Goal: Task Accomplishment & Management: Manage account settings

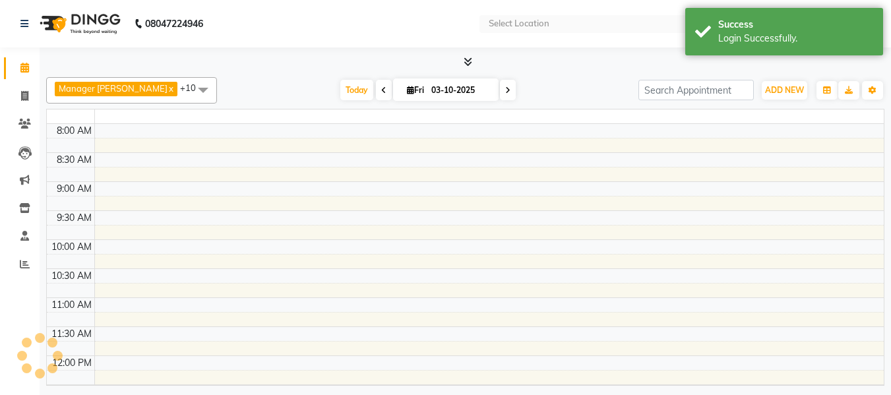
scroll to position [233, 0]
select select "en"
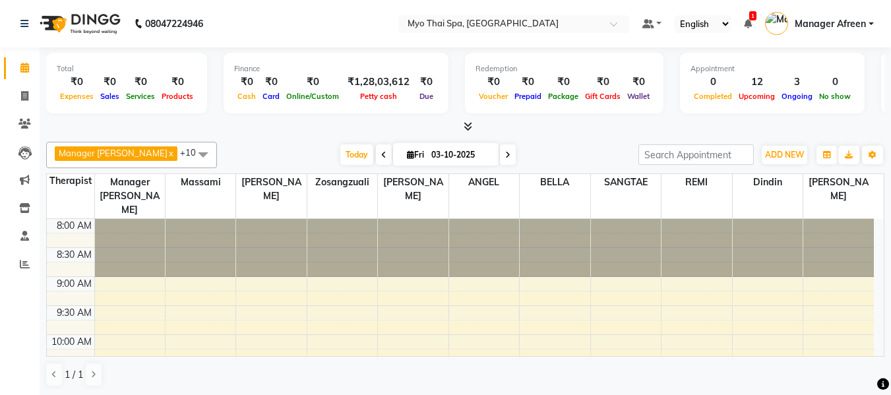
scroll to position [0, 0]
click at [404, 152] on span "Fri" at bounding box center [416, 155] width 24 height 10
select select "10"
select select "2025"
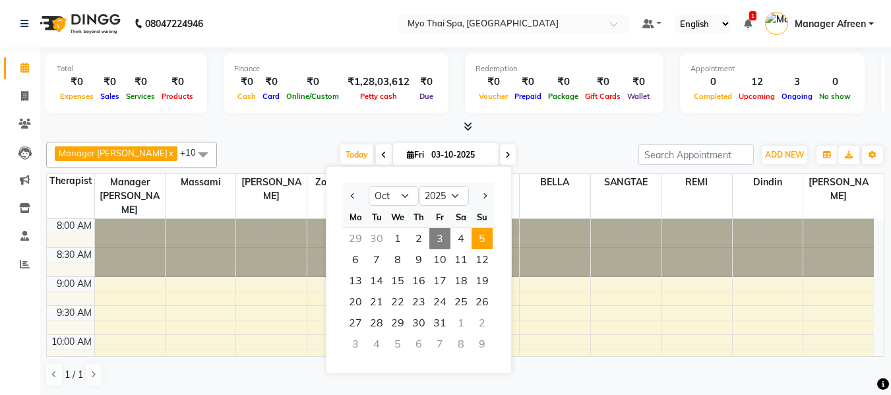
click at [480, 241] on span "5" at bounding box center [482, 238] width 21 height 21
type input "05-10-2025"
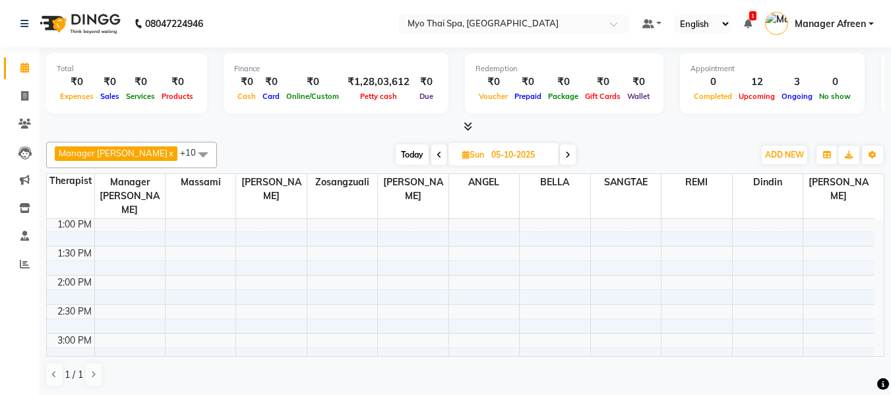
scroll to position [299, 0]
click at [667, 229] on div "8:00 AM 8:30 AM 9:00 AM 9:30 AM 10:00 AM 10:30 AM 11:00 AM 11:30 AM 12:00 PM 12…" at bounding box center [460, 355] width 827 height 870
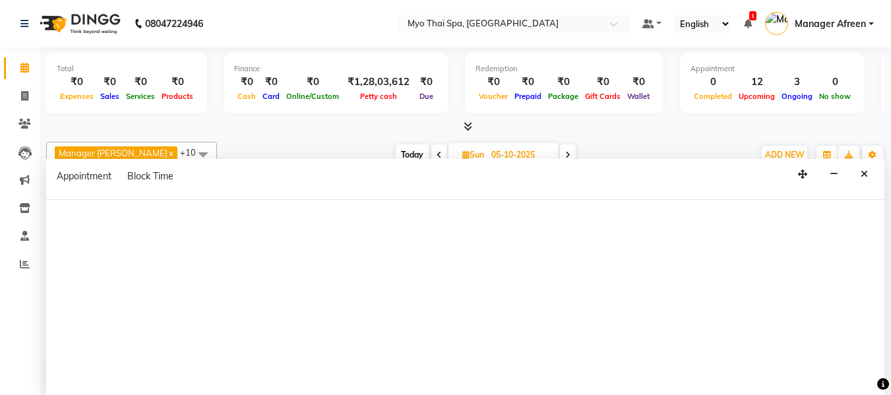
select select "75781"
select select "810"
select select "tentative"
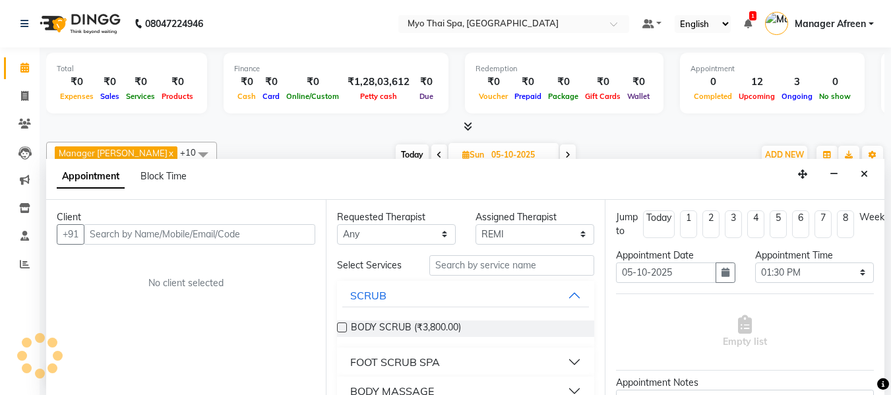
scroll to position [1, 0]
click at [240, 233] on input "text" at bounding box center [200, 234] width 232 height 20
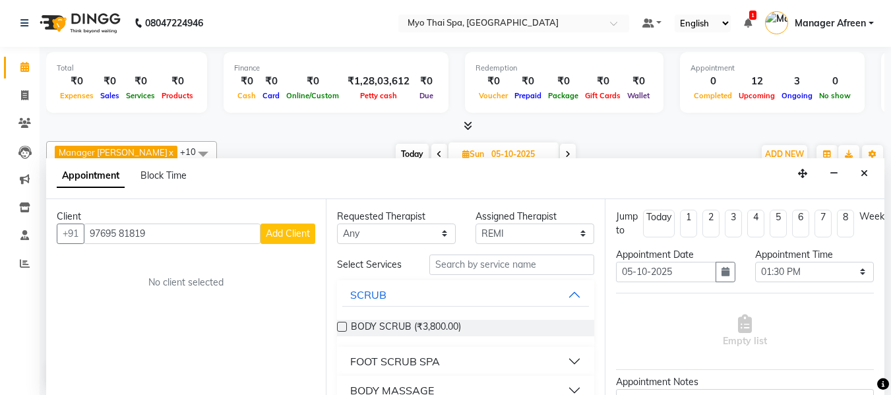
click at [123, 232] on input "97695 81819" at bounding box center [172, 234] width 177 height 20
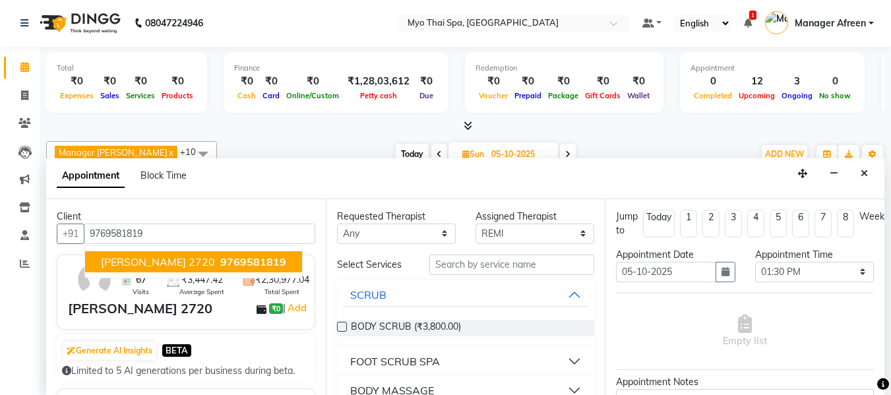
click at [174, 262] on span "ASHISH ARYA 2720" at bounding box center [158, 261] width 114 height 13
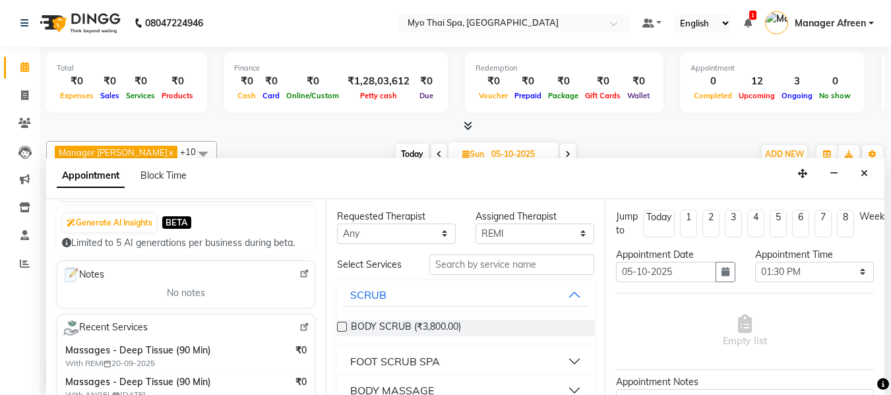
scroll to position [132, 0]
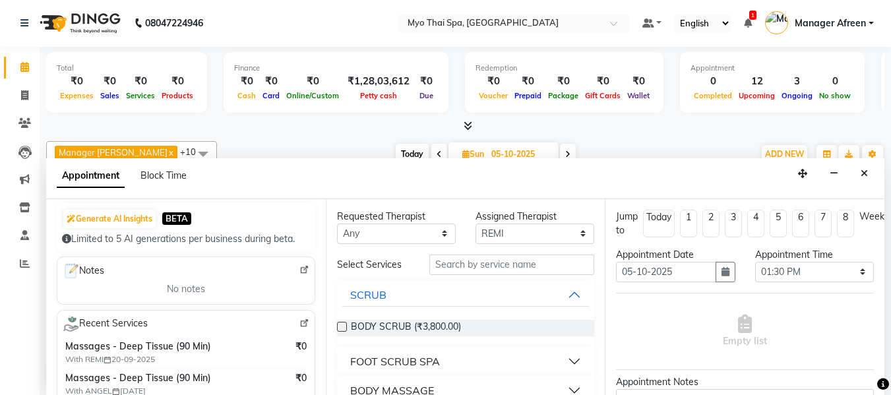
type input "9769581819"
click at [387, 238] on select "Any ANGEL BELLA Dindin Jane JENNY Kristina LORITA Manager Afreen Manager Churmu…" at bounding box center [396, 234] width 119 height 20
select select "75781"
click at [337, 224] on select "Any ANGEL BELLA Dindin Jane JENNY Kristina LORITA Manager Afreen Manager Churmu…" at bounding box center [396, 234] width 119 height 20
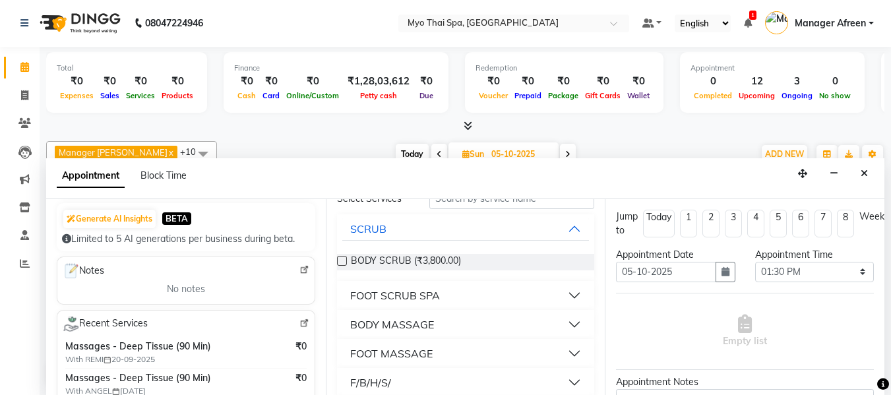
click at [416, 323] on div "BODY MASSAGE" at bounding box center [392, 325] width 84 height 16
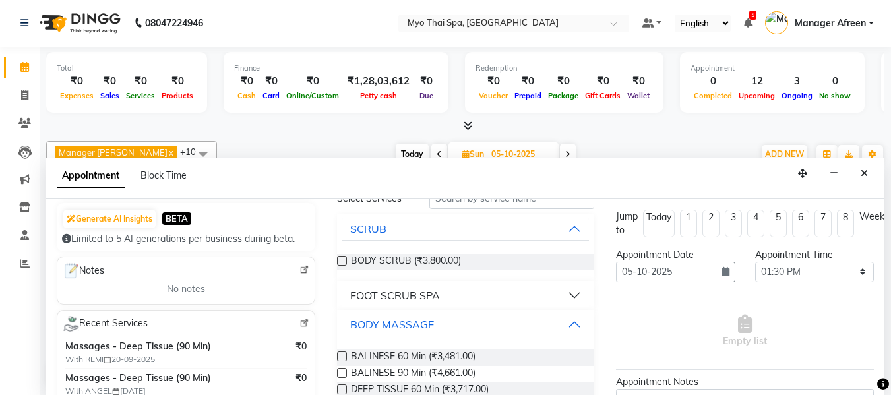
scroll to position [198, 0]
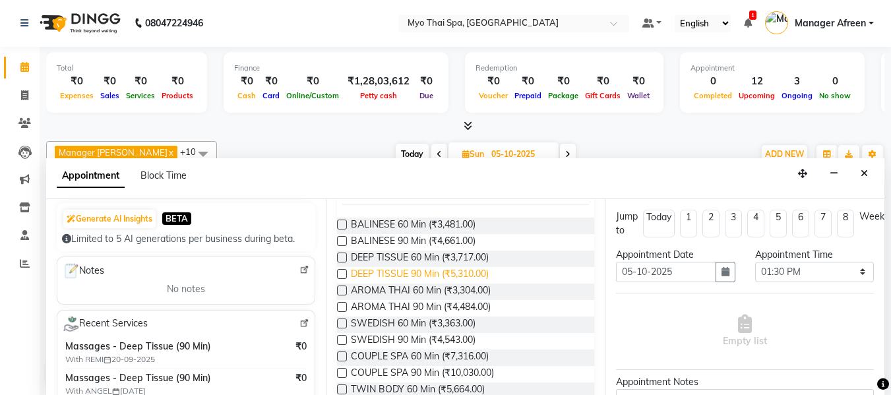
click at [402, 269] on span "DEEP TISSUE 90 Min (₹5,310.00)" at bounding box center [420, 275] width 138 height 16
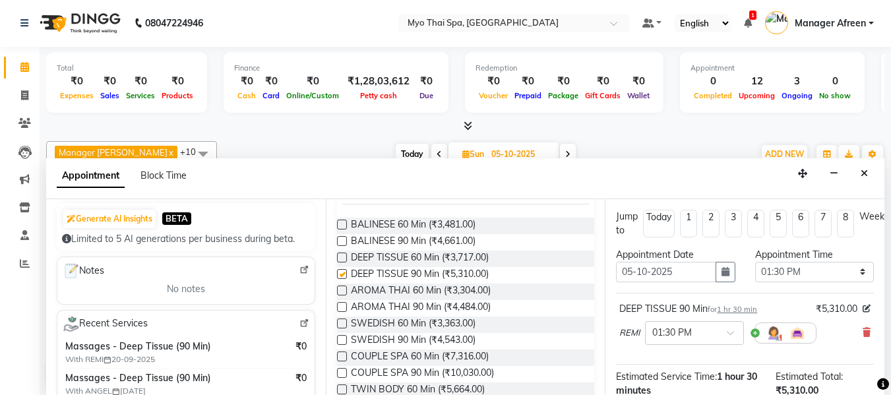
checkbox input "false"
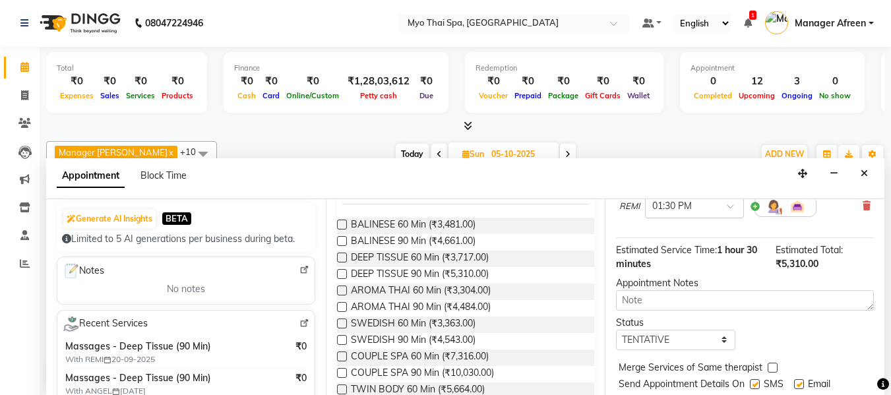
scroll to position [132, 0]
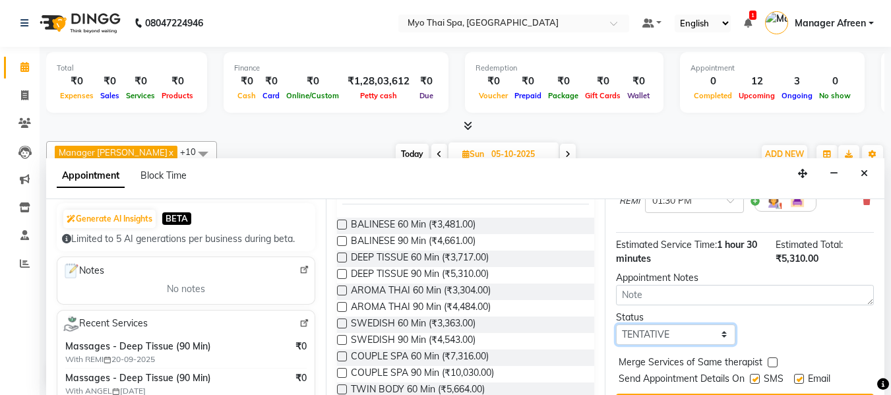
click at [671, 337] on select "Select TENTATIVE CONFIRM UPCOMING" at bounding box center [675, 335] width 119 height 20
select select "confirm booking"
click at [616, 325] on select "Select TENTATIVE CONFIRM UPCOMING" at bounding box center [675, 335] width 119 height 20
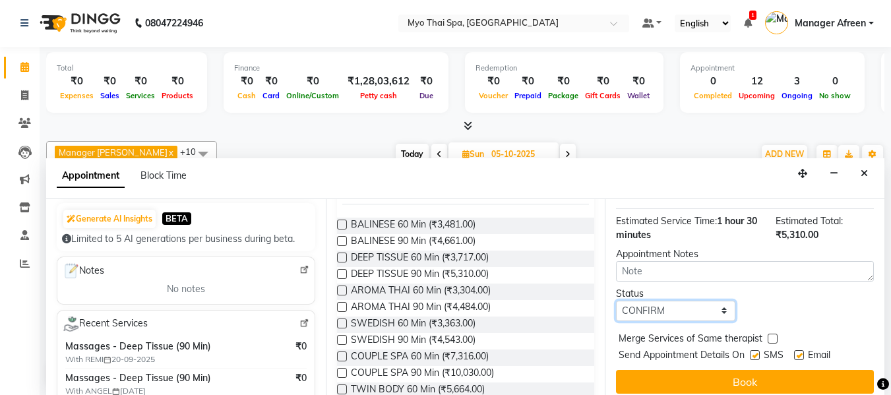
scroll to position [175, 0]
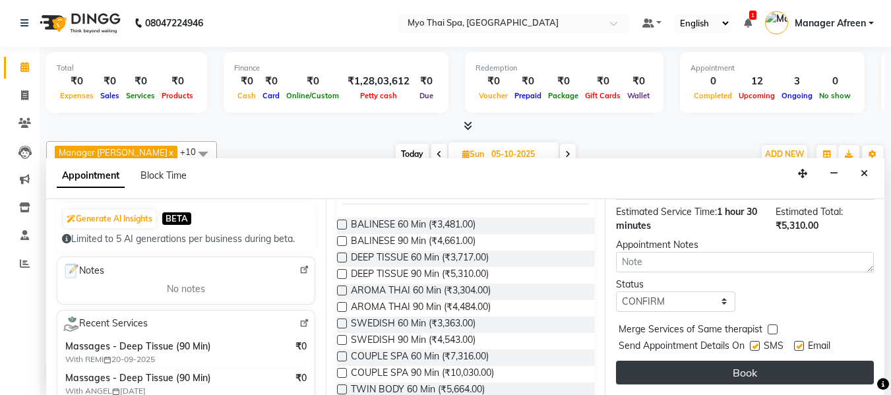
click at [656, 361] on button "Book" at bounding box center [745, 373] width 258 height 24
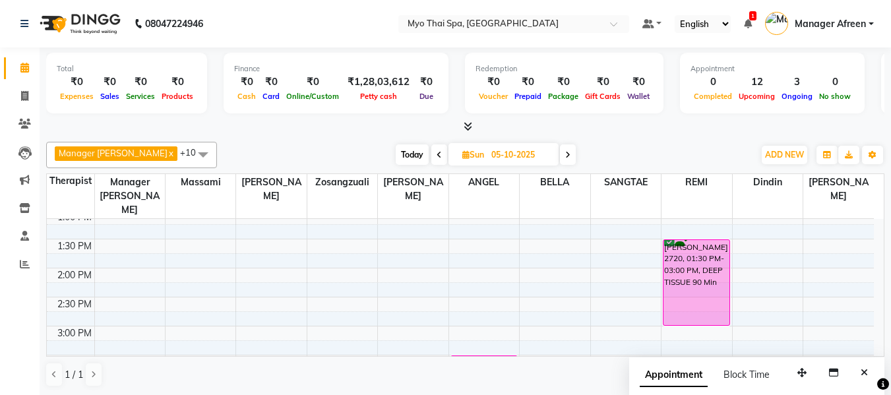
scroll to position [365, 0]
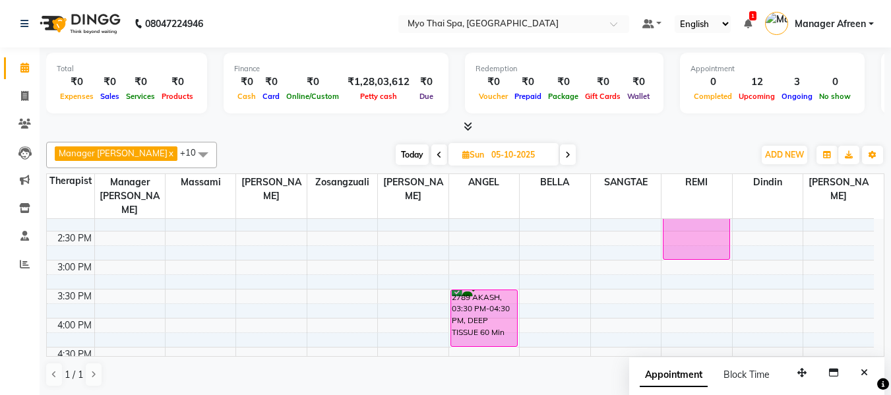
click at [399, 153] on span "Today" at bounding box center [412, 155] width 33 height 20
type input "03-10-2025"
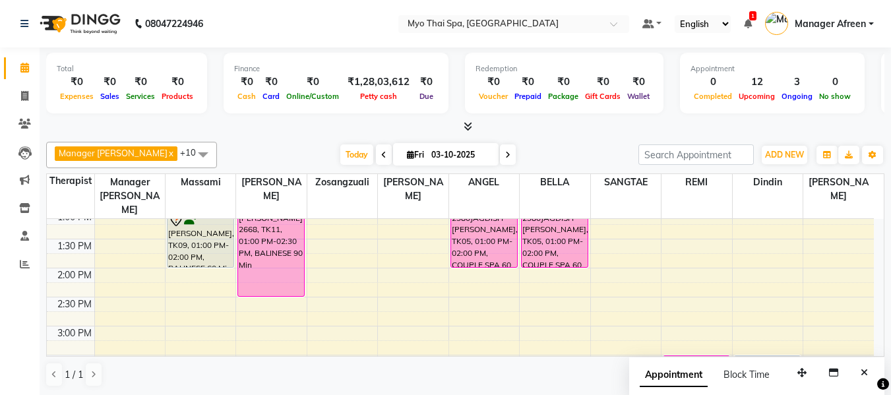
scroll to position [233, 0]
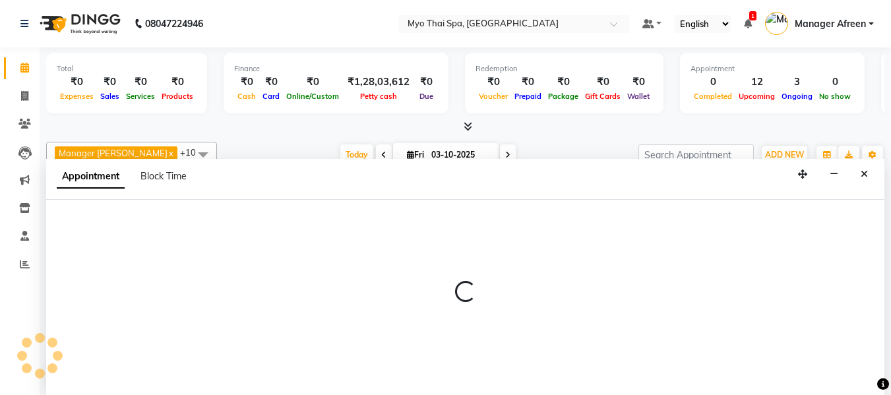
scroll to position [1, 0]
select select "35780"
select select "795"
select select "tentative"
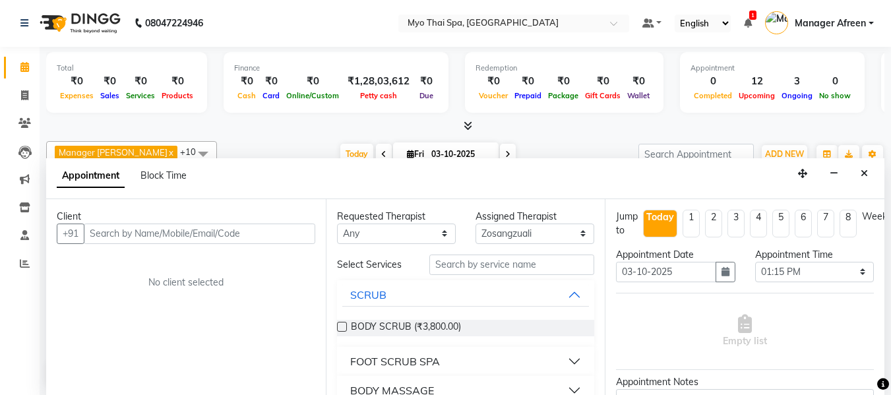
click at [160, 232] on input "text" at bounding box center [200, 234] width 232 height 20
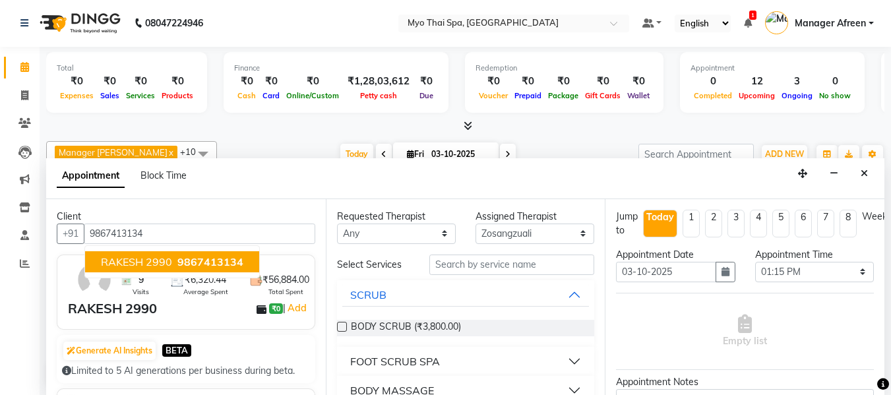
click at [158, 262] on span "RAKESH 2990" at bounding box center [136, 261] width 71 height 13
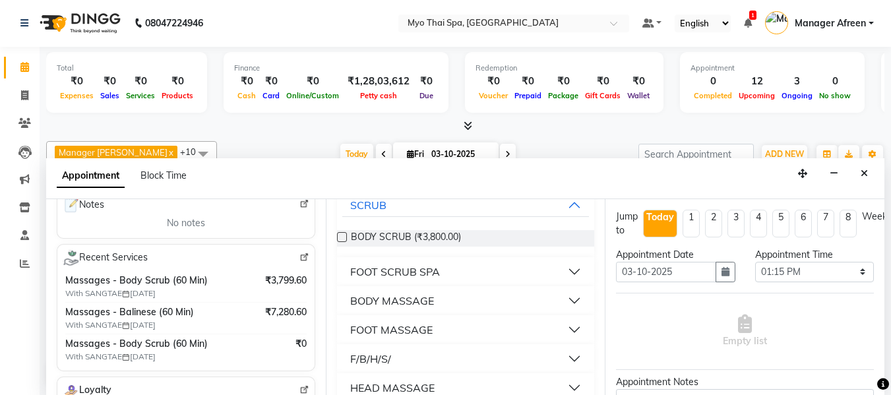
scroll to position [132, 0]
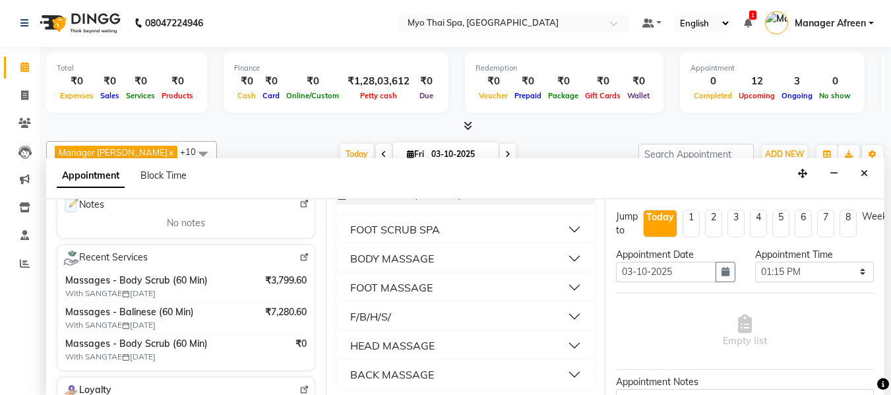
type input "9867413134"
click at [404, 256] on div "BODY MASSAGE" at bounding box center [392, 259] width 84 height 16
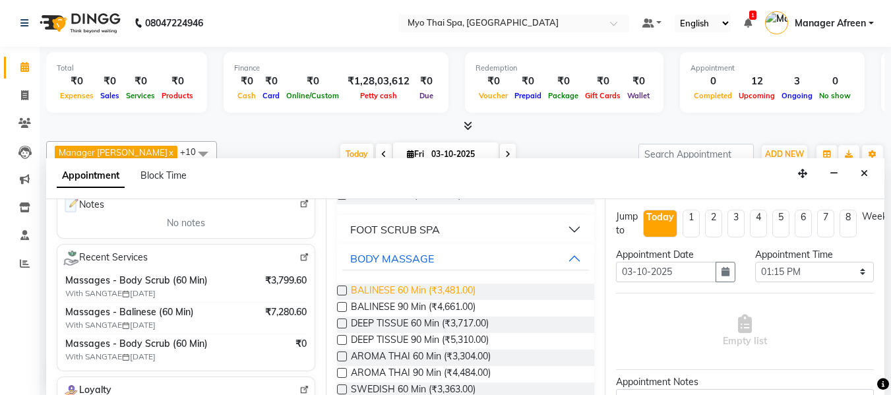
click at [355, 293] on span "BALINESE 60 Min (₹3,481.00)" at bounding box center [413, 292] width 125 height 16
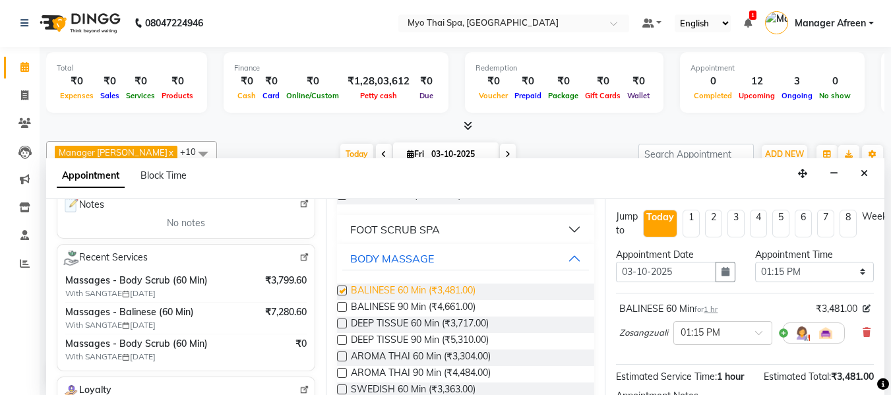
checkbox input "false"
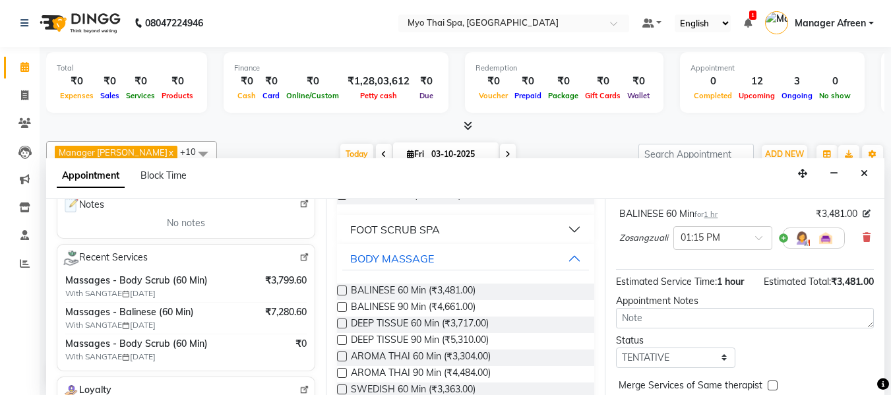
scroll to position [161, 0]
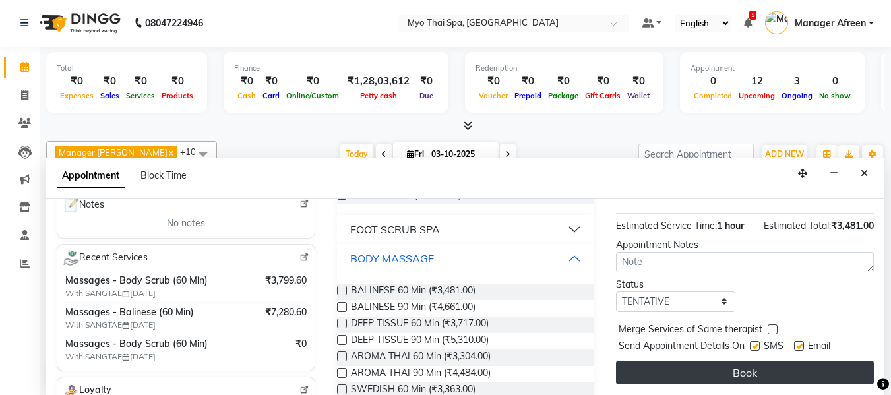
click at [680, 363] on button "Book" at bounding box center [745, 373] width 258 height 24
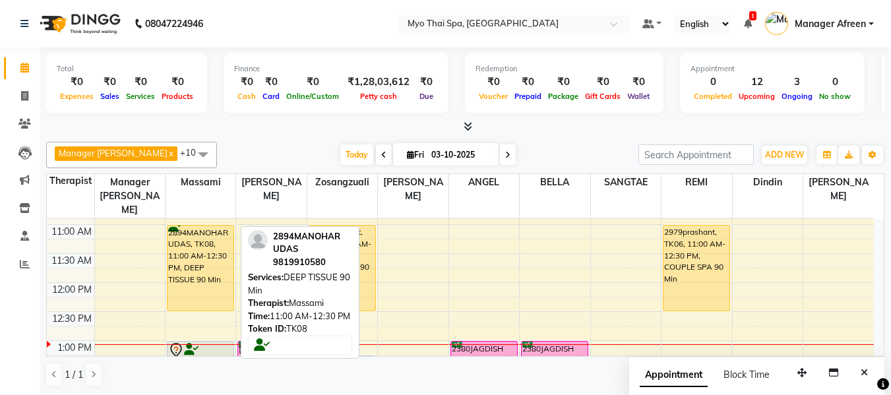
scroll to position [167, 0]
click at [208, 249] on div "2894MANOHAR UDAS, TK08, 11:00 AM-12:30 PM, DEEP TISSUE 90 Min" at bounding box center [201, 269] width 66 height 85
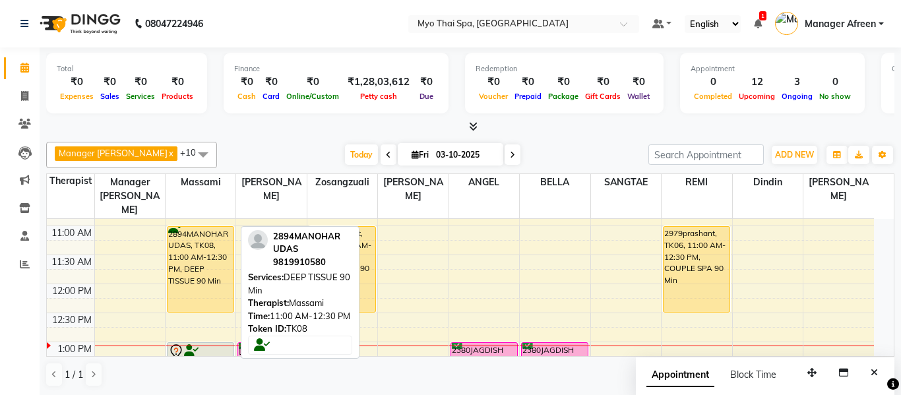
select select "1"
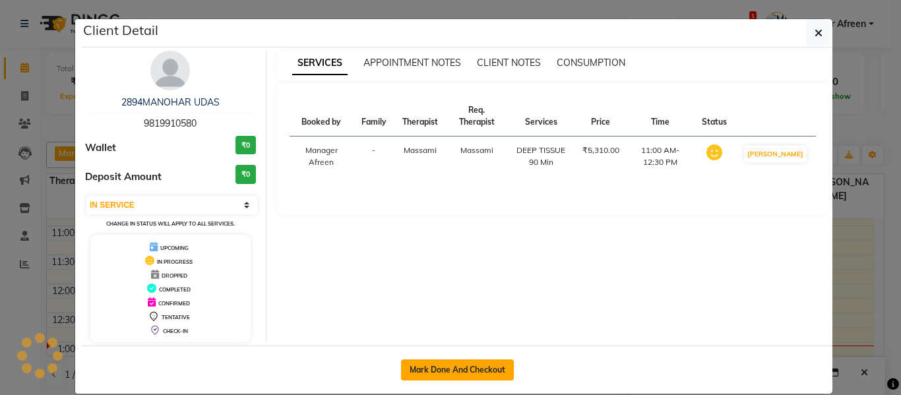
click at [460, 373] on button "Mark Done And Checkout" at bounding box center [457, 370] width 113 height 21
select select "service"
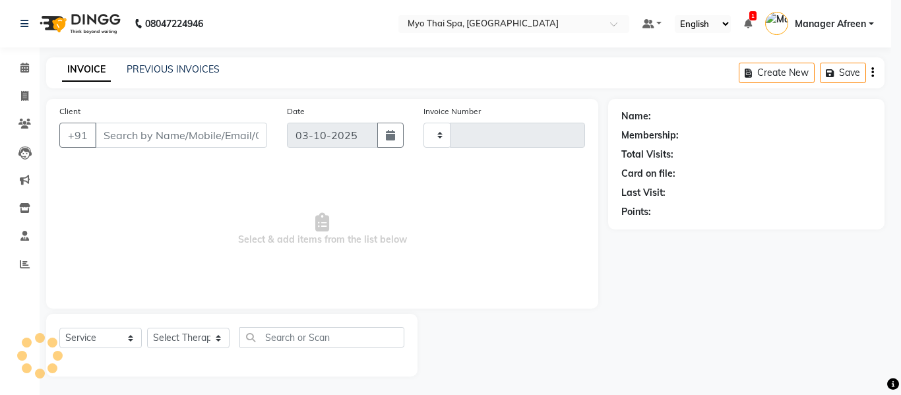
type input "4235"
select select "3908"
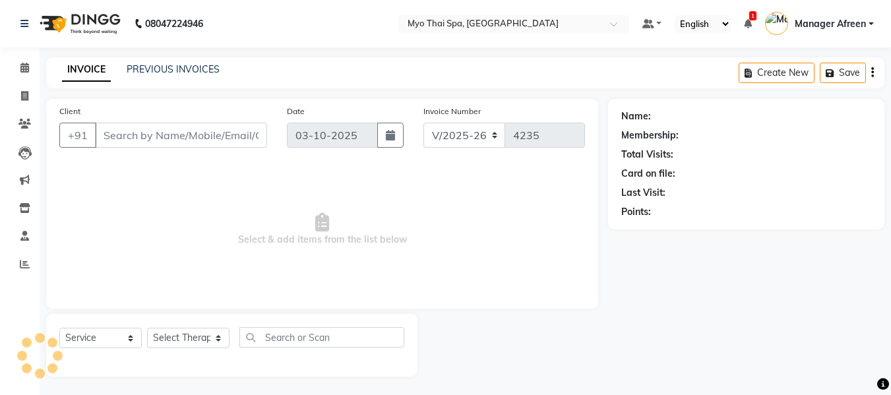
type input "9819910580"
select select "30616"
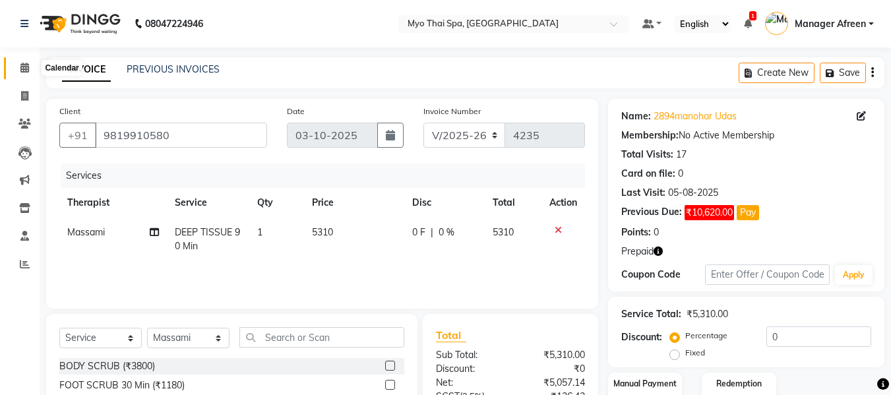
click at [33, 63] on span at bounding box center [24, 68] width 23 height 15
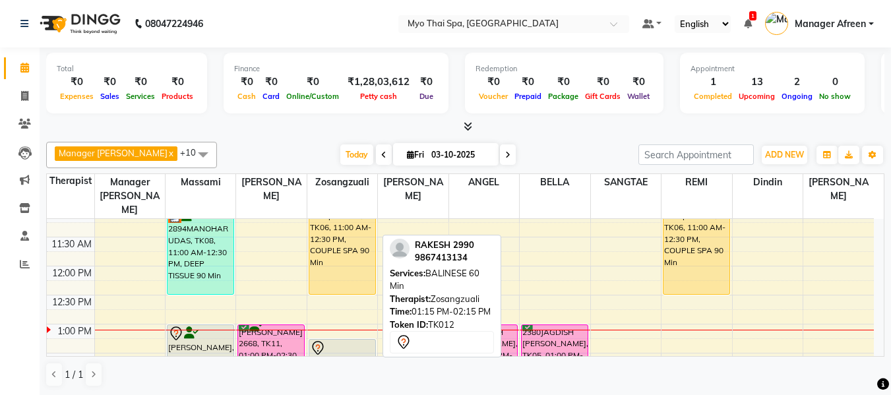
scroll to position [264, 0]
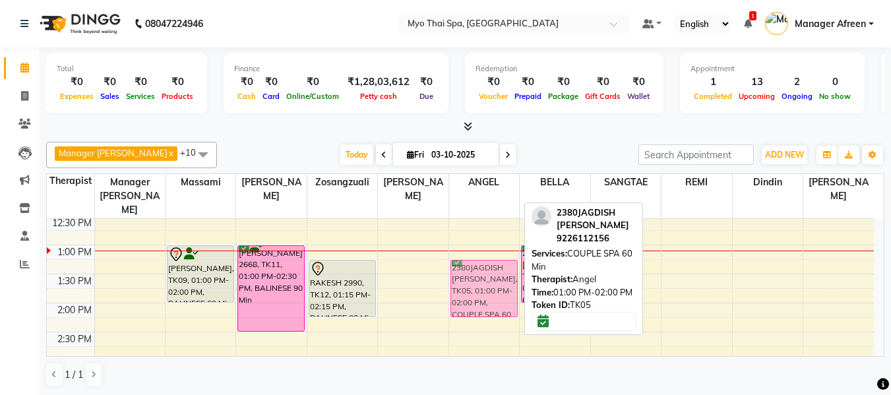
click at [472, 255] on div "2380JAGDISH P.WARGHADE, TK05, 01:00 PM-02:00 PM, COUPLE SPA 60 Min 2930HEER, TK…" at bounding box center [484, 390] width 70 height 870
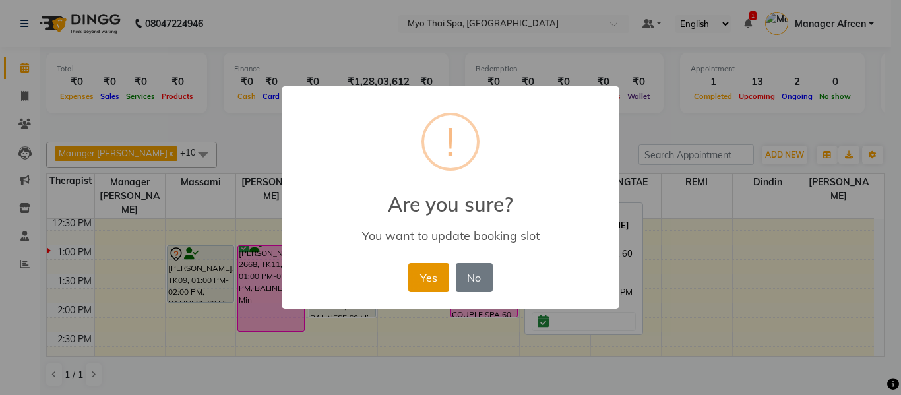
click at [418, 276] on button "Yes" at bounding box center [428, 277] width 40 height 29
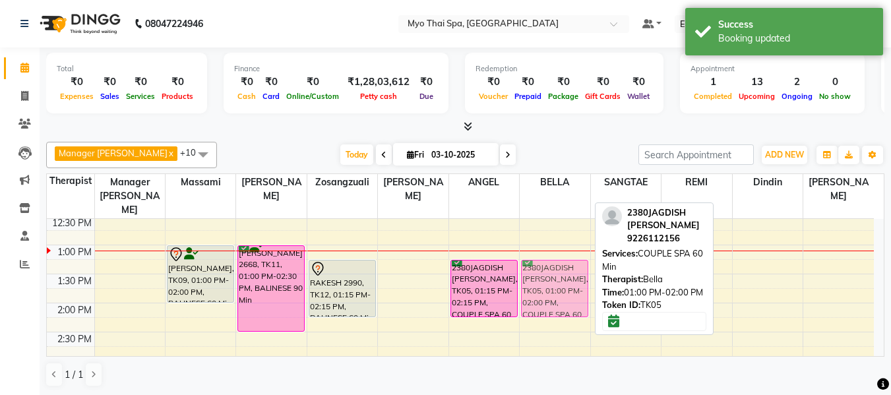
click at [541, 273] on div "2380JAGDISH P.WARGHADE, TK05, 01:00 PM-02:00 PM, COUPLE SPA 60 Min 2930HEER, TK…" at bounding box center [555, 390] width 70 height 870
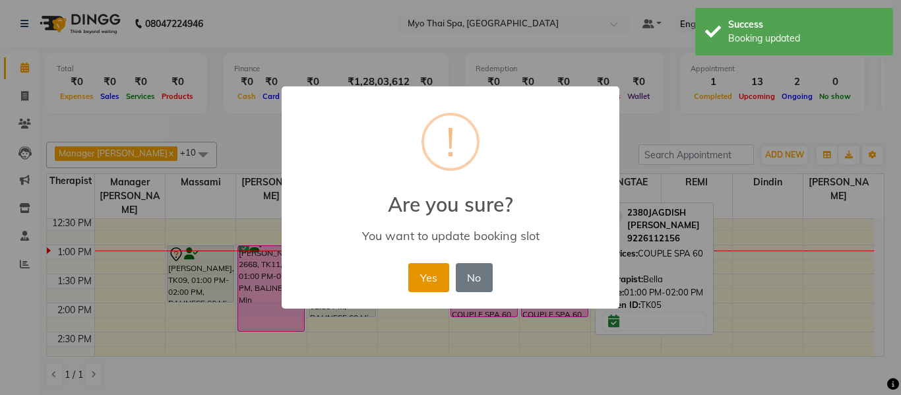
click at [426, 278] on button "Yes" at bounding box center [428, 277] width 40 height 29
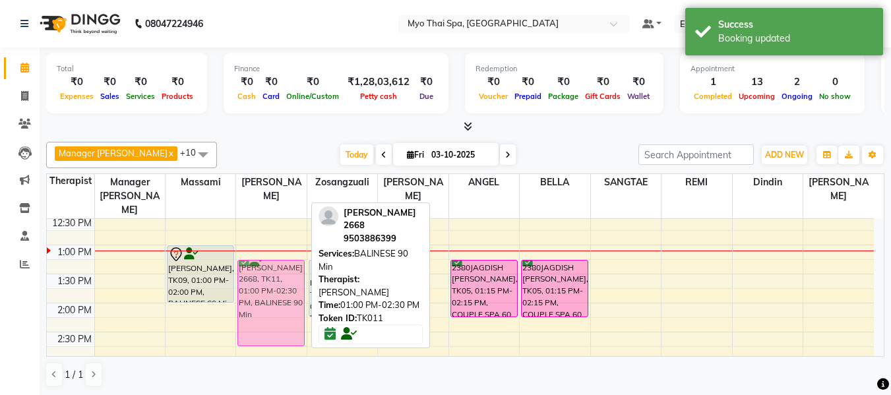
drag, startPoint x: 254, startPoint y: 255, endPoint x: 256, endPoint y: 268, distance: 12.7
click at [256, 268] on div "NEHA SHIRKE 2668, TK11, 01:00 PM-02:30 PM, BALINESE 90 Min NEHA SHIRKE 2668, TK…" at bounding box center [271, 390] width 70 height 870
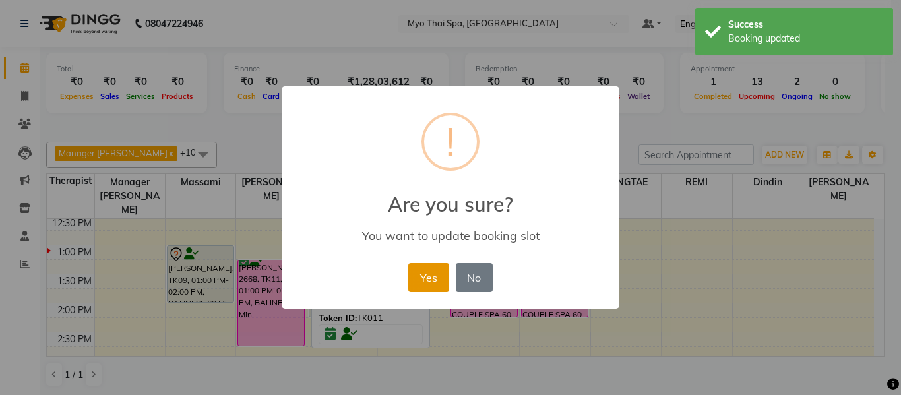
click at [426, 275] on button "Yes" at bounding box center [428, 277] width 40 height 29
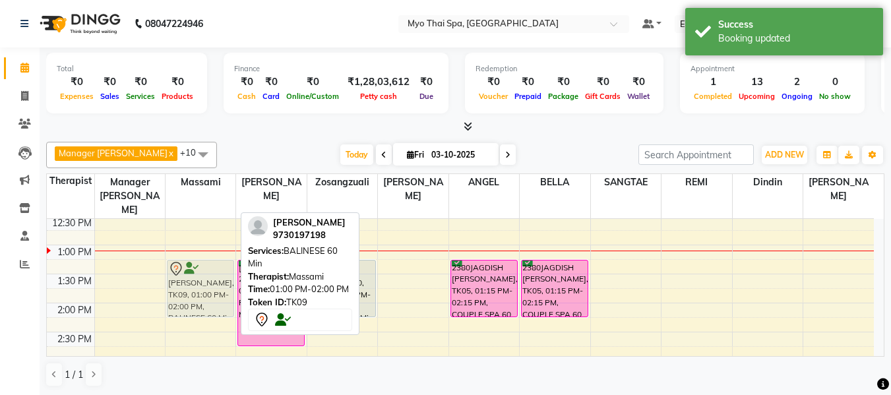
click at [195, 263] on div "2894MANOHAR UDAS, TK08, 11:00 AM-12:30 PM, DEEP TISSUE 90 Min prasad k, TK09, 0…" at bounding box center [201, 390] width 70 height 870
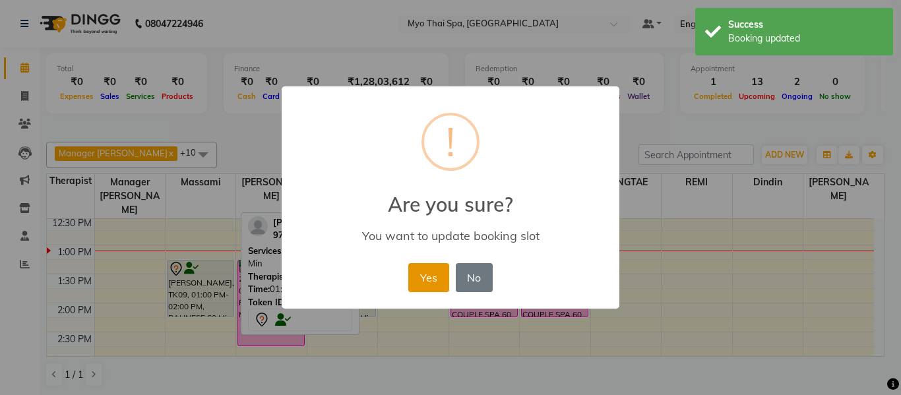
click at [416, 280] on button "Yes" at bounding box center [428, 277] width 40 height 29
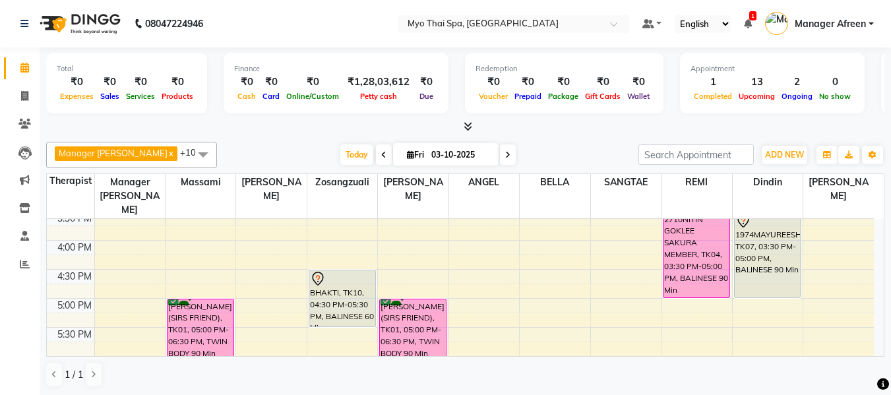
scroll to position [462, 0]
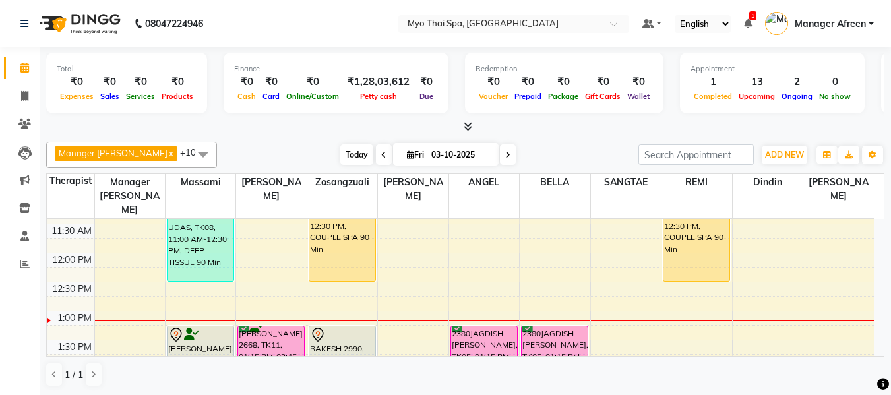
click at [340, 154] on span "Today" at bounding box center [356, 155] width 33 height 20
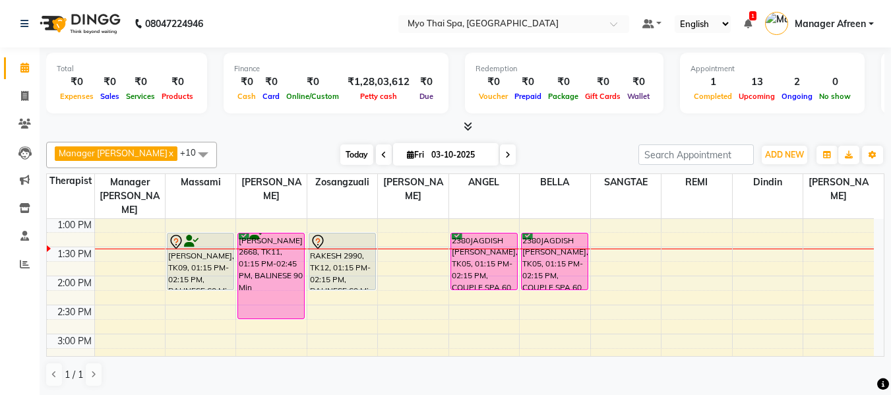
click at [340, 153] on span "Today" at bounding box center [356, 155] width 33 height 20
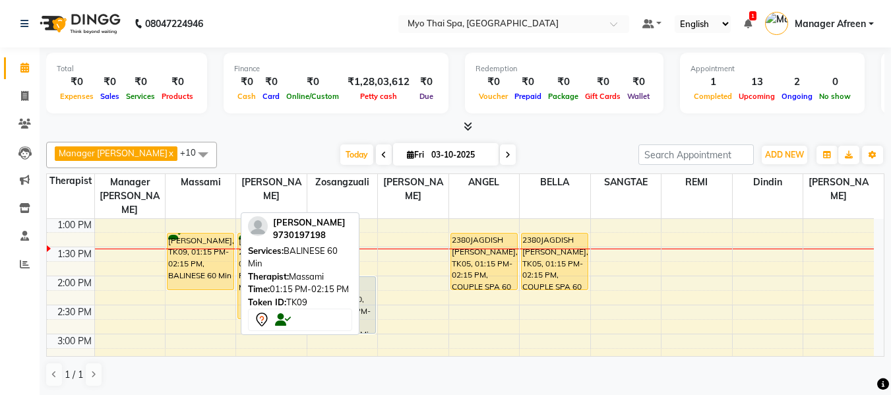
click at [179, 239] on div "[PERSON_NAME], TK09, 01:15 PM-02:15 PM, BALINESE 60 Min" at bounding box center [201, 262] width 66 height 56
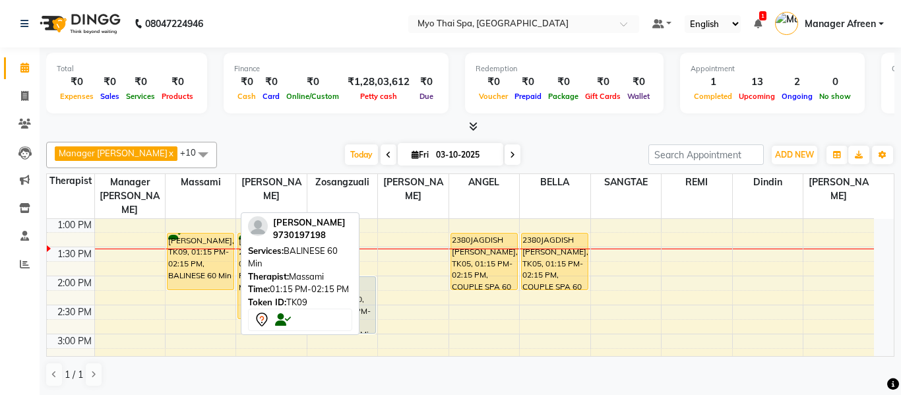
select select "1"
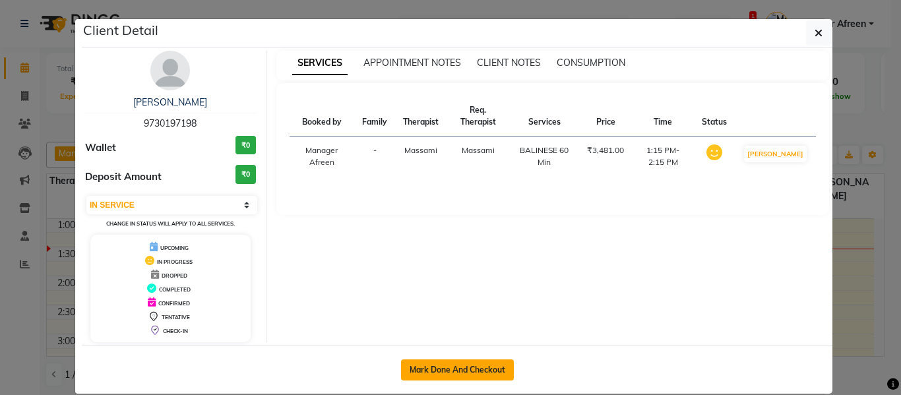
click at [481, 365] on button "Mark Done And Checkout" at bounding box center [457, 370] width 113 height 21
select select "service"
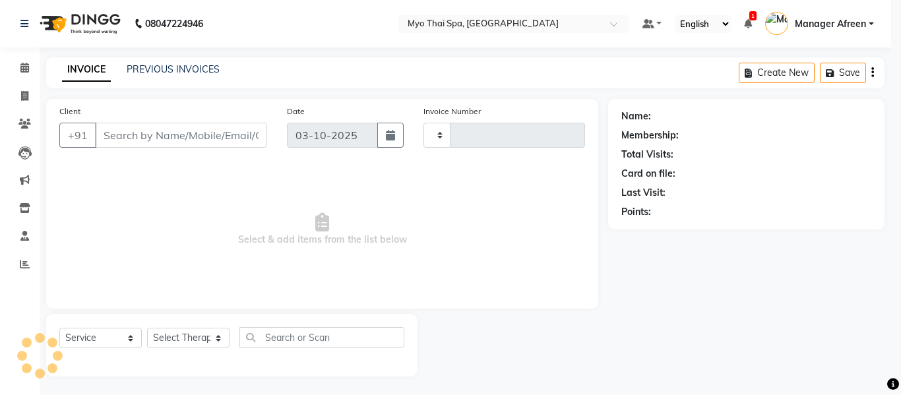
type input "4235"
select select "3"
select select "3908"
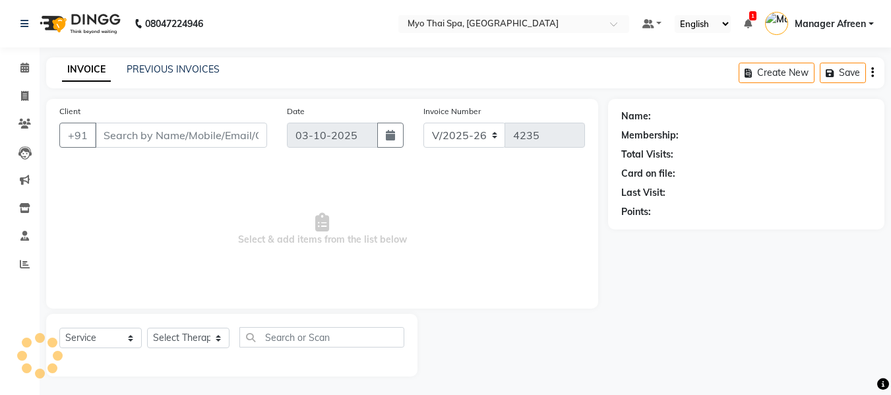
type input "9730197198"
select select "30616"
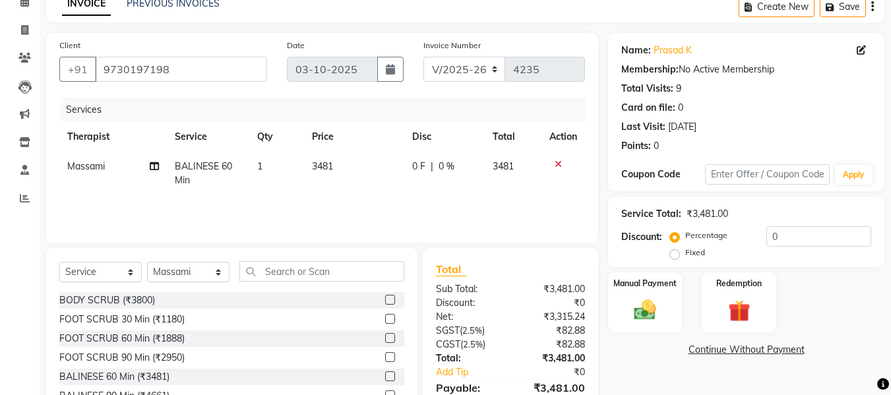
scroll to position [132, 0]
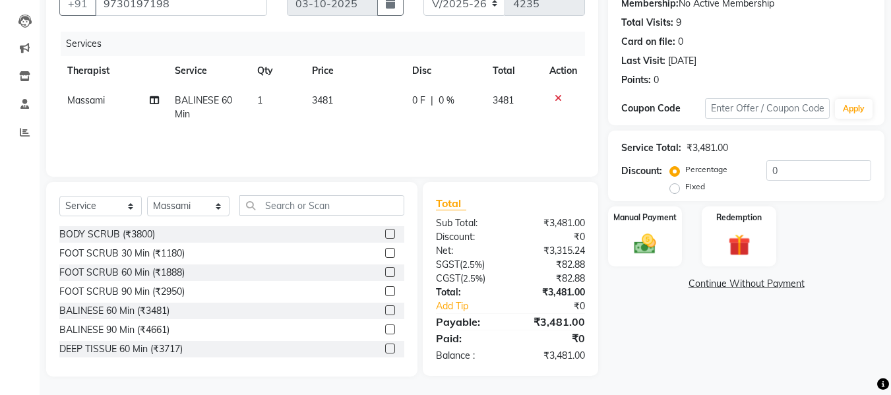
click at [686, 191] on label "Fixed" at bounding box center [696, 187] width 20 height 12
click at [673, 191] on input "Fixed" at bounding box center [677, 186] width 9 height 9
radio input "true"
drag, startPoint x: 781, startPoint y: 165, endPoint x: 768, endPoint y: 168, distance: 13.0
click at [775, 166] on input "0" at bounding box center [819, 170] width 105 height 20
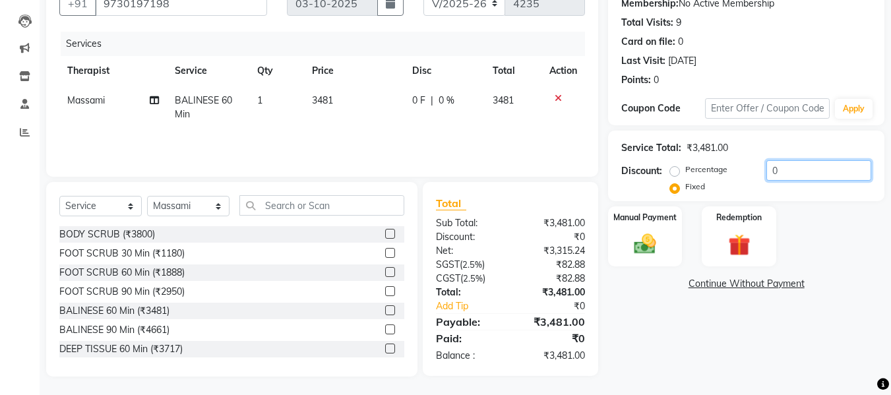
drag, startPoint x: 786, startPoint y: 175, endPoint x: 764, endPoint y: 174, distance: 21.8
click at [767, 174] on input "0" at bounding box center [819, 170] width 105 height 20
type input "361"
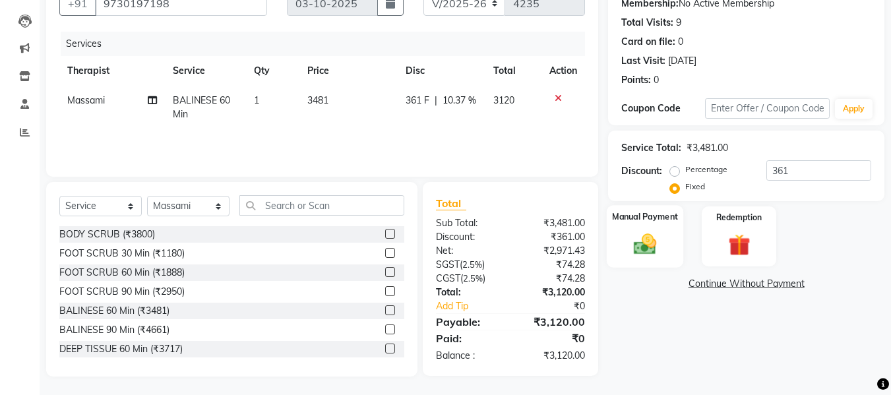
click at [645, 241] on img at bounding box center [645, 244] width 37 height 26
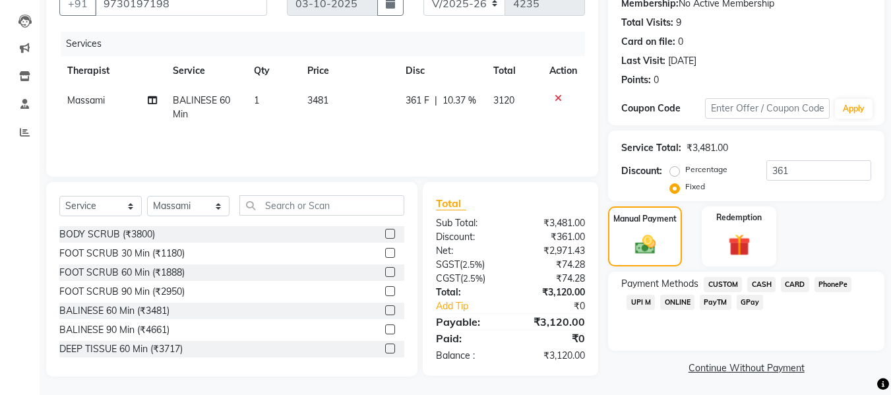
click at [756, 282] on span "CASH" at bounding box center [762, 284] width 28 height 15
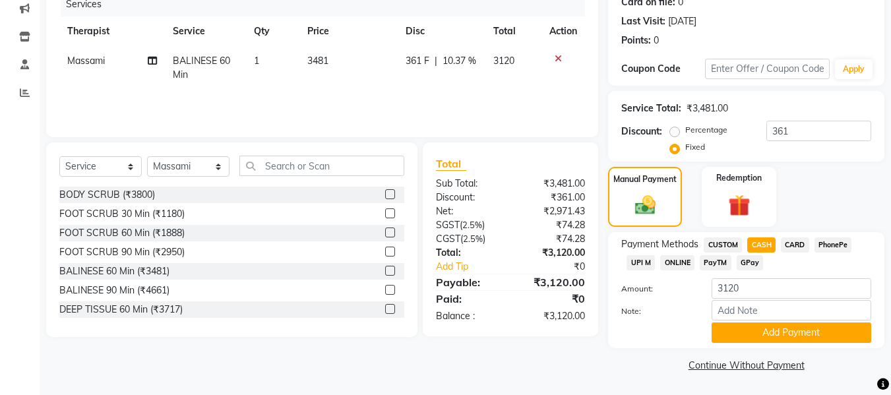
scroll to position [0, 0]
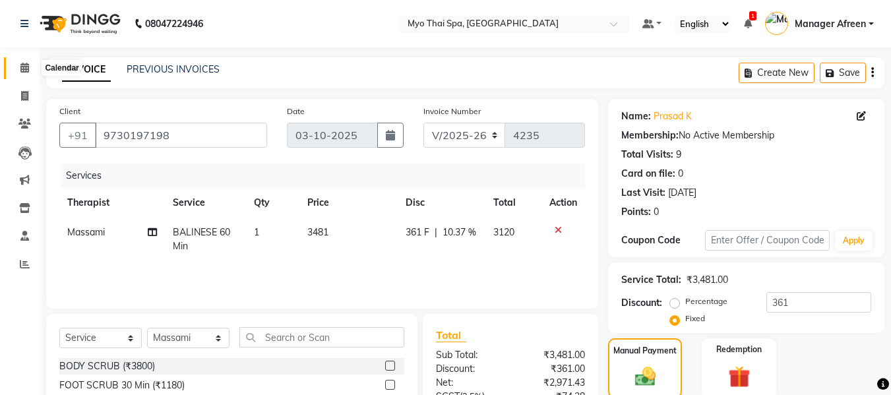
click at [24, 69] on icon at bounding box center [24, 68] width 9 height 10
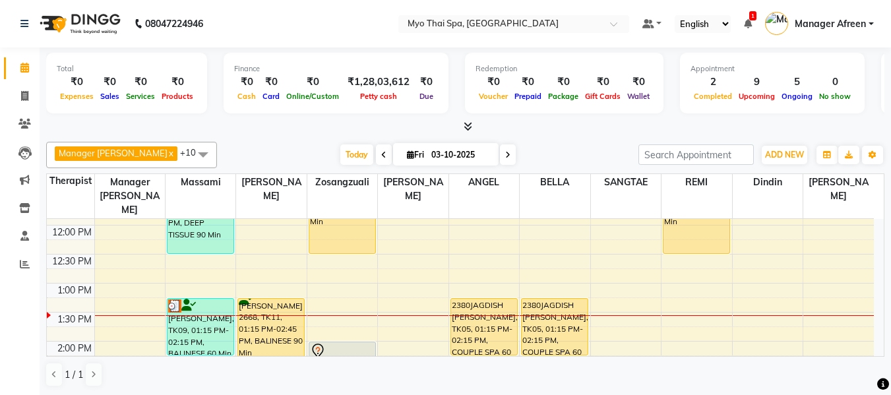
scroll to position [264, 0]
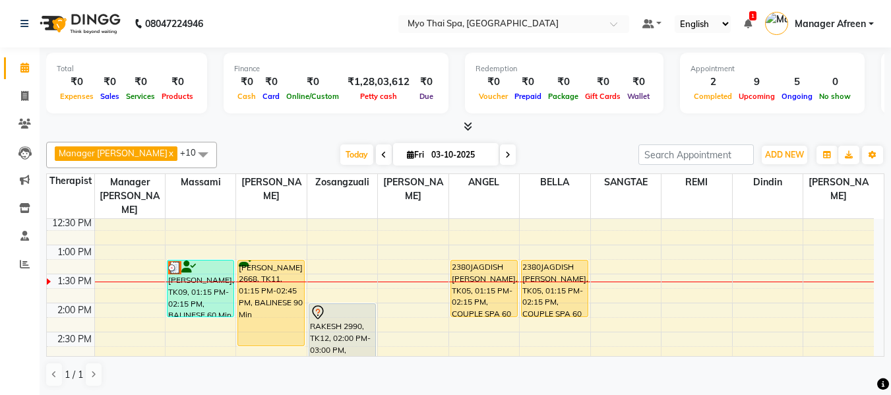
click at [472, 121] on span at bounding box center [466, 127] width 14 height 14
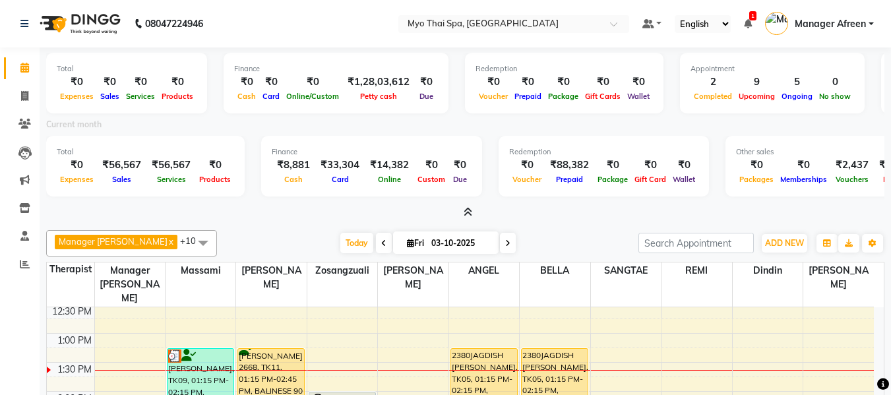
click at [467, 214] on icon at bounding box center [468, 212] width 9 height 10
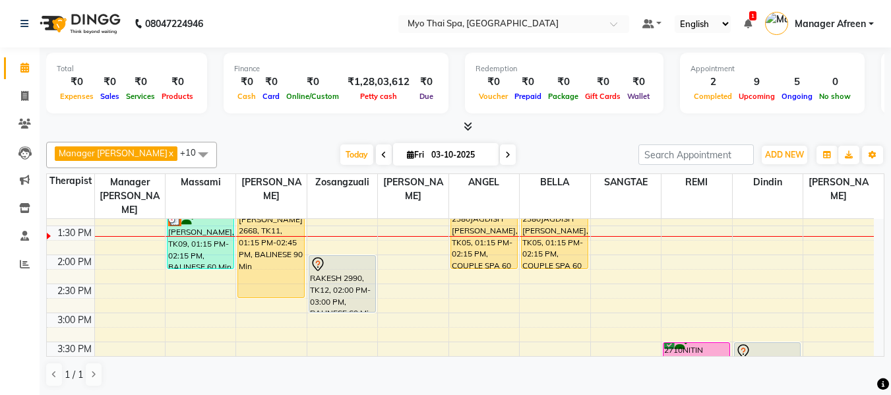
scroll to position [330, 0]
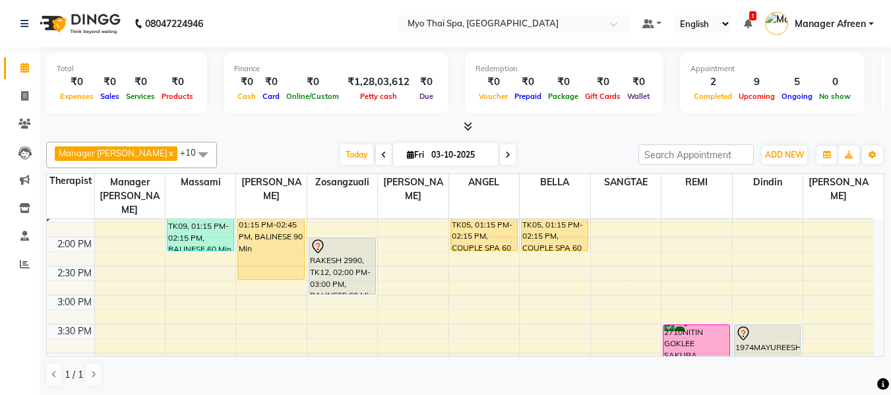
click at [109, 262] on div "8:00 AM 8:30 AM 9:00 AM 9:30 AM 10:00 AM 10:30 AM 11:00 AM 11:30 AM 12:00 PM 12…" at bounding box center [460, 324] width 827 height 870
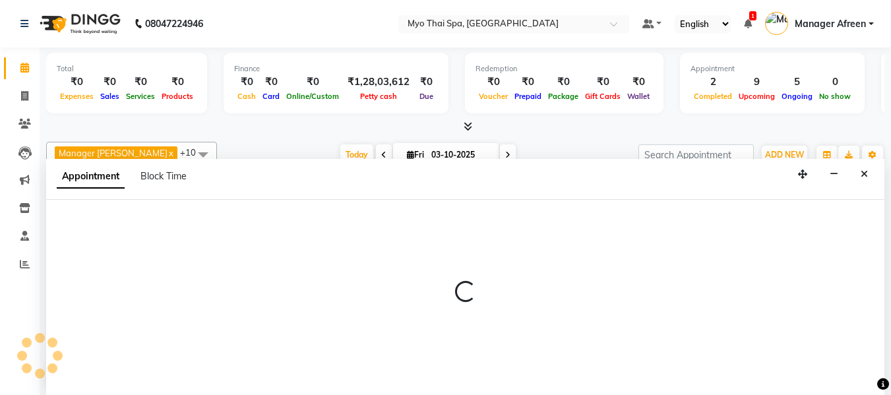
scroll to position [1, 0]
select select "20082"
select select "870"
select select "tentative"
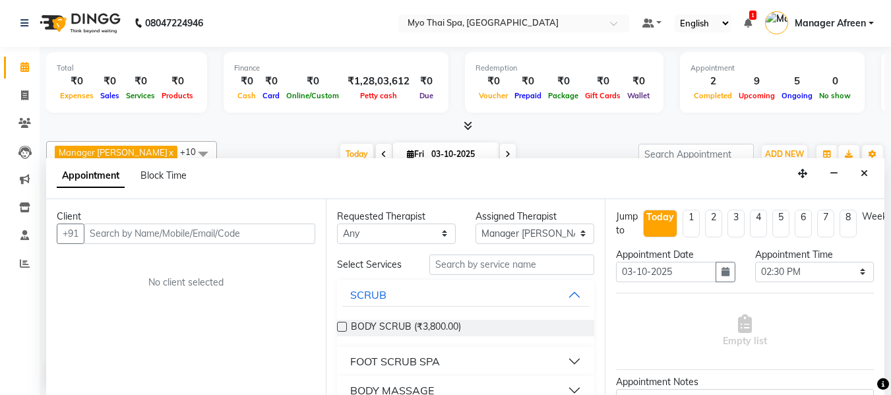
click at [181, 235] on input "text" at bounding box center [200, 234] width 232 height 20
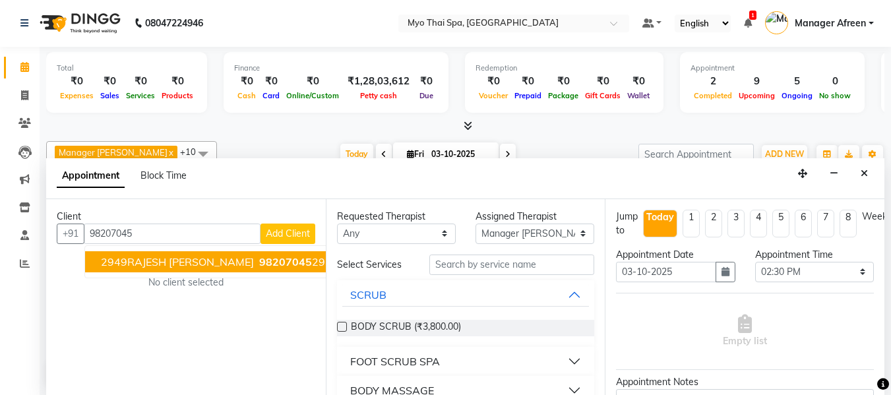
click at [146, 269] on button "2949RAJESH HARSORA 98207045 29" at bounding box center [213, 261] width 256 height 21
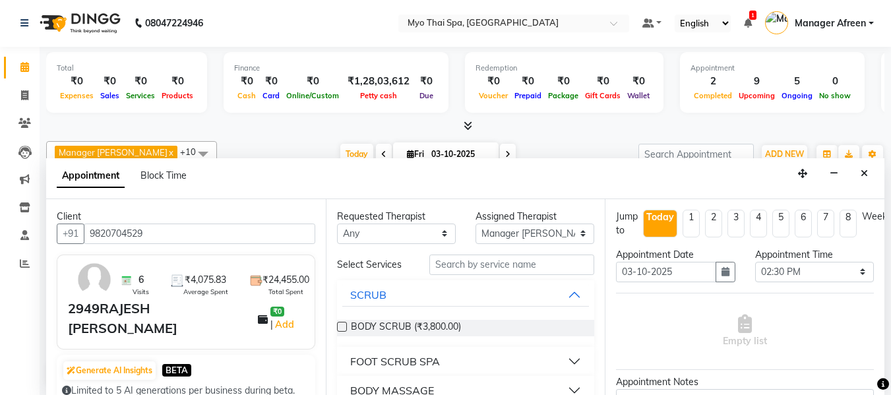
type input "9820704529"
drag, startPoint x: 86, startPoint y: 234, endPoint x: 168, endPoint y: 224, distance: 83.1
click at [168, 224] on input "9820704529" at bounding box center [200, 234] width 232 height 20
click at [865, 169] on icon "Close" at bounding box center [864, 173] width 7 height 9
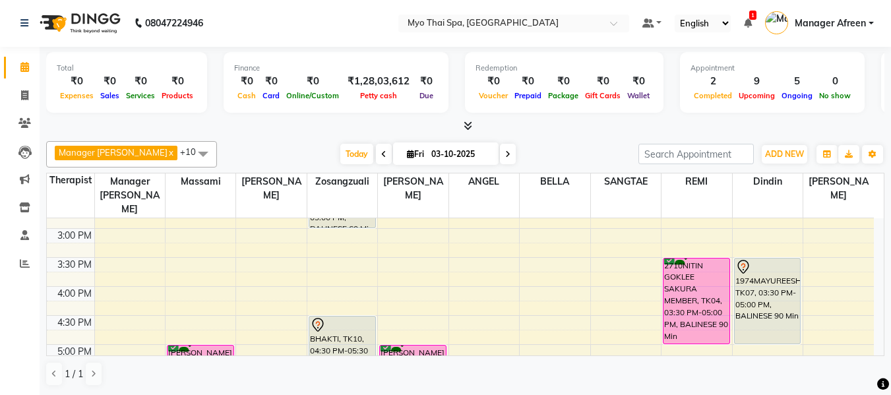
scroll to position [330, 0]
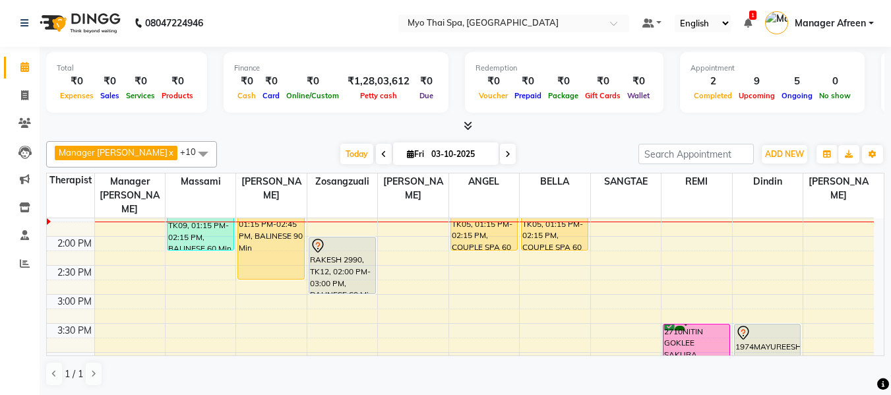
click at [393, 257] on div "8:00 AM 8:30 AM 9:00 AM 9:30 AM 10:00 AM 10:30 AM 11:00 AM 11:30 AM 12:00 PM 12…" at bounding box center [460, 323] width 827 height 870
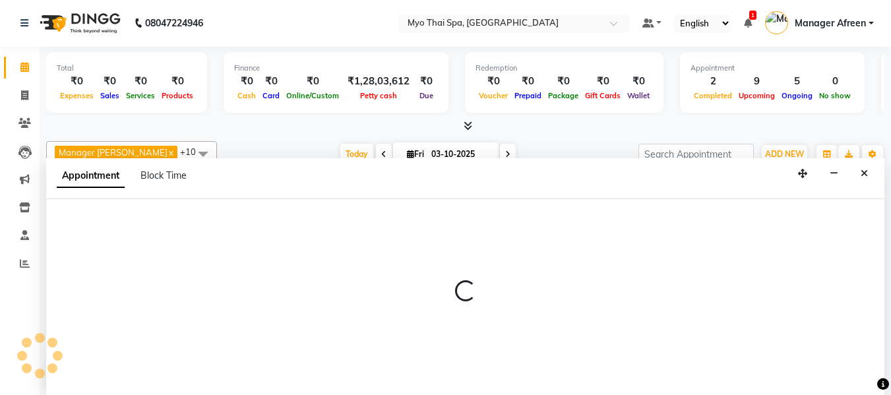
select select "62472"
select select "870"
select select "tentative"
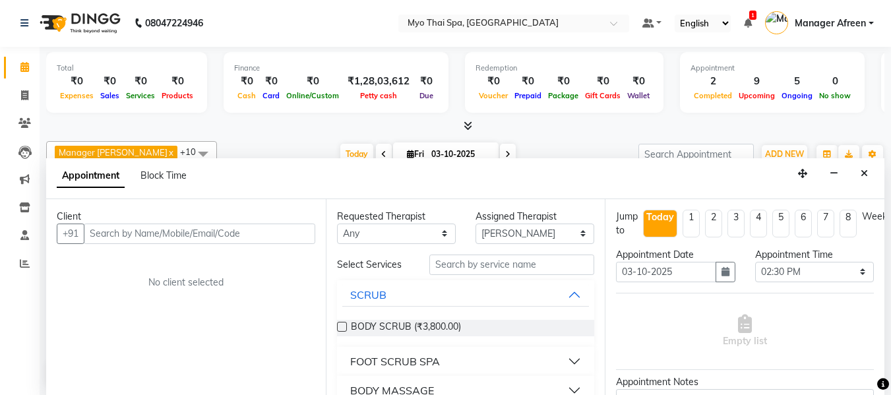
click at [212, 238] on input "text" at bounding box center [200, 234] width 232 height 20
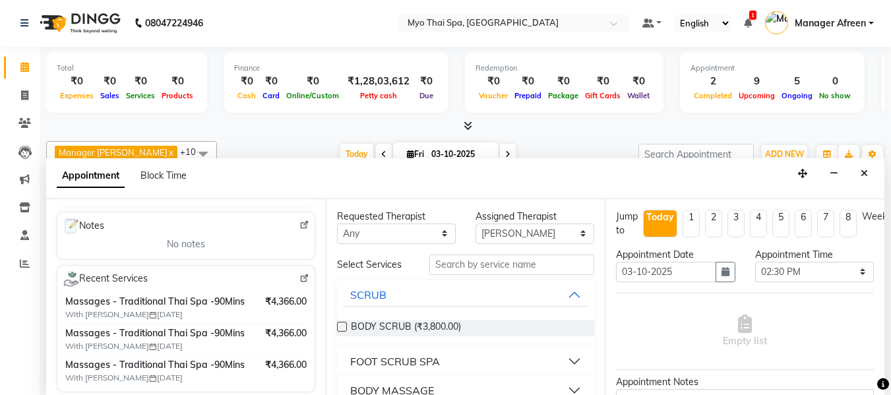
scroll to position [198, 0]
type input "9820704529"
click at [389, 238] on select "Any ANGEL BELLA Dindin Jane JENNY Kristina LORITA Manager Afreen Manager Churmu…" at bounding box center [396, 234] width 119 height 20
select select "62472"
click at [337, 224] on select "Any ANGEL BELLA Dindin Jane JENNY Kristina LORITA Manager Afreen Manager Churmu…" at bounding box center [396, 234] width 119 height 20
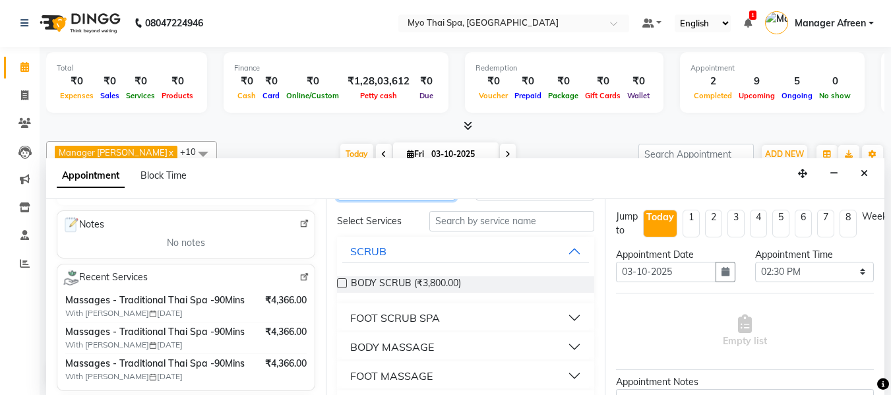
scroll to position [66, 0]
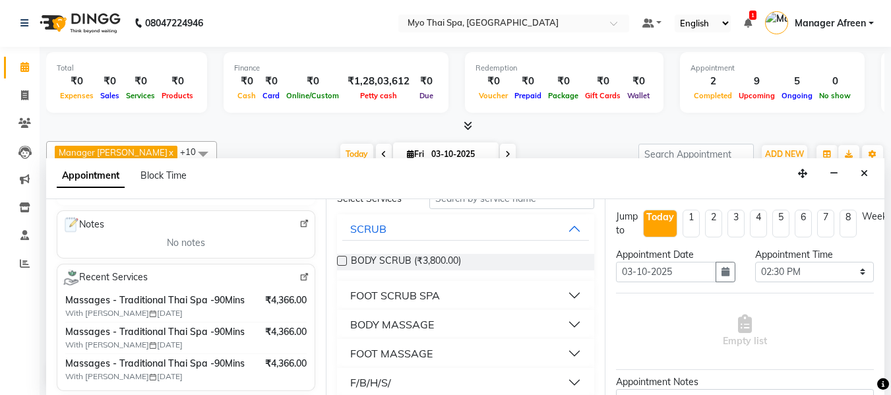
click at [408, 323] on div "BODY MASSAGE" at bounding box center [392, 325] width 84 height 16
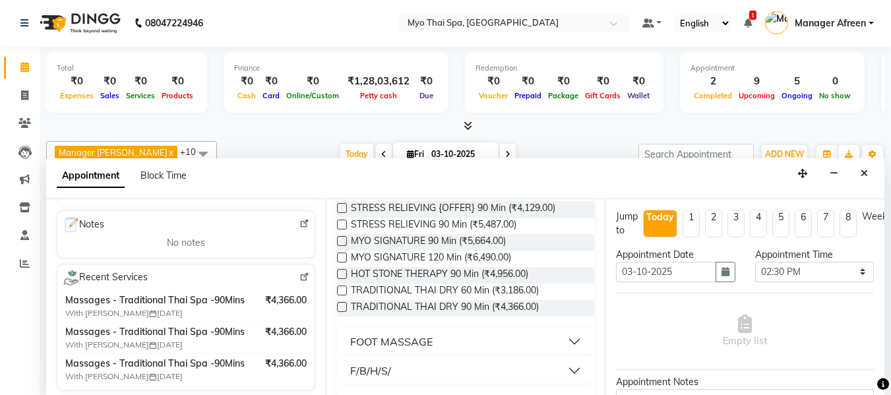
scroll to position [462, 0]
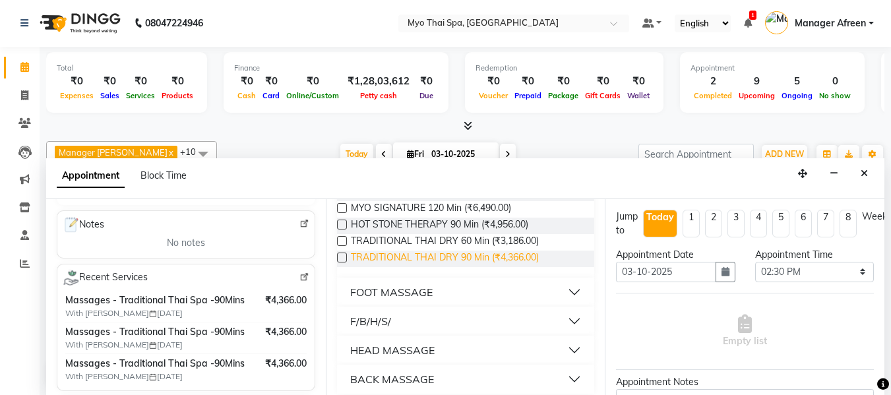
click at [416, 253] on span "TRADITIONAL THAI DRY 90 Min (₹4,366.00)" at bounding box center [445, 259] width 188 height 16
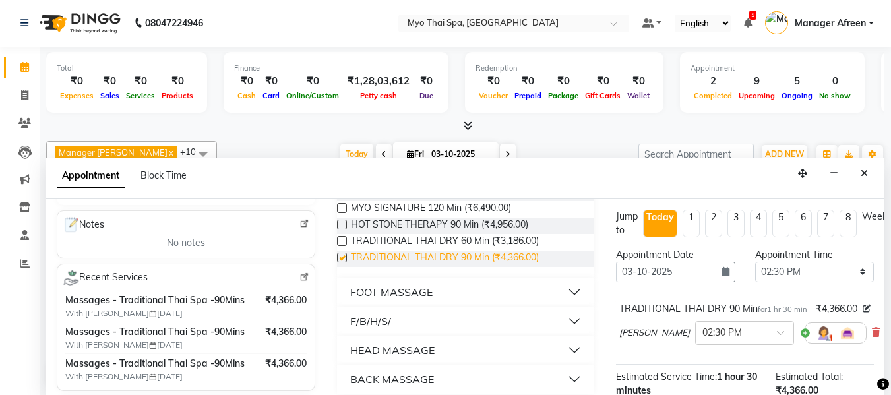
checkbox input "false"
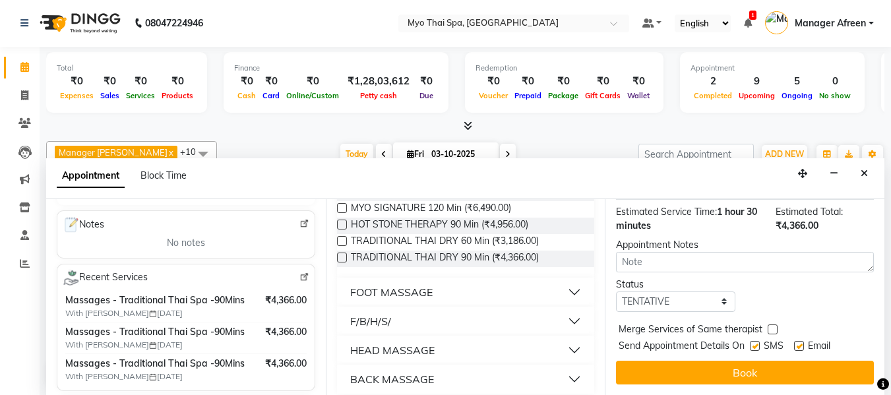
scroll to position [189, 0]
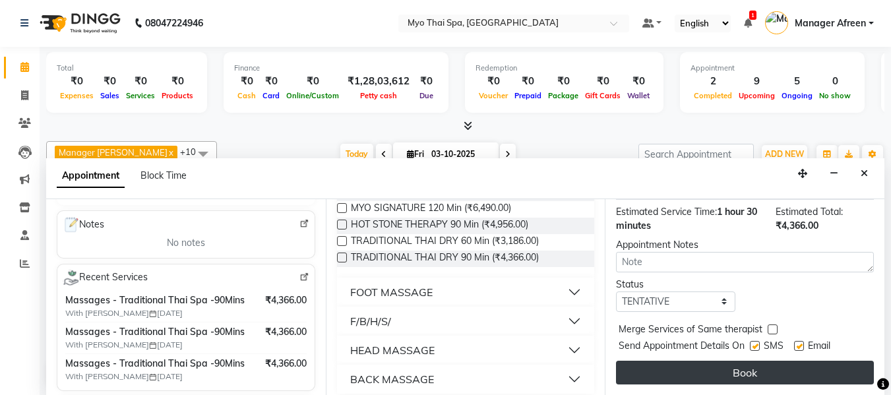
click at [732, 362] on button "Book" at bounding box center [745, 373] width 258 height 24
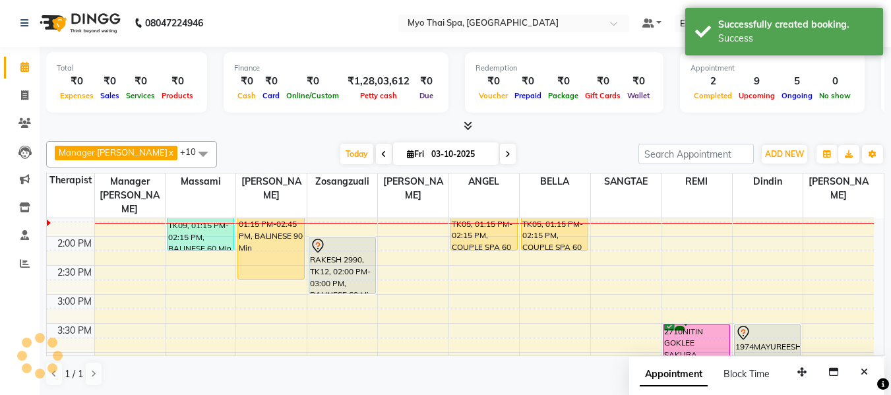
scroll to position [0, 0]
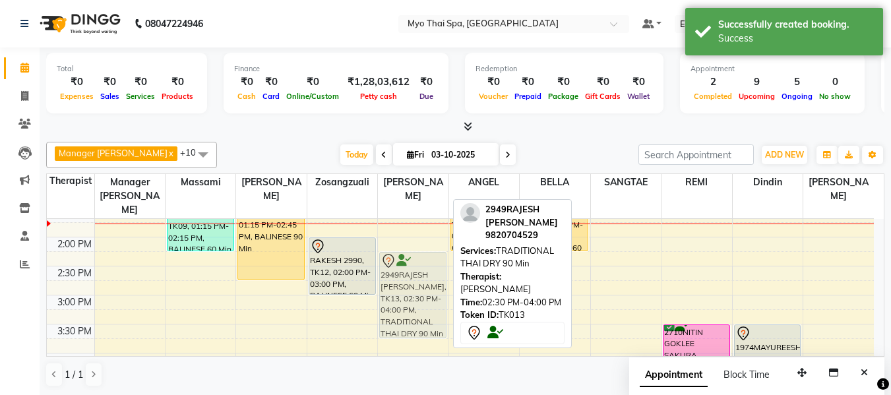
click at [406, 267] on div "2949RAJESH HARSORA, TK13, 02:30 PM-04:00 PM, TRADITIONAL THAI DRY 90 Min PAGARE…" at bounding box center [413, 324] width 70 height 870
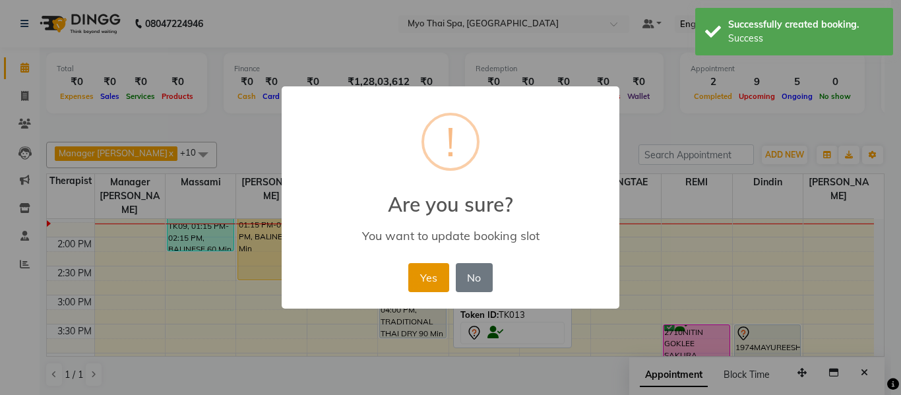
click at [437, 279] on button "Yes" at bounding box center [428, 277] width 40 height 29
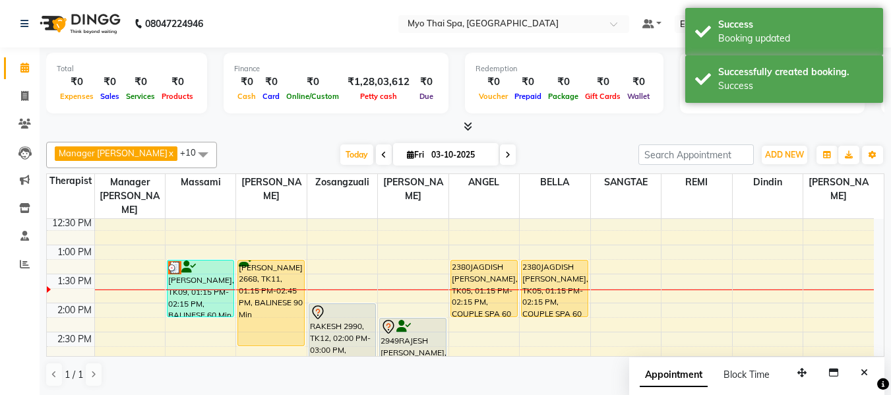
scroll to position [198, 0]
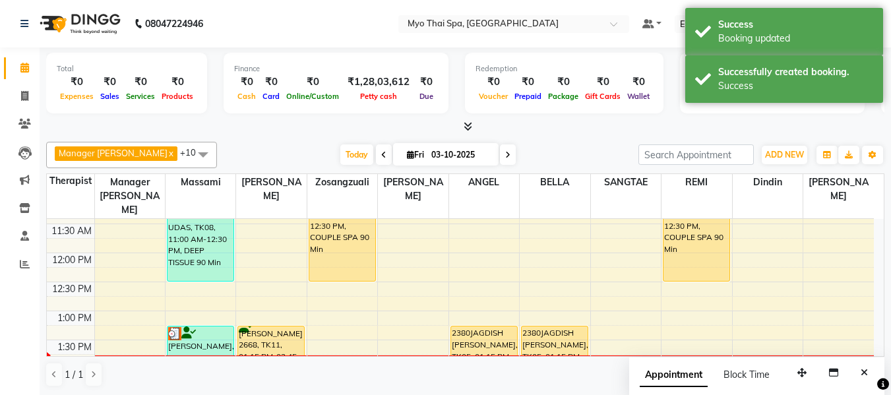
select select "62472"
select select "720"
select select "tentative"
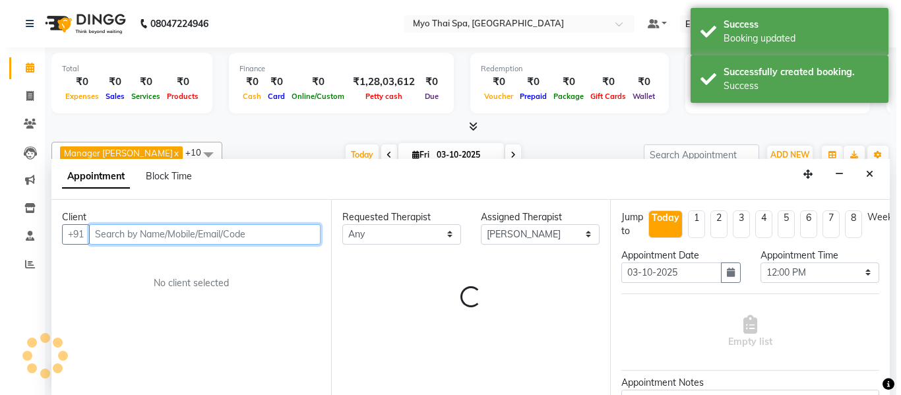
scroll to position [1, 0]
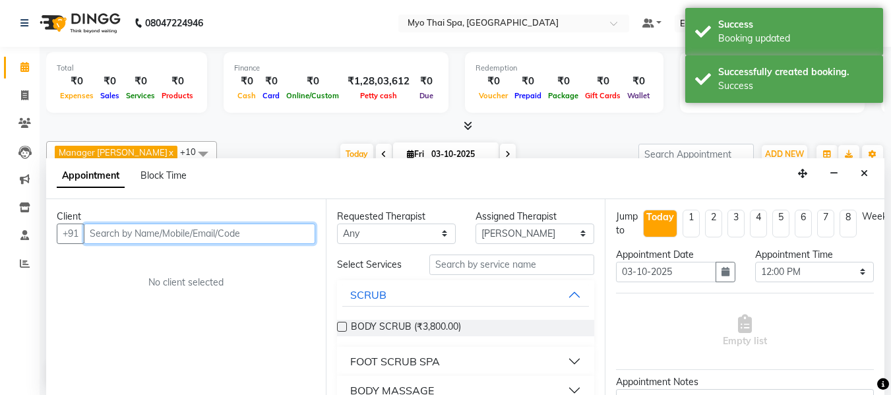
click at [196, 236] on input "text" at bounding box center [200, 234] width 232 height 20
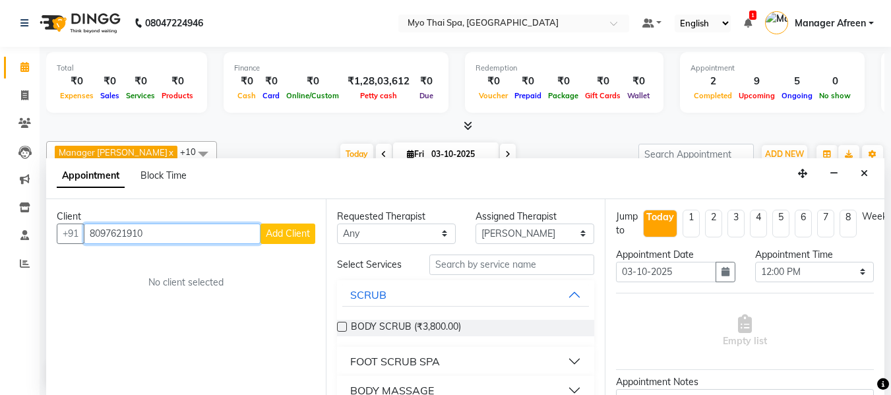
type input "8097621910"
click at [273, 236] on span "Add Client" at bounding box center [288, 234] width 44 height 12
select select "22"
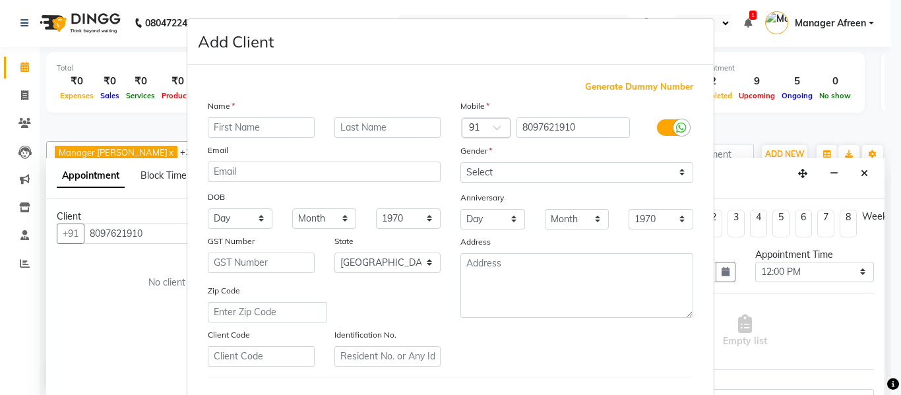
click at [242, 129] on input "text" at bounding box center [261, 127] width 107 height 20
type input "i"
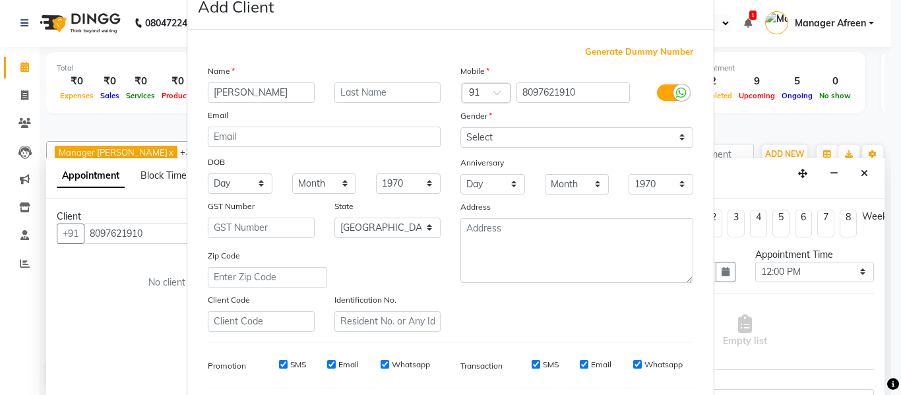
scroll to position [0, 0]
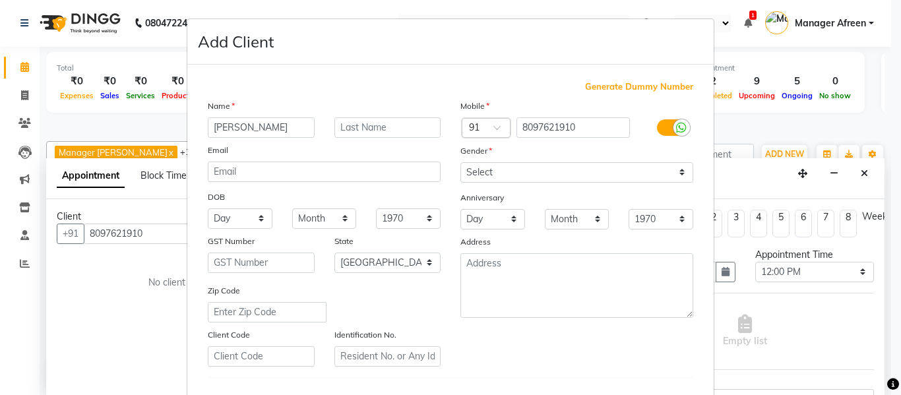
type input "OMKAR"
click at [498, 174] on select "Select Male Female Other Prefer Not To Say" at bounding box center [577, 172] width 233 height 20
select select "male"
click at [461, 162] on select "Select Male Female Other Prefer Not To Say" at bounding box center [577, 172] width 233 height 20
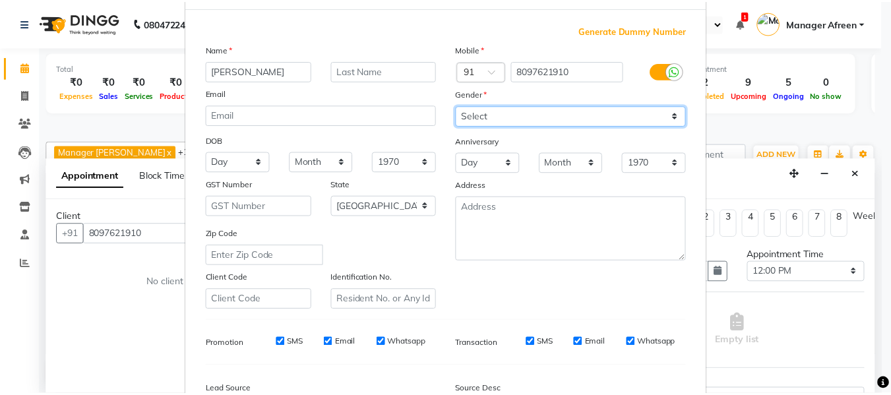
scroll to position [214, 0]
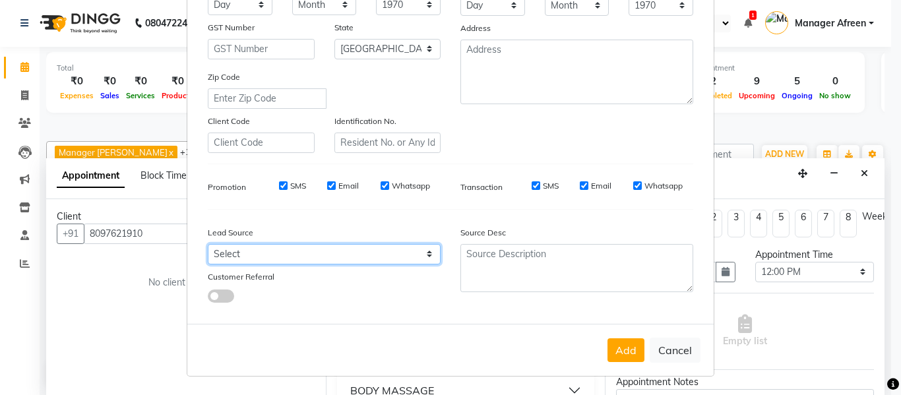
click at [238, 257] on select "Select Walk-in Referral Internet Friend Word of Mouth Facebook JustDial Google …" at bounding box center [324, 254] width 233 height 20
select select "27972"
click at [208, 244] on select "Select Walk-in Referral Internet Friend Word of Mouth Facebook JustDial Google …" at bounding box center [324, 254] width 233 height 20
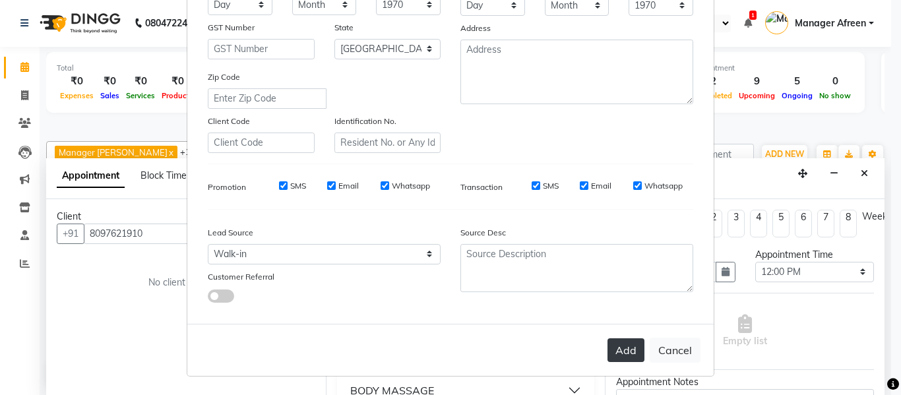
click at [615, 351] on button "Add" at bounding box center [626, 350] width 37 height 24
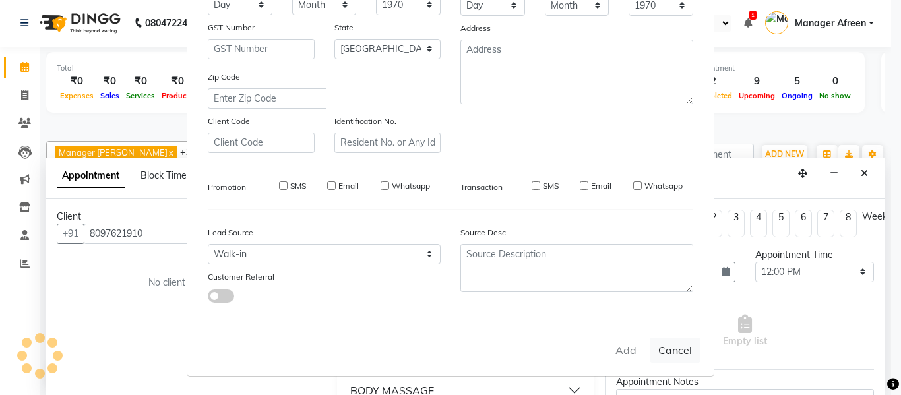
select select
select select "null"
select select
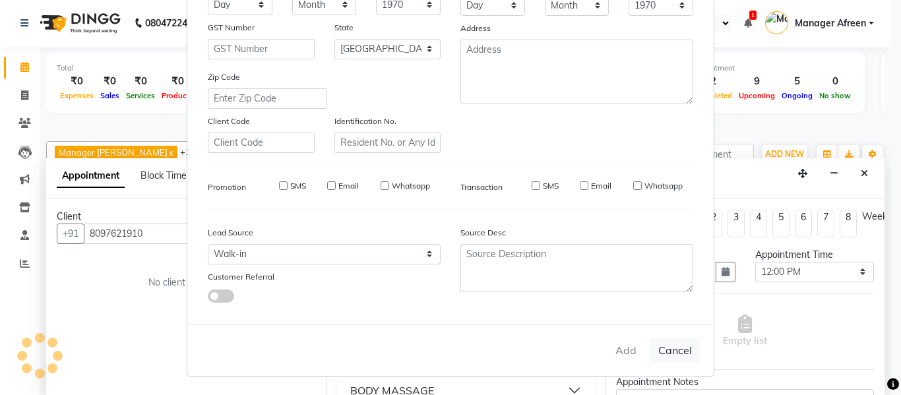
select select
checkbox input "false"
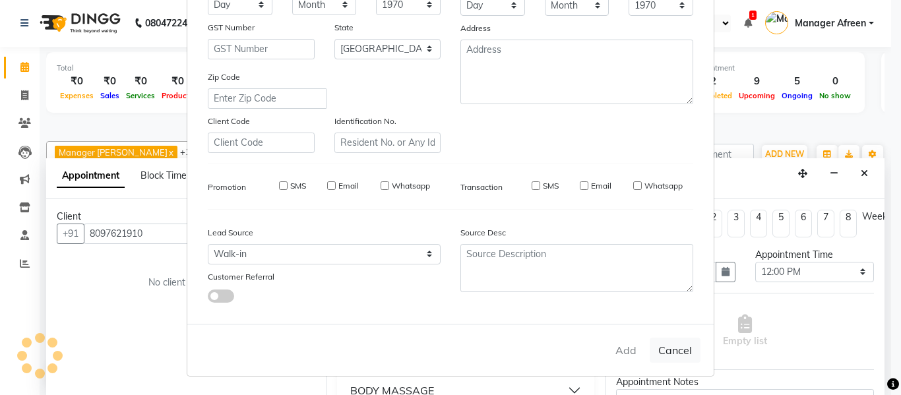
checkbox input "false"
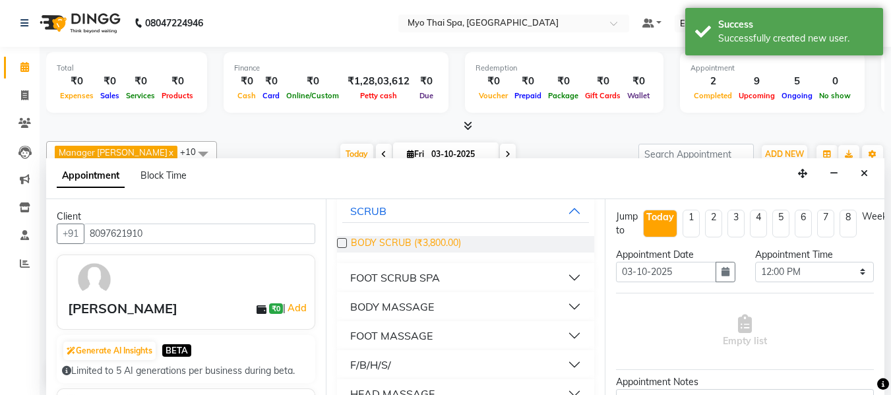
scroll to position [132, 0]
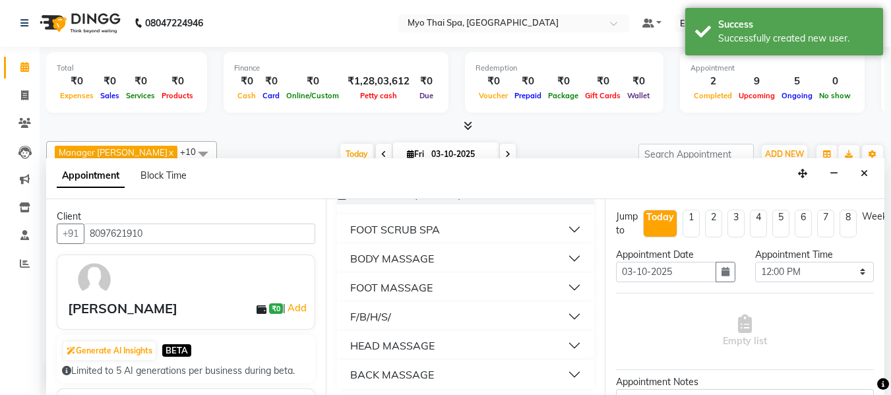
click at [404, 255] on div "BODY MASSAGE" at bounding box center [392, 259] width 84 height 16
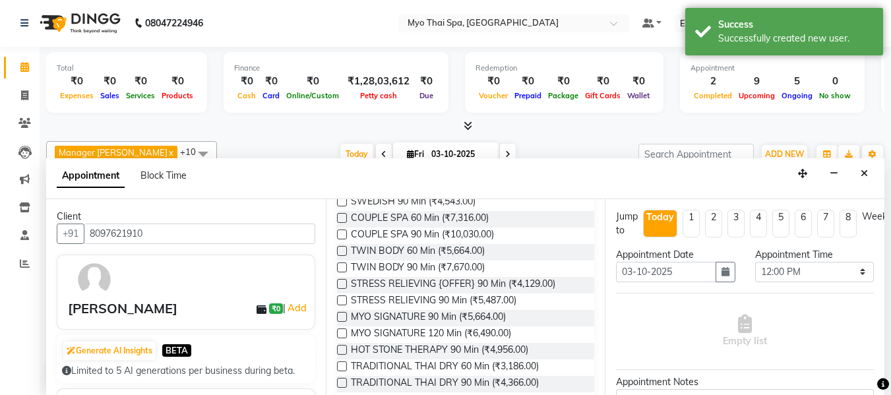
scroll to position [330, 0]
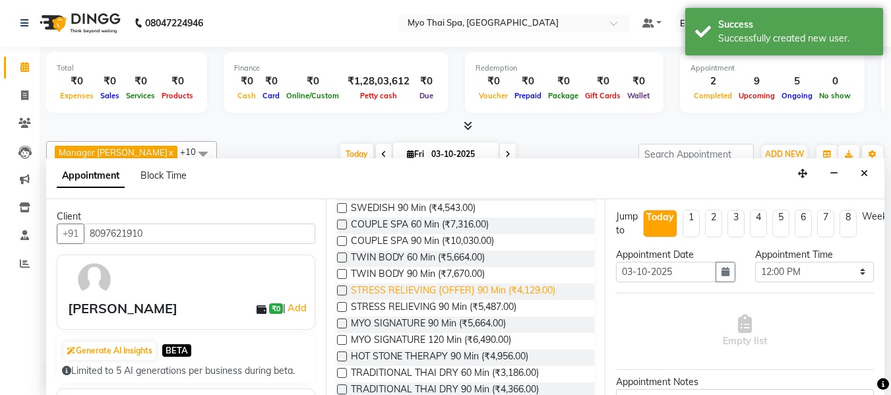
click at [395, 288] on span "STRESS RELIEVING {OFFER} 90 Min (₹4,129.00)" at bounding box center [453, 292] width 205 height 16
checkbox input "false"
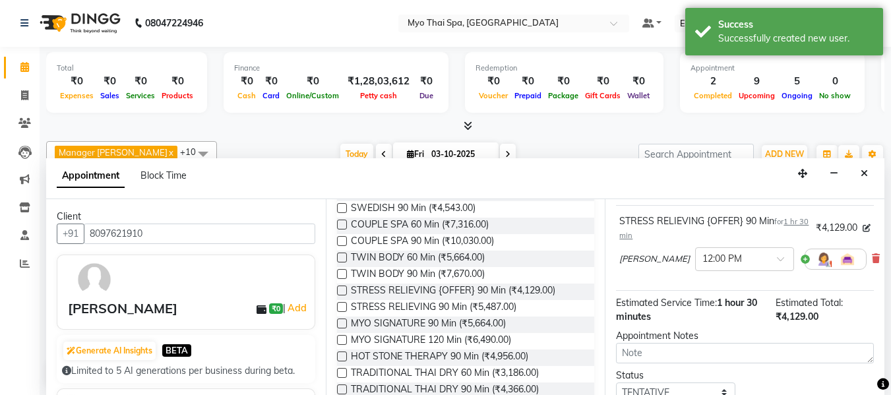
scroll to position [189, 0]
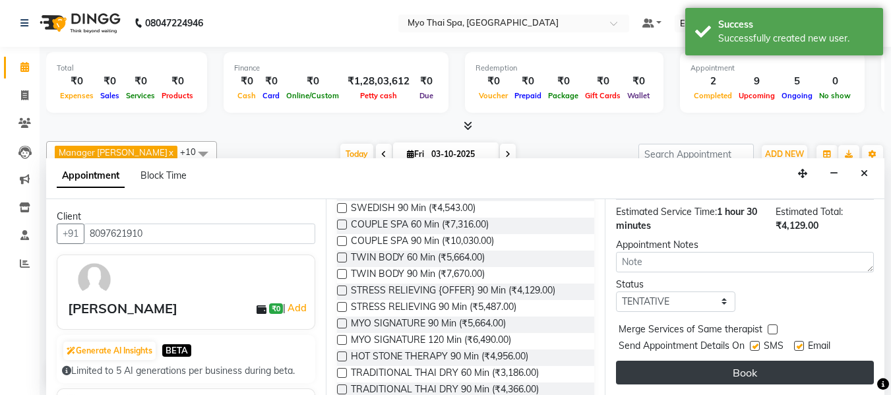
click at [714, 361] on button "Book" at bounding box center [745, 373] width 258 height 24
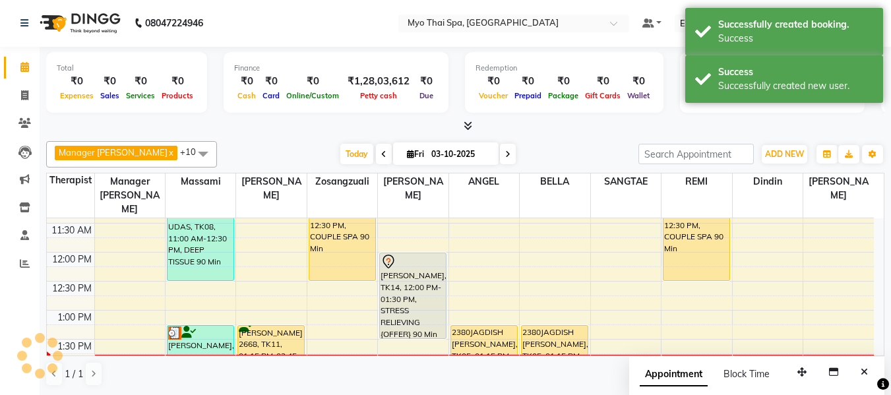
scroll to position [0, 0]
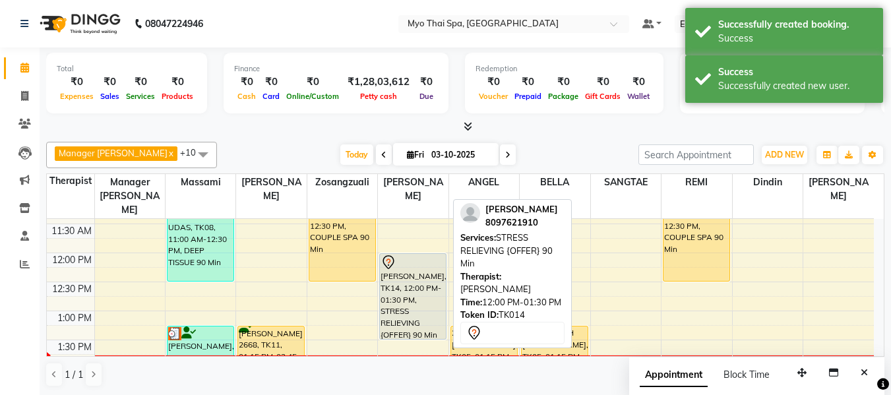
click at [428, 287] on div "[PERSON_NAME], TK14, 12:00 PM-01:30 PM, STRESS RELIEVING {OFFER} 90 Min" at bounding box center [413, 296] width 66 height 85
click at [410, 293] on div "[PERSON_NAME], TK14, 12:00 PM-01:30 PM, STRESS RELIEVING {OFFER} 90 Min" at bounding box center [413, 296] width 66 height 85
select select "7"
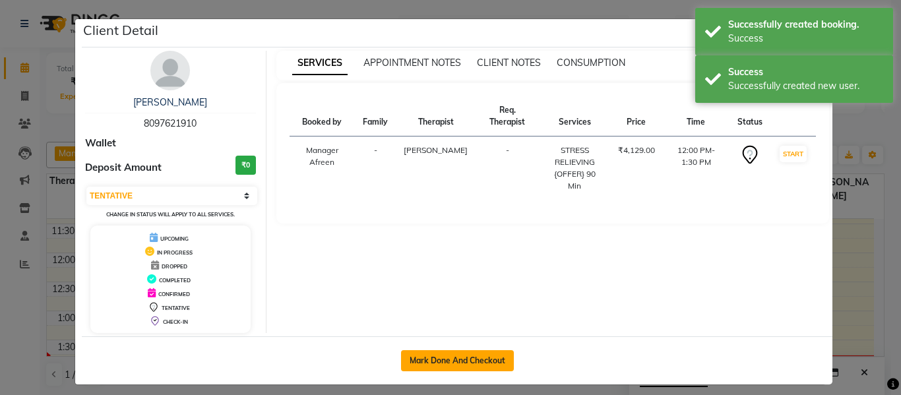
click at [488, 352] on button "Mark Done And Checkout" at bounding box center [457, 360] width 113 height 21
select select "3908"
select select "service"
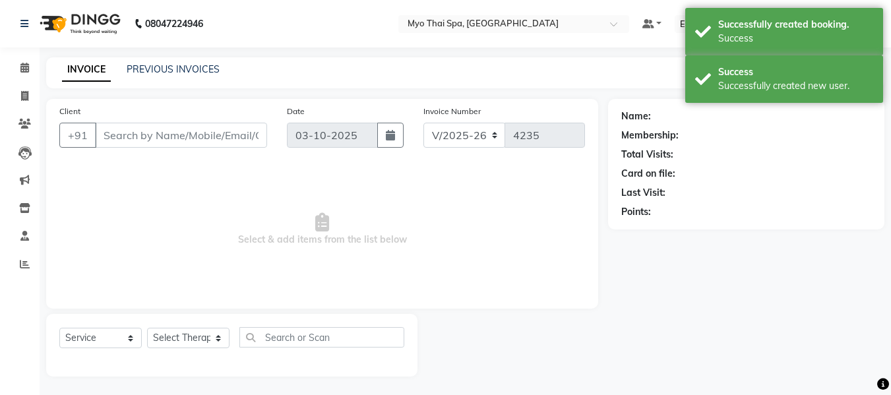
type input "8097621910"
select select "62472"
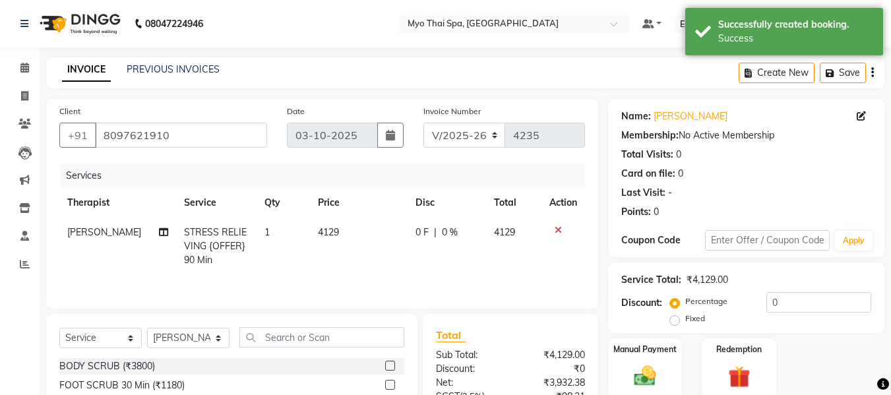
scroll to position [133, 0]
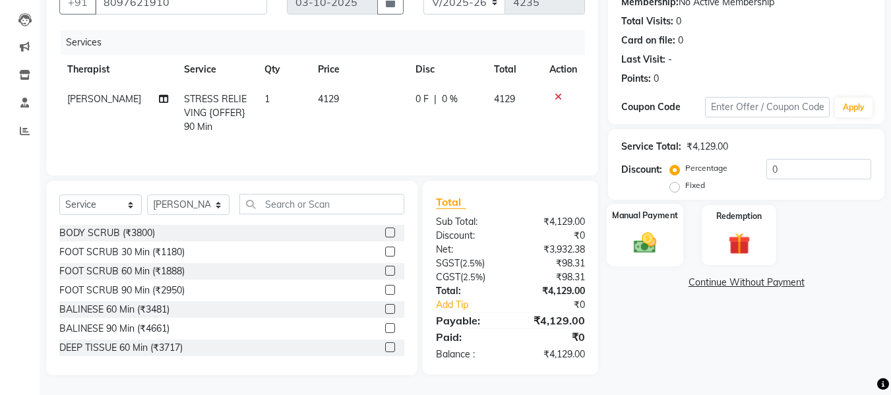
click at [647, 247] on img at bounding box center [645, 243] width 37 height 26
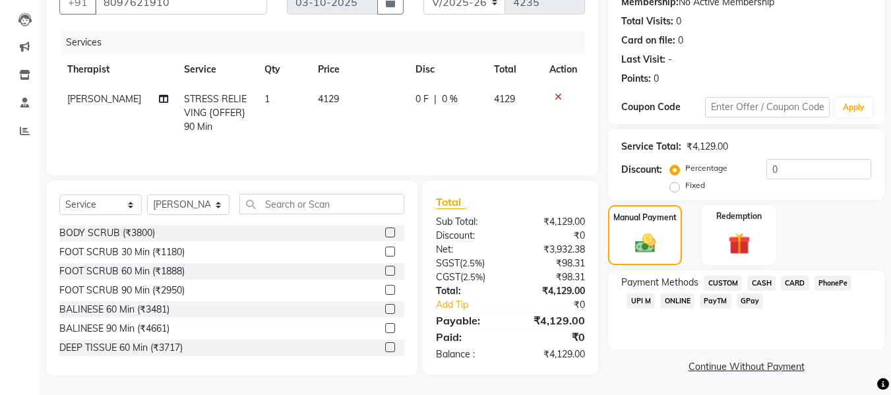
click at [644, 302] on span "UPI M" at bounding box center [641, 301] width 28 height 15
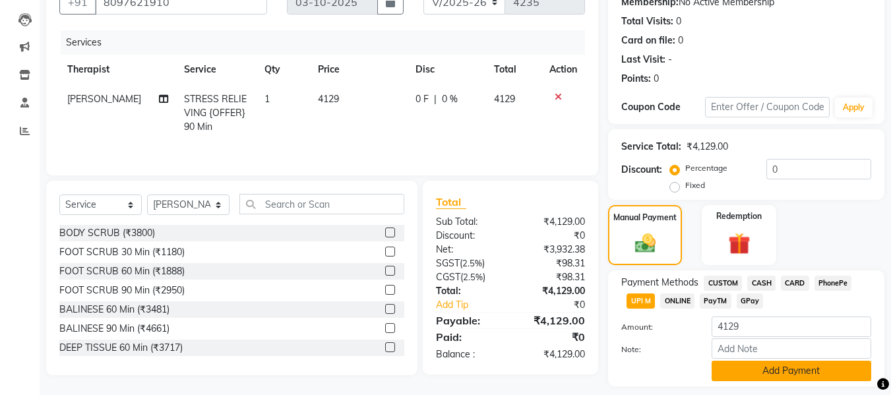
click at [765, 370] on button "Add Payment" at bounding box center [792, 371] width 160 height 20
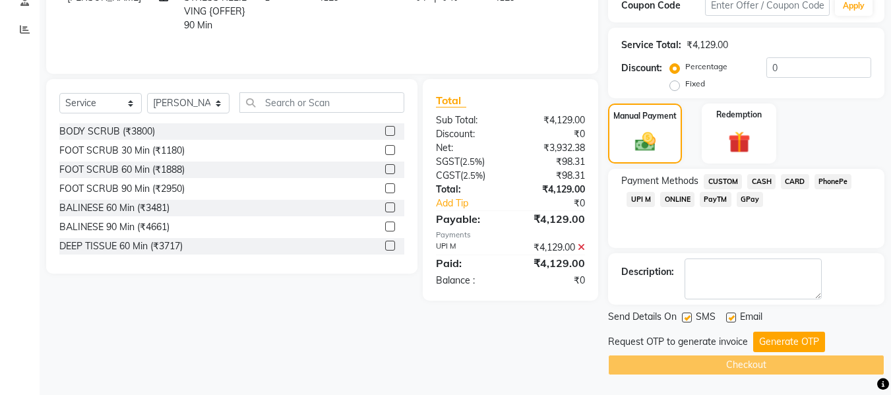
scroll to position [169, 0]
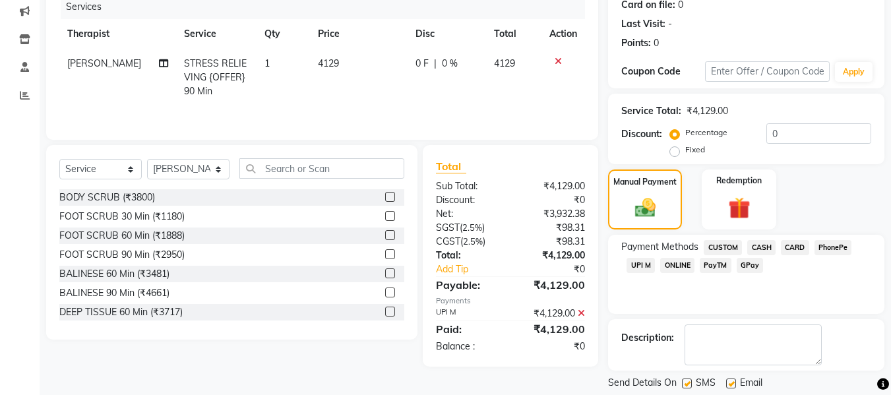
click at [584, 313] on icon at bounding box center [581, 313] width 7 height 9
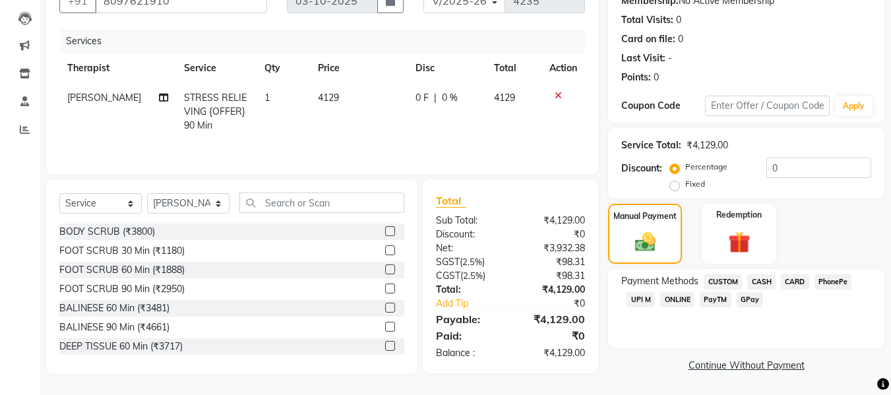
scroll to position [135, 0]
click at [641, 300] on span "UPI M" at bounding box center [641, 299] width 28 height 15
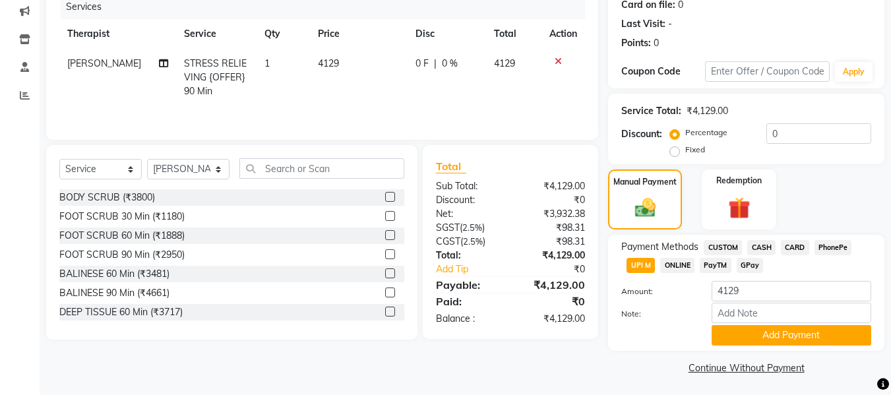
scroll to position [172, 0]
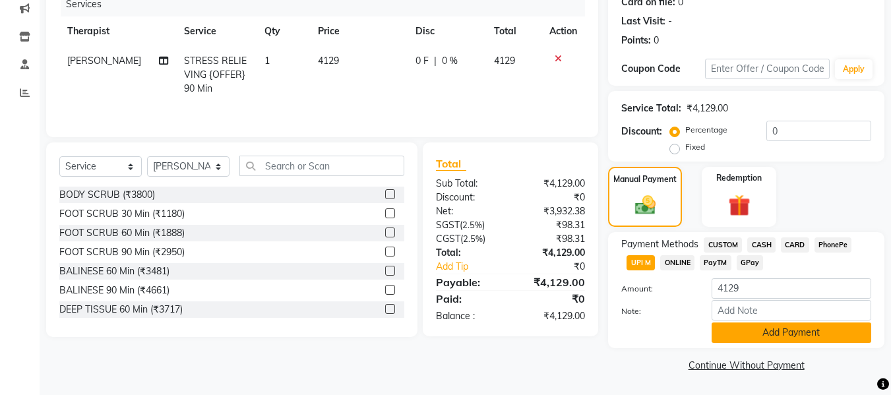
click at [756, 335] on button "Add Payment" at bounding box center [792, 333] width 160 height 20
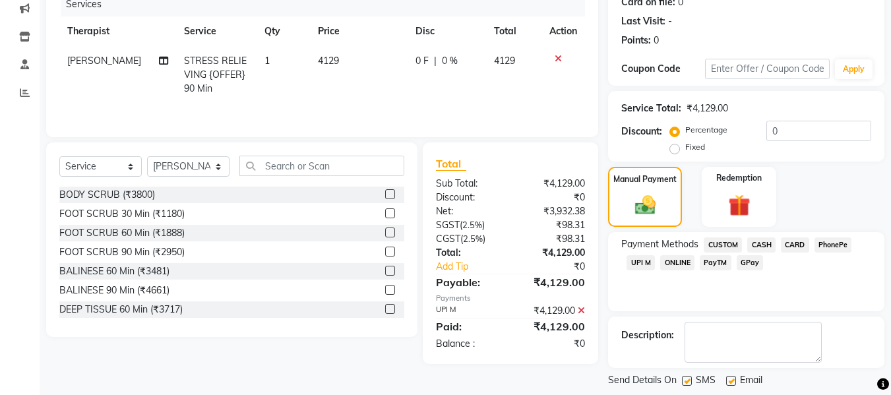
scroll to position [235, 0]
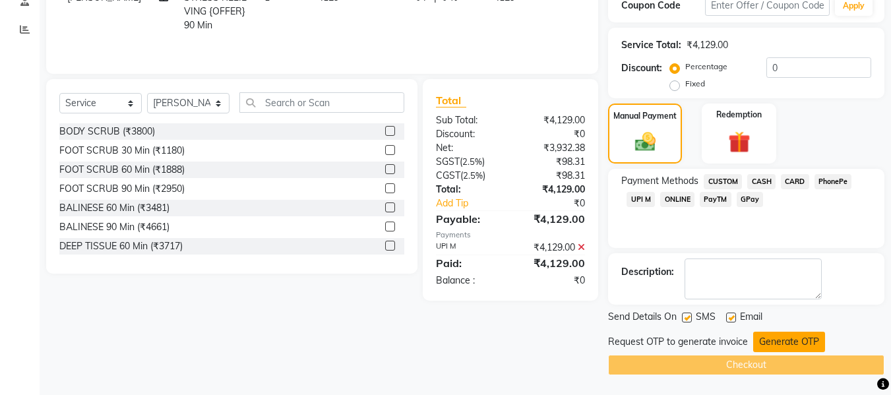
click at [775, 342] on button "Generate OTP" at bounding box center [790, 342] width 72 height 20
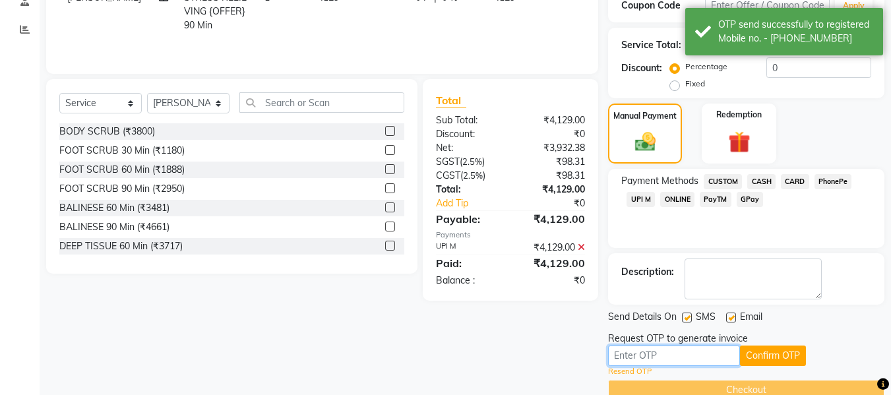
click at [692, 359] on input "text" at bounding box center [674, 356] width 132 height 20
type input "3641"
click at [745, 348] on button "Confirm OTP" at bounding box center [773, 356] width 66 height 20
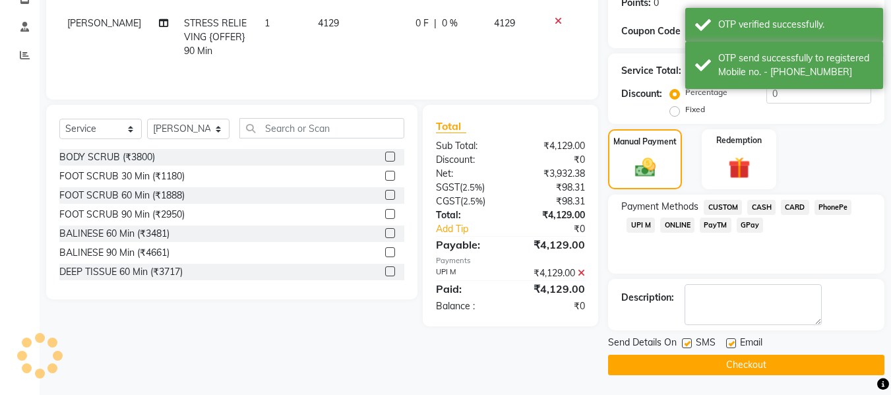
scroll to position [209, 0]
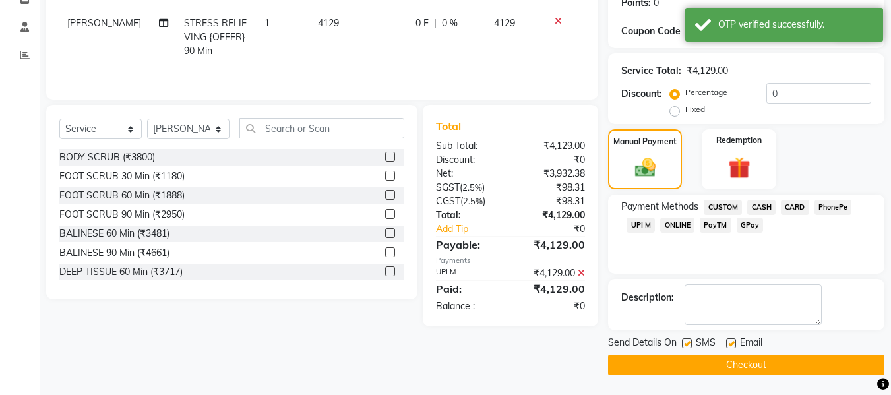
click at [726, 360] on button "Checkout" at bounding box center [746, 365] width 276 height 20
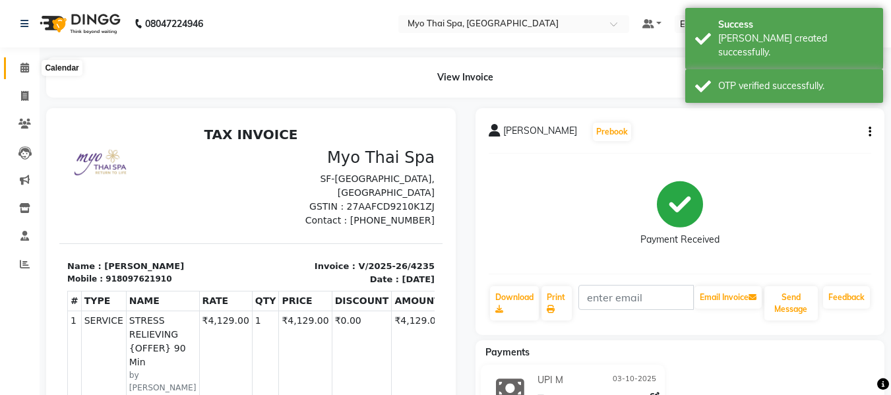
click at [28, 69] on icon at bounding box center [24, 68] width 9 height 10
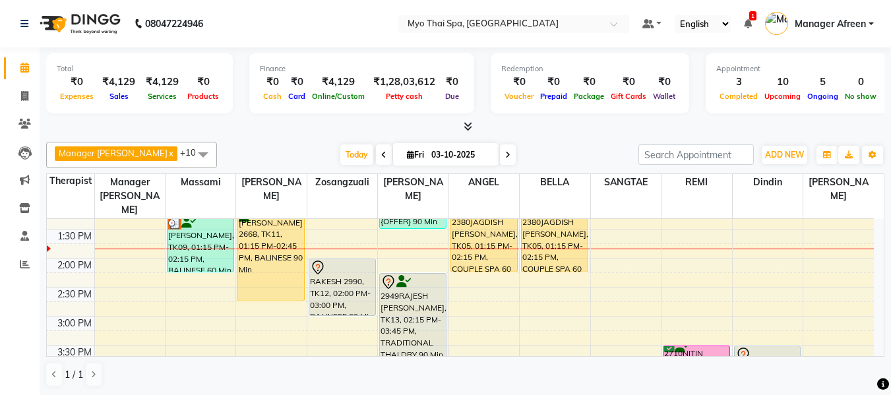
scroll to position [330, 0]
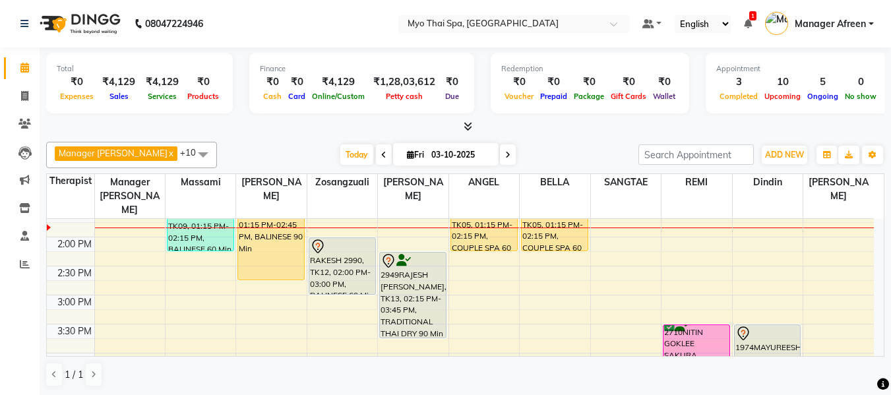
click at [404, 158] on span "Fri" at bounding box center [416, 155] width 24 height 10
select select "10"
select select "2025"
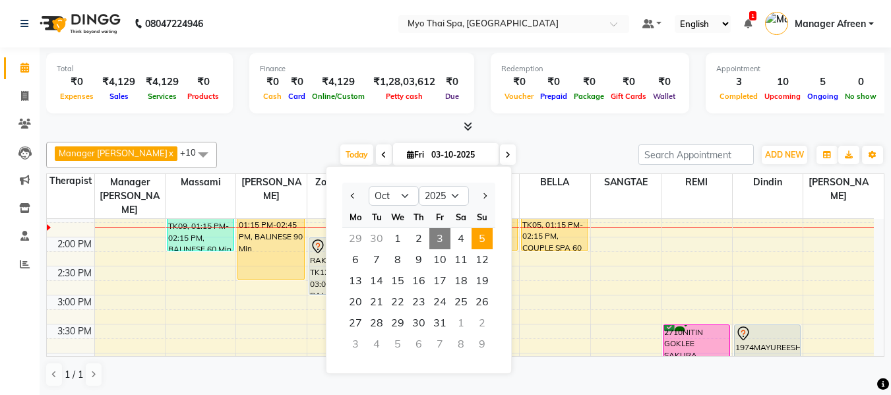
click at [482, 239] on span "5" at bounding box center [482, 238] width 21 height 21
type input "05-10-2025"
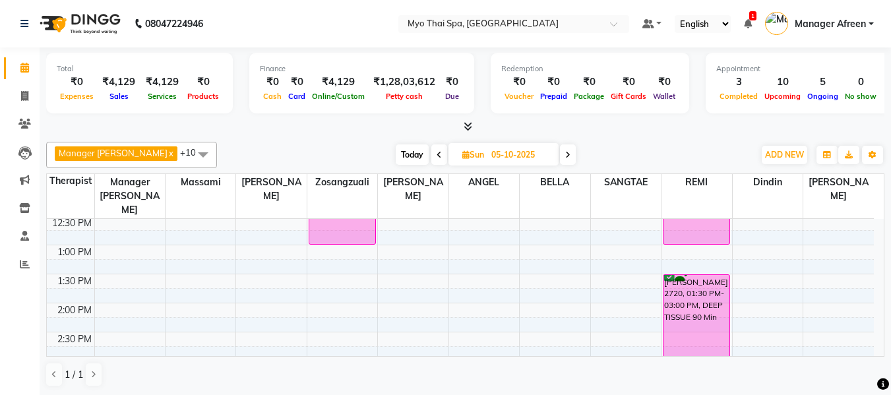
scroll to position [198, 0]
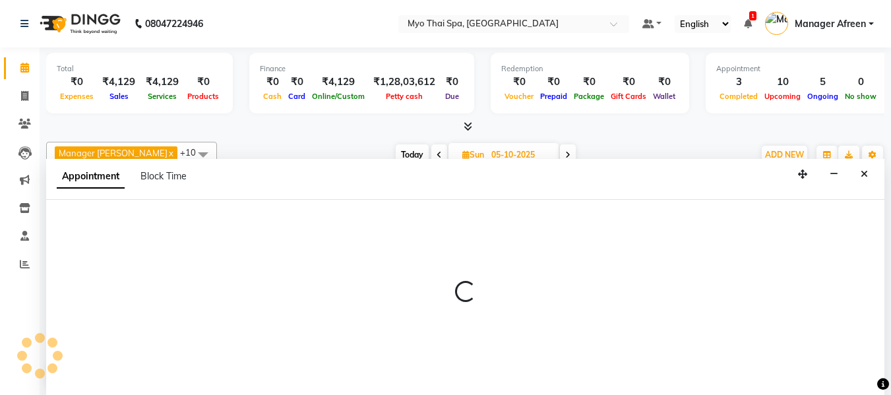
scroll to position [1, 0]
select select "30616"
select select "720"
select select "tentative"
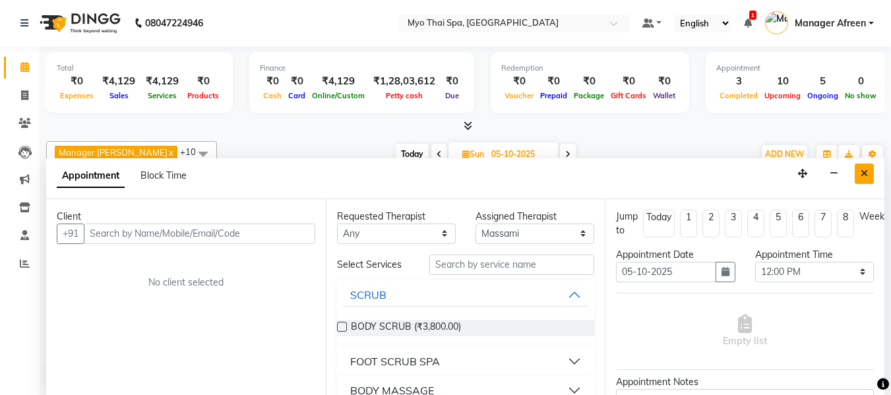
click at [862, 172] on icon "Close" at bounding box center [864, 173] width 7 height 9
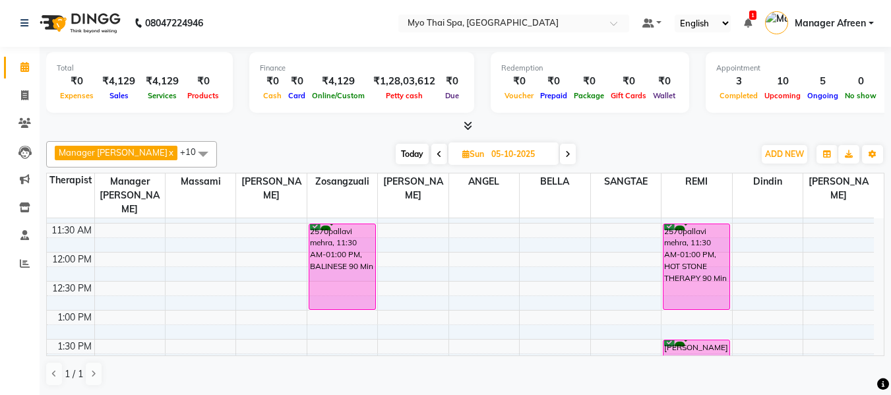
select select "30616"
select select "tentative"
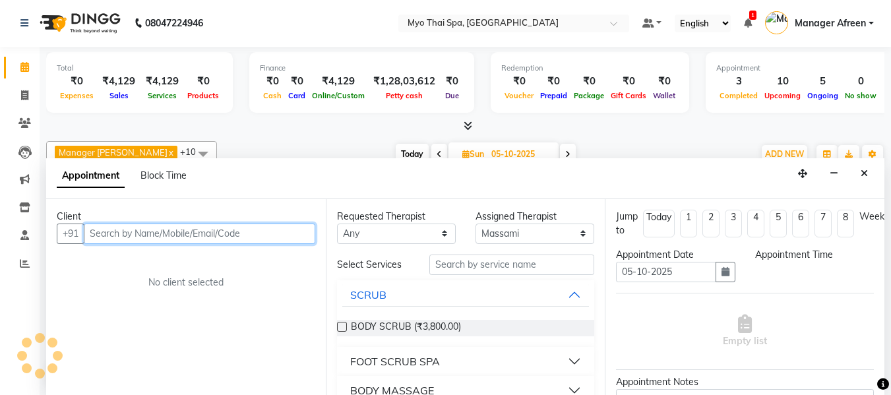
select select "720"
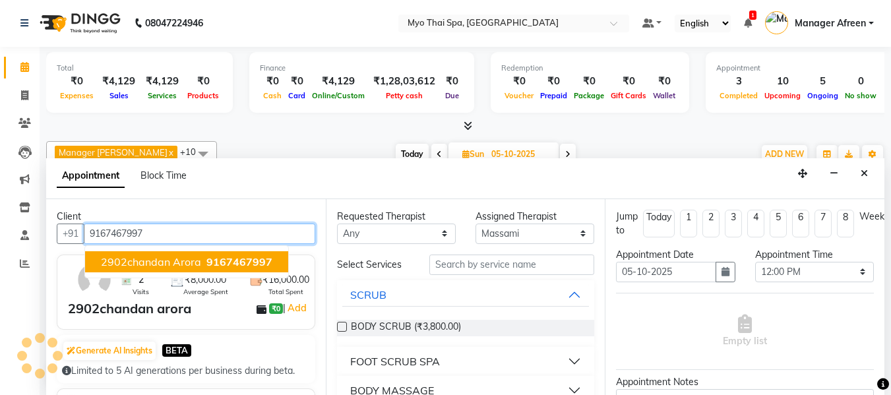
click at [183, 258] on span "2902chandan arora" at bounding box center [151, 261] width 100 height 13
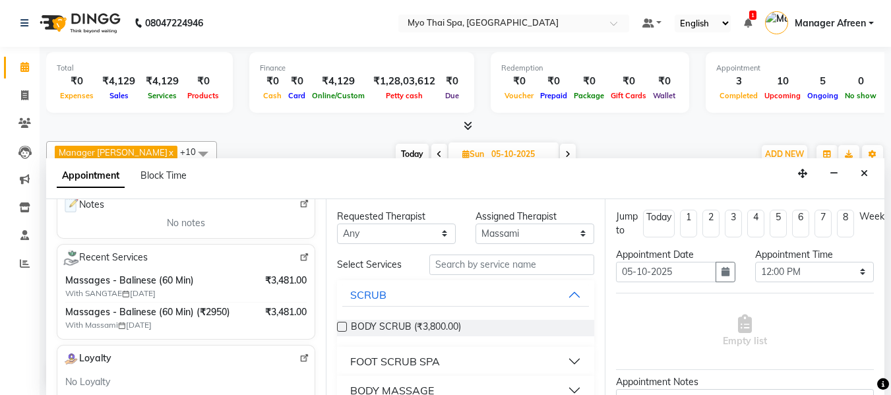
scroll to position [66, 0]
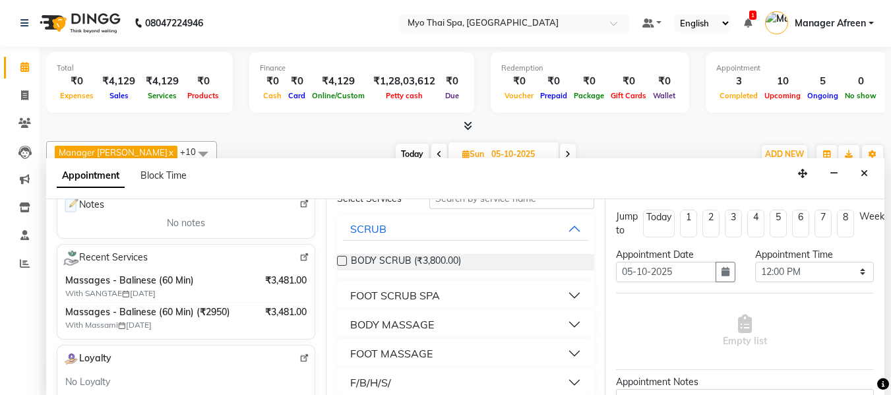
type input "9167467997"
click at [399, 327] on div "BODY MASSAGE" at bounding box center [392, 325] width 84 height 16
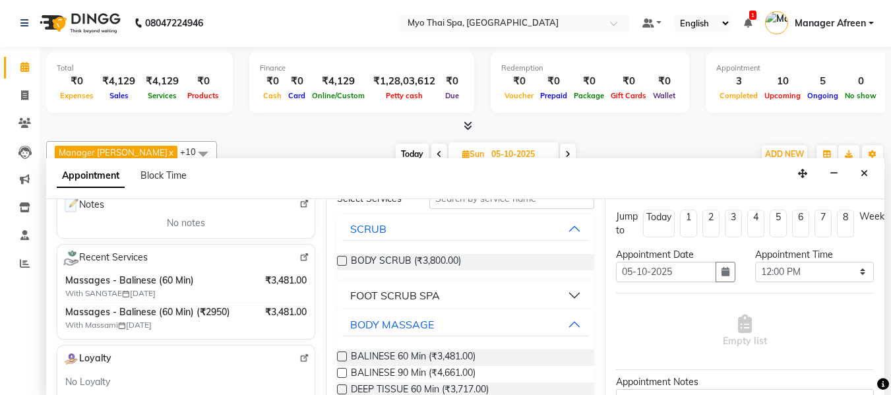
click at [341, 356] on label at bounding box center [342, 357] width 10 height 10
click at [341, 356] on input "checkbox" at bounding box center [341, 358] width 9 height 9
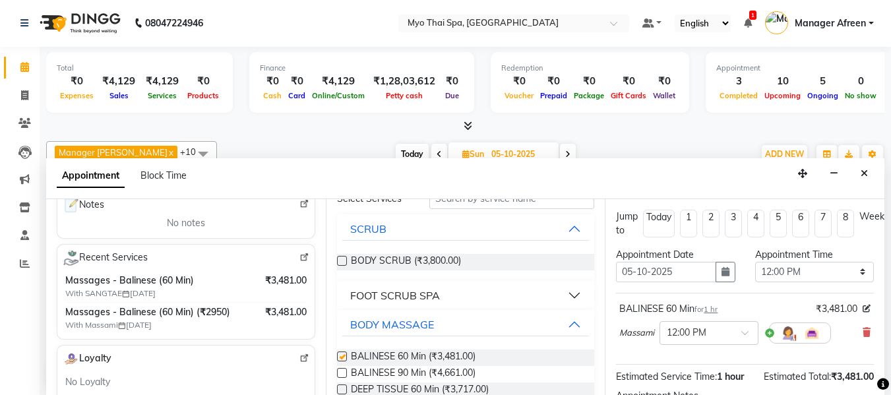
checkbox input "false"
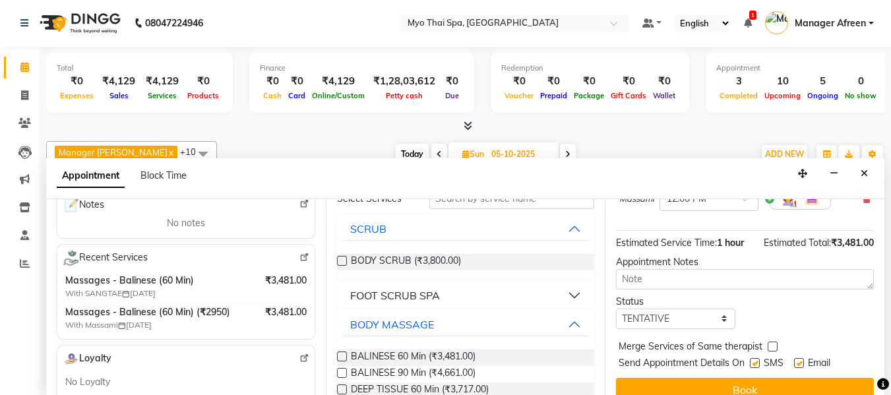
scroll to position [161, 0]
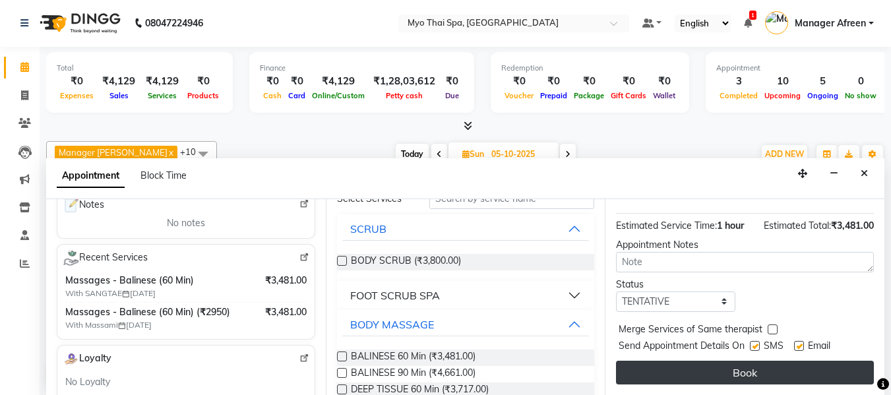
click at [720, 370] on button "Book" at bounding box center [745, 373] width 258 height 24
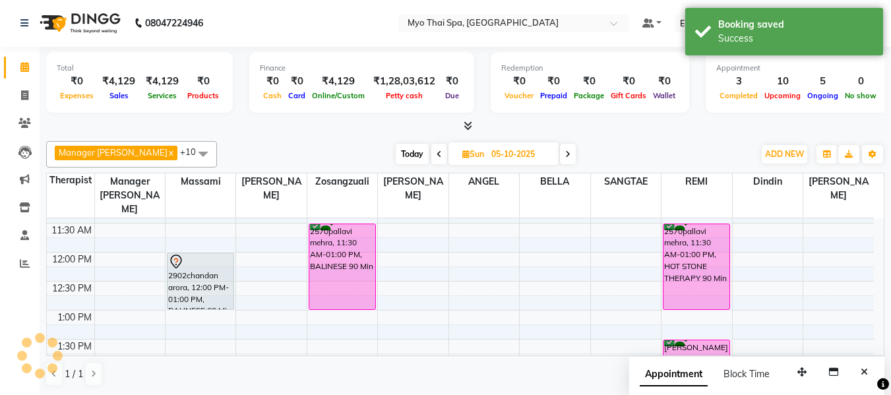
scroll to position [0, 0]
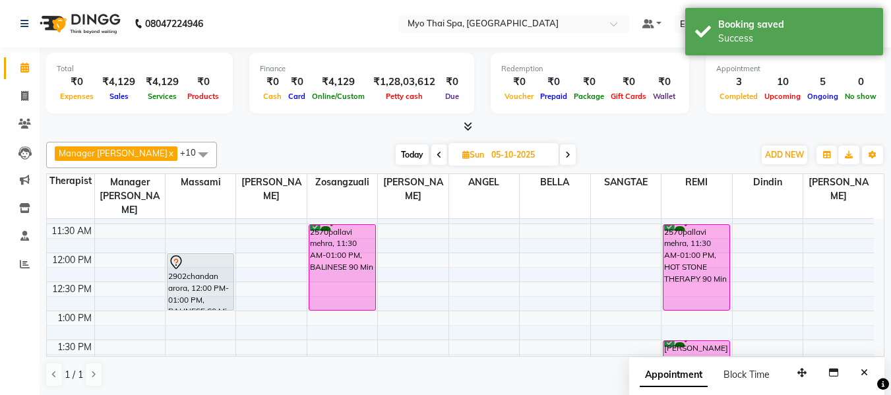
click at [402, 156] on span "Today" at bounding box center [412, 155] width 33 height 20
type input "03-10-2025"
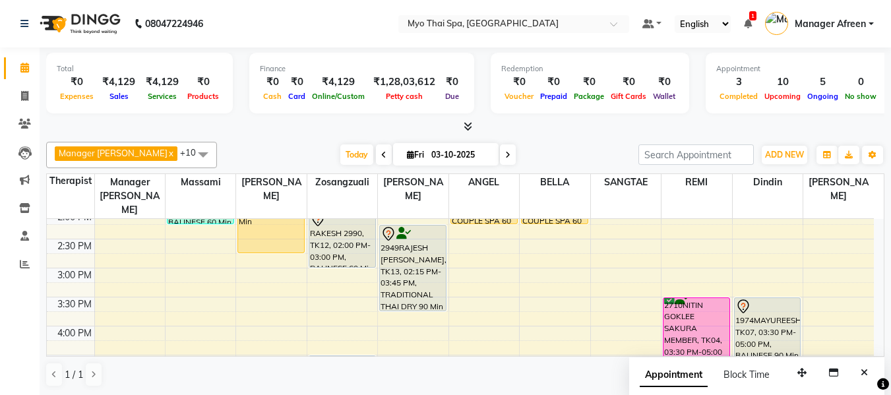
scroll to position [291, 0]
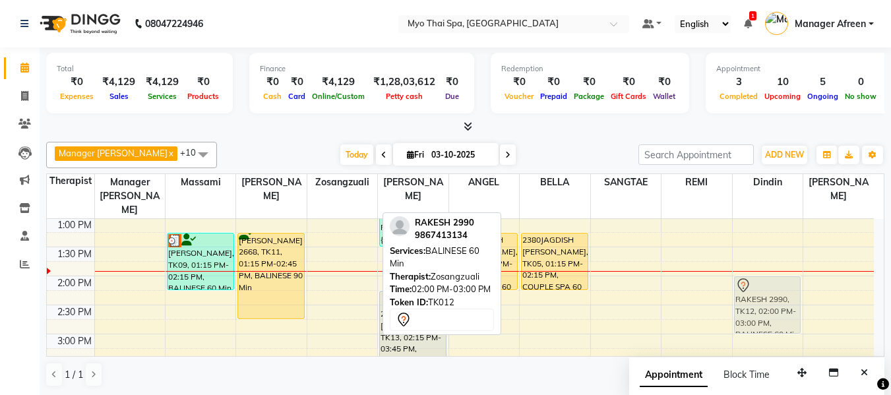
drag, startPoint x: 353, startPoint y: 270, endPoint x: 806, endPoint y: 275, distance: 452.7
click at [788, 276] on tr "2894MANOHAR UDAS, TK08, 11:00 AM-12:30 PM, DEEP TISSUE 90 Min prasad k, TK09, 0…" at bounding box center [460, 363] width 827 height 870
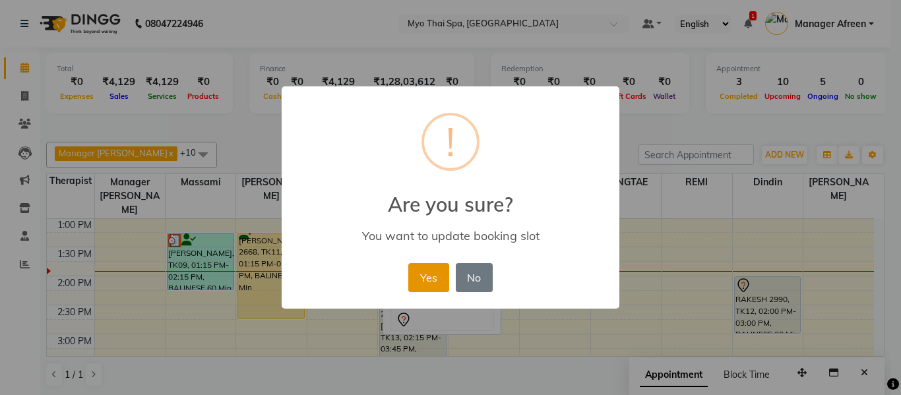
click at [435, 265] on button "Yes" at bounding box center [428, 277] width 40 height 29
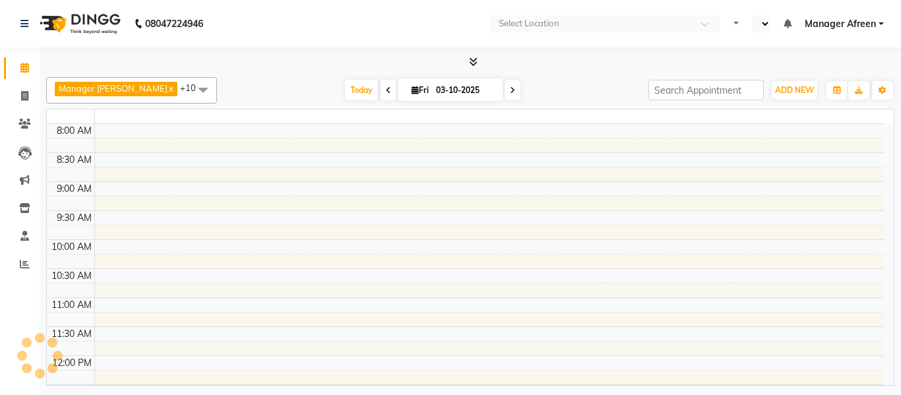
select select "en"
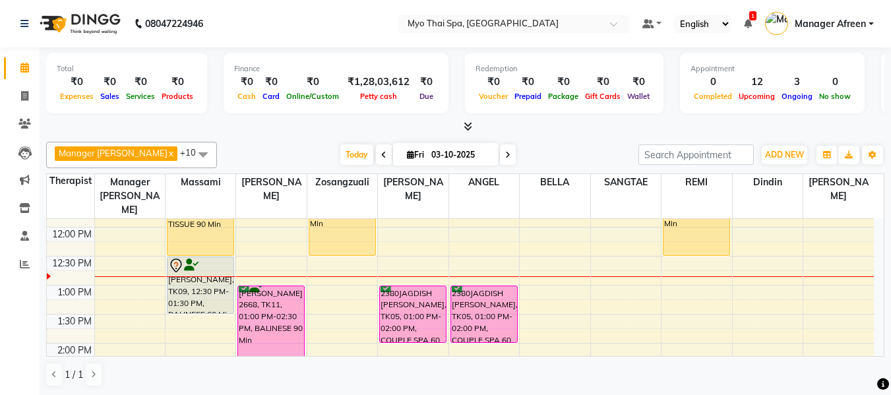
scroll to position [264, 0]
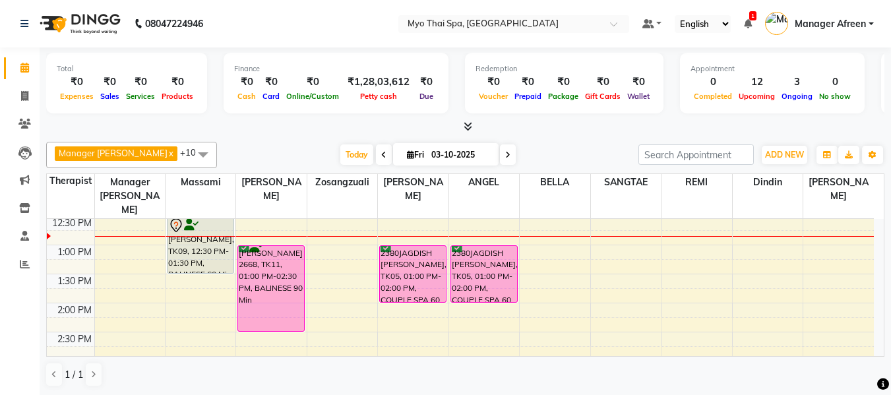
click at [205, 280] on div "8:00 AM 8:30 AM 9:00 AM 9:30 AM 10:00 AM 10:30 AM 11:00 AM 11:30 AM 12:00 PM 12…" at bounding box center [460, 390] width 827 height 870
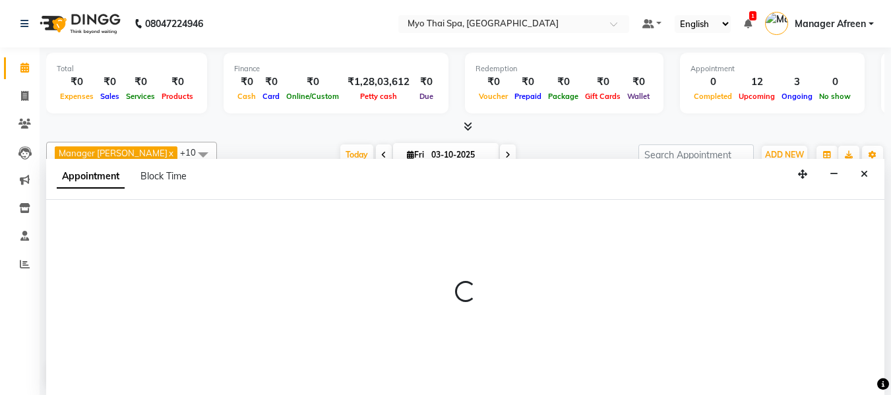
scroll to position [1, 0]
select select "30616"
select select "825"
select select "tentative"
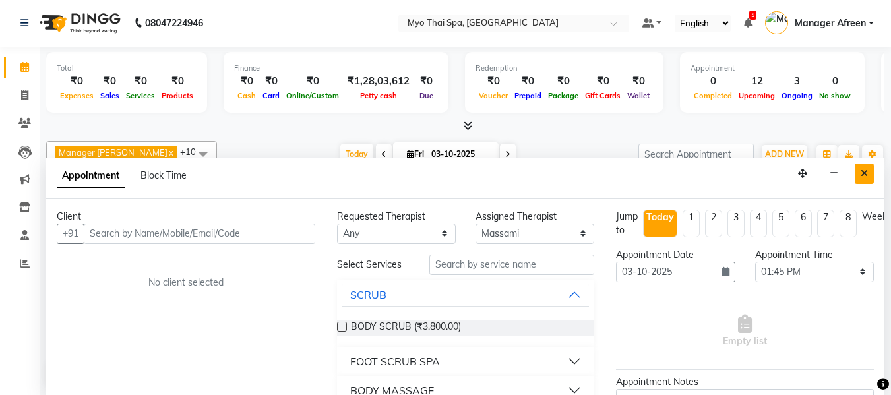
click at [863, 168] on button "Close" at bounding box center [864, 174] width 19 height 20
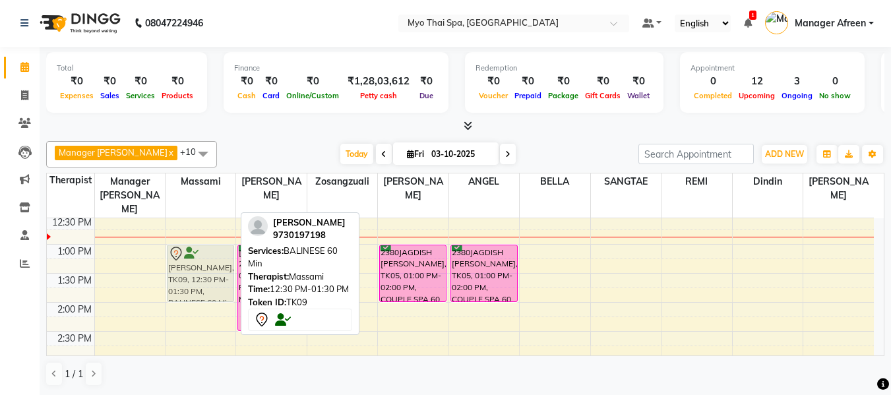
drag, startPoint x: 196, startPoint y: 223, endPoint x: 196, endPoint y: 255, distance: 31.7
click at [196, 255] on div "2894MANOHAR UDAS, TK08, 11:00 AM-12:30 PM, DEEP TISSUE 90 Min prasad k, TK09, 1…" at bounding box center [201, 389] width 70 height 870
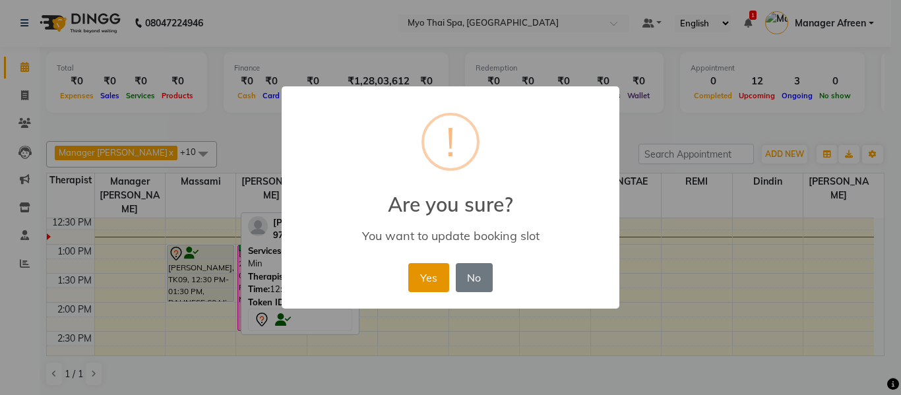
click at [426, 284] on button "Yes" at bounding box center [428, 277] width 40 height 29
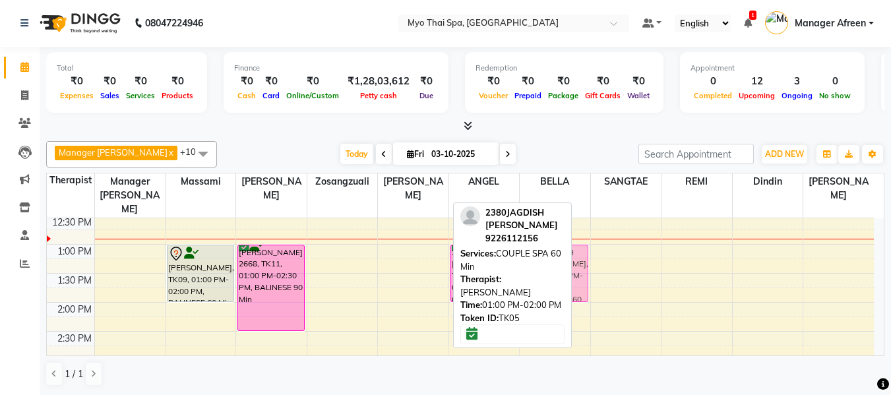
drag, startPoint x: 420, startPoint y: 253, endPoint x: 561, endPoint y: 250, distance: 141.2
click at [561, 250] on div "Manager [PERSON_NAME] x SANGTAE x Dindin x [PERSON_NAME] x BELLA x Zosangzuali …" at bounding box center [465, 264] width 839 height 256
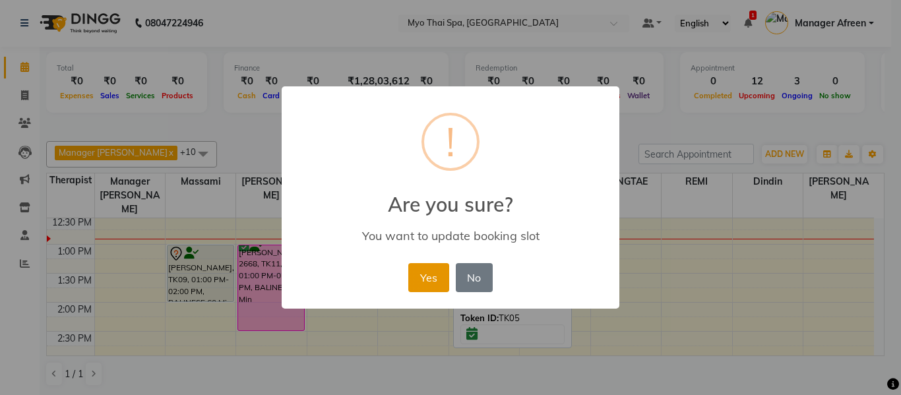
click at [427, 279] on button "Yes" at bounding box center [428, 277] width 40 height 29
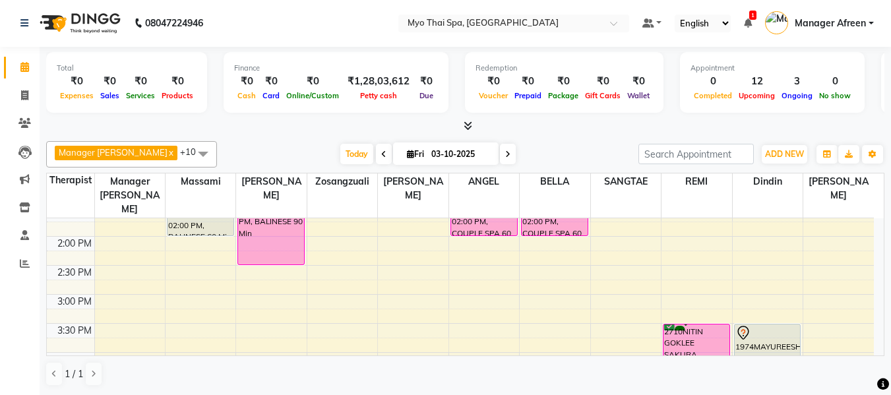
scroll to position [264, 0]
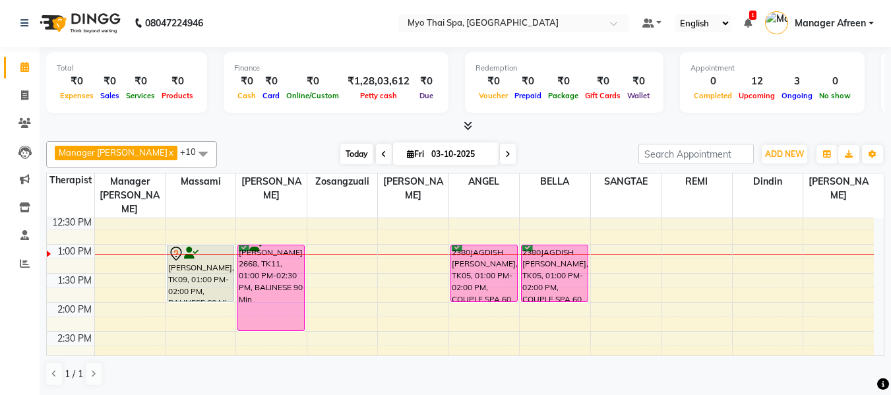
click at [340, 154] on span "Today" at bounding box center [356, 154] width 33 height 20
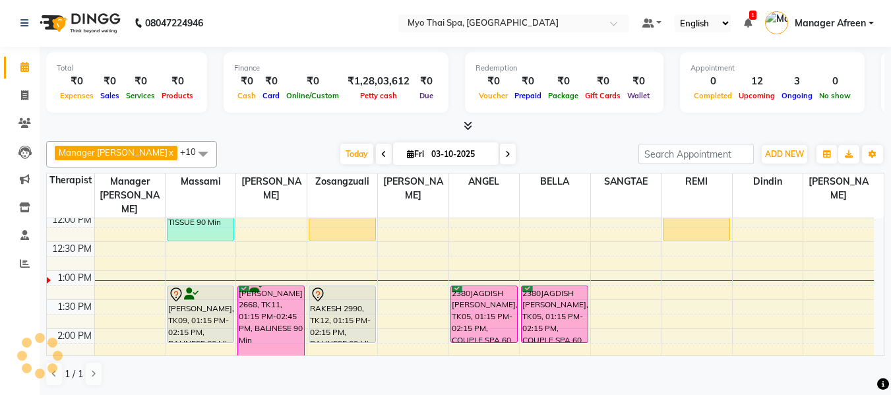
scroll to position [159, 0]
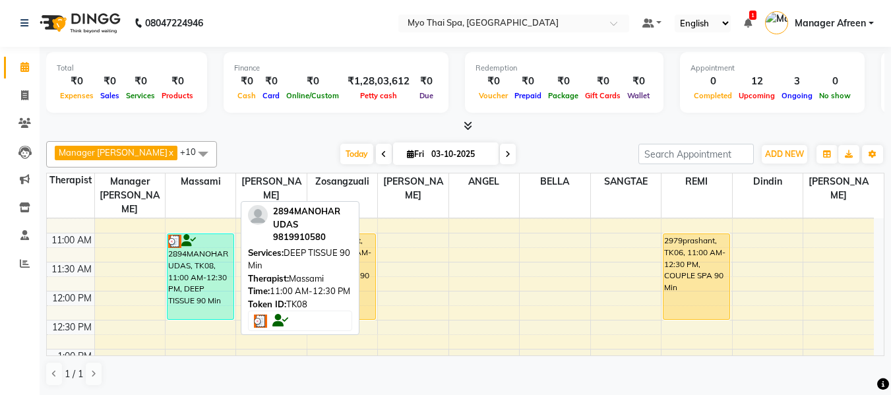
click at [201, 257] on div "2894MANOHAR UDAS, TK08, 11:00 AM-12:30 PM, DEEP TISSUE 90 Min" at bounding box center [201, 276] width 66 height 85
click at [197, 253] on div "2894MANOHAR UDAS, TK08, 11:00 AM-12:30 PM, DEEP TISSUE 90 Min" at bounding box center [201, 276] width 66 height 85
select select "3"
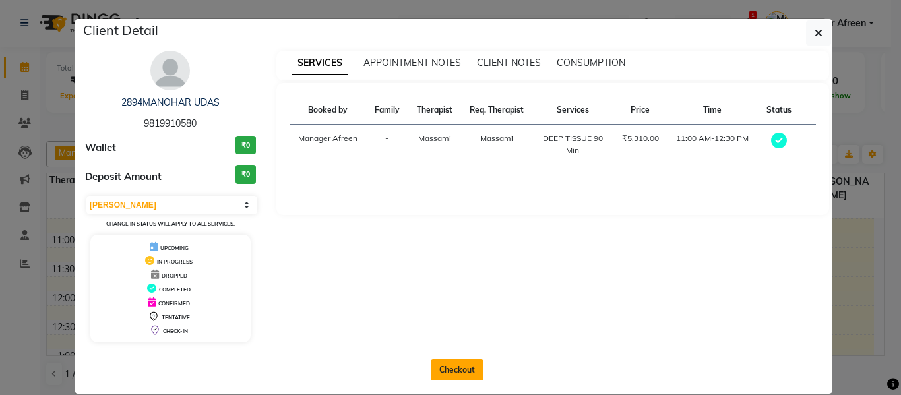
click at [465, 367] on button "Checkout" at bounding box center [457, 370] width 53 height 21
select select "service"
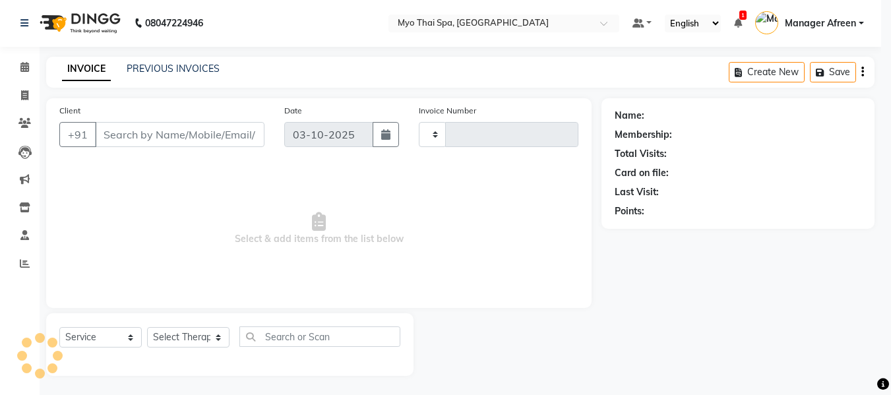
type input "4235"
select select "3908"
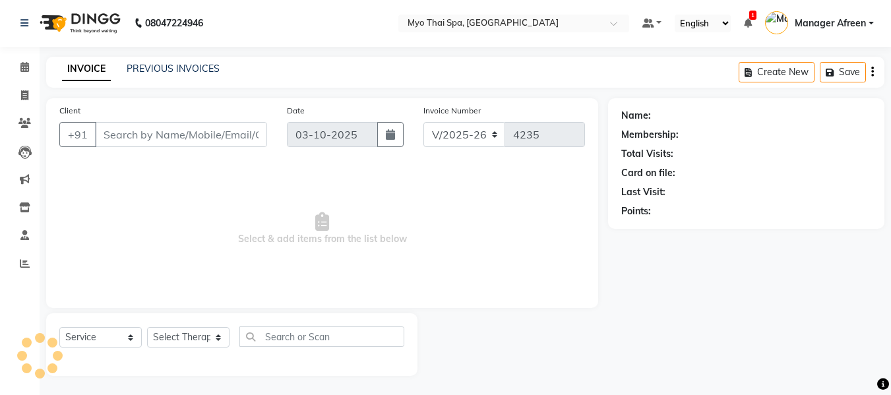
type input "9819910580"
select select "30616"
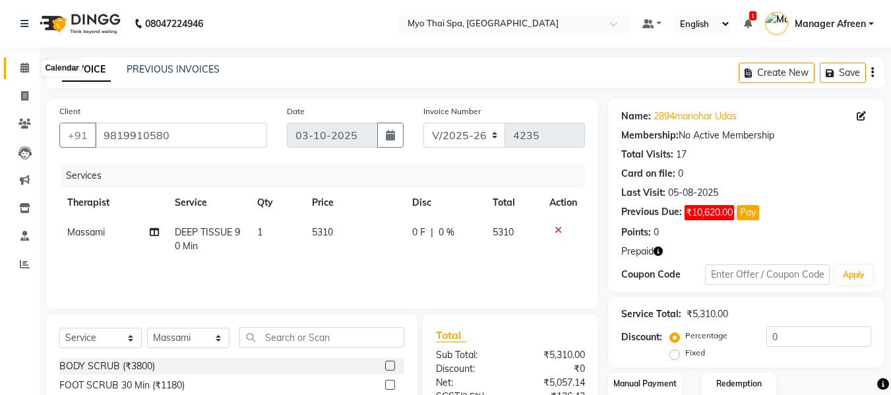
click at [25, 67] on icon at bounding box center [24, 68] width 9 height 10
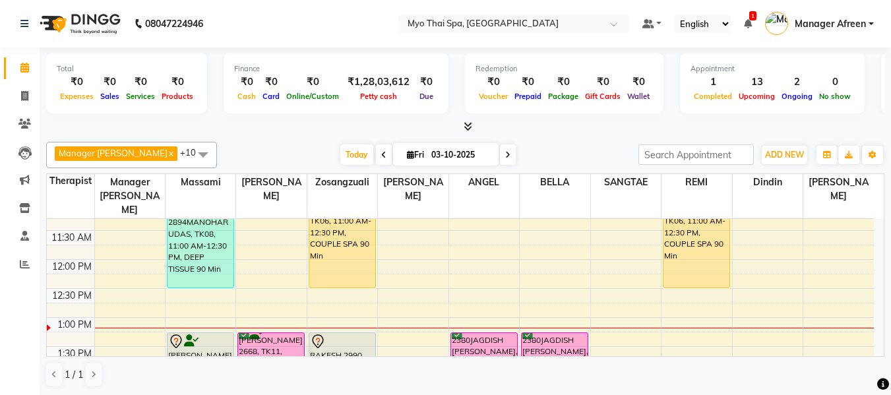
scroll to position [257, 0]
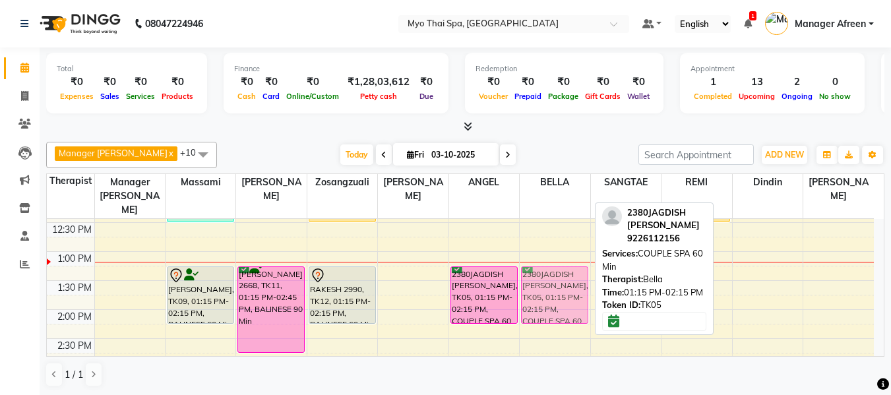
click at [565, 284] on div "2380JAGDISH P.WARGHADE, TK05, 01:15 PM-02:15 PM, COUPLE SPA 60 Min 2930HEER, TK…" at bounding box center [555, 397] width 70 height 870
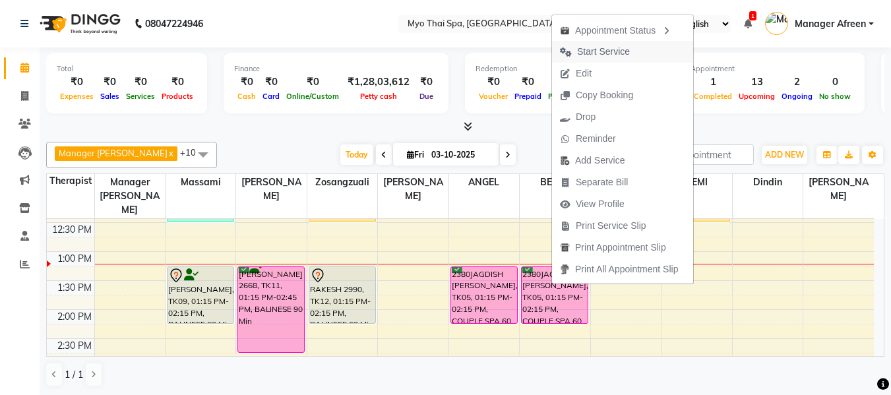
click at [587, 53] on span "Start Service" at bounding box center [603, 52] width 53 height 14
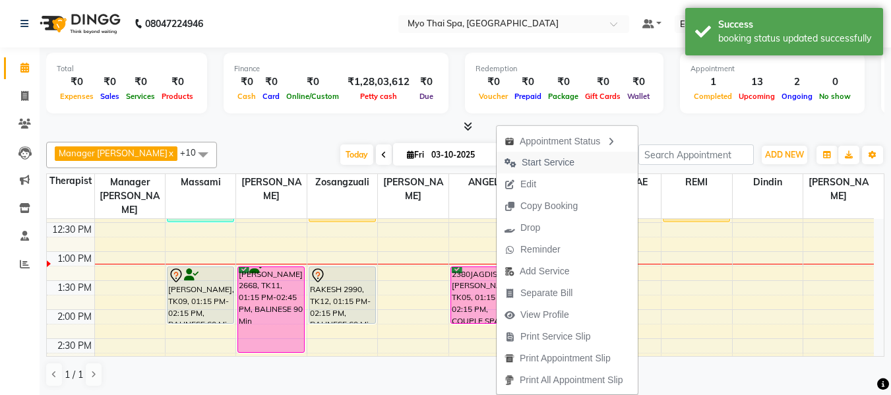
click at [540, 164] on span "Start Service" at bounding box center [548, 163] width 53 height 14
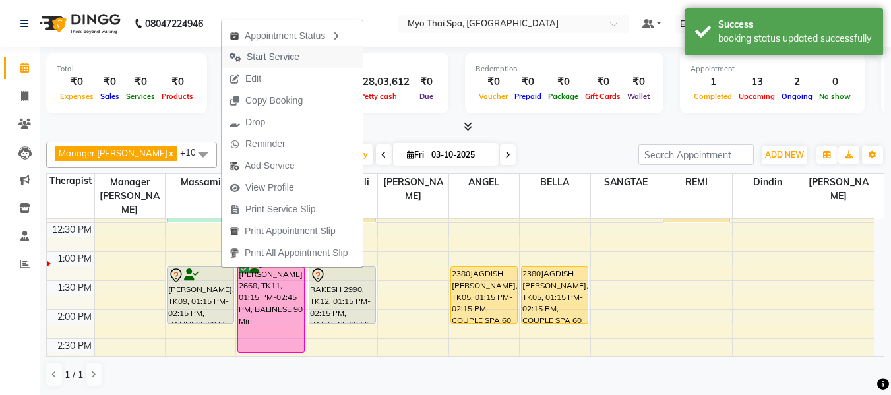
click at [261, 53] on span "Start Service" at bounding box center [273, 57] width 53 height 14
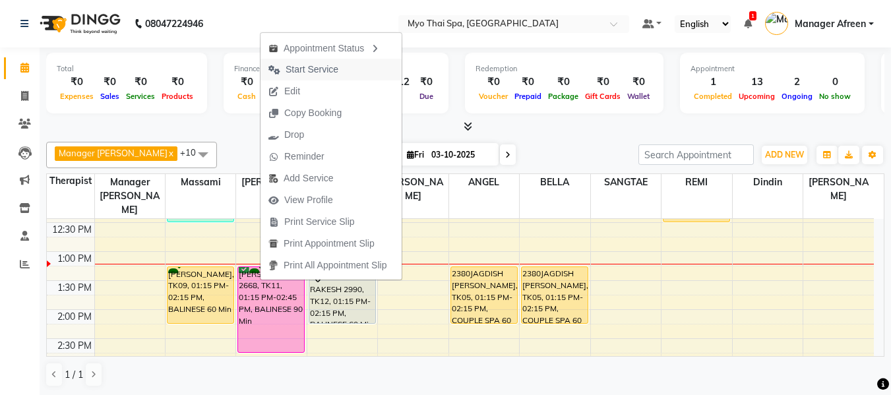
click at [325, 74] on span "Start Service" at bounding box center [312, 70] width 53 height 14
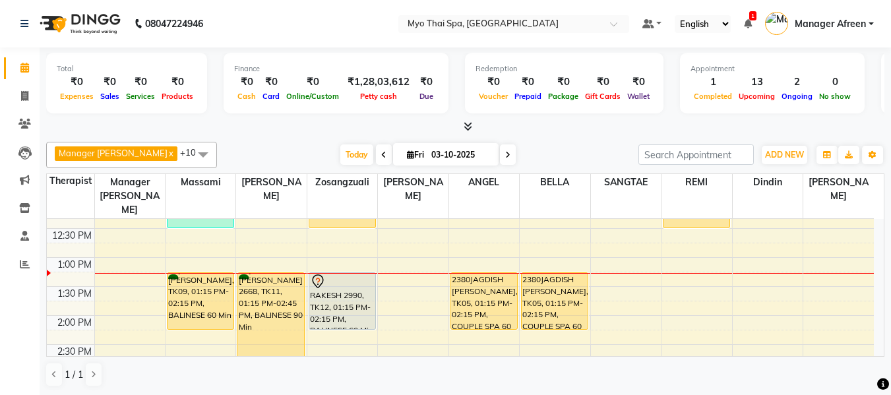
scroll to position [264, 0]
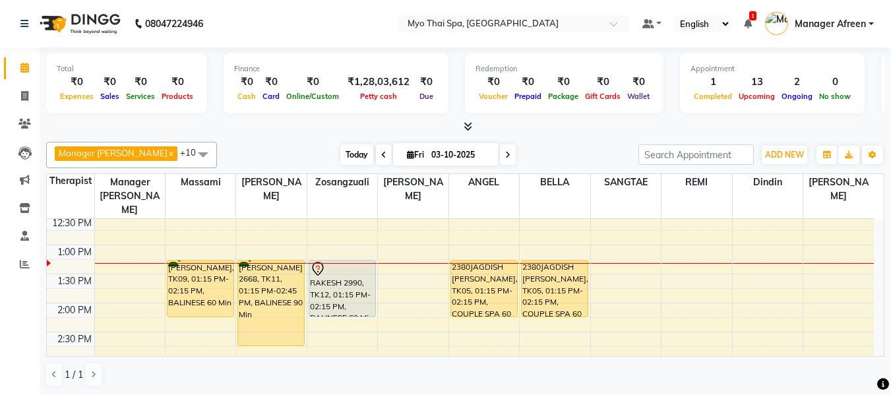
click at [344, 148] on span "Today" at bounding box center [356, 155] width 33 height 20
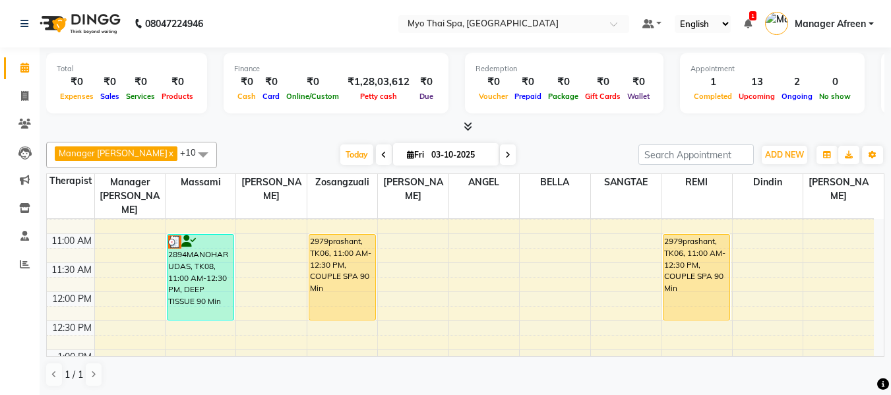
scroll to position [291, 0]
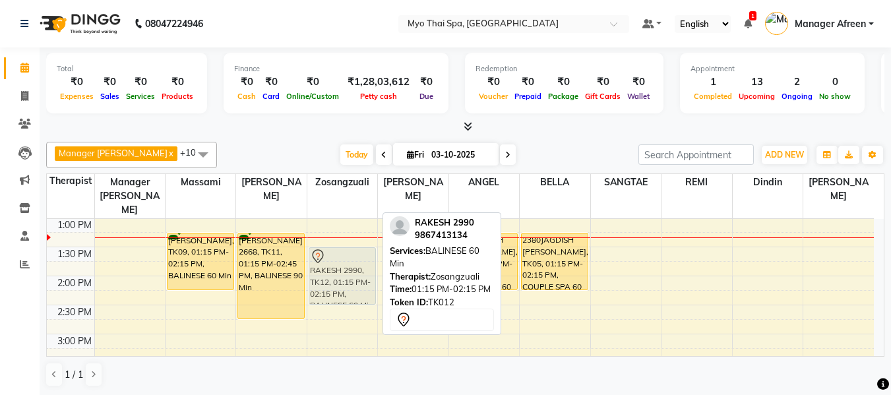
drag, startPoint x: 357, startPoint y: 241, endPoint x: 356, endPoint y: 257, distance: 15.9
click at [356, 257] on div "2979prashant, TK06, 11:00 AM-12:30 PM, COUPLE SPA 90 Min RAKESH 2990, TK12, 01:…" at bounding box center [342, 363] width 70 height 870
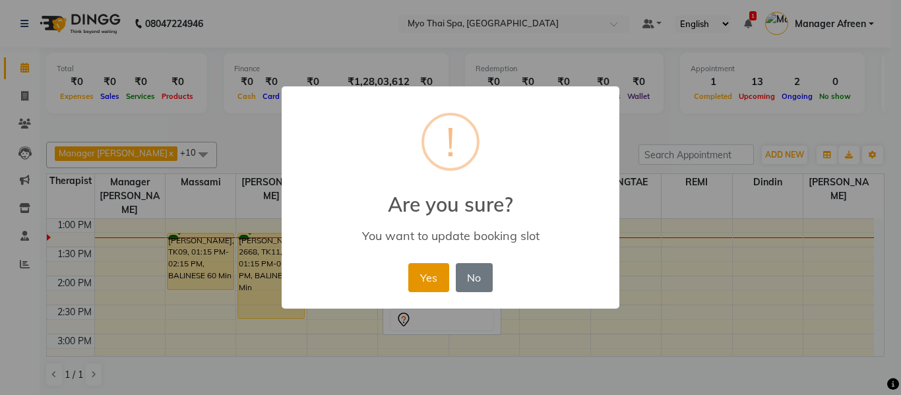
click at [433, 284] on button "Yes" at bounding box center [428, 277] width 40 height 29
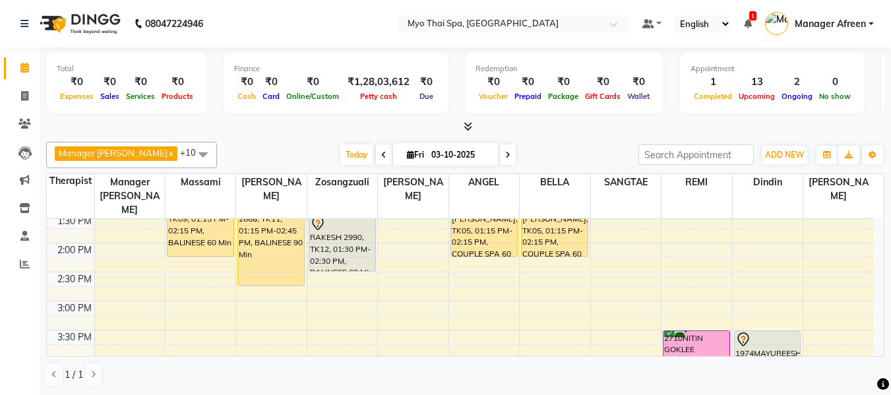
scroll to position [323, 0]
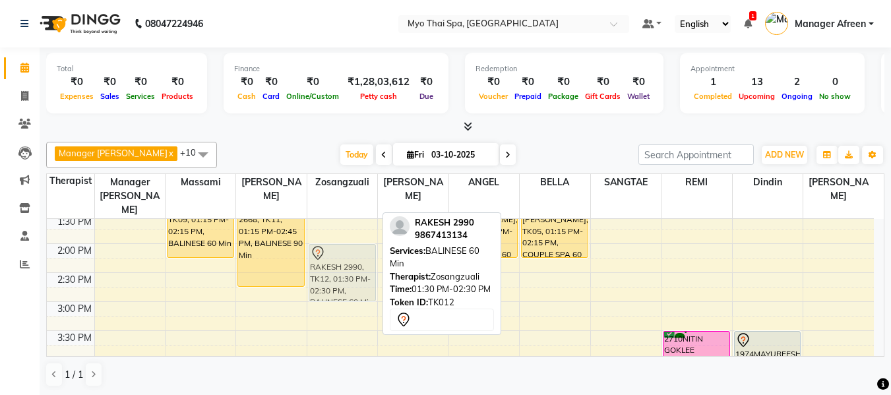
drag, startPoint x: 358, startPoint y: 233, endPoint x: 358, endPoint y: 257, distance: 24.4
click at [358, 257] on div "2979prashant, TK06, 11:00 AM-12:30 PM, COUPLE SPA 90 Min RAKESH 2990, TK12, 01:…" at bounding box center [342, 331] width 70 height 870
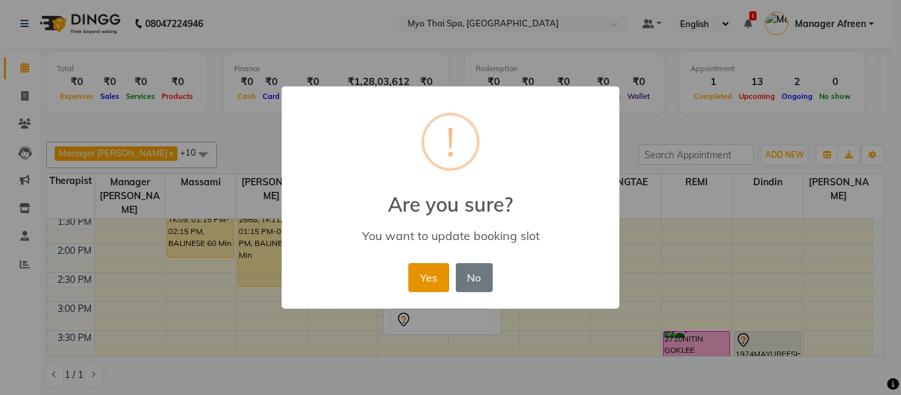
click at [428, 271] on button "Yes" at bounding box center [428, 277] width 40 height 29
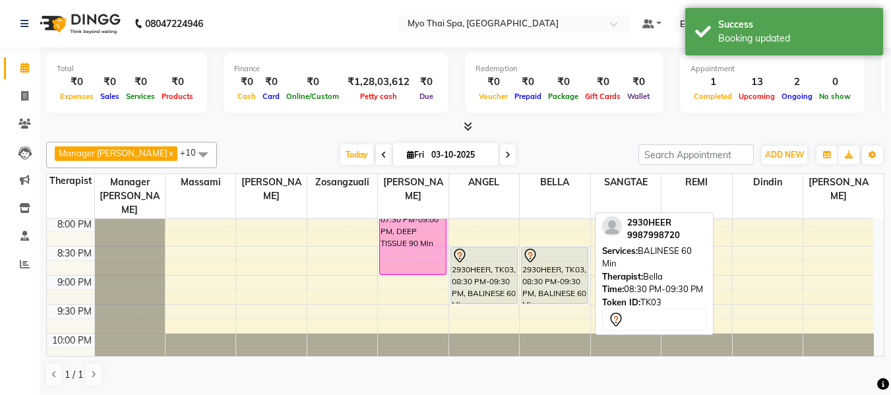
scroll to position [719, 0]
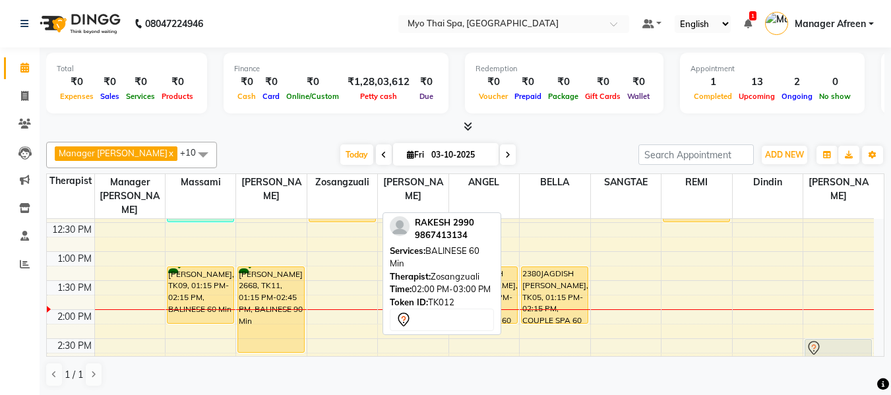
scroll to position [258, 0]
drag, startPoint x: 335, startPoint y: 308, endPoint x: 770, endPoint y: 304, distance: 434.8
click at [770, 304] on tr "2894MANOHAR UDAS, TK08, 11:00 AM-12:30 PM, DEEP TISSUE 90 Min prasad k, TK09, 0…" at bounding box center [460, 396] width 827 height 870
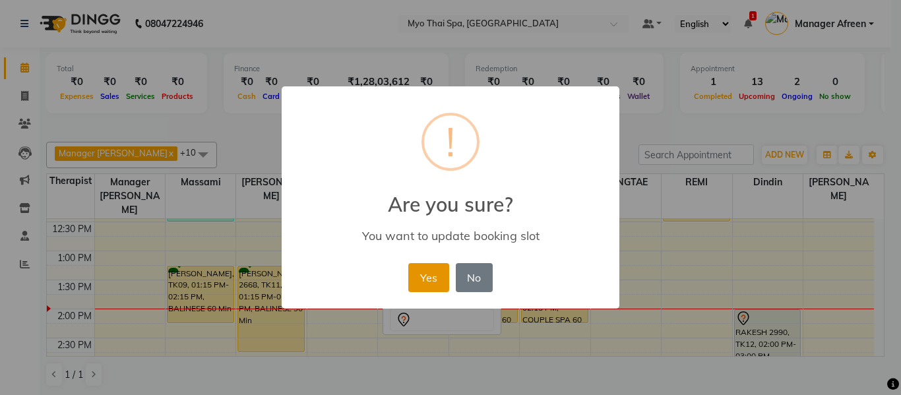
click at [427, 283] on button "Yes" at bounding box center [428, 277] width 40 height 29
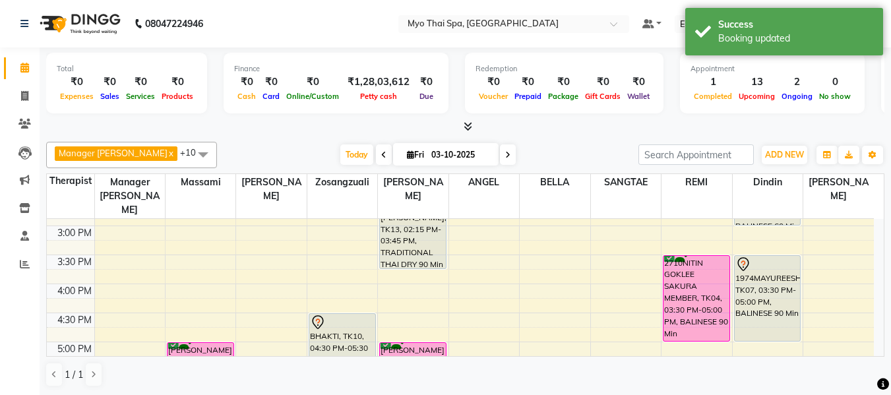
scroll to position [323, 0]
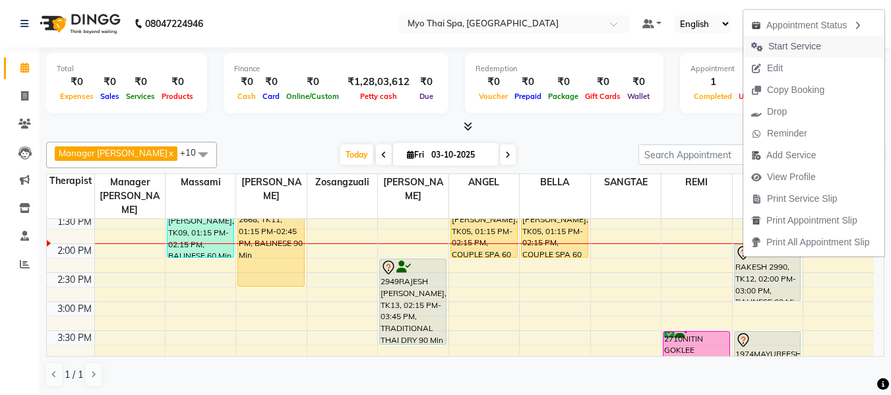
click at [773, 44] on span "Start Service" at bounding box center [795, 47] width 53 height 14
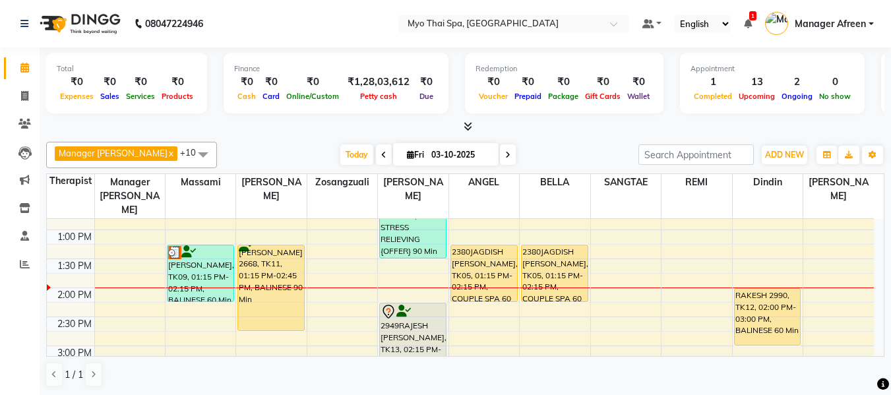
scroll to position [257, 0]
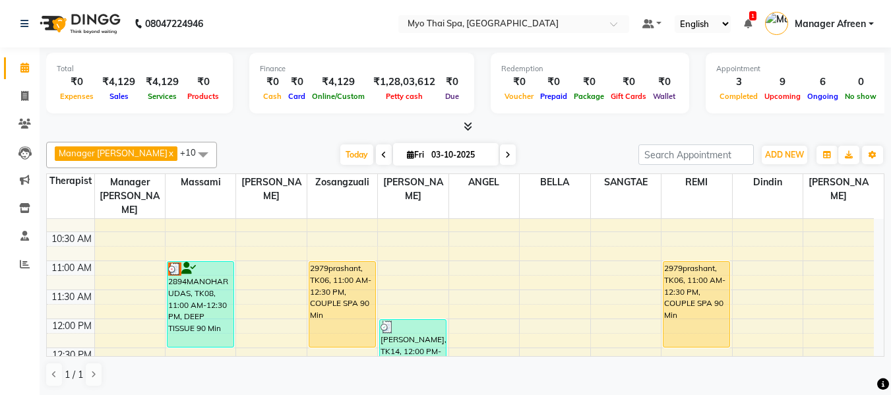
scroll to position [198, 0]
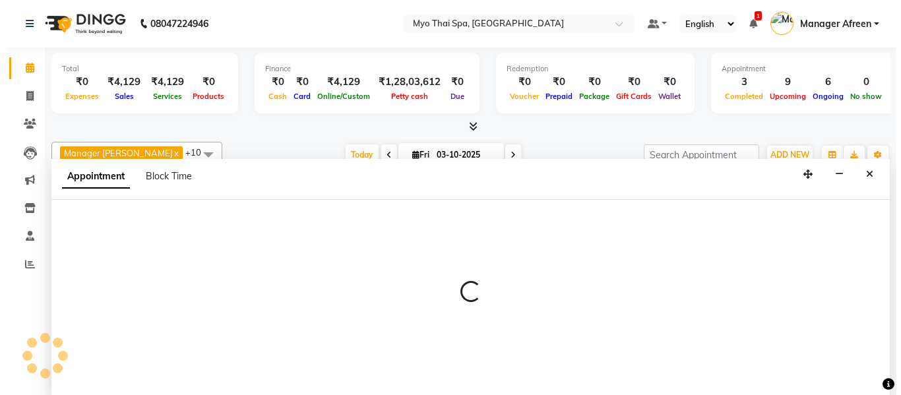
scroll to position [1, 0]
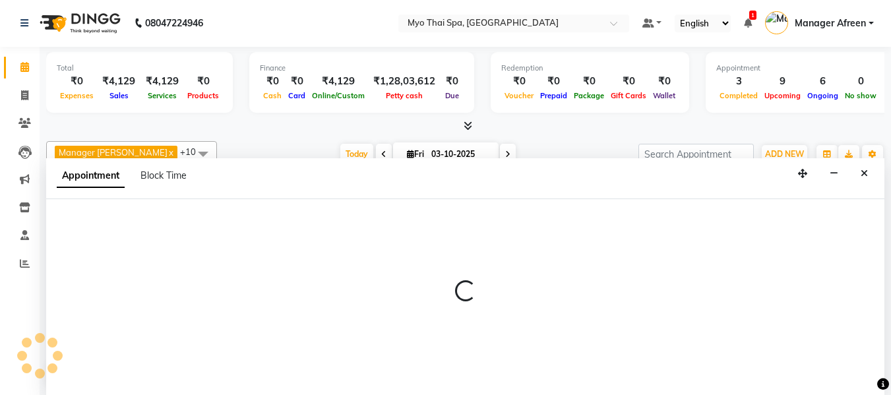
select select "81135"
select select "750"
select select "tentative"
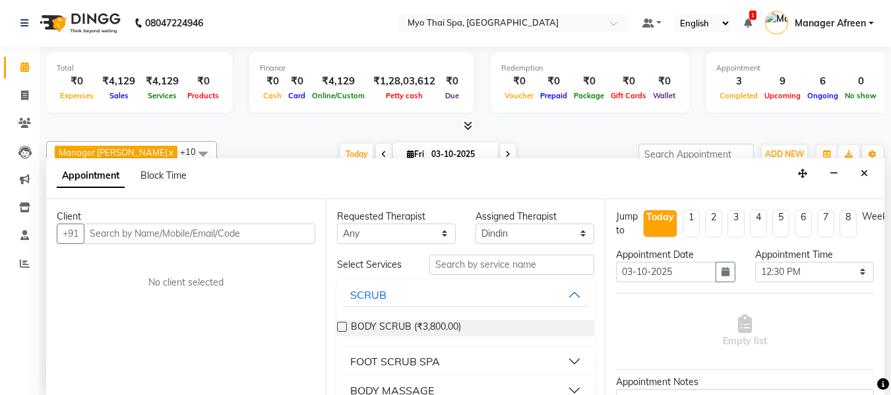
click at [306, 236] on input "text" at bounding box center [200, 234] width 232 height 20
type input "9112284627"
click at [306, 236] on span "Add Client" at bounding box center [288, 234] width 44 height 12
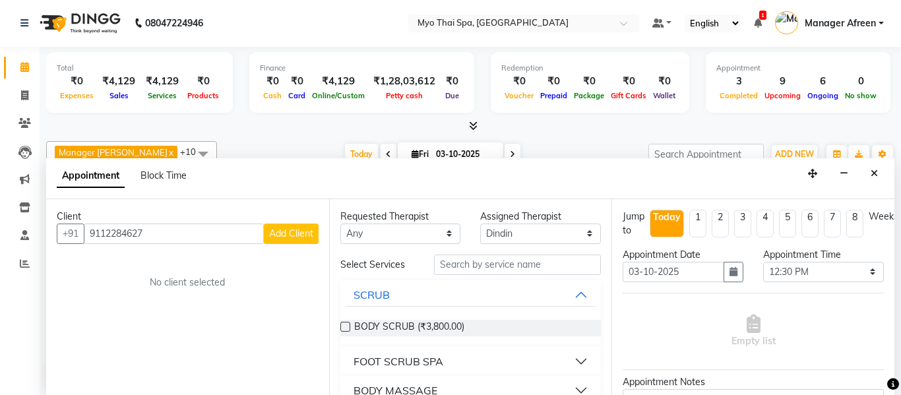
select select "22"
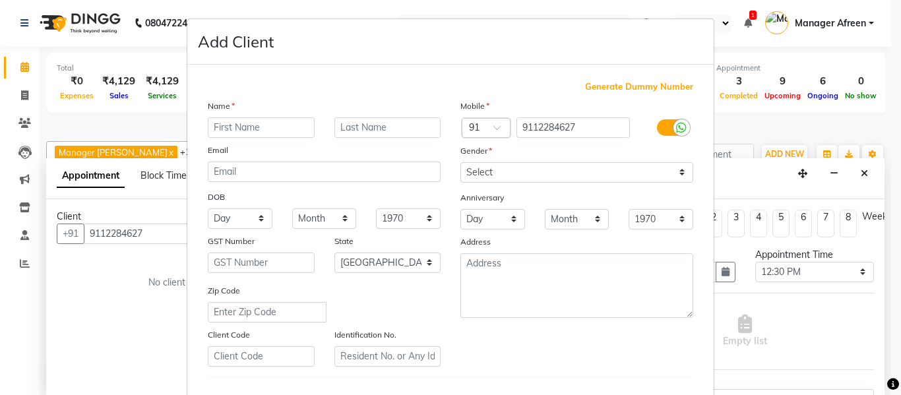
click at [288, 127] on input "text" at bounding box center [261, 127] width 107 height 20
type input "leena"
click at [465, 172] on select "Select Male Female Other Prefer Not To Say" at bounding box center [577, 172] width 233 height 20
select select "female"
click at [461, 162] on select "Select Male Female Other Prefer Not To Say" at bounding box center [577, 172] width 233 height 20
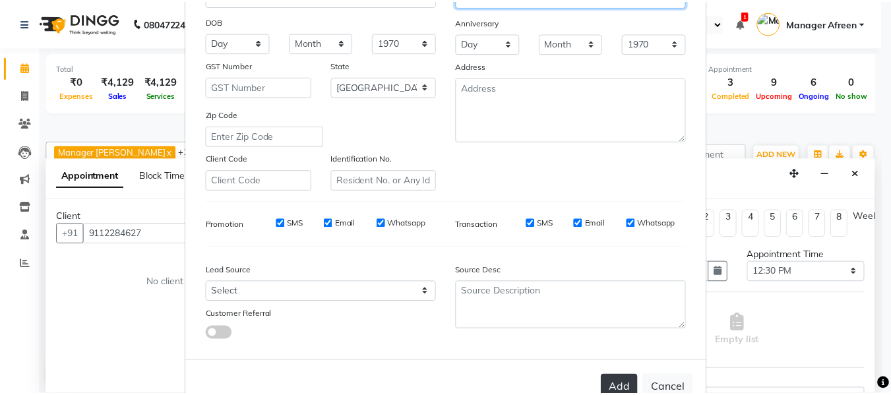
scroll to position [214, 0]
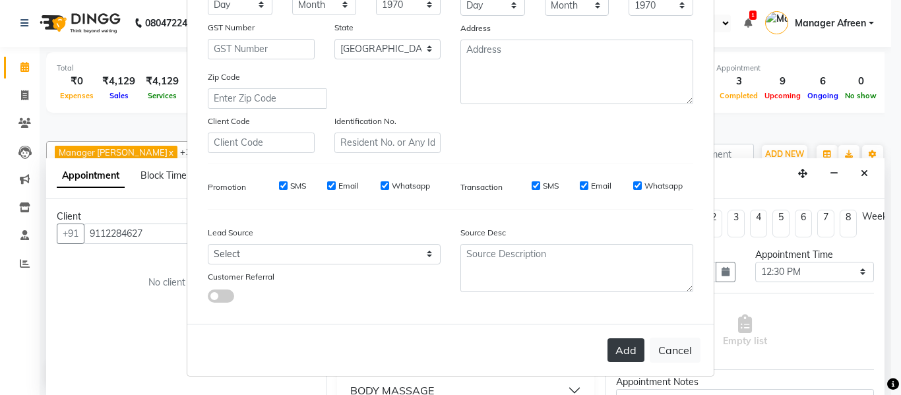
click at [626, 350] on button "Add" at bounding box center [626, 350] width 37 height 24
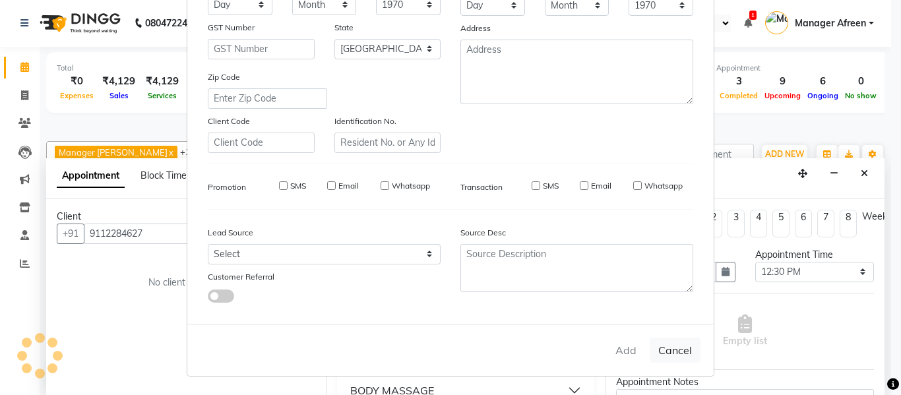
select select
select select "null"
select select
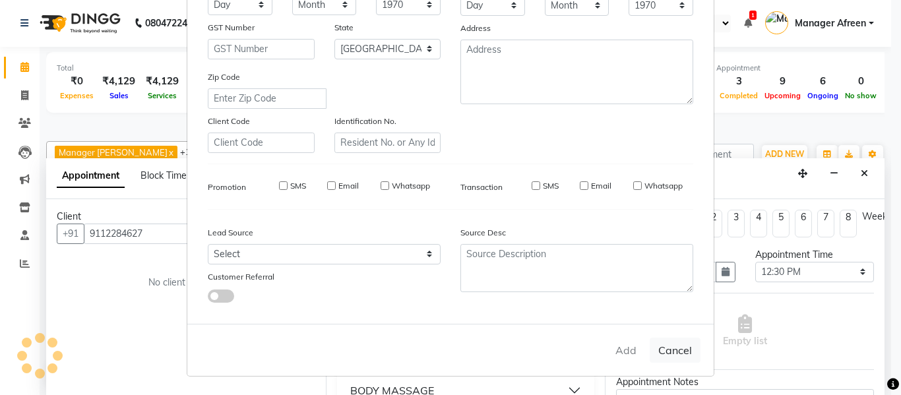
select select
checkbox input "false"
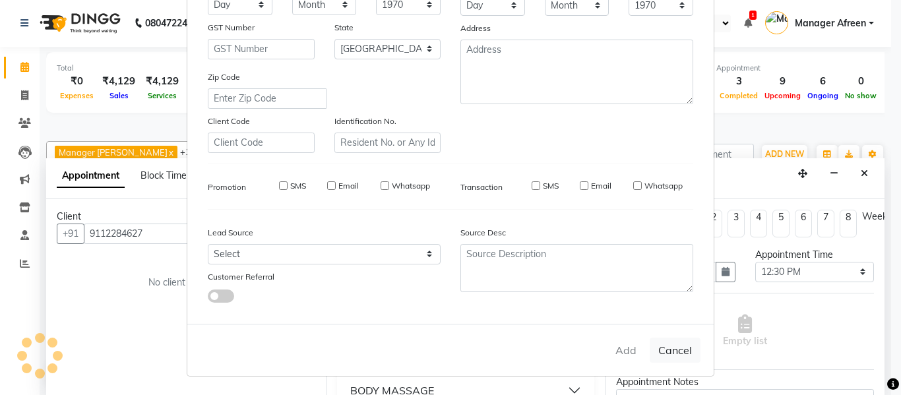
checkbox input "false"
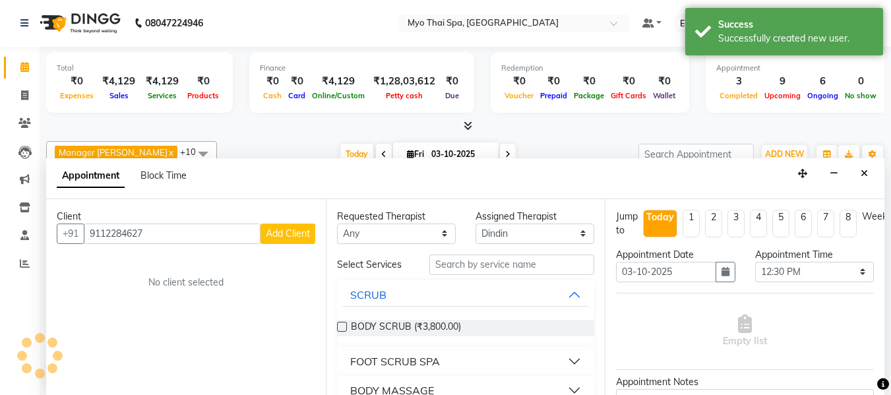
click at [422, 386] on div "BODY MASSAGE" at bounding box center [392, 391] width 84 height 16
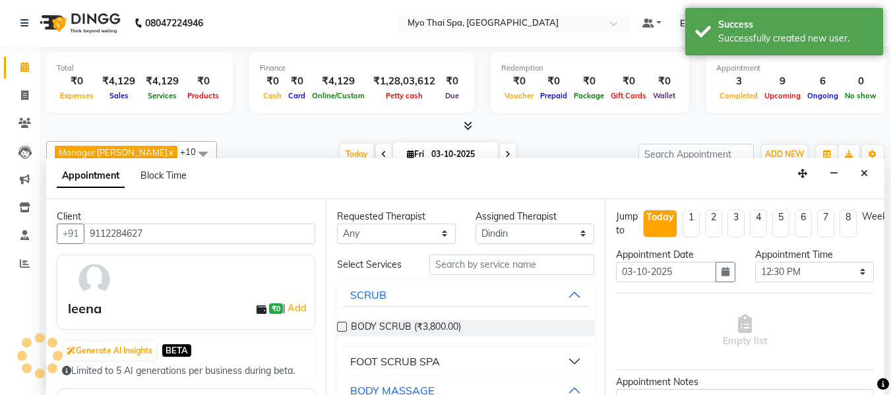
scroll to position [132, 0]
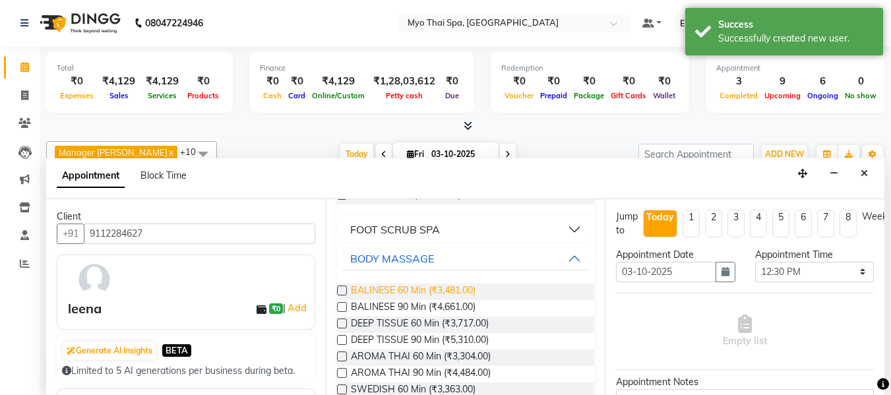
click at [416, 286] on span "BALINESE 60 Min (₹3,481.00)" at bounding box center [413, 292] width 125 height 16
checkbox input "false"
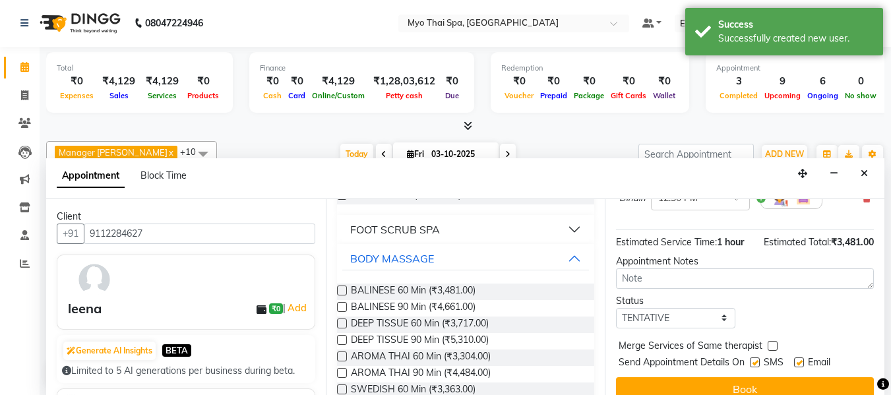
scroll to position [161, 0]
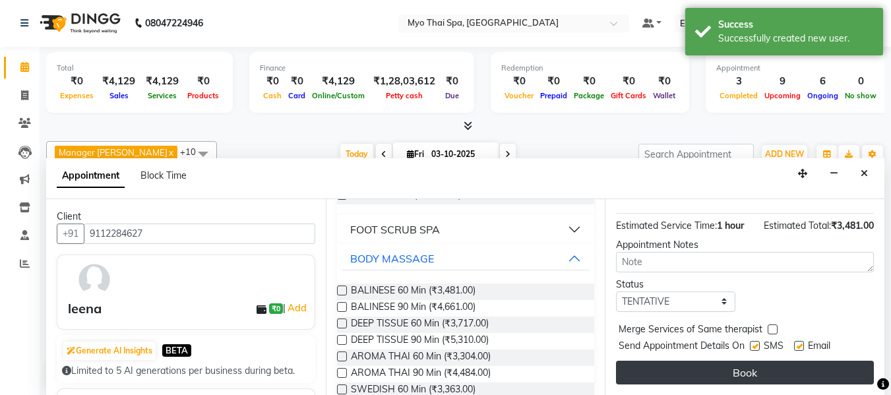
click at [734, 361] on button "Book" at bounding box center [745, 373] width 258 height 24
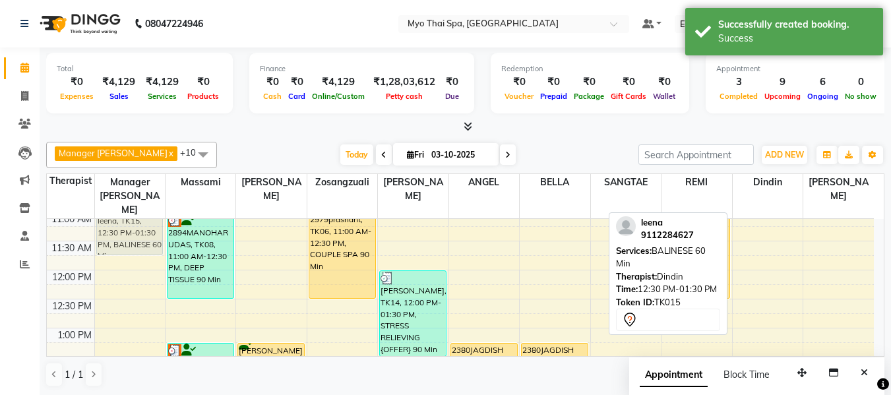
scroll to position [152, 0]
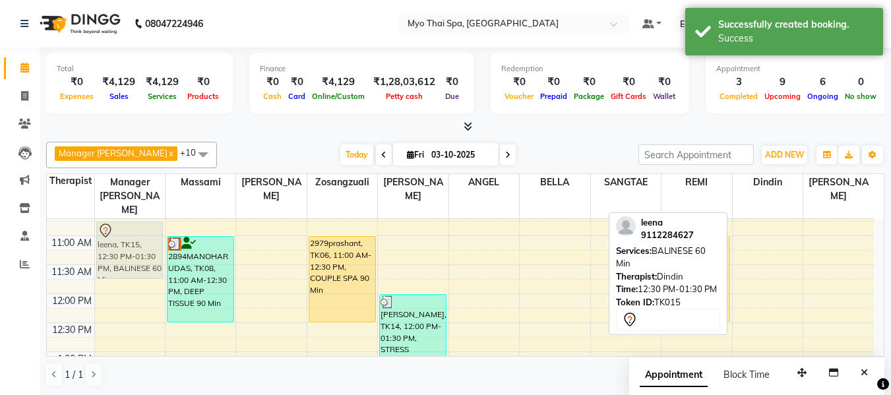
drag, startPoint x: 765, startPoint y: 235, endPoint x: 106, endPoint y: 208, distance: 659.1
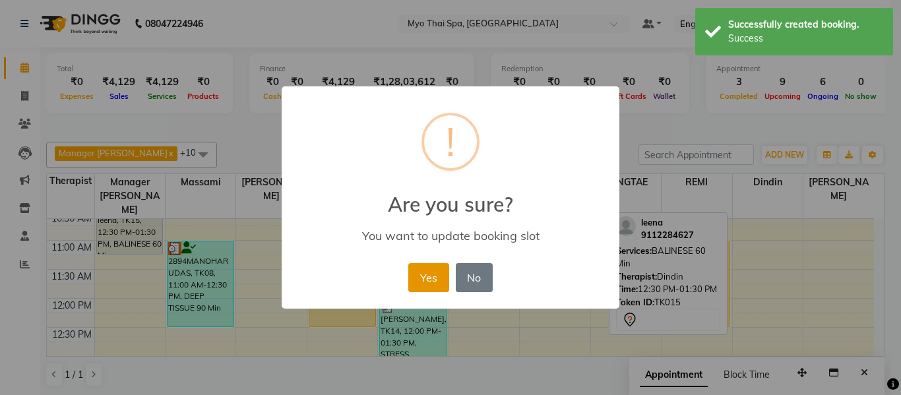
click at [432, 278] on button "Yes" at bounding box center [428, 277] width 40 height 29
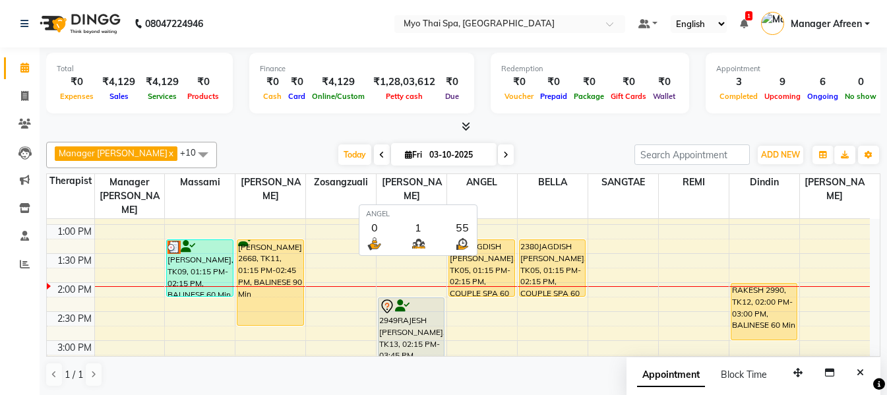
scroll to position [1, 0]
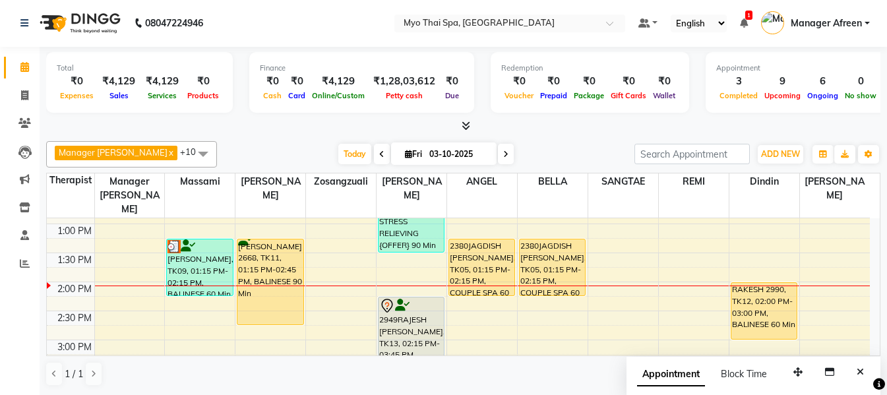
click at [534, 160] on div "Today Fri 03-10-2025" at bounding box center [426, 155] width 404 height 20
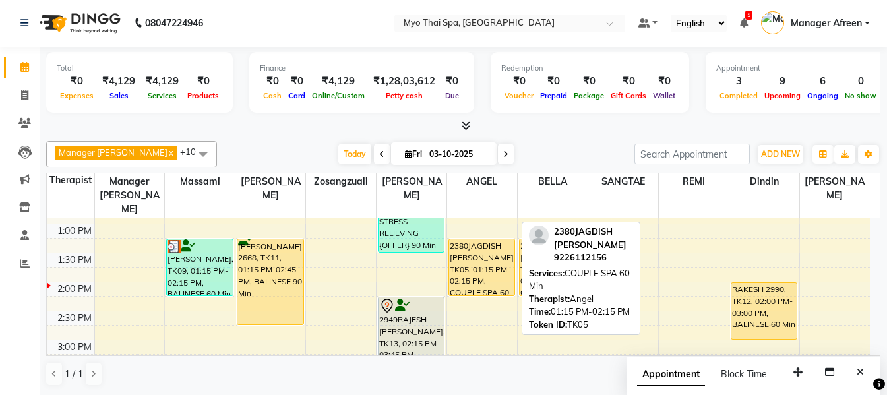
click at [465, 293] on div at bounding box center [481, 295] width 65 height 5
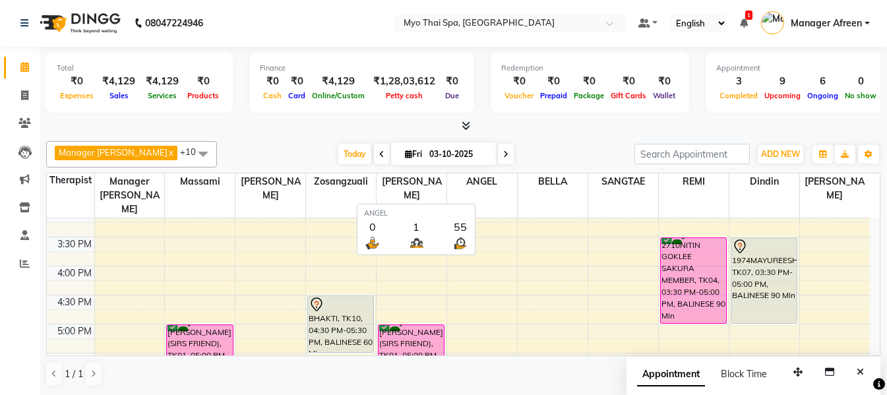
click at [449, 174] on span "ANGEL" at bounding box center [482, 182] width 70 height 16
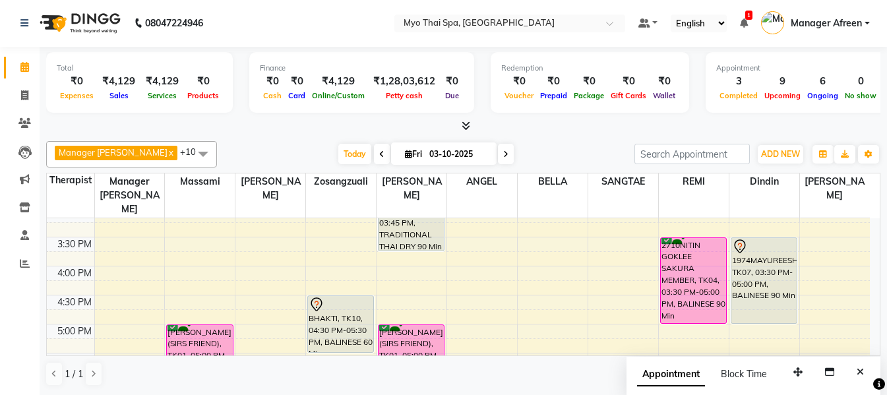
click at [404, 45] on nav "08047224946 Select Location × Myo Thai Spa, Lakeshore Default Panel My Panel En…" at bounding box center [443, 23] width 887 height 48
click at [535, 70] on div "Redemption" at bounding box center [589, 68] width 177 height 11
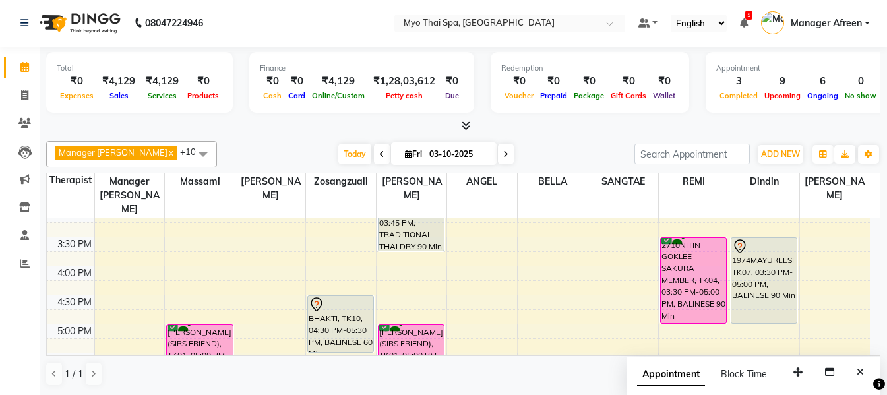
click at [535, 70] on div "Redemption" at bounding box center [589, 68] width 177 height 11
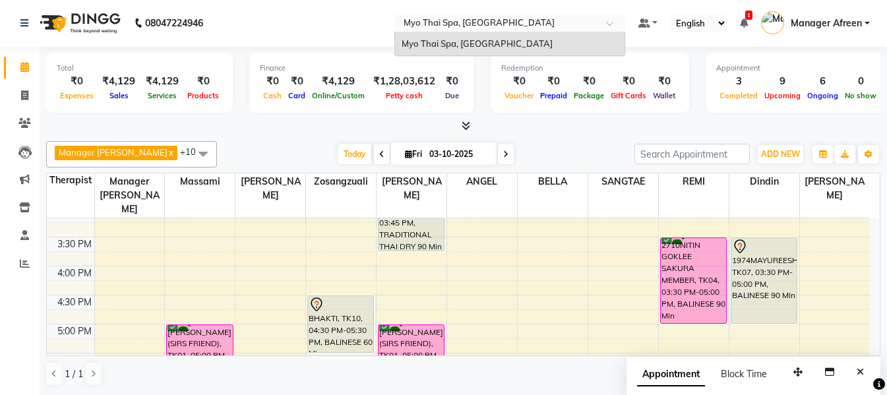
click at [606, 15] on div "Select Location × Myo Thai Spa, Lakeshore" at bounding box center [510, 24] width 231 height 18
click at [598, 19] on div at bounding box center [510, 24] width 231 height 13
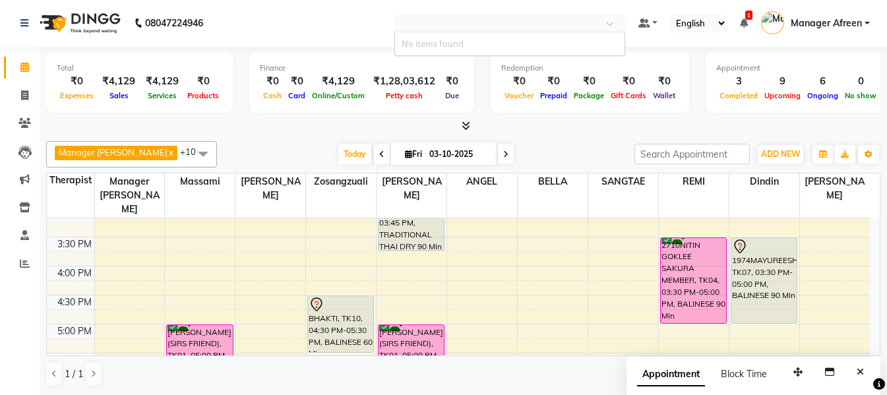
click at [598, 19] on div at bounding box center [510, 24] width 231 height 13
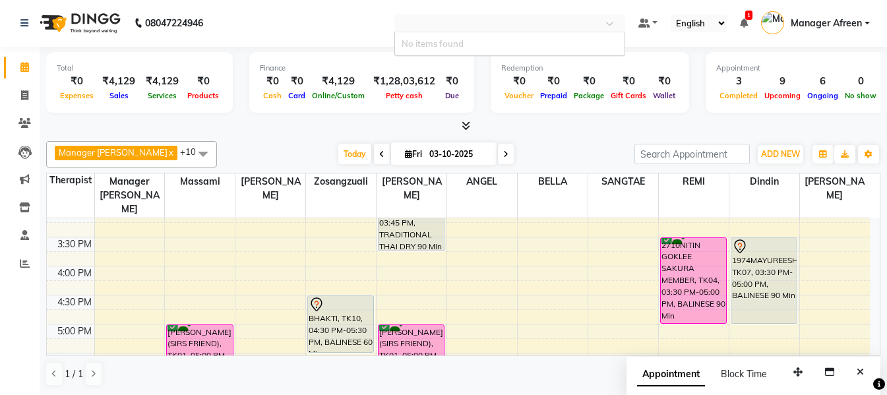
click at [598, 19] on div at bounding box center [510, 24] width 231 height 13
click at [345, 164] on span "Today" at bounding box center [354, 155] width 33 height 20
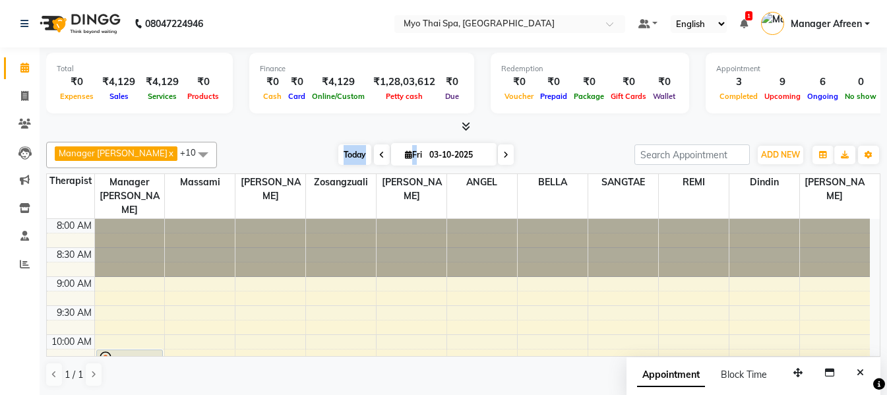
click at [345, 164] on span "Today" at bounding box center [354, 155] width 33 height 20
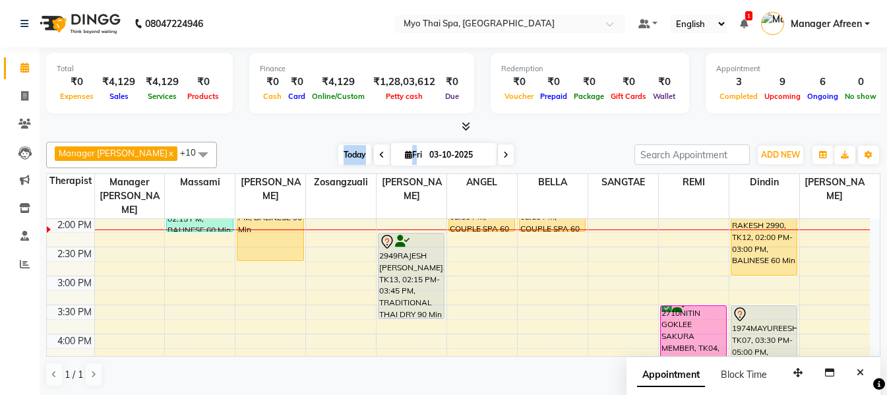
scroll to position [1, 0]
click at [345, 164] on span "Today" at bounding box center [354, 154] width 33 height 20
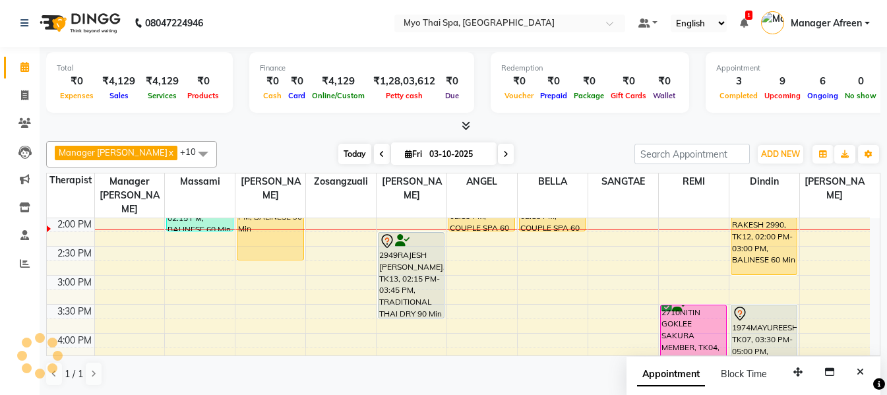
scroll to position [349, 0]
click at [332, 125] on div at bounding box center [463, 126] width 835 height 14
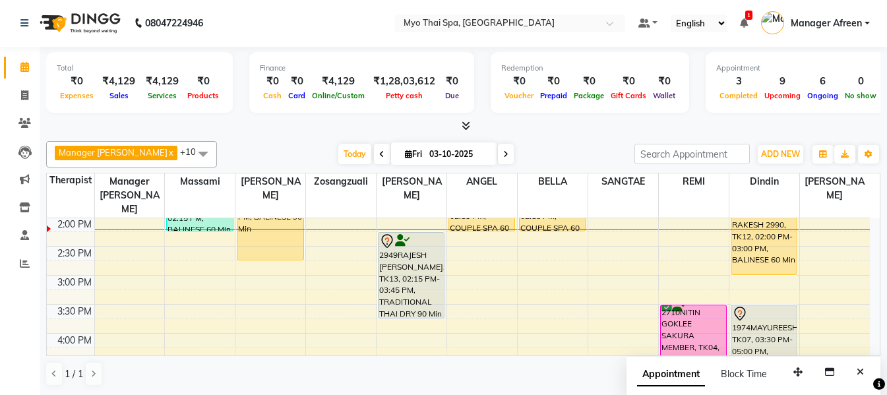
click at [332, 125] on div at bounding box center [463, 126] width 835 height 14
click at [344, 36] on nav "08047224946 Select Location × Myo Thai Spa, Lakeshore Default Panel My Panel En…" at bounding box center [443, 23] width 887 height 48
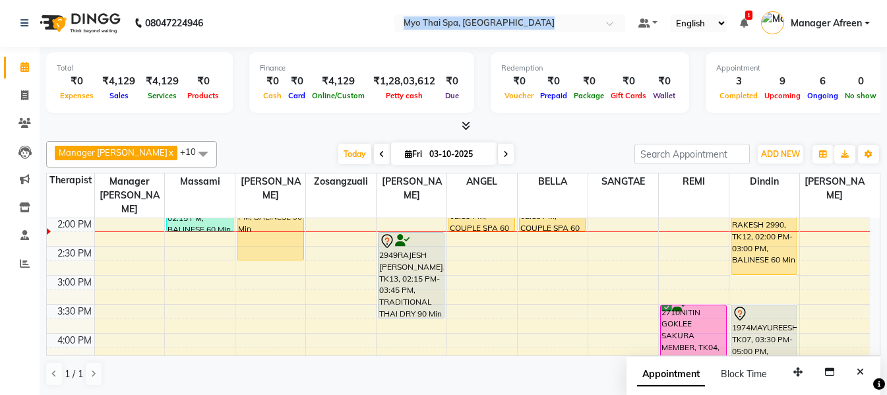
click at [344, 36] on nav "08047224946 Select Location × Myo Thai Spa, Lakeshore Default Panel My Panel En…" at bounding box center [443, 23] width 887 height 48
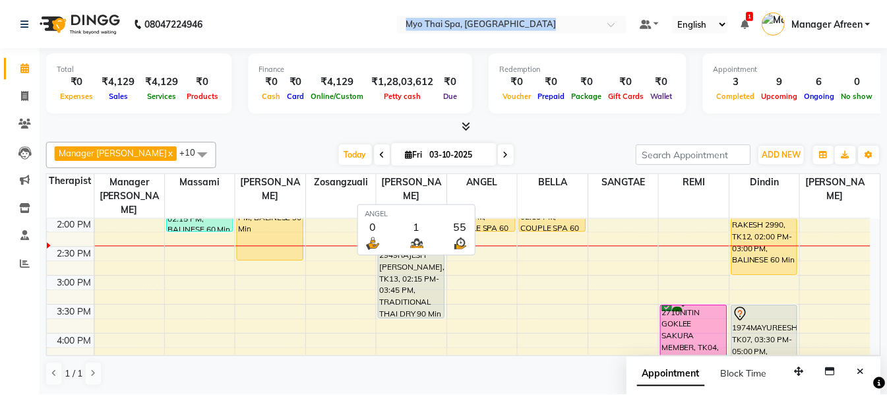
scroll to position [1, 0]
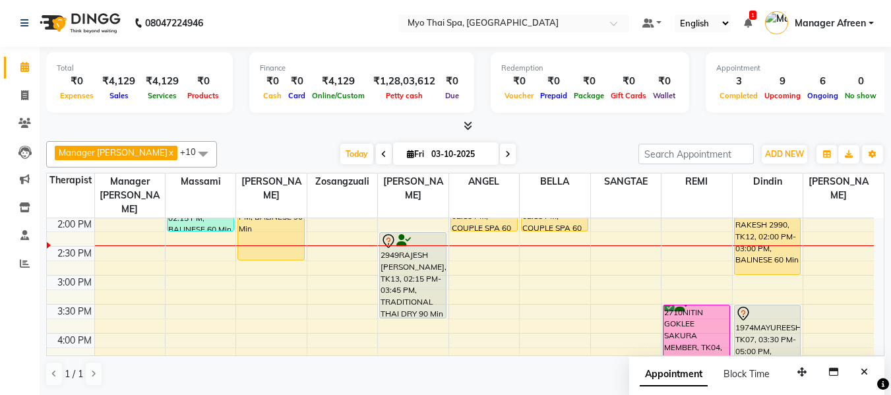
click at [441, 159] on input "03-10-2025" at bounding box center [461, 155] width 66 height 20
select select "10"
select select "2025"
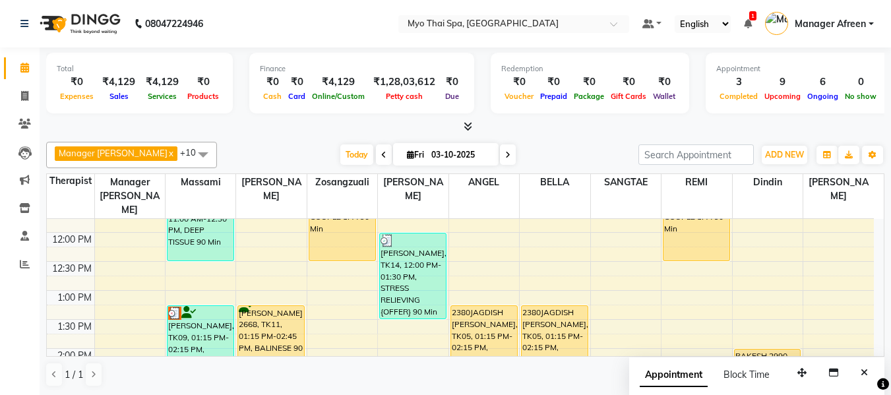
scroll to position [217, 0]
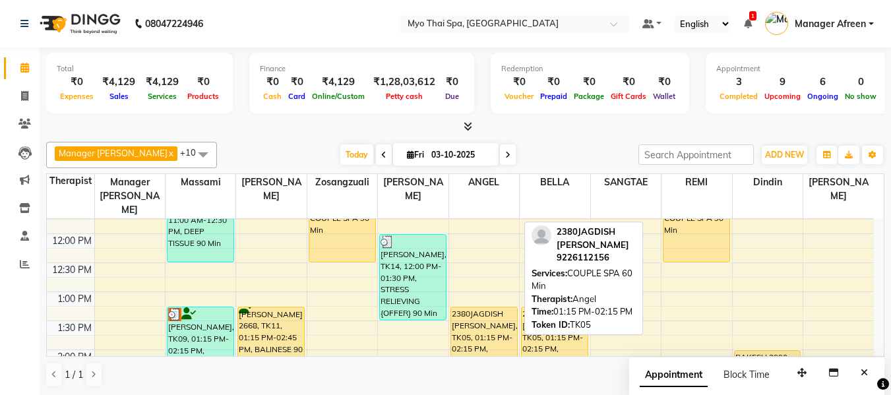
click at [489, 311] on div "2380JAGDISH [PERSON_NAME], TK05, 01:15 PM-02:15 PM, COUPLE SPA 60 Min" at bounding box center [484, 335] width 66 height 56
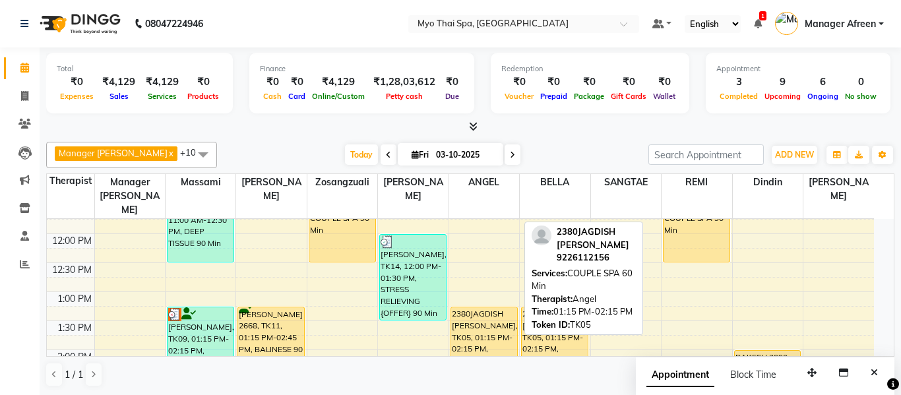
select select "1"
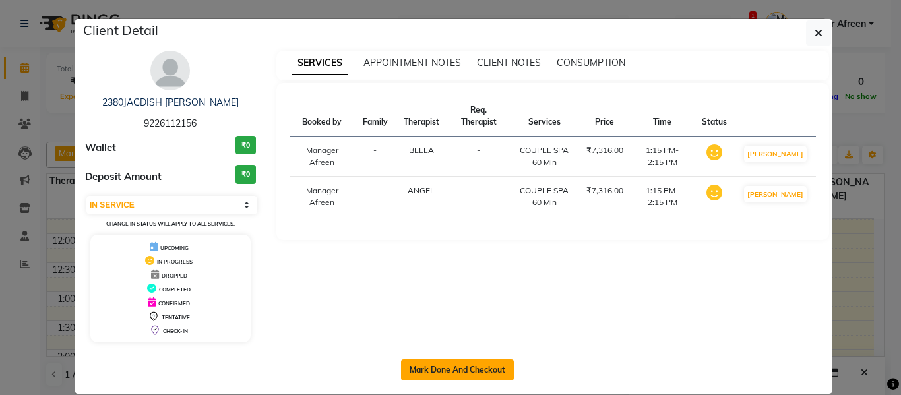
click at [455, 364] on button "Mark Done And Checkout" at bounding box center [457, 370] width 113 height 21
select select "3908"
select select "service"
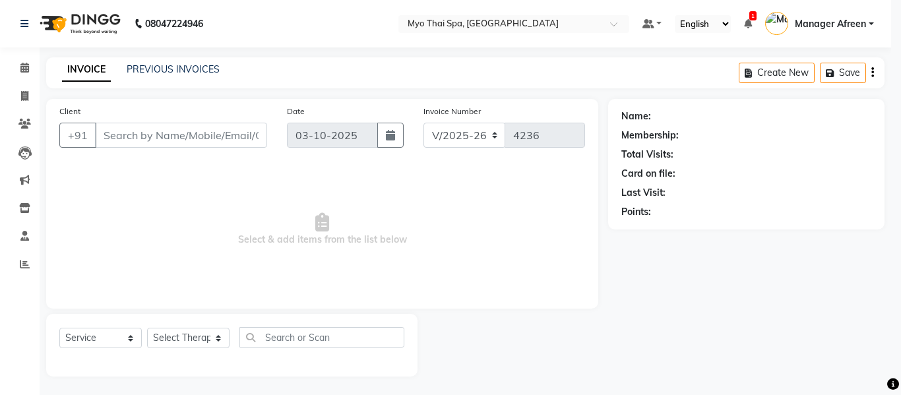
type input "9226112156"
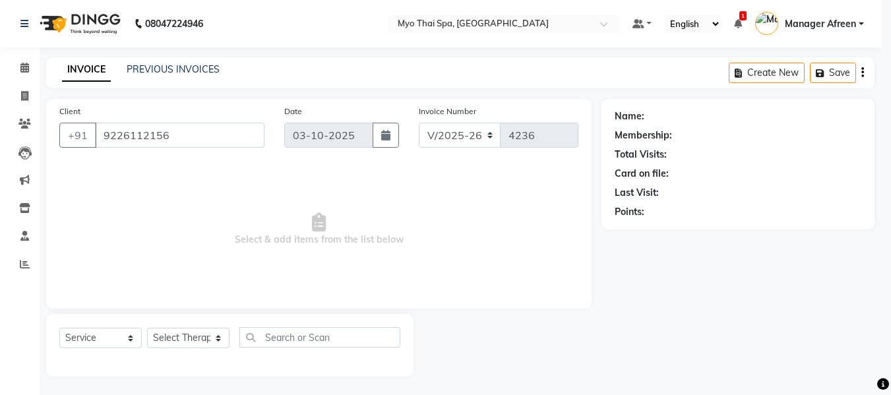
select select "70775"
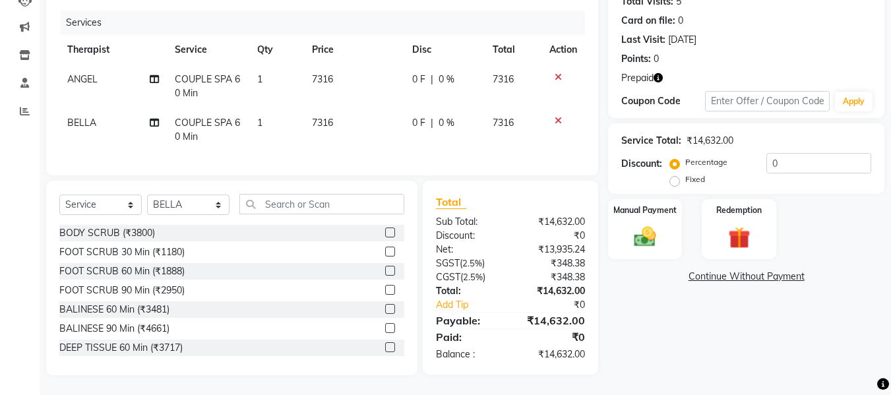
scroll to position [31, 0]
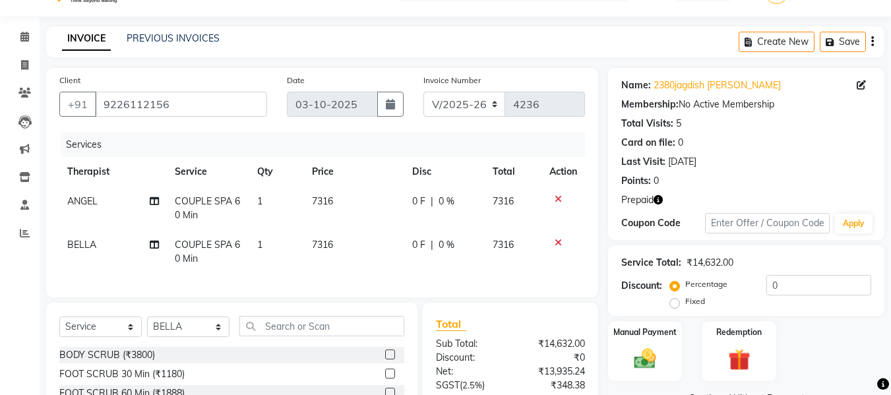
click at [560, 243] on icon at bounding box center [558, 242] width 7 height 9
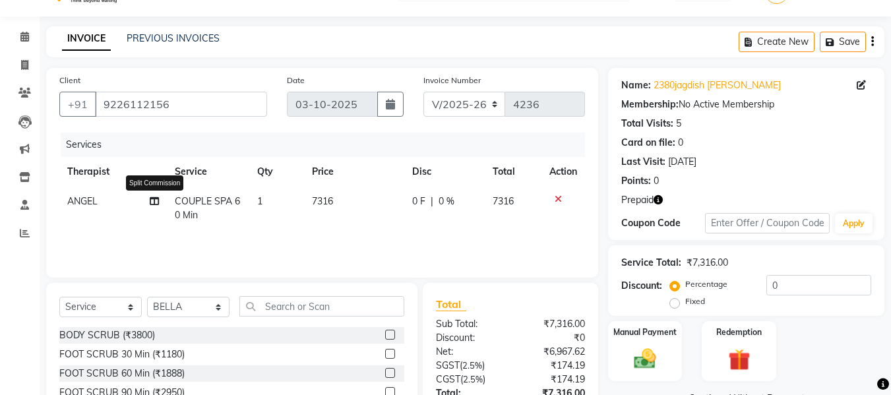
click at [153, 199] on icon at bounding box center [154, 201] width 9 height 9
select select "70774"
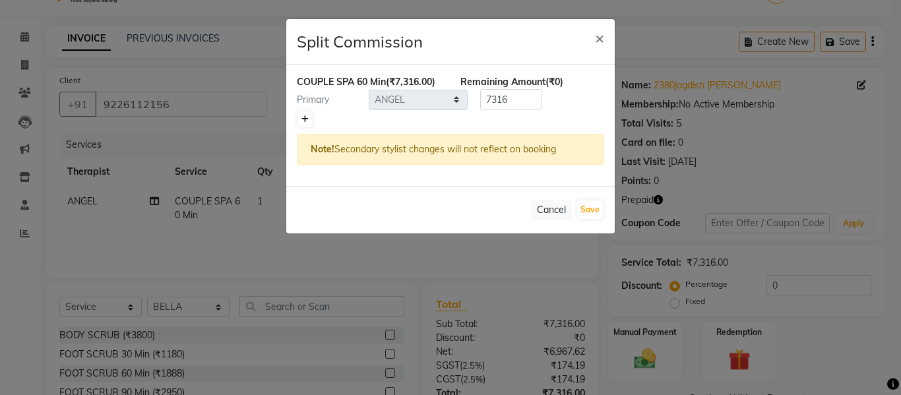
click at [306, 120] on icon at bounding box center [305, 119] width 7 height 8
type input "3658"
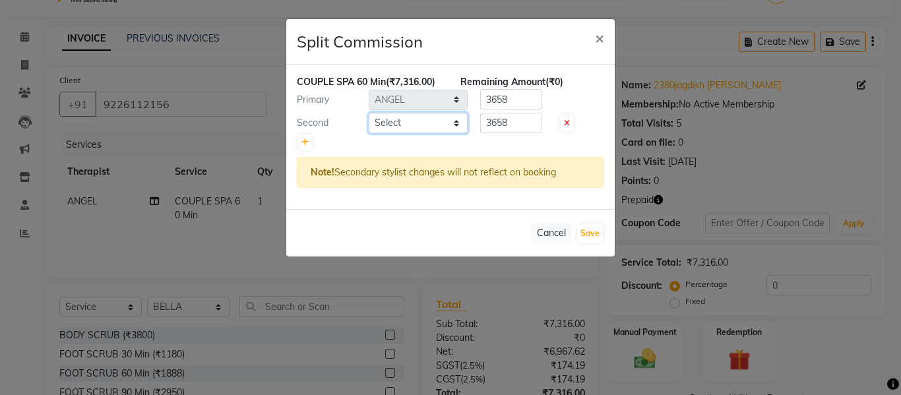
click at [392, 121] on select "Select ANGEL BELLA Dindin Jane JENNY Kristina LORITA Manager Afreen Manager Chu…" at bounding box center [418, 123] width 99 height 20
select select "70775"
click at [369, 113] on select "Select ANGEL BELLA Dindin Jane JENNY Kristina LORITA Manager Afreen Manager Chu…" at bounding box center [418, 123] width 99 height 20
click at [591, 233] on button "Save" at bounding box center [590, 233] width 26 height 18
select select "Select"
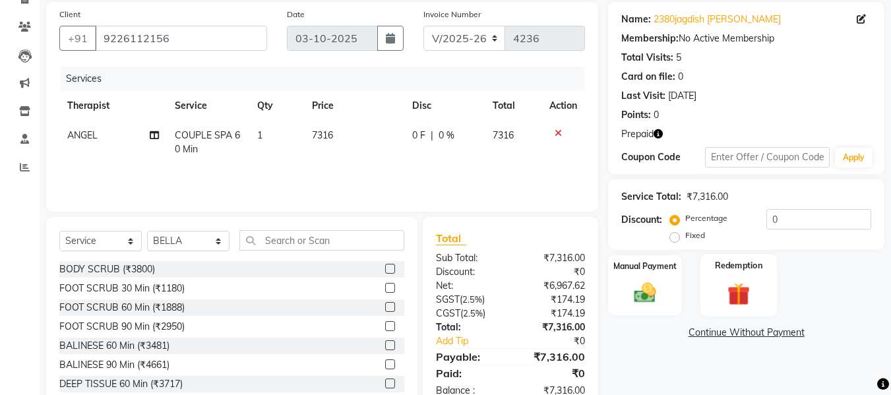
click at [745, 301] on img at bounding box center [739, 294] width 37 height 28
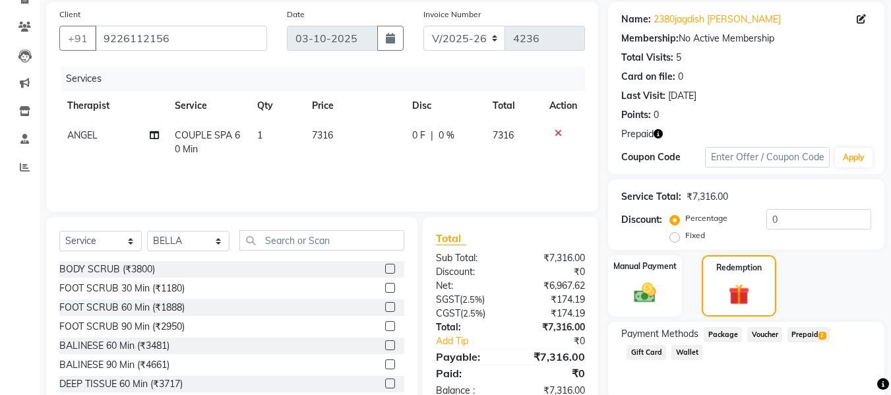
scroll to position [150, 0]
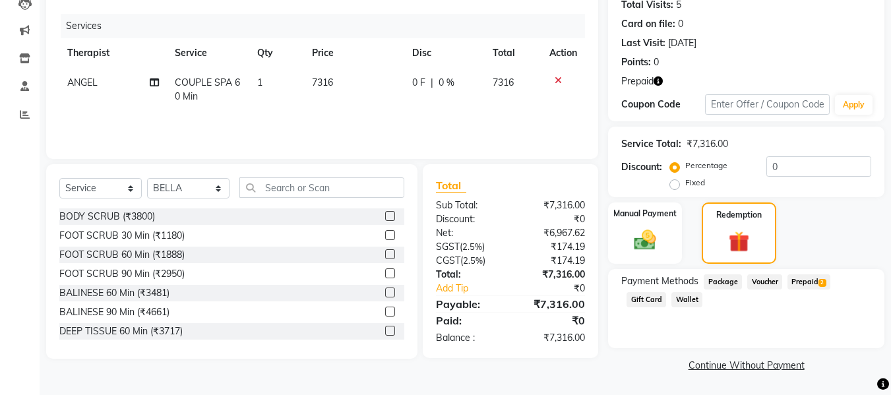
click at [803, 282] on span "Prepaid 2" at bounding box center [809, 281] width 43 height 15
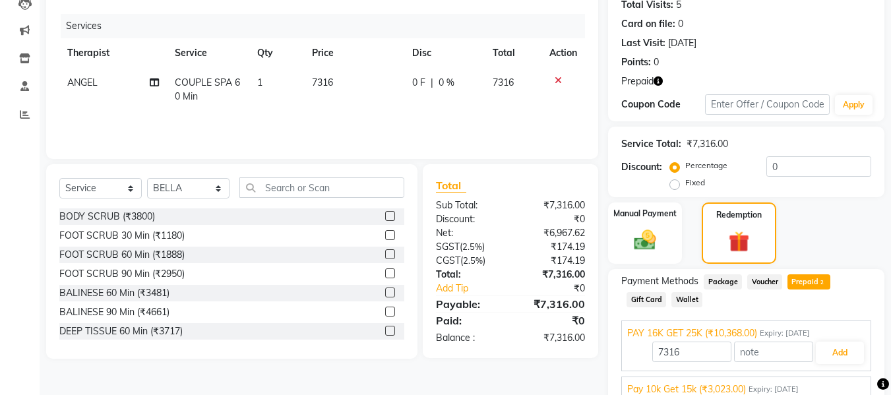
scroll to position [209, 0]
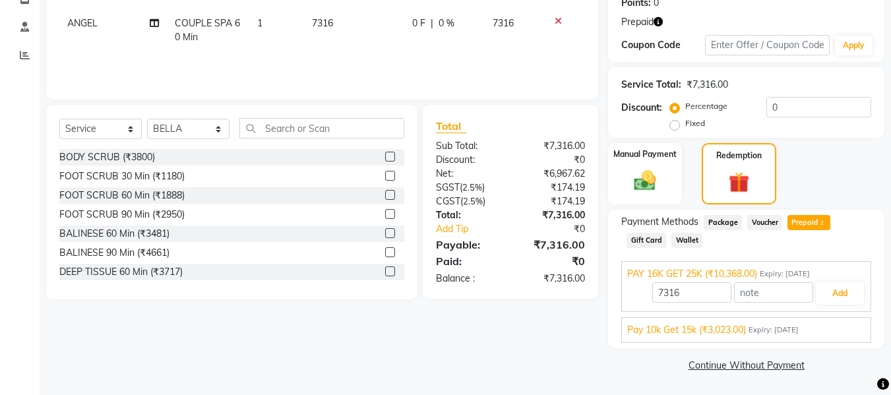
click at [692, 335] on span "Pay 10k Get 15k (₹3,023.00)" at bounding box center [686, 330] width 119 height 14
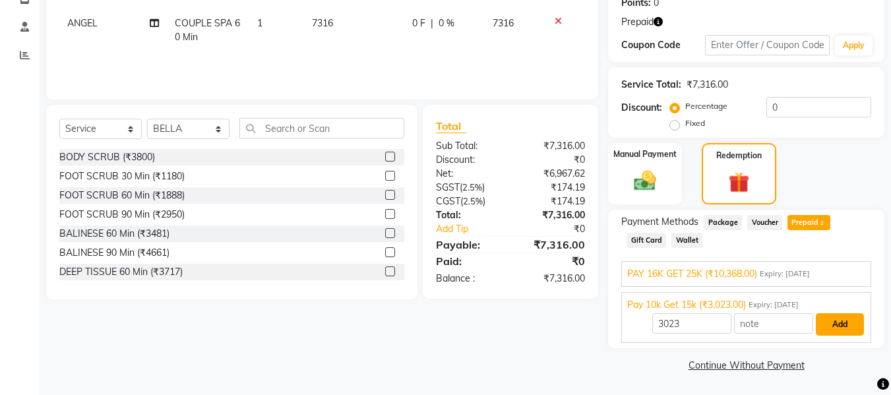
click at [827, 323] on button "Add" at bounding box center [840, 324] width 48 height 22
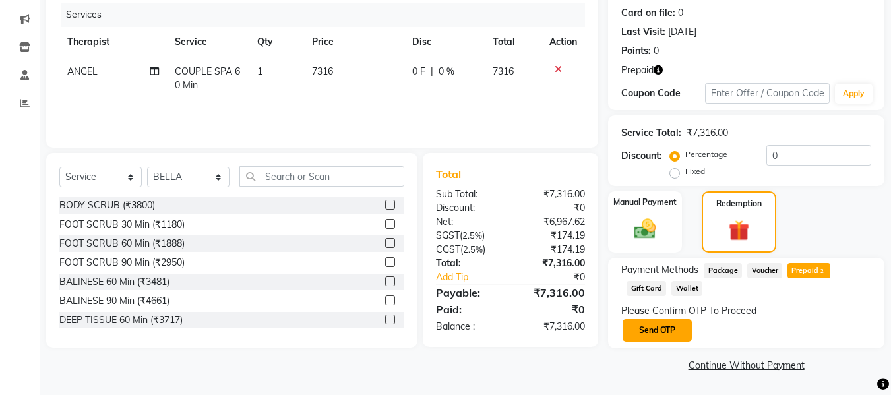
click at [661, 327] on button "Send OTP" at bounding box center [657, 330] width 69 height 22
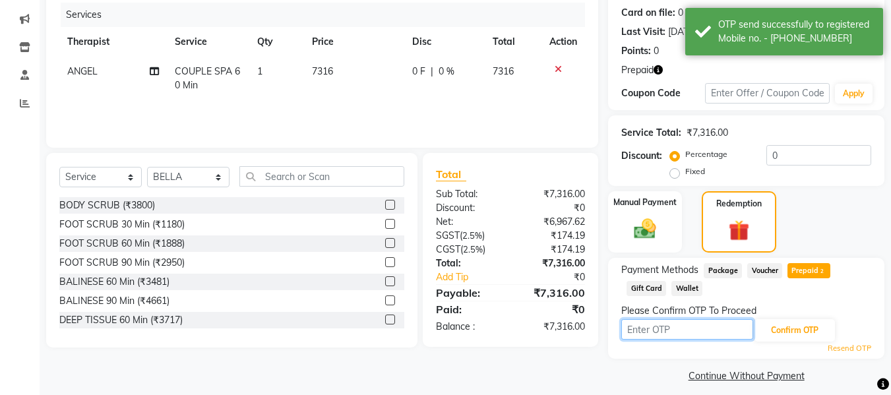
click at [697, 331] on input "text" at bounding box center [688, 329] width 132 height 20
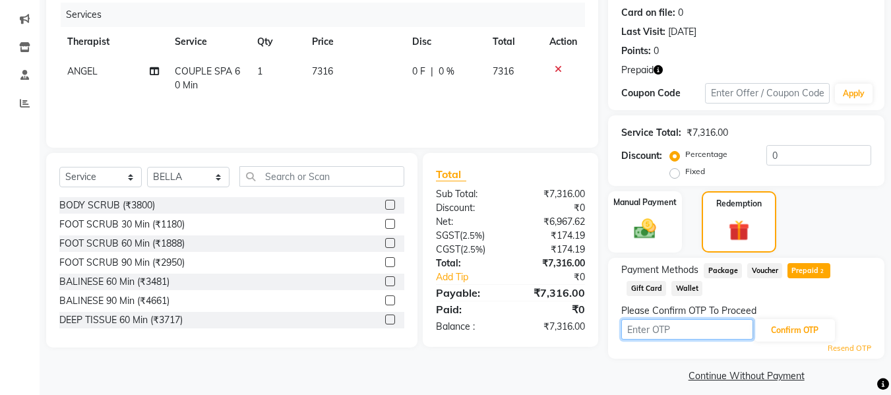
click at [639, 333] on input "text" at bounding box center [688, 329] width 132 height 20
type input "1971"
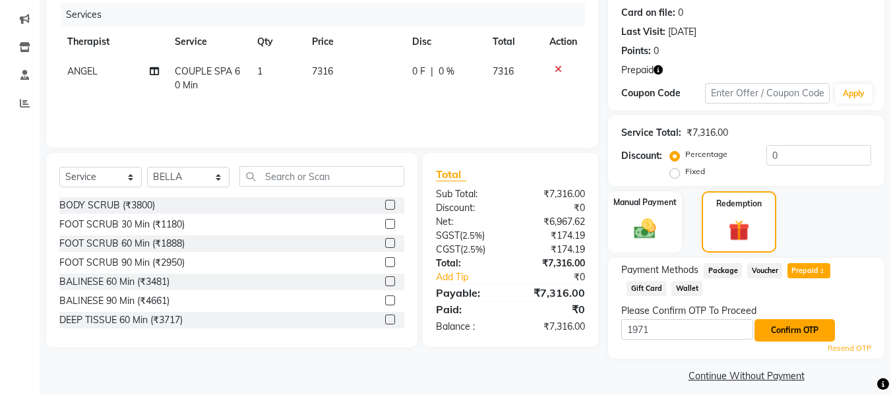
click at [805, 330] on button "Confirm OTP" at bounding box center [795, 330] width 80 height 22
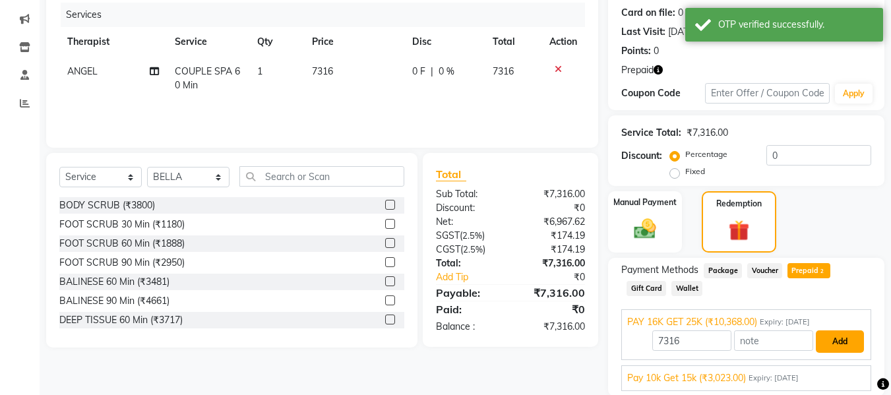
click at [843, 340] on button "Add" at bounding box center [840, 342] width 48 height 22
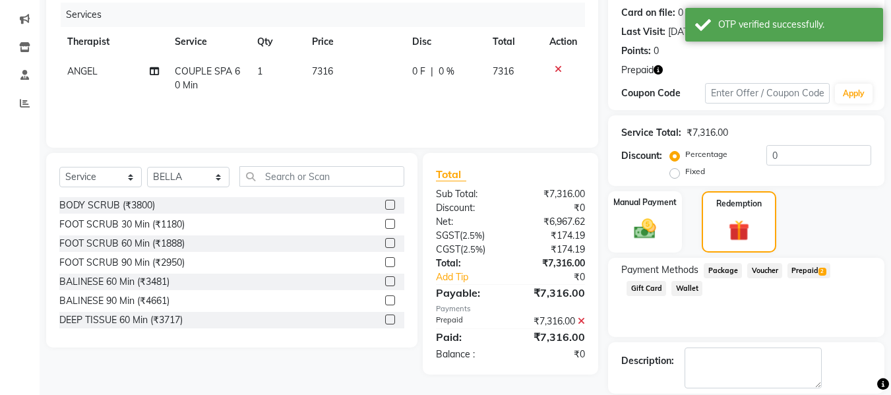
scroll to position [224, 0]
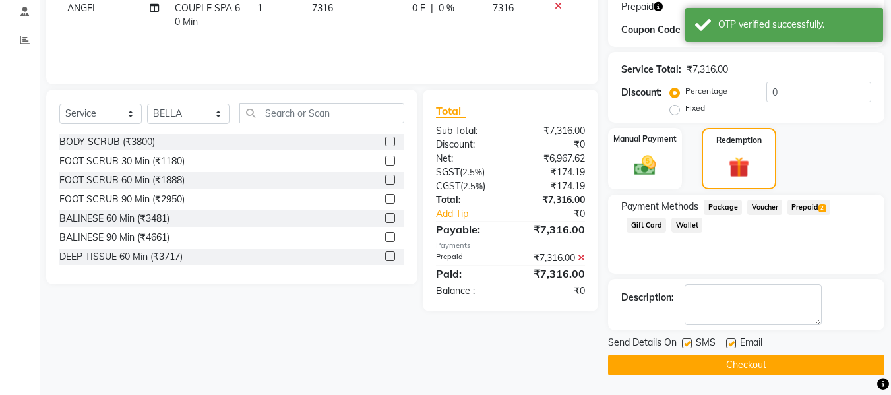
click at [692, 347] on label at bounding box center [687, 343] width 10 height 10
click at [691, 347] on input "checkbox" at bounding box center [686, 344] width 9 height 9
checkbox input "false"
click at [706, 373] on button "Checkout" at bounding box center [746, 365] width 276 height 20
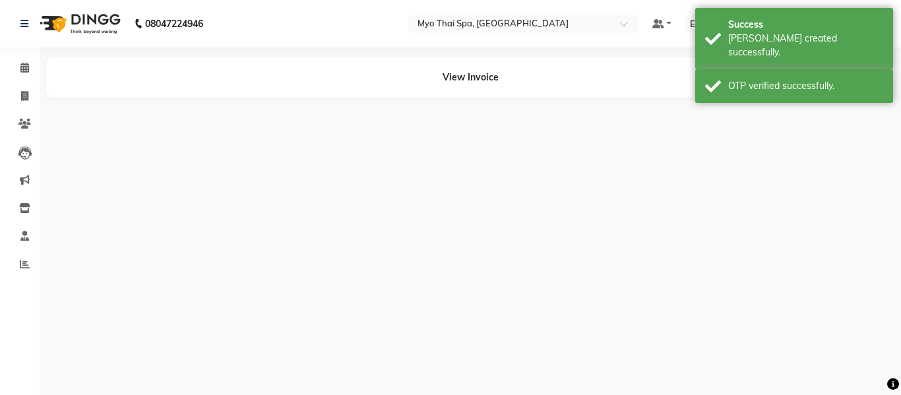
select select "70774"
select select "70775"
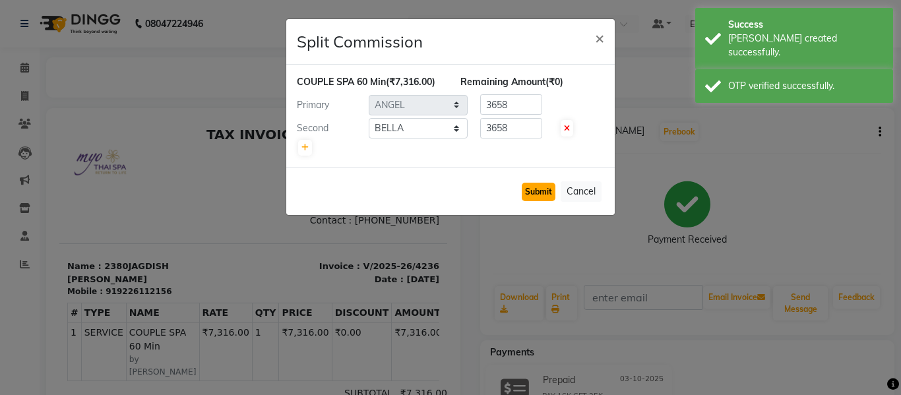
click at [531, 185] on button "Submit" at bounding box center [539, 192] width 34 height 18
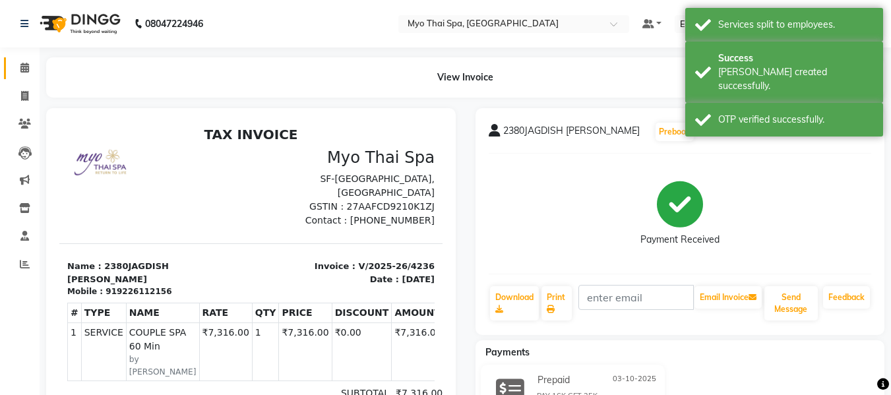
click at [24, 60] on link "Calendar" at bounding box center [20, 68] width 32 height 22
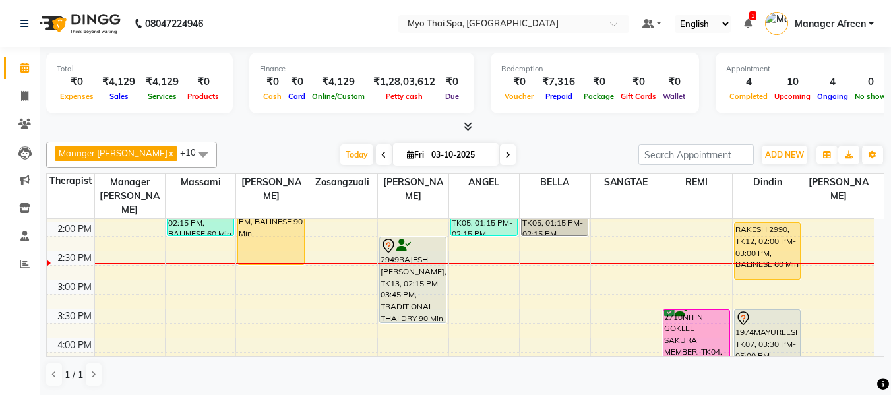
scroll to position [323, 0]
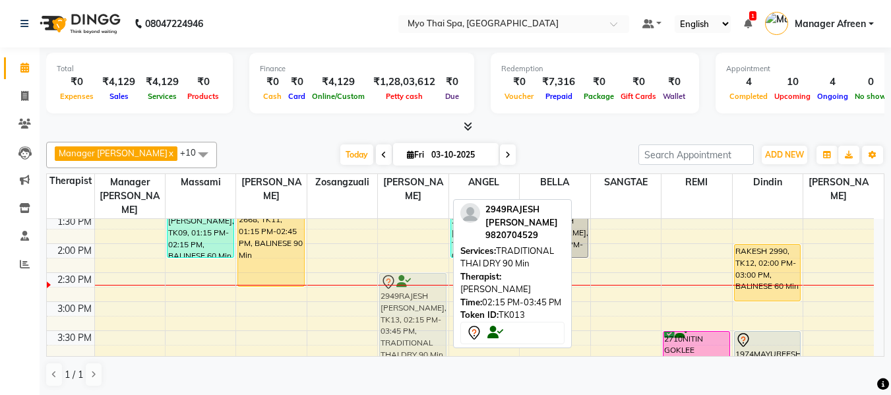
drag, startPoint x: 424, startPoint y: 275, endPoint x: 424, endPoint y: 284, distance: 8.6
click at [424, 284] on div "OMKAR, TK14, 12:00 PM-01:30 PM, STRESS RELIEVING {OFFER} 90 Min 2949RAJESH HARS…" at bounding box center [413, 331] width 70 height 870
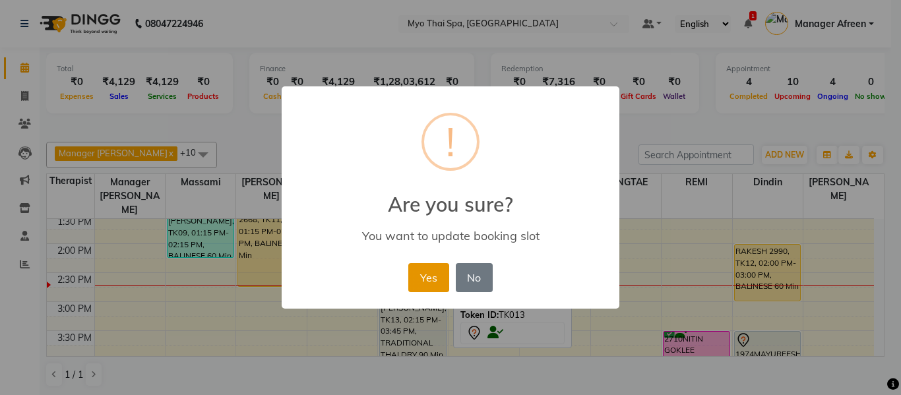
click at [435, 266] on button "Yes" at bounding box center [428, 277] width 40 height 29
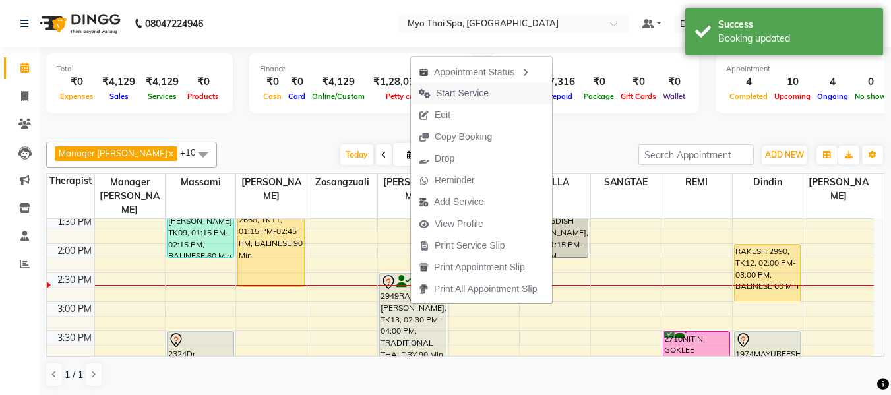
click at [447, 92] on span "Start Service" at bounding box center [462, 93] width 53 height 14
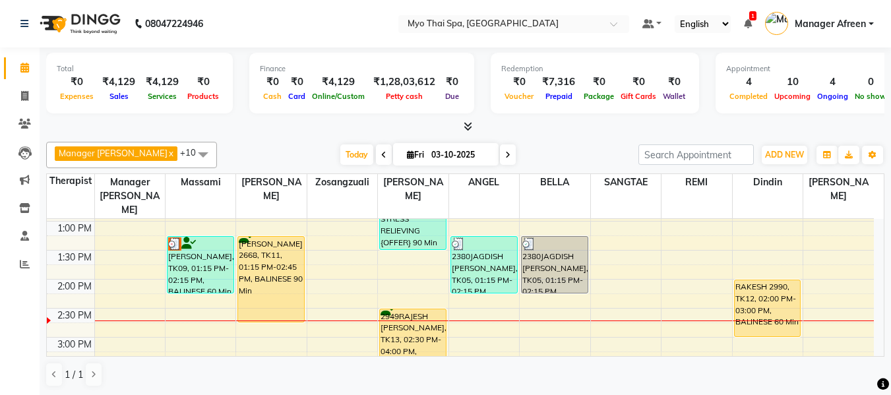
scroll to position [257, 0]
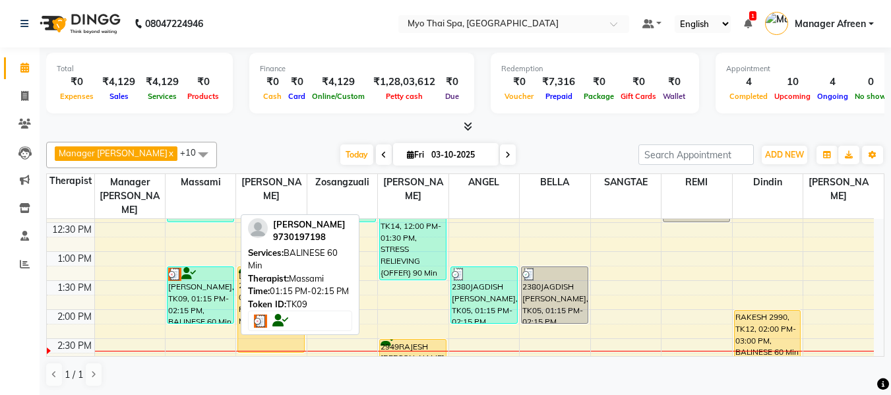
click at [202, 298] on div "[PERSON_NAME], TK09, 01:15 PM-02:15 PM, BALINESE 60 Min" at bounding box center [201, 295] width 66 height 56
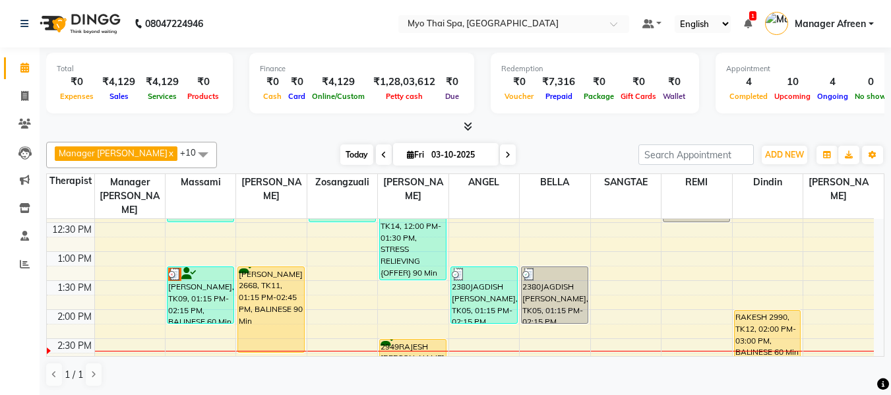
click at [340, 156] on span "Today" at bounding box center [356, 155] width 33 height 20
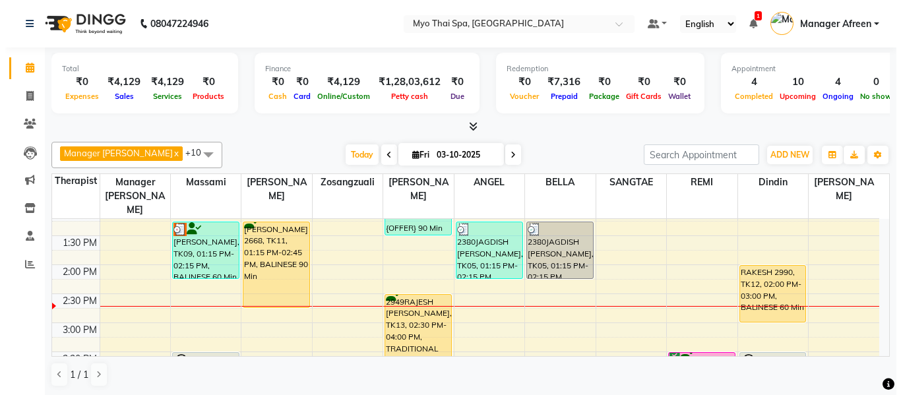
scroll to position [283, 0]
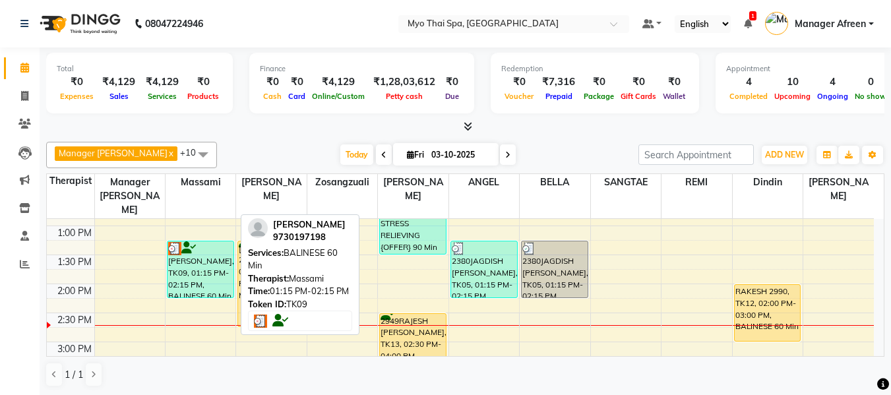
click at [198, 257] on div "[PERSON_NAME], TK09, 01:15 PM-02:15 PM, BALINESE 60 Min" at bounding box center [201, 269] width 66 height 56
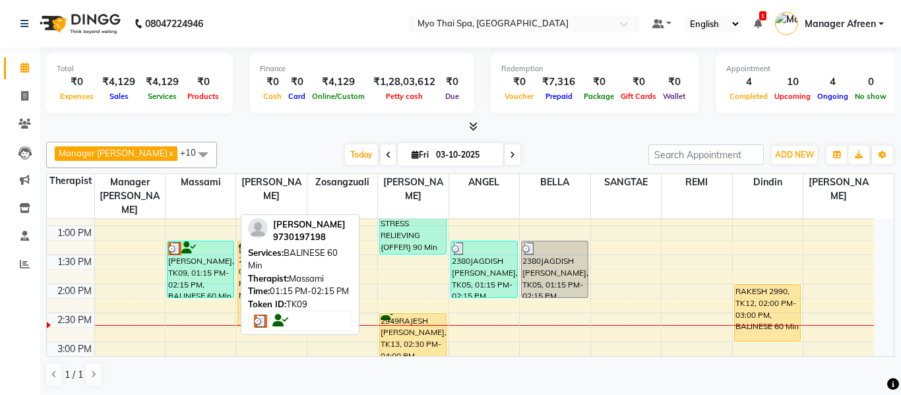
select select "3"
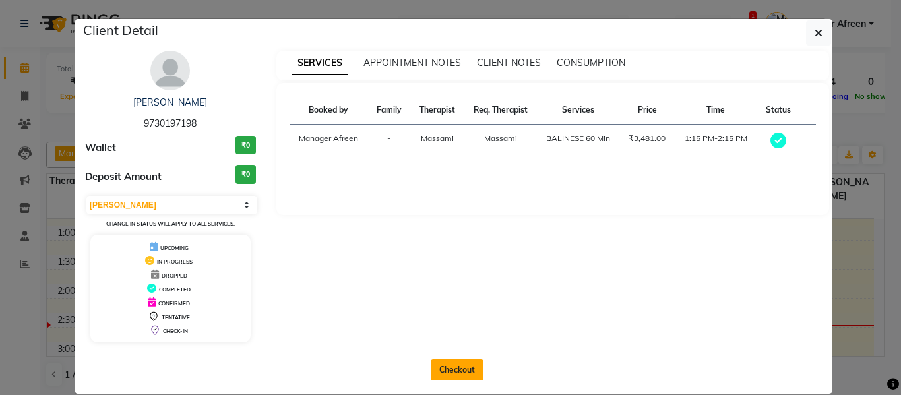
click at [442, 368] on button "Checkout" at bounding box center [457, 370] width 53 height 21
select select "service"
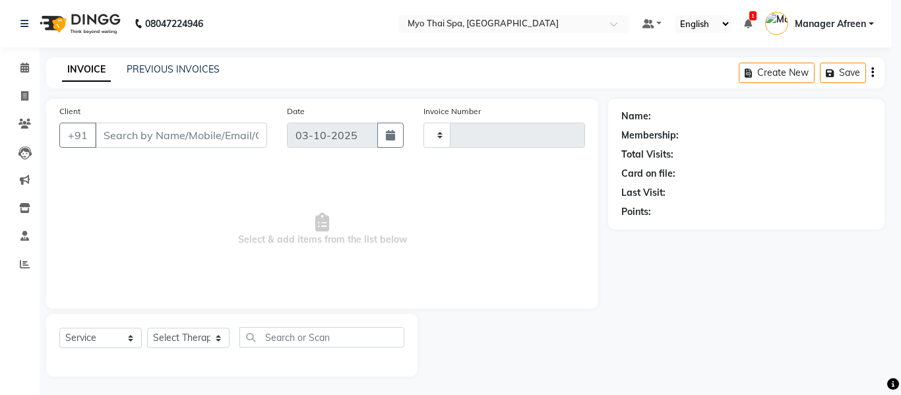
type input "4238"
select select "3908"
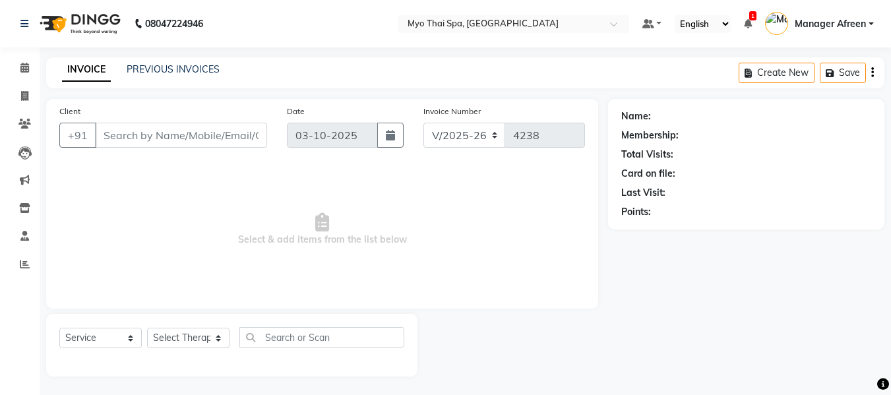
type input "9730197198"
select select "30616"
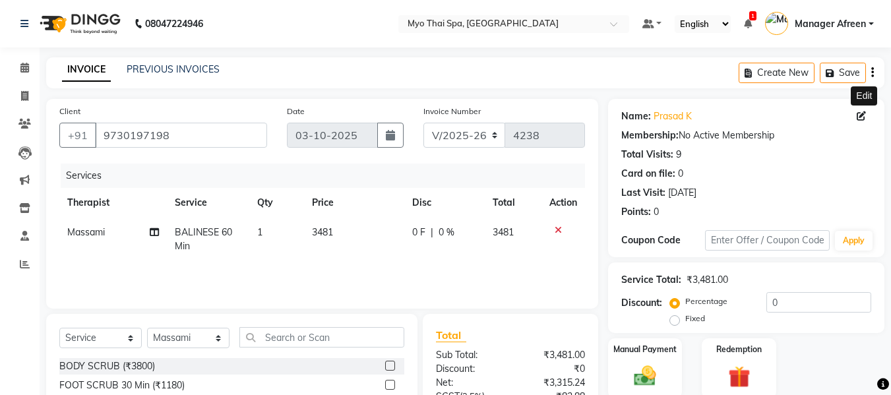
click at [864, 117] on icon at bounding box center [861, 116] width 9 height 9
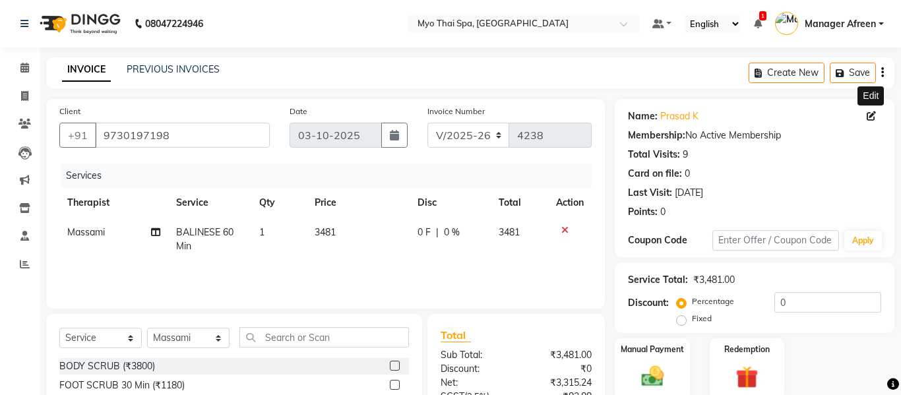
select select "22"
select select "male"
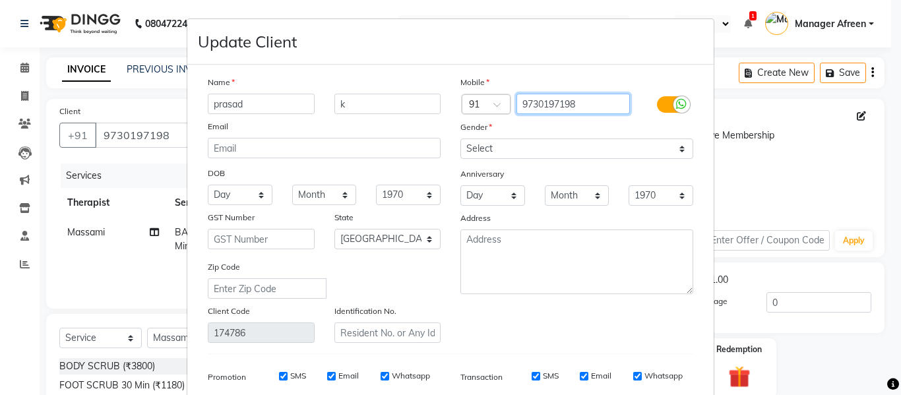
drag, startPoint x: 595, startPoint y: 100, endPoint x: 473, endPoint y: 90, distance: 121.8
click at [473, 90] on div "Mobile Country Code × 91 9730197198 Gender Select Male Female Other Prefer Not …" at bounding box center [577, 209] width 253 height 268
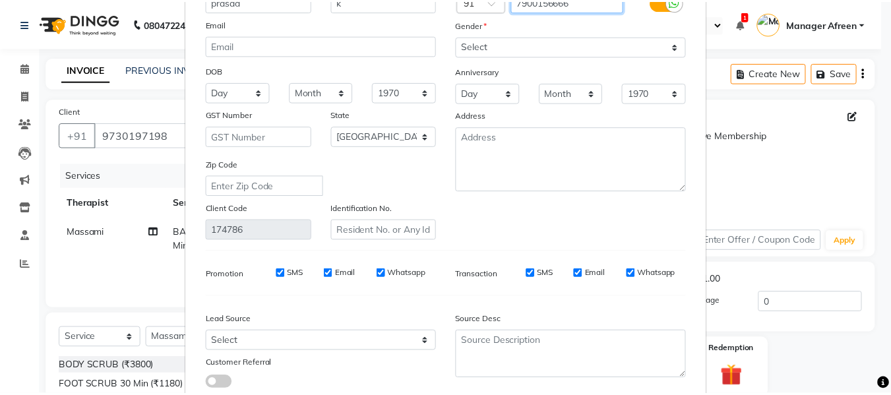
scroll to position [190, 0]
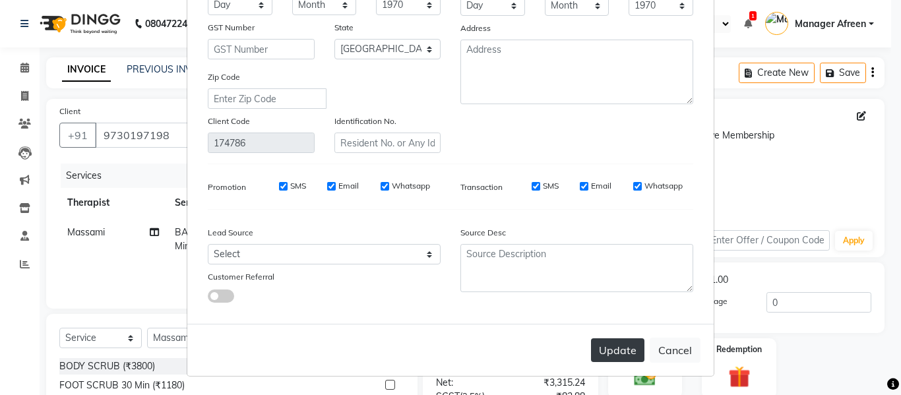
type input "7900156666"
click at [627, 348] on button "Update" at bounding box center [617, 350] width 53 height 24
type input "7900156666"
select select
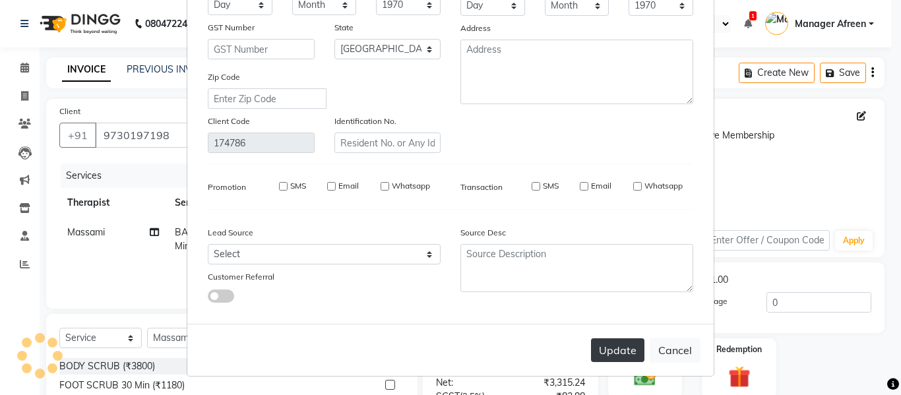
select select
select select "null"
select select
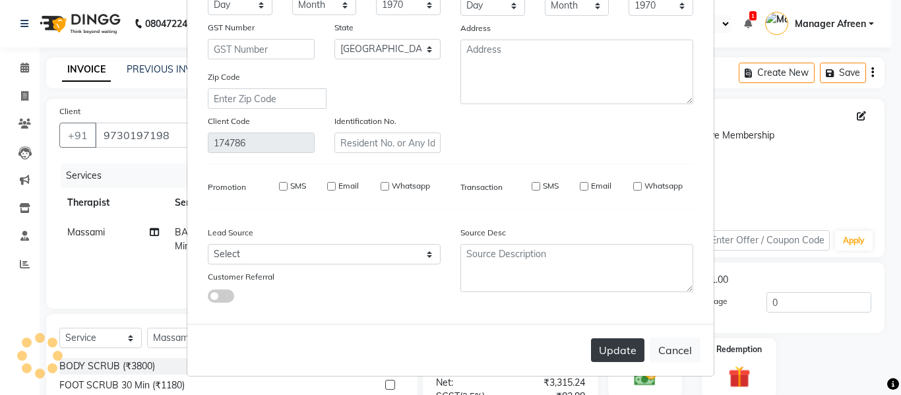
select select
checkbox input "false"
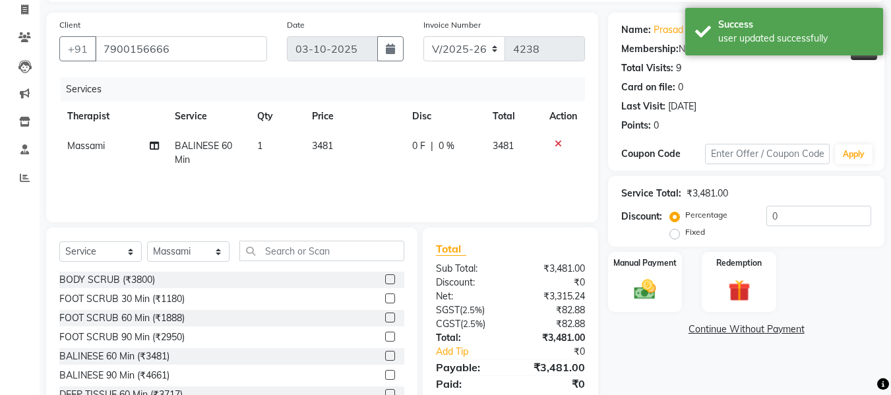
scroll to position [133, 0]
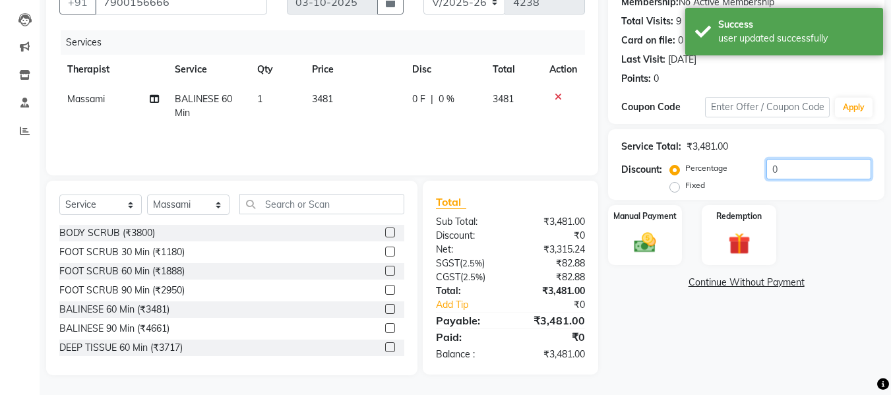
drag, startPoint x: 778, startPoint y: 166, endPoint x: 732, endPoint y: 164, distance: 45.5
click at [732, 164] on div "Percentage Fixed 0" at bounding box center [772, 177] width 199 height 36
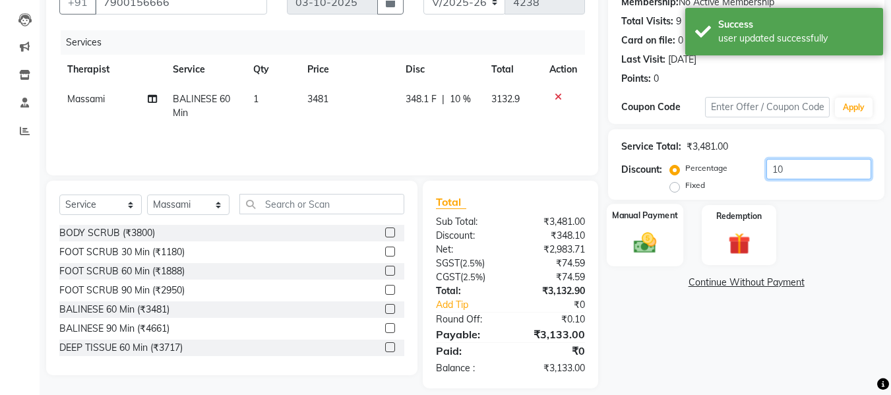
type input "10"
click at [651, 243] on img at bounding box center [645, 243] width 37 height 26
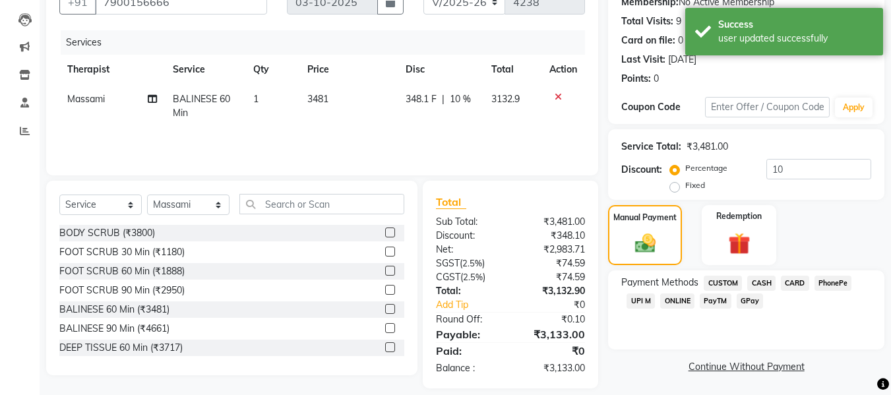
click at [765, 286] on span "CASH" at bounding box center [762, 283] width 28 height 15
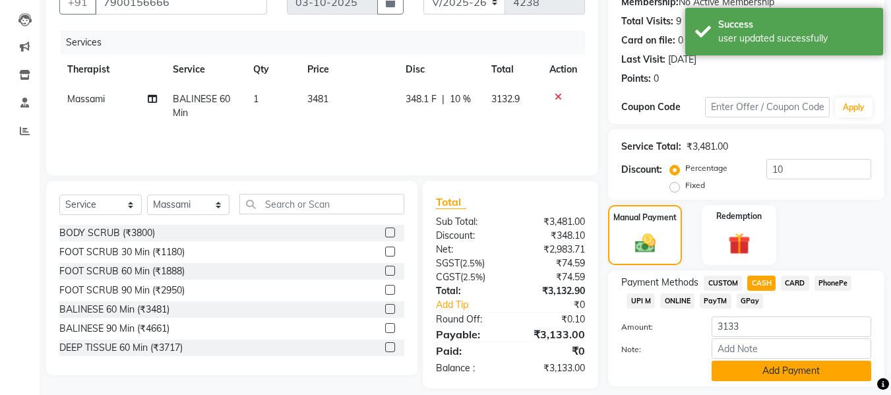
click at [769, 371] on button "Add Payment" at bounding box center [792, 371] width 160 height 20
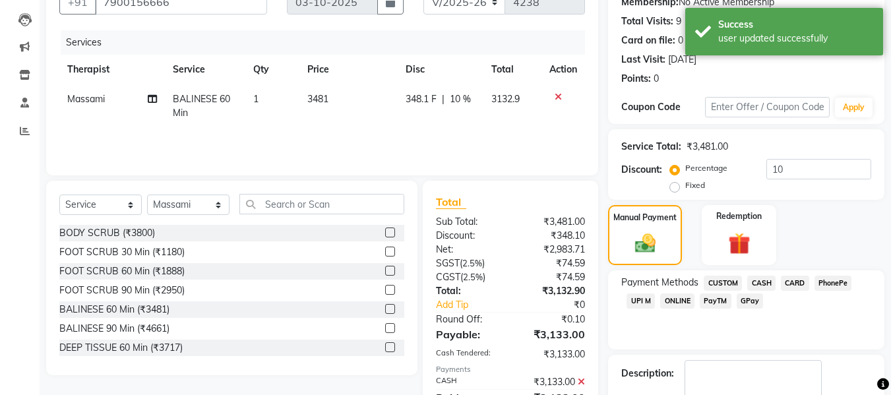
scroll to position [235, 0]
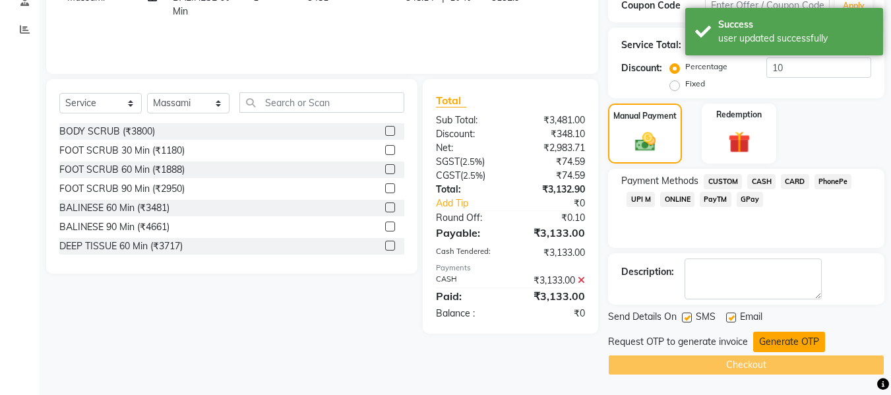
click at [768, 337] on button "Generate OTP" at bounding box center [790, 342] width 72 height 20
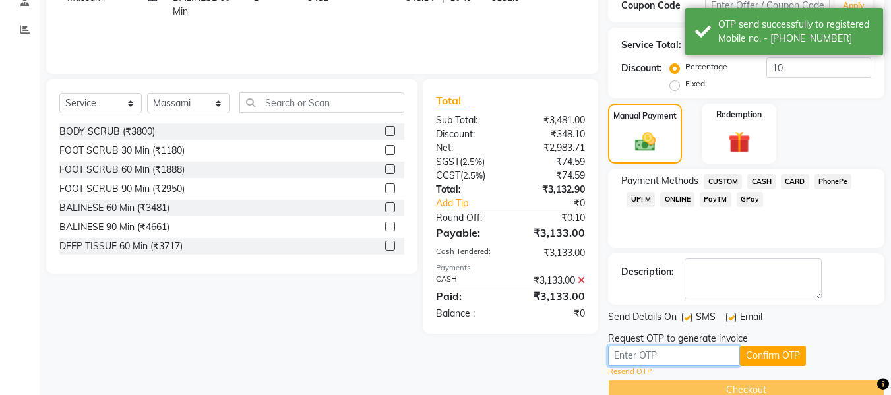
click at [691, 350] on input "text" at bounding box center [674, 356] width 132 height 20
type input "5452"
click at [778, 356] on button "Confirm OTP" at bounding box center [773, 356] width 66 height 20
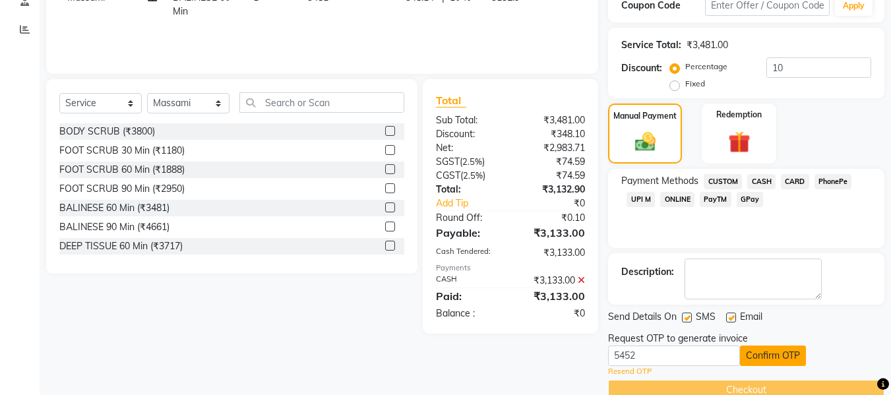
click at [757, 356] on button "Confirm OTP" at bounding box center [773, 356] width 66 height 20
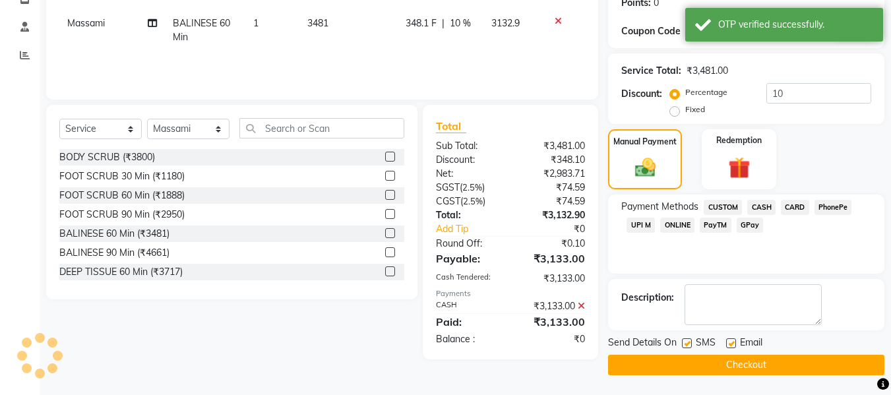
scroll to position [209, 0]
click at [686, 338] on label at bounding box center [687, 343] width 10 height 10
click at [686, 340] on input "checkbox" at bounding box center [686, 344] width 9 height 9
checkbox input "false"
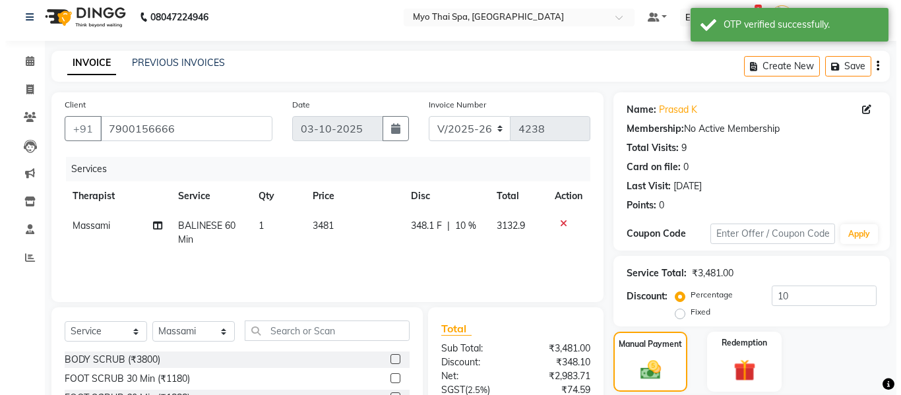
scroll to position [0, 0]
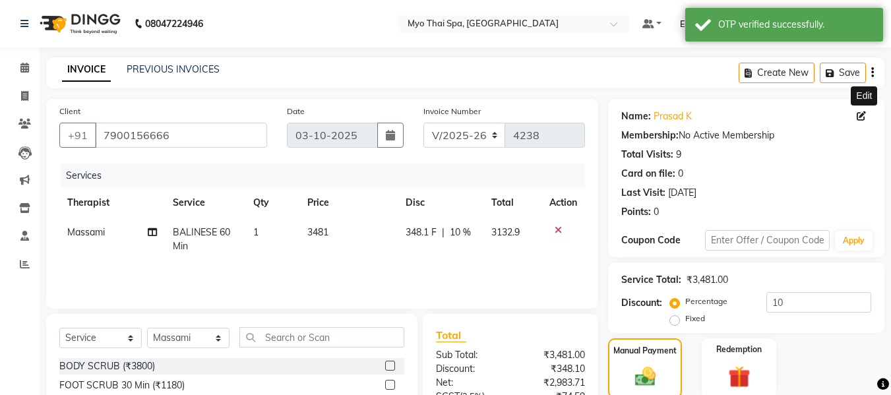
click at [859, 113] on icon at bounding box center [861, 116] width 9 height 9
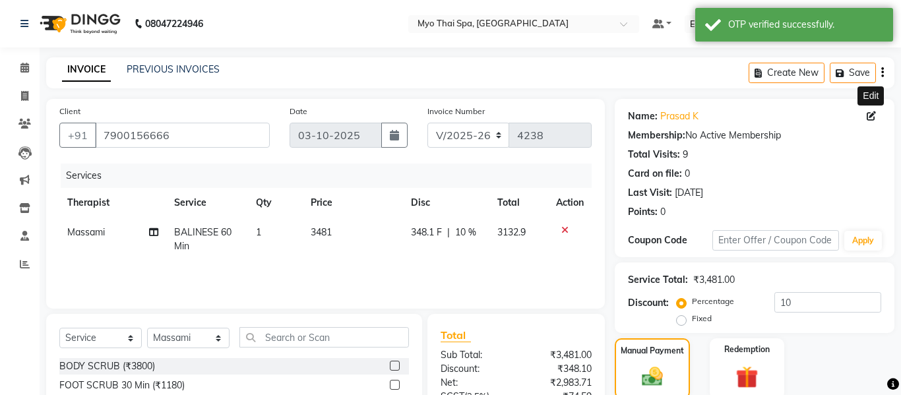
select select "22"
select select "male"
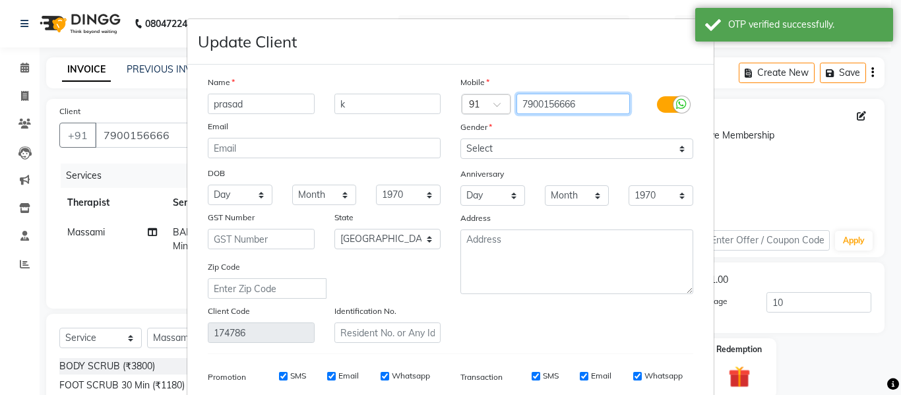
drag, startPoint x: 591, startPoint y: 104, endPoint x: 493, endPoint y: 89, distance: 98.8
click at [493, 89] on div "Mobile Country Code × 91 7900156666 Gender Select Male Female Other Prefer Not …" at bounding box center [577, 209] width 253 height 268
paste input "9730197198"
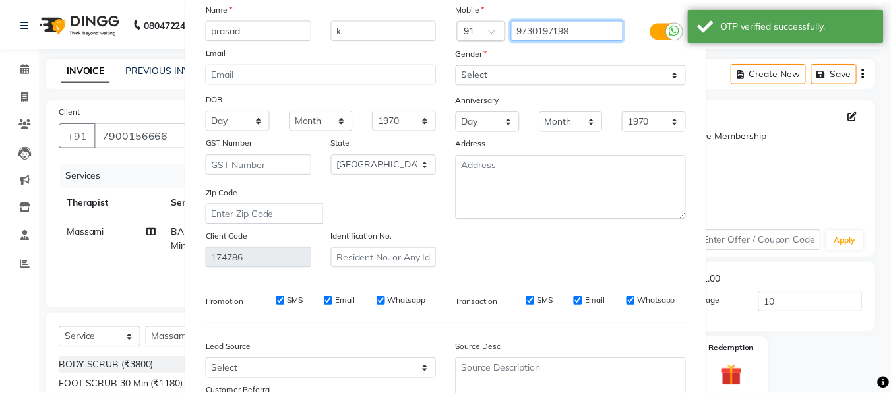
scroll to position [190, 0]
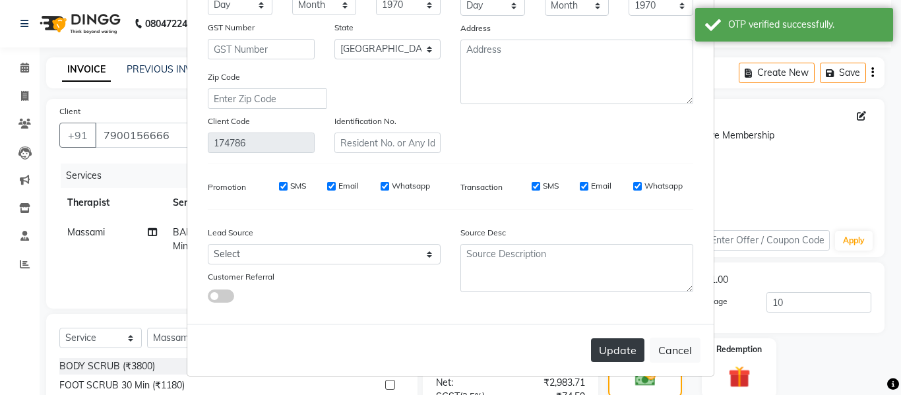
type input "9730197198"
click at [625, 346] on button "Update" at bounding box center [617, 350] width 53 height 24
type input "9730197198"
select select
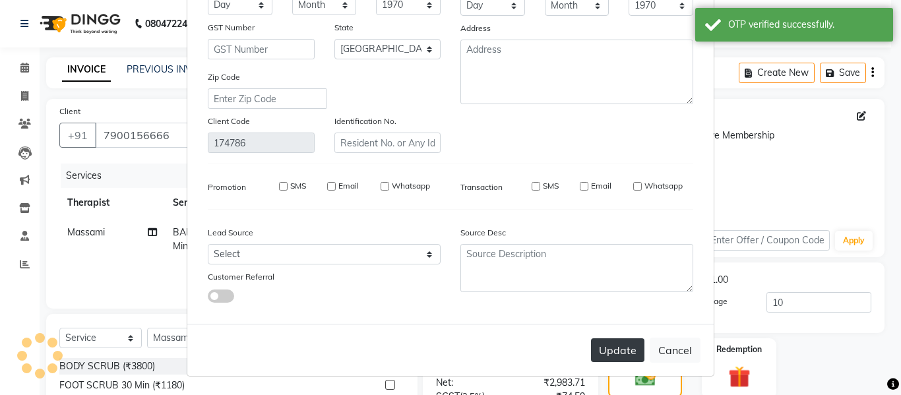
select select
select select "null"
select select
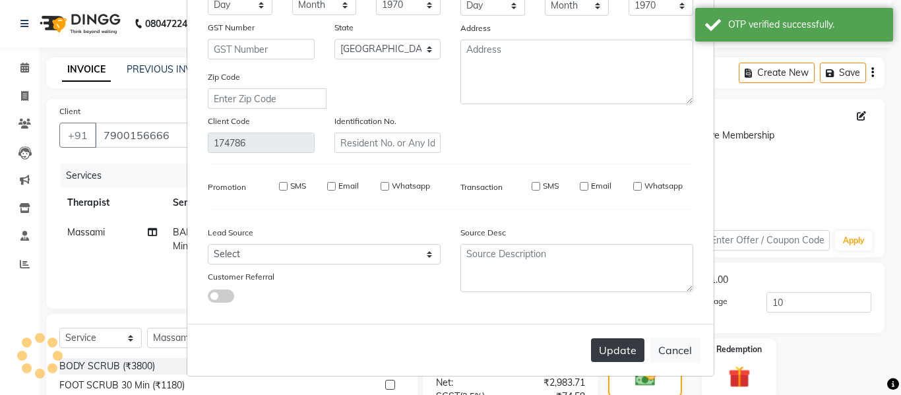
select select
checkbox input "false"
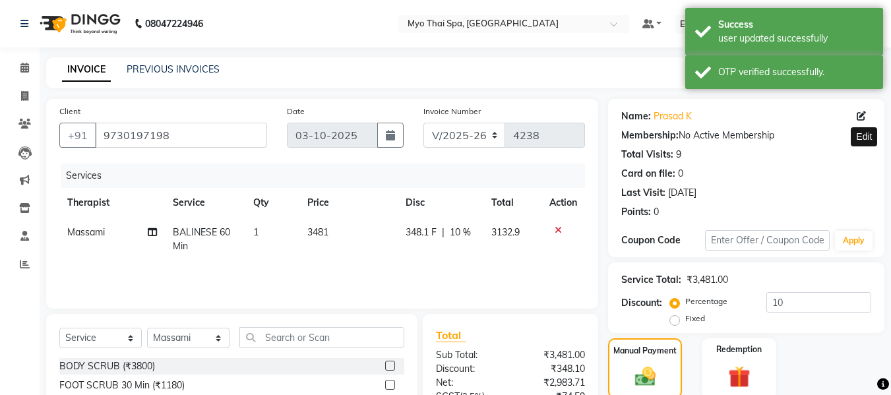
scroll to position [209, 0]
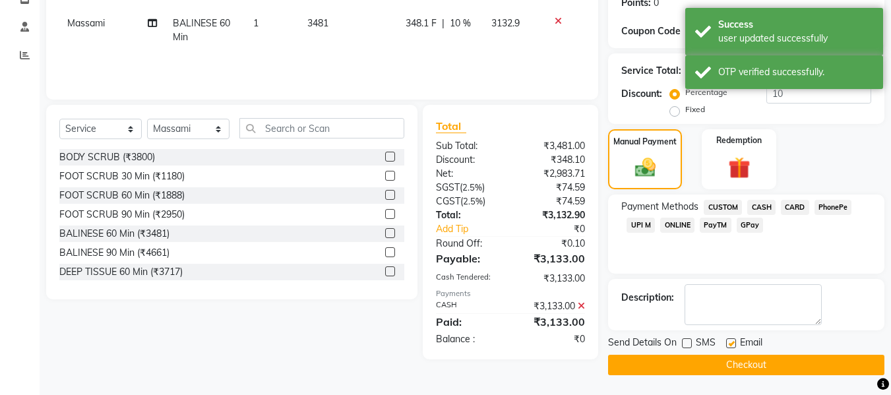
click at [729, 365] on button "Checkout" at bounding box center [746, 365] width 276 height 20
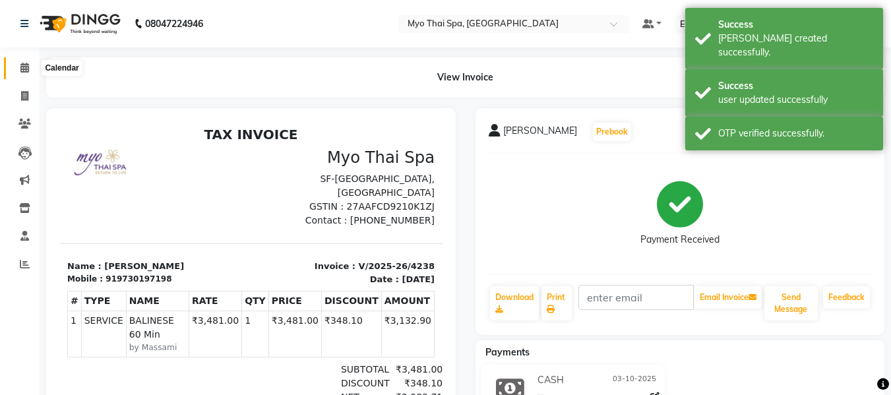
click at [28, 73] on span at bounding box center [24, 68] width 23 height 15
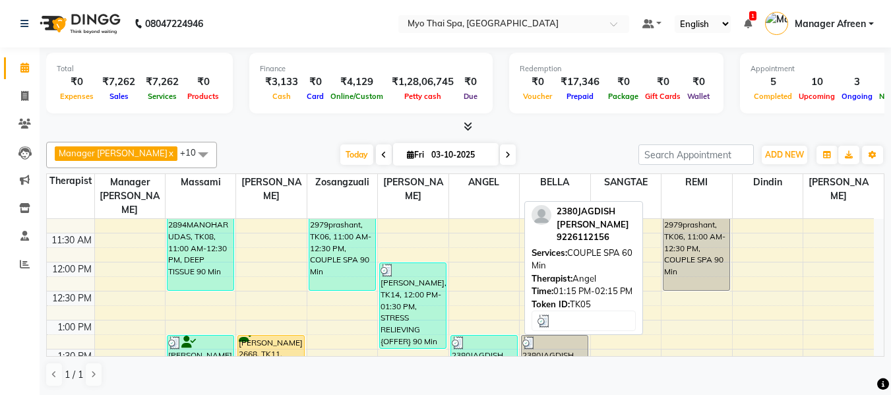
scroll to position [257, 0]
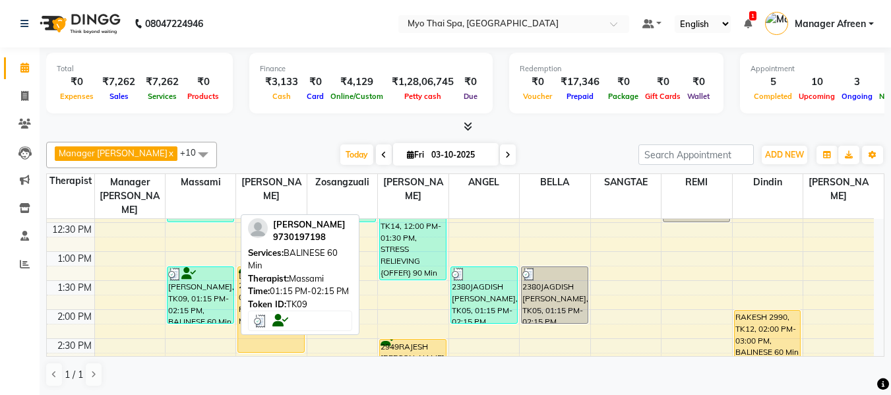
click at [228, 280] on div "[PERSON_NAME], TK09, 01:15 PM-02:15 PM, BALINESE 60 Min" at bounding box center [201, 295] width 66 height 56
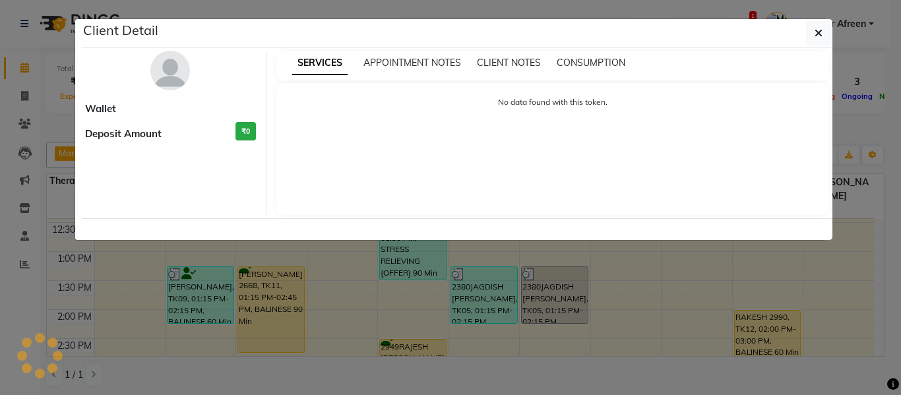
select select "3"
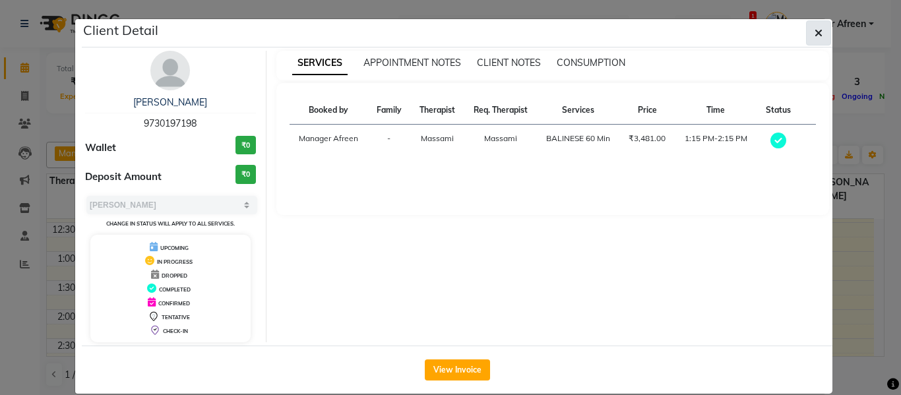
click at [806, 36] on button "button" at bounding box center [818, 32] width 25 height 25
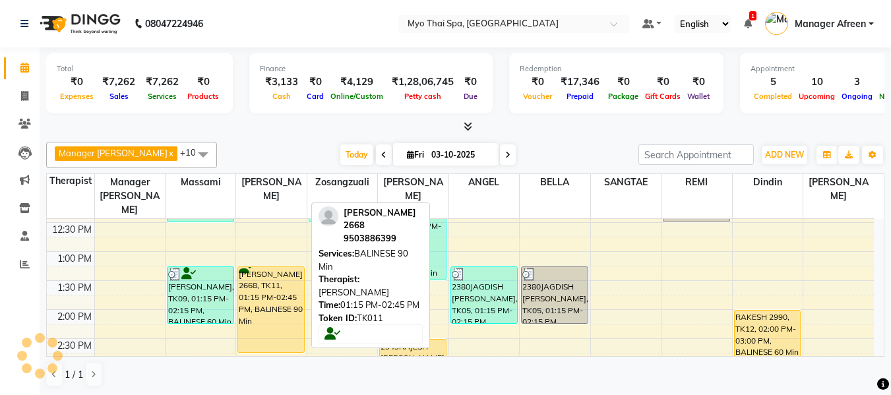
click at [264, 300] on div "[PERSON_NAME] 2668, TK11, 01:15 PM-02:45 PM, BALINESE 90 Min" at bounding box center [271, 309] width 66 height 85
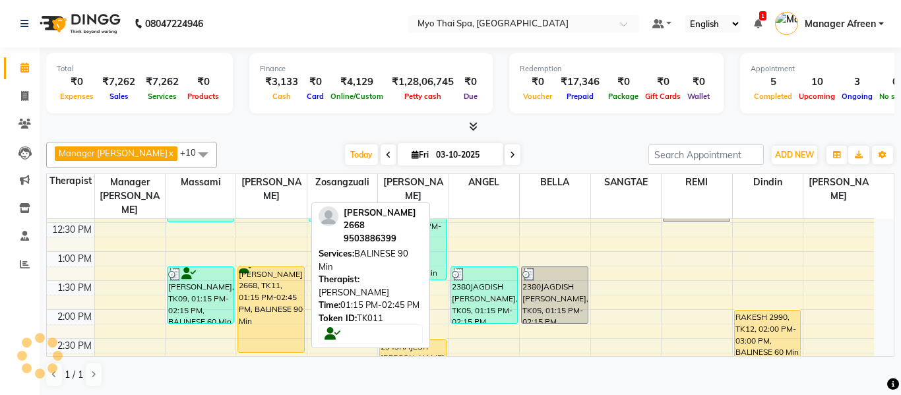
select select "1"
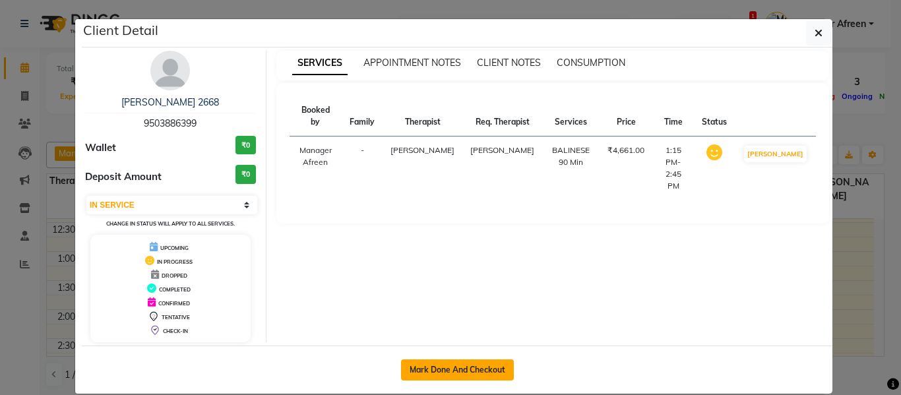
click at [489, 362] on button "Mark Done And Checkout" at bounding box center [457, 370] width 113 height 21
select select "3908"
select select "service"
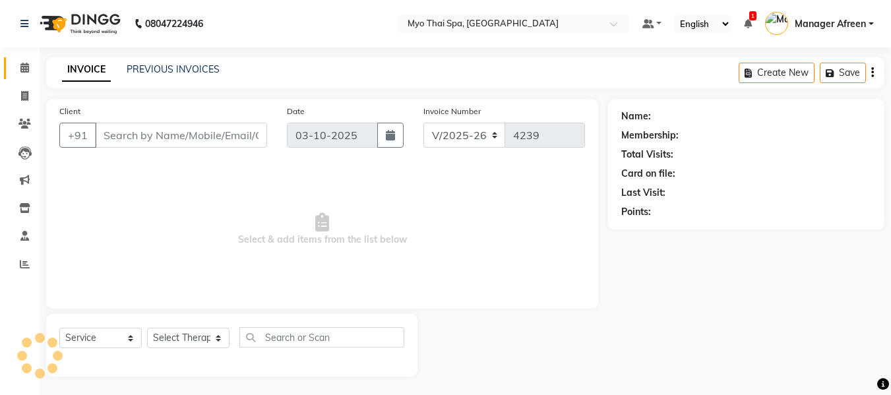
type input "9503886399"
select select "35779"
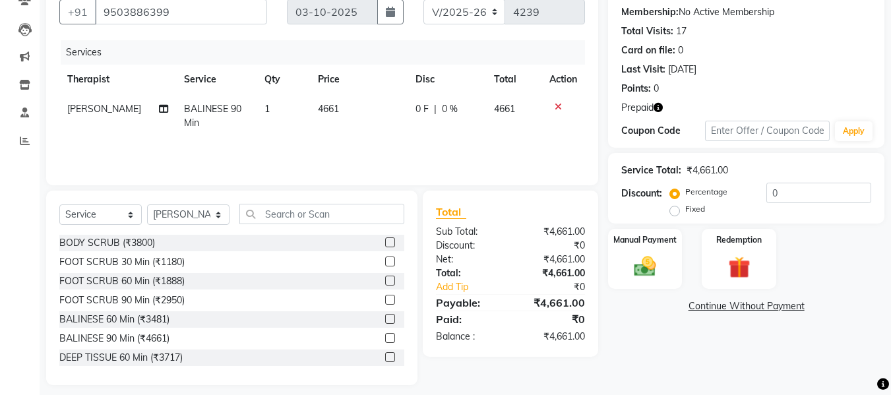
scroll to position [133, 0]
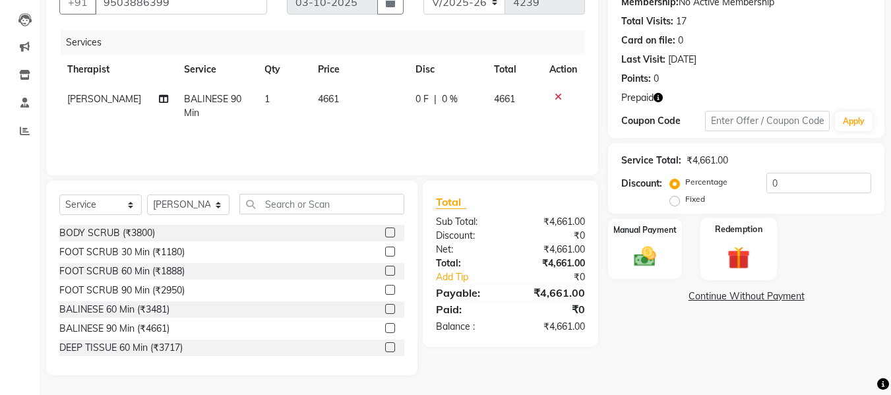
click at [729, 261] on img at bounding box center [739, 257] width 37 height 28
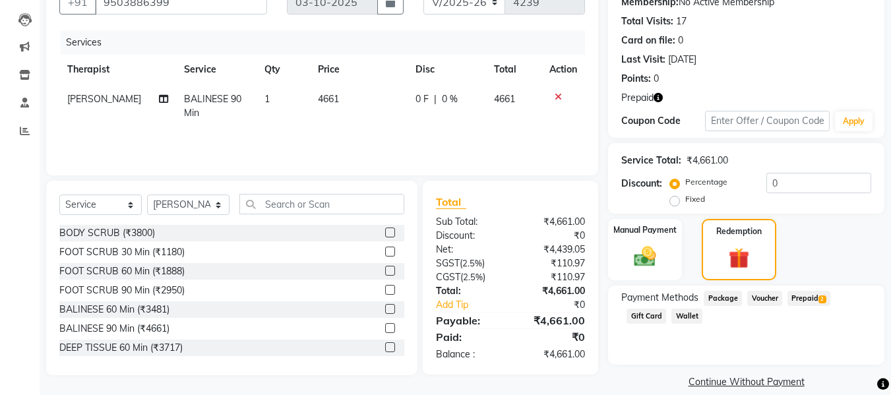
click at [802, 301] on span "Prepaid 2" at bounding box center [809, 298] width 43 height 15
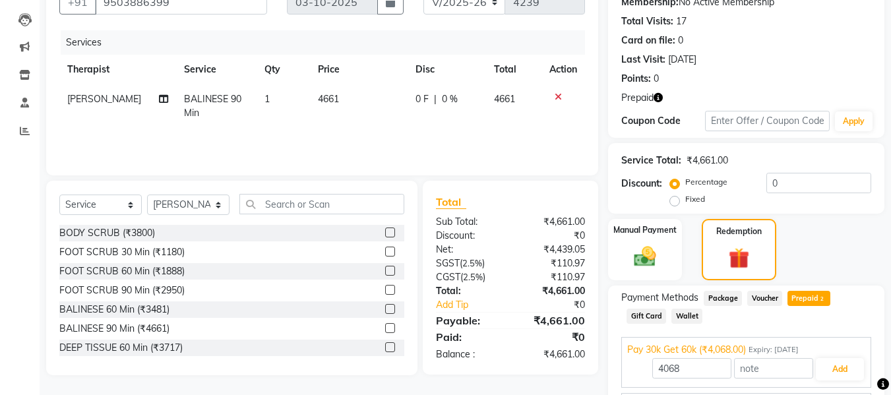
scroll to position [209, 0]
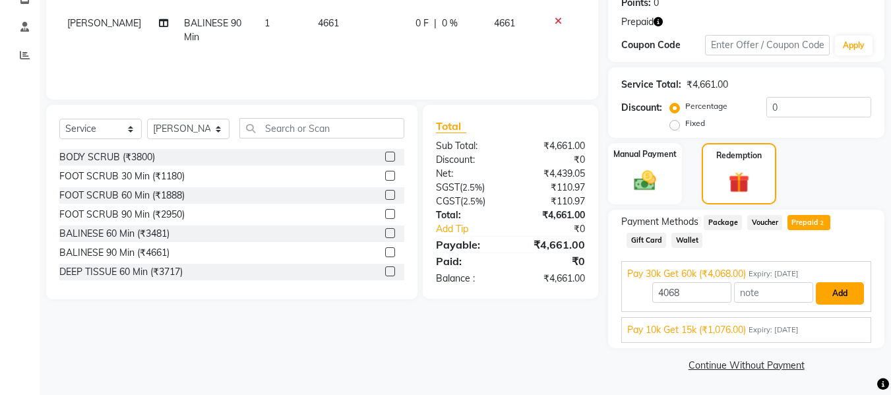
click at [843, 289] on button "Add" at bounding box center [840, 293] width 48 height 22
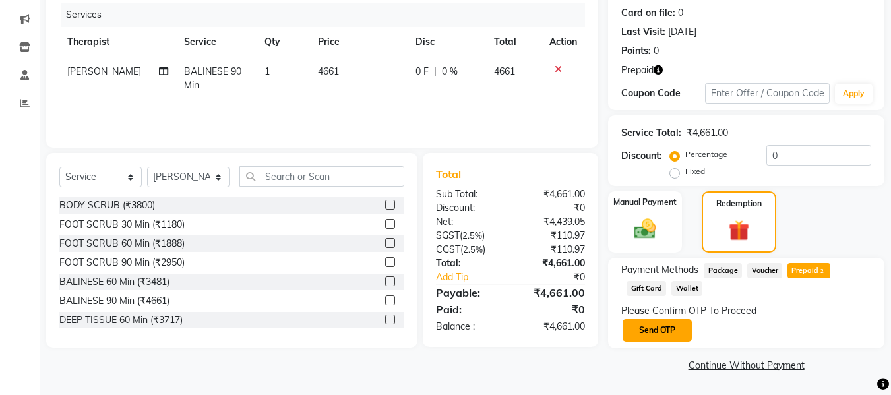
click at [659, 336] on button "Send OTP" at bounding box center [657, 330] width 69 height 22
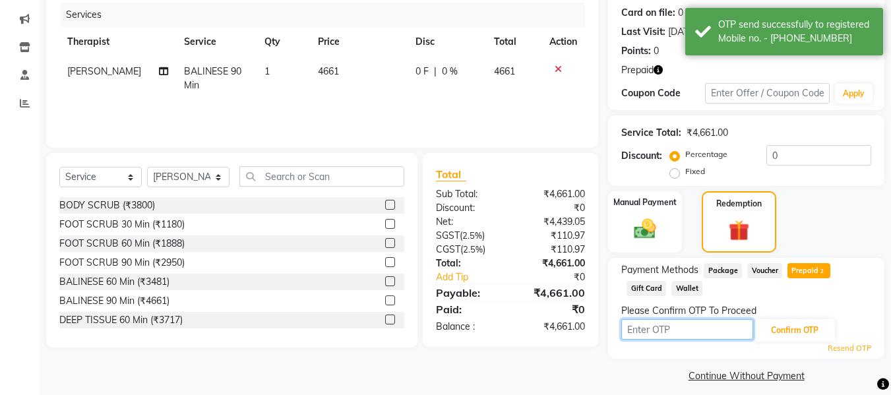
click at [701, 329] on input "text" at bounding box center [688, 329] width 132 height 20
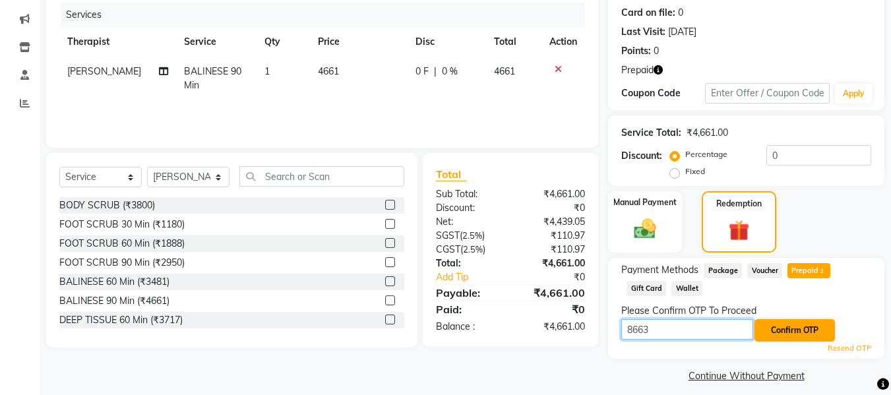
type input "8663"
click at [808, 331] on button "Confirm OTP" at bounding box center [795, 330] width 80 height 22
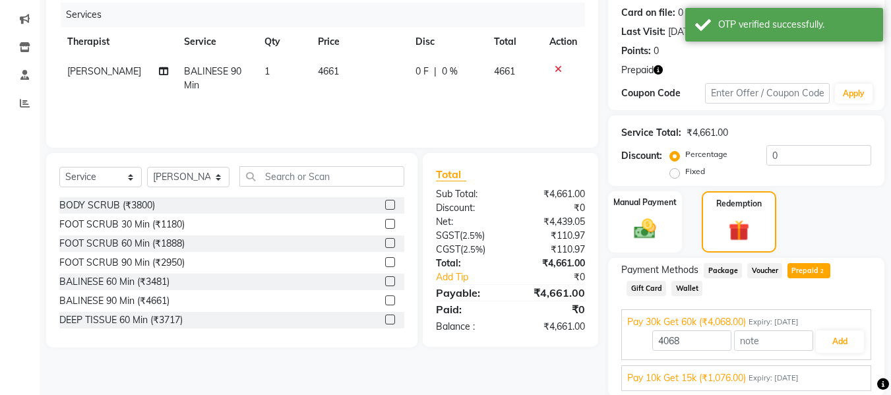
scroll to position [209, 0]
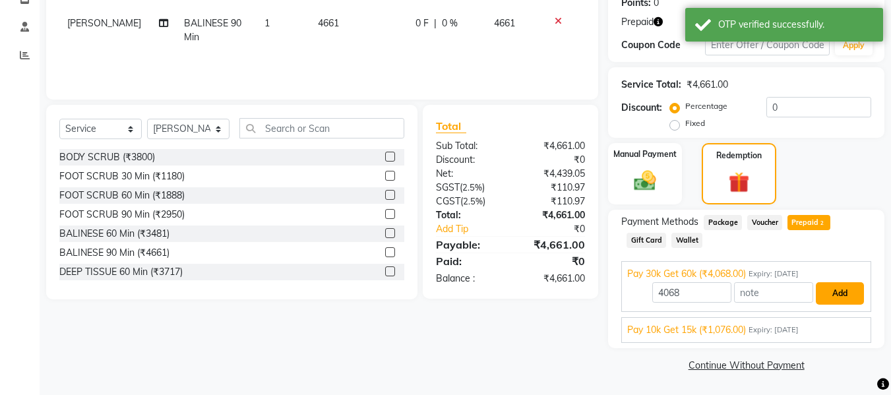
click at [839, 294] on button "Add" at bounding box center [840, 293] width 48 height 22
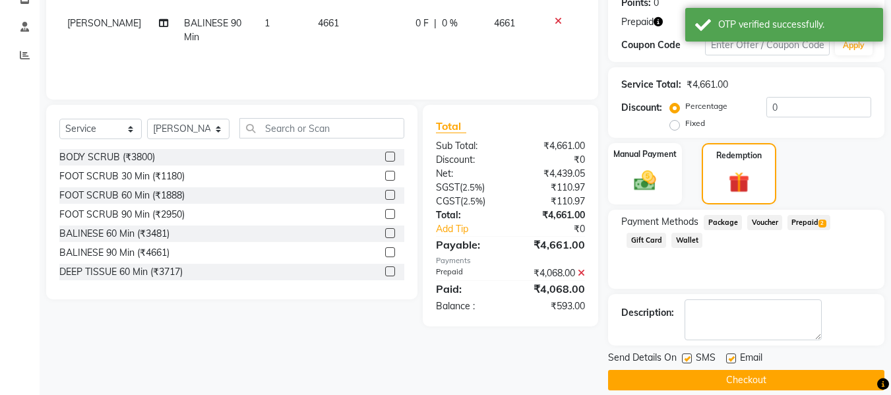
click at [761, 222] on span "Voucher" at bounding box center [765, 222] width 35 height 15
click at [800, 223] on span "Prepaid 2" at bounding box center [809, 222] width 43 height 15
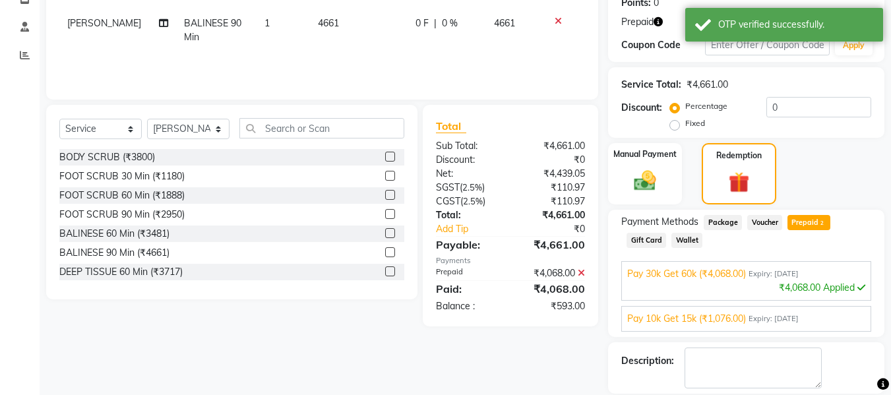
click at [707, 316] on span "Pay 10k Get 15k (₹1,076.00)" at bounding box center [686, 319] width 119 height 14
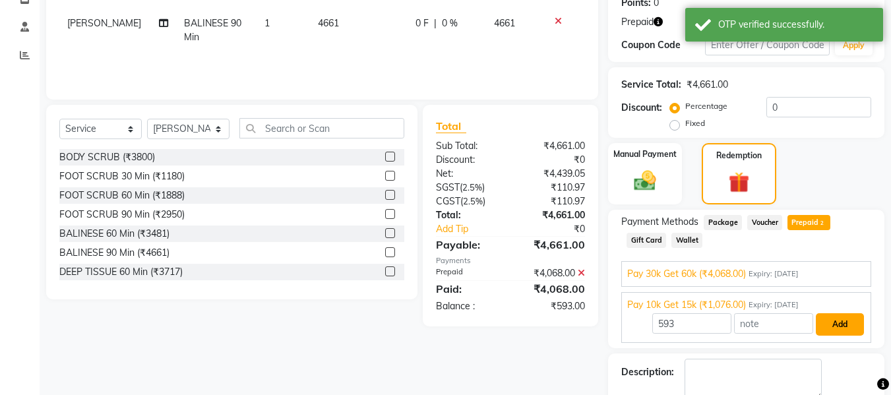
click at [829, 323] on button "Add" at bounding box center [840, 324] width 48 height 22
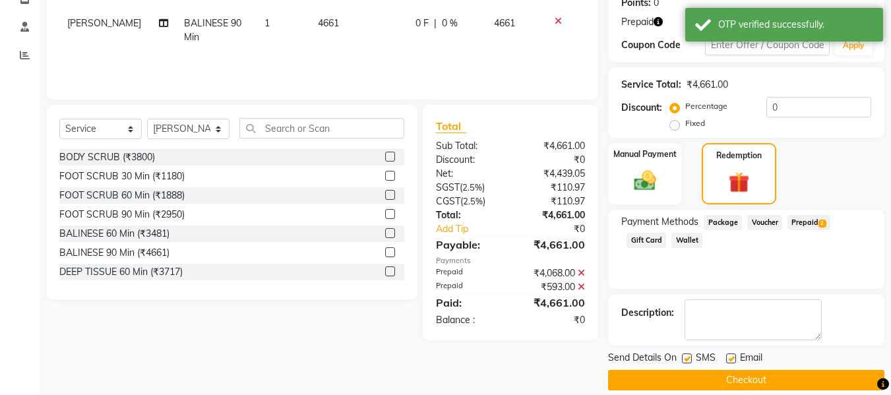
scroll to position [224, 0]
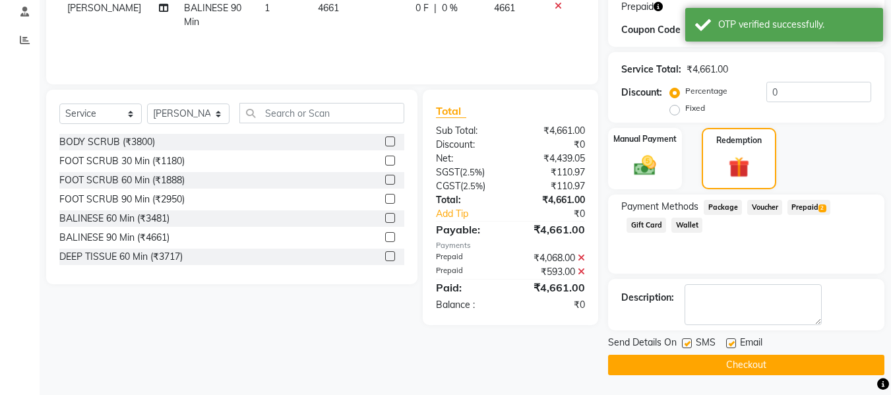
click at [745, 360] on button "Checkout" at bounding box center [746, 365] width 276 height 20
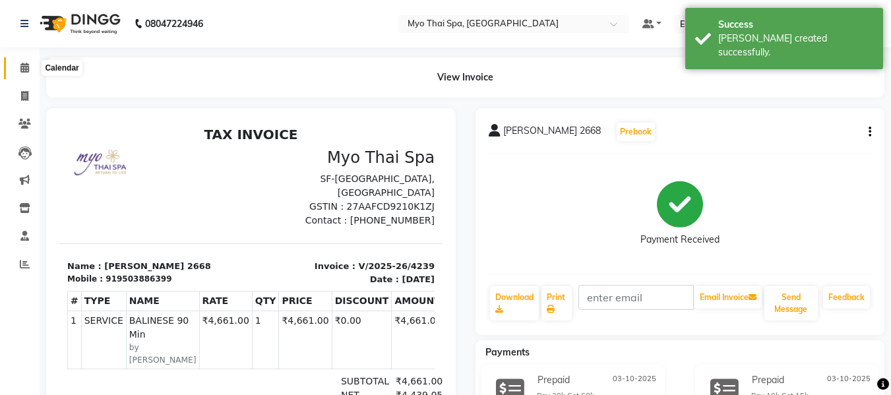
click at [22, 61] on span at bounding box center [24, 68] width 23 height 15
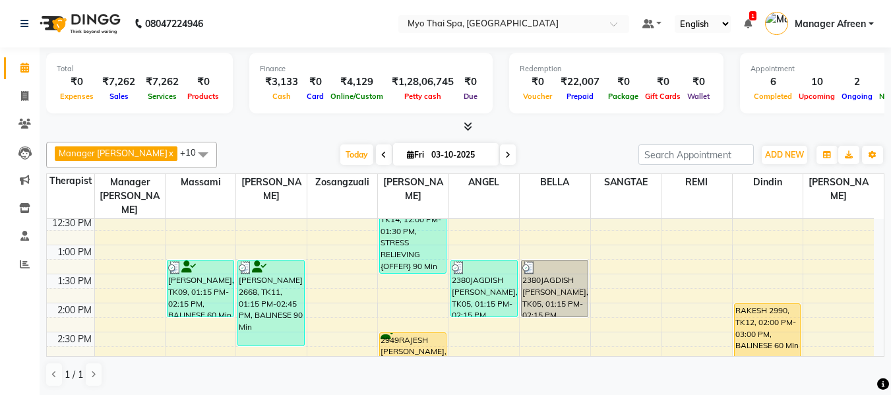
scroll to position [330, 0]
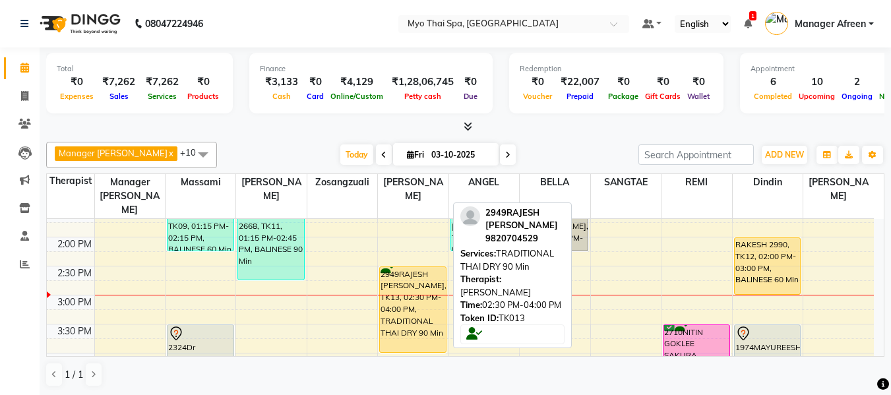
click at [403, 294] on div "2949RAJESH [PERSON_NAME], TK13, 02:30 PM-04:00 PM, TRADITIONAL THAI DRY 90 Min" at bounding box center [413, 309] width 66 height 85
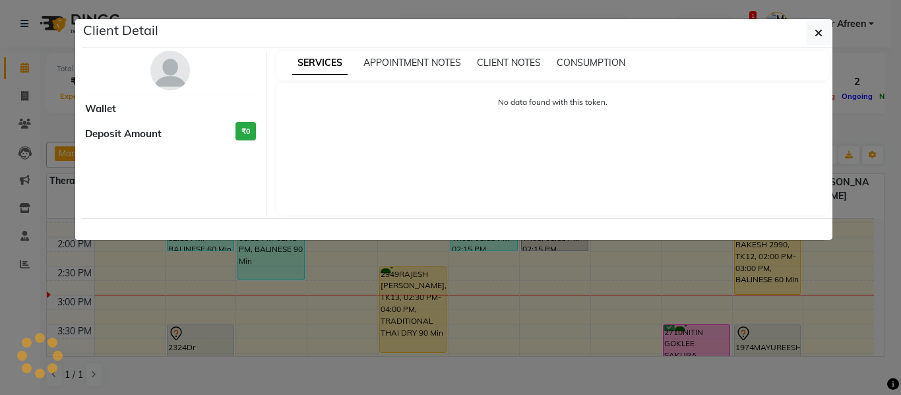
select select "1"
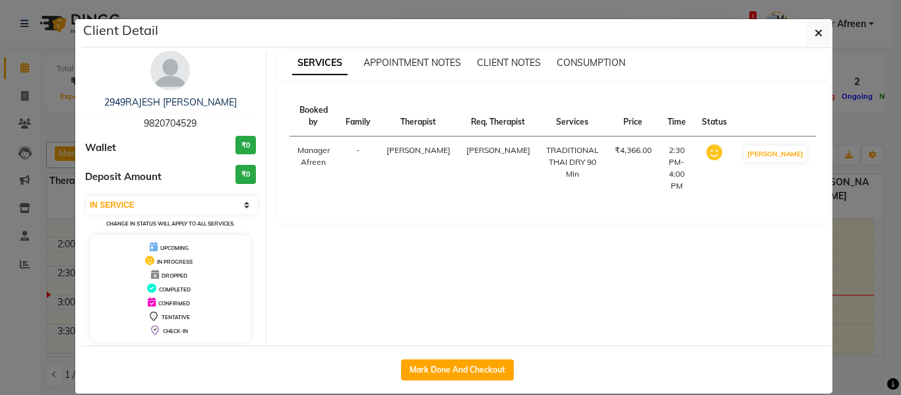
drag, startPoint x: 206, startPoint y: 124, endPoint x: 119, endPoint y: 123, distance: 86.4
click at [119, 123] on div "2949RAJESH HARSORA 9820704529" at bounding box center [170, 113] width 171 height 35
copy span "9820704529"
click at [806, 31] on button "button" at bounding box center [818, 32] width 25 height 25
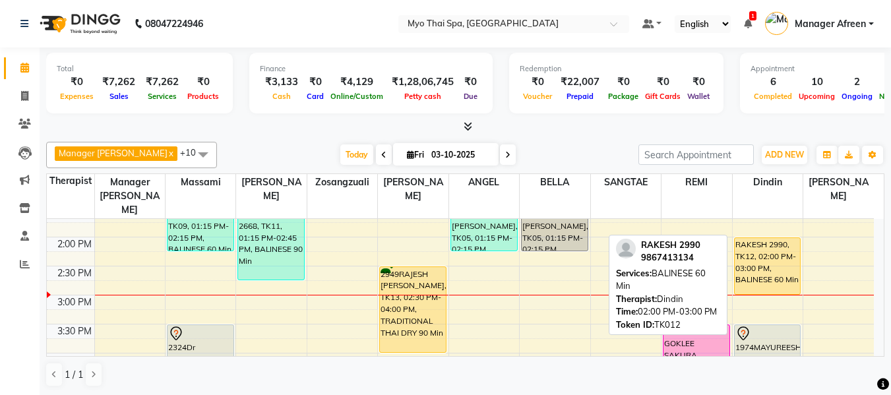
click at [765, 238] on div "RAKESH 2990, TK12, 02:00 PM-03:00 PM, BALINESE 60 Min" at bounding box center [768, 266] width 66 height 56
select select "1"
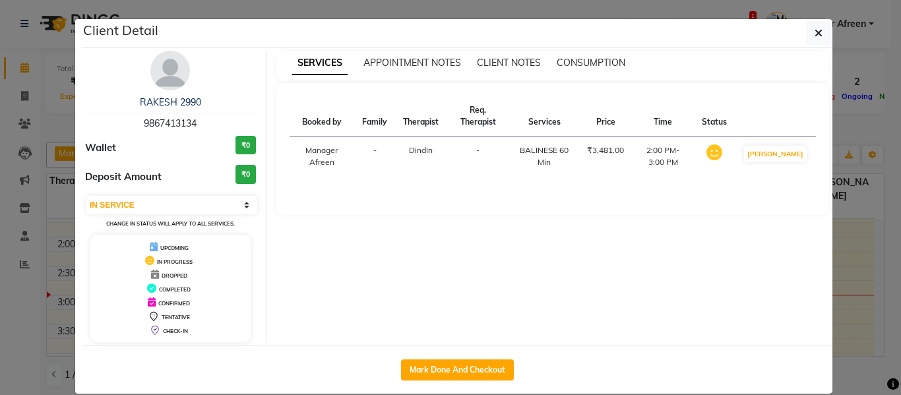
drag, startPoint x: 203, startPoint y: 119, endPoint x: 104, endPoint y: 121, distance: 99.6
click at [104, 121] on div "RAKESH 2990 9867413134" at bounding box center [170, 113] width 171 height 35
copy span "9867413134"
drag, startPoint x: 804, startPoint y: 35, endPoint x: 636, endPoint y: 209, distance: 242.2
click at [806, 35] on button "button" at bounding box center [818, 32] width 25 height 25
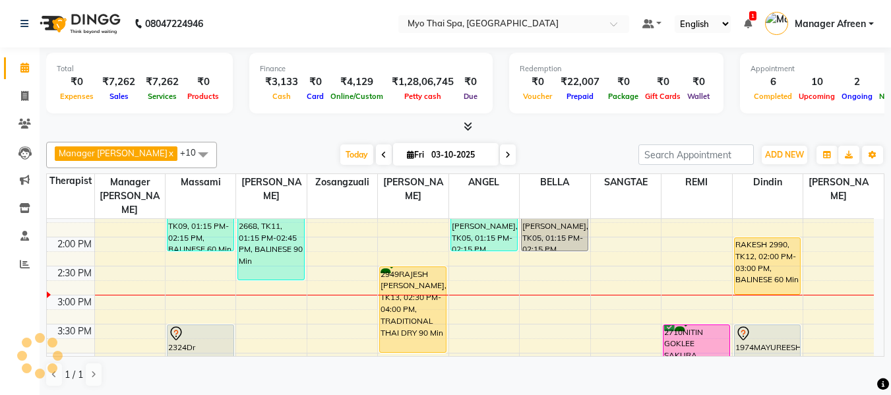
scroll to position [264, 0]
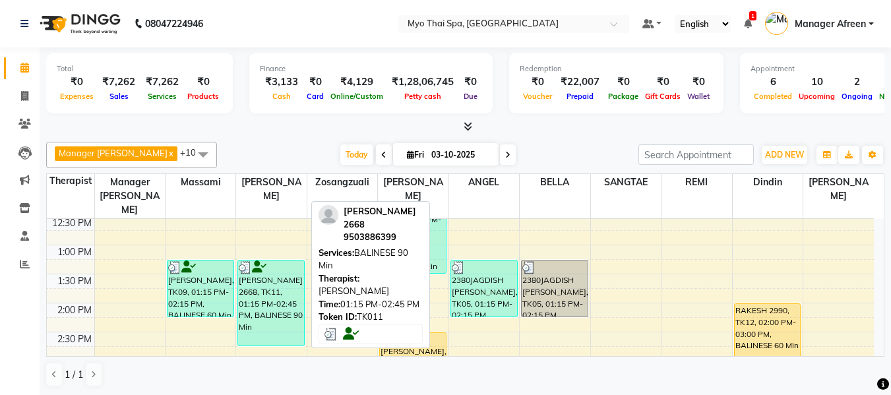
click at [274, 289] on div "[PERSON_NAME] 2668, TK11, 01:15 PM-02:45 PM, BALINESE 90 Min" at bounding box center [271, 303] width 66 height 85
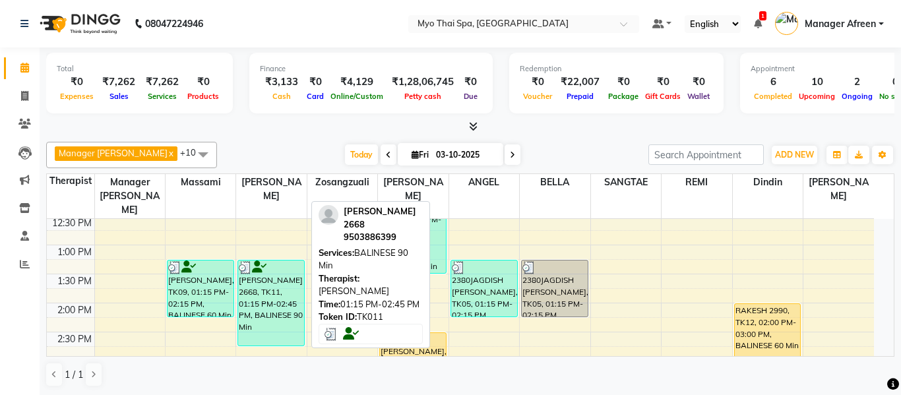
select select "3"
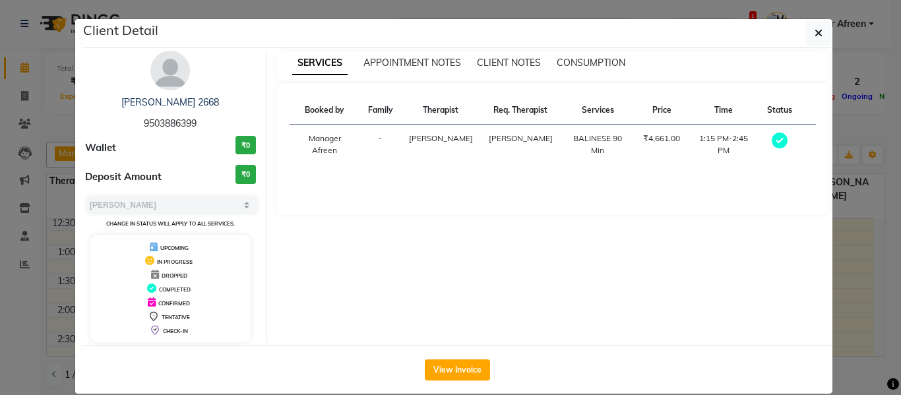
drag, startPoint x: 210, startPoint y: 116, endPoint x: 124, endPoint y: 119, distance: 85.8
click at [124, 119] on div "NEHA SHIRKE 2668 9503886399" at bounding box center [170, 113] width 171 height 35
copy span "9503886399"
click at [815, 37] on icon "button" at bounding box center [819, 33] width 8 height 11
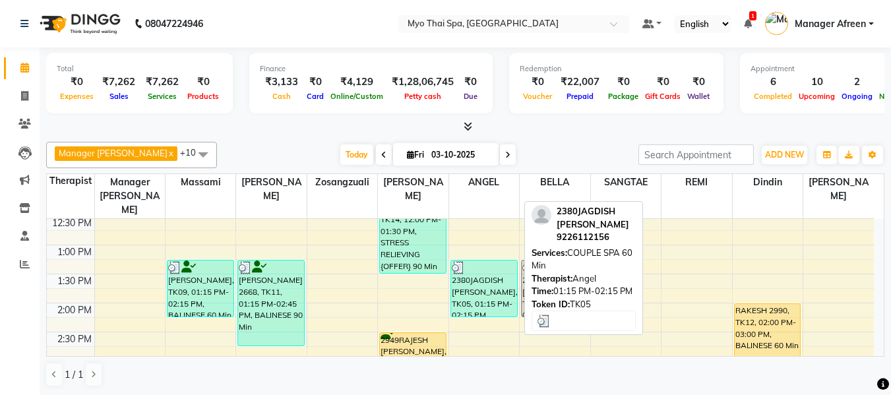
click at [500, 282] on div "2380JAGDISH [PERSON_NAME], TK05, 01:15 PM-02:15 PM, COUPLE SPA 60 Min" at bounding box center [484, 289] width 66 height 56
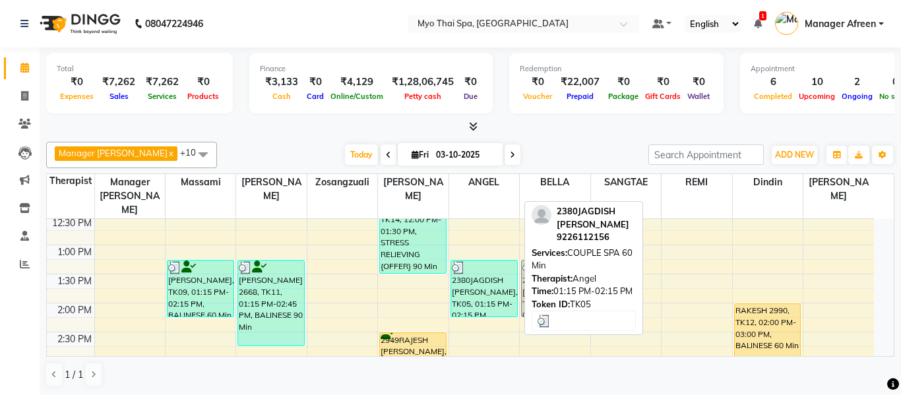
select select "3"
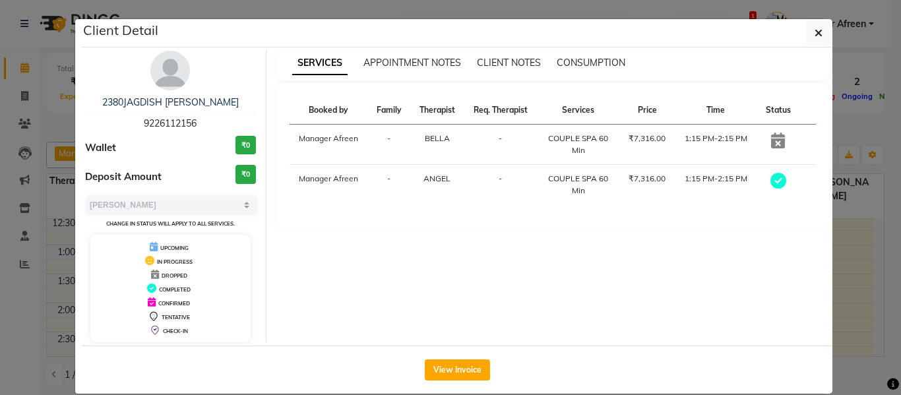
drag, startPoint x: 219, startPoint y: 117, endPoint x: 114, endPoint y: 116, distance: 104.9
click at [114, 116] on div "2380JAGDISH P.WARGHADE 9226112156" at bounding box center [170, 113] width 171 height 35
copy span "9226112156"
click at [806, 28] on button "button" at bounding box center [818, 32] width 25 height 25
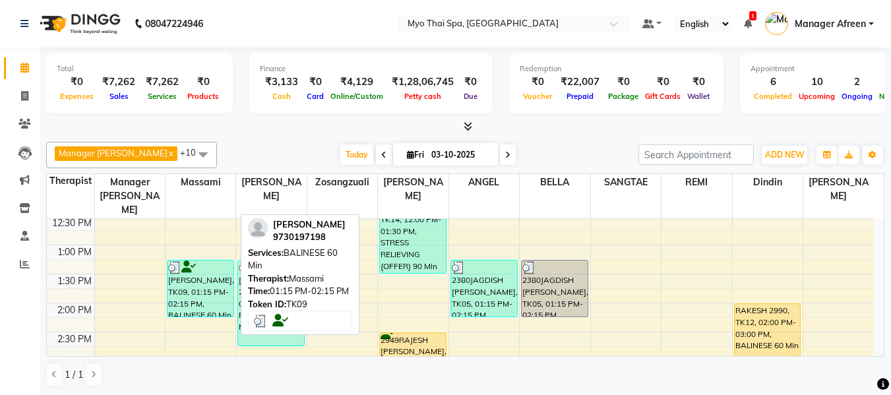
click at [210, 271] on div "[PERSON_NAME], TK09, 01:15 PM-02:15 PM, BALINESE 60 Min" at bounding box center [201, 289] width 66 height 56
select select "3"
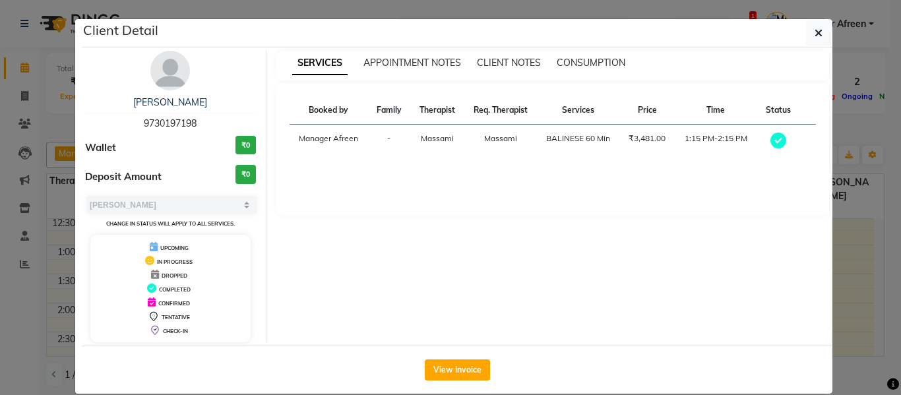
drag, startPoint x: 125, startPoint y: 121, endPoint x: 113, endPoint y: 120, distance: 11.9
click at [108, 119] on div "prasad k 9730197198" at bounding box center [170, 113] width 171 height 35
copy span "9730197198"
click at [825, 30] on button "button" at bounding box center [818, 32] width 25 height 25
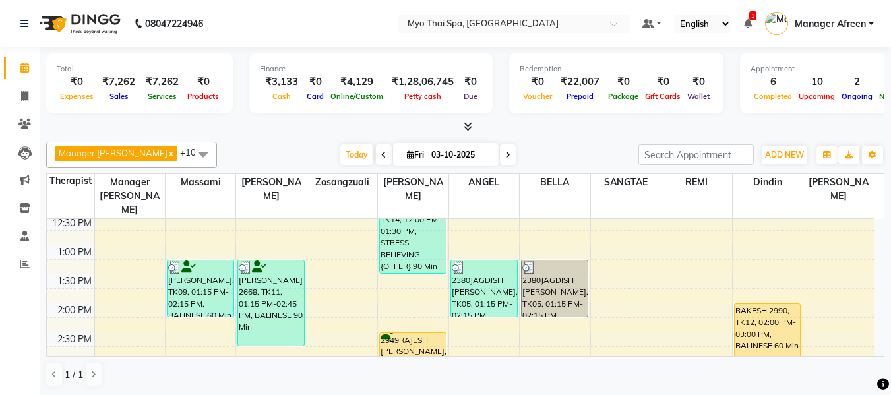
scroll to position [396, 0]
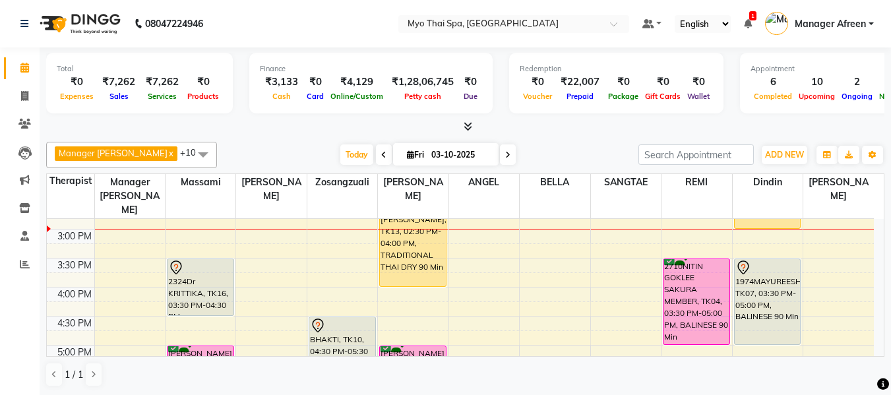
click at [459, 240] on div "8:00 AM 8:30 AM 9:00 AM 9:30 AM 10:00 AM 10:30 AM 11:00 AM 11:30 AM 12:00 PM 12…" at bounding box center [460, 258] width 827 height 870
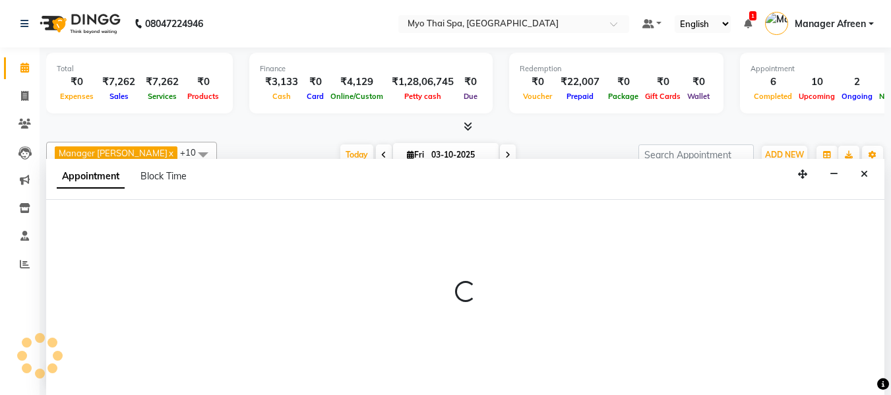
scroll to position [1, 0]
select select "70774"
select select "915"
select select "tentative"
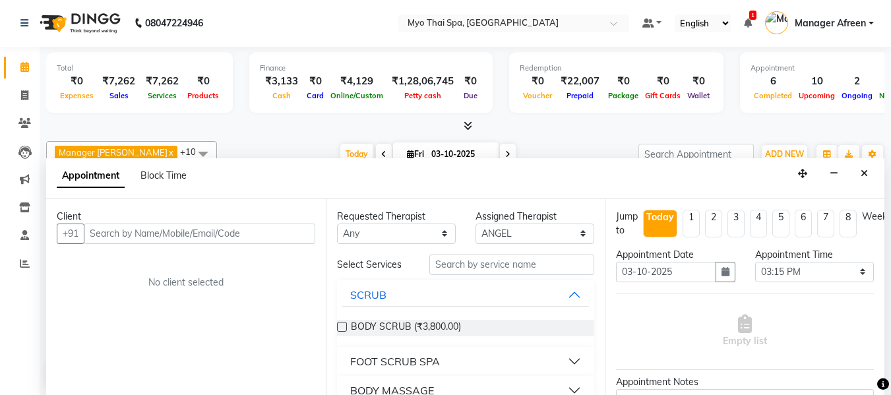
click at [203, 234] on input "text" at bounding box center [200, 234] width 232 height 20
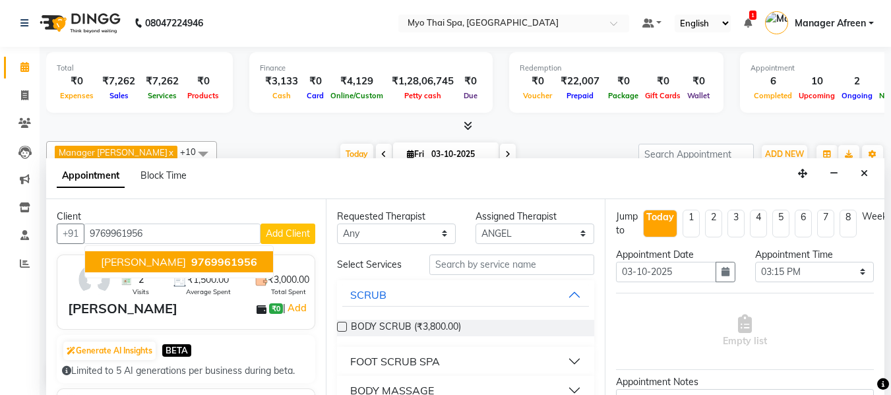
click at [133, 265] on span "PREETHI" at bounding box center [143, 261] width 85 height 13
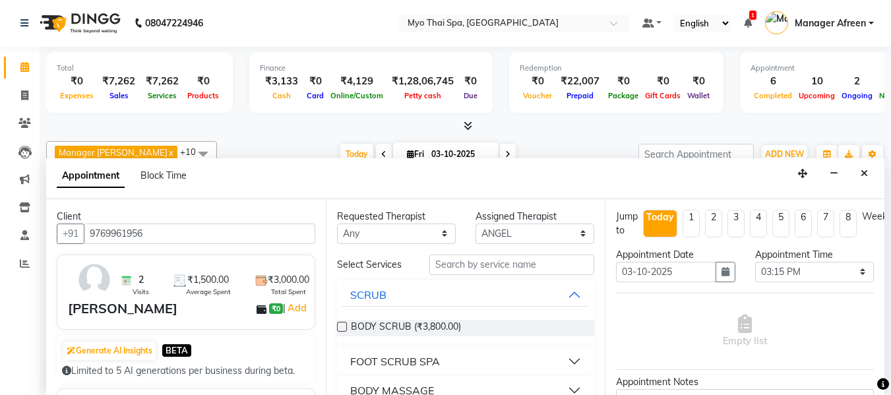
type input "9769961956"
click at [468, 265] on input "text" at bounding box center [512, 265] width 165 height 20
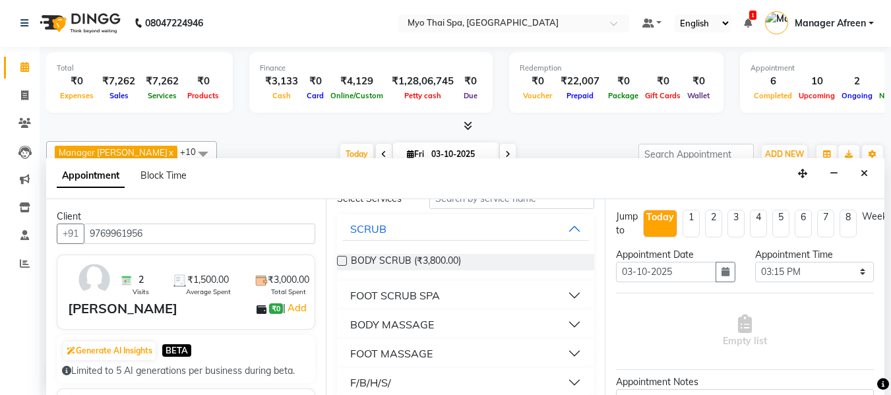
click at [430, 321] on div "BODY MASSAGE" at bounding box center [392, 325] width 84 height 16
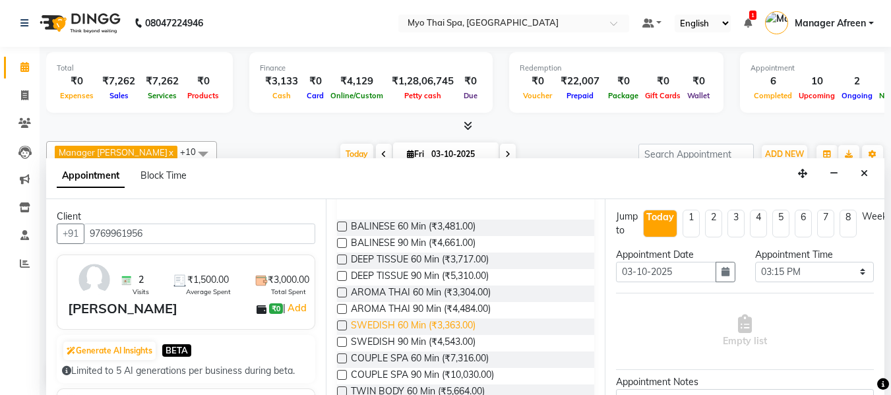
scroll to position [198, 0]
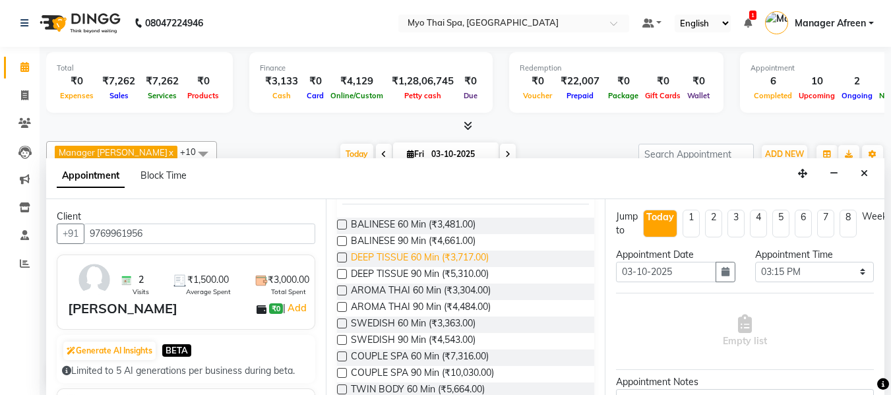
click at [401, 260] on span "DEEP TISSUE 60 Min (₹3,717.00)" at bounding box center [420, 259] width 138 height 16
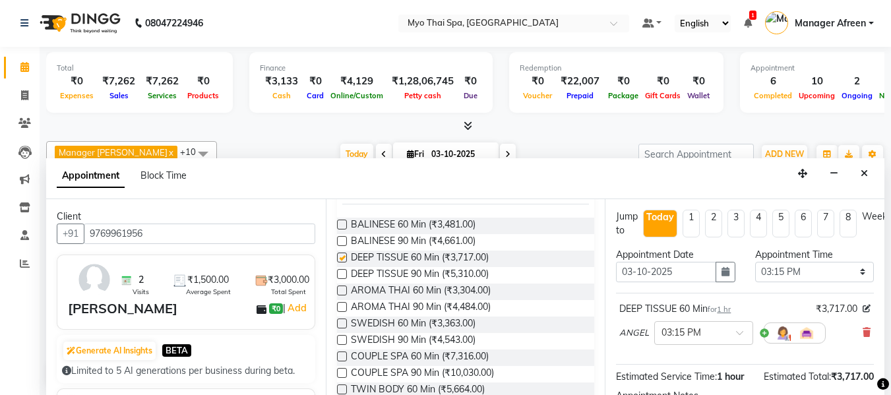
checkbox input "false"
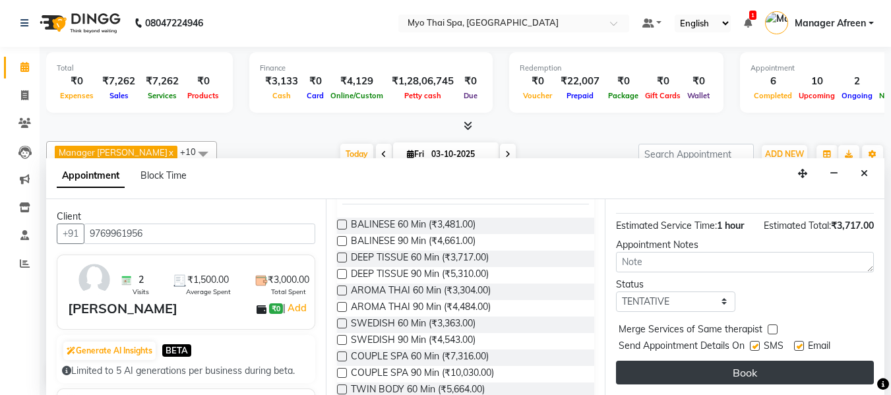
scroll to position [161, 0]
click at [749, 361] on button "Book" at bounding box center [745, 373] width 258 height 24
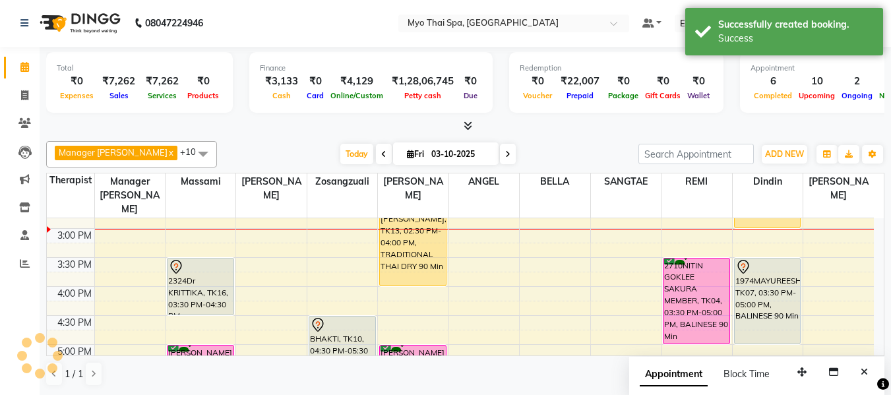
scroll to position [0, 0]
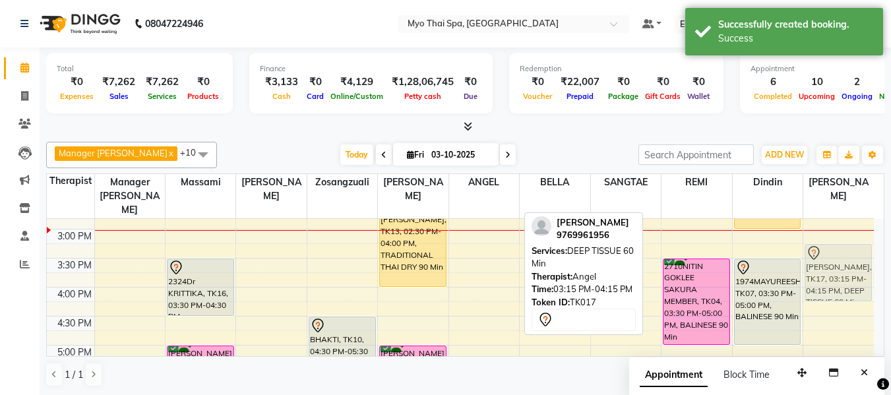
drag, startPoint x: 492, startPoint y: 249, endPoint x: 833, endPoint y: 250, distance: 341.1
click at [833, 250] on tr "leena, TK15, 10:15 AM-11:15 AM, BALINESE 60 Min 2894MANOHAR UDAS, TK08, 11:00 A…" at bounding box center [460, 258] width 827 height 870
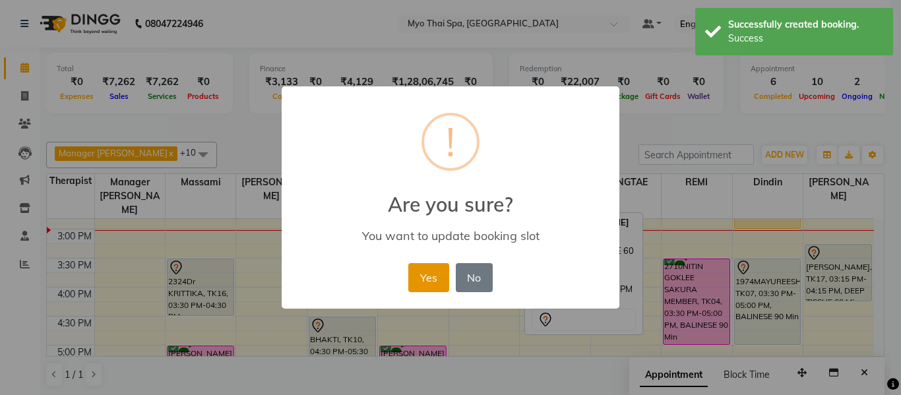
click at [428, 284] on button "Yes" at bounding box center [428, 277] width 40 height 29
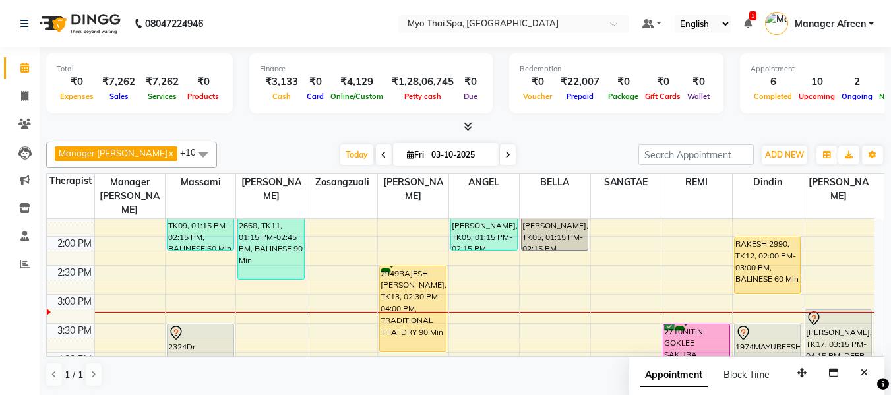
scroll to position [330, 0]
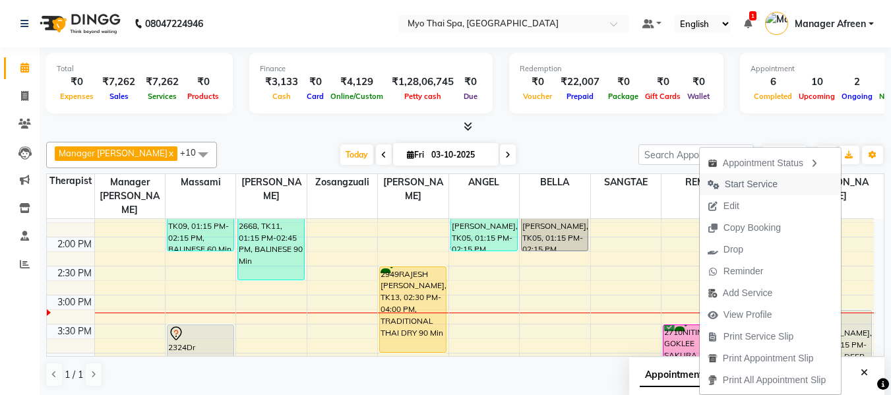
click at [737, 185] on span "Start Service" at bounding box center [751, 184] width 53 height 14
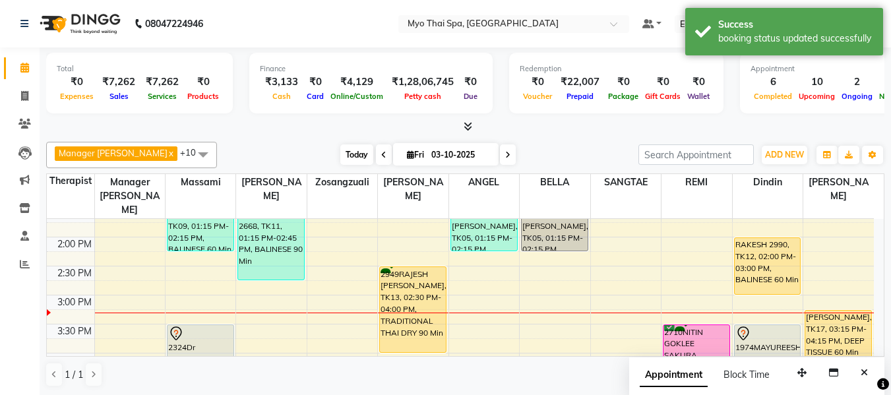
click at [340, 148] on span "Today" at bounding box center [356, 155] width 33 height 20
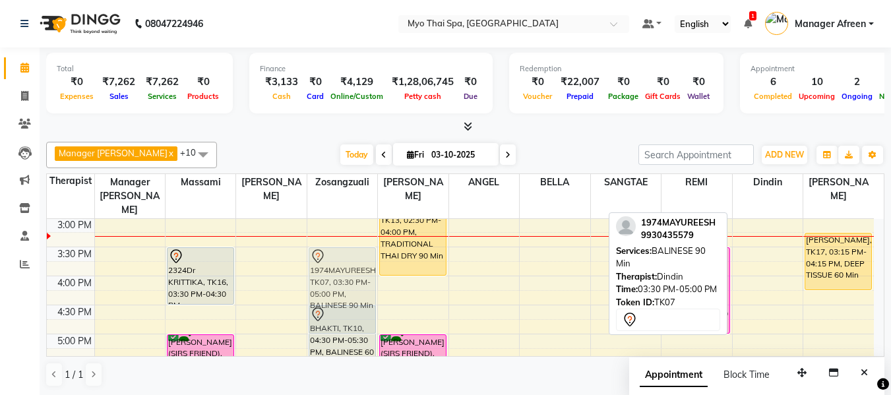
drag, startPoint x: 766, startPoint y: 257, endPoint x: 337, endPoint y: 254, distance: 428.9
click at [337, 254] on tr "leena, TK15, 10:15 AM-11:15 AM, BALINESE 60 Min 2894MANOHAR UDAS, TK08, 11:00 A…" at bounding box center [460, 247] width 827 height 870
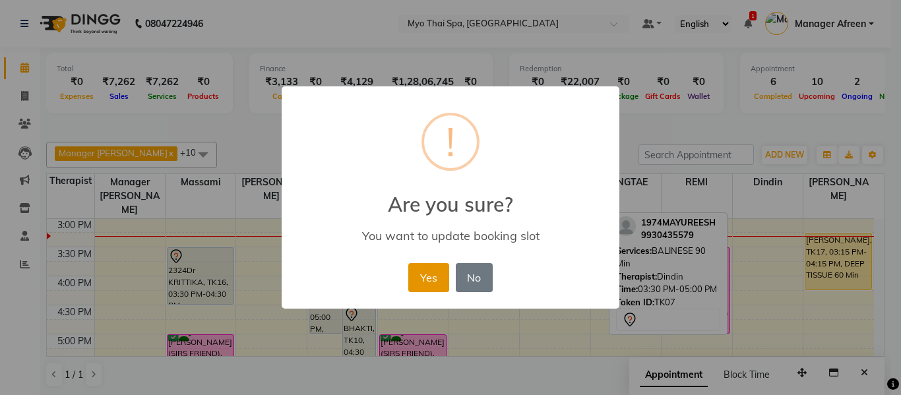
click at [432, 274] on button "Yes" at bounding box center [428, 277] width 40 height 29
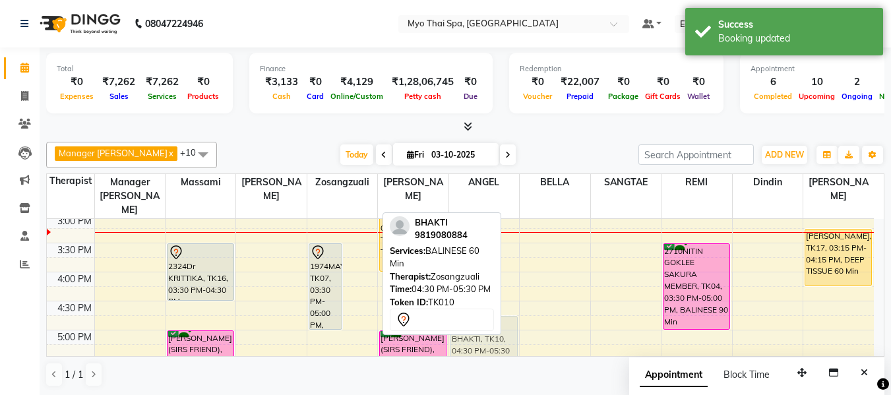
scroll to position [413, 0]
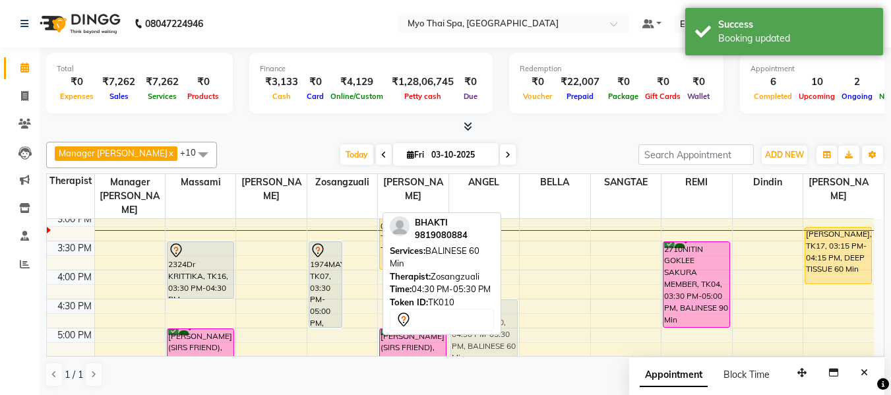
drag, startPoint x: 358, startPoint y: 325, endPoint x: 466, endPoint y: 322, distance: 108.3
click at [466, 322] on div "Manager Churmurin x SANGTAE x Dindin x Jane x ANGEL x BELLA x Zosangzuali x Mas…" at bounding box center [465, 265] width 839 height 256
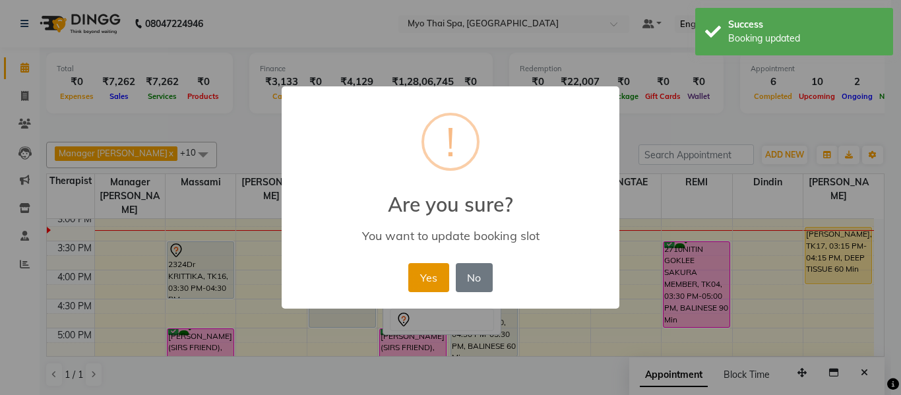
click at [421, 280] on button "Yes" at bounding box center [428, 277] width 40 height 29
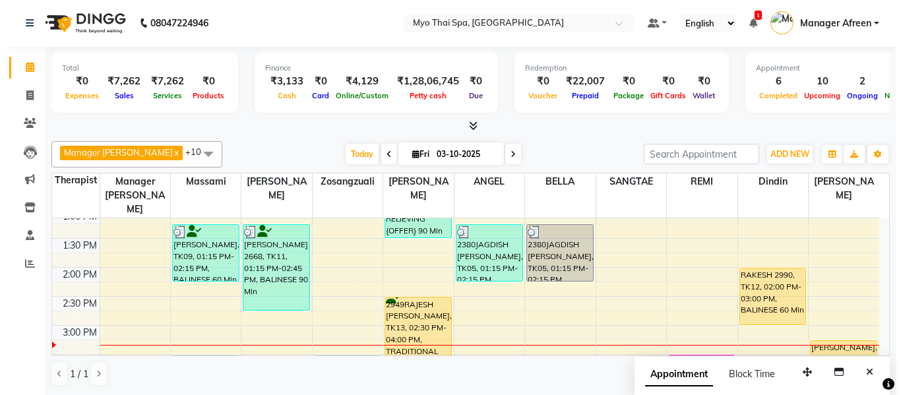
scroll to position [281, 0]
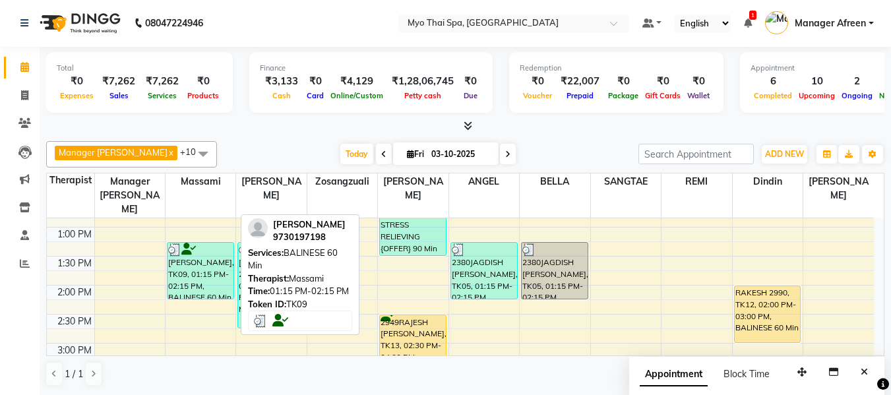
click at [205, 248] on div "[PERSON_NAME], TK09, 01:15 PM-02:15 PM, BALINESE 60 Min" at bounding box center [201, 271] width 66 height 56
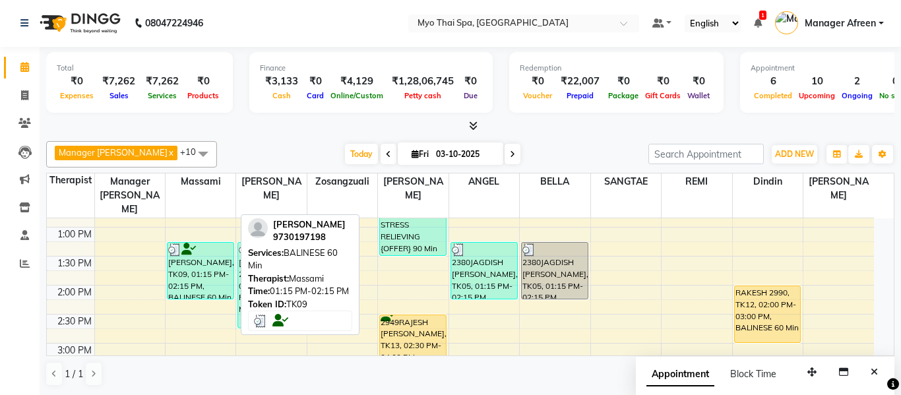
select select "3"
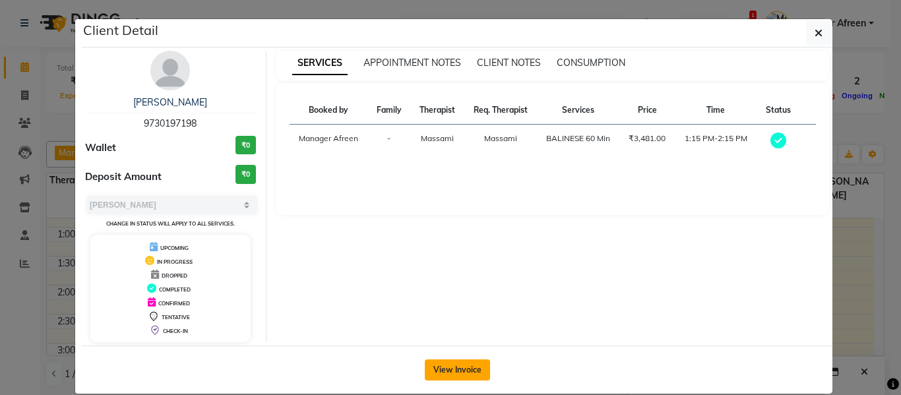
click at [447, 362] on button "View Invoice" at bounding box center [457, 370] width 65 height 21
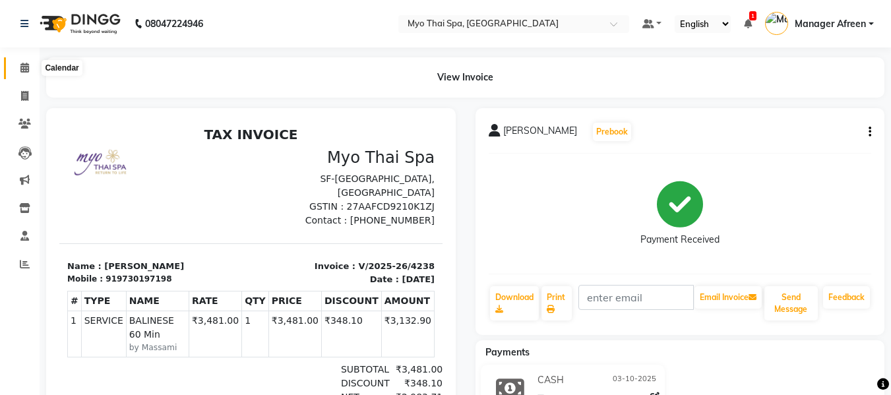
click at [21, 69] on icon at bounding box center [24, 68] width 9 height 10
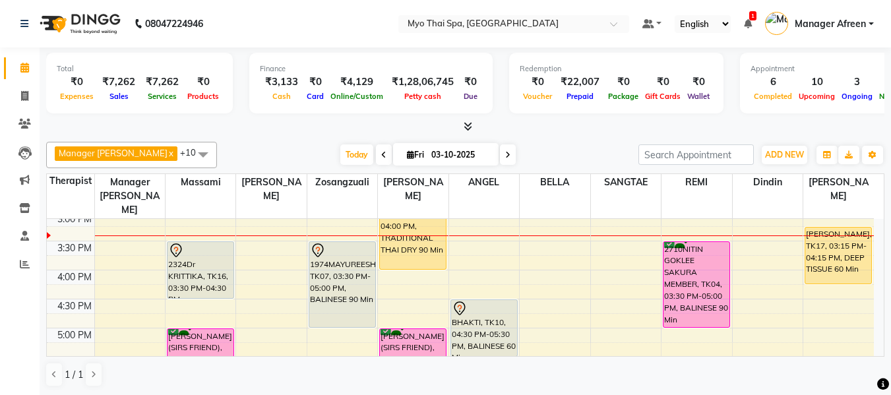
scroll to position [396, 0]
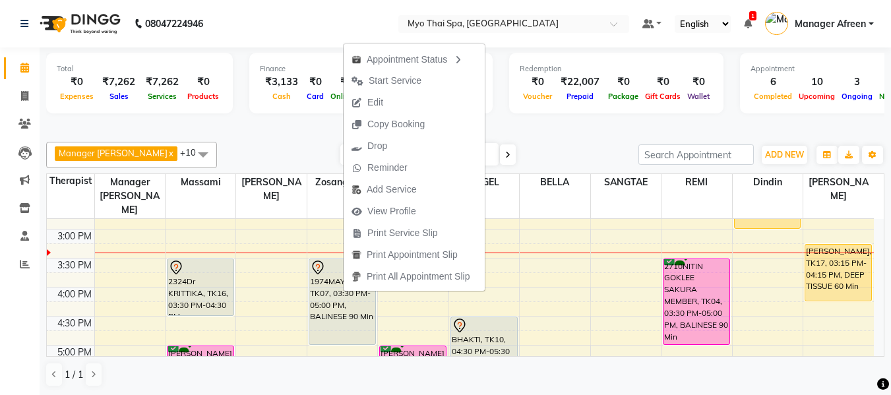
drag, startPoint x: 404, startPoint y: 83, endPoint x: 414, endPoint y: 91, distance: 12.7
click at [404, 83] on span "Start Service" at bounding box center [395, 81] width 53 height 14
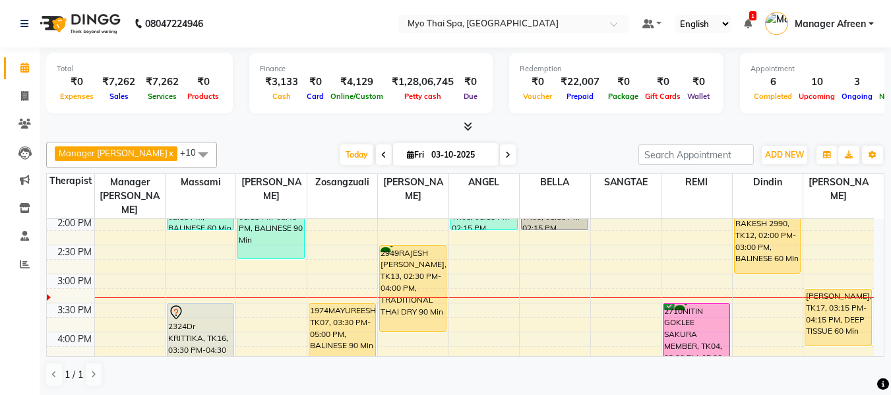
scroll to position [330, 0]
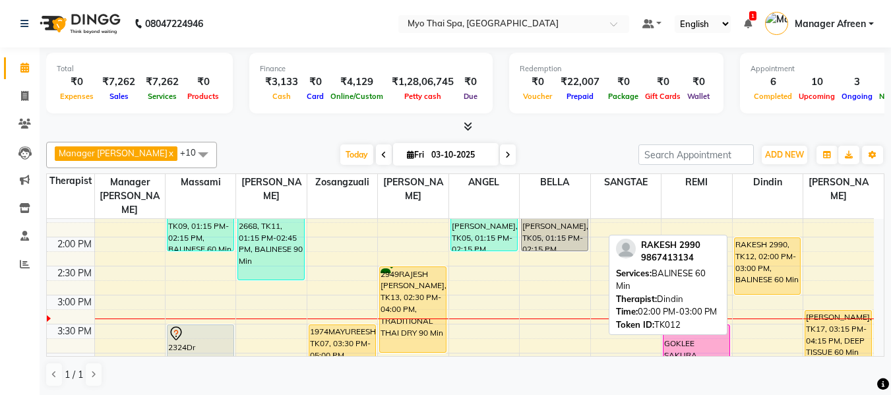
click at [753, 261] on div "RAKESH 2990, TK12, 02:00 PM-03:00 PM, BALINESE 60 Min" at bounding box center [768, 266] width 66 height 56
select select "1"
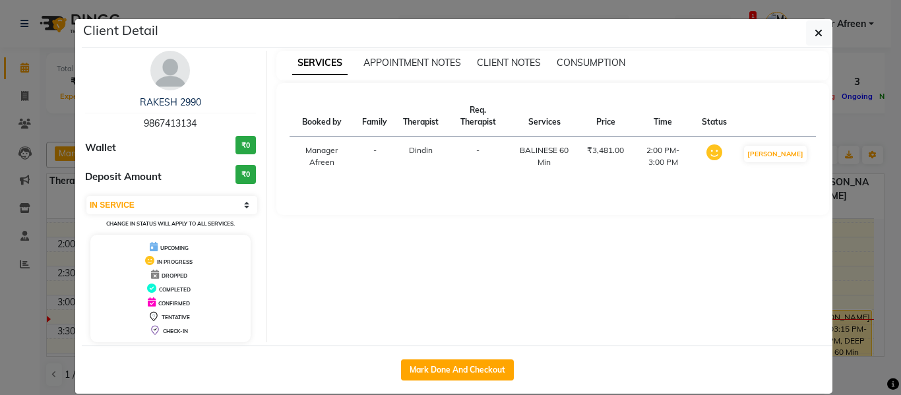
drag, startPoint x: 467, startPoint y: 367, endPoint x: 587, endPoint y: 336, distance: 124.0
click at [467, 367] on button "Mark Done And Checkout" at bounding box center [457, 370] width 113 height 21
select select "3908"
select select "service"
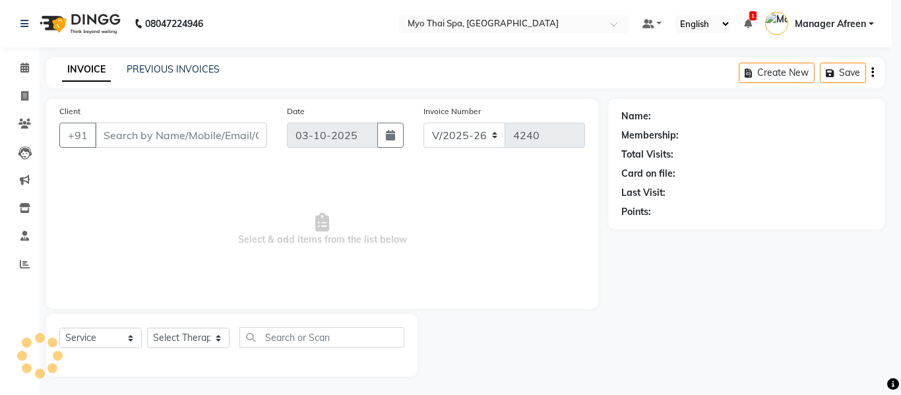
select select "3"
type input "9867413134"
select select "81135"
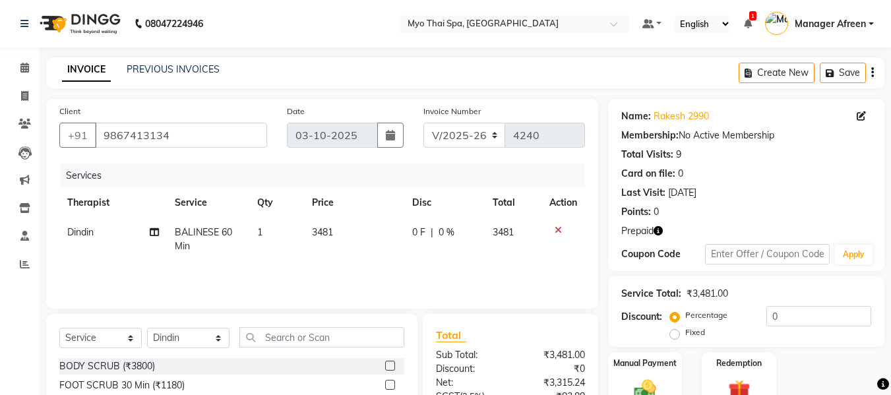
scroll to position [133, 0]
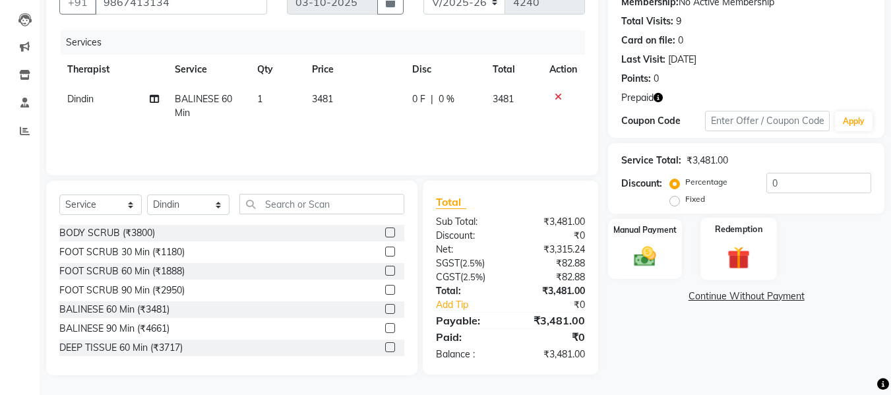
click at [738, 258] on img at bounding box center [739, 257] width 37 height 28
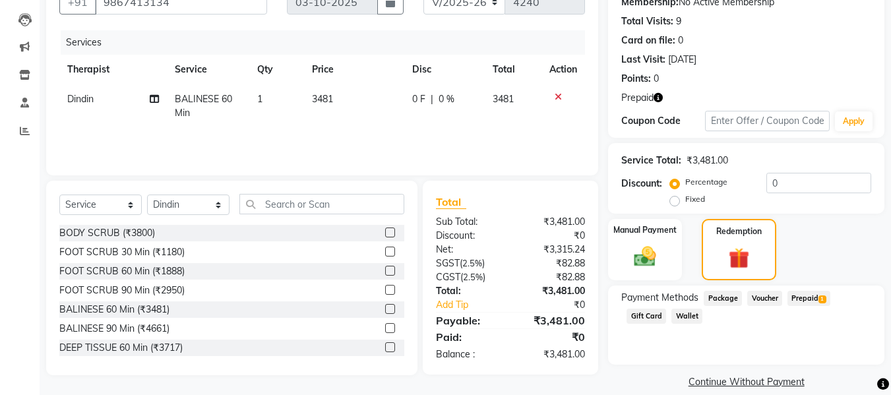
scroll to position [150, 0]
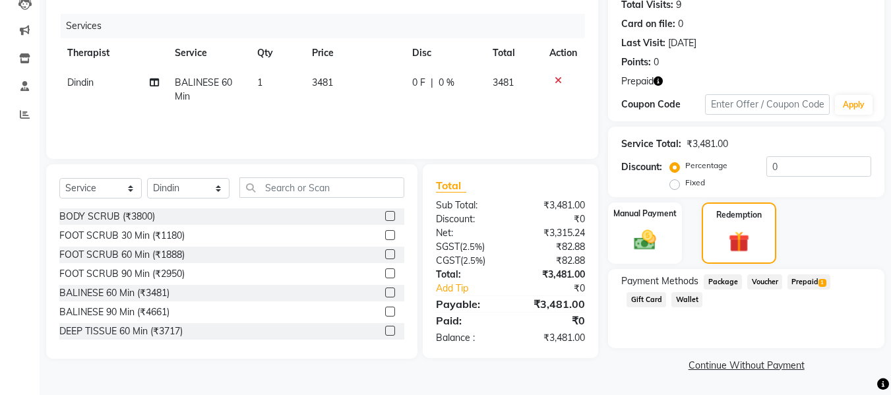
click at [809, 277] on span "Prepaid 1" at bounding box center [809, 281] width 43 height 15
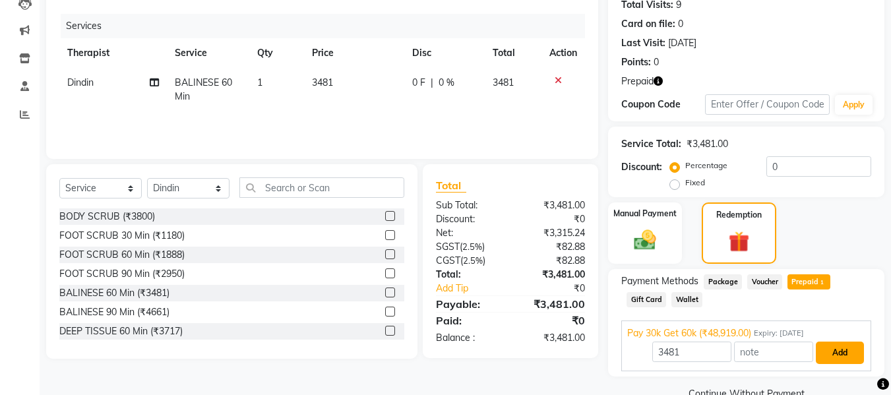
click at [833, 350] on button "Add" at bounding box center [840, 353] width 48 height 22
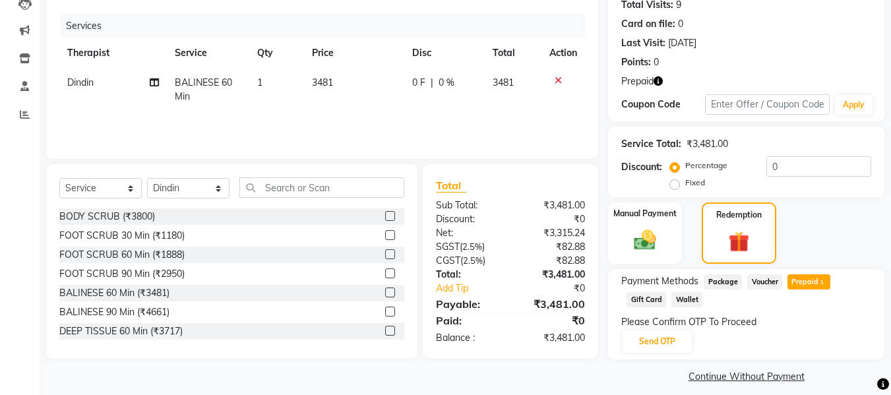
scroll to position [161, 0]
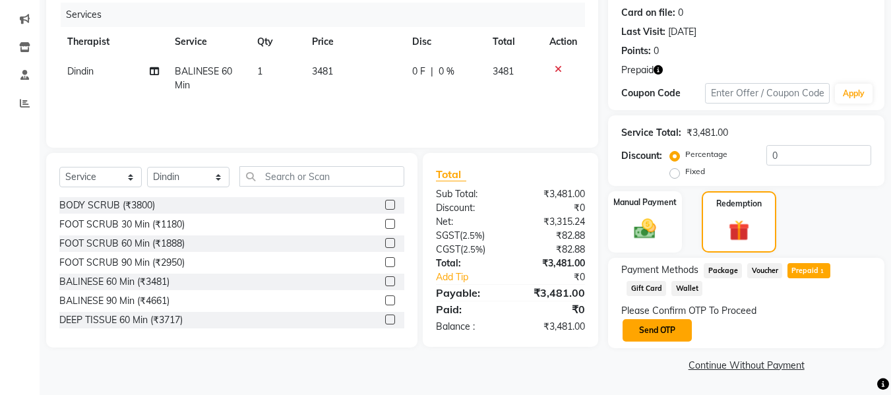
click at [639, 332] on button "Send OTP" at bounding box center [657, 330] width 69 height 22
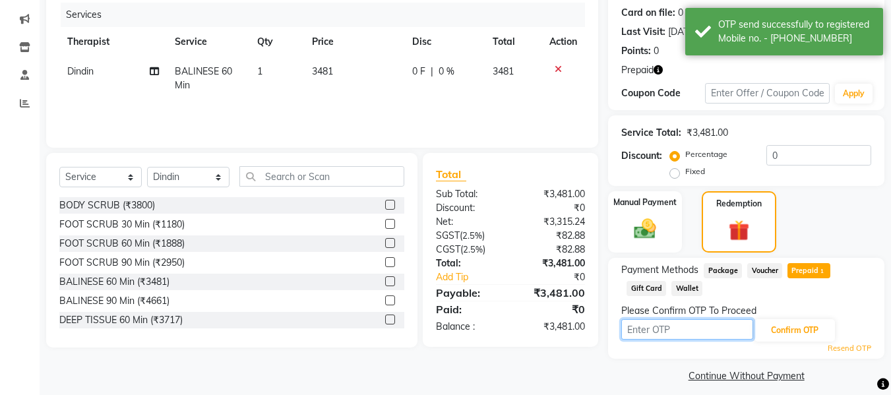
click at [684, 332] on input "text" at bounding box center [688, 329] width 132 height 20
type input "5460"
click at [802, 313] on div "Please Confirm OTP To Proceed" at bounding box center [747, 311] width 250 height 14
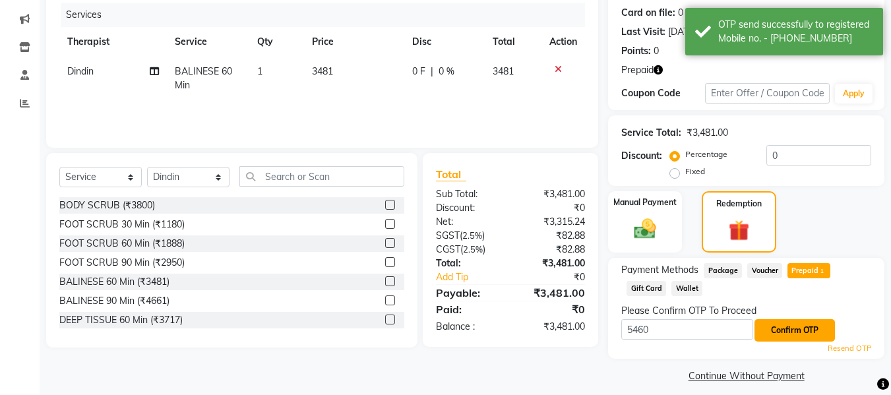
click at [801, 336] on button "Confirm OTP" at bounding box center [795, 330] width 80 height 22
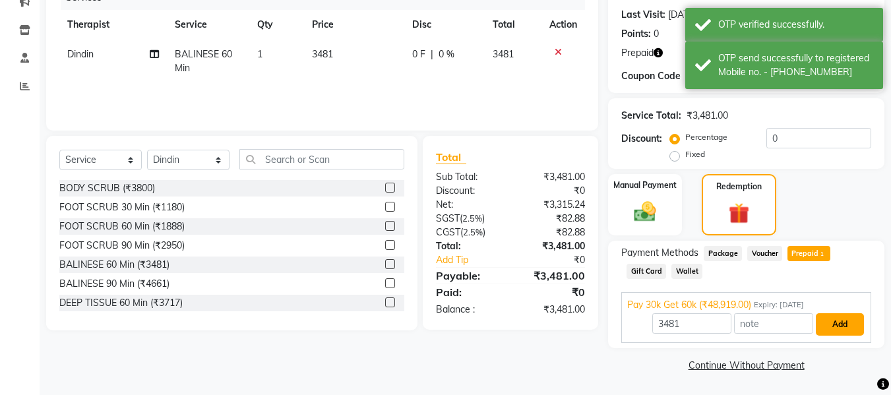
click at [842, 326] on button "Add" at bounding box center [840, 324] width 48 height 22
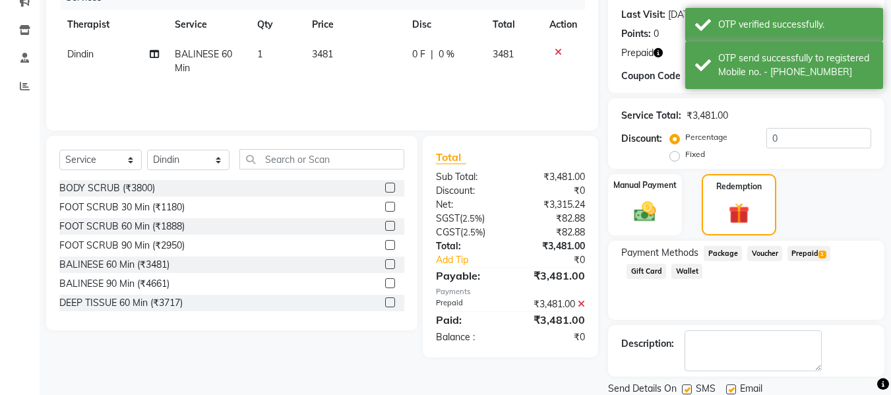
scroll to position [224, 0]
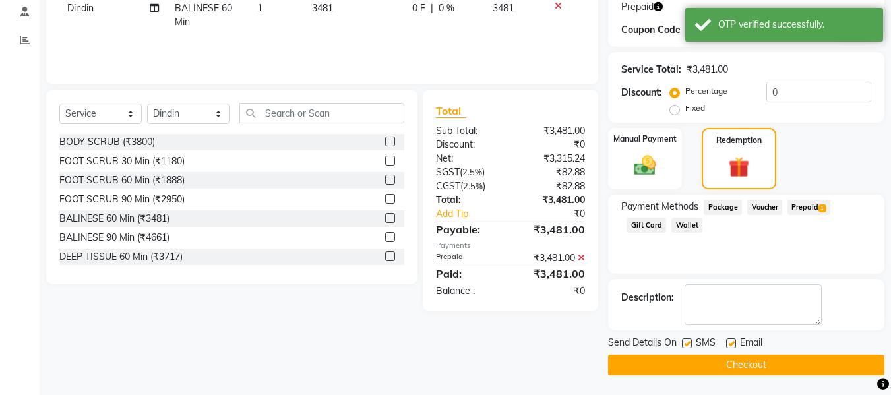
click at [728, 358] on button "Checkout" at bounding box center [746, 365] width 276 height 20
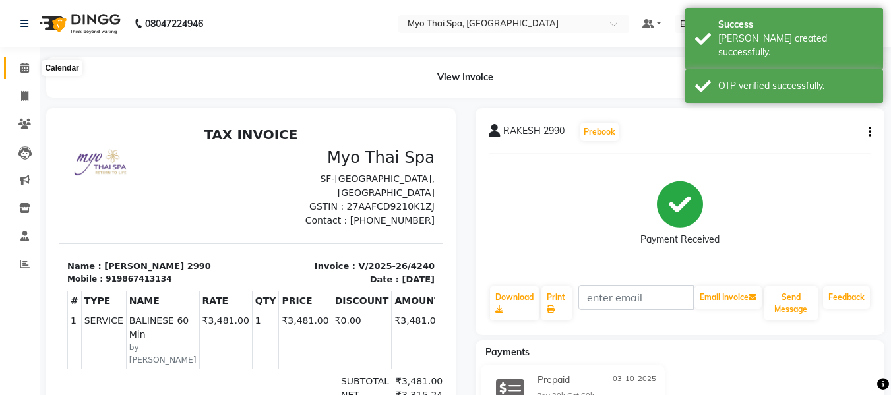
drag, startPoint x: 18, startPoint y: 66, endPoint x: 81, endPoint y: 60, distance: 63.0
click at [18, 66] on span at bounding box center [24, 68] width 23 height 15
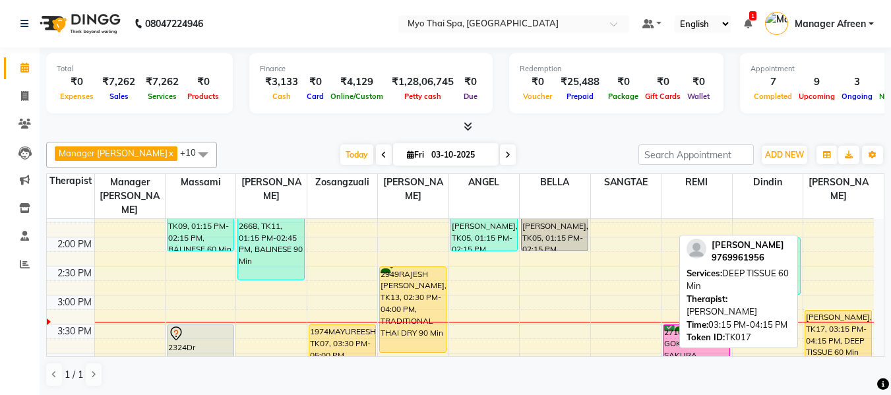
scroll to position [396, 0]
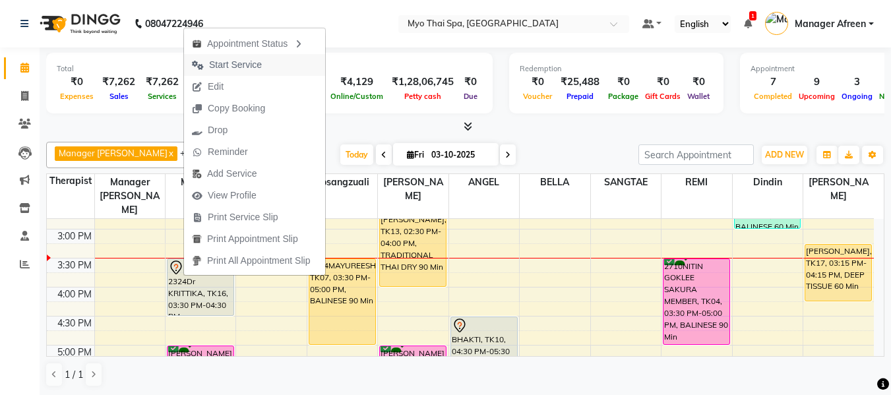
click at [253, 61] on span "Start Service" at bounding box center [235, 65] width 53 height 14
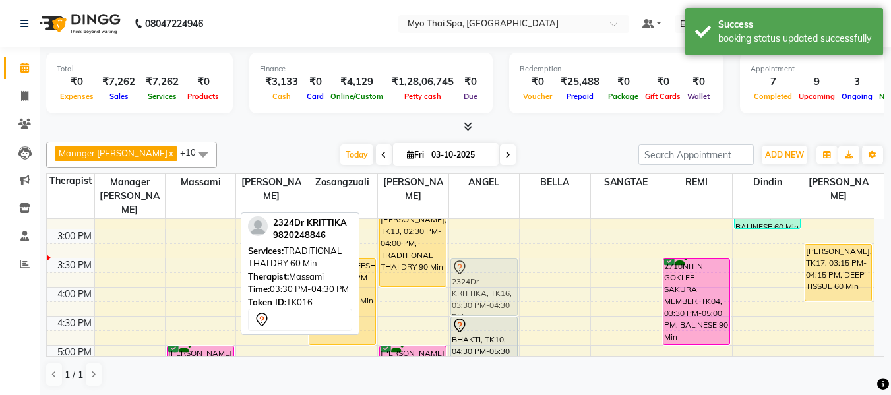
drag, startPoint x: 186, startPoint y: 266, endPoint x: 453, endPoint y: 267, distance: 266.6
click at [453, 267] on tr "leena, TK15, 10:15 AM-11:15 AM, BALINESE 60 Min 2894MANOHAR UDAS, TK08, 11:00 A…" at bounding box center [460, 258] width 827 height 870
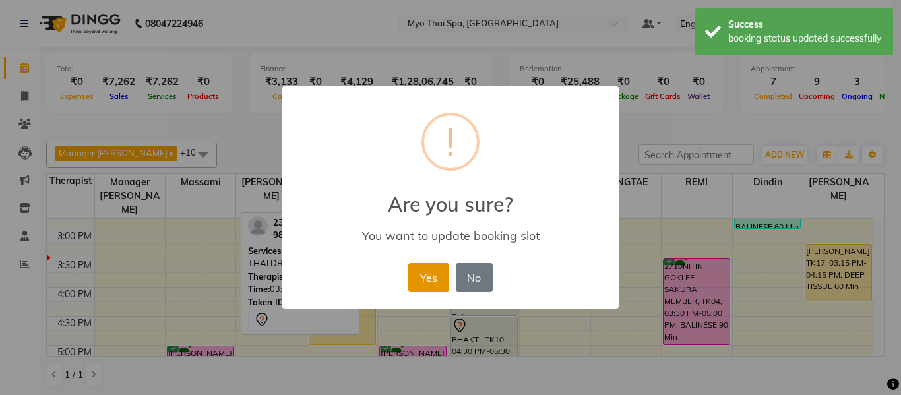
click at [425, 273] on button "Yes" at bounding box center [428, 277] width 40 height 29
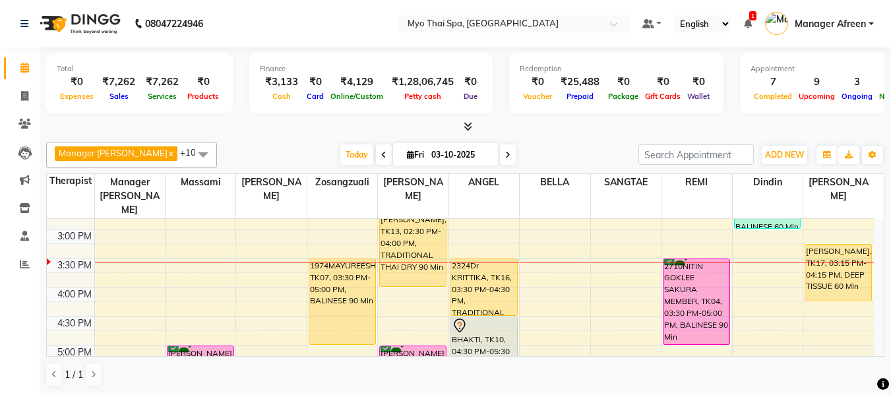
click at [406, 155] on span "Fri" at bounding box center [416, 155] width 24 height 10
select select "10"
select select "2025"
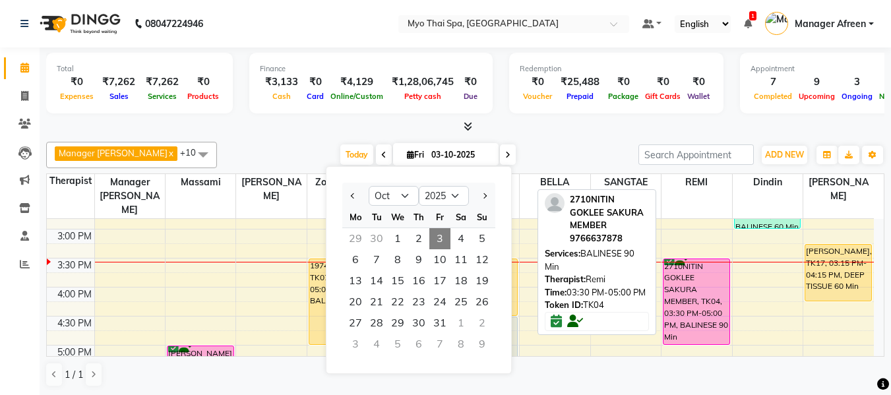
click at [719, 280] on div "2710NITIN GOKLEE SAKURA MEMBER, TK04, 03:30 PM-05:00 PM, BALINESE 90 Min" at bounding box center [697, 301] width 66 height 85
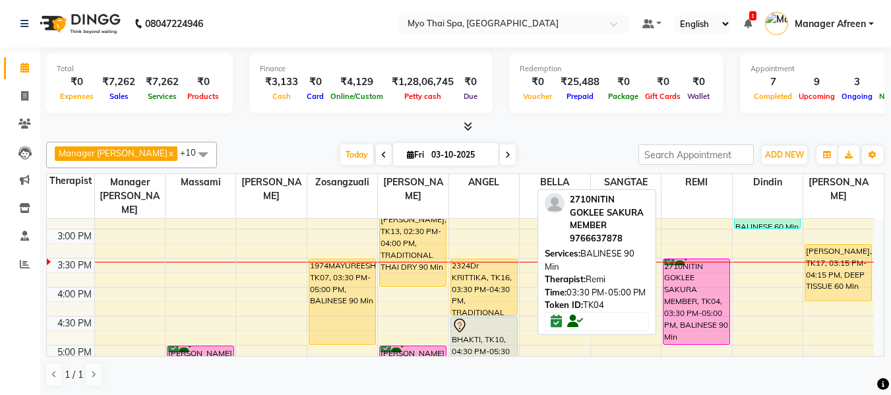
click at [687, 271] on div "2710NITIN GOKLEE SAKURA MEMBER, TK04, 03:30 PM-05:00 PM, BALINESE 90 Min" at bounding box center [697, 301] width 66 height 85
select select "6"
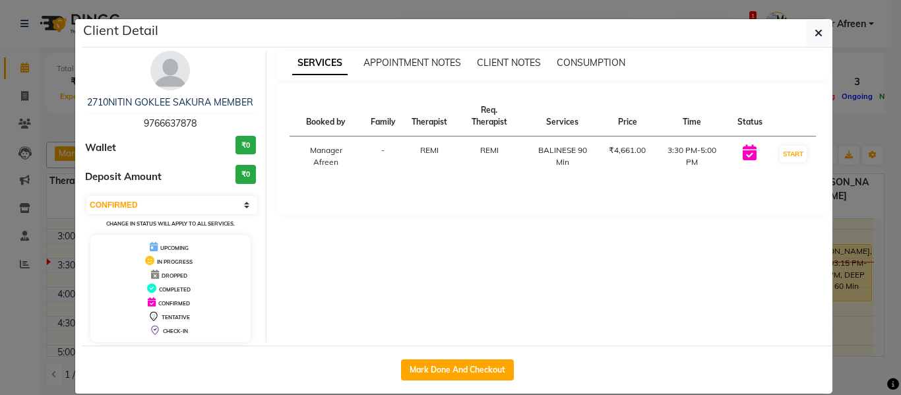
click at [177, 119] on span "9766637878" at bounding box center [170, 123] width 53 height 12
copy span "9766637878"
click at [815, 36] on icon "button" at bounding box center [819, 33] width 8 height 11
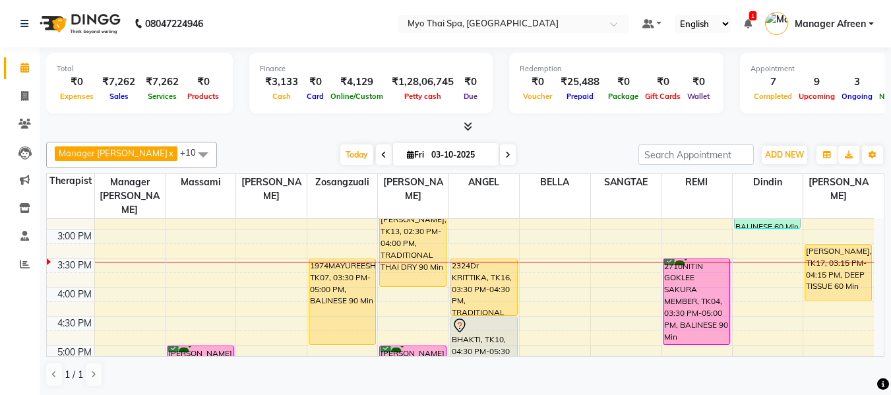
click at [440, 159] on input "03-10-2025" at bounding box center [461, 155] width 66 height 20
select select "10"
select select "2025"
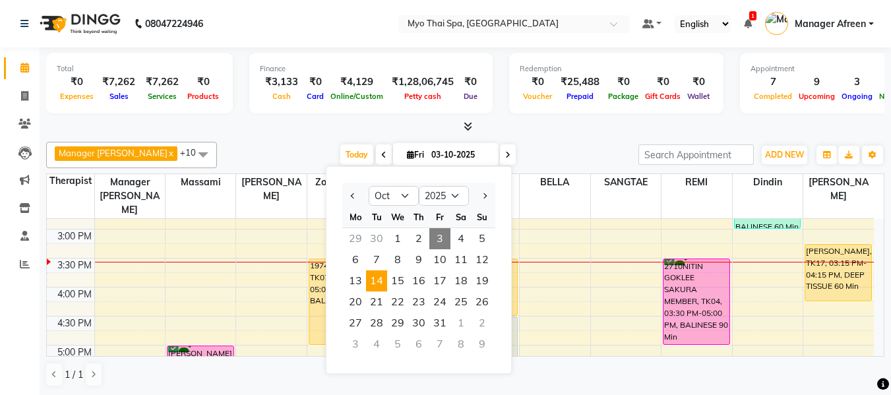
click at [375, 282] on span "14" at bounding box center [376, 281] width 21 height 21
type input "14-10-2025"
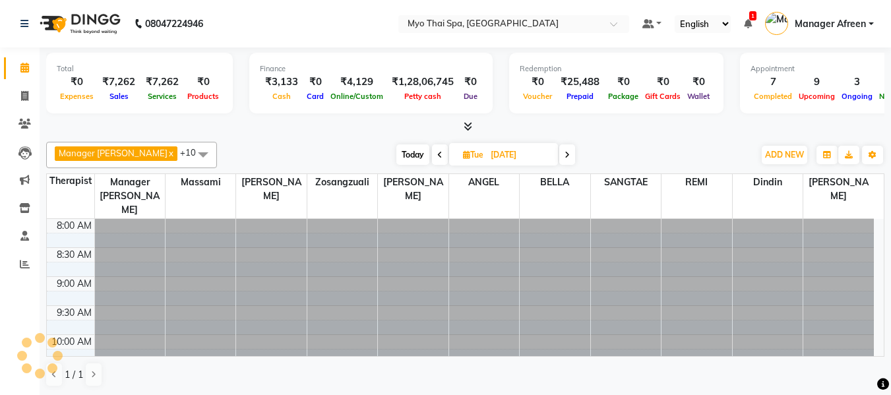
scroll to position [407, 0]
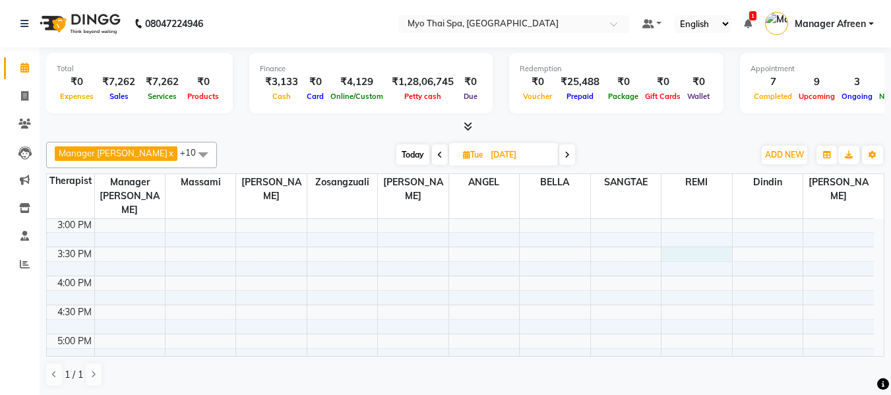
click at [672, 241] on div "8:00 AM 8:30 AM 9:00 AM 9:30 AM 10:00 AM 10:30 AM 11:00 AM 11:30 AM 12:00 PM 12…" at bounding box center [460, 247] width 827 height 870
select select "75781"
select select "tentative"
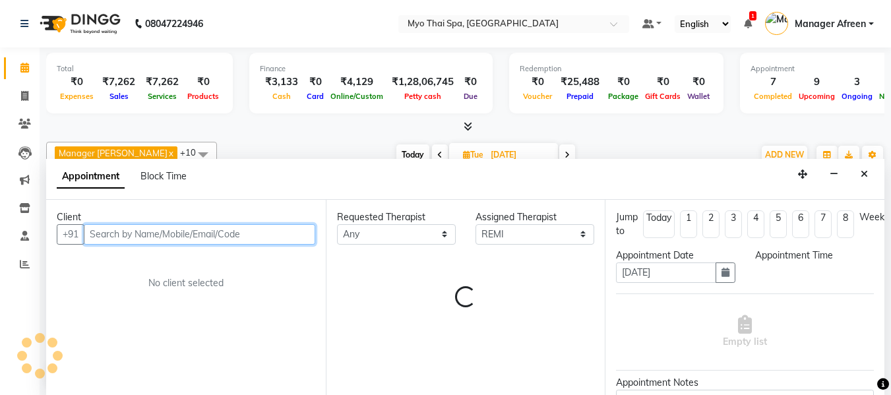
scroll to position [1, 0]
select select "930"
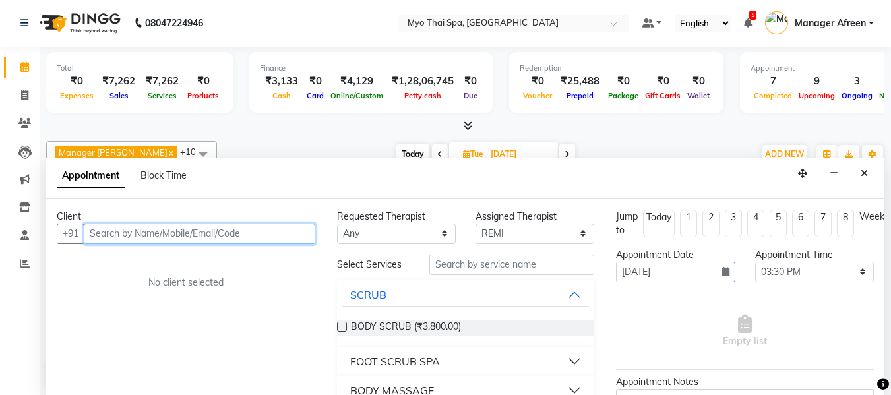
click at [193, 240] on input "text" at bounding box center [200, 234] width 232 height 20
paste input "9766637878"
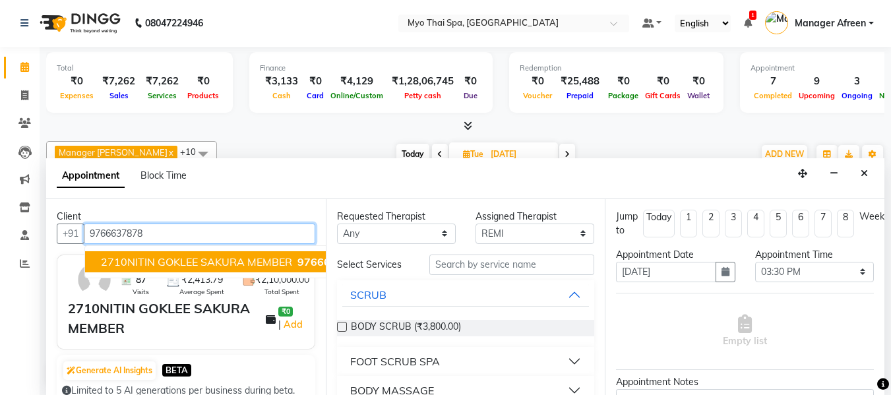
click at [189, 265] on span "2710NITIN GOKLEE SAKURA MEMBER" at bounding box center [196, 261] width 191 height 13
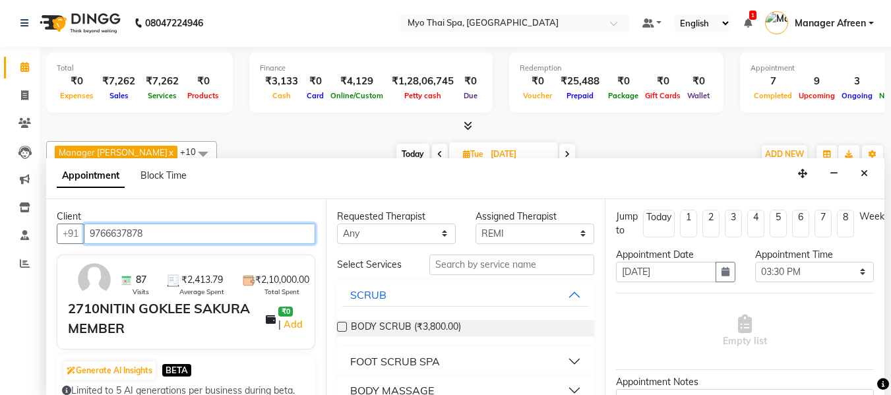
type input "9766637878"
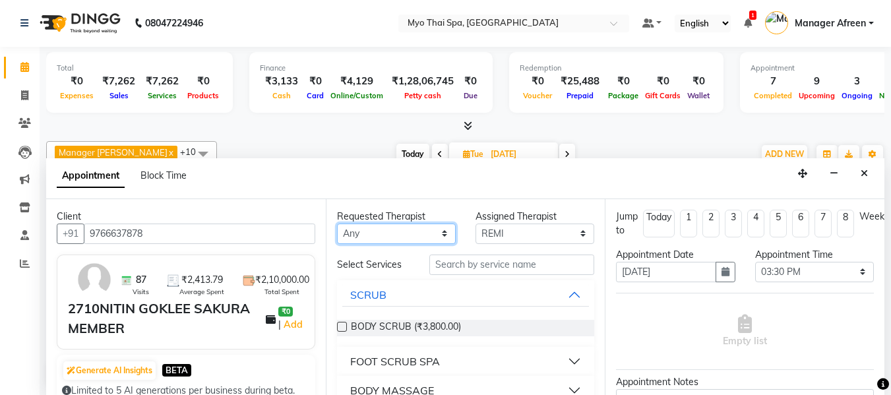
click at [370, 239] on select "Any ANGEL BELLA Dindin Jane JENNY Kristina LORITA Manager Afreen Manager Churmu…" at bounding box center [396, 234] width 119 height 20
select select "75781"
click at [337, 224] on select "Any ANGEL BELLA Dindin Jane JENNY Kristina LORITA Manager Afreen Manager Churmu…" at bounding box center [396, 234] width 119 height 20
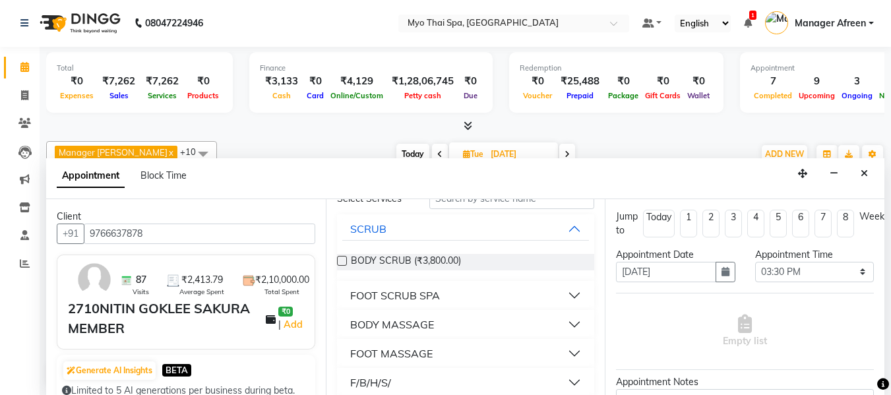
scroll to position [0, 0]
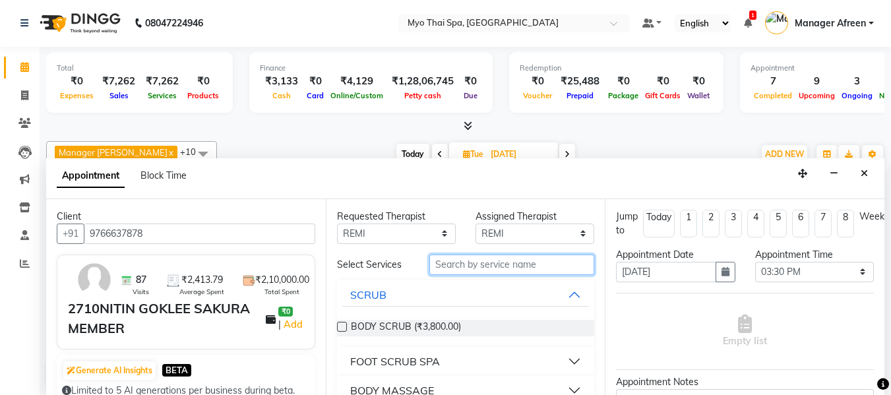
click at [460, 264] on input "text" at bounding box center [512, 265] width 165 height 20
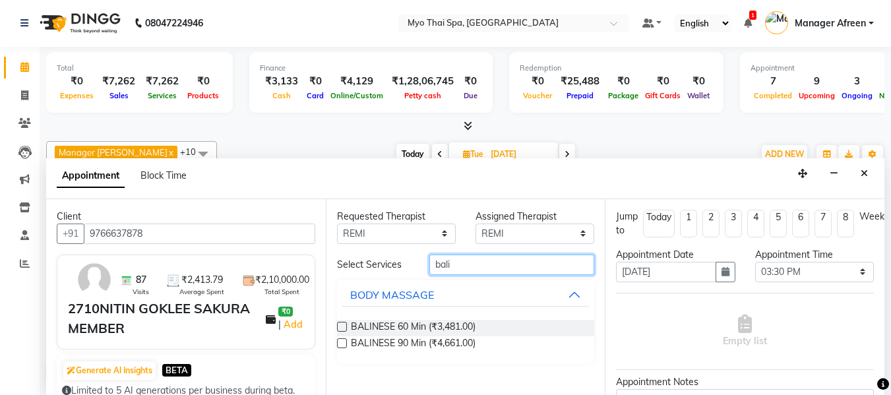
type input "bali"
click at [342, 342] on label at bounding box center [342, 343] width 10 height 10
click at [342, 342] on input "checkbox" at bounding box center [341, 344] width 9 height 9
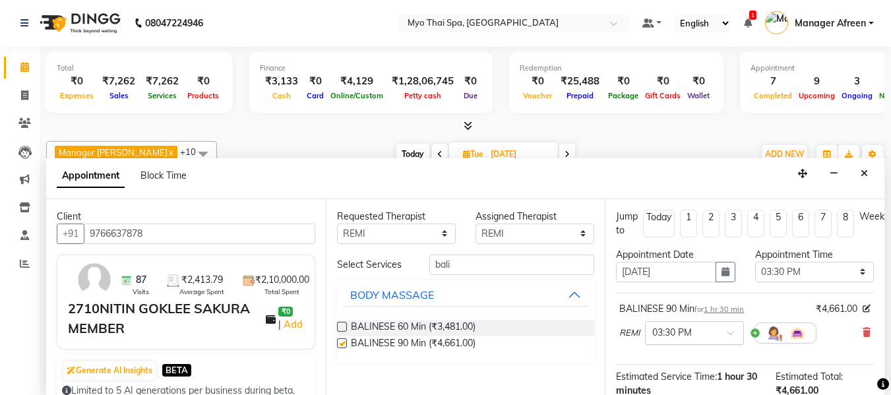
checkbox input "false"
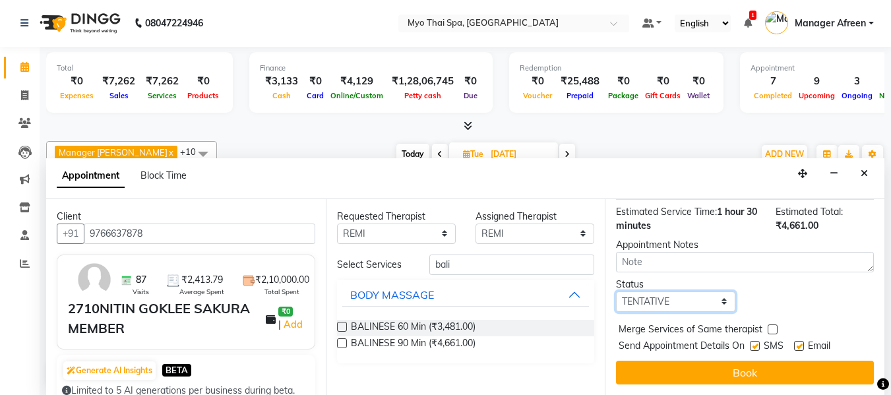
click at [660, 292] on select "Select TENTATIVE CONFIRM UPCOMING" at bounding box center [675, 302] width 119 height 20
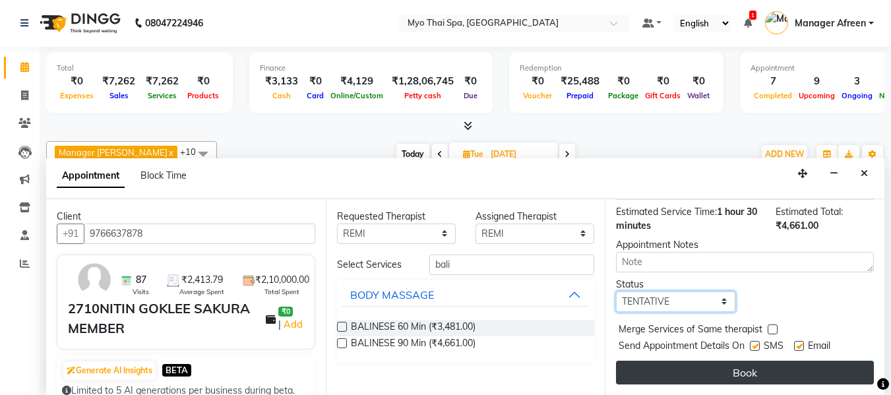
select select "confirm booking"
click at [616, 292] on select "Select TENTATIVE CONFIRM UPCOMING" at bounding box center [675, 302] width 119 height 20
click at [718, 363] on button "Book" at bounding box center [745, 373] width 258 height 24
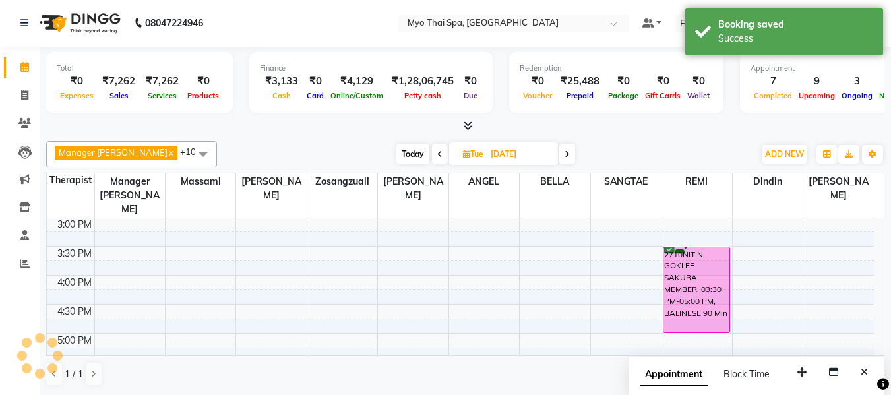
scroll to position [0, 0]
click at [502, 154] on input "14-10-2025" at bounding box center [520, 155] width 66 height 20
select select "10"
select select "2025"
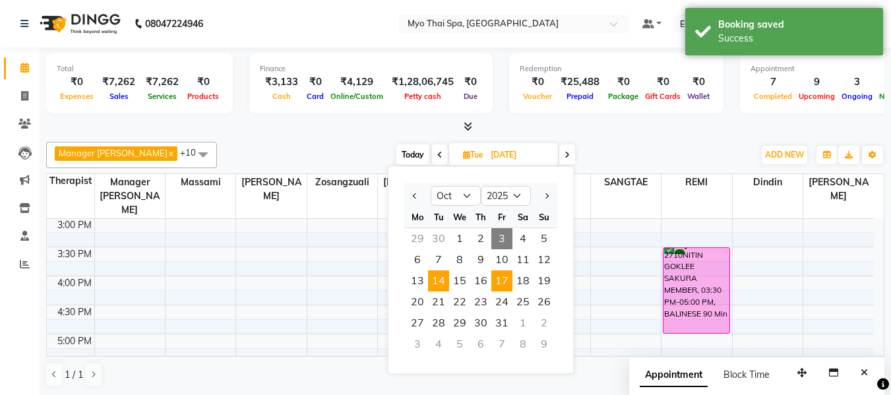
click at [505, 286] on span "17" at bounding box center [502, 281] width 21 height 21
type input "17-10-2025"
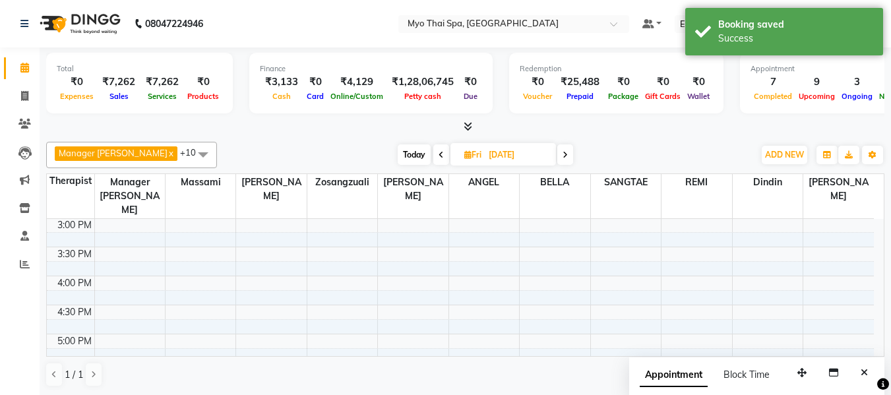
click at [680, 240] on div "8:00 AM 8:30 AM 9:00 AM 9:30 AM 10:00 AM 10:30 AM 11:00 AM 11:30 AM 12:00 PM 12…" at bounding box center [460, 247] width 827 height 870
select select "75781"
select select "tentative"
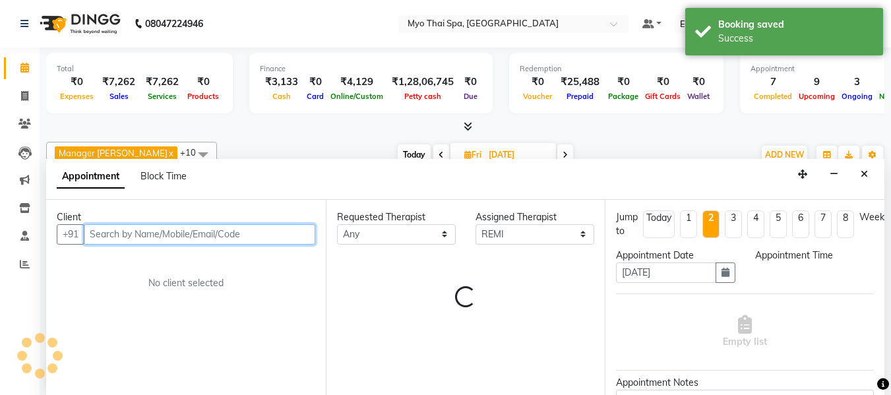
scroll to position [1, 0]
select select "930"
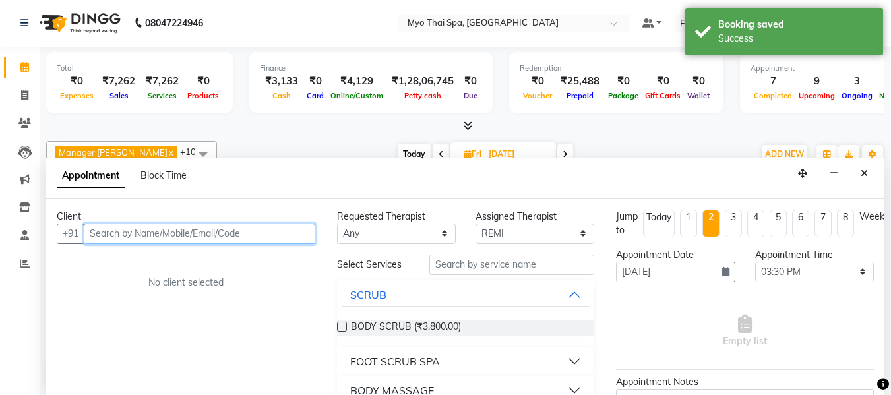
click at [254, 233] on input "text" at bounding box center [200, 234] width 232 height 20
paste input "9766637878"
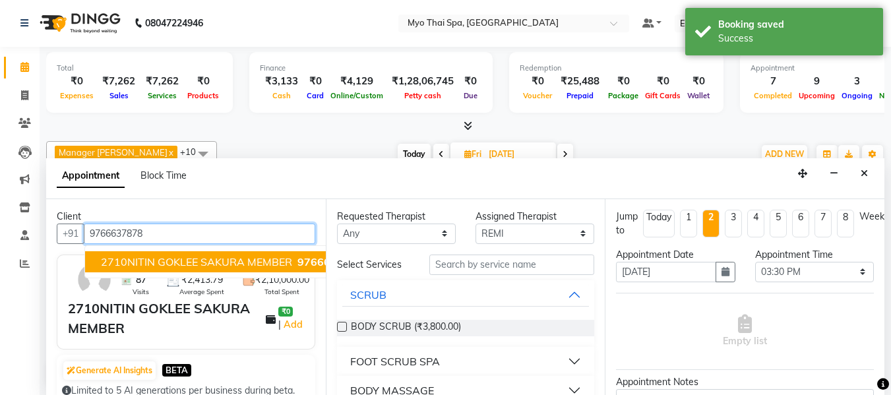
click at [249, 255] on span "2710NITIN GOKLEE SAKURA MEMBER" at bounding box center [196, 261] width 191 height 13
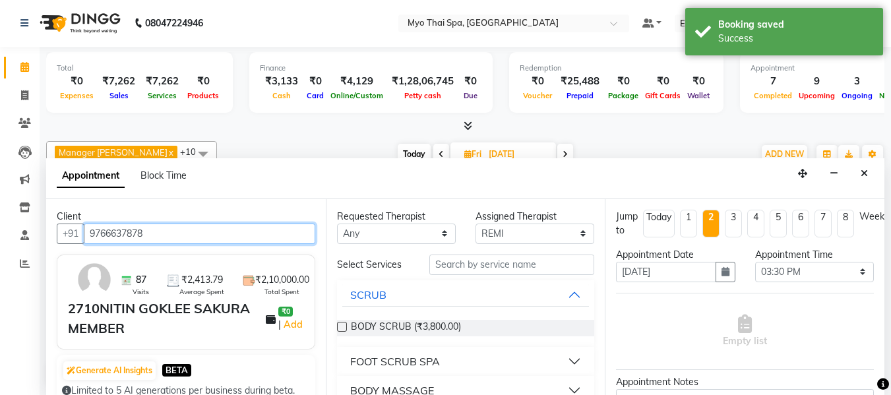
type input "9766637878"
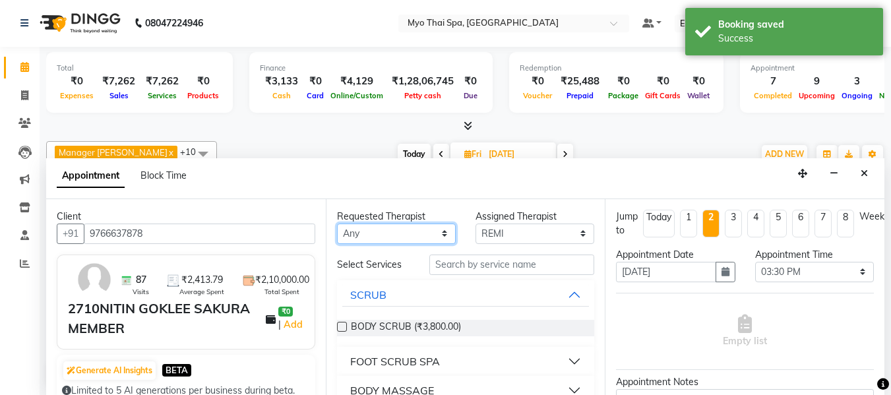
click at [399, 229] on select "Any ANGEL BELLA Dindin Jane JENNY Kristina LORITA Manager Afreen Manager Churmu…" at bounding box center [396, 234] width 119 height 20
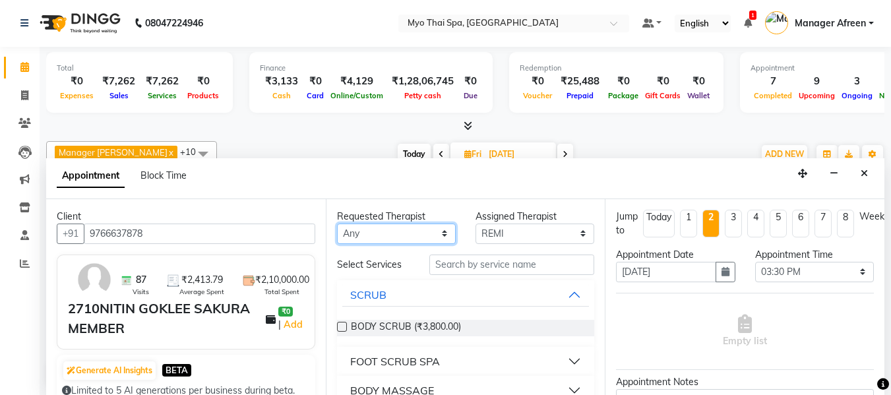
select select "75781"
click at [337, 224] on select "Any ANGEL BELLA Dindin Jane JENNY Kristina LORITA Manager Afreen Manager Churmu…" at bounding box center [396, 234] width 119 height 20
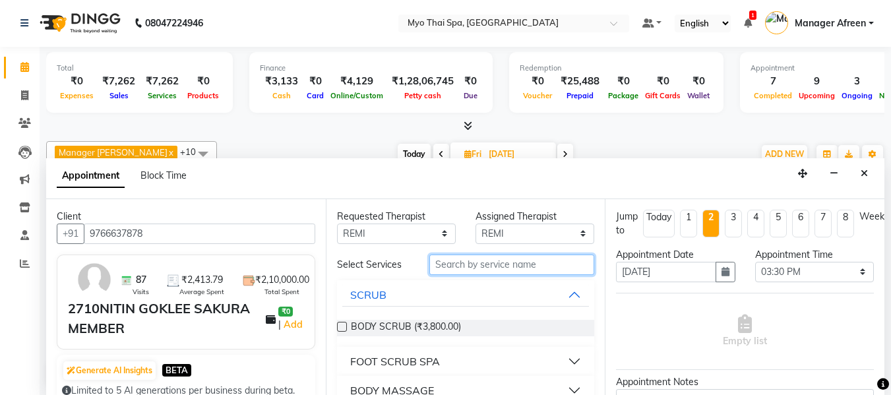
click at [454, 263] on input "text" at bounding box center [512, 265] width 165 height 20
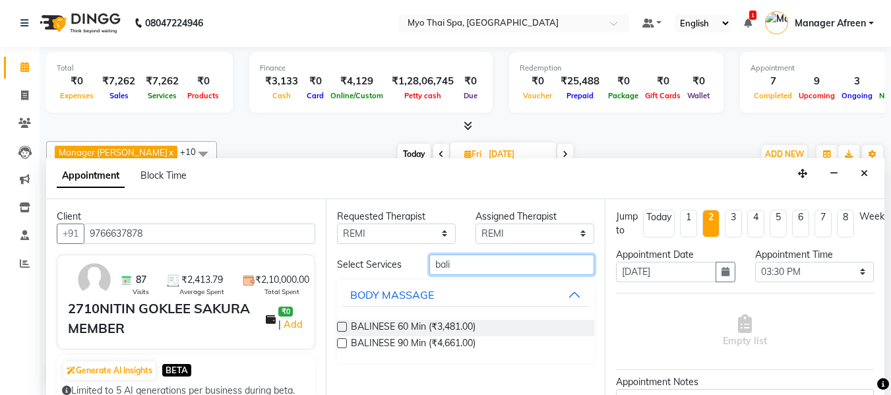
type input "bali"
click at [342, 343] on label at bounding box center [342, 343] width 10 height 10
click at [342, 343] on input "checkbox" at bounding box center [341, 344] width 9 height 9
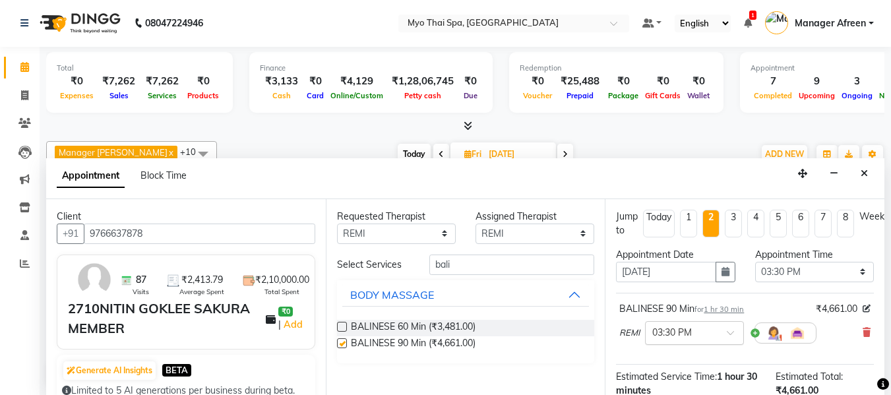
checkbox input "false"
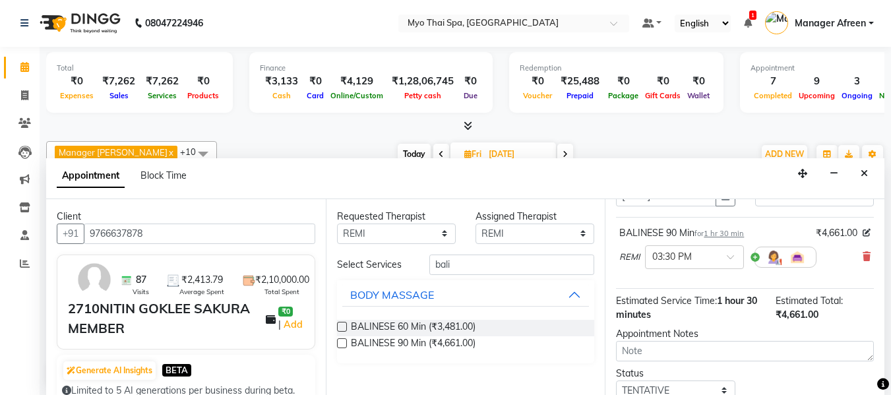
scroll to position [175, 0]
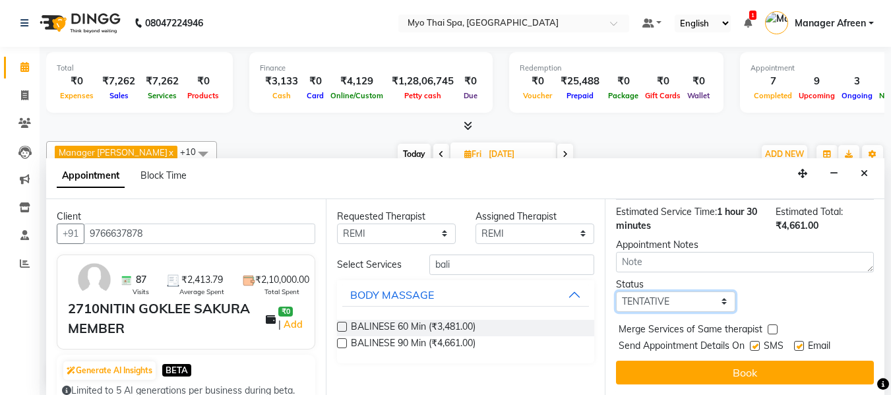
click at [663, 294] on select "Select TENTATIVE CONFIRM UPCOMING" at bounding box center [675, 302] width 119 height 20
select select "confirm booking"
click at [616, 292] on select "Select TENTATIVE CONFIRM UPCOMING" at bounding box center [675, 302] width 119 height 20
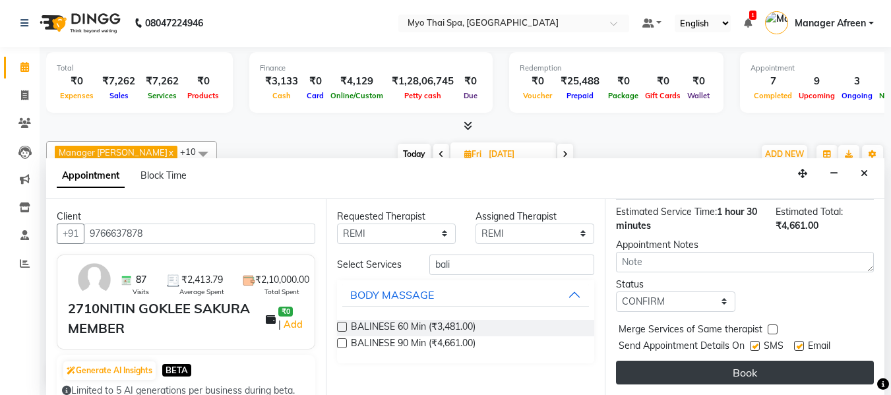
click at [658, 361] on button "Book" at bounding box center [745, 373] width 258 height 24
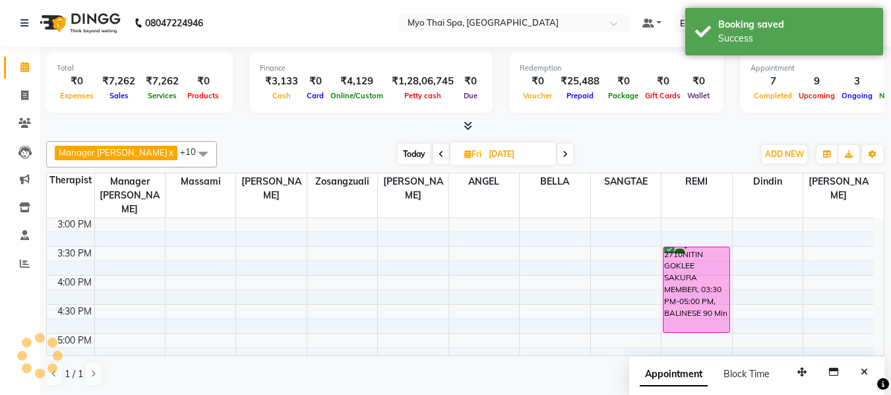
scroll to position [0, 0]
click at [398, 152] on span "Today" at bounding box center [414, 155] width 33 height 20
type input "03-10-2025"
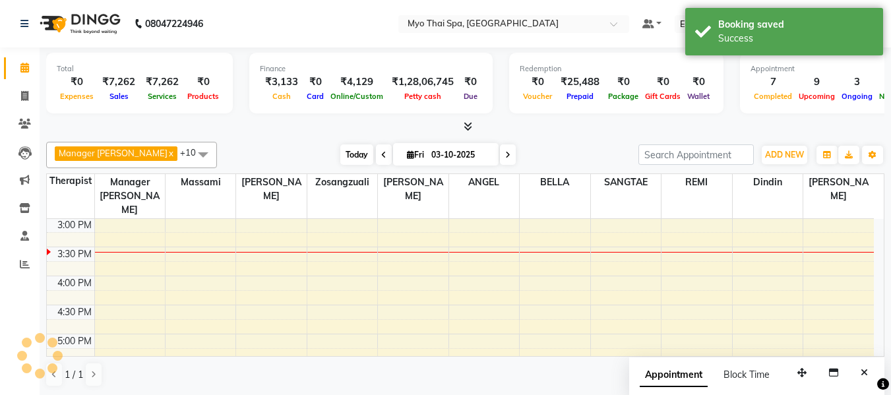
scroll to position [407, 0]
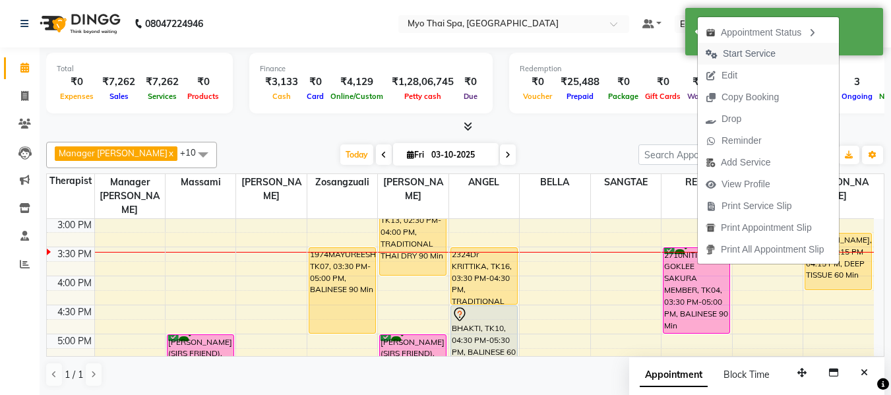
click at [754, 53] on span "Start Service" at bounding box center [749, 54] width 53 height 14
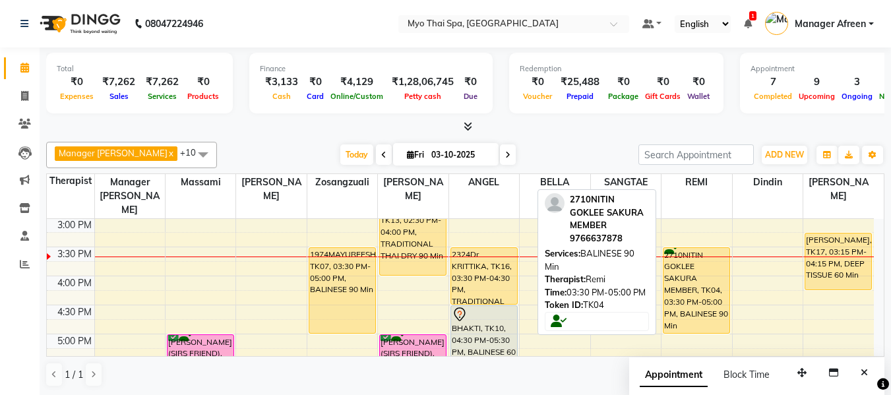
scroll to position [1, 0]
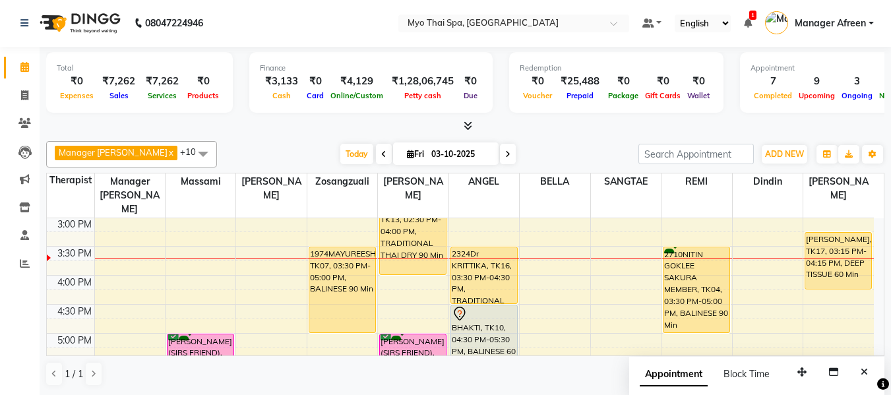
click at [190, 155] on span at bounding box center [203, 153] width 26 height 25
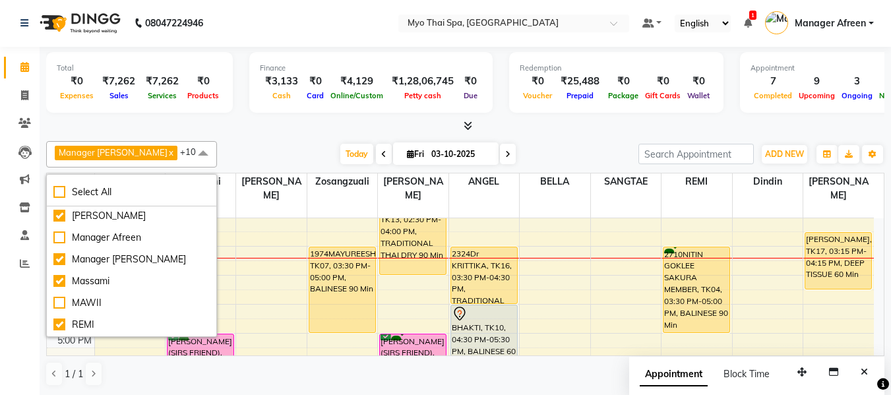
scroll to position [175, 0]
click at [127, 300] on div "SANGTAE" at bounding box center [131, 304] width 156 height 14
checkbox input "false"
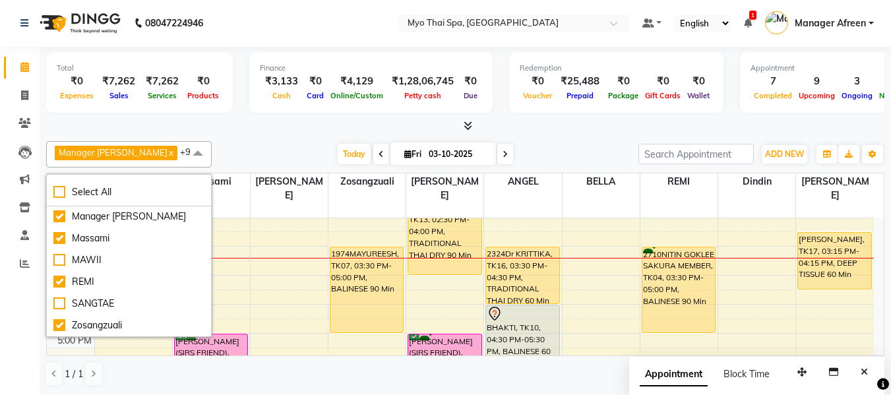
click at [244, 147] on div "Today Fri 03-10-2025" at bounding box center [425, 155] width 414 height 20
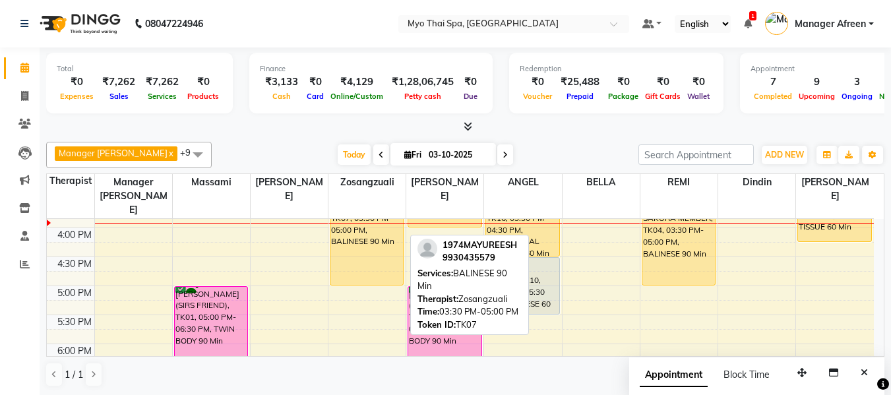
scroll to position [389, 0]
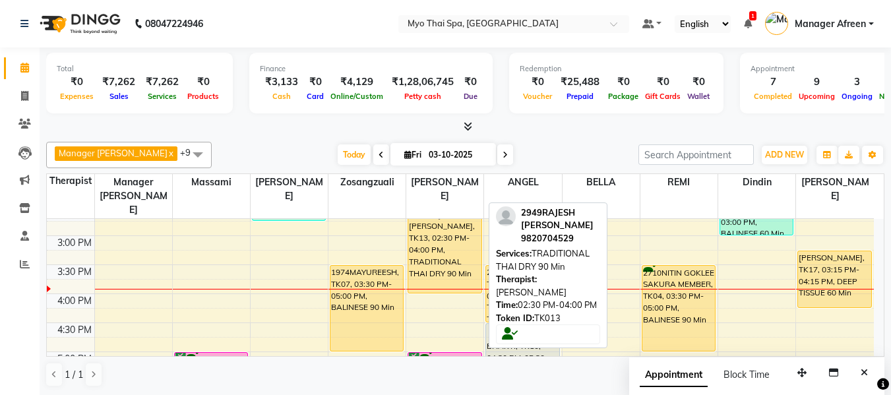
click at [437, 241] on div "2949RAJESH [PERSON_NAME], TK13, 02:30 PM-04:00 PM, TRADITIONAL THAI DRY 90 Min" at bounding box center [444, 250] width 73 height 85
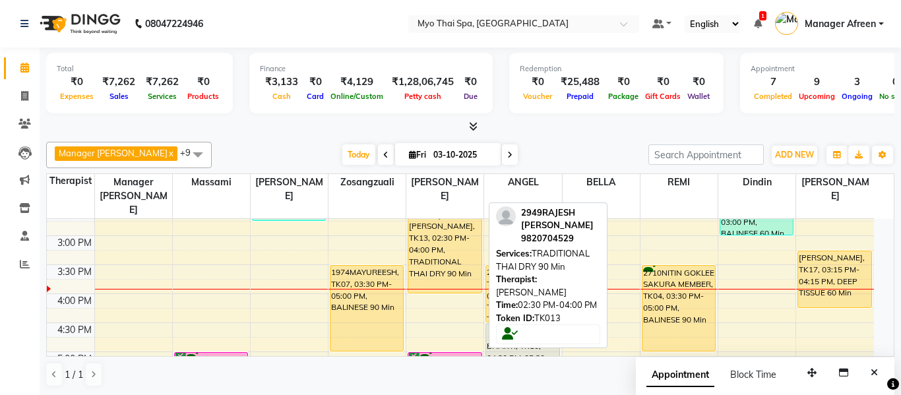
select select "1"
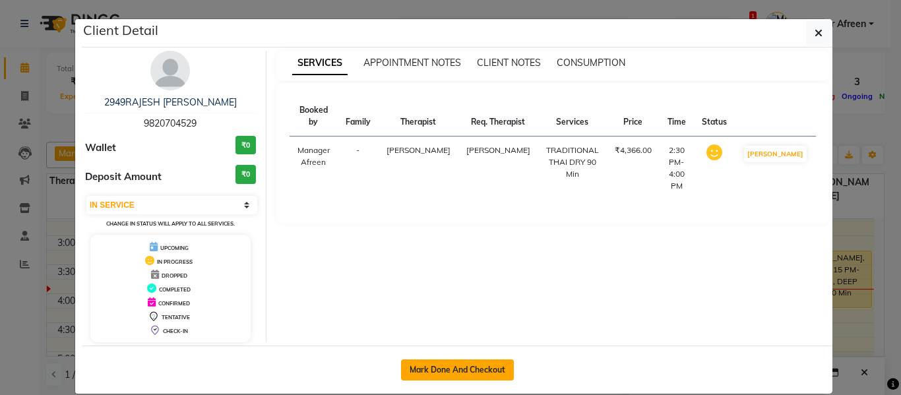
click at [459, 370] on button "Mark Done And Checkout" at bounding box center [457, 370] width 113 height 21
select select "service"
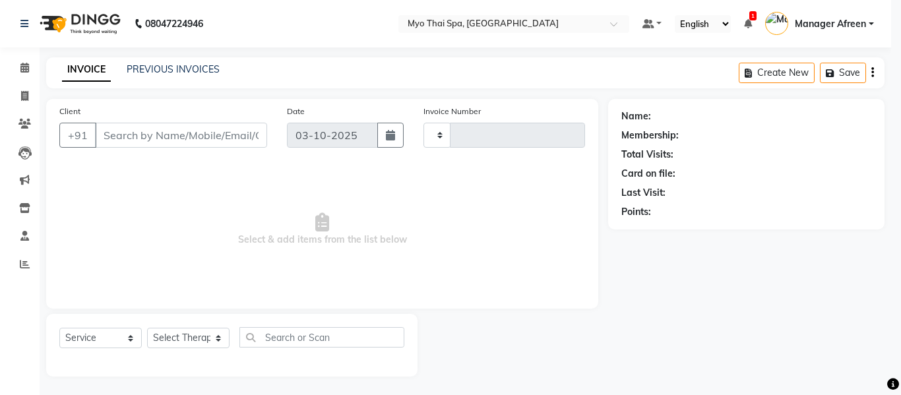
type input "4241"
select select "3908"
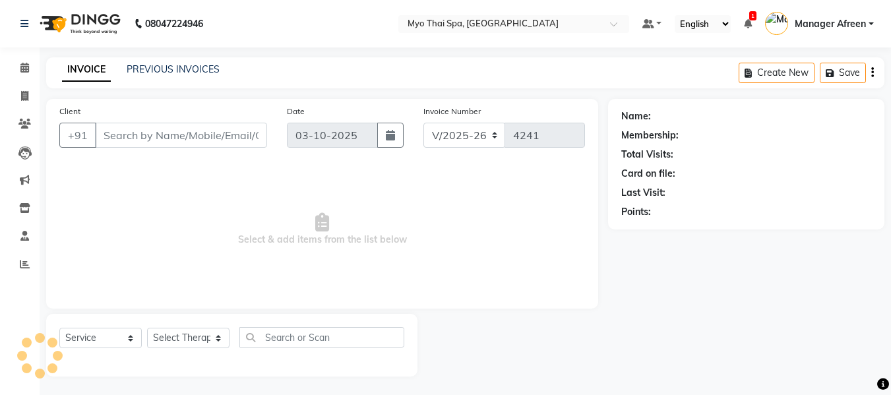
type input "9820704529"
select select "62472"
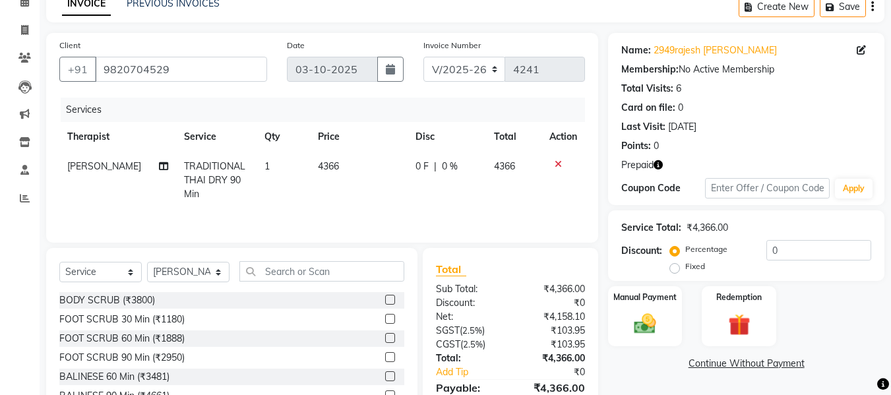
scroll to position [133, 0]
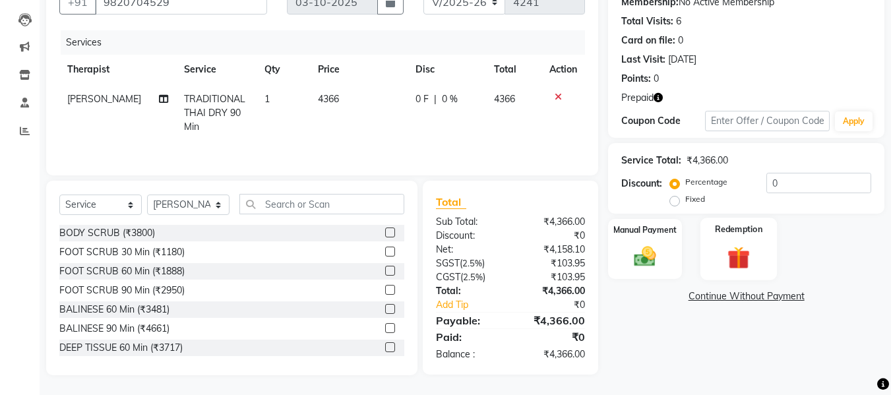
click at [747, 261] on img at bounding box center [739, 257] width 37 height 28
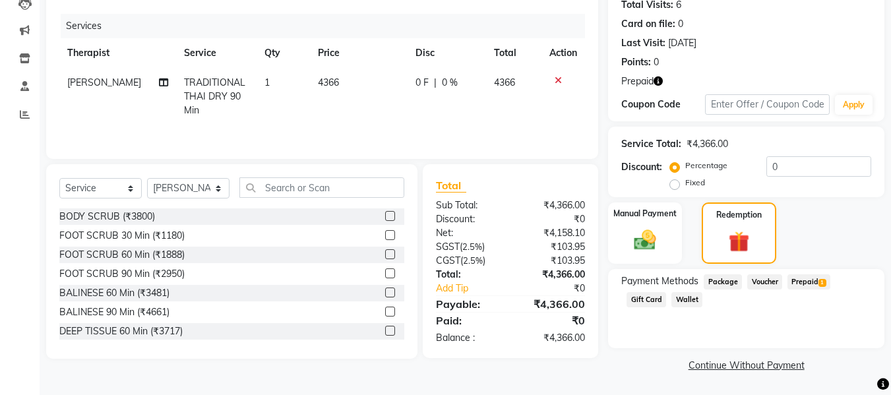
click at [808, 280] on span "Prepaid 1" at bounding box center [809, 281] width 43 height 15
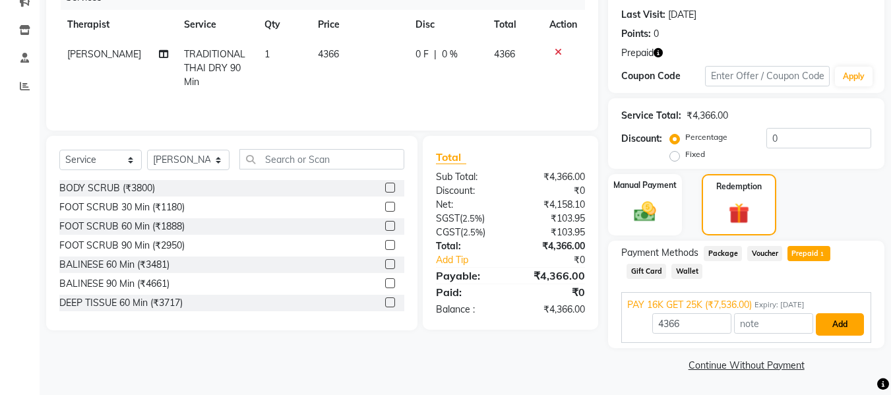
click at [849, 329] on button "Add" at bounding box center [840, 324] width 48 height 22
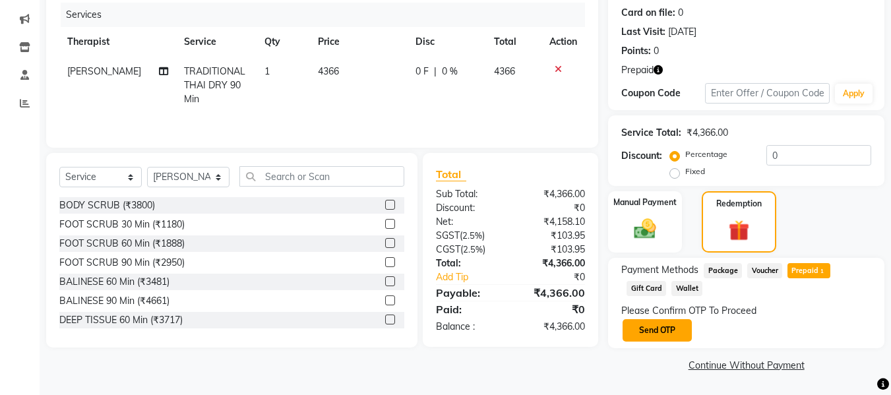
click at [647, 322] on button "Send OTP" at bounding box center [657, 330] width 69 height 22
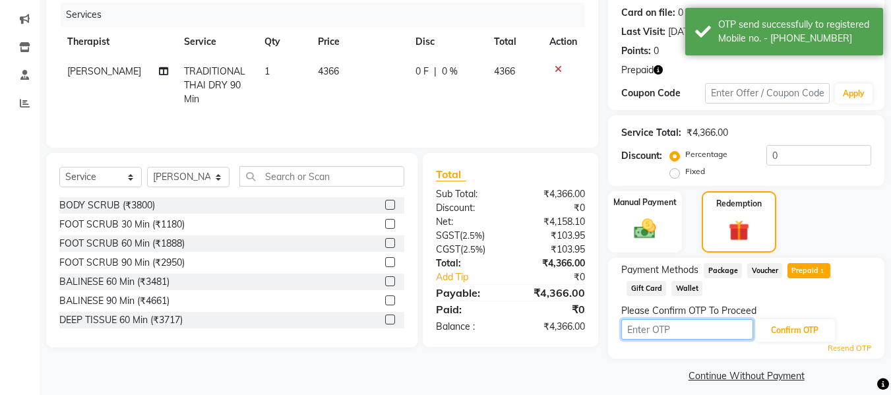
click at [692, 325] on input "text" at bounding box center [688, 329] width 132 height 20
type input "5117"
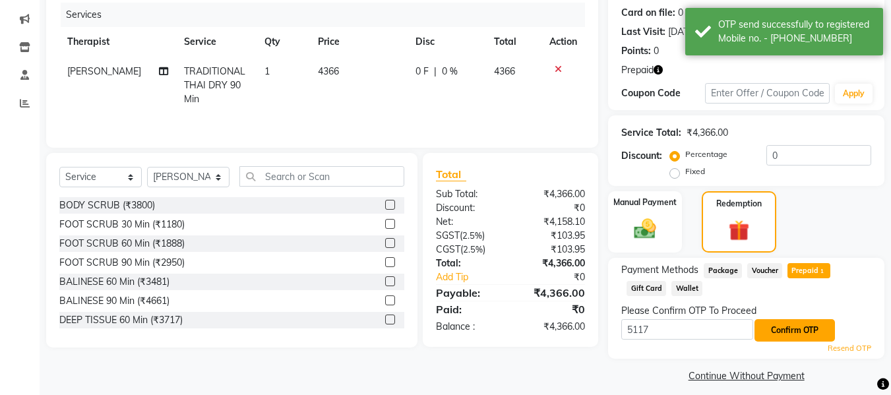
click at [798, 331] on button "Confirm OTP" at bounding box center [795, 330] width 80 height 22
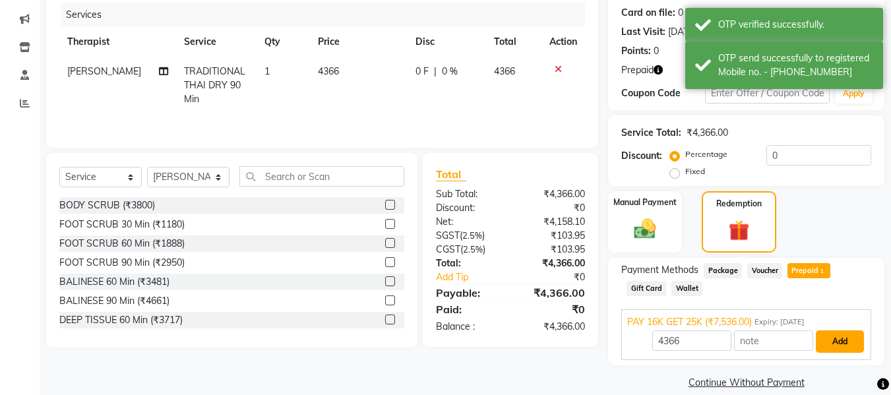
click at [835, 342] on button "Add" at bounding box center [840, 342] width 48 height 22
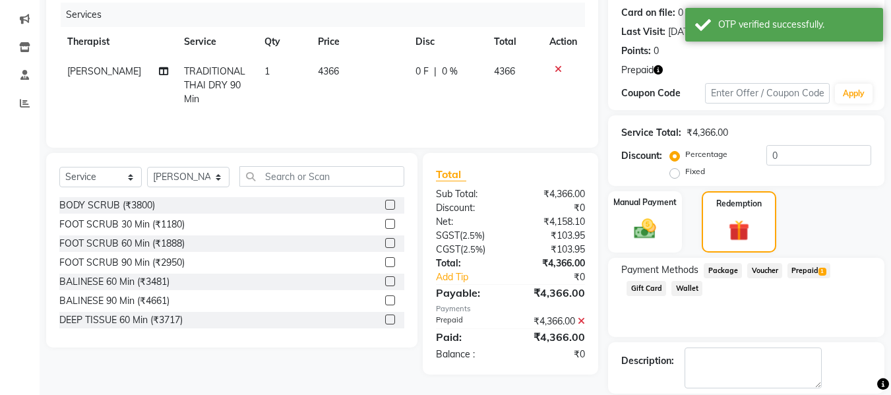
scroll to position [224, 0]
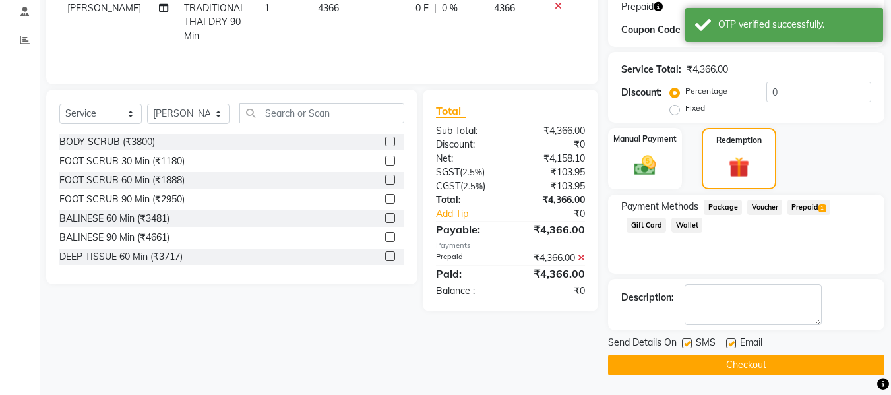
click at [769, 360] on button "Checkout" at bounding box center [746, 365] width 276 height 20
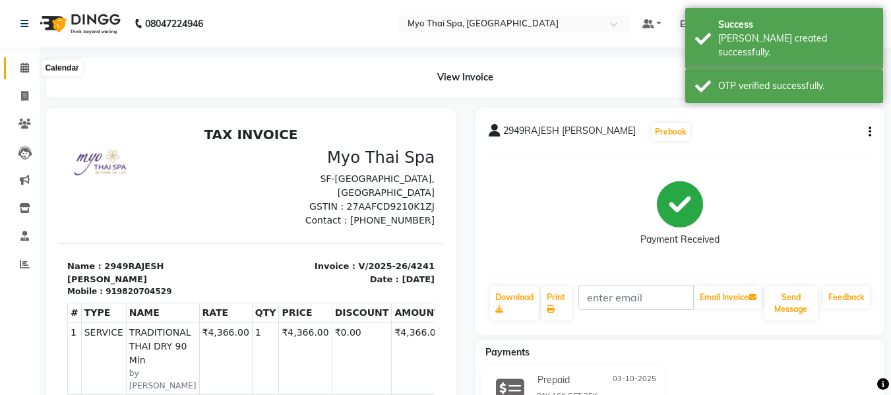
click at [22, 74] on span at bounding box center [24, 68] width 23 height 15
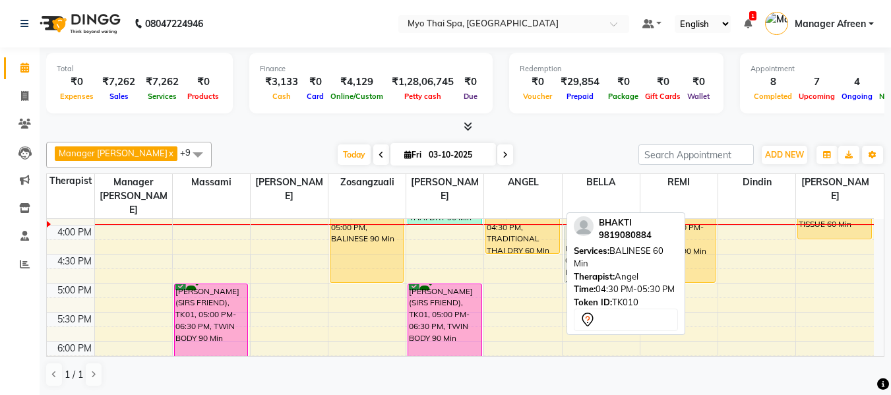
scroll to position [455, 0]
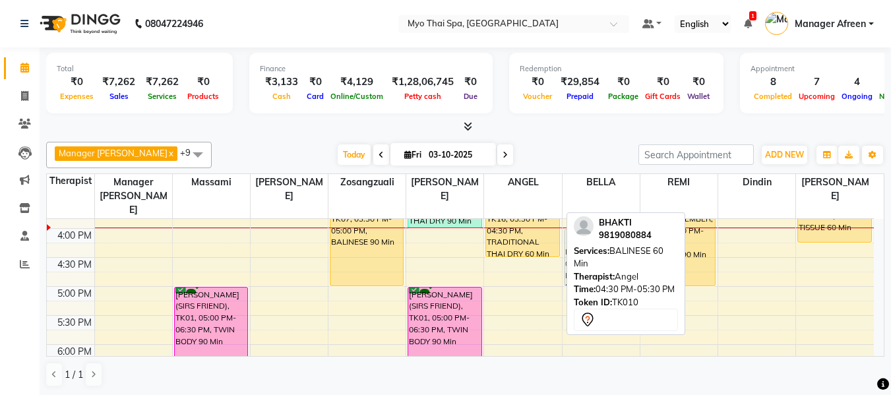
drag, startPoint x: 511, startPoint y: 257, endPoint x: 562, endPoint y: 228, distance: 58.8
click at [562, 228] on div "8:00 AM 8:30 AM 9:00 AM 9:30 AM 10:00 AM 10:30 AM 11:00 AM 11:30 AM 12:00 PM 12…" at bounding box center [460, 199] width 827 height 870
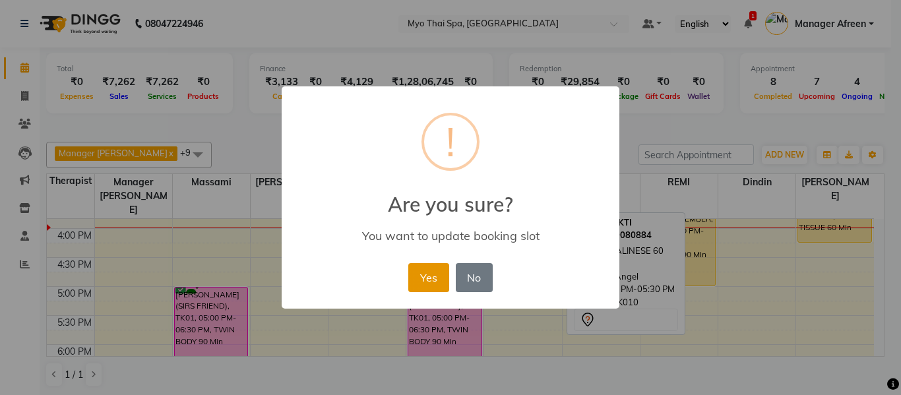
click at [428, 279] on button "Yes" at bounding box center [428, 277] width 40 height 29
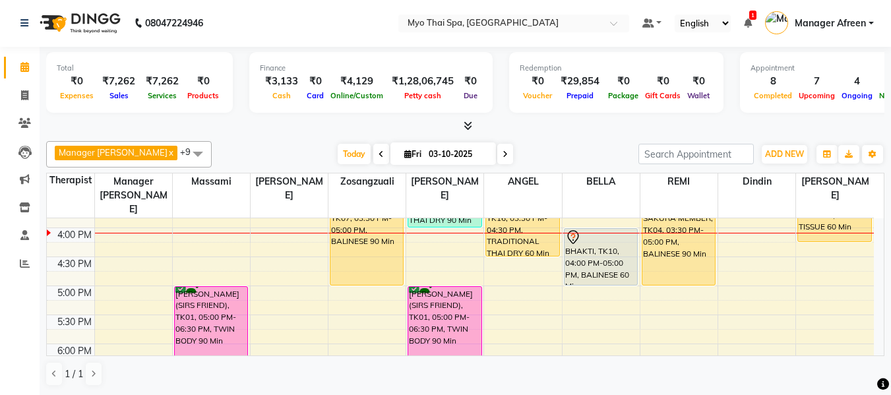
click at [504, 252] on div "8:00 AM 8:30 AM 9:00 AM 9:30 AM 10:00 AM 10:30 AM 11:00 AM 11:30 AM 12:00 PM 12…" at bounding box center [460, 199] width 827 height 870
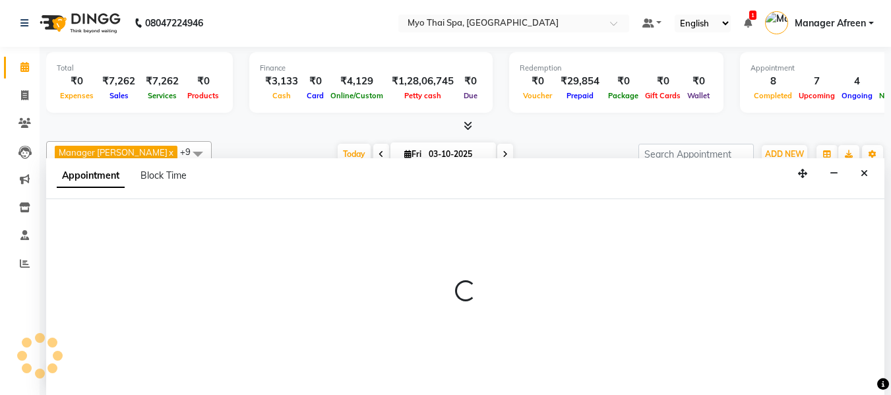
select select "70774"
select select "990"
select select "tentative"
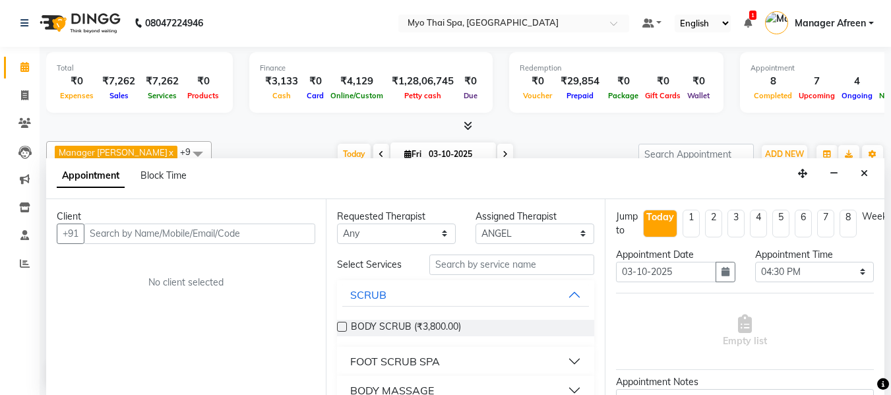
click at [281, 239] on input "text" at bounding box center [200, 234] width 232 height 20
click at [862, 170] on icon "Close" at bounding box center [864, 173] width 7 height 9
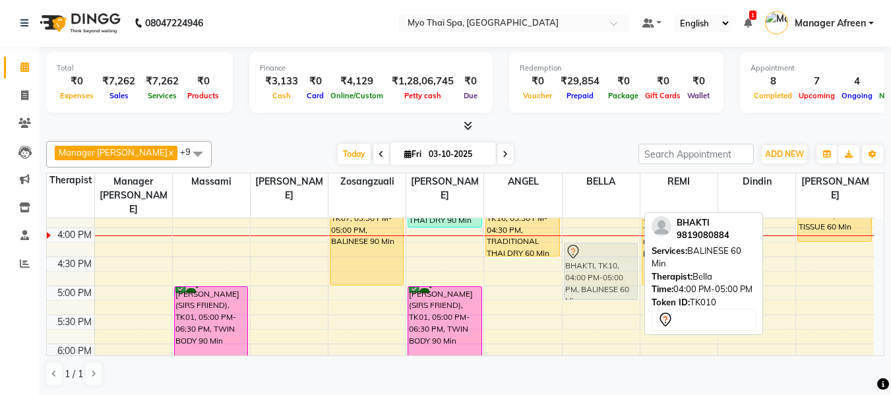
drag, startPoint x: 595, startPoint y: 241, endPoint x: 598, endPoint y: 252, distance: 10.9
click at [598, 252] on div "2380JAGDISH P.WARGHADE, TK05, 01:15 PM-02:15 PM, COUPLE SPA 60 Min BHAKTI, TK10…" at bounding box center [601, 199] width 77 height 870
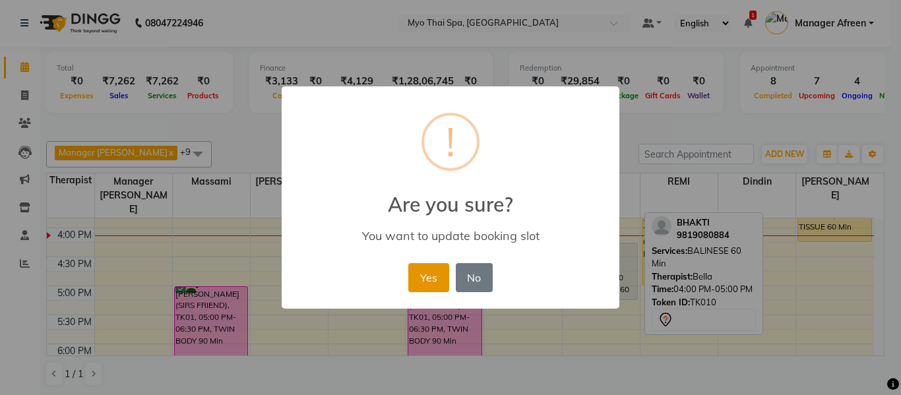
click at [419, 280] on button "Yes" at bounding box center [428, 277] width 40 height 29
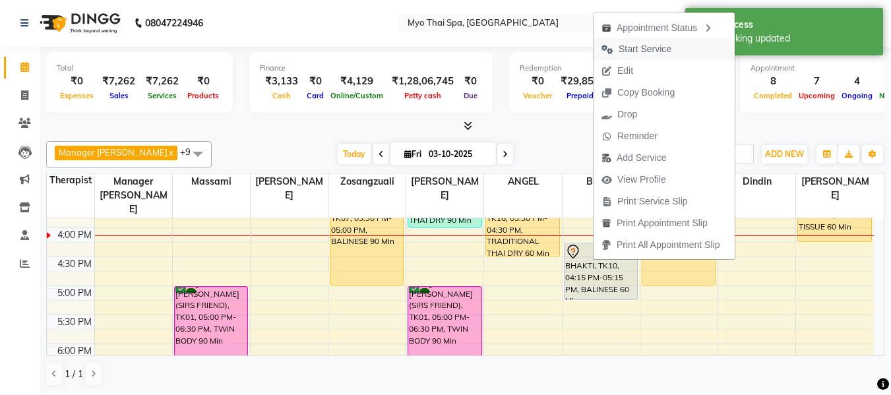
click at [640, 43] on span "Start Service" at bounding box center [645, 49] width 53 height 14
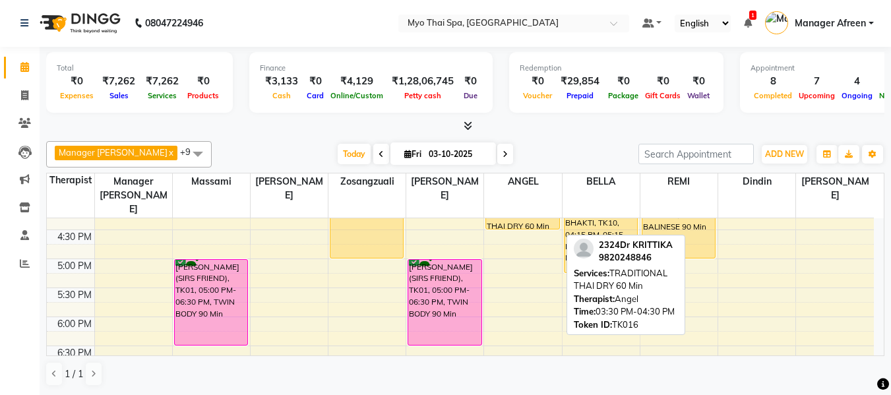
scroll to position [521, 0]
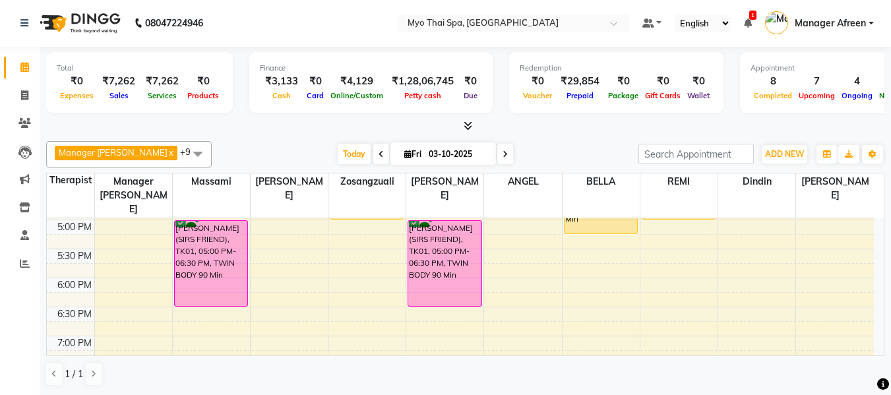
click at [503, 156] on icon at bounding box center [505, 154] width 5 height 8
type input "04-10-2025"
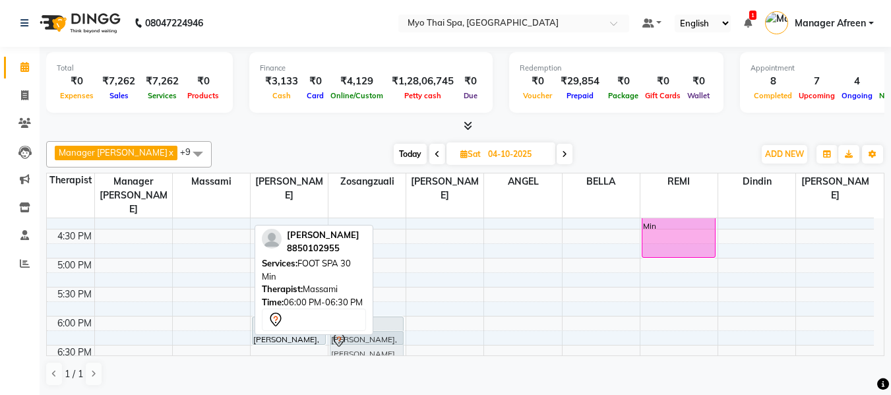
scroll to position [483, 0]
drag, startPoint x: 207, startPoint y: 336, endPoint x: 404, endPoint y: 321, distance: 198.5
click at [432, 315] on tr "OMKAR, 06:00 PM-06:30 PM, FOOT SPA 30 Min OMKAR, 06:00 PM-06:30 PM, FOOT SPA 30…" at bounding box center [460, 170] width 827 height 870
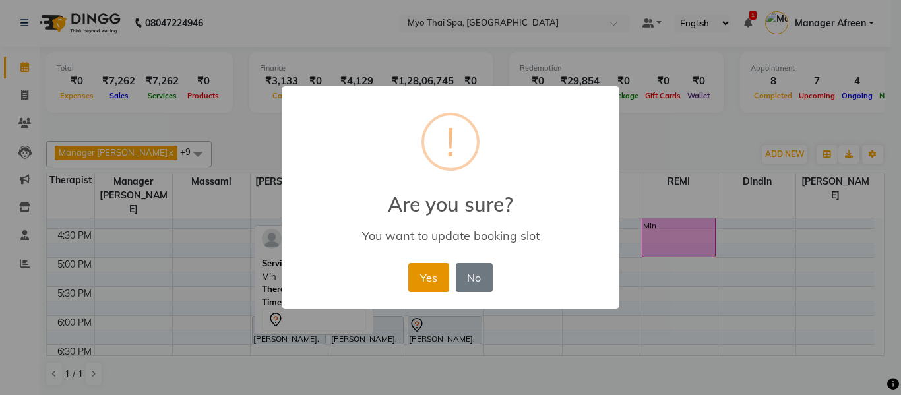
click at [418, 276] on button "Yes" at bounding box center [428, 277] width 40 height 29
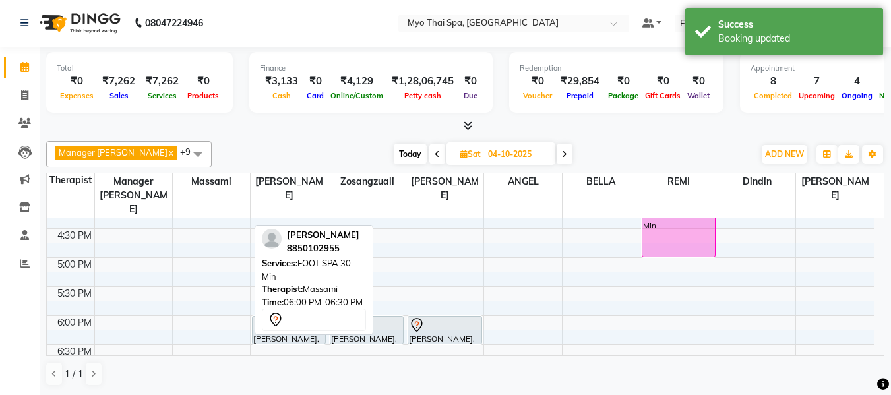
click at [206, 277] on div "8:00 AM 8:30 AM 9:00 AM 9:30 AM 10:00 AM 10:30 AM 11:00 AM 11:30 AM 12:00 PM 12…" at bounding box center [460, 170] width 827 height 870
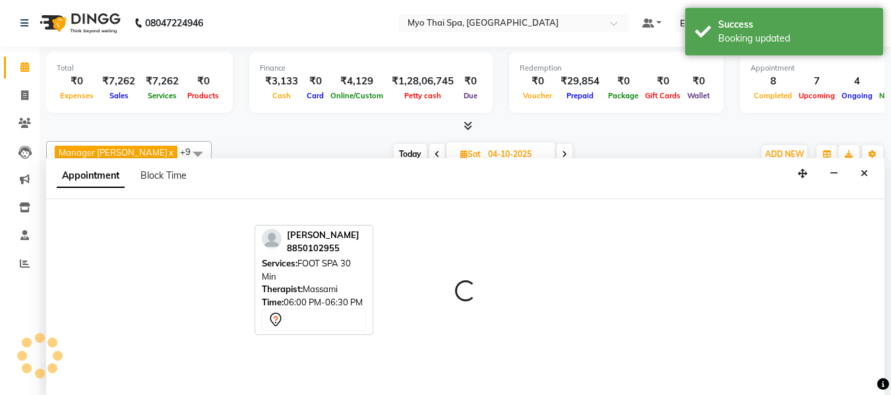
select select "30616"
select select "1050"
select select "tentative"
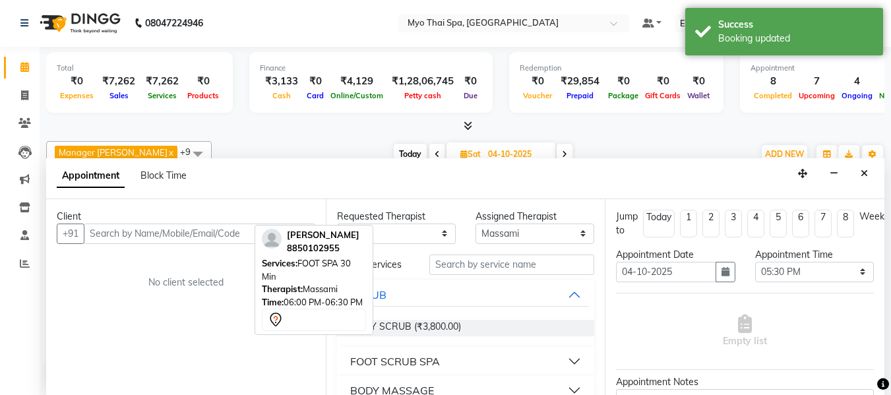
click at [180, 236] on input "text" at bounding box center [200, 234] width 232 height 20
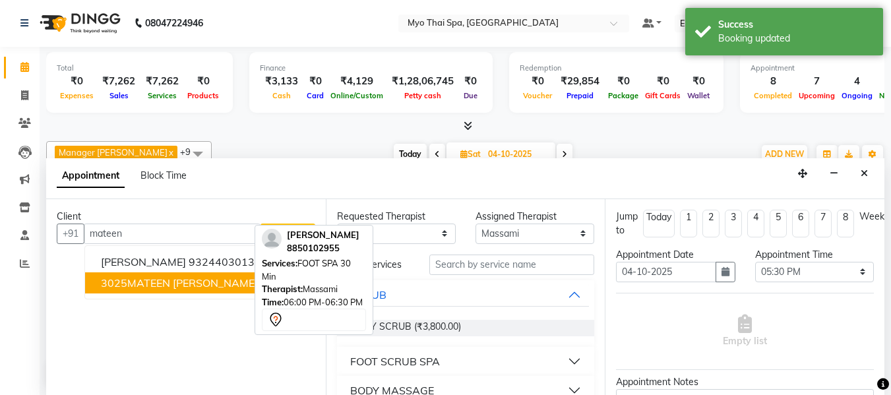
click at [177, 280] on span "3025MATEEN KHAN" at bounding box center [179, 282] width 157 height 13
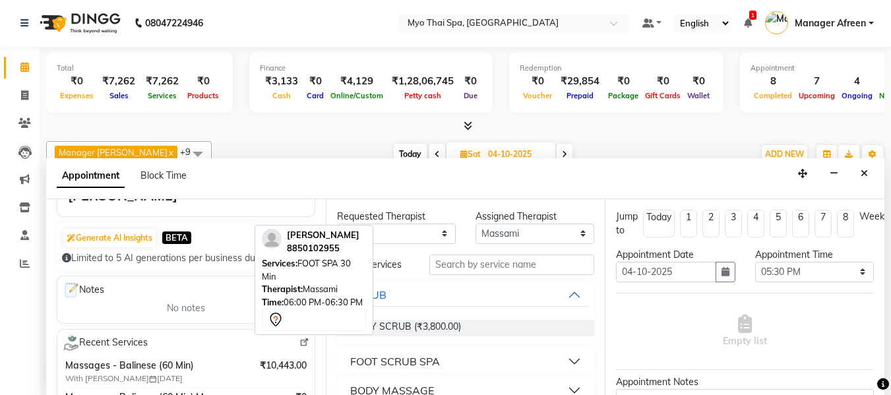
scroll to position [132, 0]
type input "9867248604"
click at [414, 237] on select "Any ANGEL BELLA Dindin Jane JENNY Kristina LORITA Manager Afreen Manager Churmu…" at bounding box center [396, 234] width 119 height 20
select select "30616"
click at [337, 224] on select "Any ANGEL BELLA Dindin Jane JENNY Kristina LORITA Manager Afreen Manager Churmu…" at bounding box center [396, 234] width 119 height 20
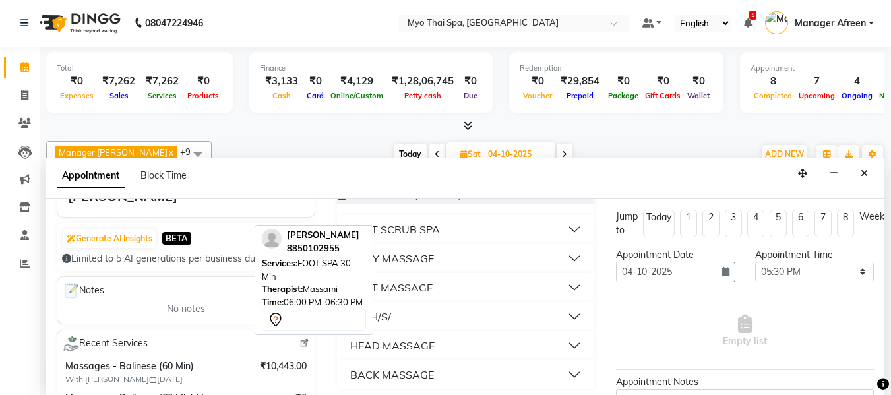
click at [394, 255] on div "BODY MASSAGE" at bounding box center [392, 259] width 84 height 16
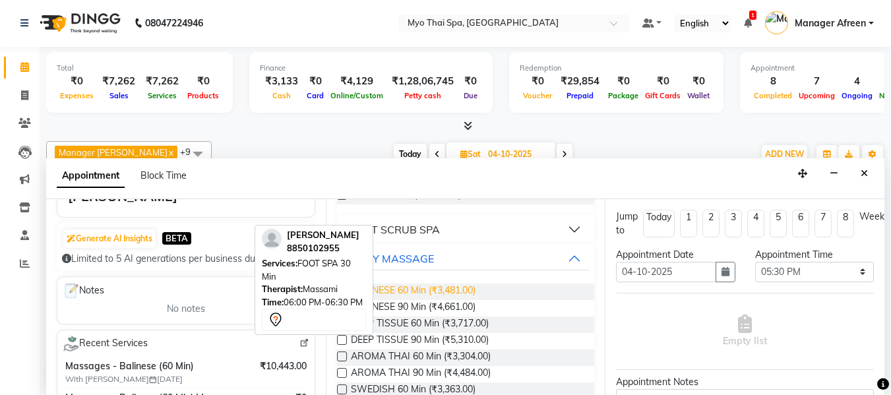
click at [418, 294] on span "BALINESE 60 Min (₹3,481.00)" at bounding box center [413, 292] width 125 height 16
checkbox input "false"
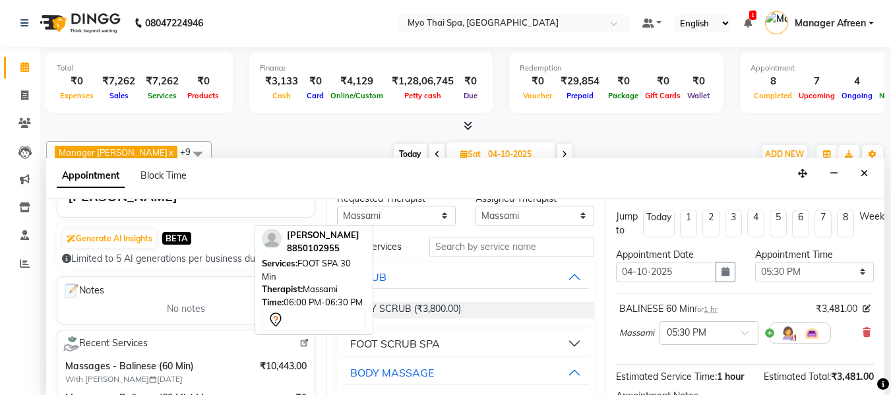
scroll to position [0, 0]
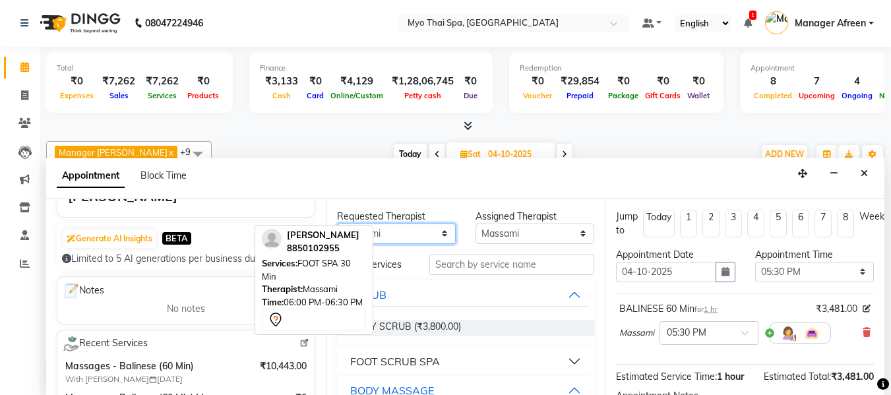
click at [409, 236] on select "Any ANGEL BELLA Dindin Jane JENNY Kristina LORITA Manager Afreen Manager Churmu…" at bounding box center [396, 234] width 119 height 20
select select "70774"
click at [337, 224] on select "Any ANGEL BELLA Dindin Jane JENNY Kristina LORITA Manager Afreen Manager Churmu…" at bounding box center [396, 234] width 119 height 20
select select "70774"
drag, startPoint x: 418, startPoint y: 232, endPoint x: 416, endPoint y: 225, distance: 7.7
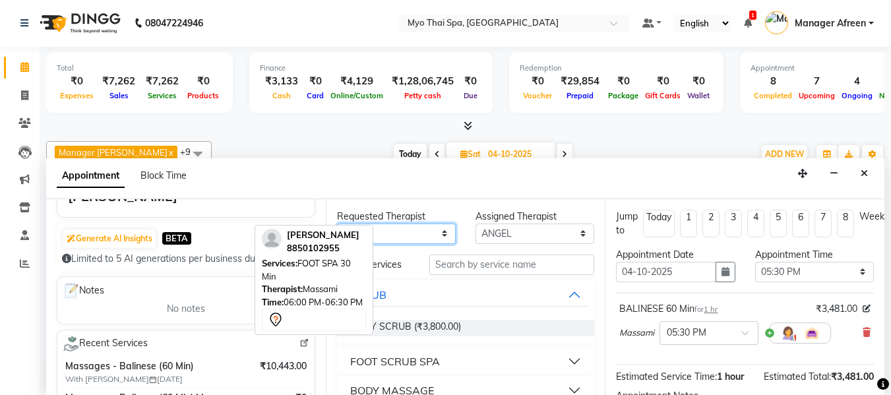
click at [418, 232] on select "Any ANGEL BELLA Dindin Jane JENNY Kristina LORITA Manager Afreen Manager Churmu…" at bounding box center [396, 234] width 119 height 20
select select "null"
click at [337, 224] on select "Any ANGEL BELLA Dindin Jane JENNY Kristina LORITA Manager Afreen Manager Churmu…" at bounding box center [396, 234] width 119 height 20
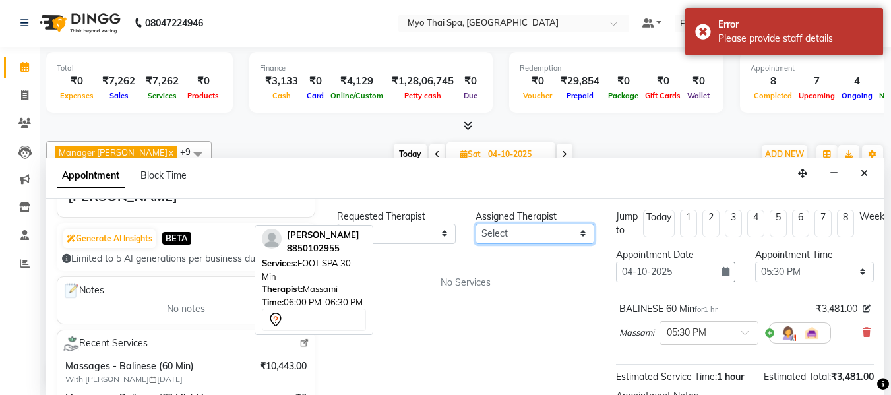
click at [527, 229] on select "Select ANGEL BELLA Dindin Jane JENNY Kristina LORITA Manager Afreen Manager Chu…" at bounding box center [535, 234] width 119 height 20
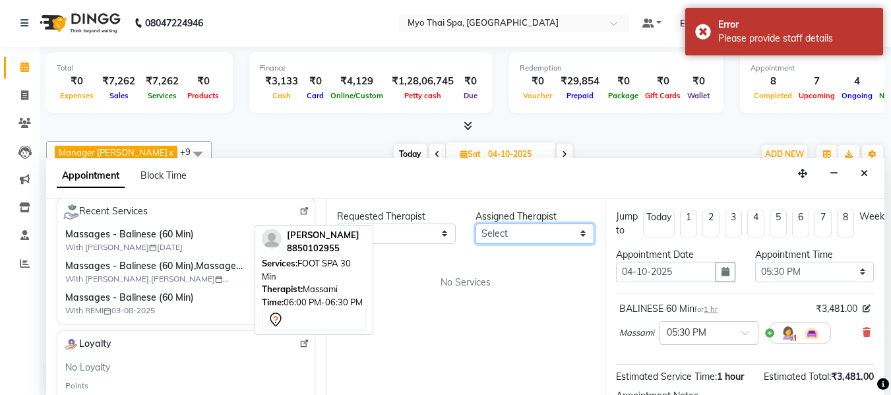
scroll to position [198, 0]
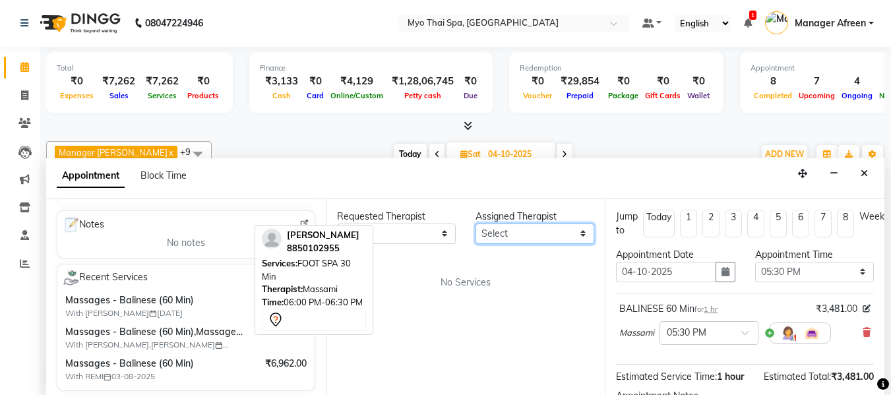
click at [519, 233] on select "Select ANGEL BELLA Dindin Jane JENNY Kristina LORITA Manager Afreen Manager Chu…" at bounding box center [535, 234] width 119 height 20
select select "62472"
click at [476, 224] on select "Select ANGEL BELLA Dindin Jane JENNY Kristina LORITA Manager Afreen Manager Chu…" at bounding box center [535, 234] width 119 height 20
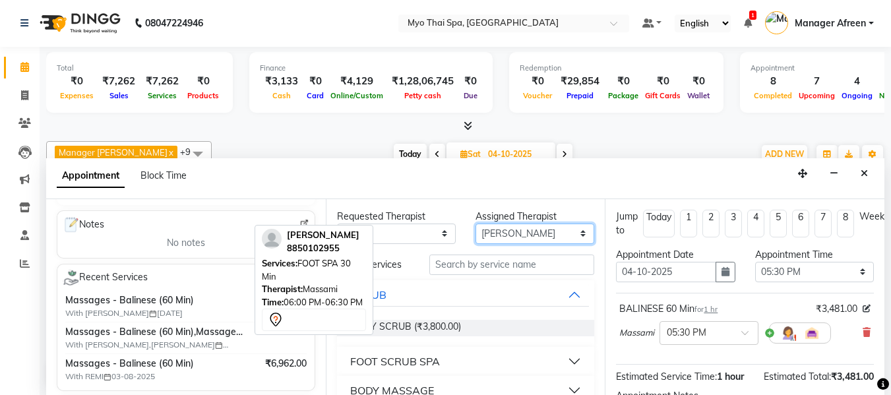
scroll to position [66, 0]
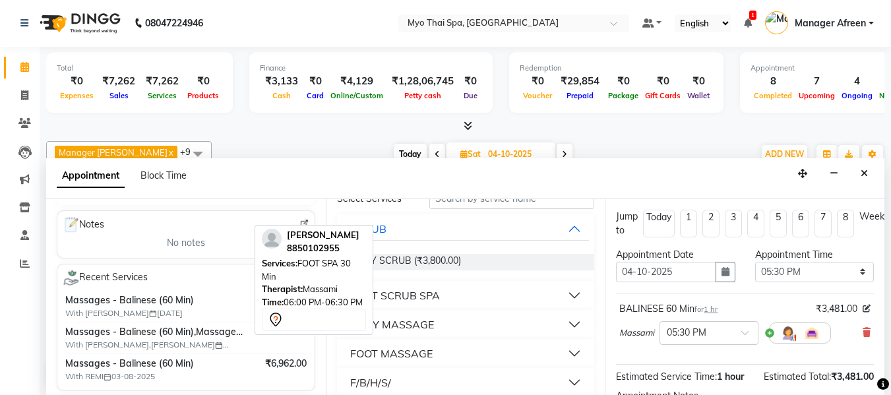
click at [416, 321] on div "BODY MASSAGE" at bounding box center [392, 325] width 84 height 16
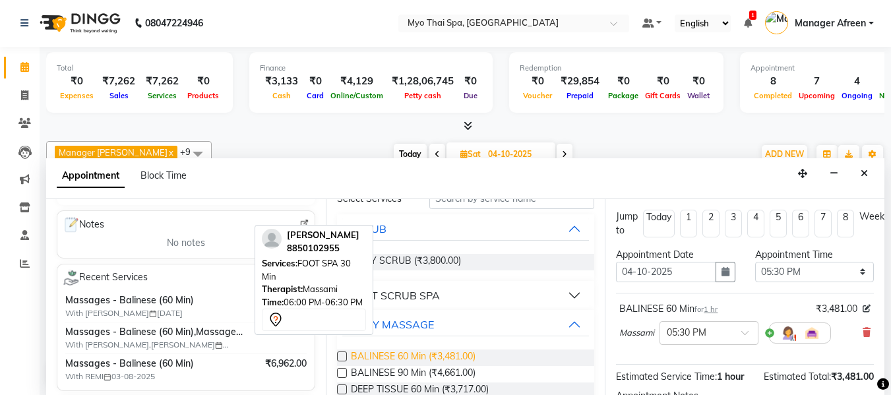
click at [410, 360] on span "BALINESE 60 Min (₹3,481.00)" at bounding box center [413, 358] width 125 height 16
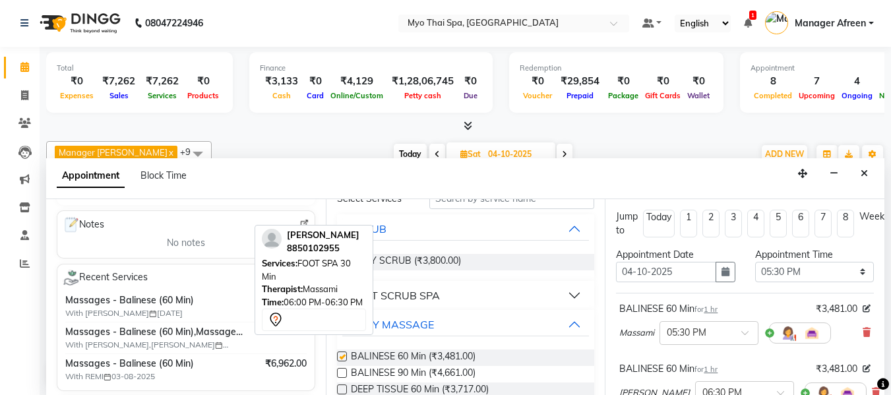
checkbox input "false"
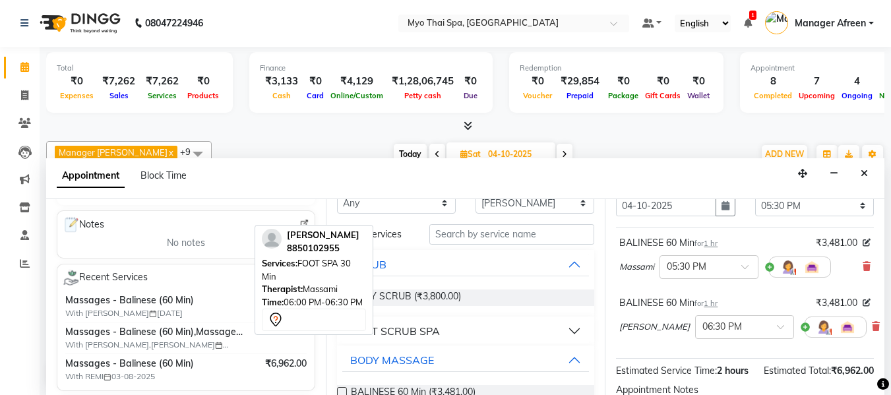
scroll to position [0, 0]
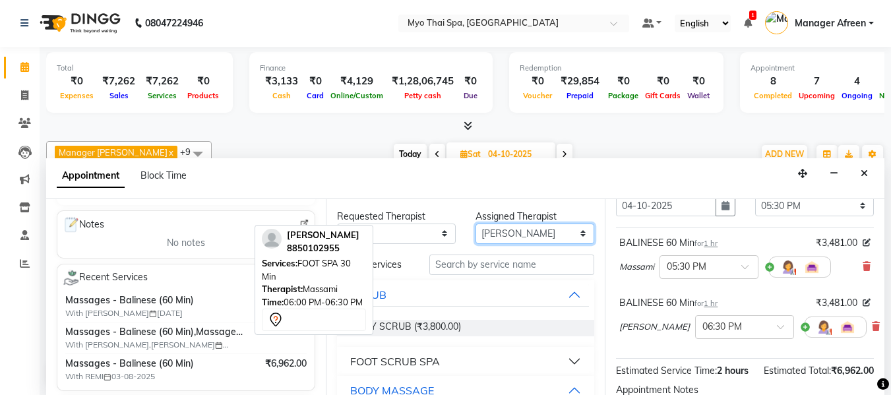
click at [503, 234] on select "Select ANGEL BELLA Dindin Jane JENNY Kristina LORITA Manager Afreen Manager Chu…" at bounding box center [535, 234] width 119 height 20
select select "35780"
click at [476, 224] on select "Select ANGEL BELLA Dindin Jane JENNY Kristina LORITA Manager Afreen Manager Chu…" at bounding box center [535, 234] width 119 height 20
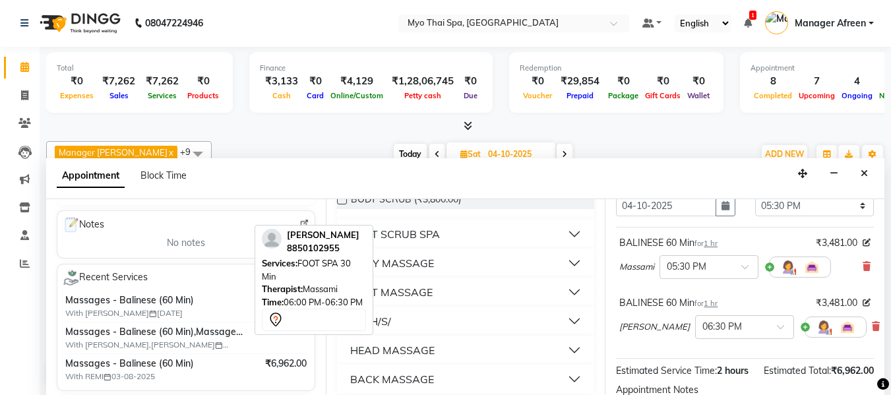
scroll to position [132, 0]
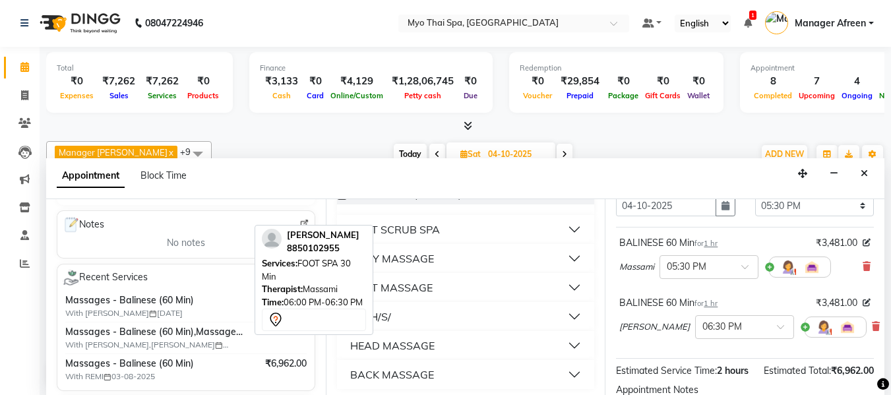
click at [454, 255] on button "BODY MASSAGE" at bounding box center [465, 259] width 247 height 24
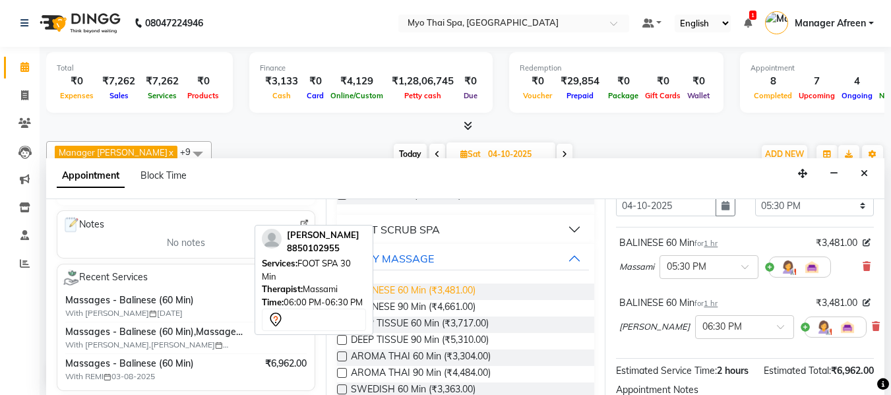
click at [431, 290] on span "BALINESE 60 Min (₹3,481.00)" at bounding box center [413, 292] width 125 height 16
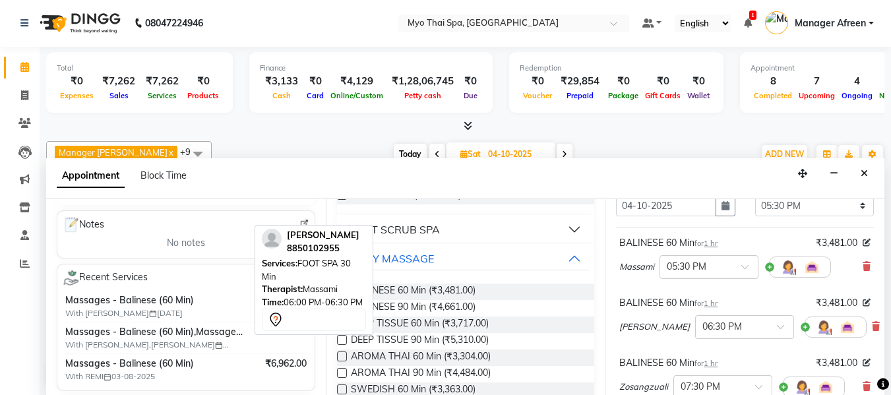
checkbox input "false"
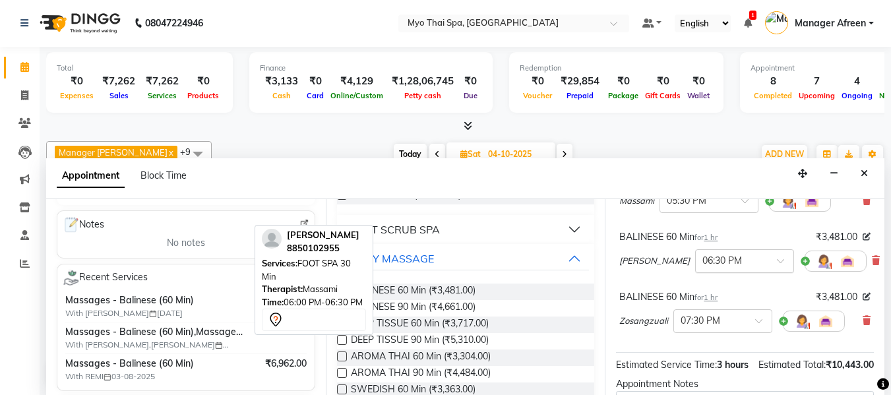
click at [714, 257] on div at bounding box center [745, 260] width 98 height 14
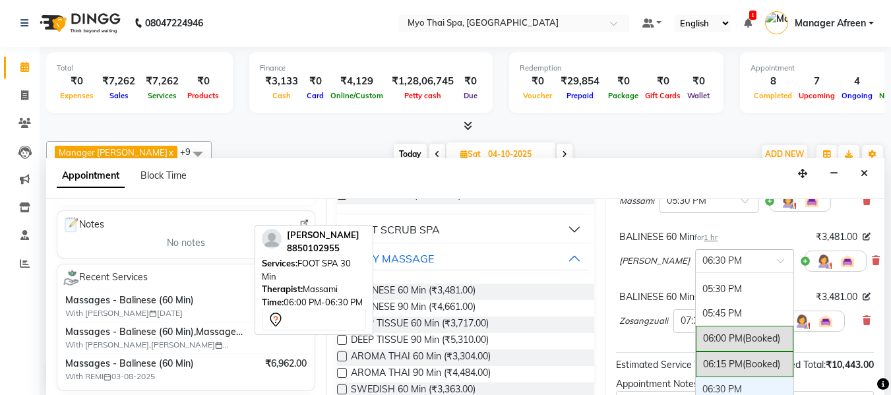
scroll to position [812, 0]
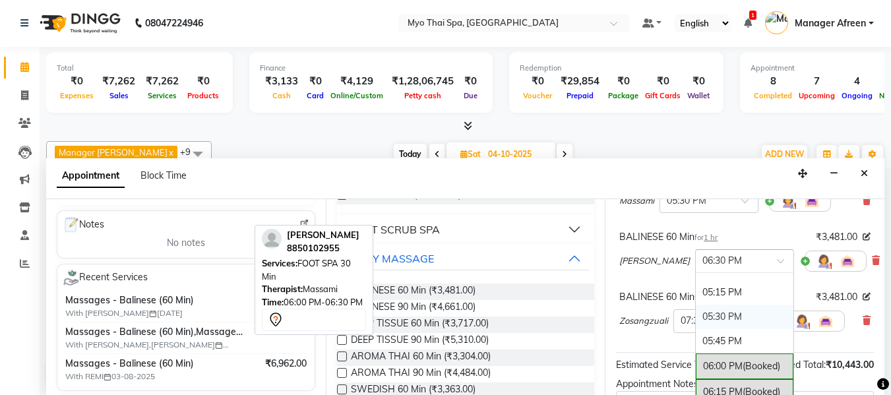
click at [696, 314] on div "05:30 PM" at bounding box center [745, 317] width 98 height 24
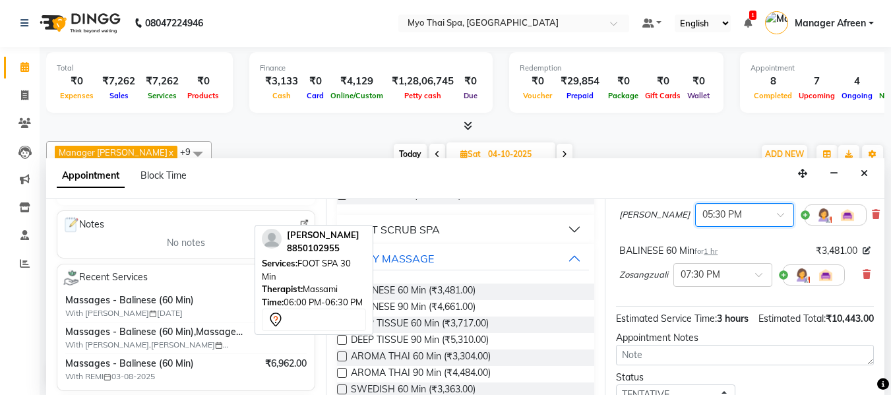
scroll to position [198, 0]
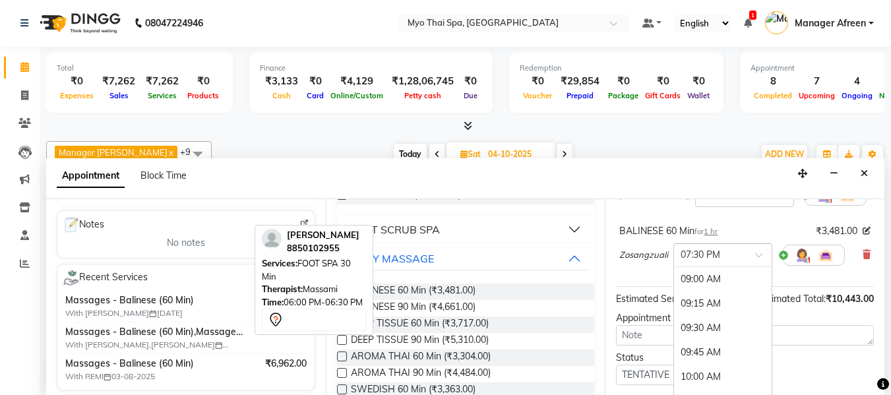
click at [740, 265] on div "× 07:30 PM" at bounding box center [723, 255] width 99 height 24
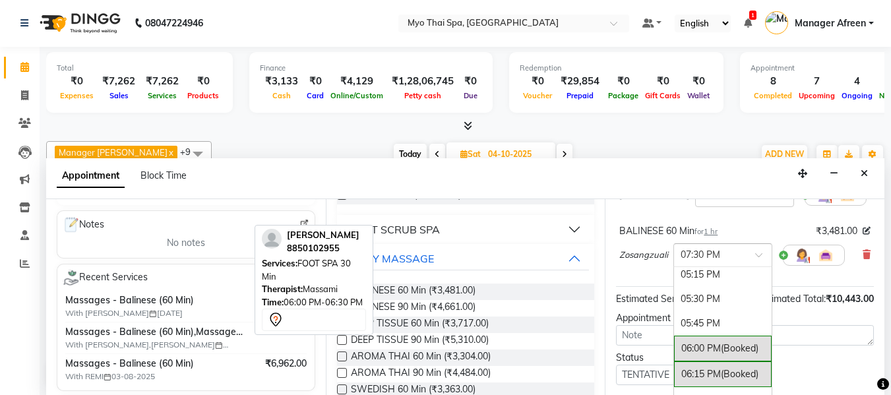
scroll to position [764, 0]
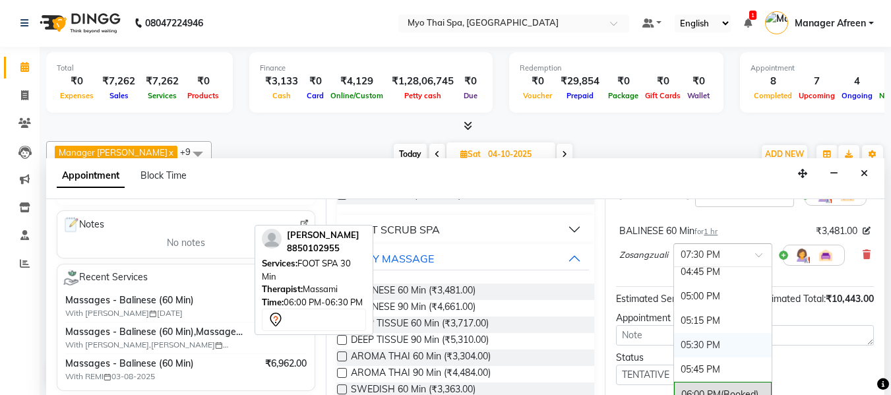
click at [711, 346] on div "05:30 PM" at bounding box center [723, 345] width 98 height 24
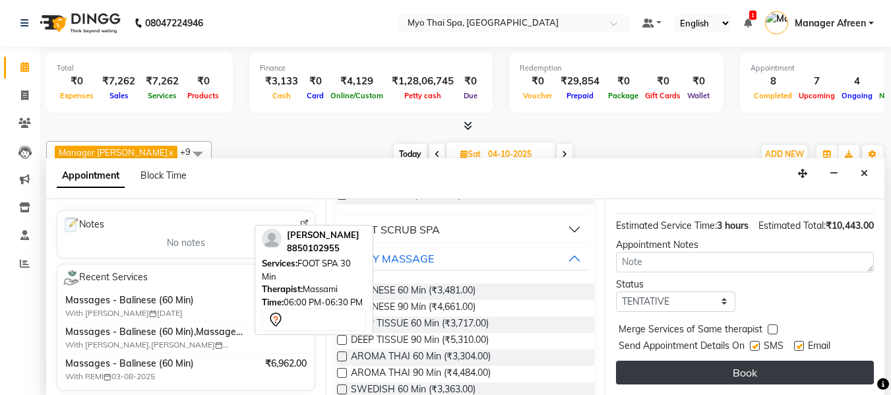
scroll to position [309, 0]
click at [713, 366] on button "Book" at bounding box center [745, 373] width 258 height 24
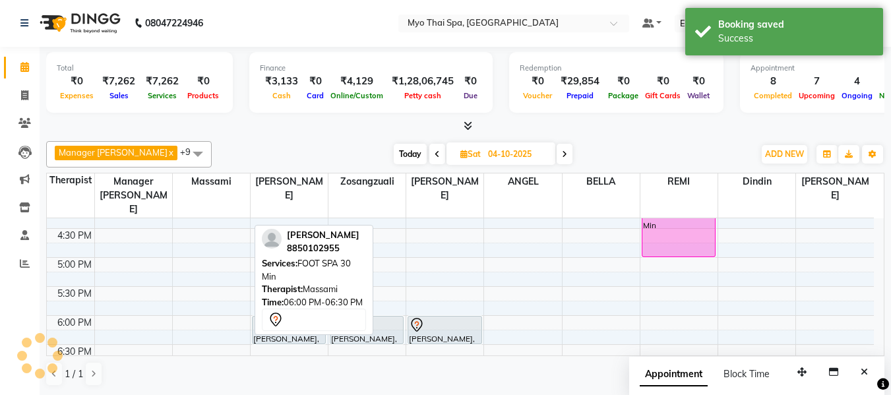
scroll to position [0, 0]
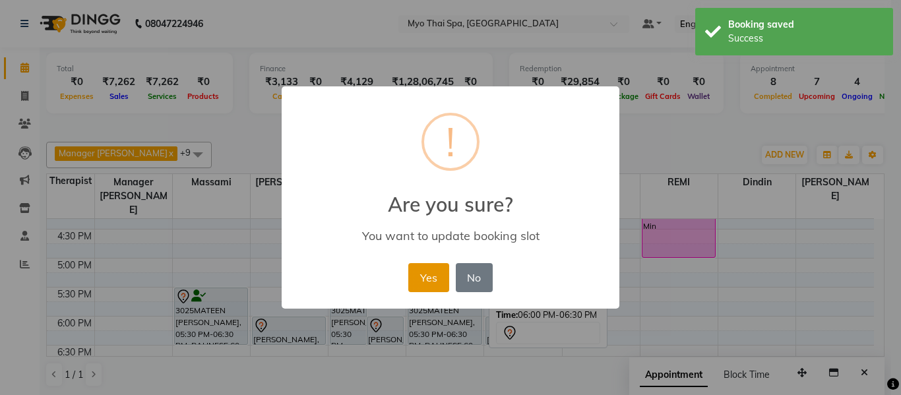
click at [432, 280] on button "Yes" at bounding box center [428, 277] width 40 height 29
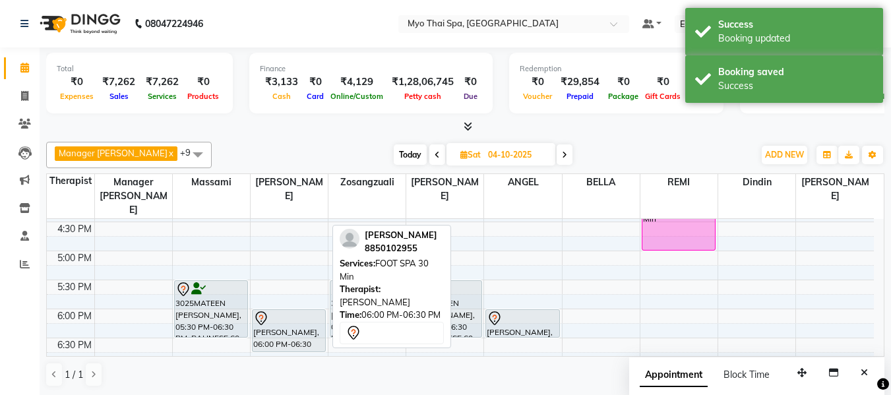
scroll to position [491, 0]
drag, startPoint x: 288, startPoint y: 327, endPoint x: 596, endPoint y: 309, distance: 308.0
click at [596, 309] on div "8:00 AM 8:30 AM 9:00 AM 9:30 AM 10:00 AM 10:30 AM 11:00 AM 11:30 AM 12:00 PM 12…" at bounding box center [460, 163] width 827 height 870
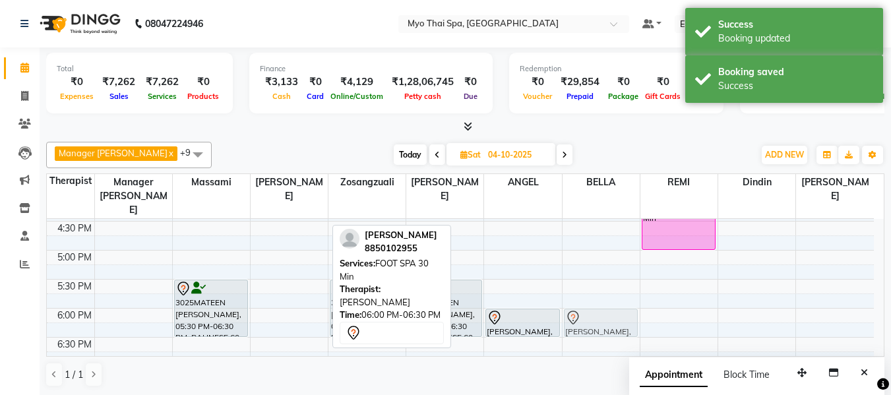
drag, startPoint x: 305, startPoint y: 310, endPoint x: 579, endPoint y: 310, distance: 273.8
click at [585, 311] on tr "3025MATEEN KHAN, 05:30 PM-06:30 PM, BALINESE 60 Min OMKAR, 06:00 PM-06:30 PM, F…" at bounding box center [460, 163] width 827 height 870
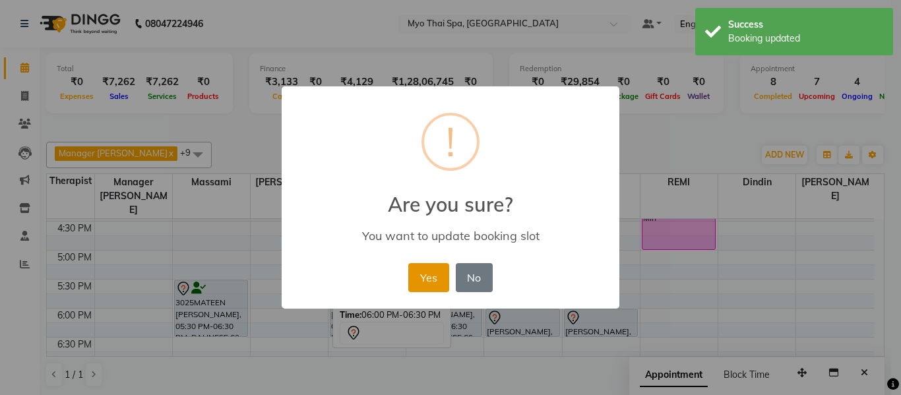
click at [422, 279] on button "Yes" at bounding box center [428, 277] width 40 height 29
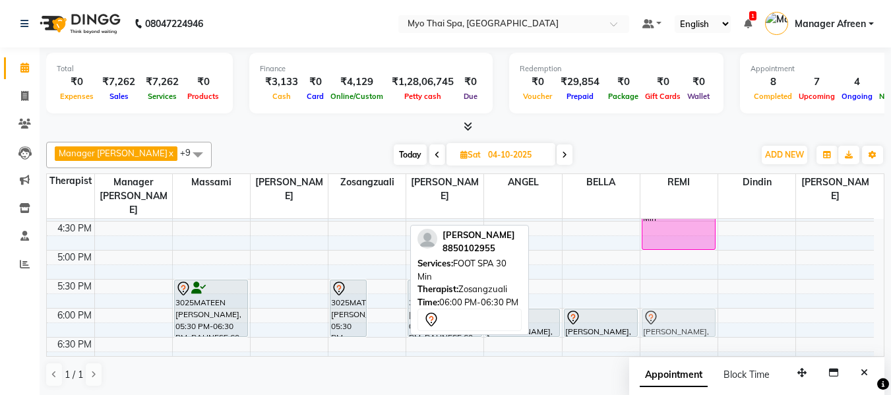
drag, startPoint x: 383, startPoint y: 314, endPoint x: 652, endPoint y: 314, distance: 269.2
click at [676, 316] on tr "3025MATEEN KHAN, 05:30 PM-06:30 PM, BALINESE 60 Min 3025MATEEN KHAN, 05:30 PM-0…" at bounding box center [460, 163] width 827 height 870
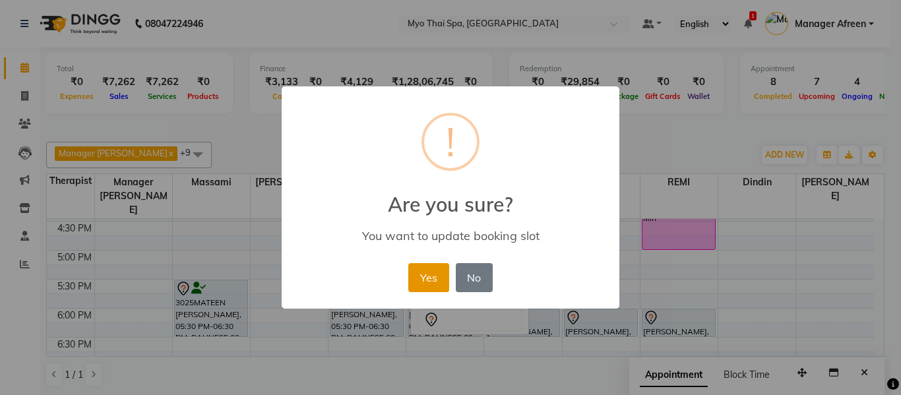
click at [425, 276] on button "Yes" at bounding box center [428, 277] width 40 height 29
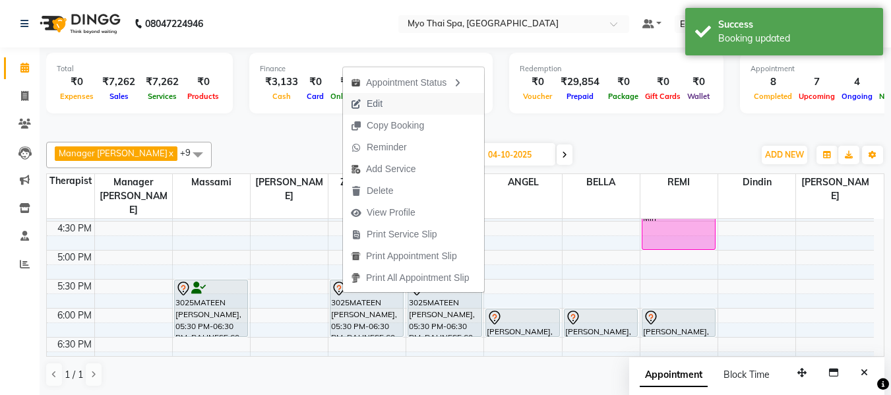
click at [373, 106] on span "Edit" at bounding box center [375, 104] width 16 height 14
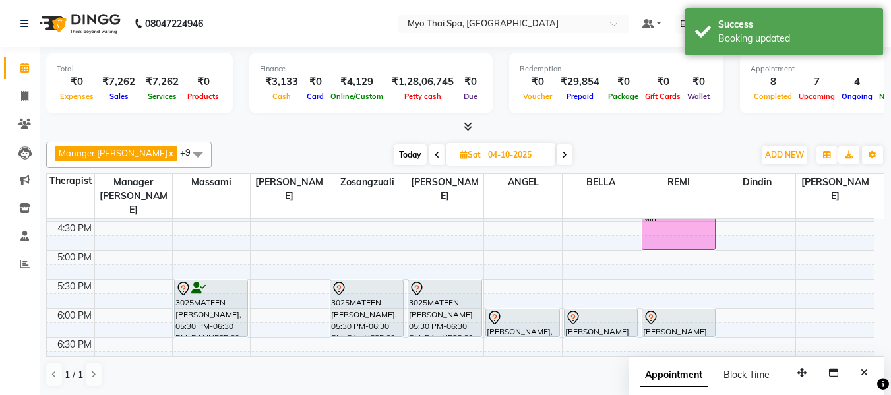
select select "tentative"
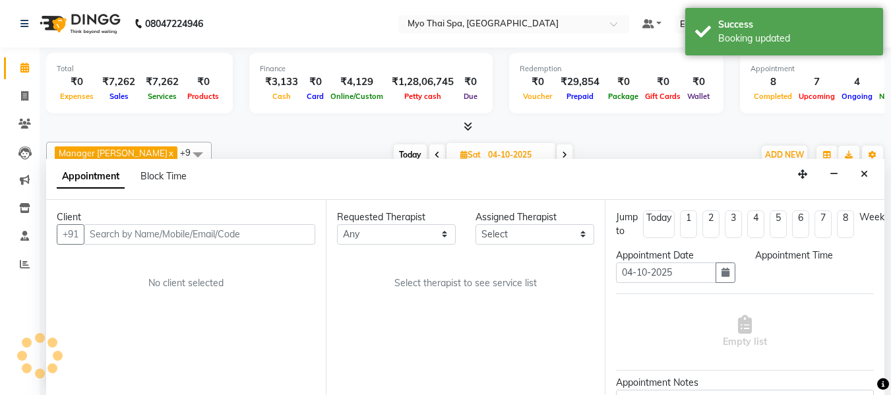
select select "30616"
select select "1050"
select select "1605"
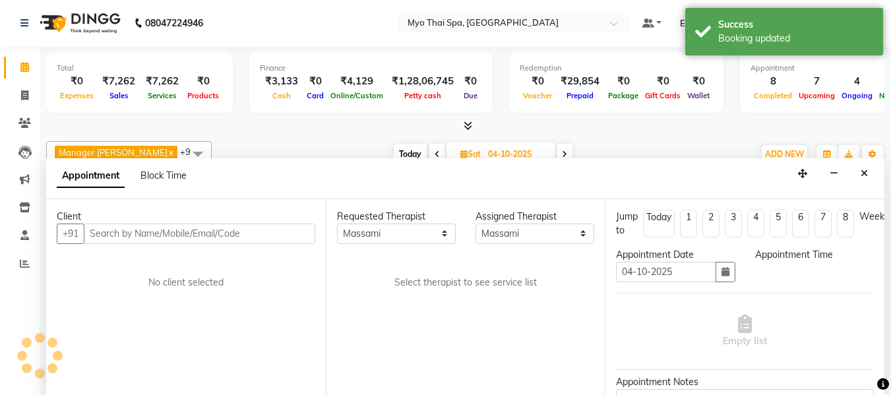
select select "1605"
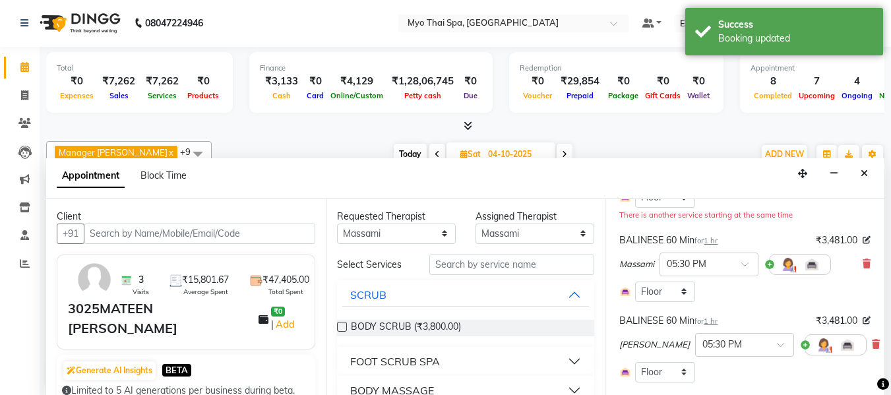
scroll to position [132, 0]
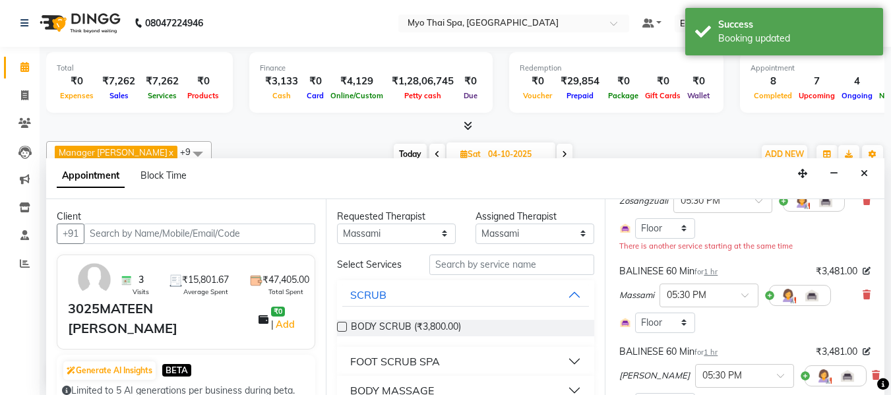
click at [862, 294] on div "BALINESE 60 Min for 1 hr ₹3,481.00 Massami × 05:30 PM Select Room Floor" at bounding box center [745, 298] width 258 height 75
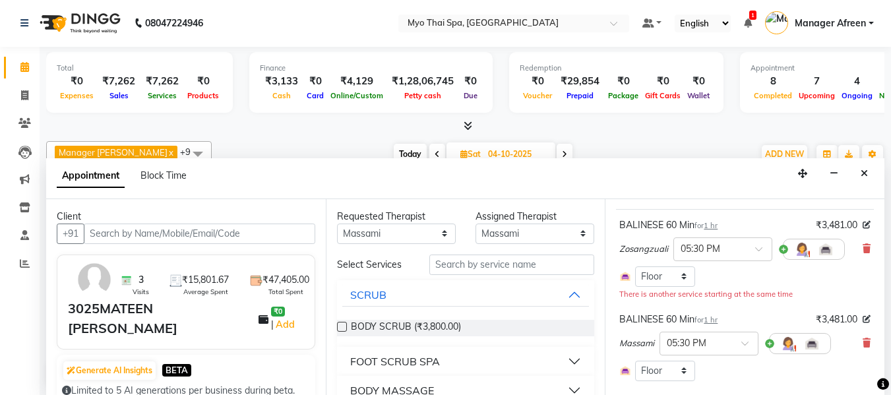
scroll to position [66, 0]
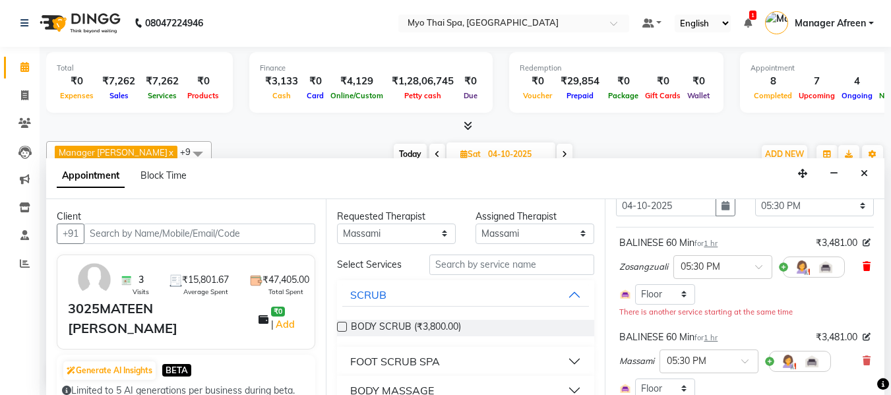
click at [863, 264] on icon at bounding box center [867, 266] width 8 height 9
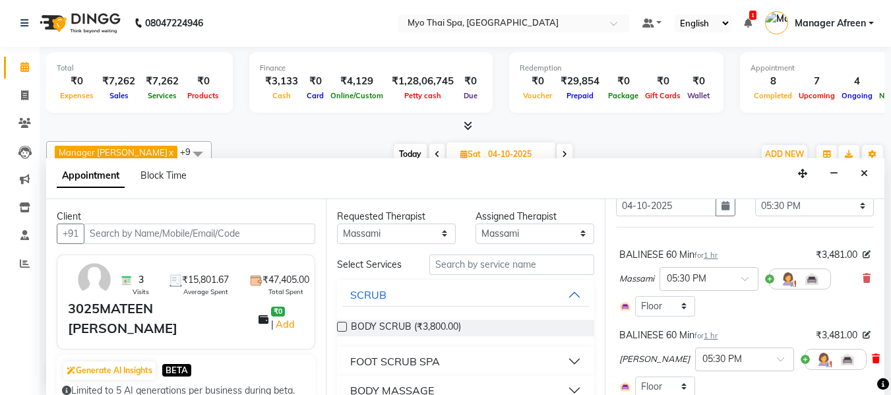
click at [872, 360] on icon at bounding box center [876, 358] width 8 height 9
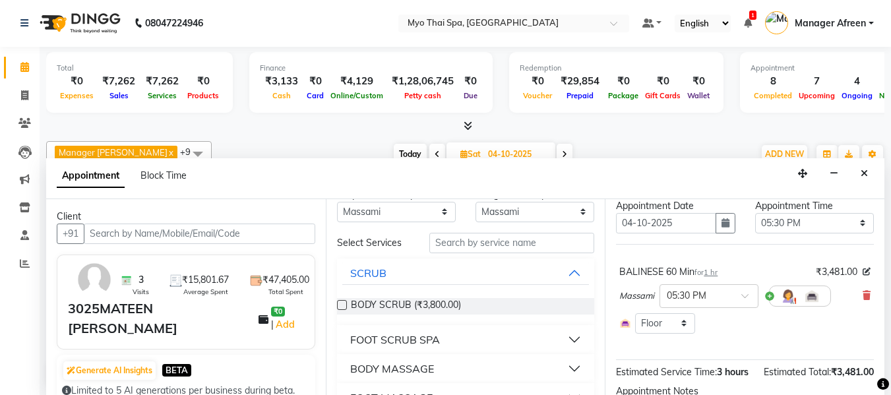
scroll to position [0, 0]
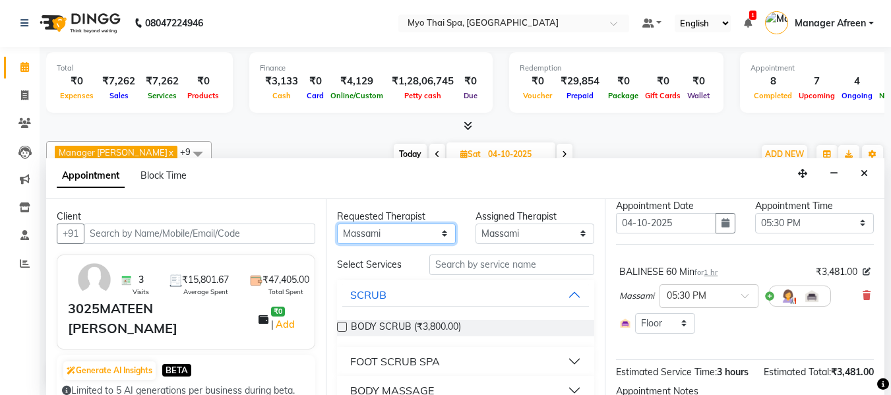
click at [385, 236] on select "Any ANGEL BELLA Dindin Jane JENNY Kristina LORITA Manager Afreen Manager Churmu…" at bounding box center [396, 234] width 119 height 20
select select "62472"
click at [337, 224] on select "Any ANGEL BELLA Dindin Jane JENNY Kristina LORITA Manager Afreen Manager Churmu…" at bounding box center [396, 234] width 119 height 20
select select "62472"
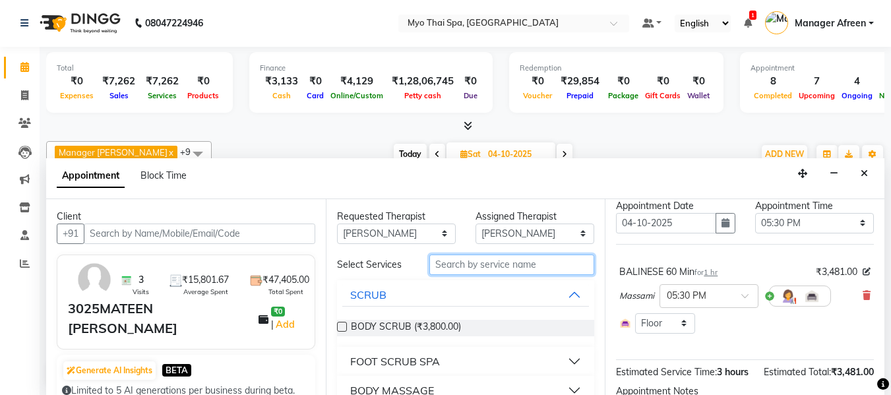
click at [458, 263] on input "text" at bounding box center [512, 265] width 165 height 20
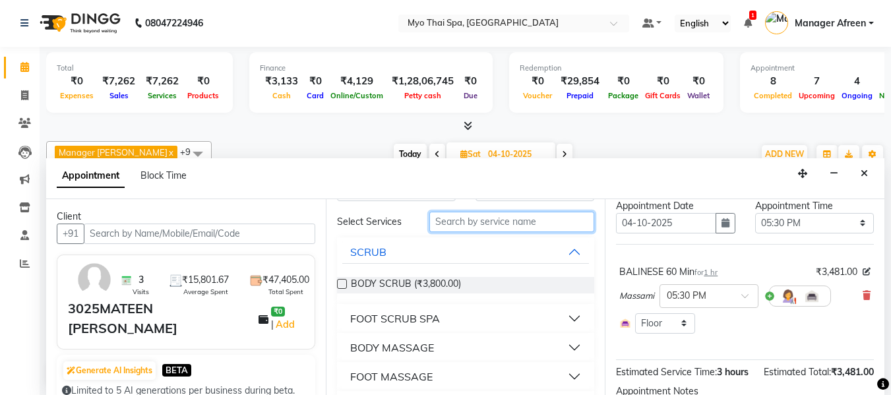
scroll to position [66, 0]
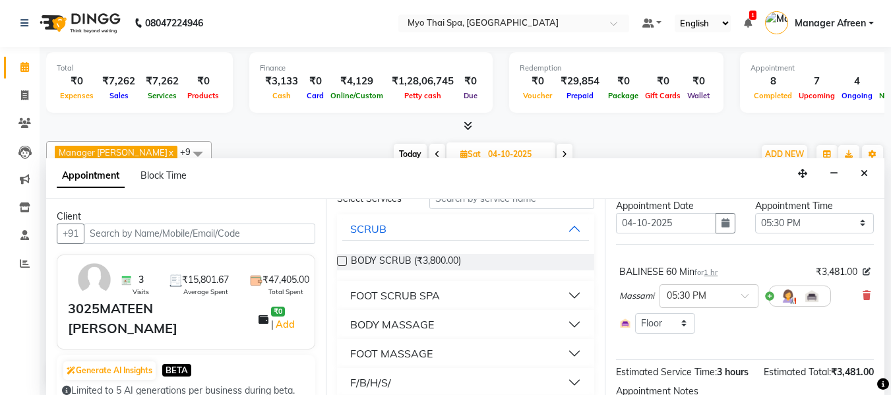
click at [421, 323] on div "BODY MASSAGE" at bounding box center [392, 325] width 84 height 16
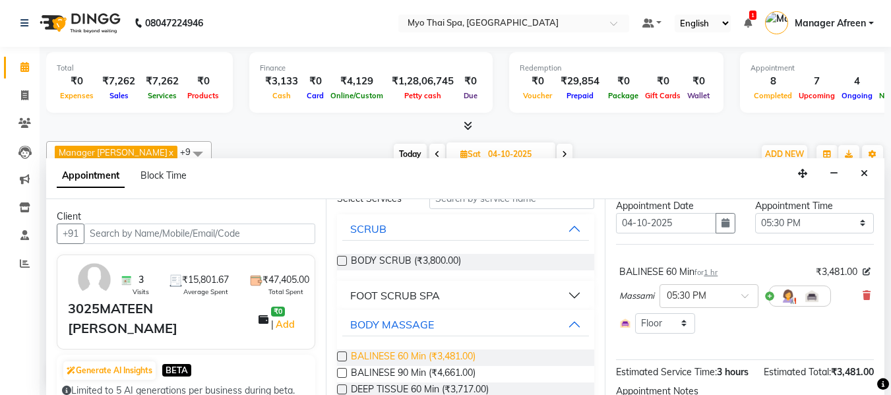
click at [413, 350] on span "BALINESE 60 Min (₹3,481.00)" at bounding box center [413, 358] width 125 height 16
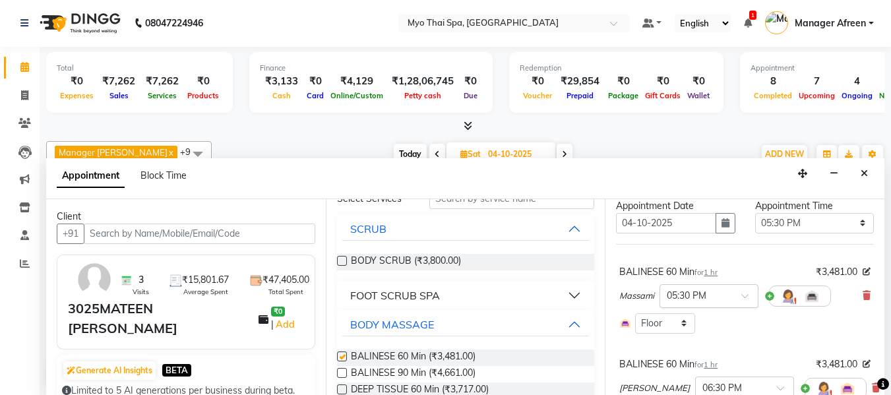
checkbox input "false"
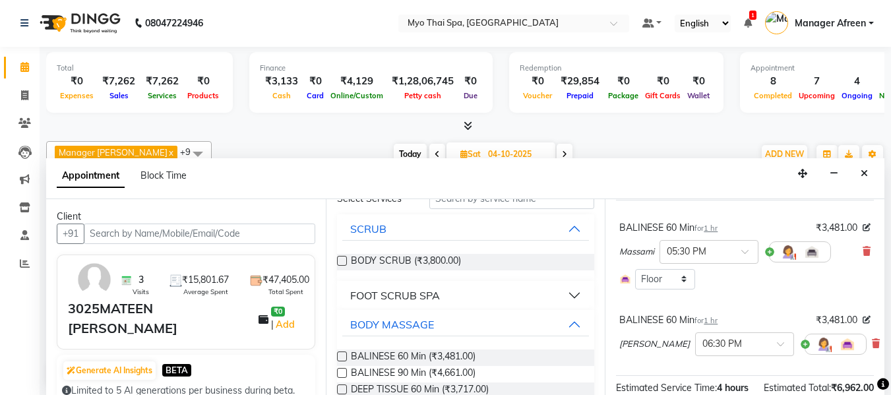
scroll to position [115, 0]
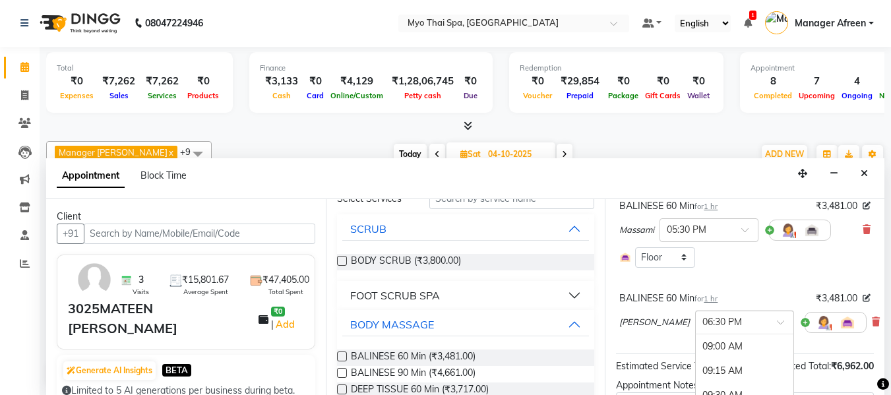
click at [703, 326] on input "text" at bounding box center [732, 322] width 58 height 14
click at [696, 374] on div "05:30 PM" at bounding box center [745, 381] width 98 height 24
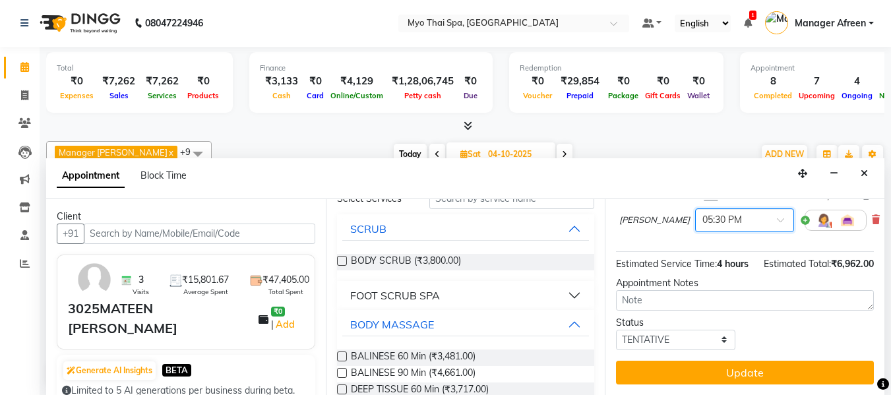
scroll to position [0, 0]
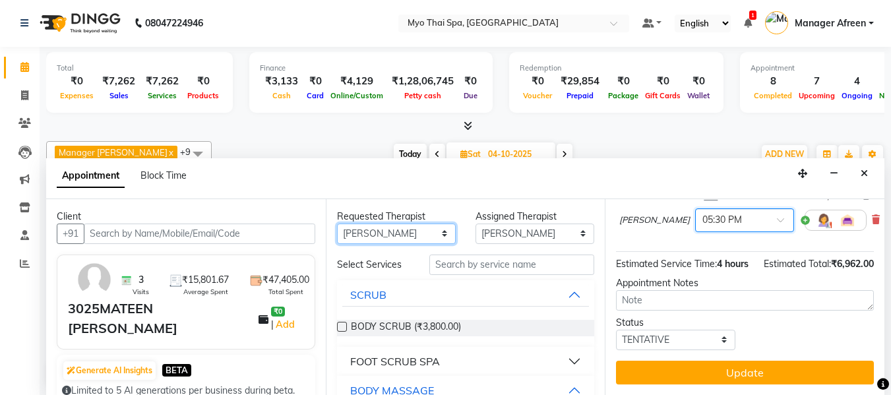
click at [401, 235] on select "Any ANGEL BELLA Dindin Jane JENNY Kristina LORITA Manager Afreen Manager Churmu…" at bounding box center [396, 234] width 119 height 20
select select "35780"
click at [337, 224] on select "Any ANGEL BELLA Dindin Jane JENNY Kristina LORITA Manager Afreen Manager Churmu…" at bounding box center [396, 234] width 119 height 20
select select "35780"
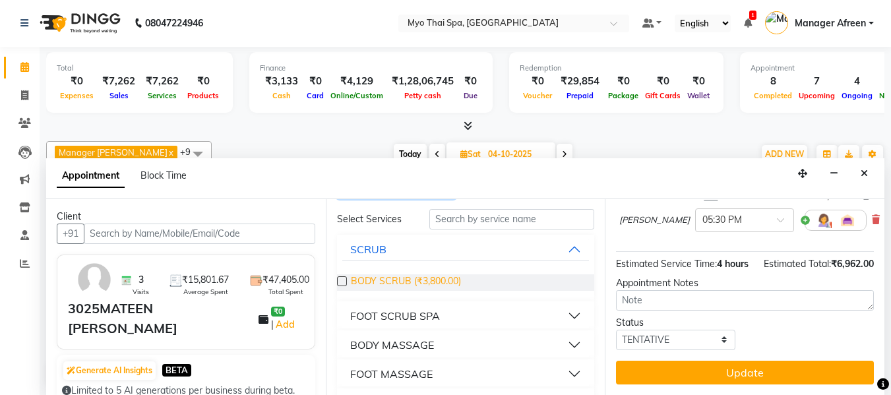
scroll to position [132, 0]
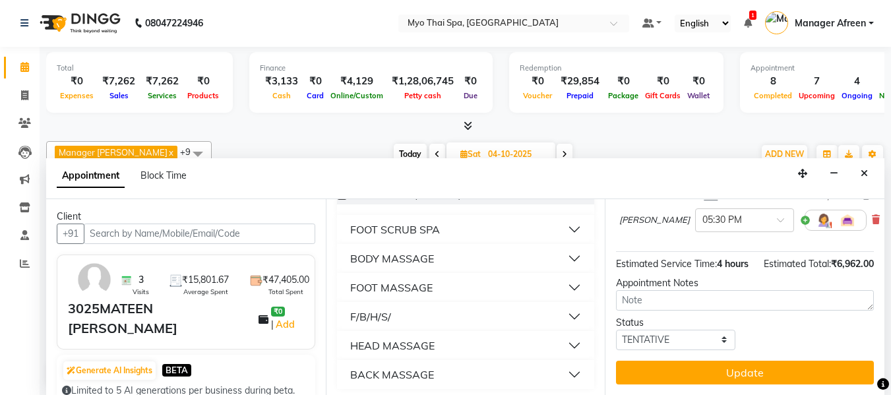
click at [428, 252] on div "BODY MASSAGE" at bounding box center [392, 259] width 84 height 16
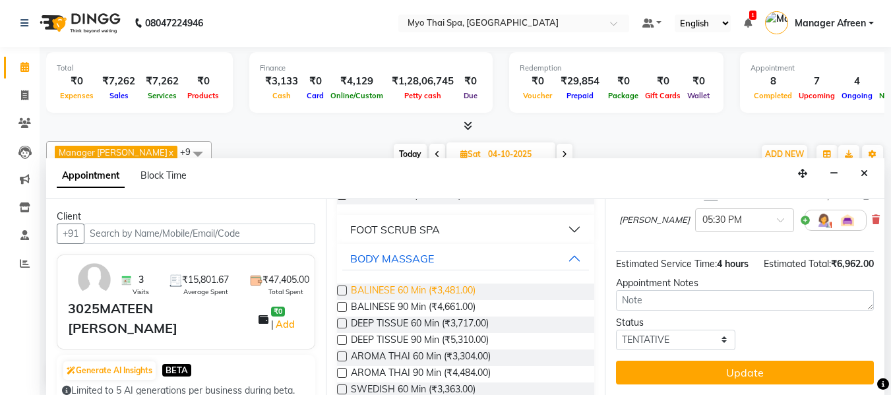
click at [398, 289] on span "BALINESE 60 Min (₹3,481.00)" at bounding box center [413, 292] width 125 height 16
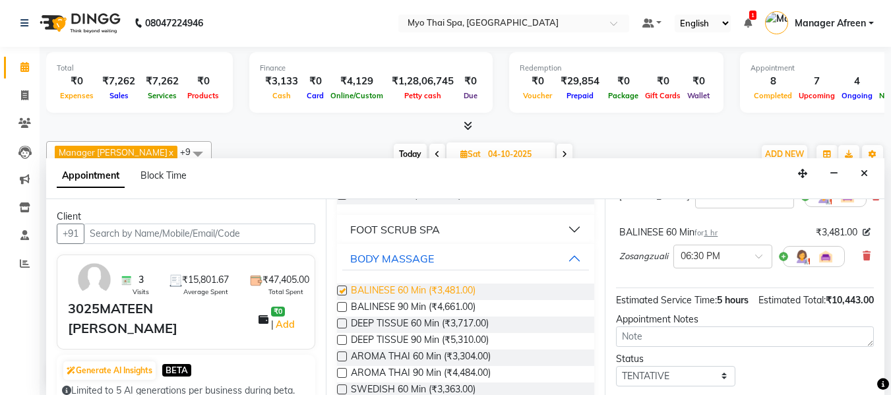
checkbox input "false"
click at [740, 257] on div at bounding box center [723, 256] width 98 height 14
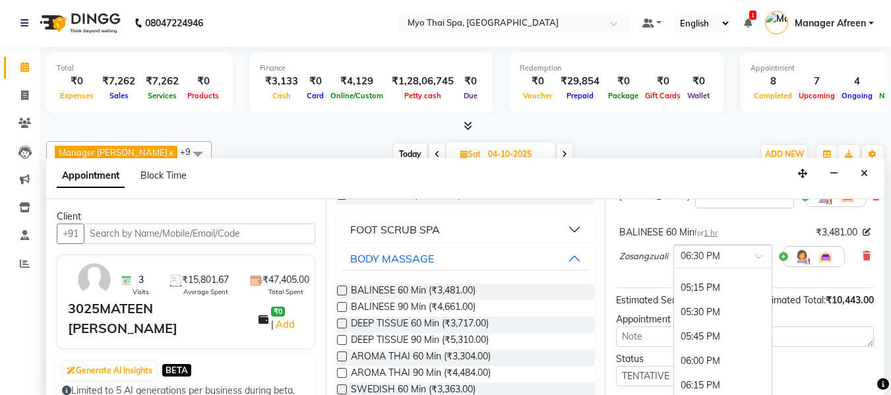
scroll to position [796, 0]
click at [711, 314] on div "05:30 PM" at bounding box center [723, 315] width 98 height 24
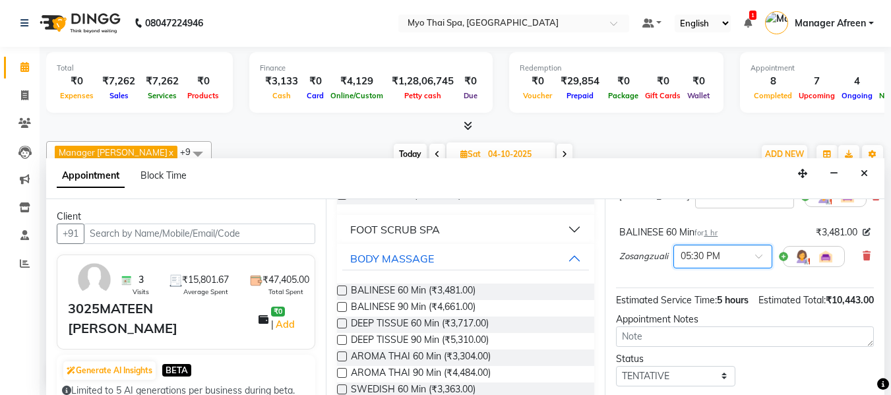
scroll to position [301, 0]
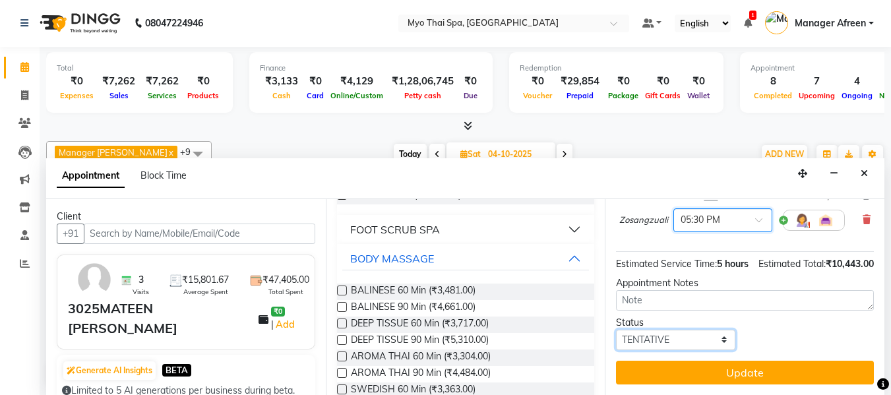
click at [689, 334] on select "Select TENTATIVE CONFIRM UPCOMING" at bounding box center [675, 340] width 119 height 20
select select "confirm booking"
click at [616, 330] on select "Select TENTATIVE CONFIRM UPCOMING" at bounding box center [675, 340] width 119 height 20
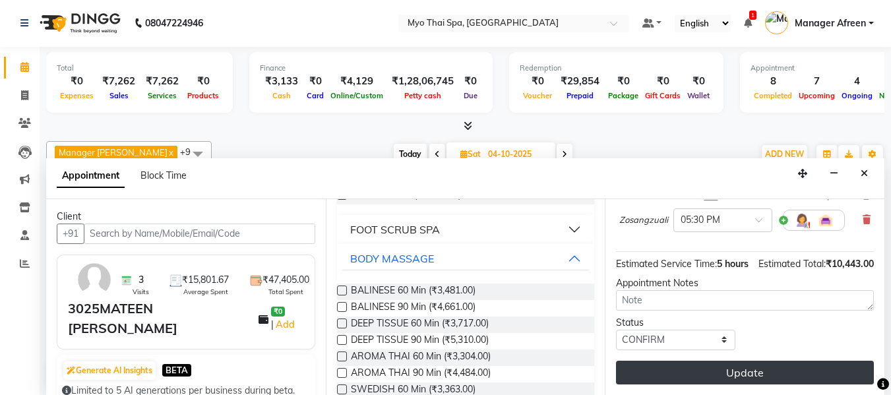
click at [677, 371] on button "Update" at bounding box center [745, 373] width 258 height 24
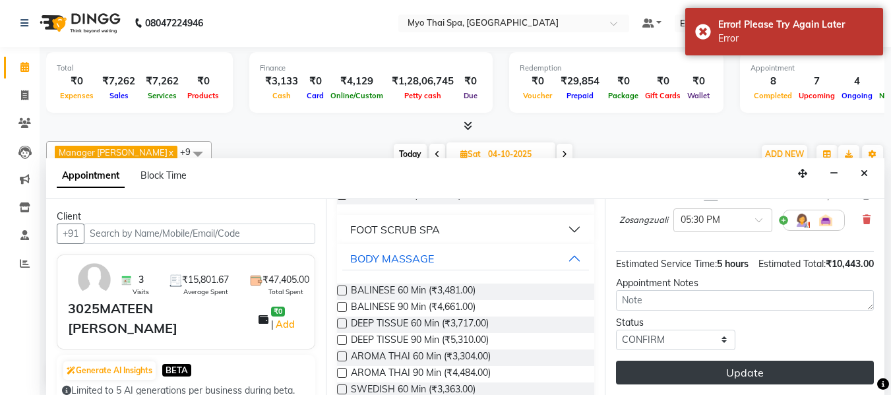
click at [732, 362] on button "Update" at bounding box center [745, 373] width 258 height 24
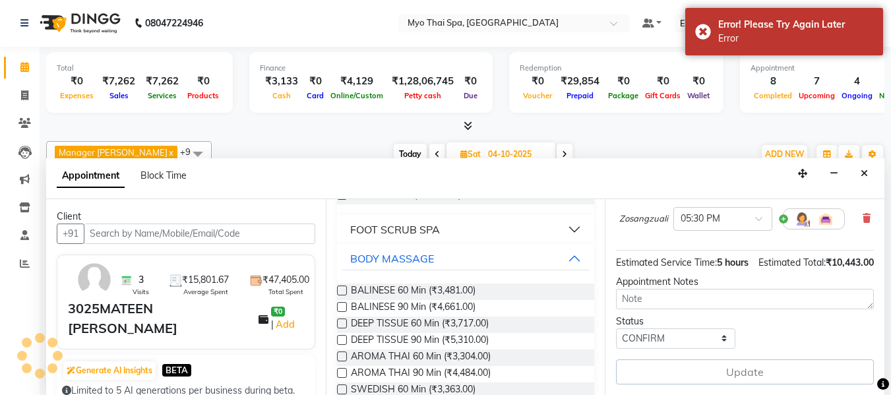
click at [732, 362] on div "Update" at bounding box center [745, 372] width 258 height 25
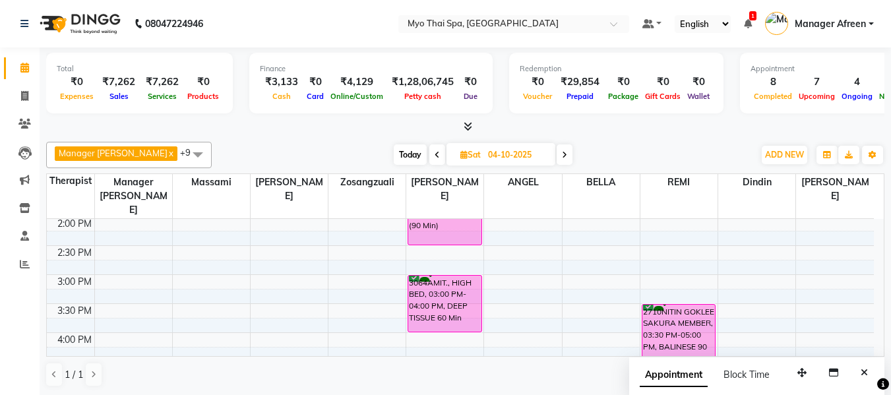
scroll to position [333, 0]
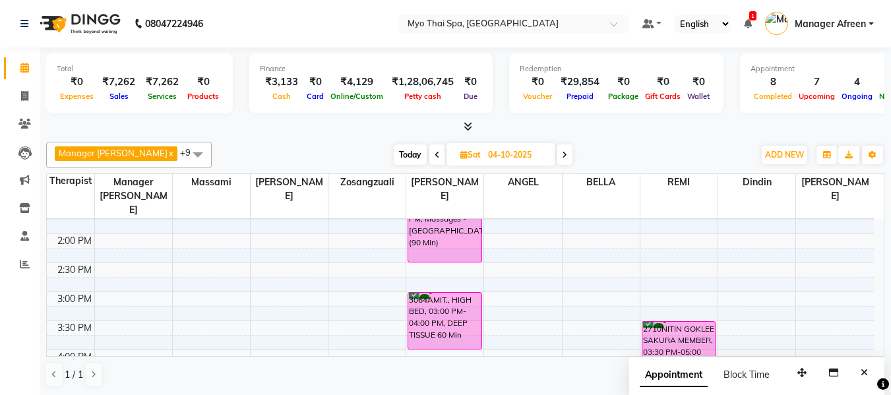
click at [394, 150] on span "Today" at bounding box center [410, 155] width 33 height 20
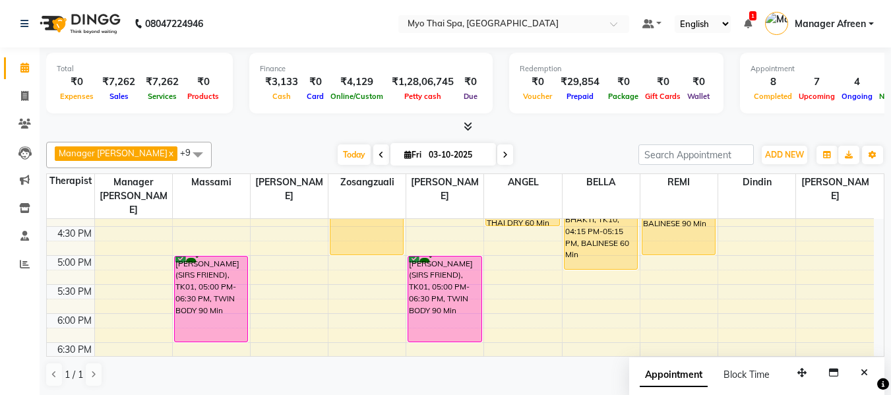
scroll to position [465, 0]
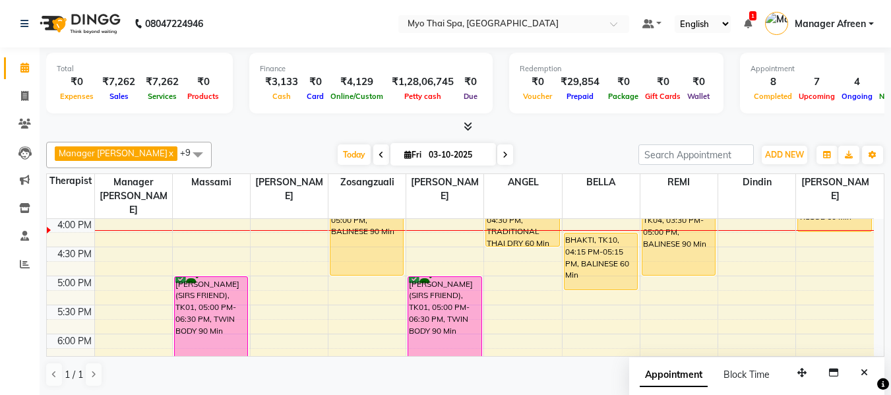
click at [503, 158] on icon at bounding box center [505, 155] width 5 height 8
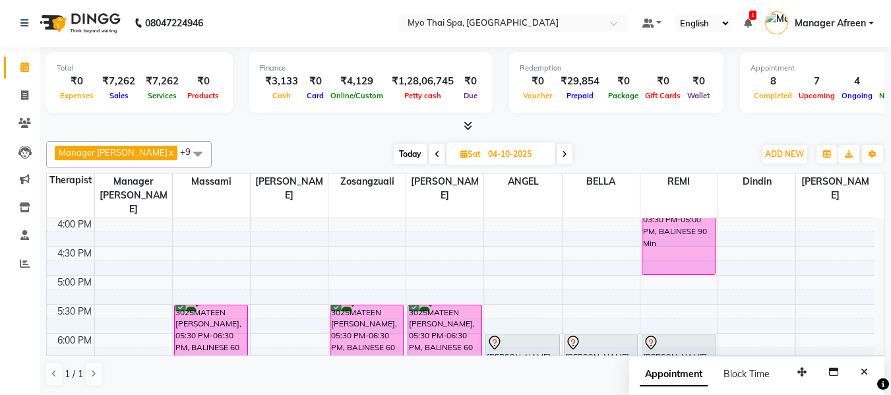
scroll to position [531, 0]
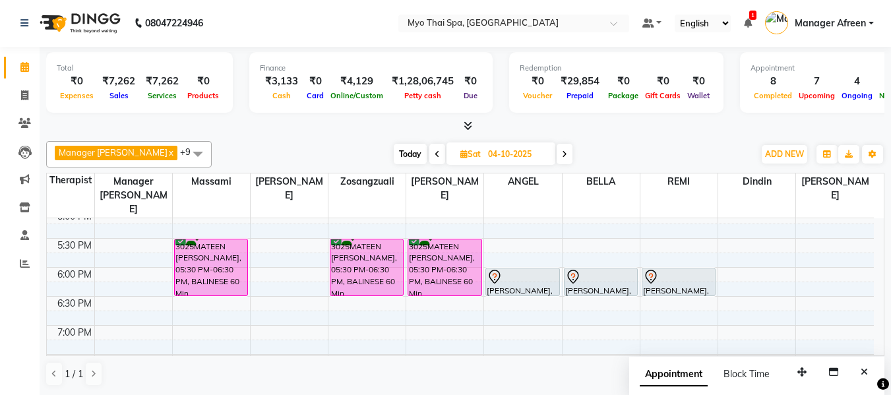
click at [397, 147] on span "Today" at bounding box center [410, 154] width 33 height 20
type input "03-10-2025"
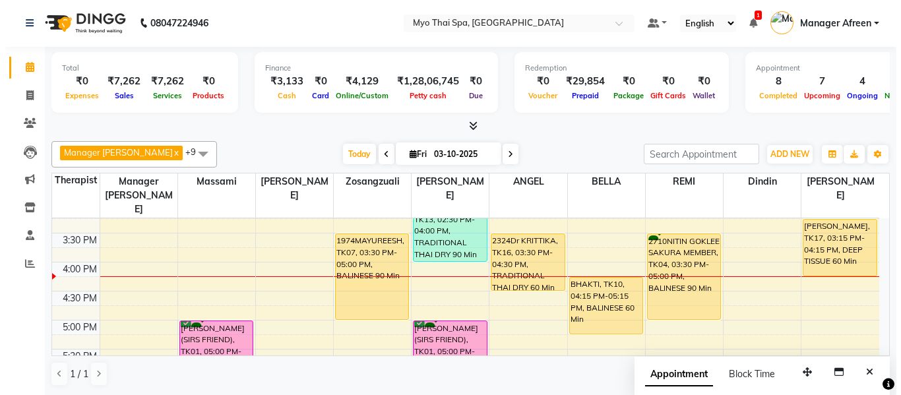
scroll to position [399, 0]
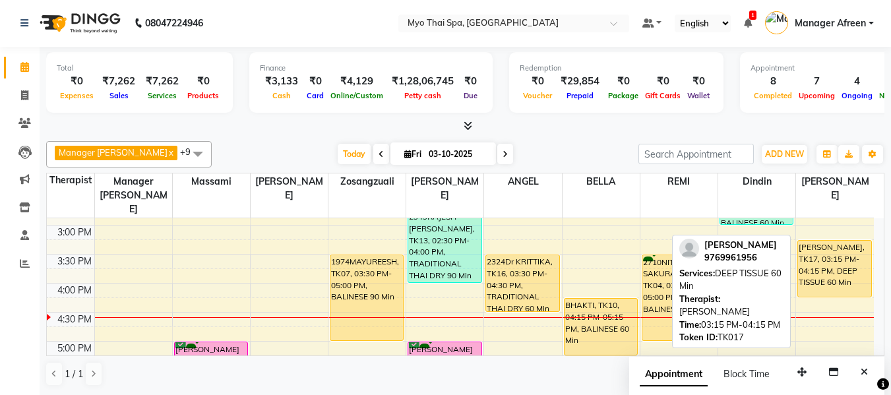
click at [817, 243] on div "[PERSON_NAME], TK17, 03:15 PM-04:15 PM, DEEP TISSUE 60 Min" at bounding box center [834, 269] width 73 height 56
select select "1"
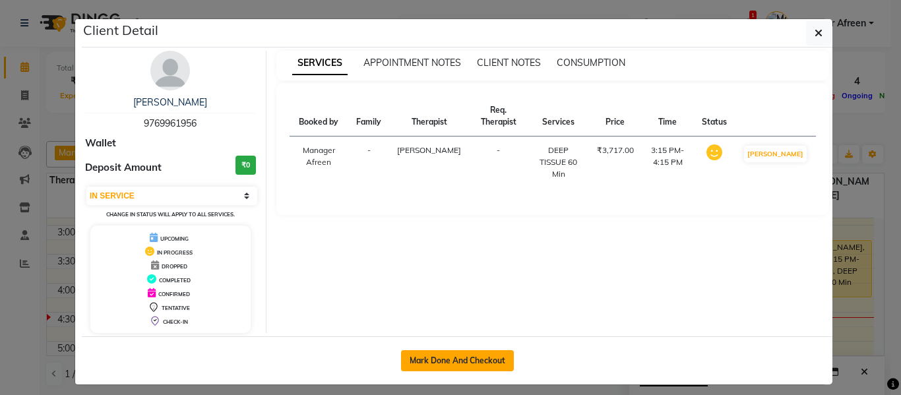
click at [498, 351] on button "Mark Done And Checkout" at bounding box center [457, 360] width 113 height 21
select select "service"
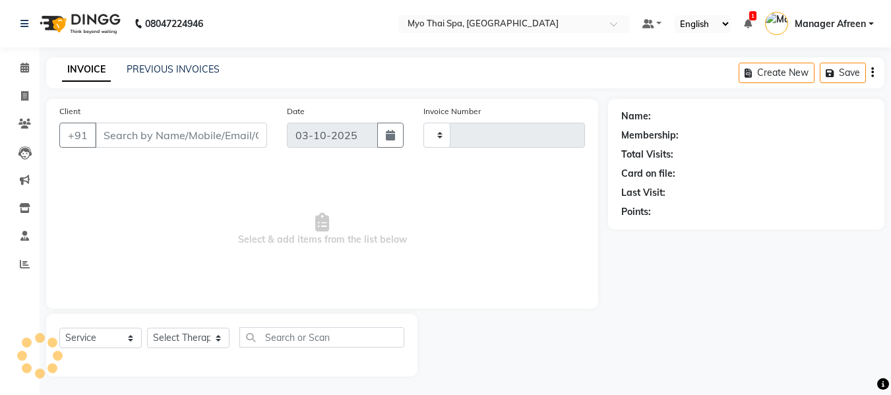
type input "4242"
type input "9769961956"
select select "3908"
select select "88654"
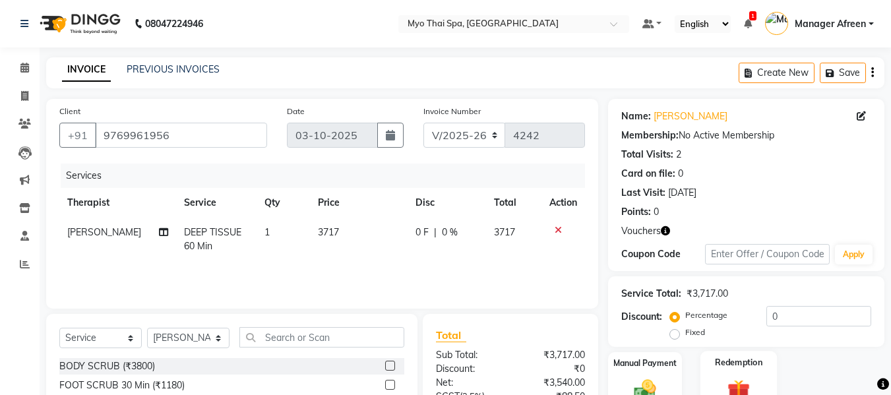
scroll to position [133, 0]
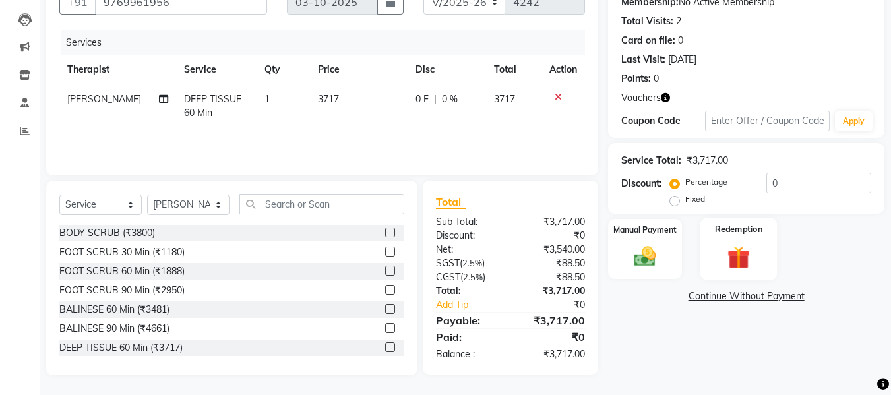
click at [742, 258] on img at bounding box center [739, 257] width 37 height 28
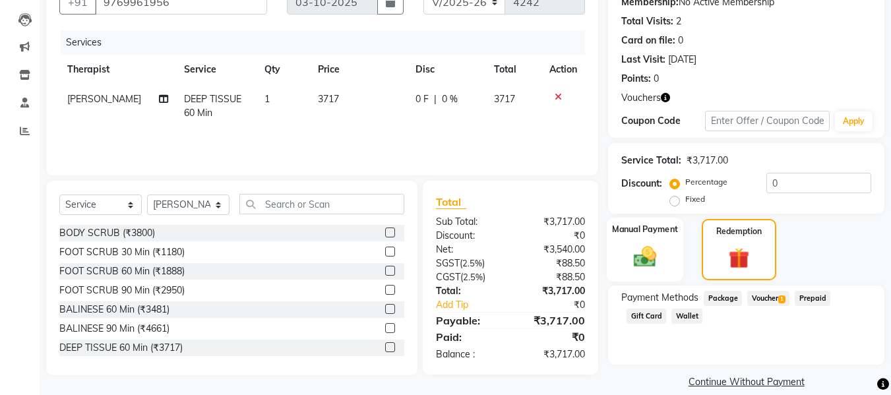
click at [641, 247] on img at bounding box center [645, 256] width 37 height 26
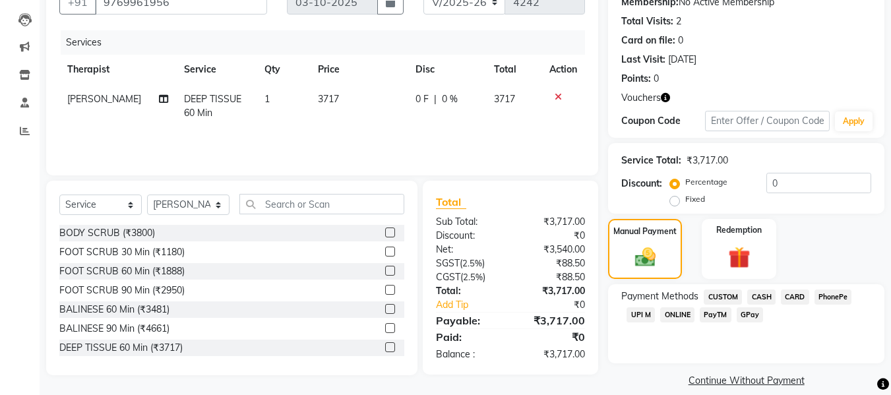
click at [643, 317] on span "UPI M" at bounding box center [641, 314] width 28 height 15
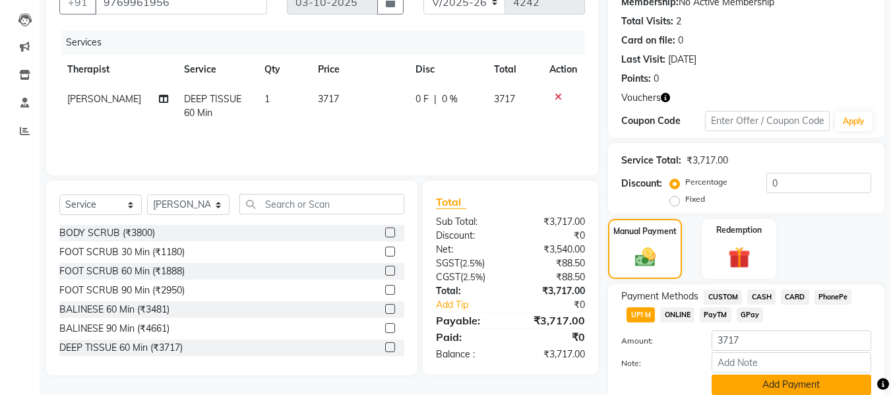
click at [733, 379] on button "Add Payment" at bounding box center [792, 385] width 160 height 20
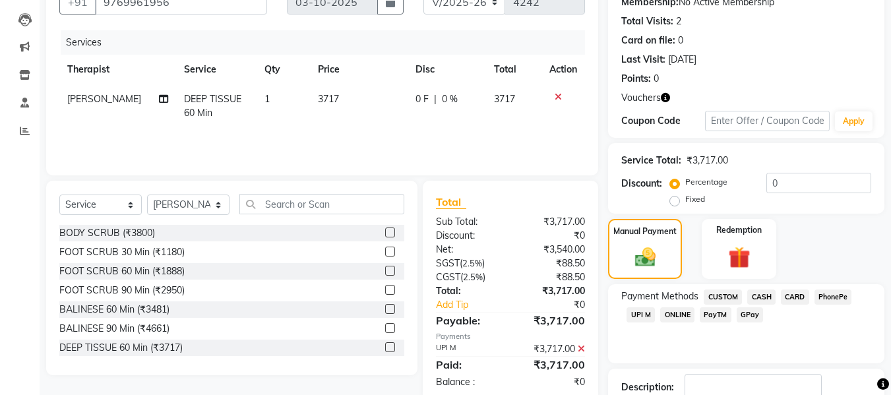
scroll to position [249, 0]
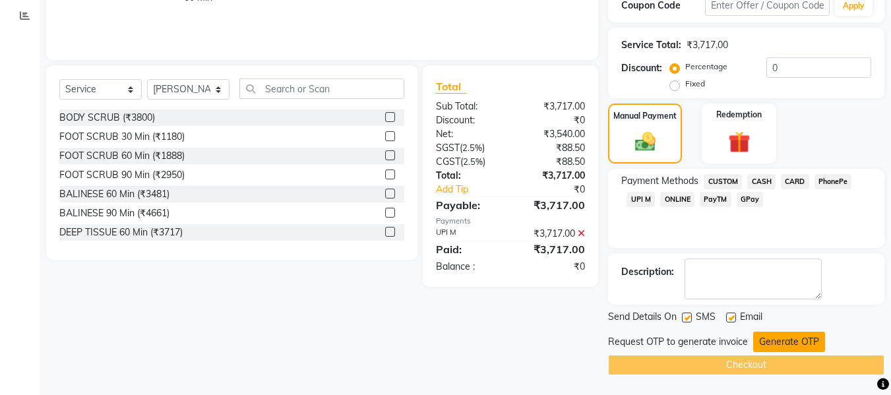
click at [756, 337] on button "Generate OTP" at bounding box center [790, 342] width 72 height 20
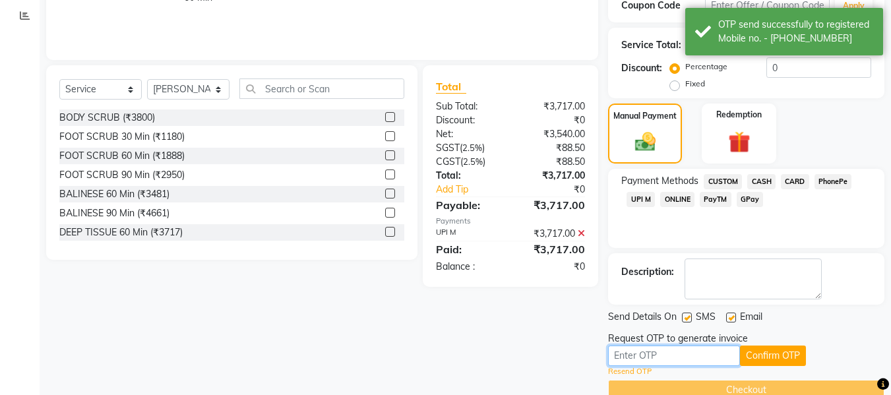
click at [641, 350] on input "text" at bounding box center [674, 356] width 132 height 20
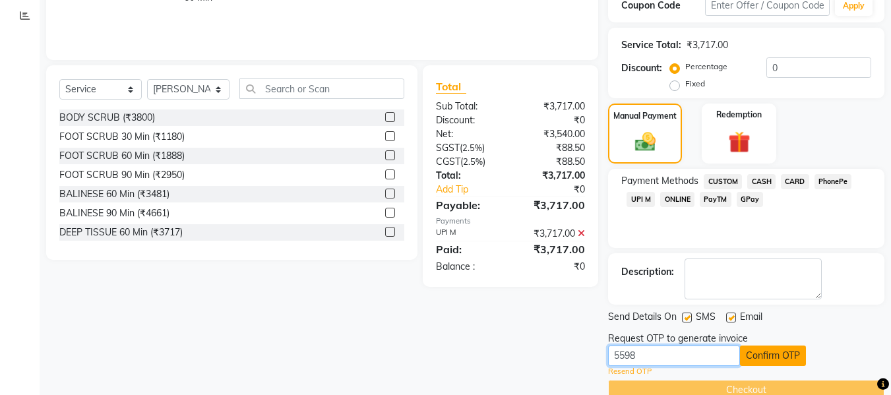
type input "5598"
click at [757, 357] on button "Confirm OTP" at bounding box center [773, 356] width 66 height 20
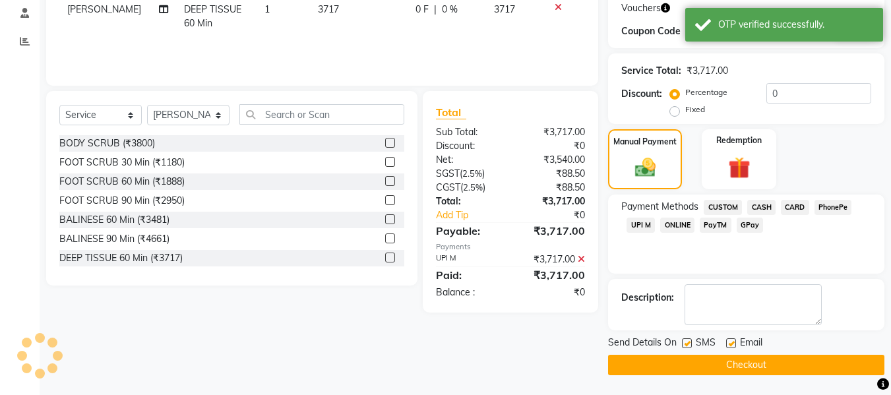
scroll to position [223, 0]
click at [685, 368] on button "Checkout" at bounding box center [746, 365] width 276 height 20
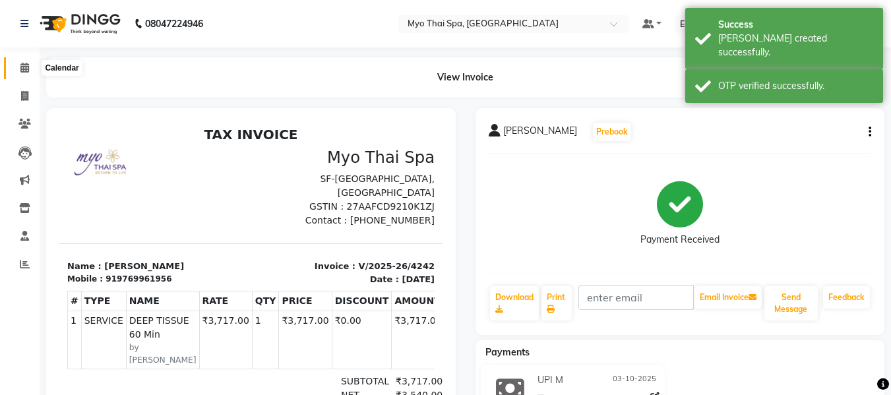
click at [28, 70] on icon at bounding box center [24, 68] width 9 height 10
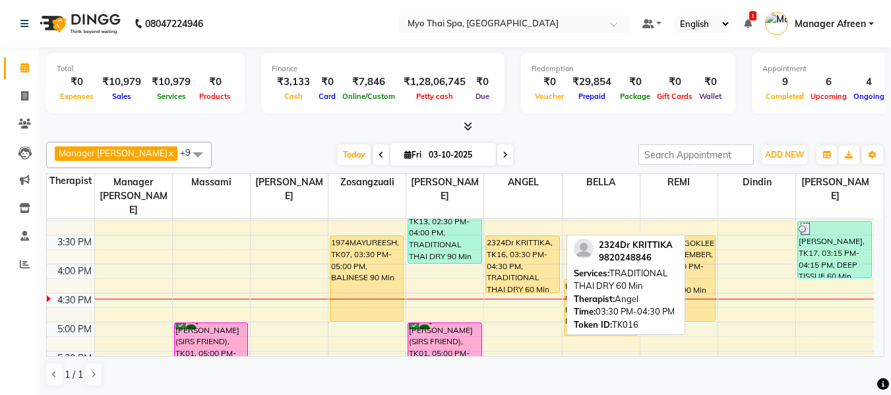
scroll to position [396, 0]
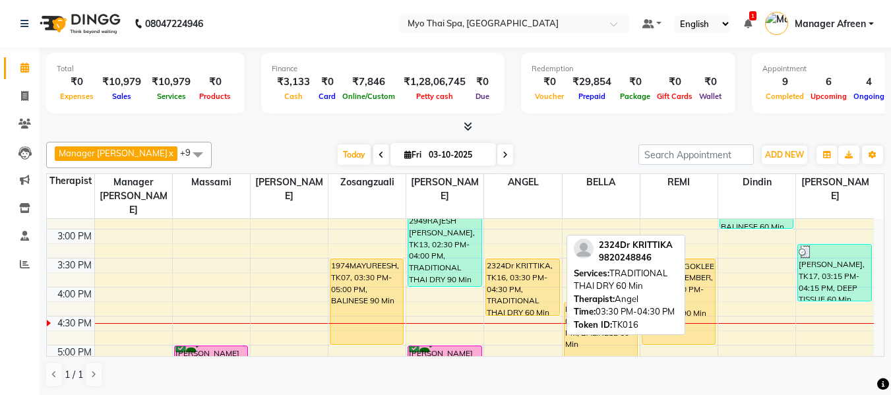
click at [516, 269] on div "2324Dr KRITTIKA, TK16, 03:30 PM-04:30 PM, TRADITIONAL THAI DRY 60 Min" at bounding box center [522, 287] width 73 height 56
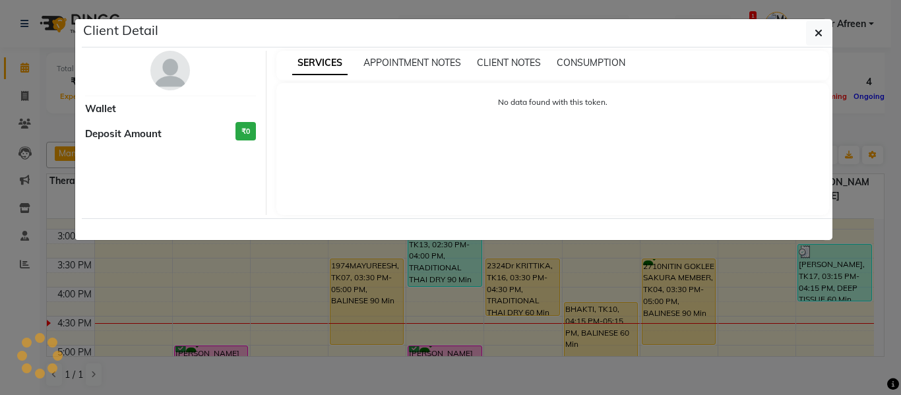
select select "1"
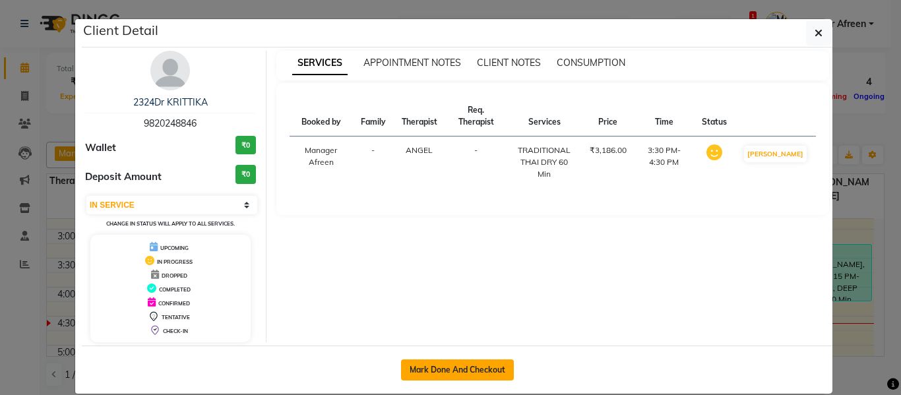
click at [493, 364] on button "Mark Done And Checkout" at bounding box center [457, 370] width 113 height 21
select select "service"
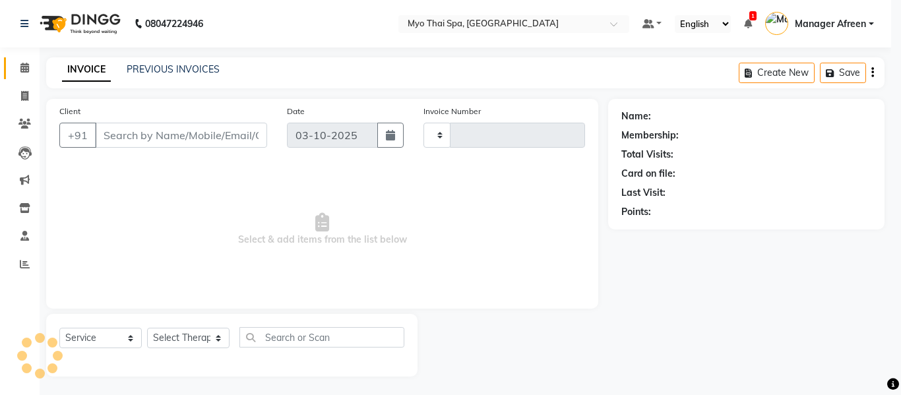
type input "4243"
select select "3"
select select "3908"
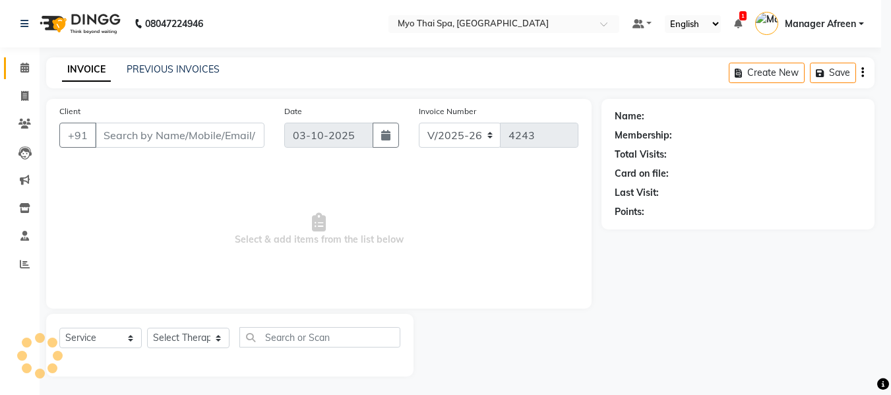
type input "9820248846"
select select "70774"
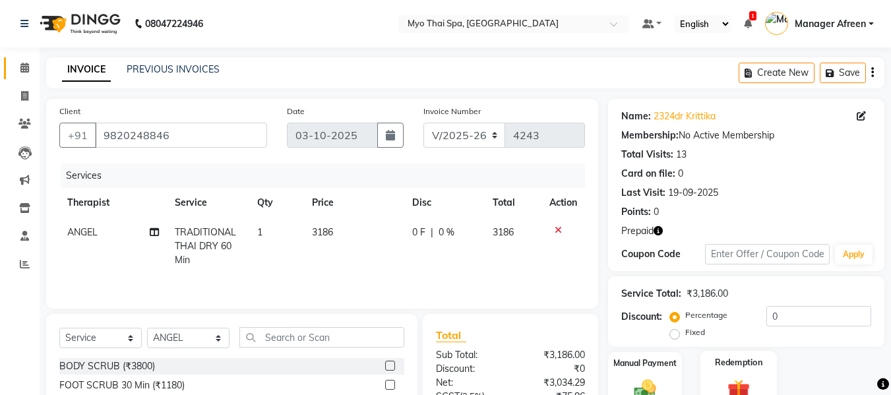
scroll to position [132, 0]
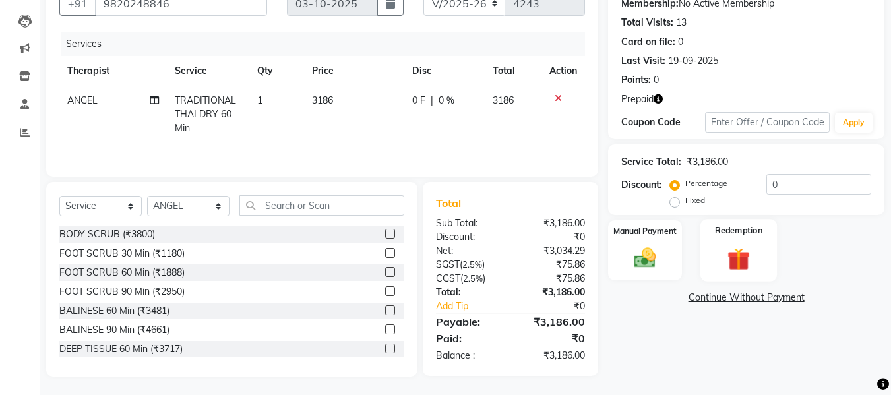
click at [734, 262] on img at bounding box center [739, 259] width 37 height 28
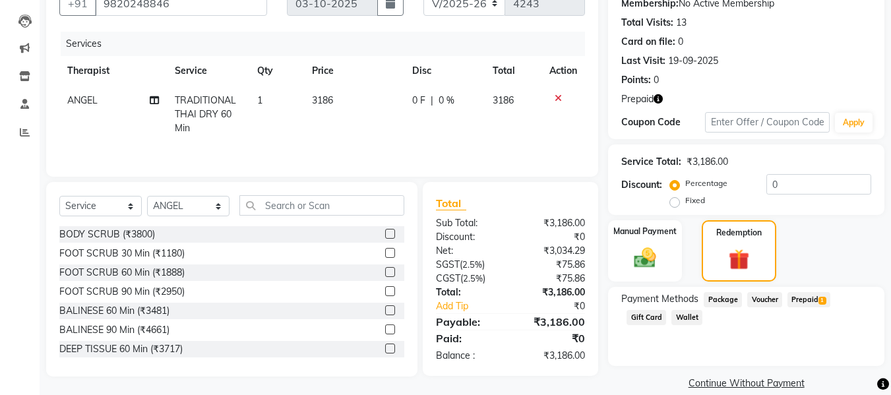
click at [808, 294] on span "Prepaid 1" at bounding box center [809, 299] width 43 height 15
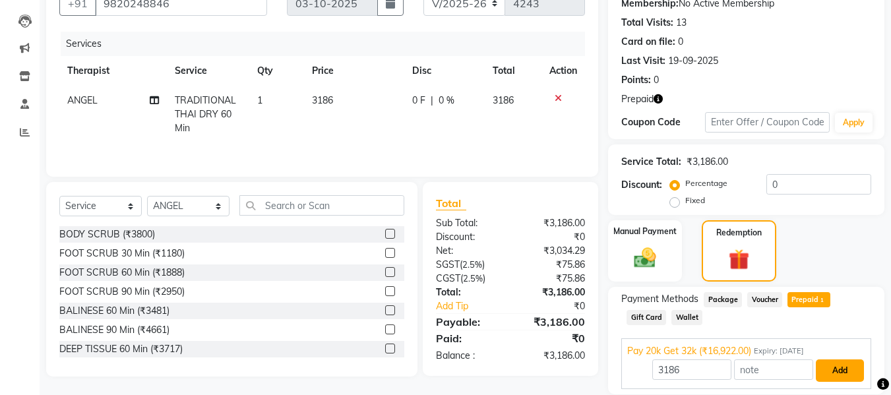
click at [828, 368] on button "Add" at bounding box center [840, 371] width 48 height 22
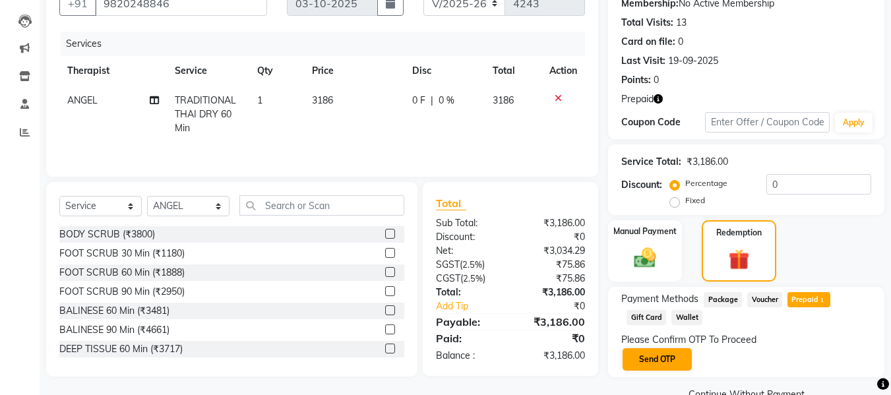
scroll to position [161, 0]
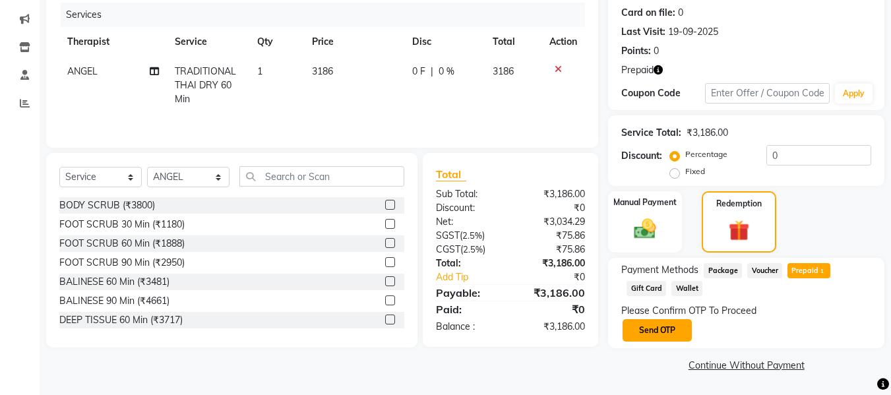
click at [654, 335] on button "Send OTP" at bounding box center [657, 330] width 69 height 22
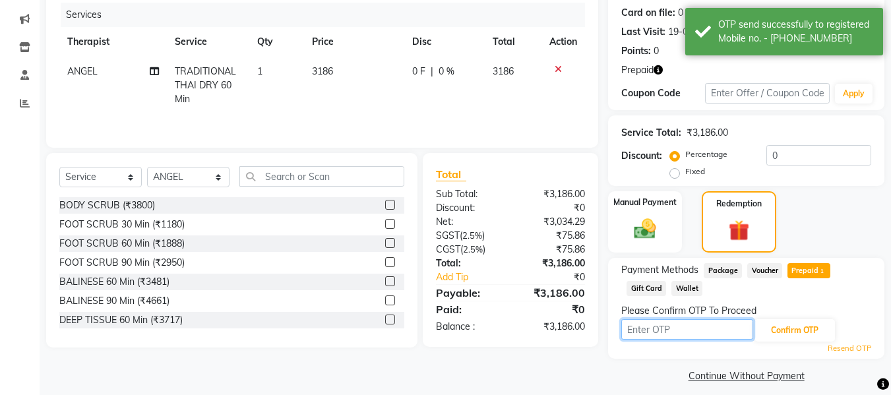
click at [657, 334] on input "text" at bounding box center [688, 329] width 132 height 20
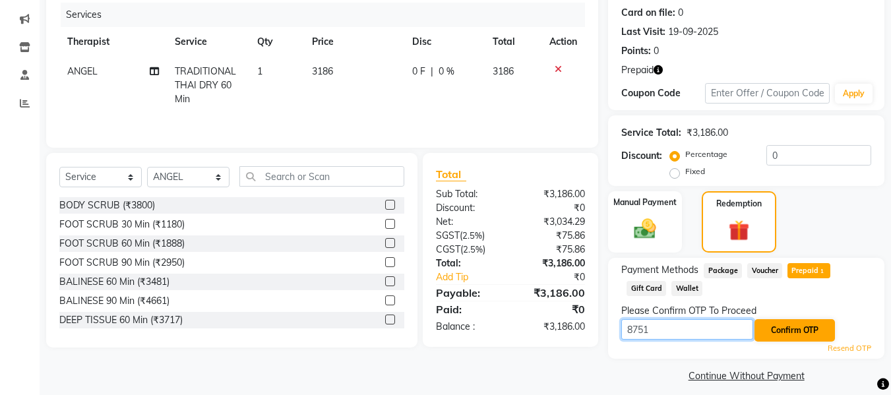
type input "8751"
click at [788, 331] on button "Confirm OTP" at bounding box center [795, 330] width 80 height 22
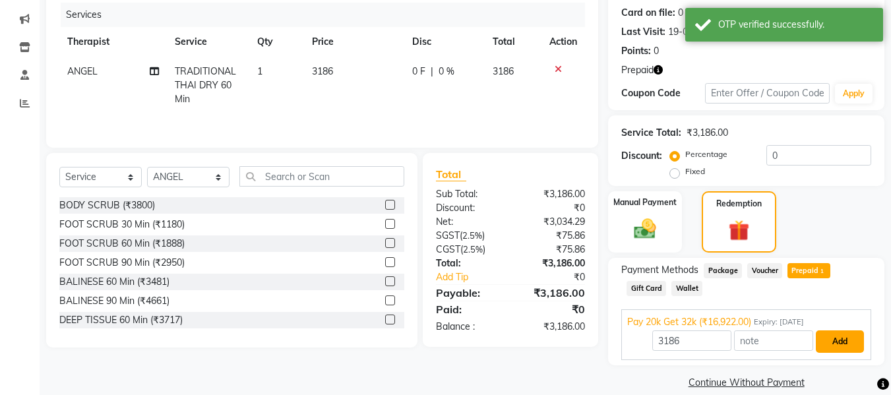
click at [823, 346] on button "Add" at bounding box center [840, 342] width 48 height 22
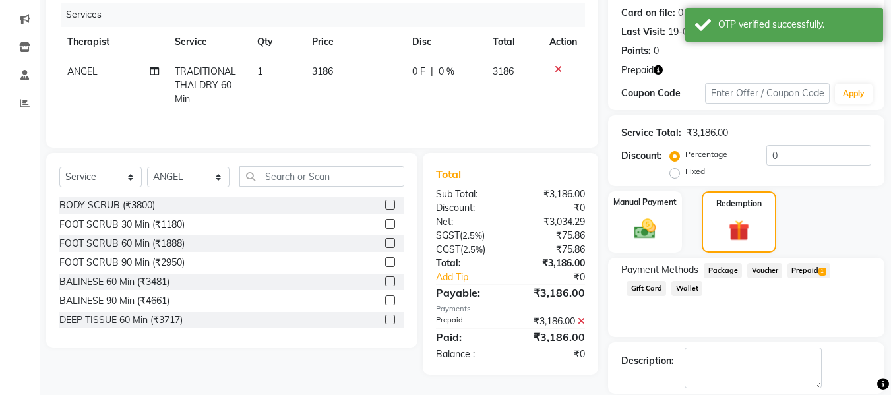
scroll to position [224, 0]
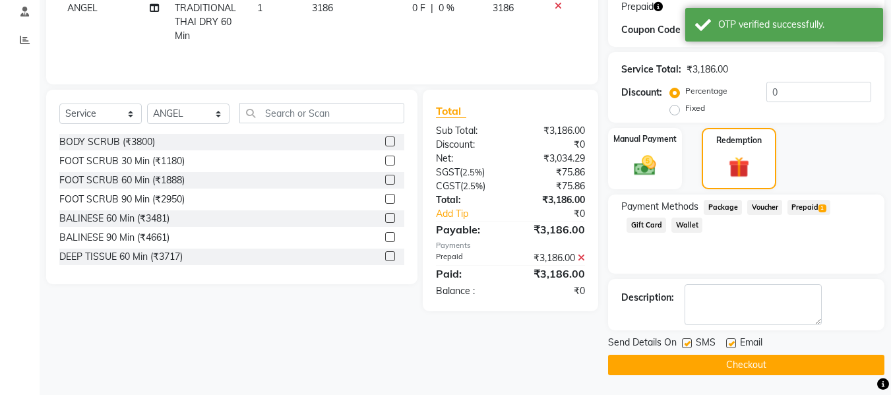
click at [688, 341] on label at bounding box center [687, 343] width 10 height 10
click at [688, 341] on input "checkbox" at bounding box center [686, 344] width 9 height 9
checkbox input "false"
click at [693, 363] on button "Checkout" at bounding box center [746, 365] width 276 height 20
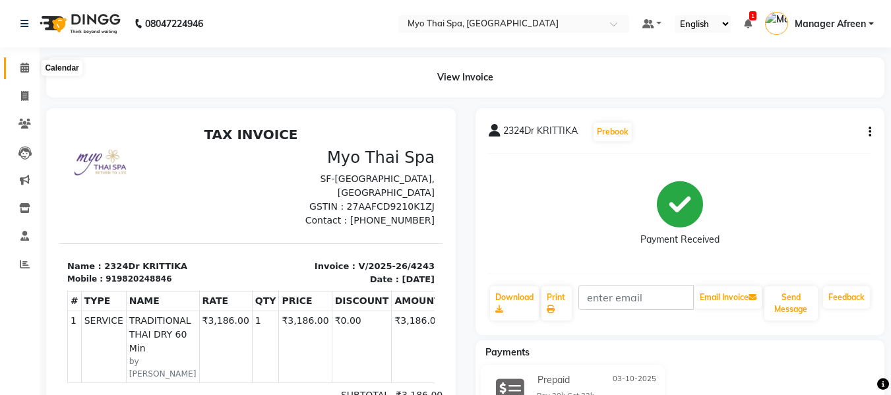
click at [30, 69] on span at bounding box center [24, 68] width 23 height 15
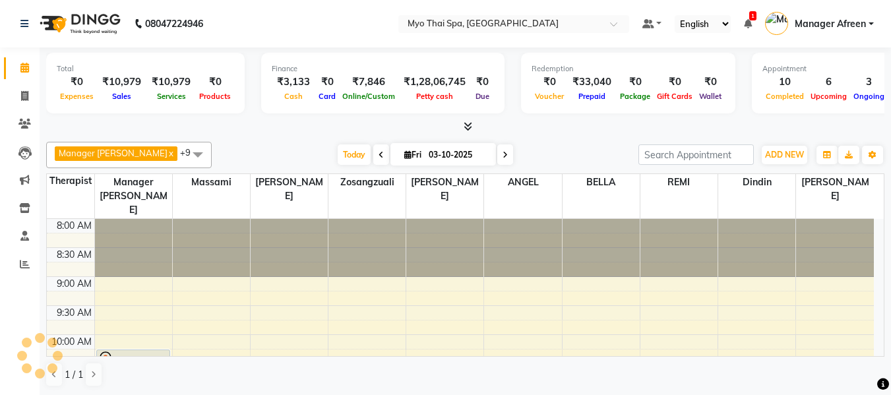
scroll to position [465, 0]
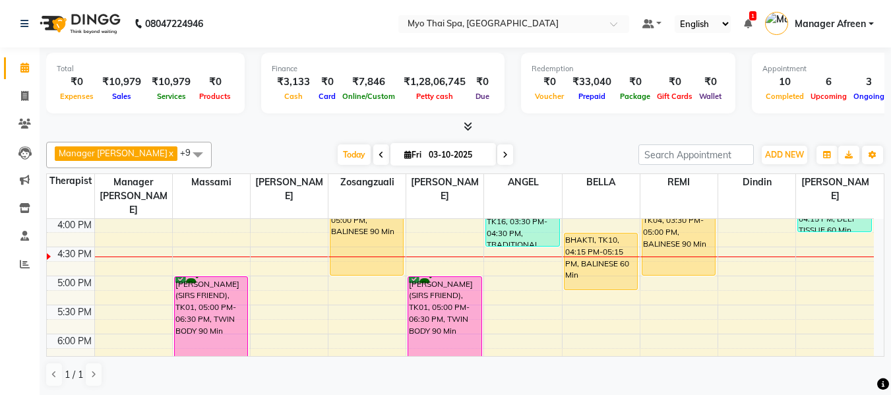
click at [285, 284] on div "8:00 AM 8:30 AM 9:00 AM 9:30 AM 10:00 AM 10:30 AM 11:00 AM 11:30 AM 12:00 PM 12…" at bounding box center [460, 189] width 827 height 870
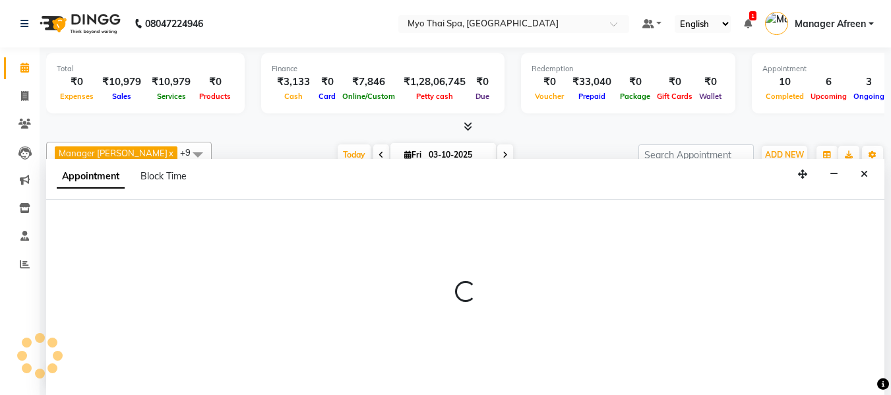
scroll to position [1, 0]
select select "35779"
select select "tentative"
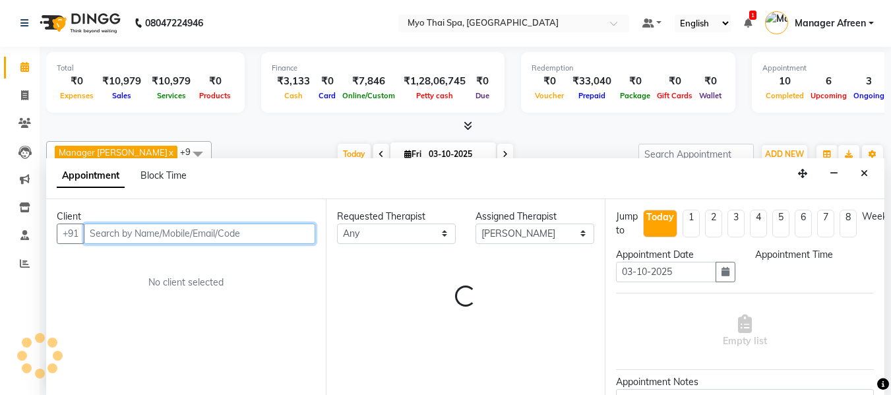
select select "1035"
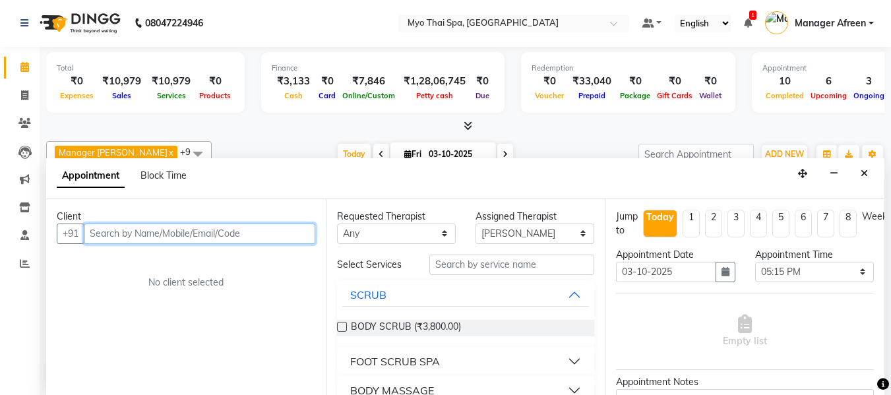
click at [236, 230] on input "text" at bounding box center [200, 234] width 232 height 20
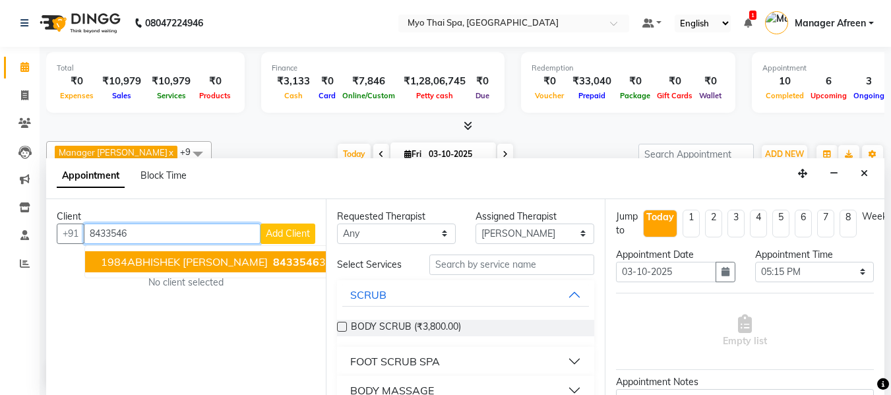
click at [273, 259] on span "8433546" at bounding box center [296, 261] width 46 height 13
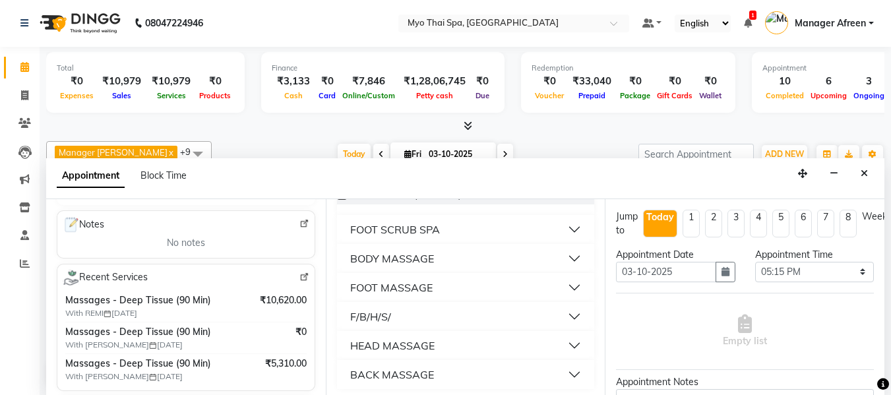
scroll to position [137, 0]
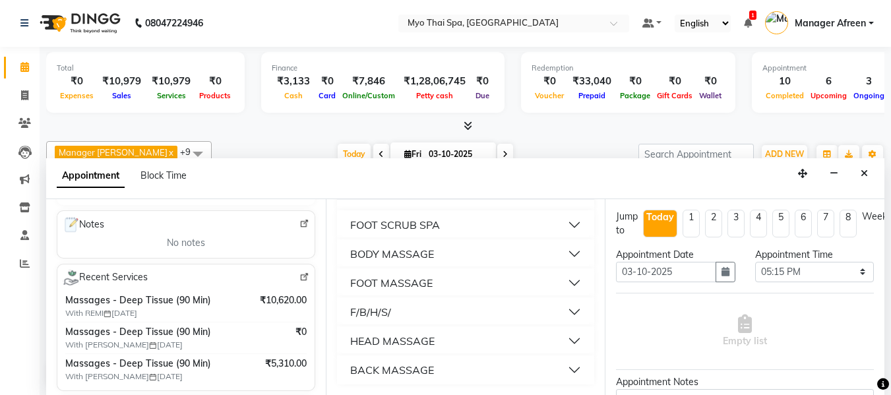
type input "8433546301"
click at [399, 256] on div "BODY MASSAGE" at bounding box center [392, 254] width 84 height 16
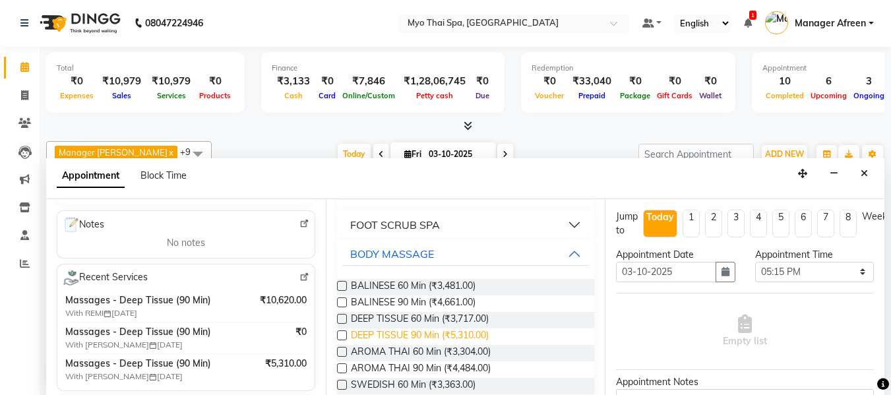
click at [438, 332] on span "DEEP TISSUE 90 Min (₹5,310.00)" at bounding box center [420, 337] width 138 height 16
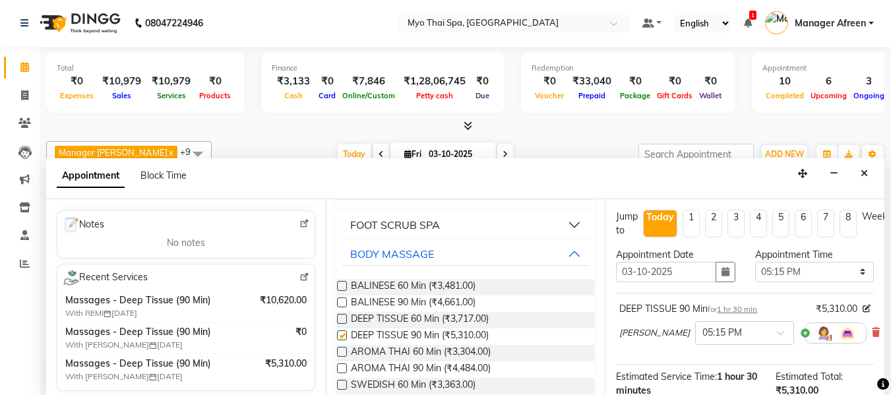
checkbox input "false"
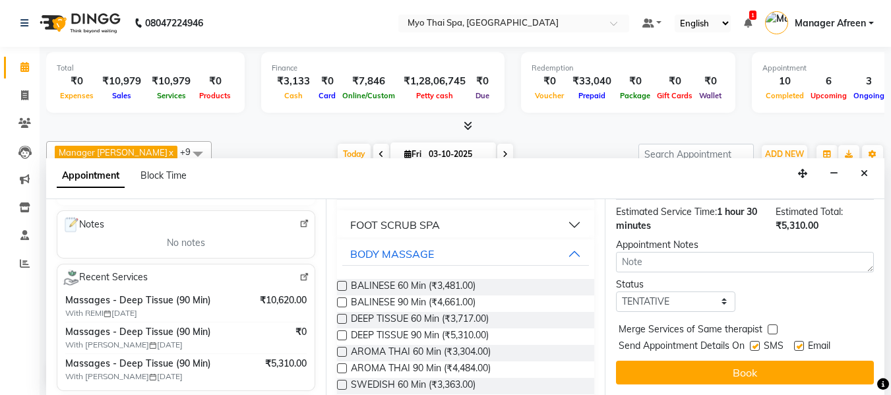
scroll to position [175, 0]
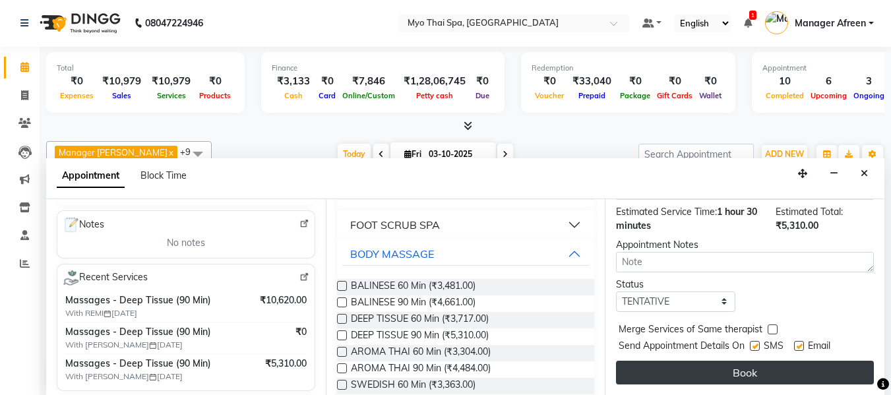
click at [731, 361] on button "Book" at bounding box center [745, 373] width 258 height 24
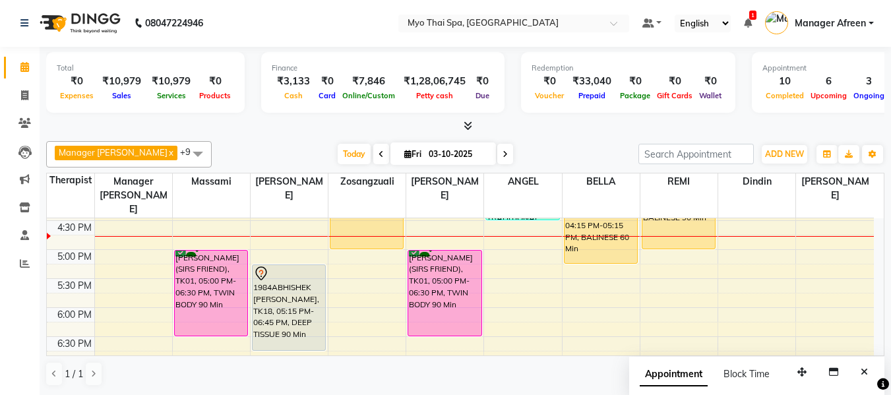
scroll to position [465, 0]
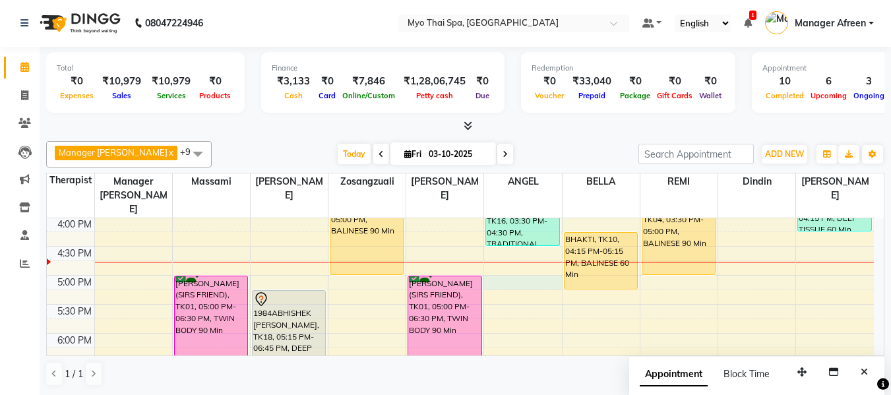
click at [527, 266] on div "8:00 AM 8:30 AM 9:00 AM 9:30 AM 10:00 AM 10:30 AM 11:00 AM 11:30 AM 12:00 PM 12…" at bounding box center [460, 188] width 827 height 870
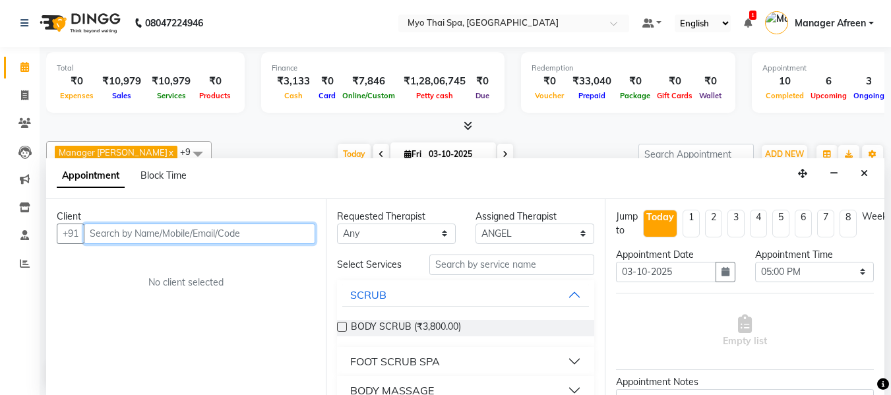
click at [253, 233] on input "text" at bounding box center [200, 234] width 232 height 20
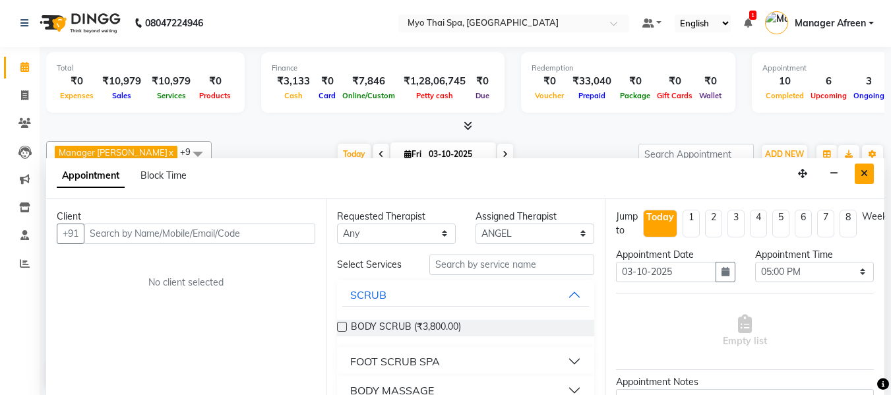
click at [872, 170] on button "Close" at bounding box center [864, 174] width 19 height 20
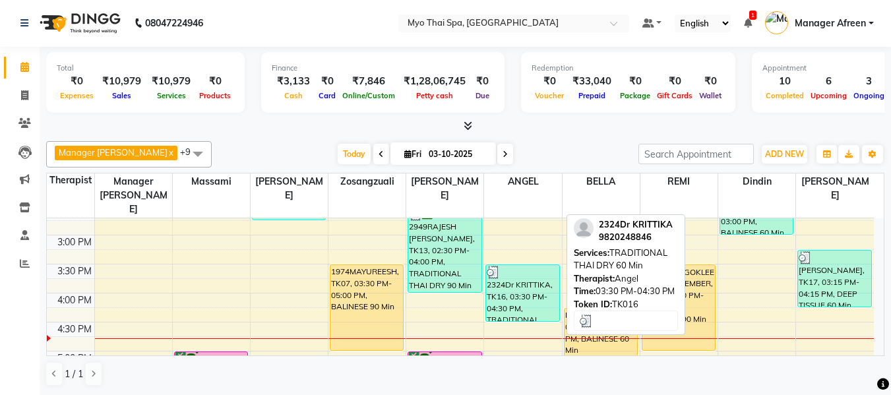
scroll to position [455, 0]
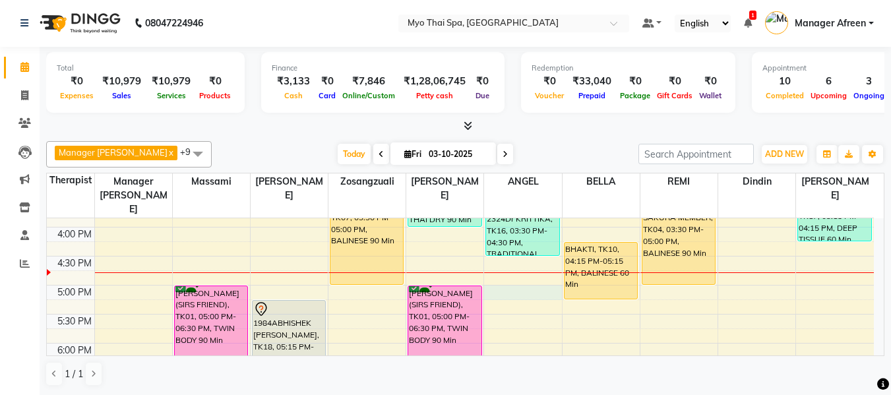
click at [514, 276] on div "8:00 AM 8:30 AM 9:00 AM 9:30 AM 10:00 AM 10:30 AM 11:00 AM 11:30 AM 12:00 PM 12…" at bounding box center [460, 198] width 827 height 870
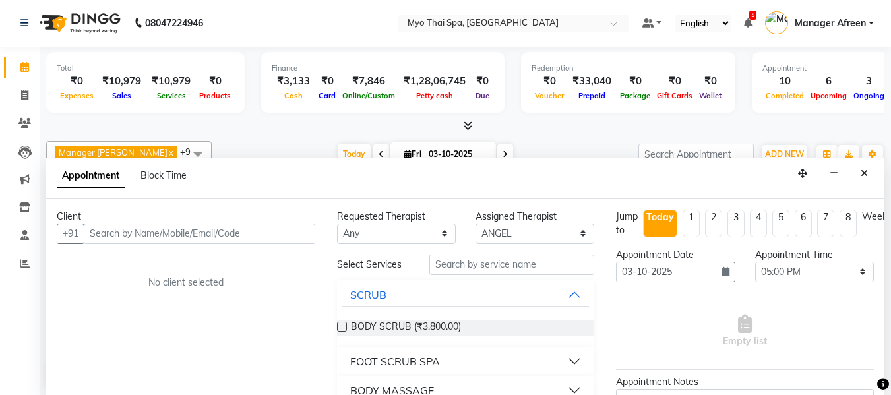
click at [255, 238] on input "text" at bounding box center [200, 234] width 232 height 20
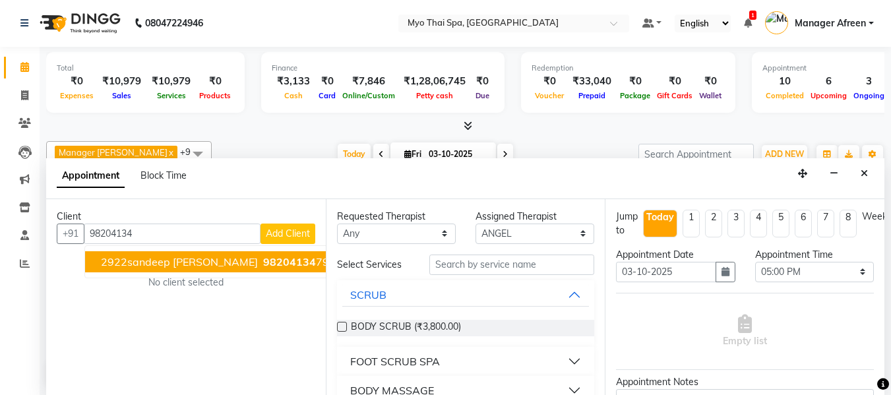
click at [156, 263] on span "2922sandeep D GUPTA" at bounding box center [179, 261] width 157 height 13
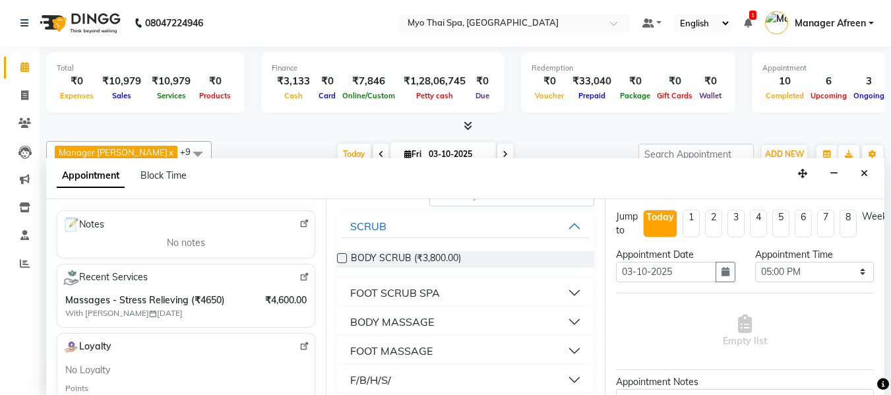
scroll to position [132, 0]
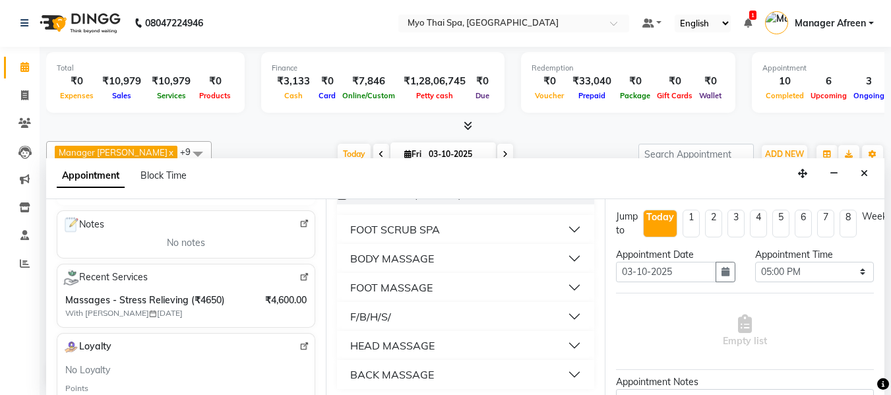
click at [413, 261] on div "BODY MASSAGE" at bounding box center [392, 259] width 84 height 16
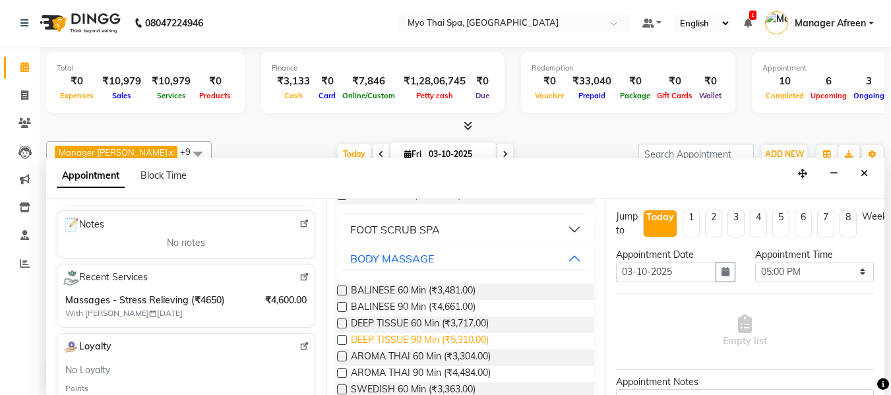
click at [432, 342] on span "DEEP TISSUE 90 Min (₹5,310.00)" at bounding box center [420, 341] width 138 height 16
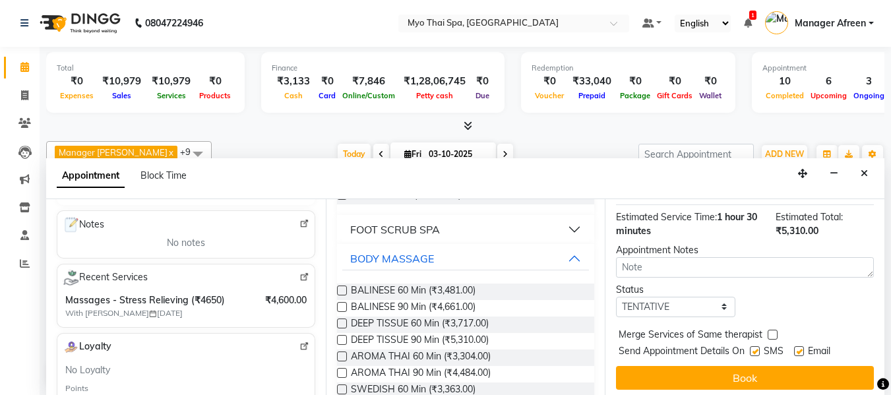
scroll to position [175, 0]
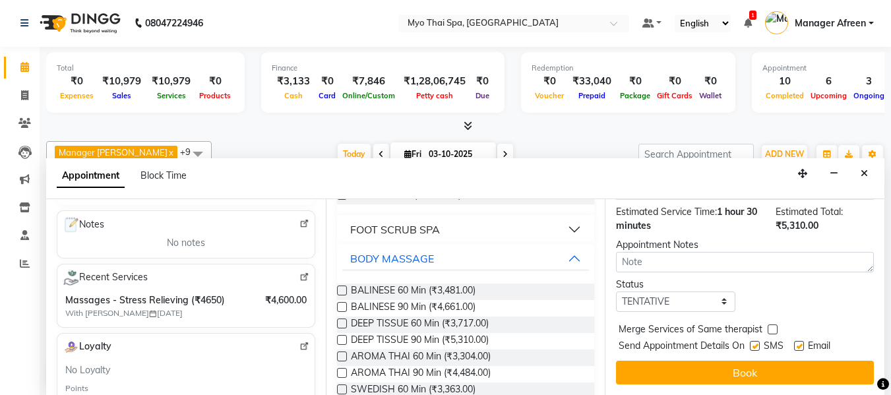
click at [756, 341] on label at bounding box center [755, 346] width 10 height 10
click at [756, 343] on input "checkbox" at bounding box center [754, 347] width 9 height 9
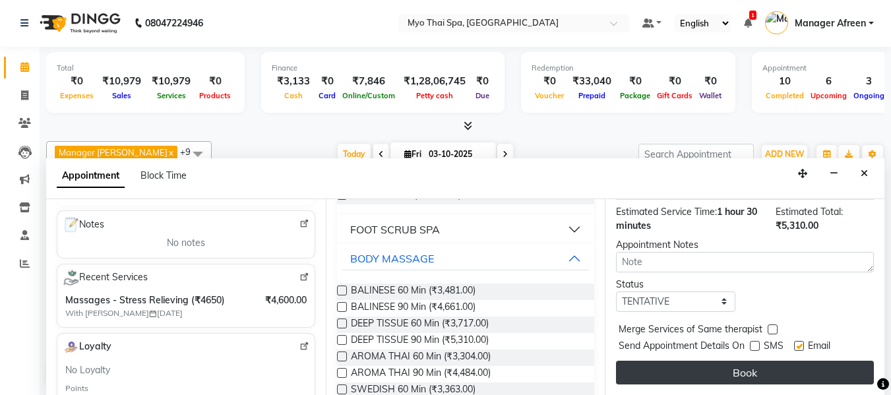
click at [756, 361] on button "Book" at bounding box center [745, 373] width 258 height 24
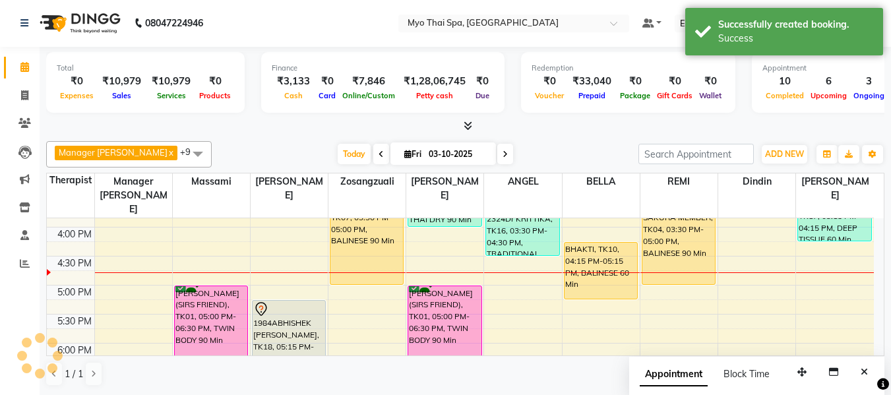
scroll to position [0, 0]
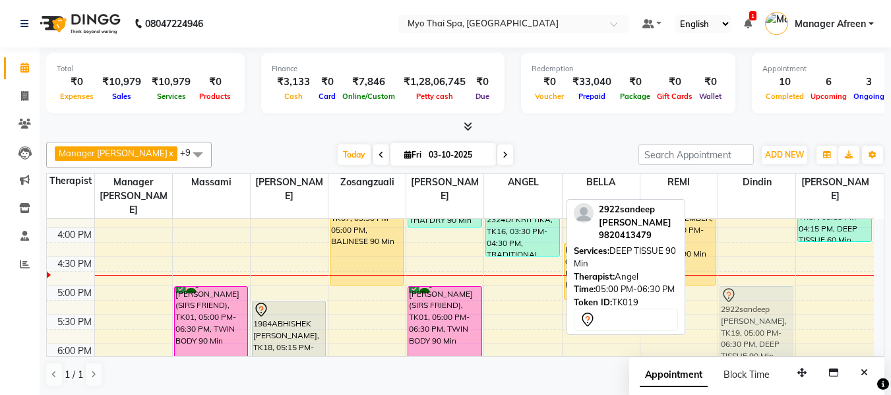
drag, startPoint x: 529, startPoint y: 284, endPoint x: 759, endPoint y: 286, distance: 229.6
click at [759, 286] on tr "leena, TK15, 10:15 AM-11:15 AM, BALINESE 60 Min 2894MANOHAR UDAS, TK08, 11:00 A…" at bounding box center [460, 199] width 827 height 870
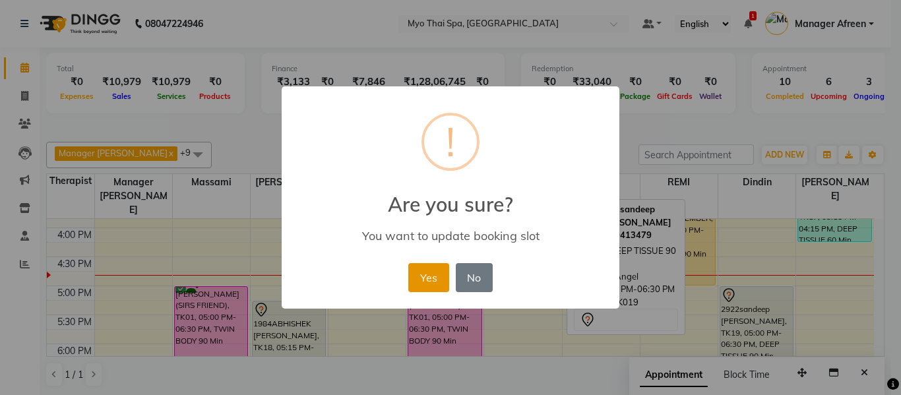
click at [435, 278] on button "Yes" at bounding box center [428, 277] width 40 height 29
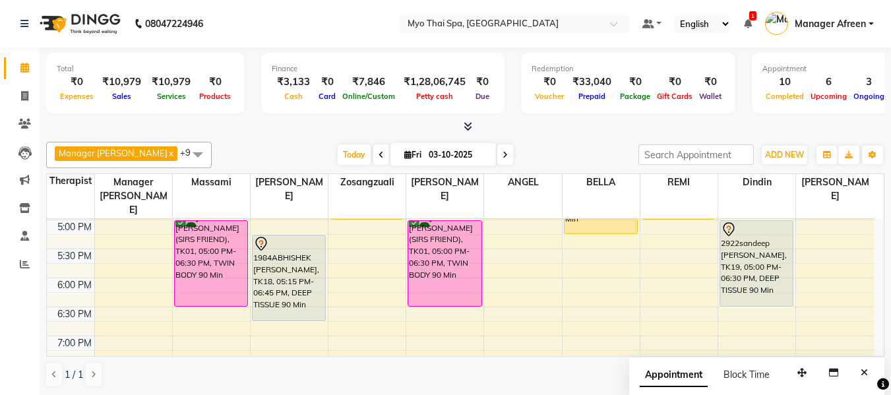
scroll to position [587, 0]
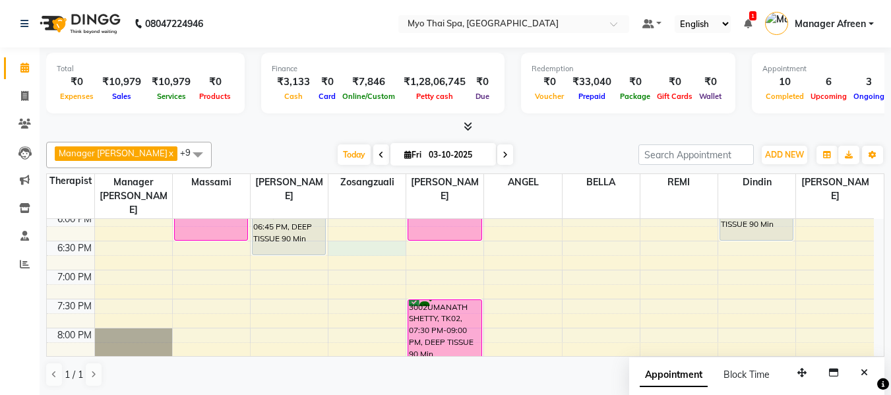
click at [349, 230] on div "8:00 AM 8:30 AM 9:00 AM 9:30 AM 10:00 AM 10:30 AM 11:00 AM 11:30 AM 12:00 PM 12…" at bounding box center [460, 67] width 827 height 870
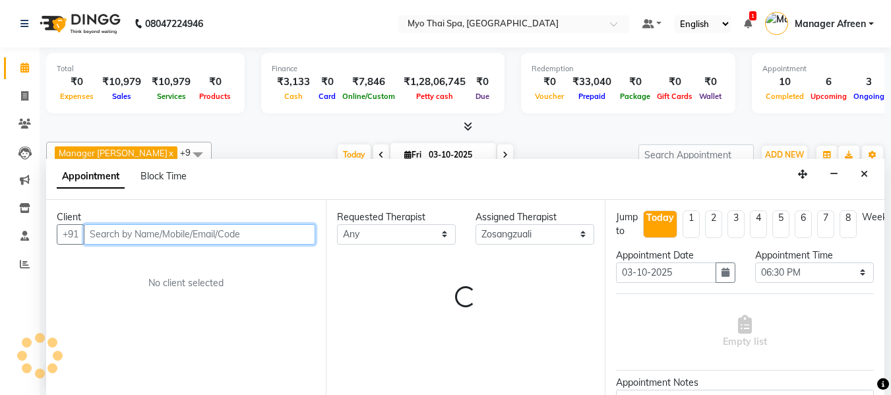
scroll to position [1, 0]
click at [285, 228] on input "text" at bounding box center [200, 234] width 232 height 20
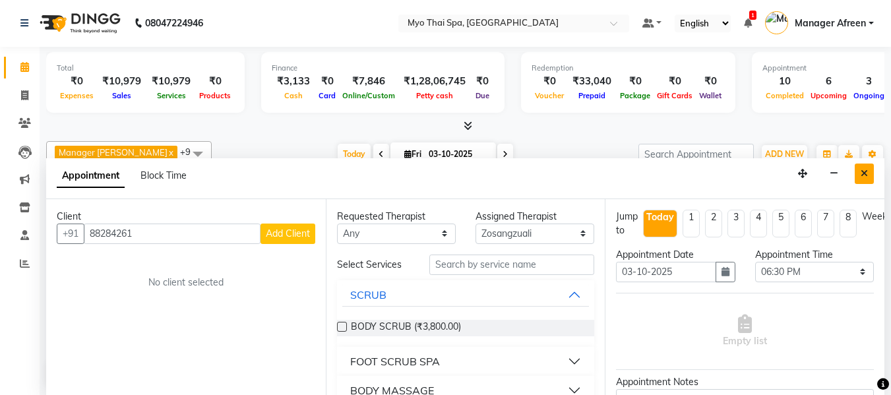
click at [866, 172] on icon "Close" at bounding box center [864, 173] width 7 height 9
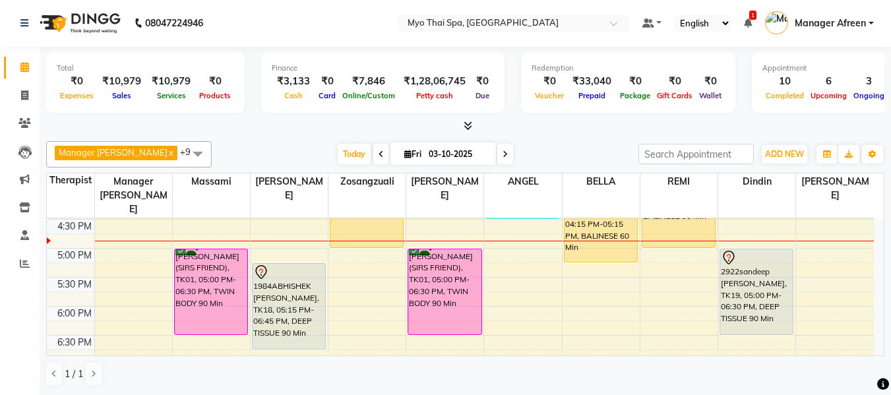
scroll to position [521, 0]
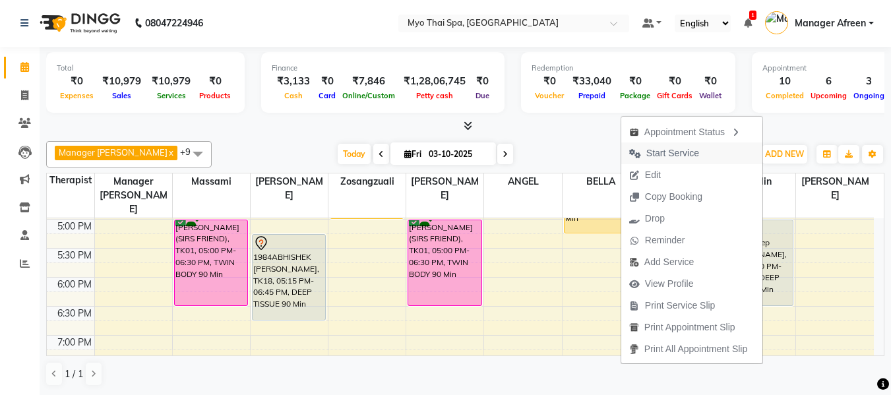
click at [672, 150] on span "Start Service" at bounding box center [673, 153] width 53 height 14
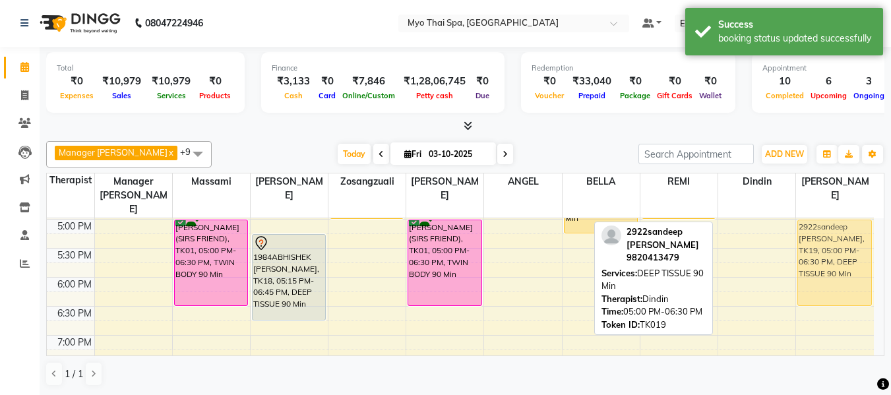
drag, startPoint x: 754, startPoint y: 235, endPoint x: 814, endPoint y: 240, distance: 60.3
click at [814, 240] on tr "leena, TK15, 10:15 AM-11:15 AM, BALINESE 60 Min 2894MANOHAR UDAS, TK08, 11:00 A…" at bounding box center [460, 132] width 827 height 870
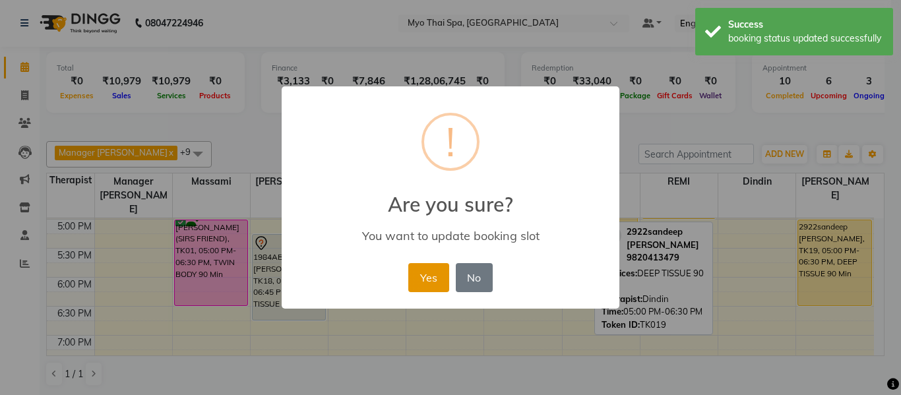
click at [428, 278] on button "Yes" at bounding box center [428, 277] width 40 height 29
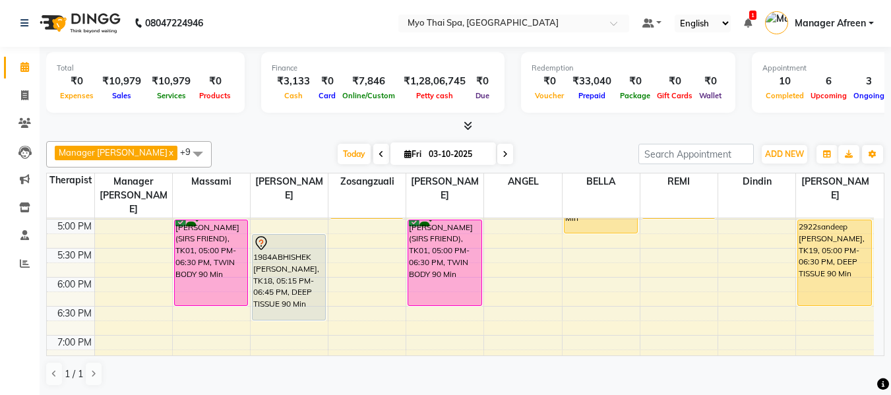
click at [354, 298] on div "8:00 AM 8:30 AM 9:00 AM 9:30 AM 10:00 AM 10:30 AM 11:00 AM 11:30 AM 12:00 PM 12…" at bounding box center [460, 132] width 827 height 870
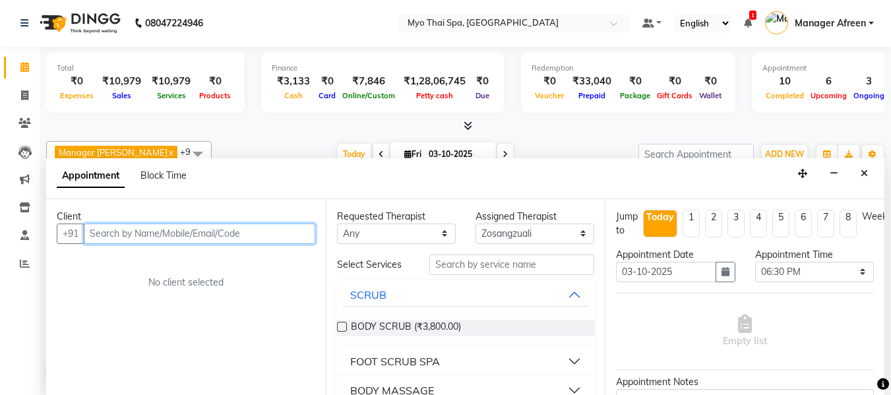
click at [274, 241] on input "text" at bounding box center [200, 234] width 232 height 20
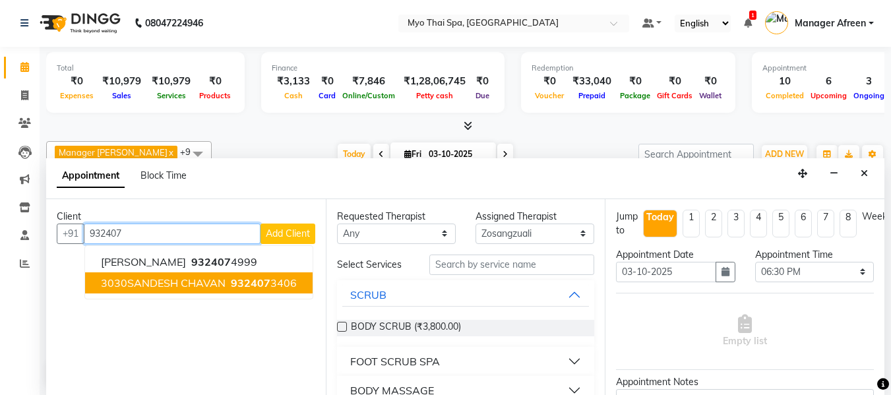
click at [251, 283] on span "932407" at bounding box center [251, 282] width 40 height 13
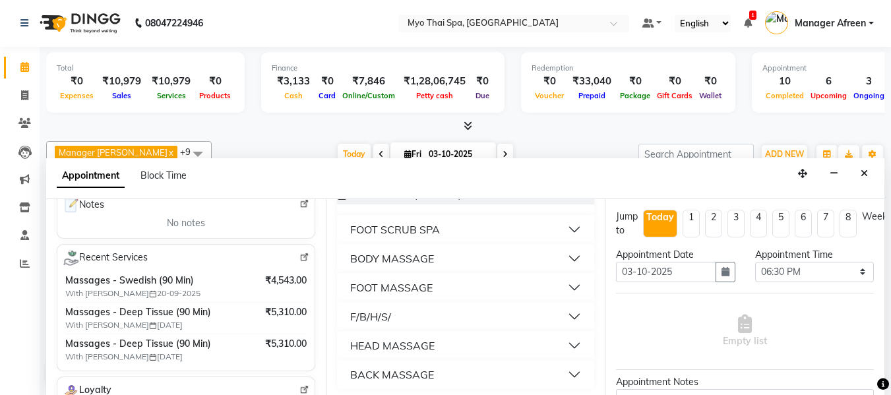
scroll to position [137, 0]
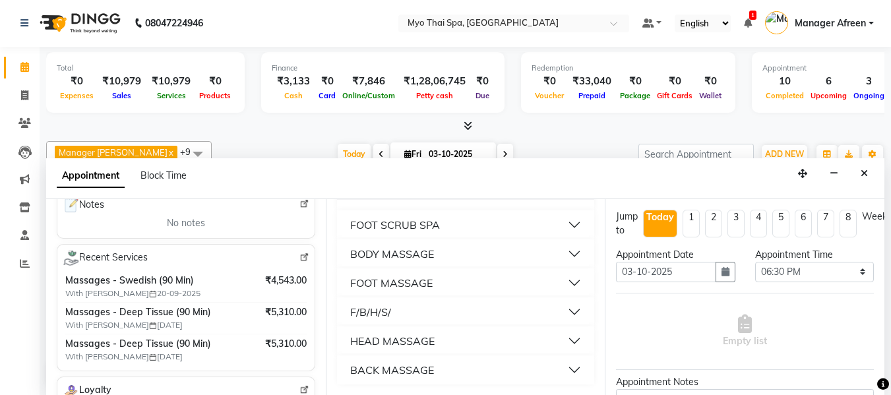
click at [419, 252] on div "BODY MASSAGE" at bounding box center [392, 254] width 84 height 16
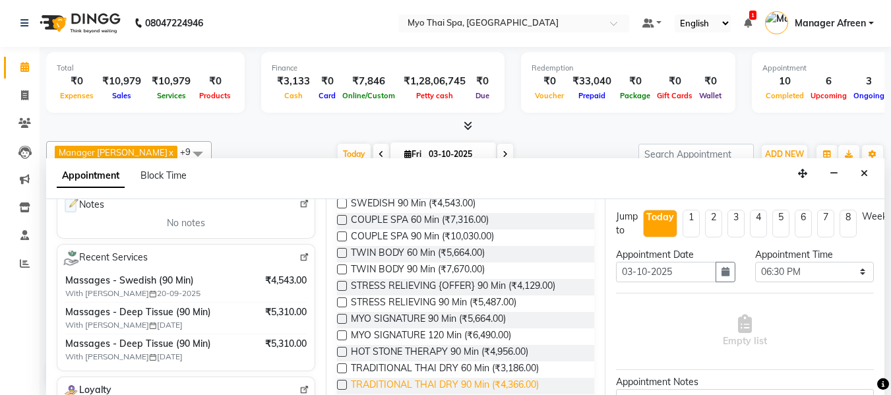
scroll to position [269, 0]
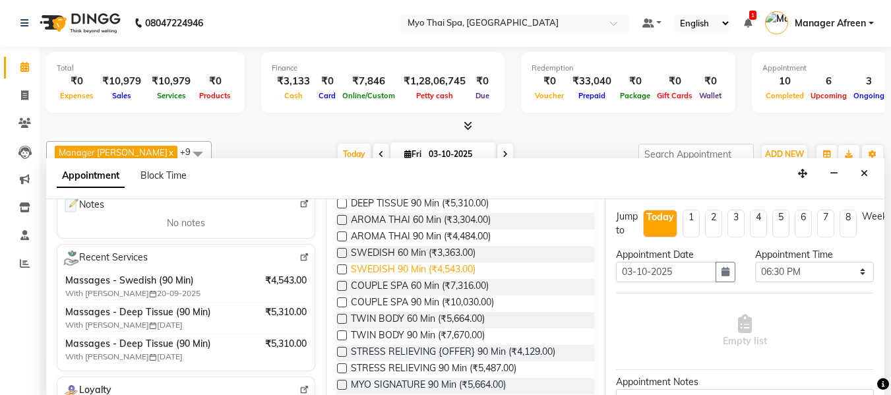
click at [446, 272] on span "SWEDISH 90 Min (₹4,543.00)" at bounding box center [413, 271] width 125 height 16
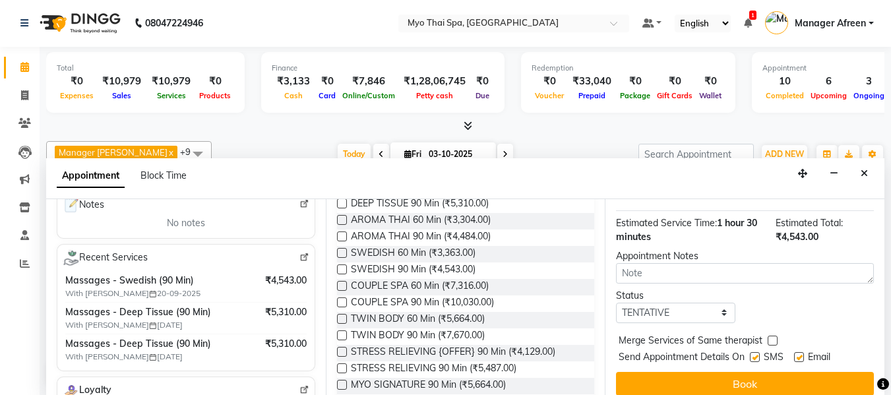
scroll to position [175, 0]
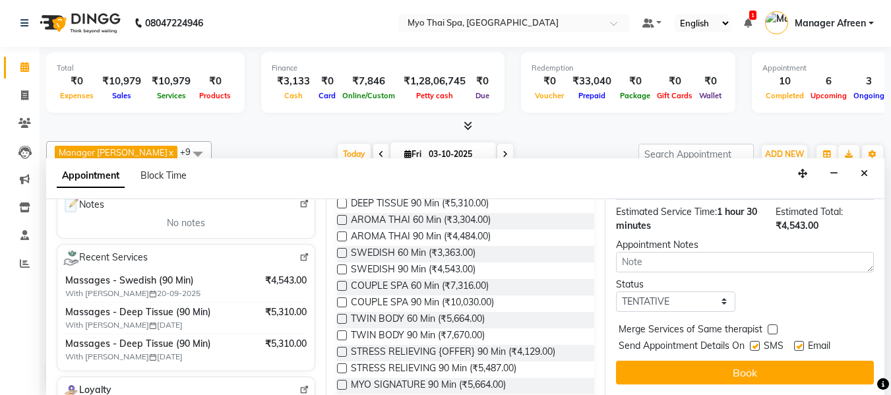
click at [757, 361] on button "Book" at bounding box center [745, 373] width 258 height 24
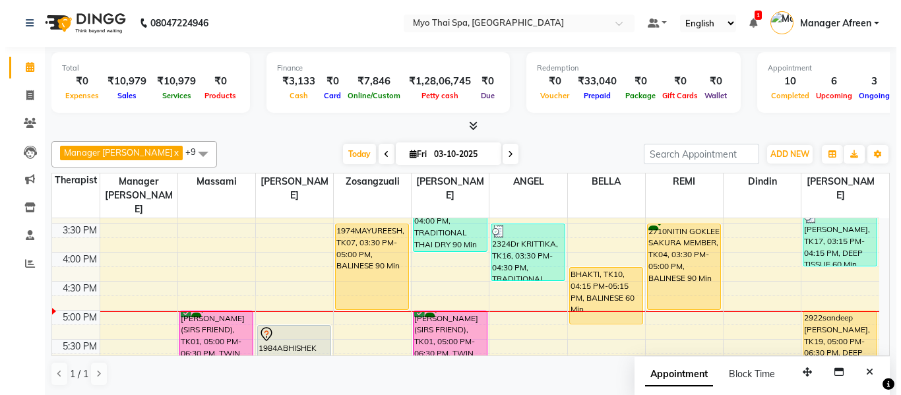
scroll to position [389, 0]
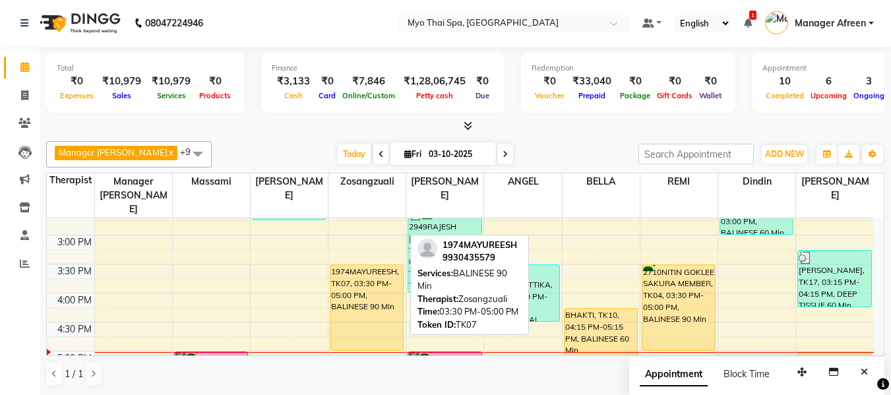
click at [376, 288] on div "1974MAYUREESH, TK07, 03:30 PM-05:00 PM, BALINESE 90 Min" at bounding box center [367, 307] width 73 height 85
click at [372, 281] on div "1974MAYUREESH, TK07, 03:30 PM-05:00 PM, BALINESE 90 Min" at bounding box center [367, 307] width 73 height 85
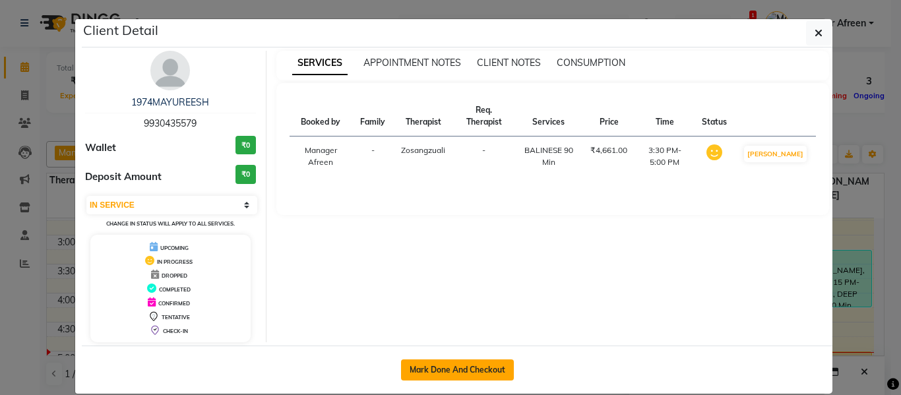
click at [490, 374] on button "Mark Done And Checkout" at bounding box center [457, 370] width 113 height 21
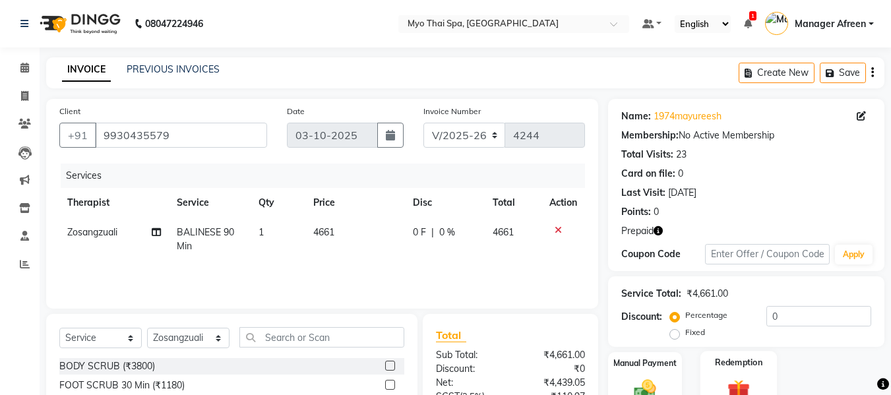
scroll to position [132, 0]
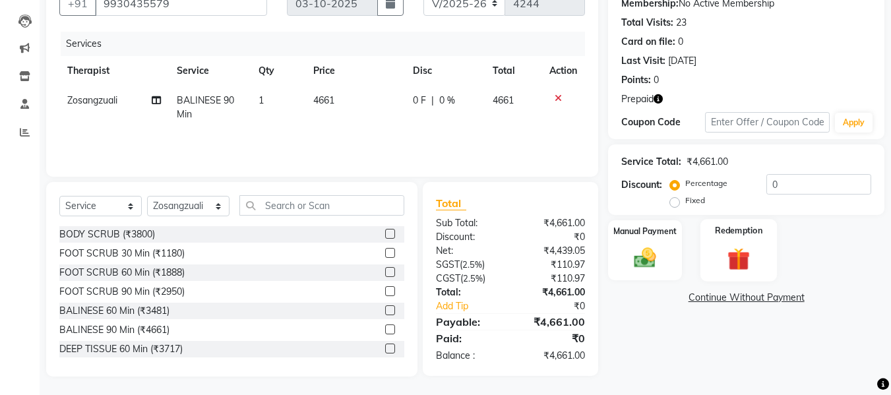
click at [726, 257] on img at bounding box center [739, 259] width 37 height 28
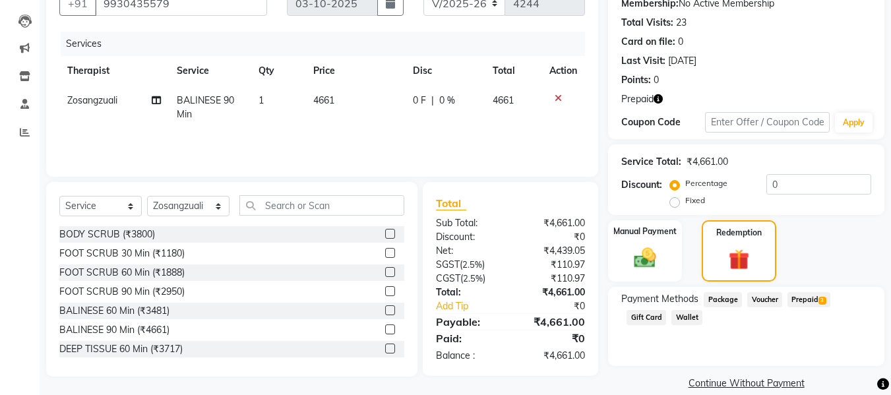
click at [804, 300] on span "Prepaid 3" at bounding box center [809, 299] width 43 height 15
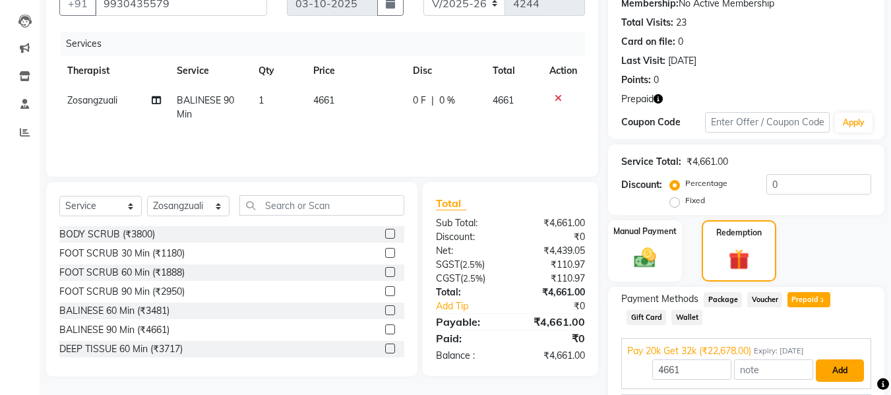
click at [835, 364] on button "Add" at bounding box center [840, 371] width 48 height 22
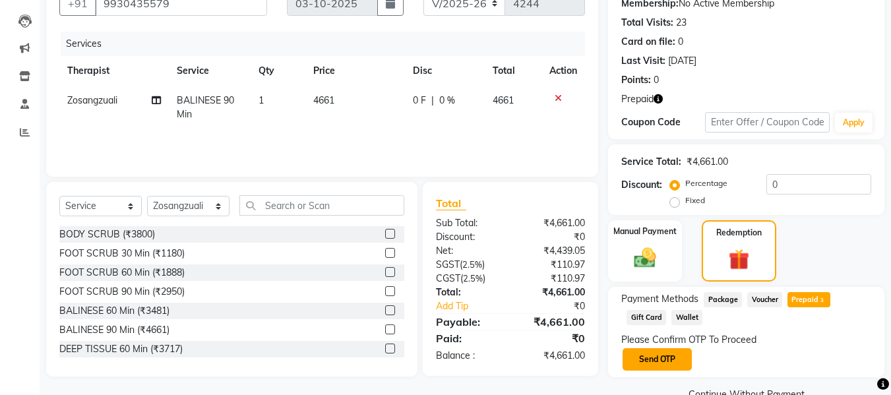
click at [674, 361] on button "Send OTP" at bounding box center [657, 359] width 69 height 22
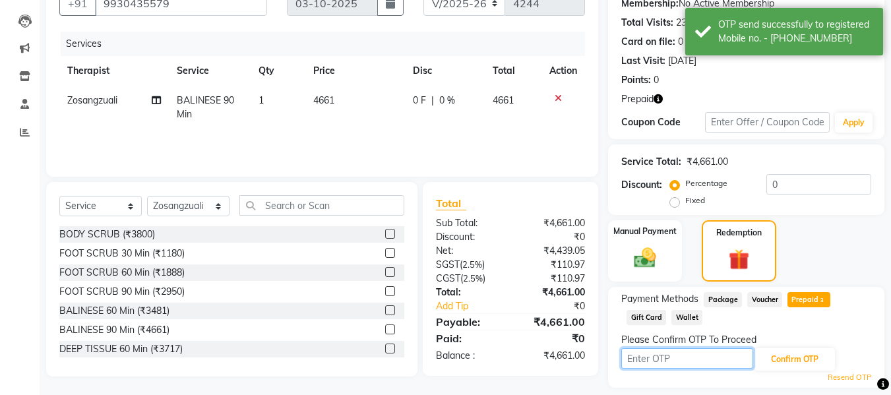
click at [681, 360] on input "text" at bounding box center [688, 358] width 132 height 20
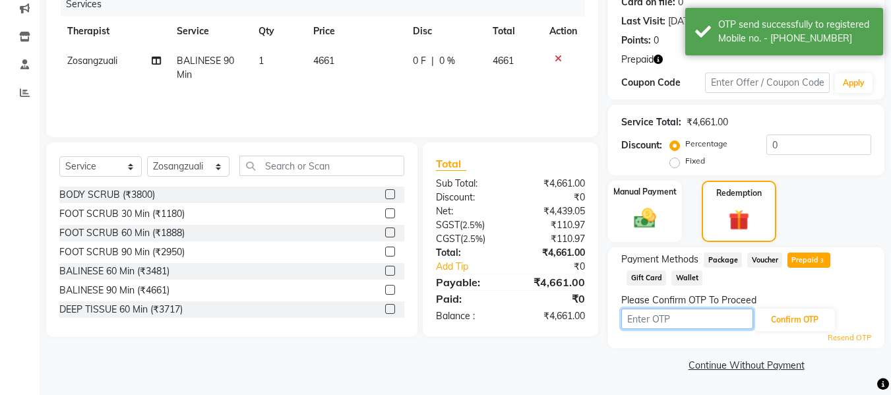
click at [664, 321] on input "text" at bounding box center [688, 319] width 132 height 20
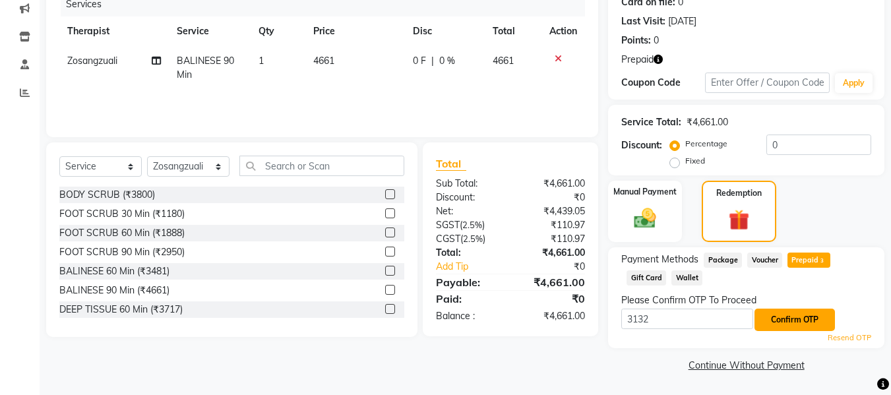
click at [794, 327] on button "Confirm OTP" at bounding box center [795, 320] width 80 height 22
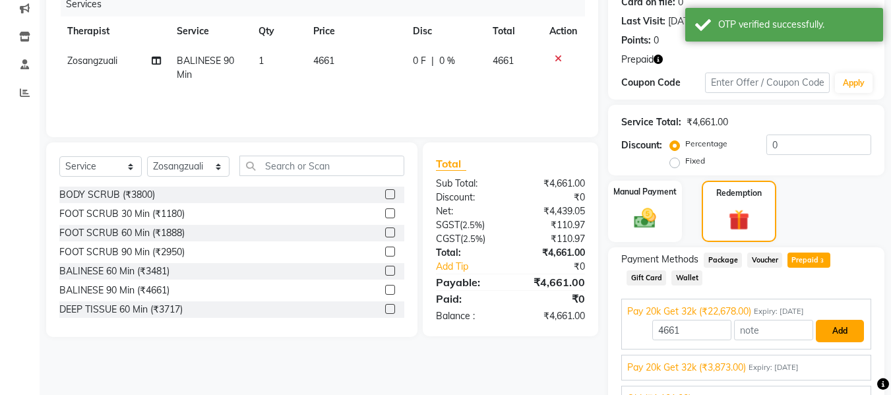
click at [831, 333] on button "Add" at bounding box center [840, 331] width 48 height 22
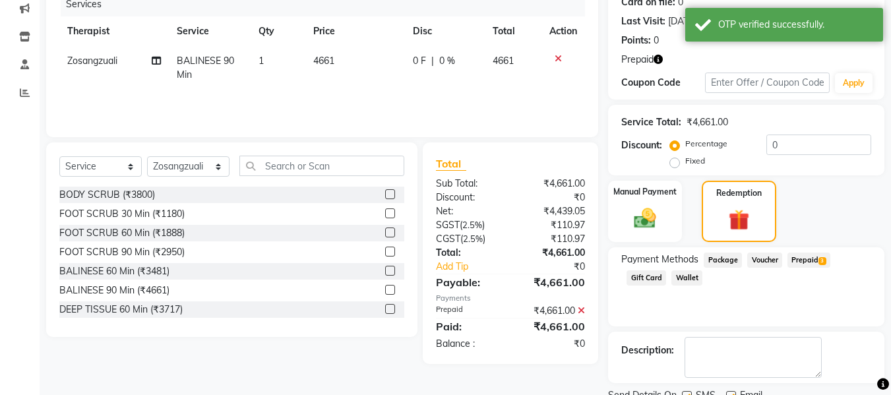
scroll to position [224, 0]
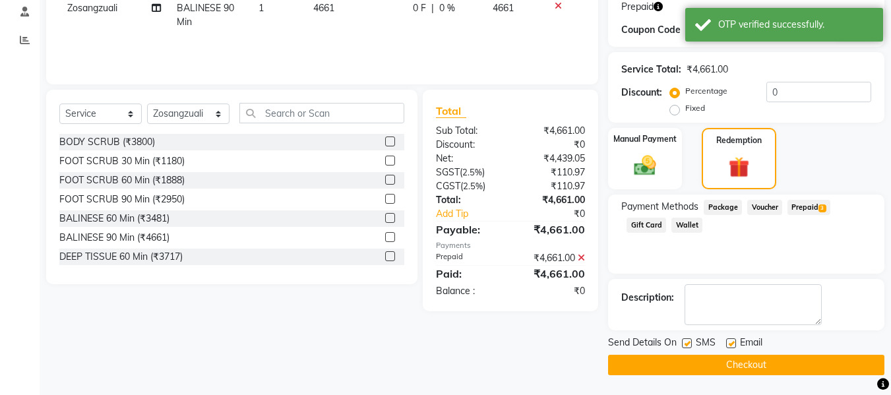
click at [691, 345] on label at bounding box center [687, 343] width 10 height 10
click at [691, 345] on input "checkbox" at bounding box center [686, 344] width 9 height 9
click at [694, 358] on button "Checkout" at bounding box center [746, 365] width 276 height 20
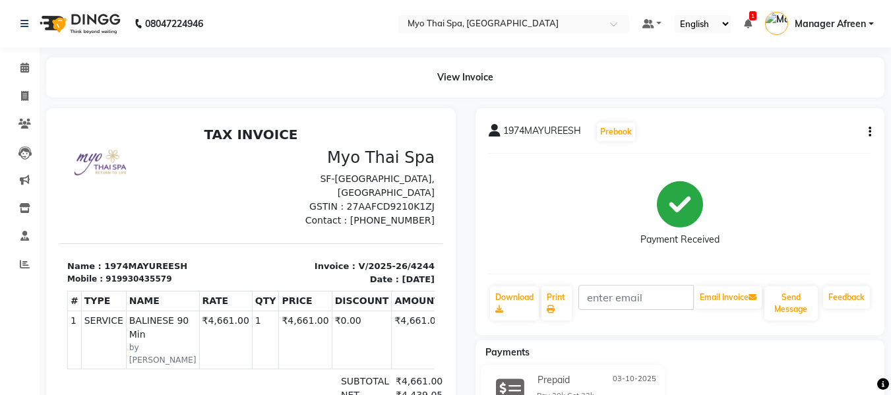
click at [17, 55] on li "Calendar" at bounding box center [20, 68] width 40 height 28
click at [20, 65] on icon at bounding box center [24, 68] width 9 height 10
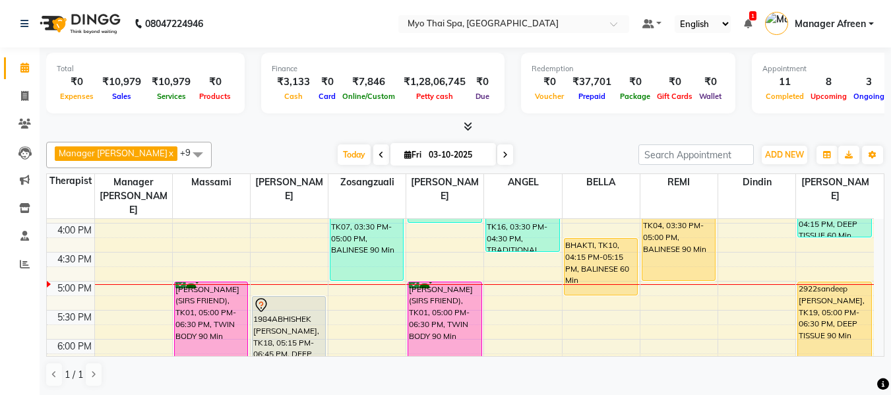
scroll to position [455, 0]
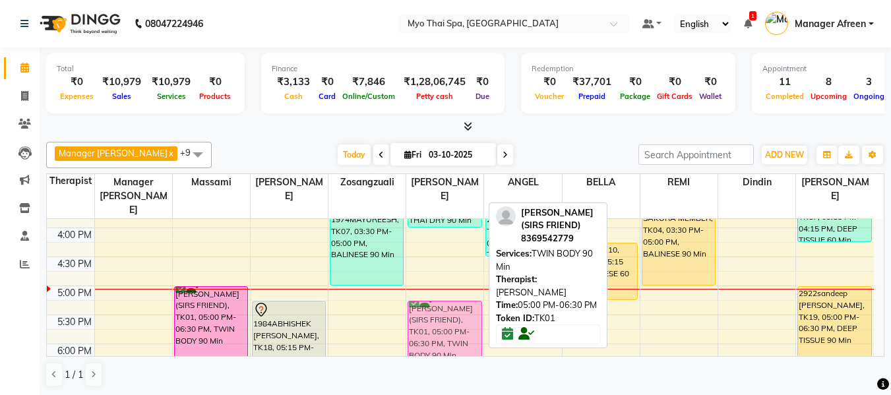
click at [452, 313] on div "OMKAR, TK14, 12:00 PM-01:30 PM, STRESS RELIEVING {OFFER} 90 Min 2949RAJESH HARS…" at bounding box center [444, 199] width 77 height 870
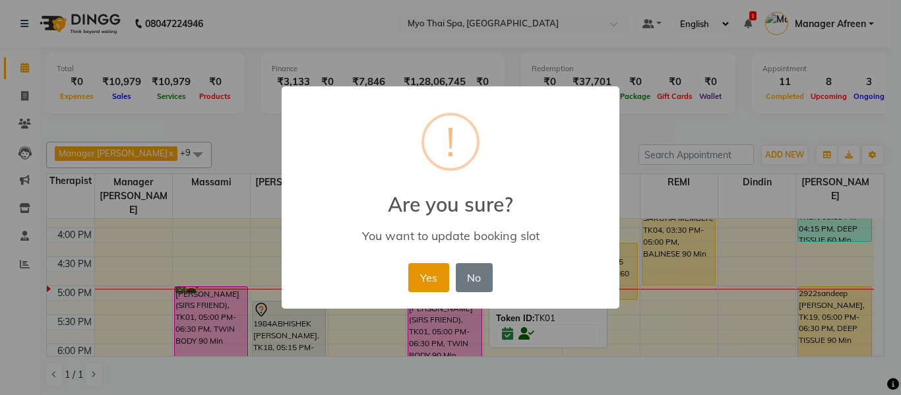
click at [440, 284] on button "Yes" at bounding box center [428, 277] width 40 height 29
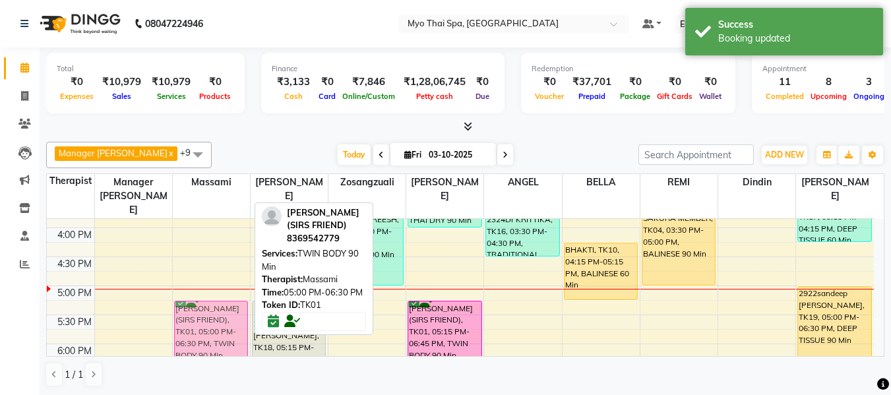
drag, startPoint x: 230, startPoint y: 296, endPoint x: 232, endPoint y: 307, distance: 10.6
click at [232, 307] on div "2894MANOHAR UDAS, TK08, 11:00 AM-12:30 PM, DEEP TISSUE 90 Min prasad k, TK09, 0…" at bounding box center [211, 199] width 77 height 870
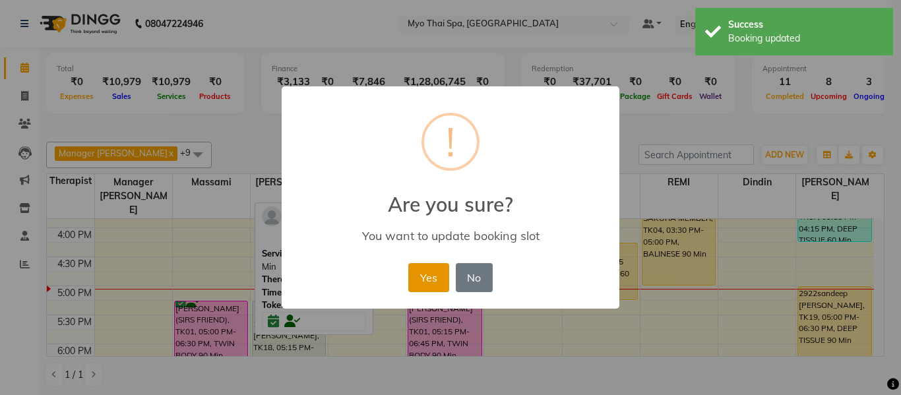
click at [449, 275] on button "Yes" at bounding box center [428, 277] width 40 height 29
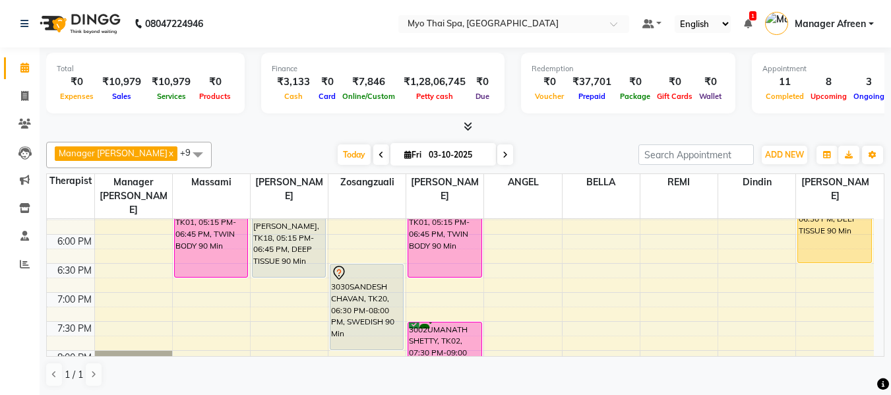
scroll to position [587, 0]
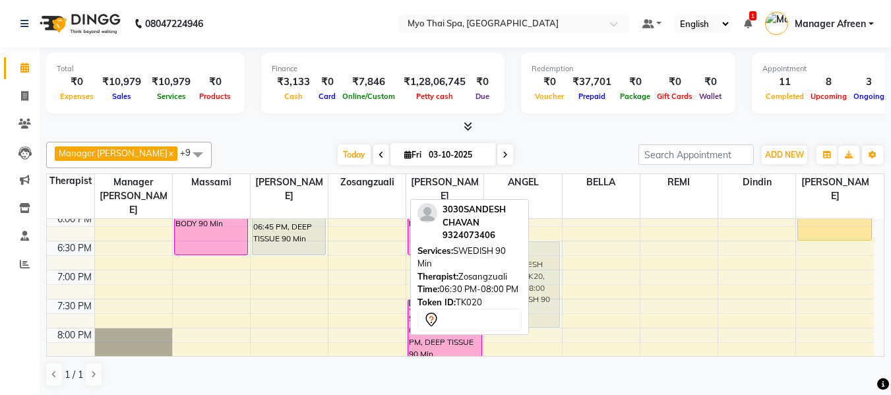
drag, startPoint x: 373, startPoint y: 240, endPoint x: 534, endPoint y: 242, distance: 161.0
click at [534, 242] on tr "leena, TK15, 10:15 AM-11:15 AM, BALINESE 60 Min 2894MANOHAR UDAS, TK08, 11:00 A…" at bounding box center [460, 67] width 827 height 870
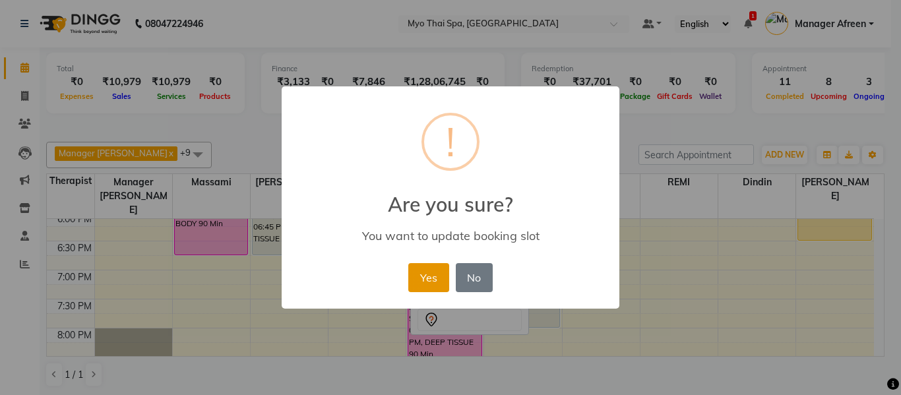
click at [416, 278] on button "Yes" at bounding box center [428, 277] width 40 height 29
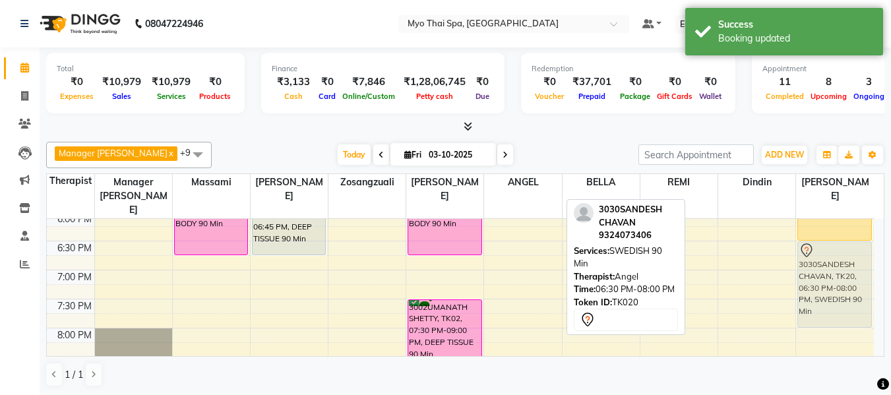
drag, startPoint x: 538, startPoint y: 251, endPoint x: 829, endPoint y: 250, distance: 290.3
click at [829, 250] on tr "leena, TK15, 10:15 AM-11:15 AM, BALINESE 60 Min 2894MANOHAR UDAS, TK08, 11:00 A…" at bounding box center [460, 67] width 827 height 870
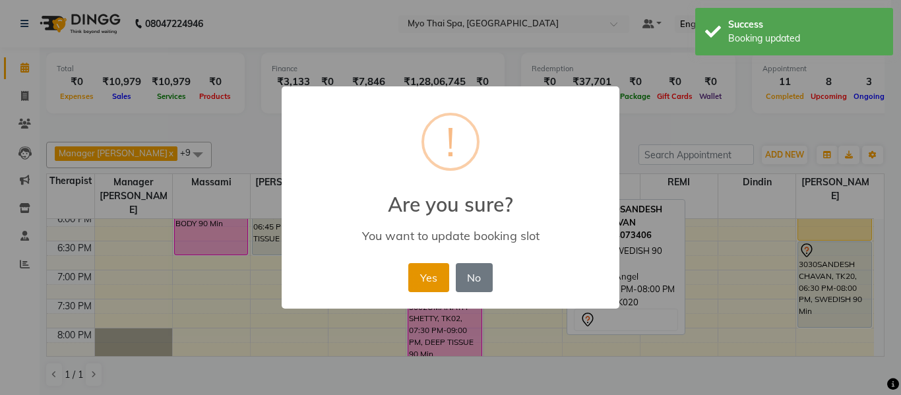
click at [437, 280] on button "Yes" at bounding box center [428, 277] width 40 height 29
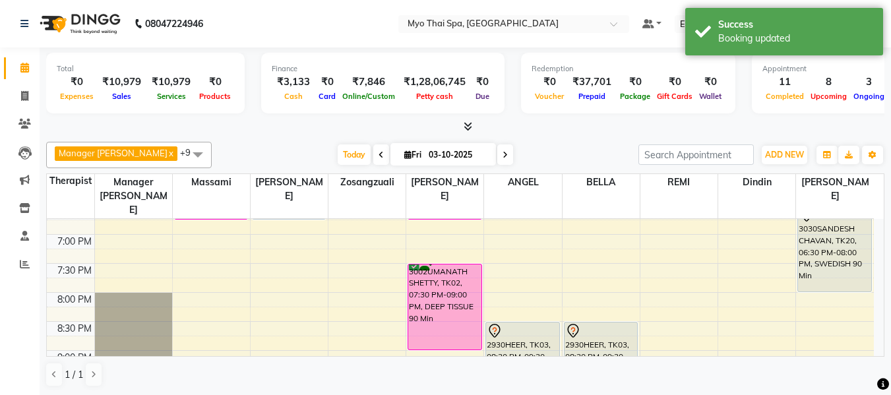
scroll to position [653, 0]
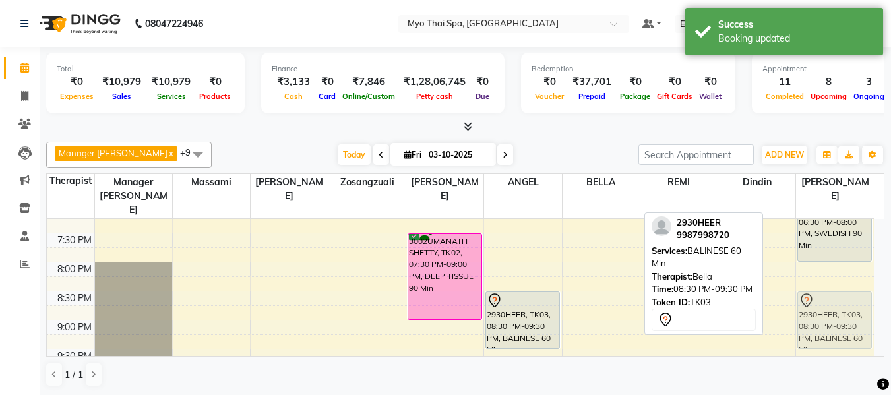
drag, startPoint x: 593, startPoint y: 295, endPoint x: 835, endPoint y: 299, distance: 242.8
click at [835, 299] on tr "leena, TK15, 10:15 AM-11:15 AM, BALINESE 60 Min 2894MANOHAR UDAS, TK08, 11:00 A…" at bounding box center [460, 1] width 827 height 870
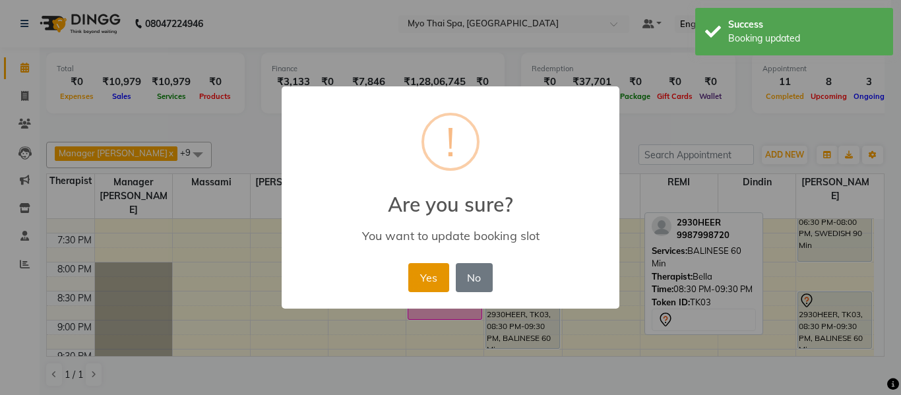
click at [422, 279] on button "Yes" at bounding box center [428, 277] width 40 height 29
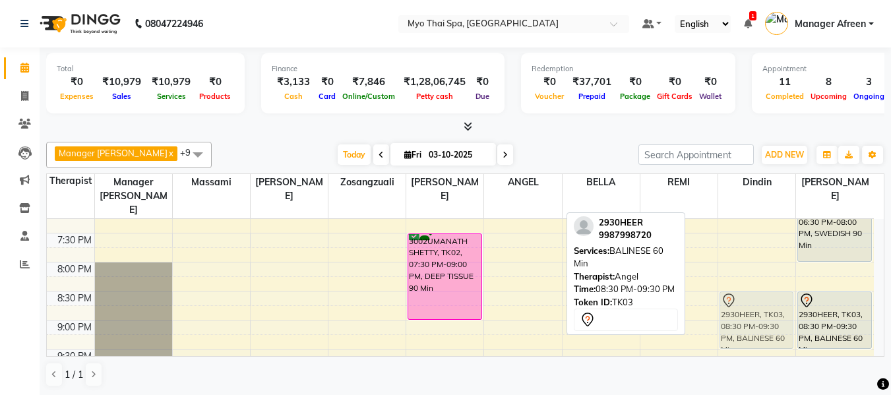
drag, startPoint x: 535, startPoint y: 292, endPoint x: 777, endPoint y: 295, distance: 242.2
click at [777, 295] on tr "leena, TK15, 10:15 AM-11:15 AM, BALINESE 60 Min 2894MANOHAR UDAS, TK08, 11:00 A…" at bounding box center [460, 1] width 827 height 870
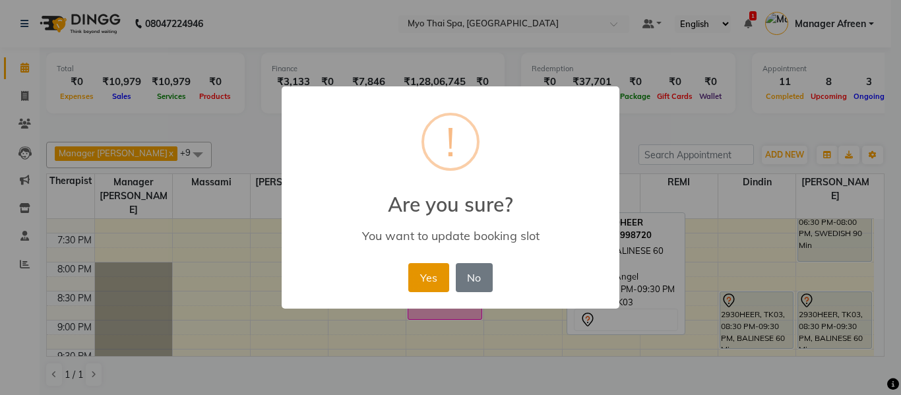
click at [420, 285] on button "Yes" at bounding box center [428, 277] width 40 height 29
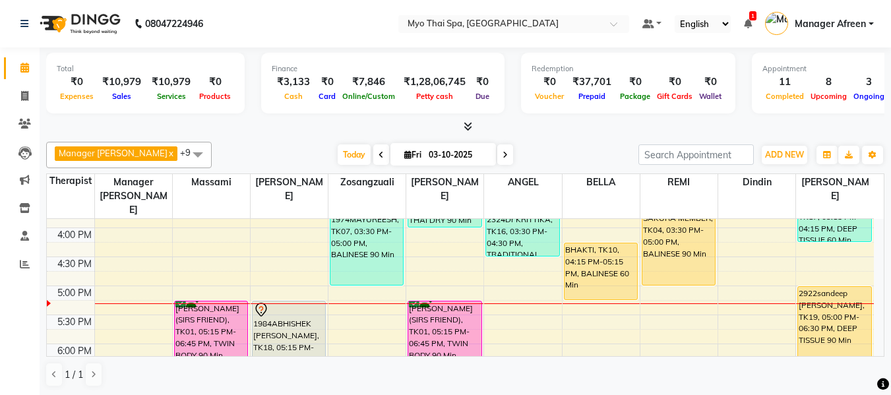
scroll to position [521, 0]
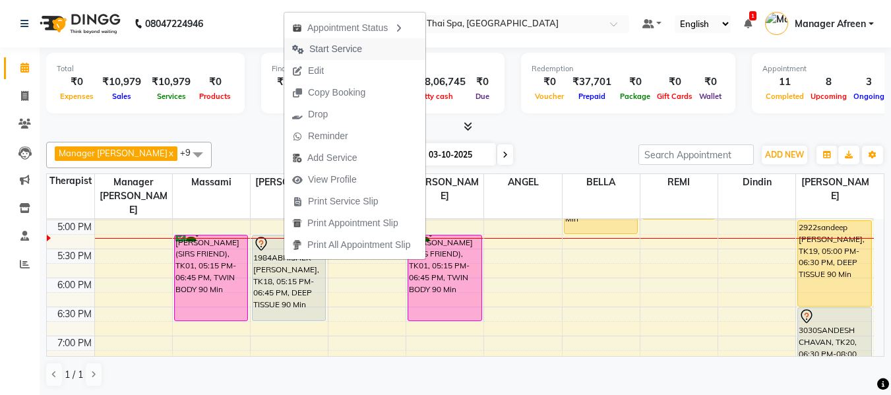
click at [342, 51] on span "Start Service" at bounding box center [335, 49] width 53 height 14
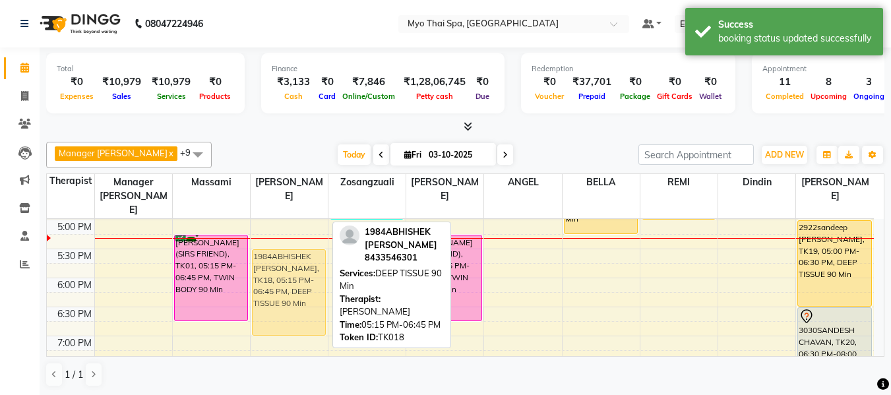
click at [292, 255] on div "NEHA SHIRKE 2668, TK11, 01:15 PM-02:45 PM, BALINESE 90 Min 1984ABHISHEK MITAL, …" at bounding box center [289, 133] width 77 height 870
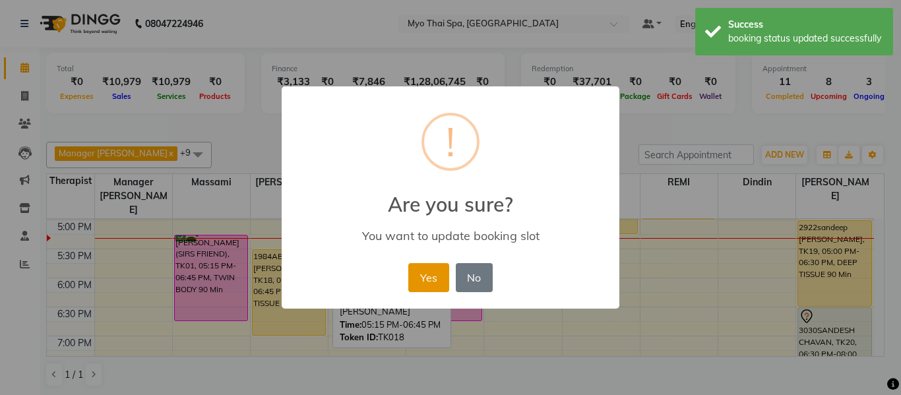
click at [418, 286] on button "Yes" at bounding box center [428, 277] width 40 height 29
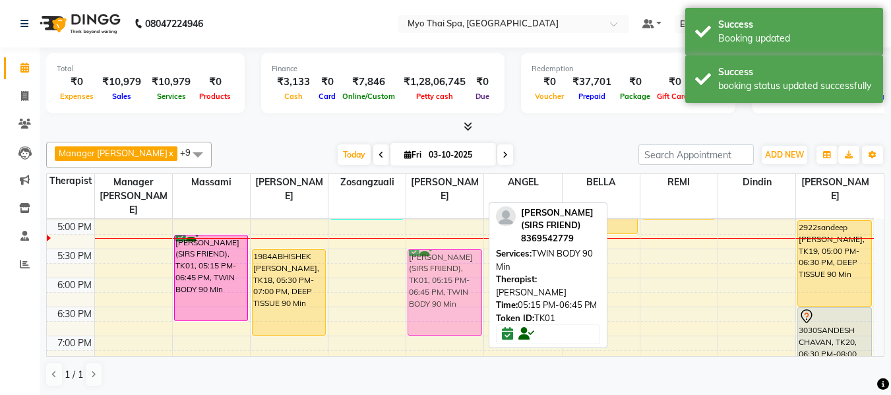
drag, startPoint x: 461, startPoint y: 253, endPoint x: 466, endPoint y: 273, distance: 21.0
click at [466, 273] on div "OMKAR, TK14, 12:00 PM-01:30 PM, STRESS RELIEVING {OFFER} 90 Min 2949RAJESH HARS…" at bounding box center [444, 133] width 77 height 870
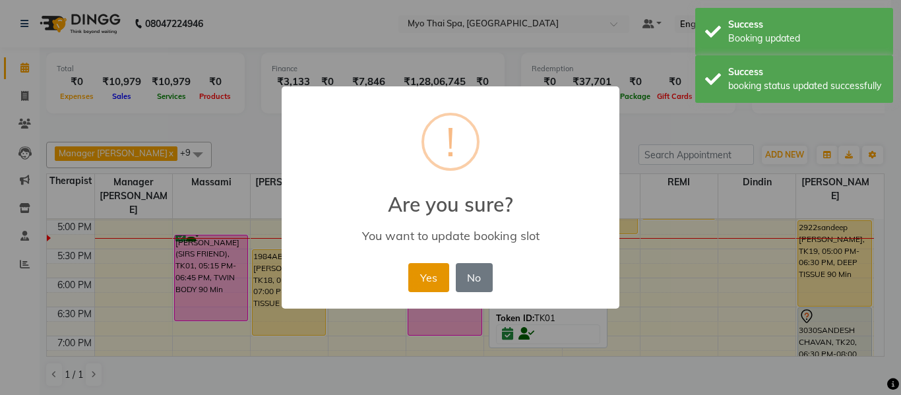
click at [430, 275] on button "Yes" at bounding box center [428, 277] width 40 height 29
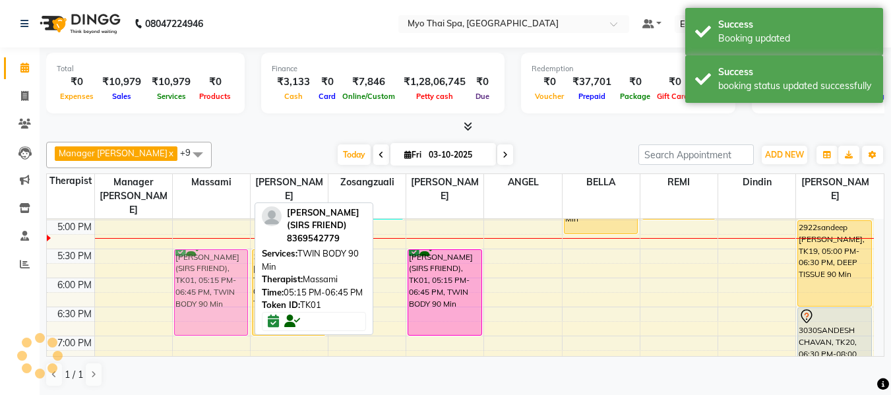
drag, startPoint x: 240, startPoint y: 247, endPoint x: 242, endPoint y: 263, distance: 16.0
click at [242, 263] on div "2894MANOHAR UDAS, TK08, 11:00 AM-12:30 PM, DEEP TISSUE 90 Min prasad k, TK09, 0…" at bounding box center [211, 133] width 77 height 870
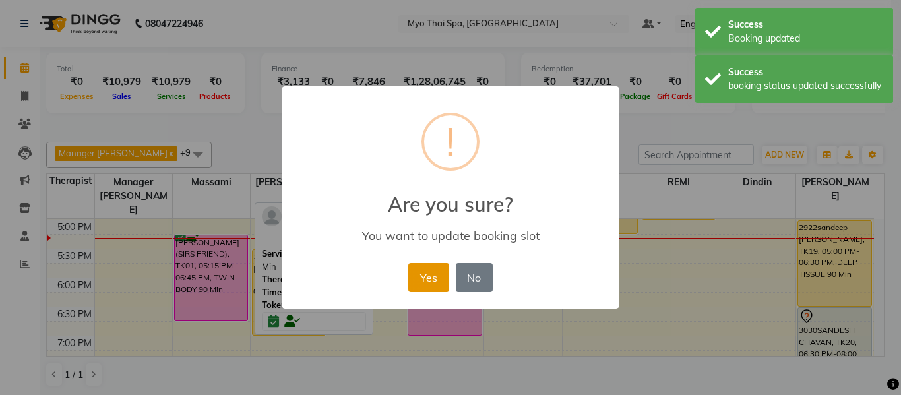
click at [431, 281] on button "Yes" at bounding box center [428, 277] width 40 height 29
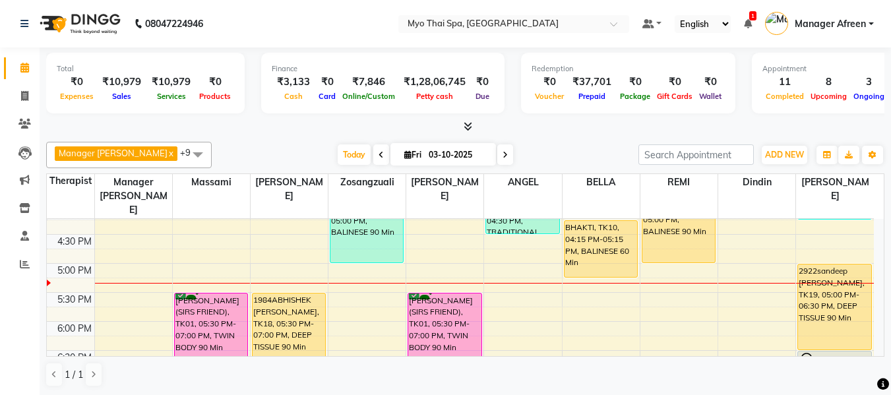
scroll to position [455, 0]
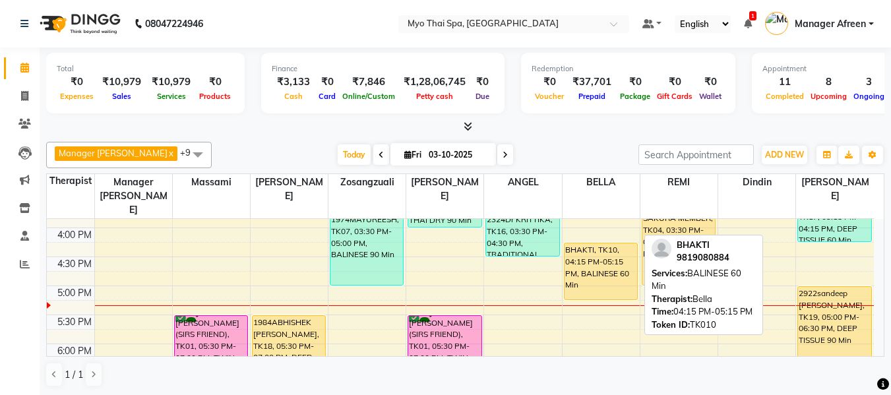
click at [591, 267] on div "BHAKTI, TK10, 04:15 PM-05:15 PM, BALINESE 60 Min" at bounding box center [601, 271] width 73 height 56
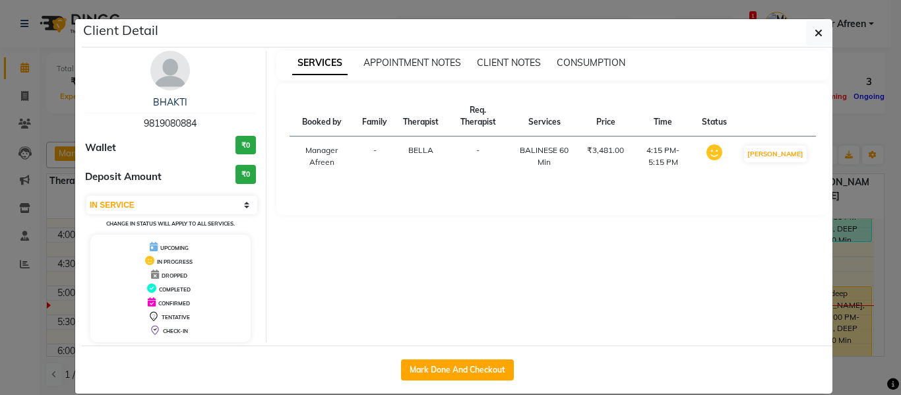
drag, startPoint x: 469, startPoint y: 371, endPoint x: 605, endPoint y: 322, distance: 144.4
click at [469, 371] on button "Mark Done And Checkout" at bounding box center [457, 370] width 113 height 21
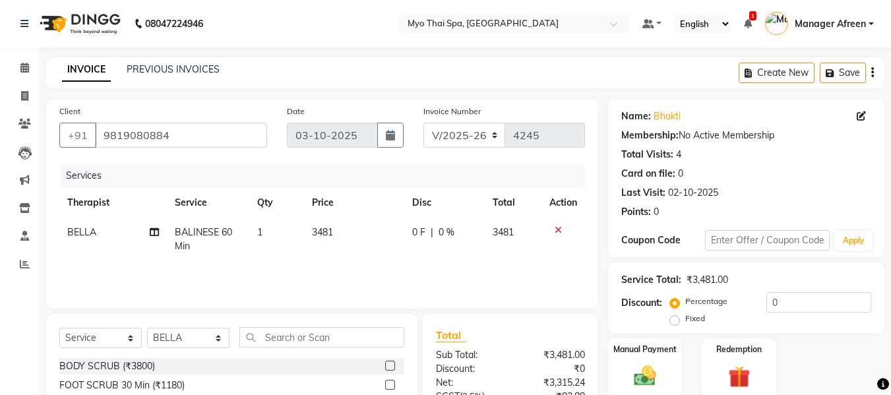
scroll to position [133, 0]
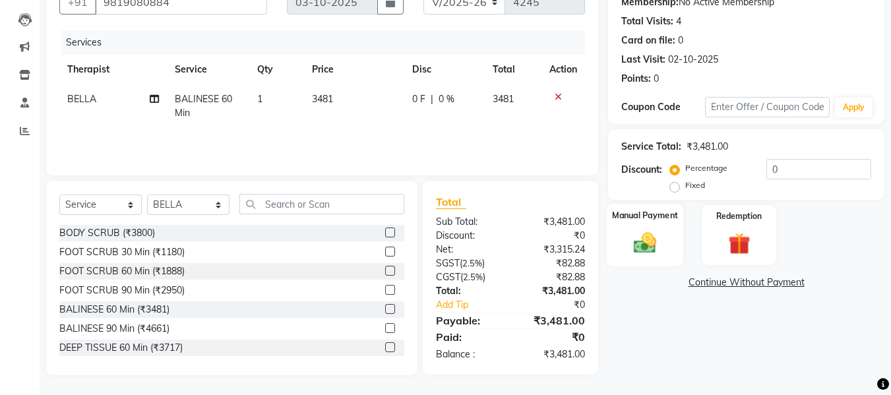
click at [648, 245] on img at bounding box center [645, 243] width 37 height 26
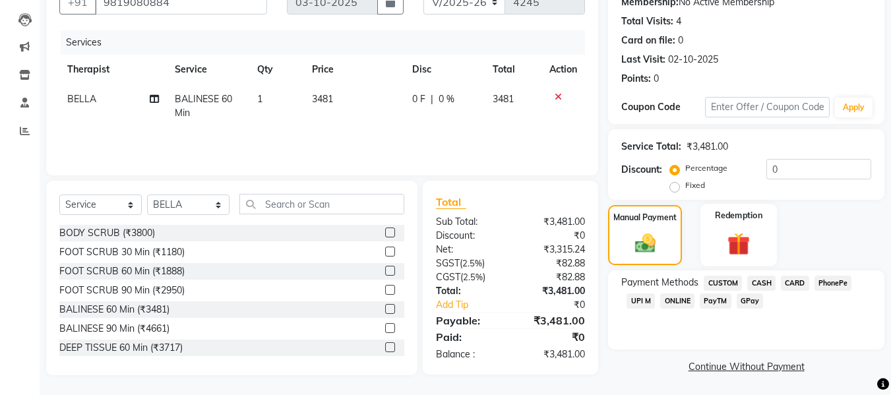
scroll to position [135, 0]
click at [649, 301] on span "UPI M" at bounding box center [641, 299] width 28 height 15
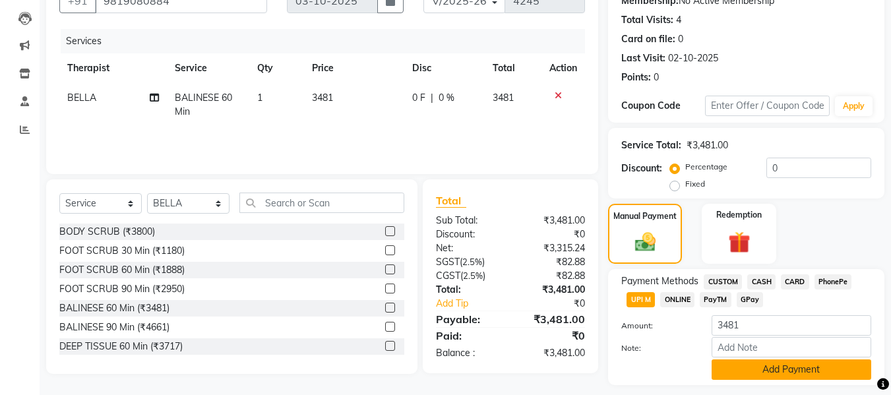
click at [744, 369] on button "Add Payment" at bounding box center [792, 370] width 160 height 20
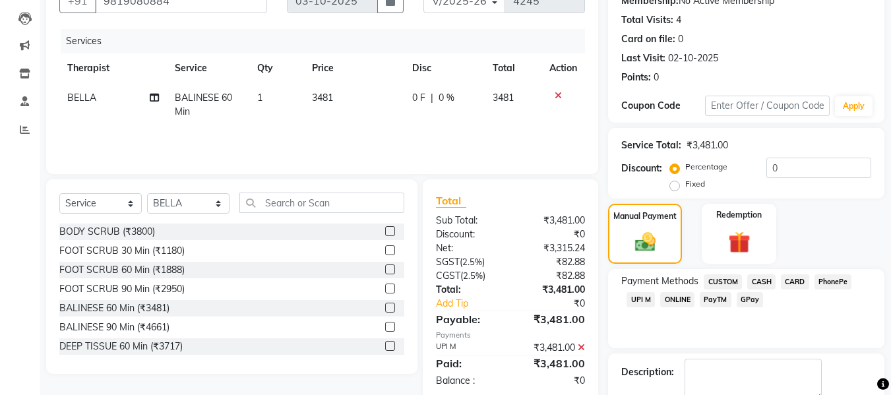
scroll to position [235, 0]
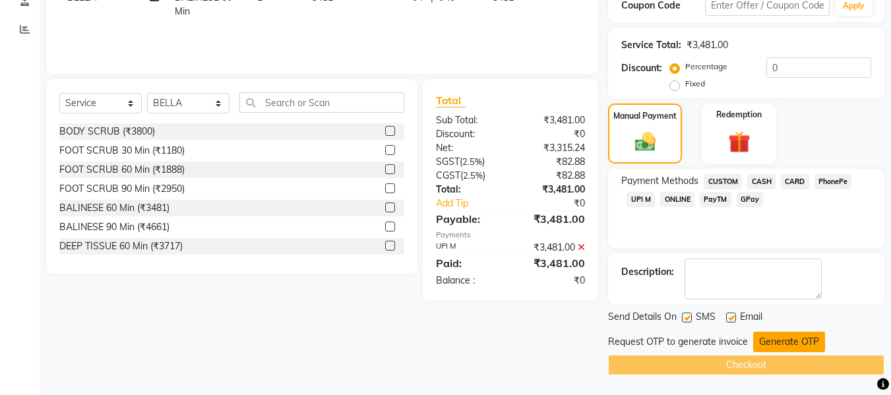
click at [775, 348] on button "Generate OTP" at bounding box center [790, 342] width 72 height 20
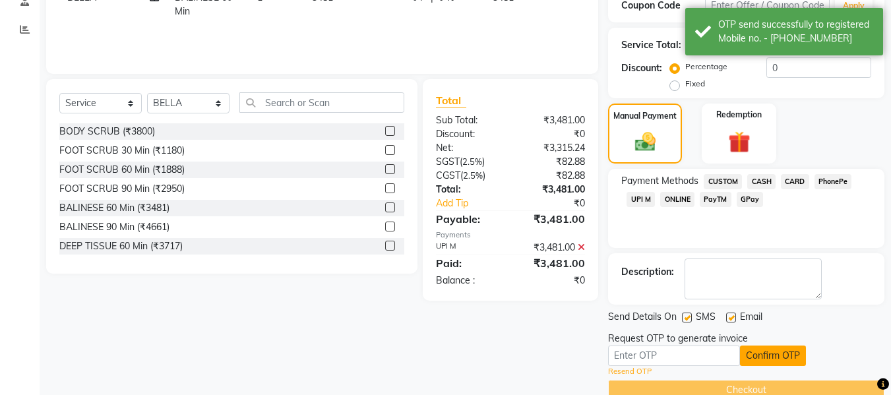
click at [775, 348] on button "Confirm OTP" at bounding box center [773, 356] width 66 height 20
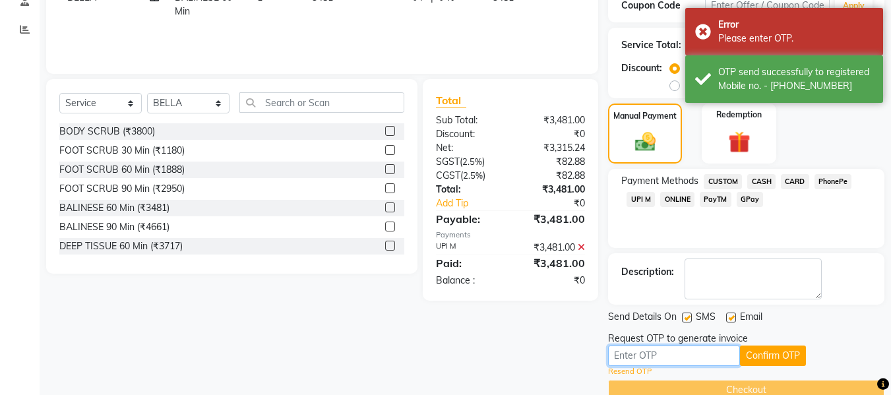
click at [707, 358] on input "text" at bounding box center [674, 356] width 132 height 20
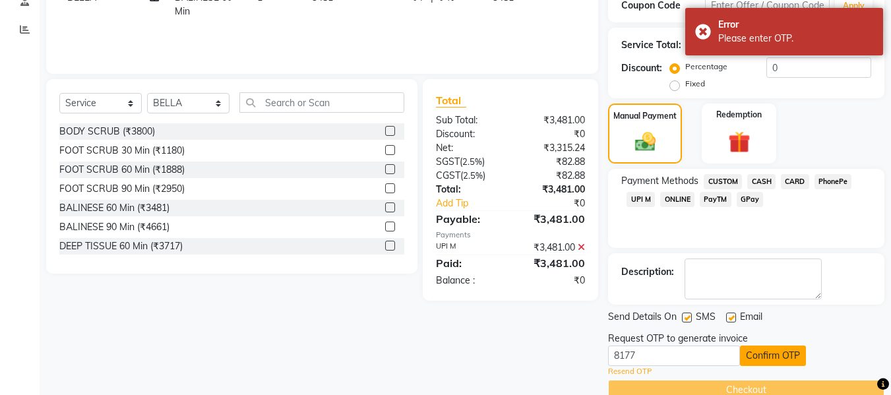
click at [756, 351] on button "Confirm OTP" at bounding box center [773, 356] width 66 height 20
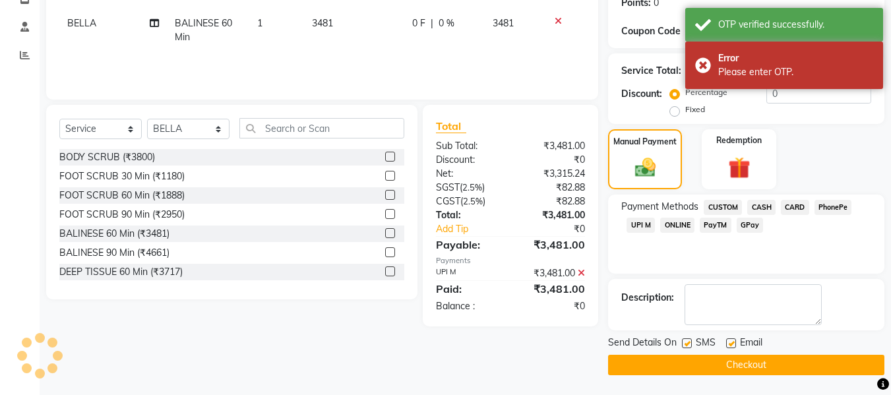
scroll to position [209, 0]
click at [742, 368] on button "Checkout" at bounding box center [746, 365] width 276 height 20
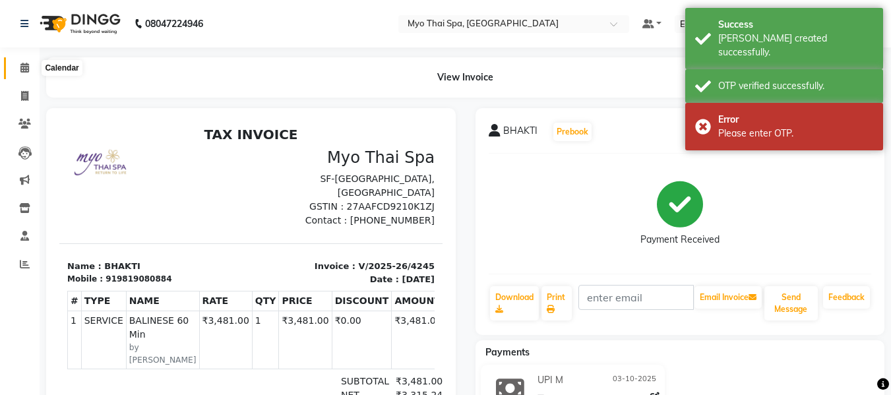
drag, startPoint x: 20, startPoint y: 65, endPoint x: 82, endPoint y: 75, distance: 62.2
click at [20, 65] on icon at bounding box center [24, 68] width 9 height 10
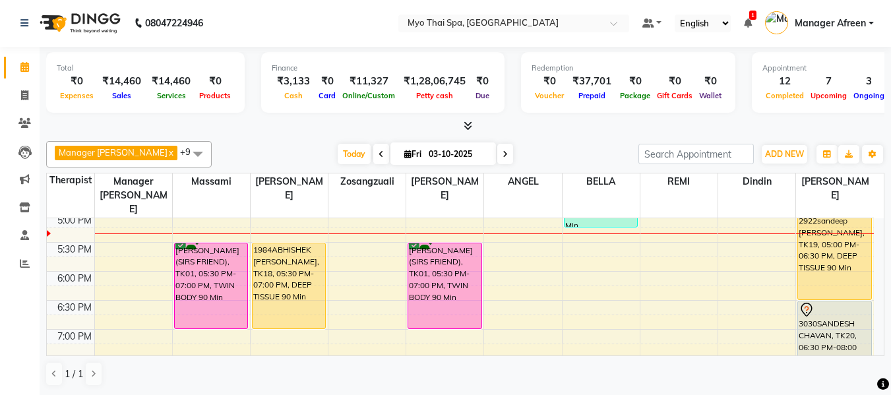
scroll to position [528, 0]
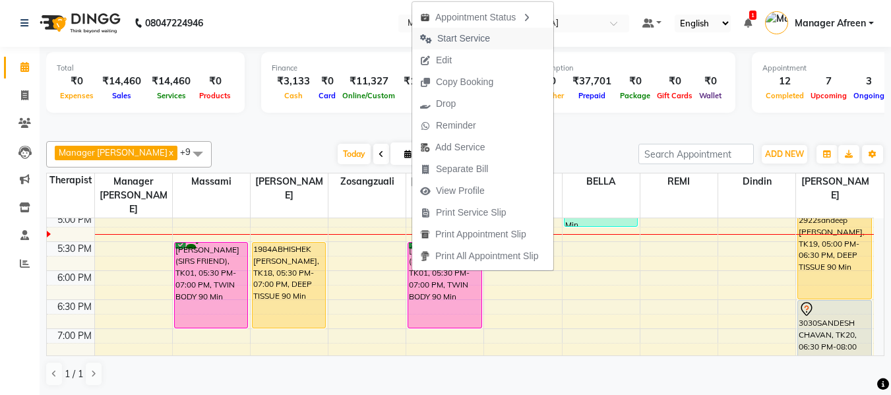
click at [472, 41] on span "Start Service" at bounding box center [463, 39] width 53 height 14
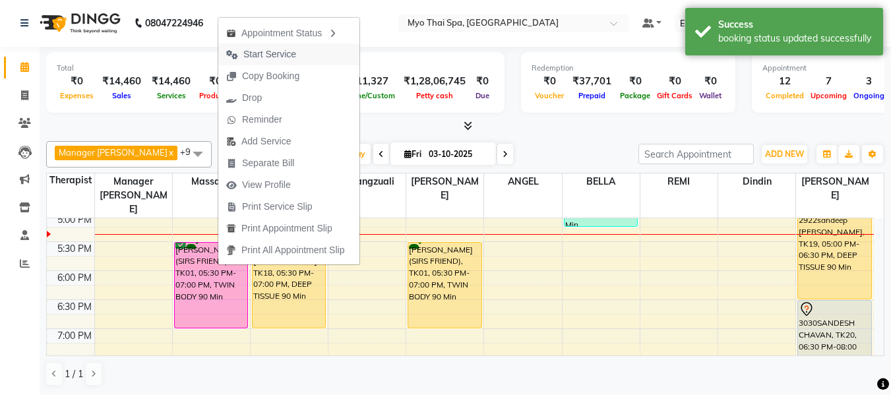
click at [280, 51] on span "Start Service" at bounding box center [269, 55] width 53 height 14
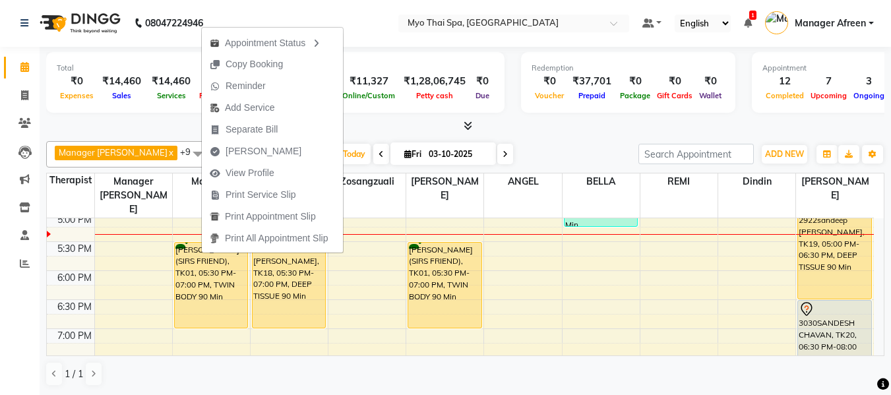
click at [160, 131] on div at bounding box center [465, 126] width 839 height 14
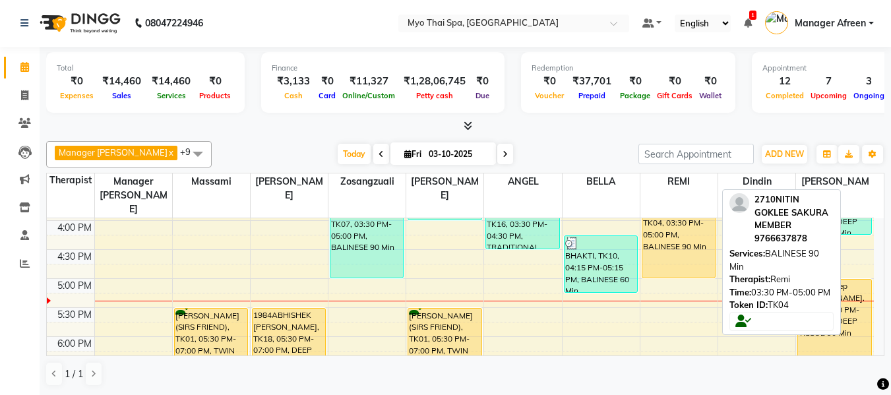
scroll to position [396, 0]
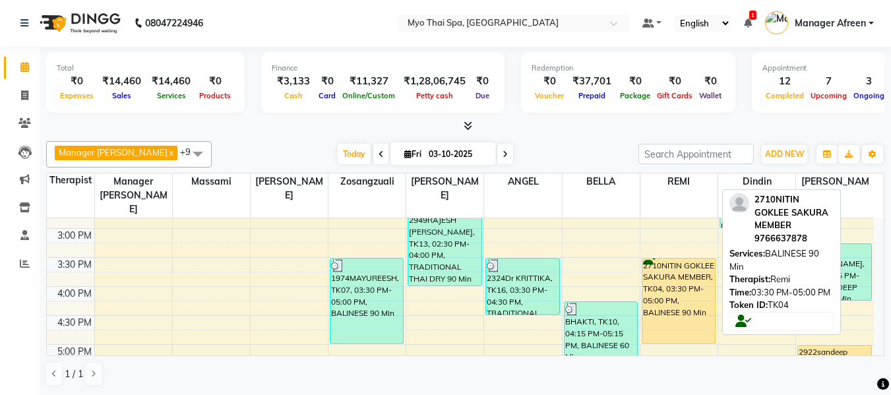
click at [662, 287] on div "2710NITIN GOKLEE SAKURA MEMBER, TK04, 03:30 PM-05:00 PM, BALINESE 90 Min" at bounding box center [679, 301] width 73 height 85
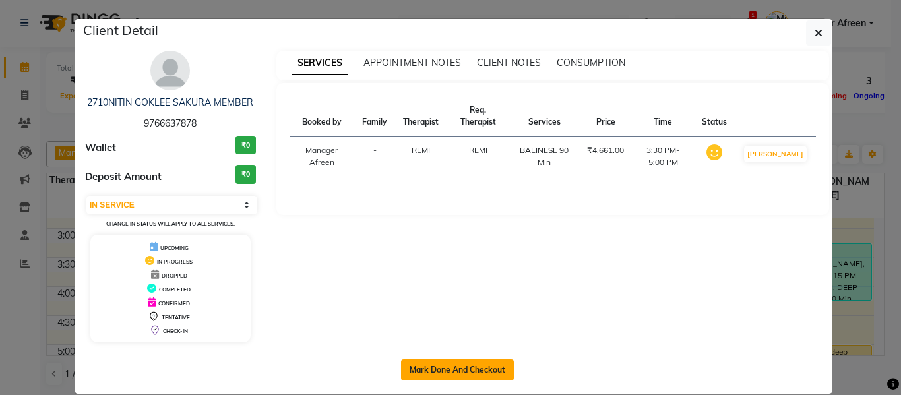
click at [474, 368] on button "Mark Done And Checkout" at bounding box center [457, 370] width 113 height 21
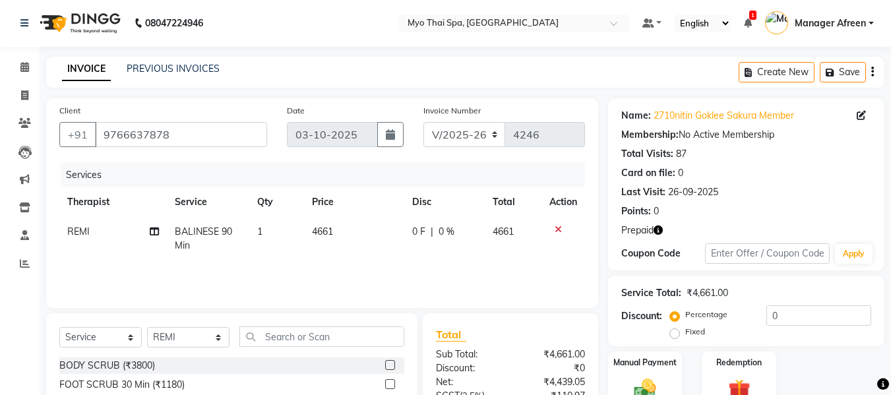
scroll to position [133, 0]
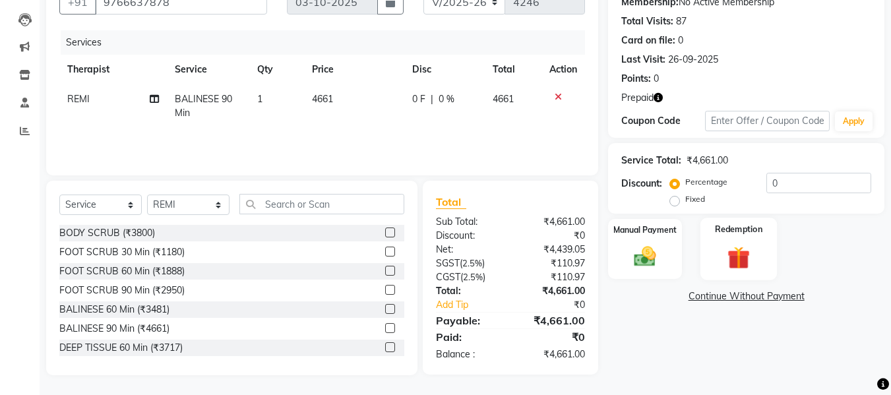
click at [741, 263] on img at bounding box center [739, 257] width 37 height 28
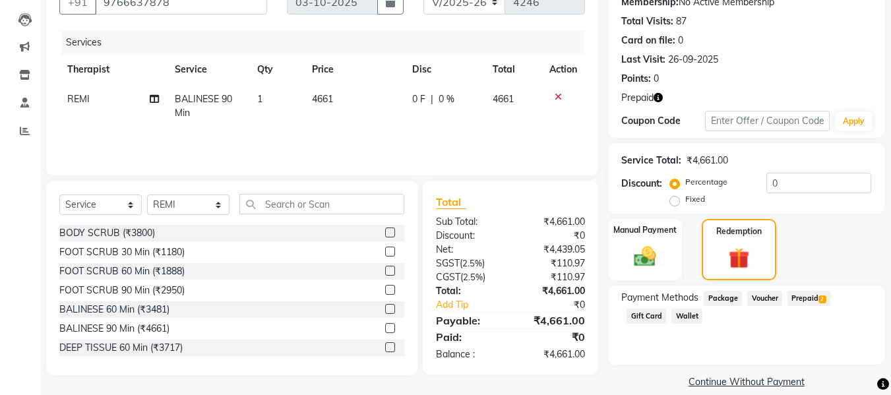
click at [800, 300] on span "Prepaid 2" at bounding box center [809, 298] width 43 height 15
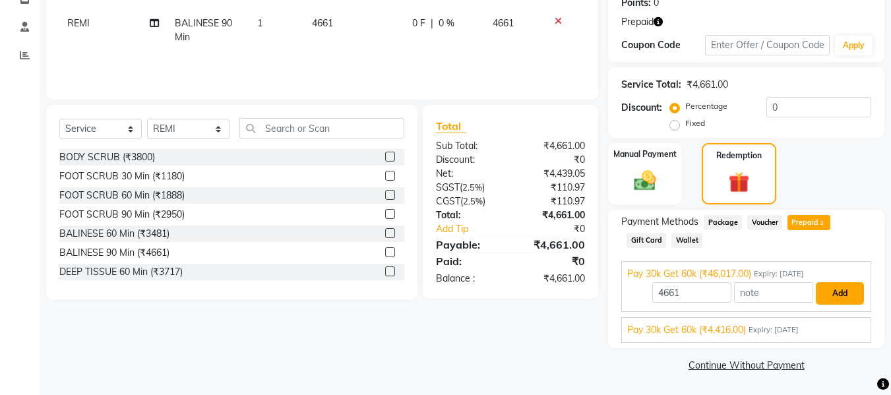
click at [838, 296] on button "Add" at bounding box center [840, 293] width 48 height 22
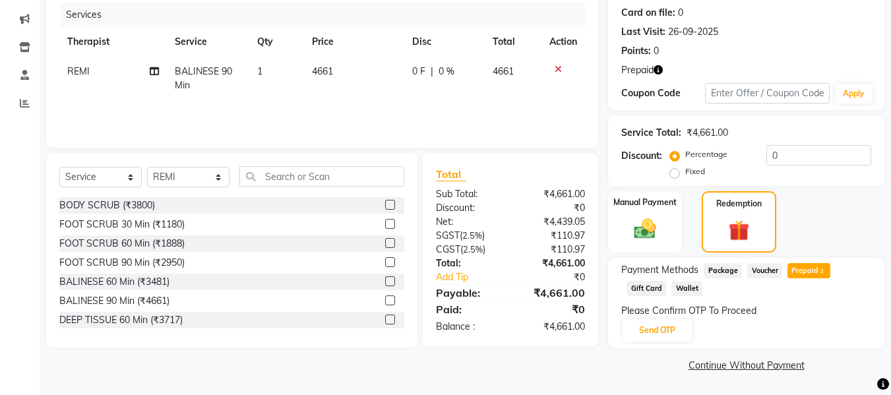
scroll to position [161, 0]
click at [670, 331] on button "Send OTP" at bounding box center [657, 330] width 69 height 22
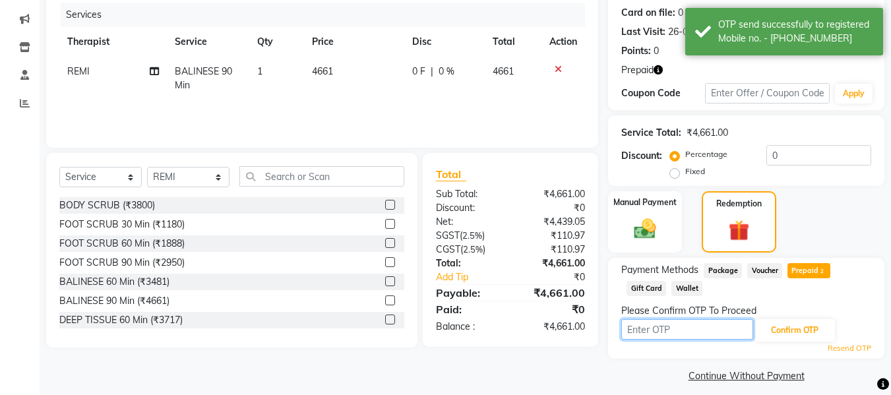
click at [690, 331] on input "text" at bounding box center [688, 329] width 132 height 20
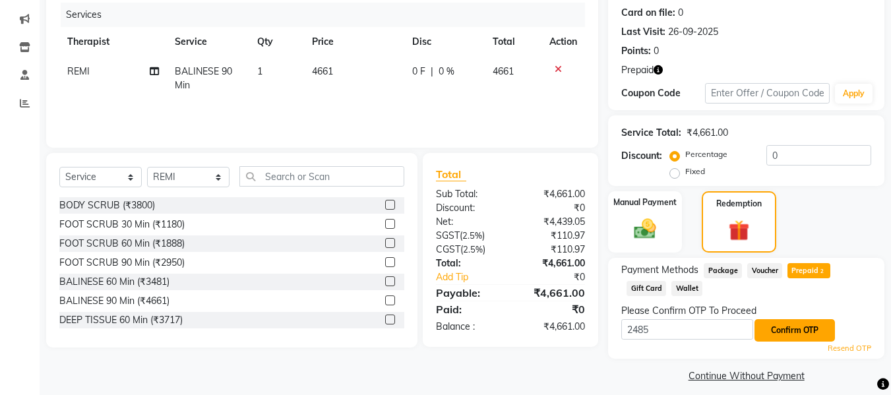
click at [783, 326] on button "Confirm OTP" at bounding box center [795, 330] width 80 height 22
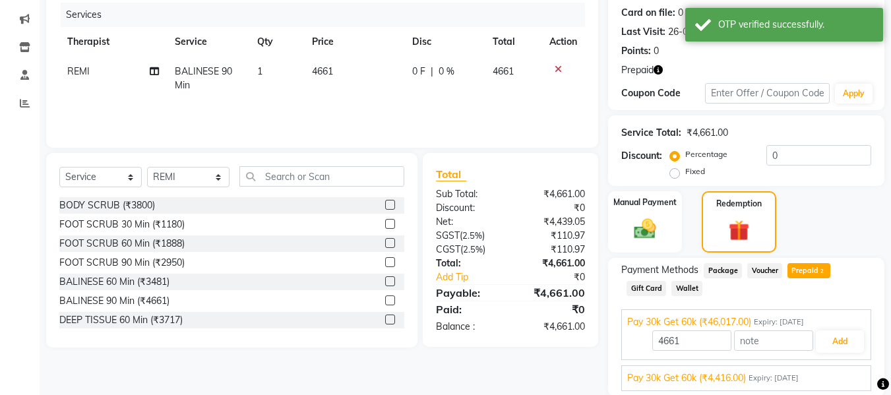
scroll to position [209, 0]
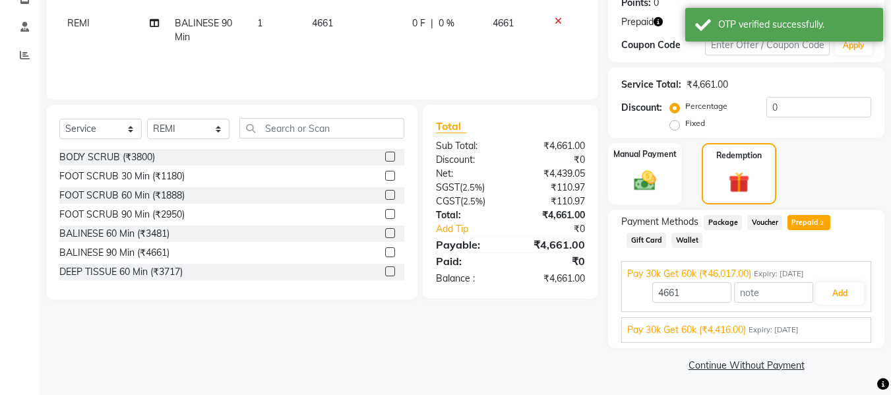
click at [709, 332] on span "Pay 30k Get 60k (₹4,416.00)" at bounding box center [686, 330] width 119 height 14
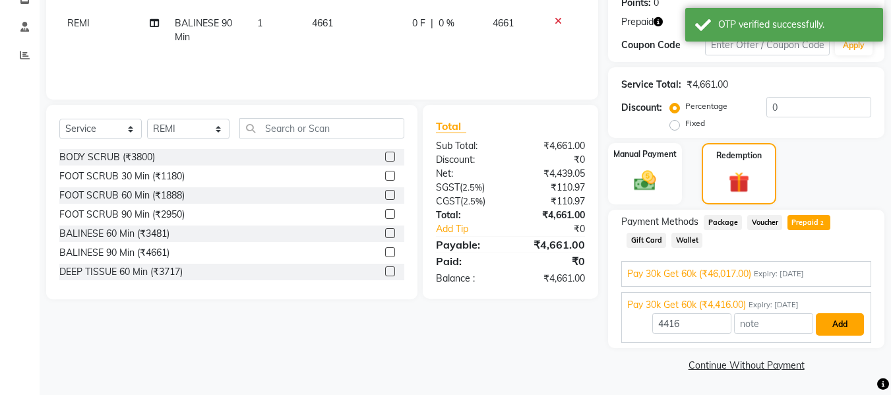
click at [827, 327] on button "Add" at bounding box center [840, 324] width 48 height 22
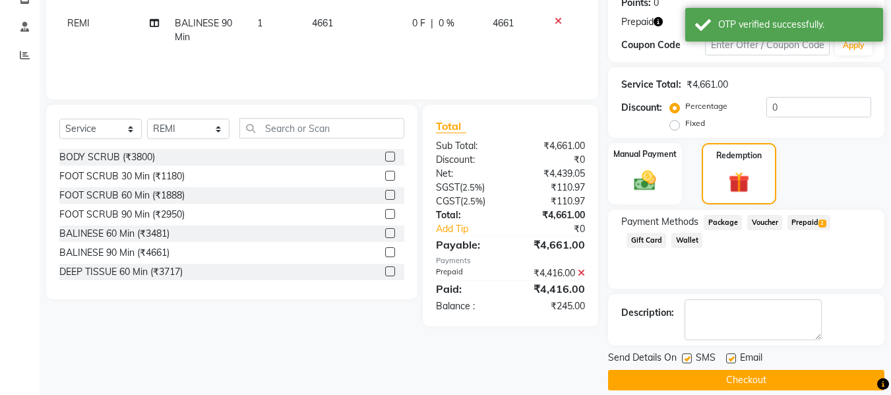
click at [734, 378] on button "Checkout" at bounding box center [746, 380] width 276 height 20
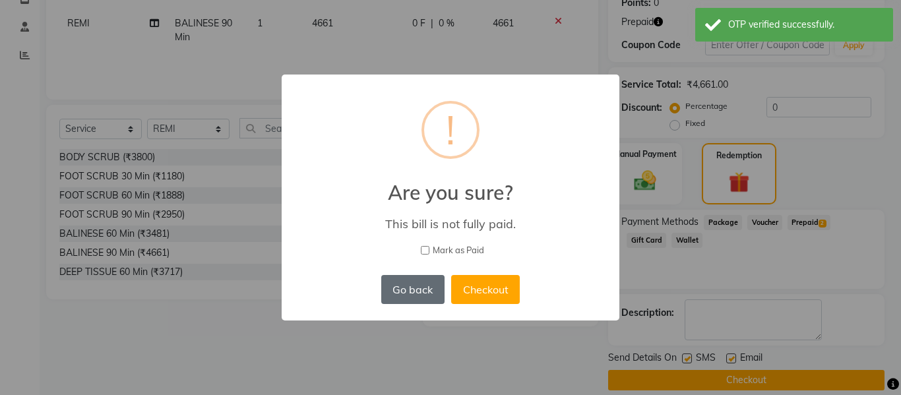
click at [402, 292] on button "Go back" at bounding box center [412, 289] width 63 height 29
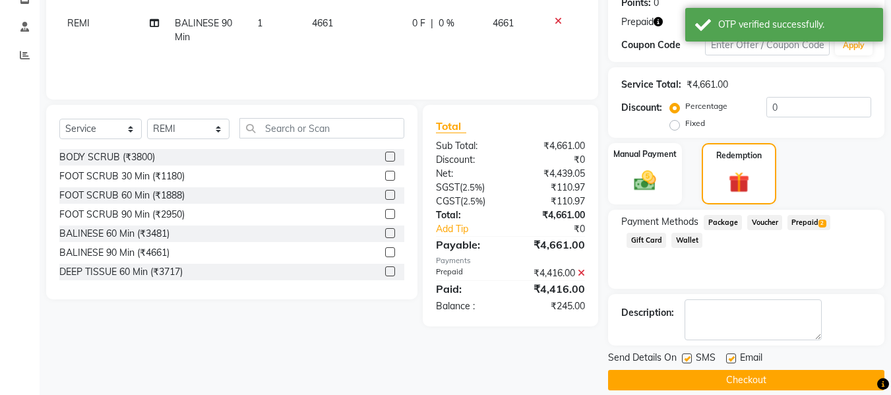
click at [771, 221] on span "Voucher" at bounding box center [765, 222] width 35 height 15
click at [797, 223] on span "Prepaid 2" at bounding box center [809, 222] width 43 height 15
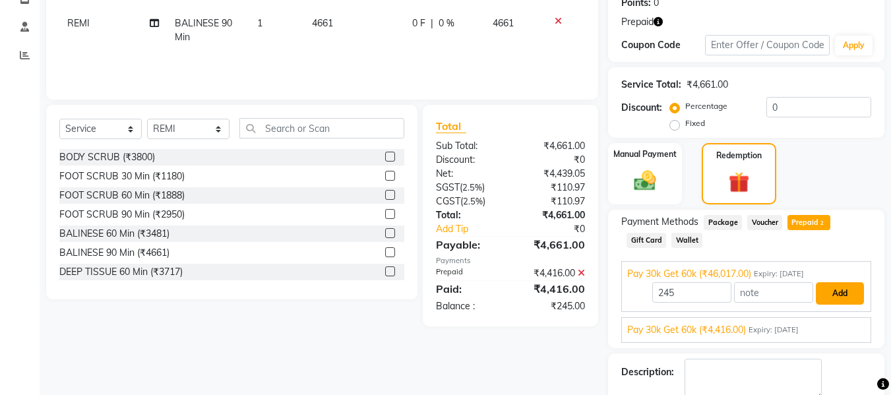
click at [838, 298] on button "Add" at bounding box center [840, 293] width 48 height 22
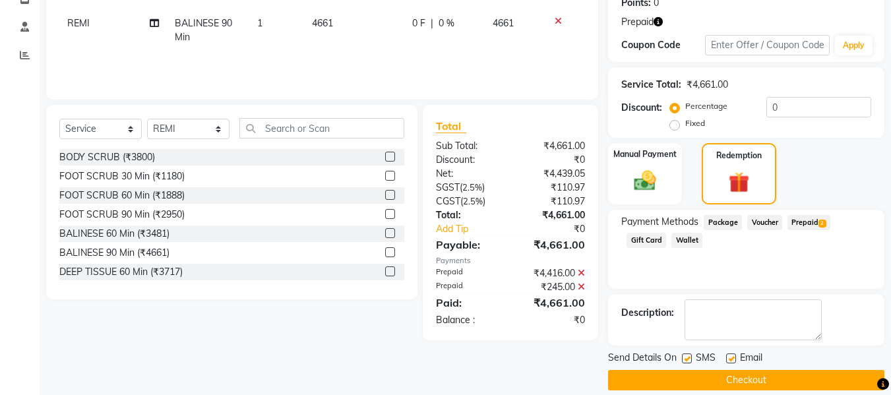
click at [769, 380] on button "Checkout" at bounding box center [746, 380] width 276 height 20
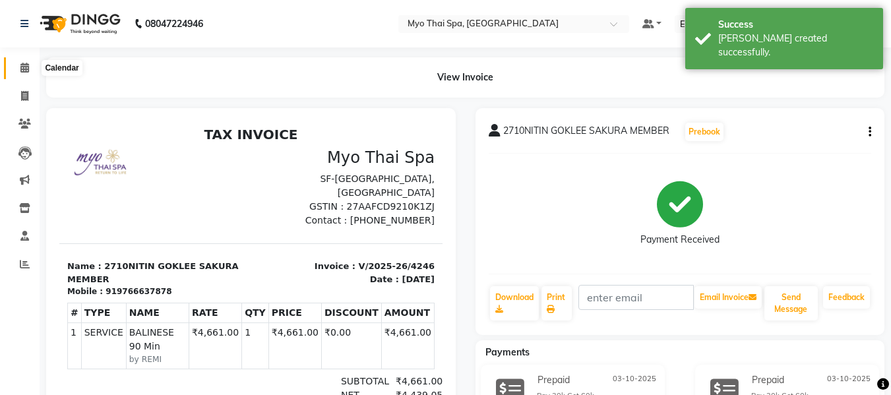
click at [25, 66] on icon at bounding box center [24, 68] width 9 height 10
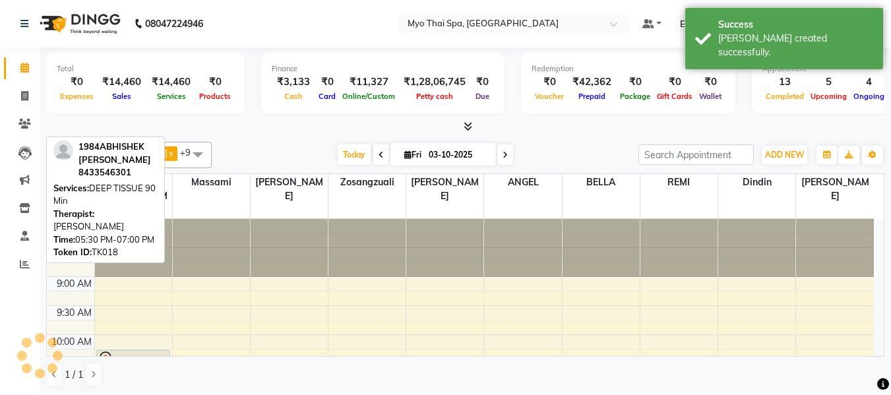
scroll to position [523, 0]
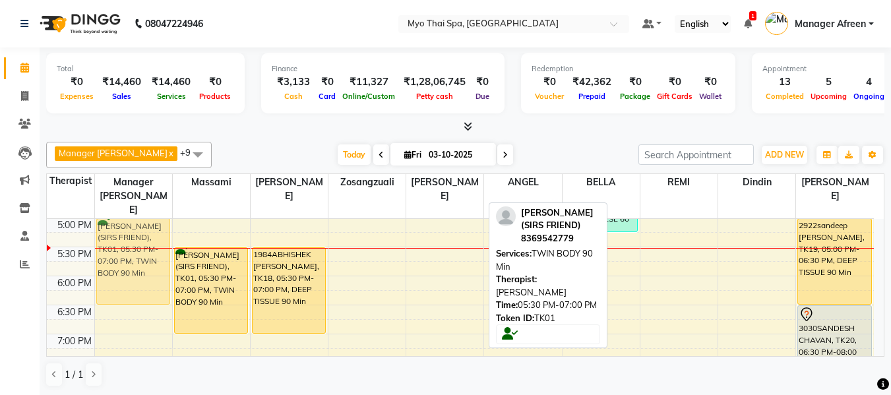
drag, startPoint x: 447, startPoint y: 267, endPoint x: 112, endPoint y: 236, distance: 336.0
click at [112, 236] on tr "leena, TK15, 10:15 AM-11:15 AM, BALINESE 60 Min PAGARE (SIRS FRIEND), TK01, 05:…" at bounding box center [460, 131] width 827 height 870
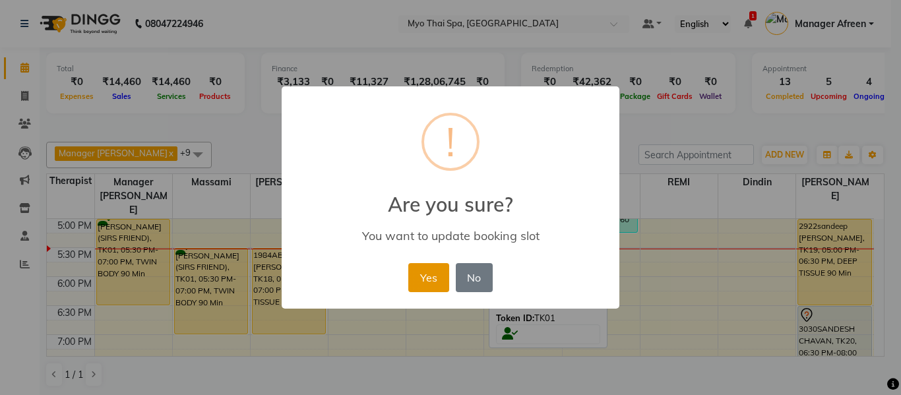
click at [431, 272] on button "Yes" at bounding box center [428, 277] width 40 height 29
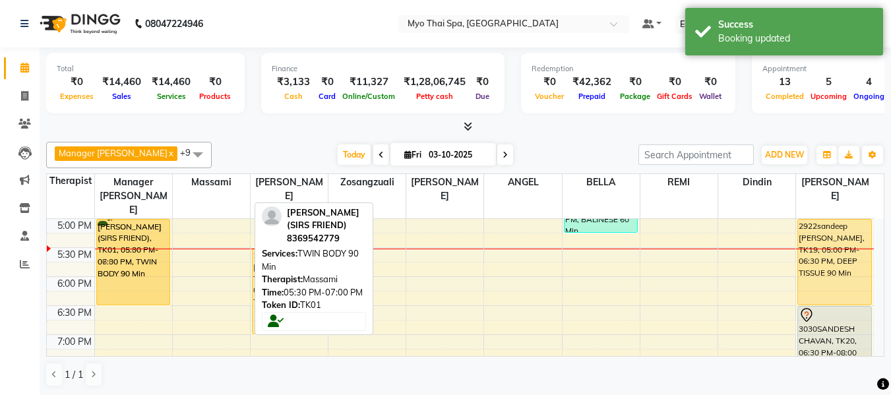
drag, startPoint x: 224, startPoint y: 272, endPoint x: 154, endPoint y: 243, distance: 75.5
click at [154, 243] on tr "leena, TK15, 10:15 AM-11:15 AM, BALINESE 60 Min PAGARE (SIRS FRIEND), TK01, 05:…" at bounding box center [460, 131] width 827 height 870
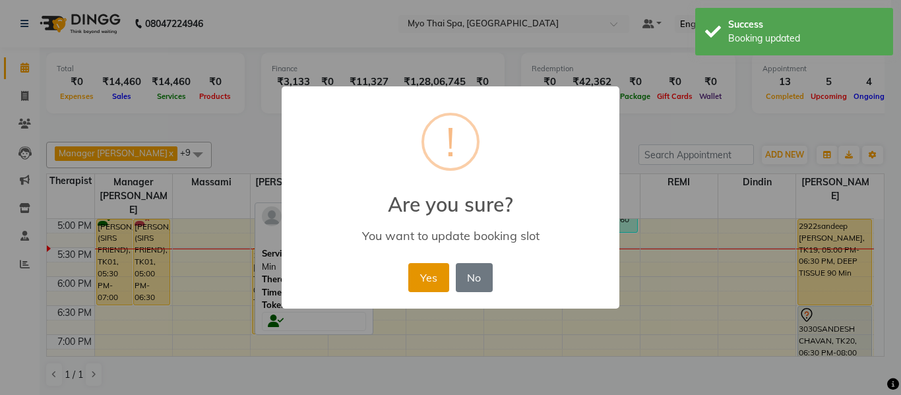
click at [415, 273] on button "Yes" at bounding box center [428, 277] width 40 height 29
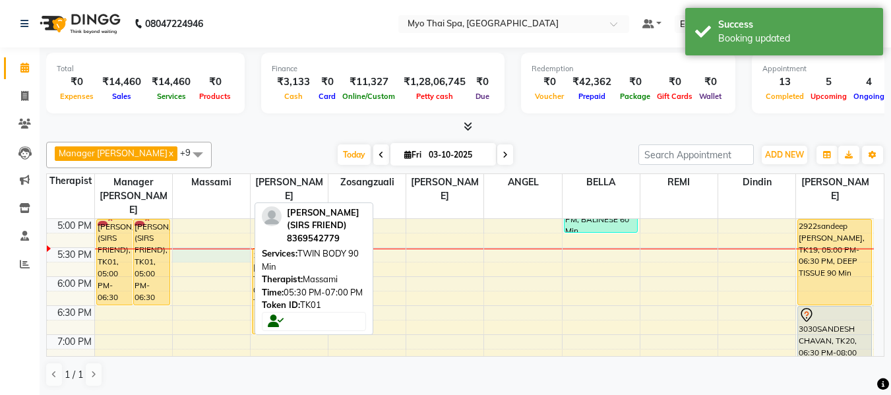
click at [184, 241] on div "8:00 AM 8:30 AM 9:00 AM 9:30 AM 10:00 AM 10:30 AM 11:00 AM 11:30 AM 12:00 PM 12…" at bounding box center [460, 131] width 827 height 870
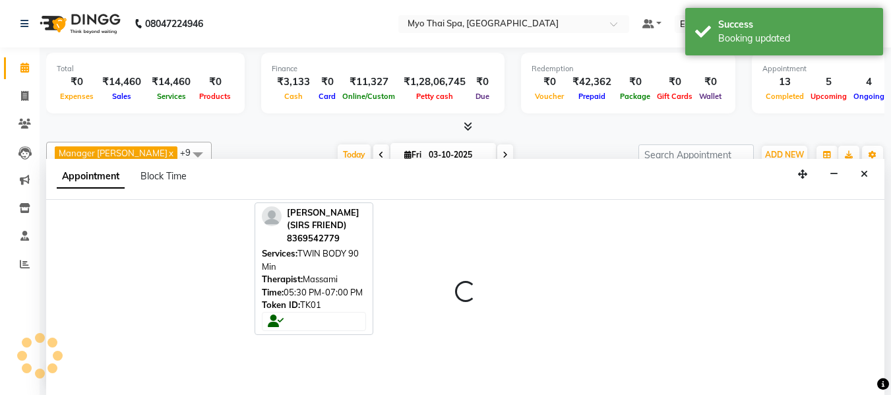
scroll to position [1, 0]
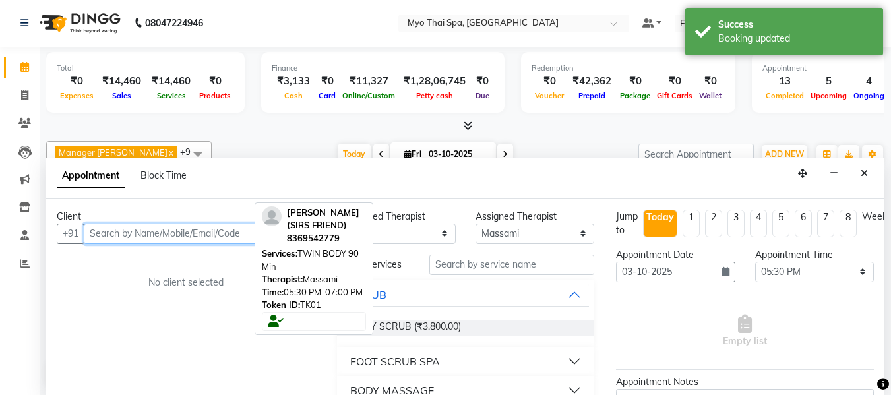
click at [174, 238] on input "text" at bounding box center [200, 234] width 232 height 20
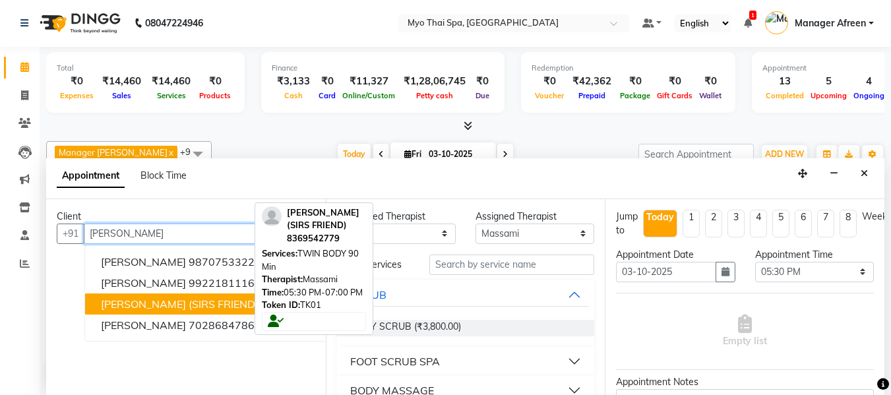
click at [165, 301] on span "PAGARE (SIRS FRIEND)" at bounding box center [180, 304] width 158 height 13
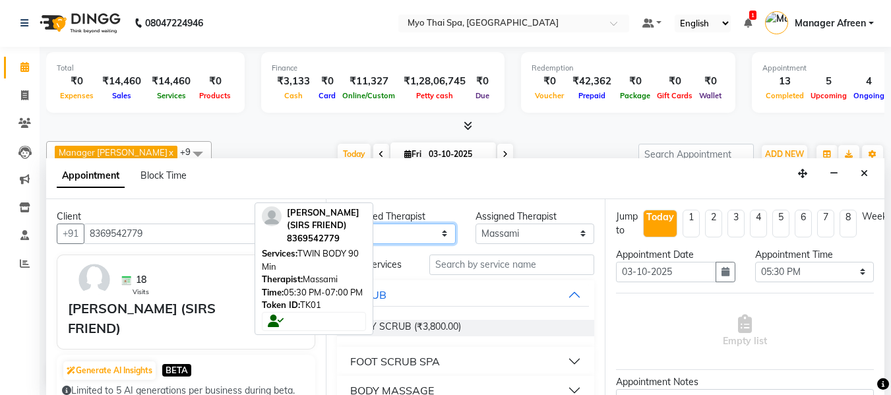
click at [413, 236] on select "Any ANGEL BELLA Dindin Jane JENNY Kristina LORITA Manager Afreen Manager Churmu…" at bounding box center [396, 234] width 119 height 20
click at [337, 224] on select "Any ANGEL BELLA Dindin Jane JENNY Kristina LORITA Manager Afreen Manager Churmu…" at bounding box center [396, 234] width 119 height 20
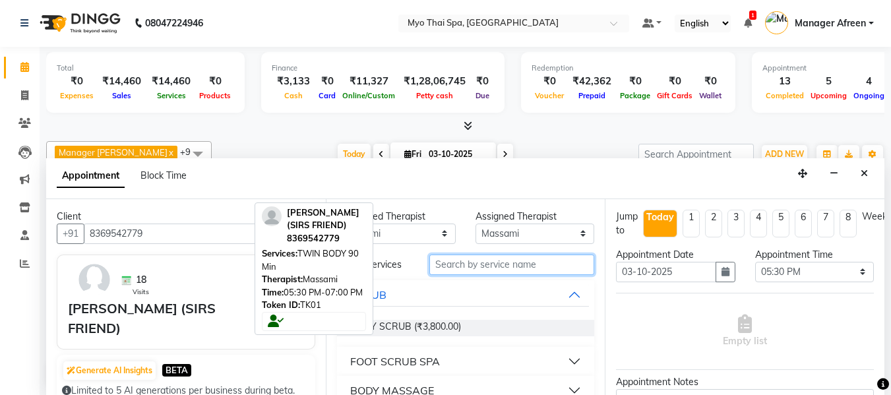
click at [469, 265] on input "text" at bounding box center [512, 265] width 165 height 20
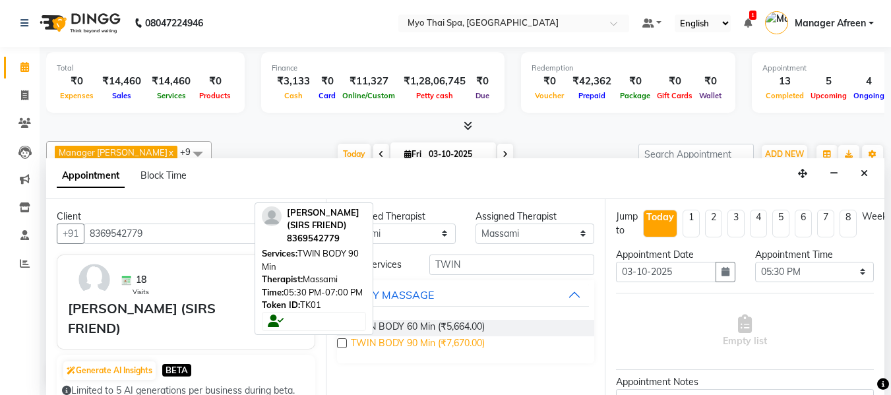
click at [403, 344] on span "TWIN BODY 90 Min (₹7,670.00)" at bounding box center [418, 345] width 134 height 16
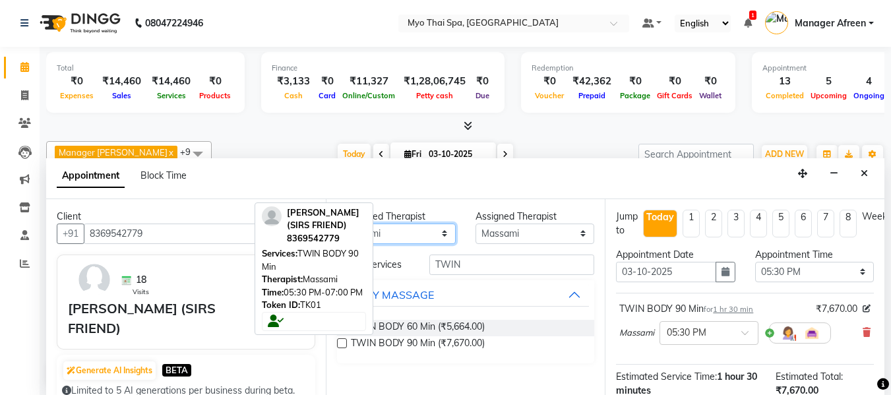
click at [398, 236] on select "Any ANGEL BELLA Dindin Jane JENNY Kristina LORITA Manager Afreen Manager Churmu…" at bounding box center [396, 234] width 119 height 20
click at [337, 224] on select "Any ANGEL BELLA Dindin Jane JENNY Kristina LORITA Manager Afreen Manager Churmu…" at bounding box center [396, 234] width 119 height 20
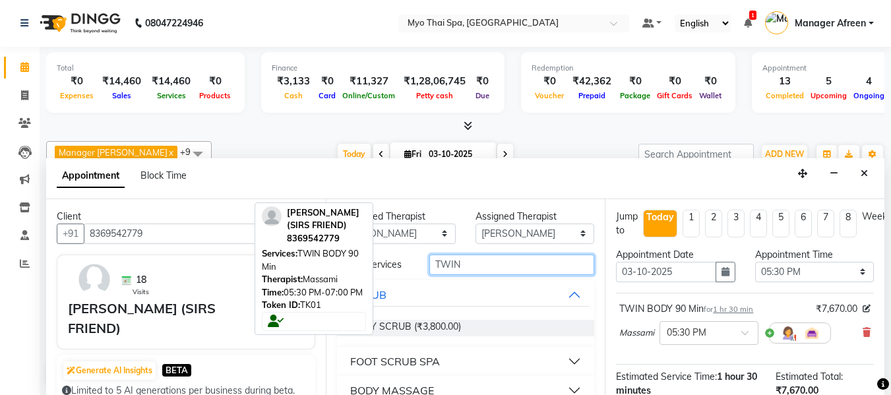
click at [478, 263] on input "TWIN" at bounding box center [512, 265] width 165 height 20
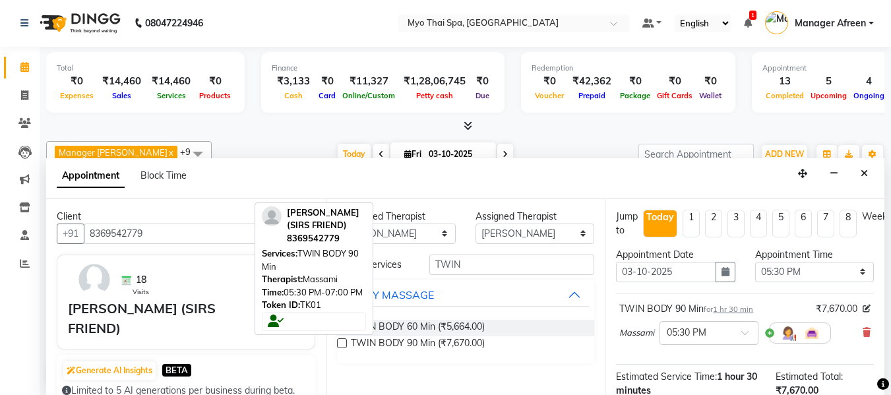
click at [342, 344] on label at bounding box center [342, 343] width 10 height 10
click at [342, 344] on input "checkbox" at bounding box center [341, 344] width 9 height 9
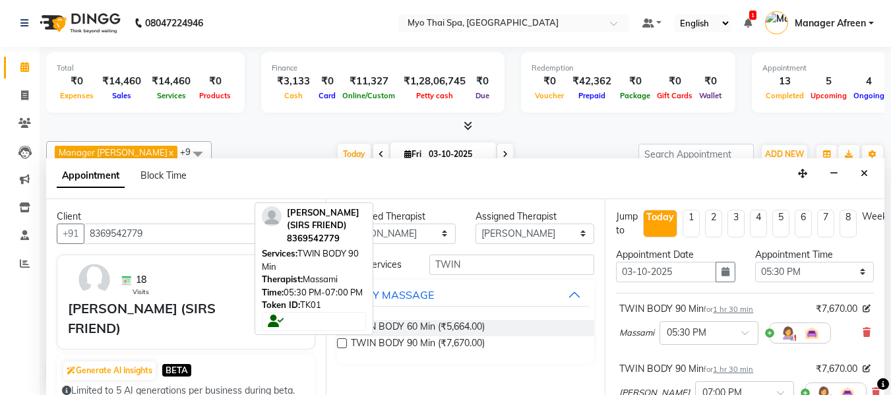
scroll to position [66, 0]
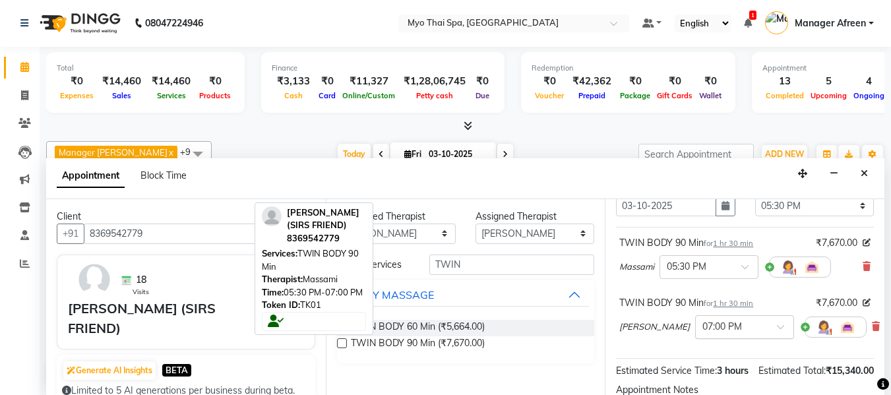
click at [703, 325] on input "text" at bounding box center [732, 326] width 58 height 14
click at [696, 341] on div "05:30 PM" at bounding box center [745, 337] width 98 height 24
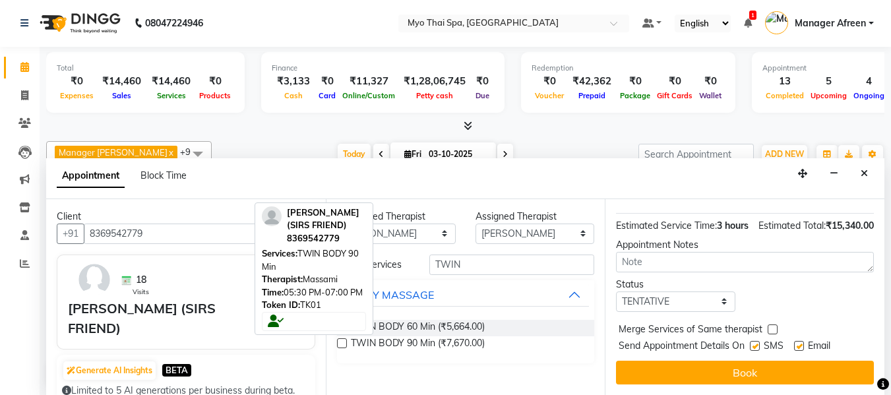
scroll to position [249, 0]
click at [668, 294] on select "Select TENTATIVE CONFIRM CHECK-IN UPCOMING" at bounding box center [675, 302] width 119 height 20
click at [616, 292] on select "Select TENTATIVE CONFIRM CHECK-IN UPCOMING" at bounding box center [675, 302] width 119 height 20
click at [672, 377] on div "Jump to Today 1 2 3 4 5 6 7 8 Weeks Appointment Date 03-10-2025 Appointment Tim…" at bounding box center [745, 297] width 280 height 196
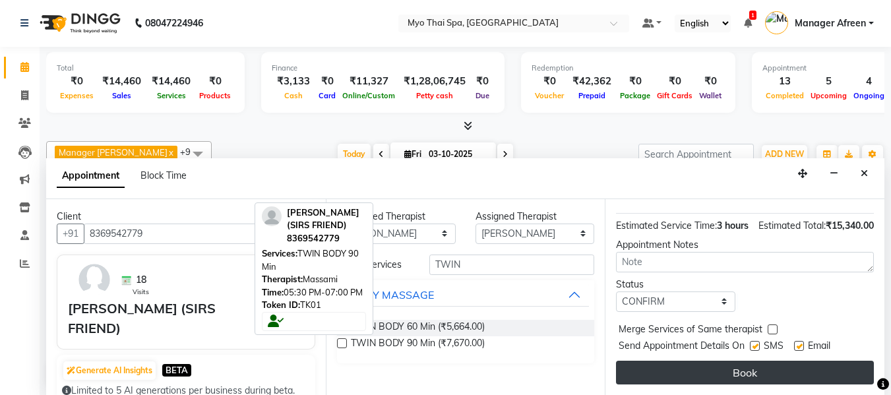
click at [670, 363] on button "Book" at bounding box center [745, 373] width 258 height 24
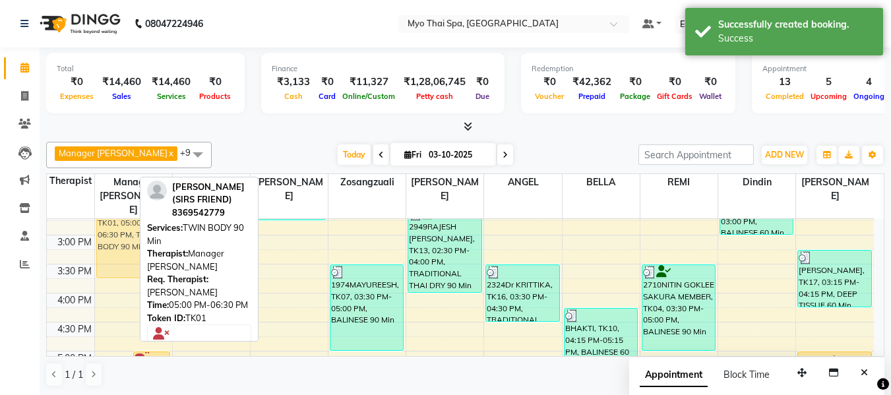
scroll to position [385, 0]
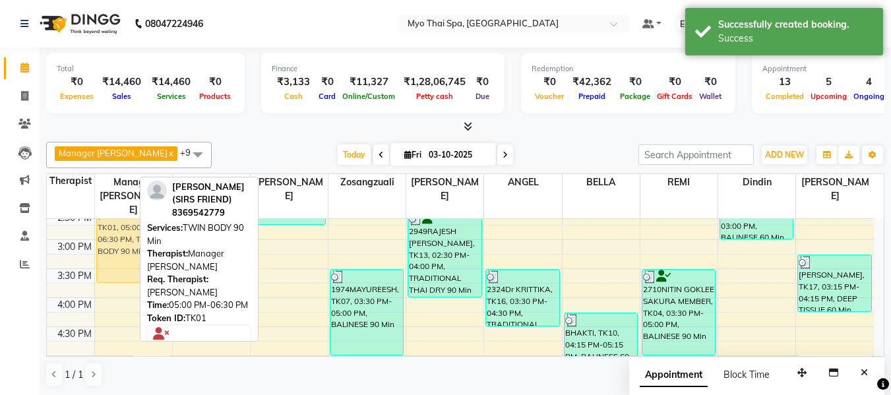
drag, startPoint x: 112, startPoint y: 259, endPoint x: 111, endPoint y: 226, distance: 33.0
click at [111, 226] on div "PAGARE (SIRS FRIEND), TK01, 05:00 PM-06:30 PM, TWIN BODY 90 Min PAGARE (SIRS FR…" at bounding box center [133, 269] width 77 height 870
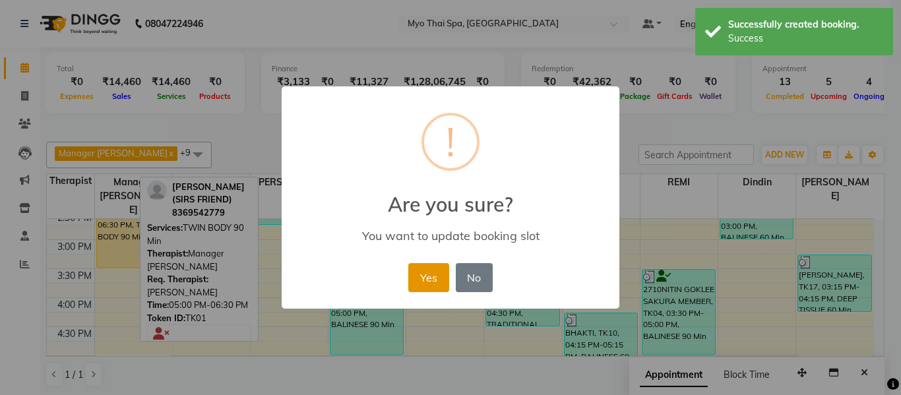
click at [434, 281] on button "Yes" at bounding box center [428, 277] width 40 height 29
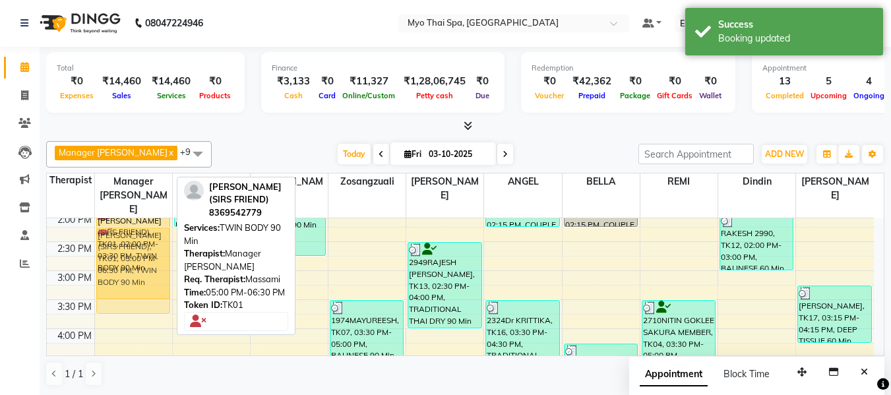
scroll to position [338, 0]
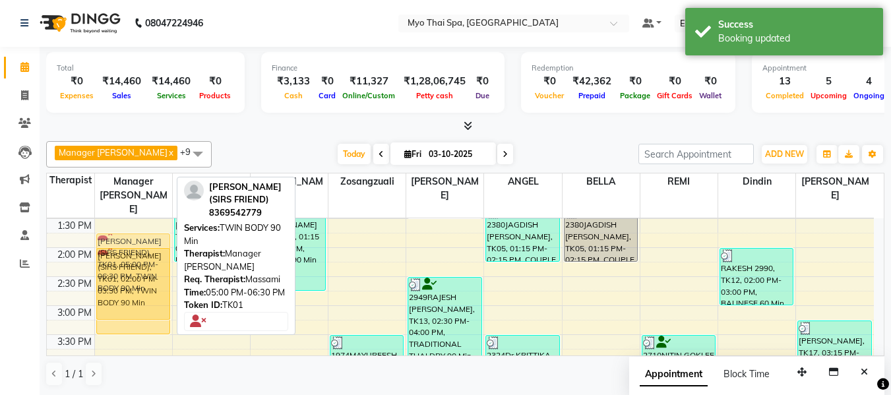
drag, startPoint x: 131, startPoint y: 291, endPoint x: 134, endPoint y: 225, distance: 66.1
click at [134, 225] on div "leena, TK15, 10:15 AM-11:15 AM, BALINESE 60 Min PAGARE (SIRS FRIEND), TK01, 02:…" at bounding box center [133, 335] width 77 height 870
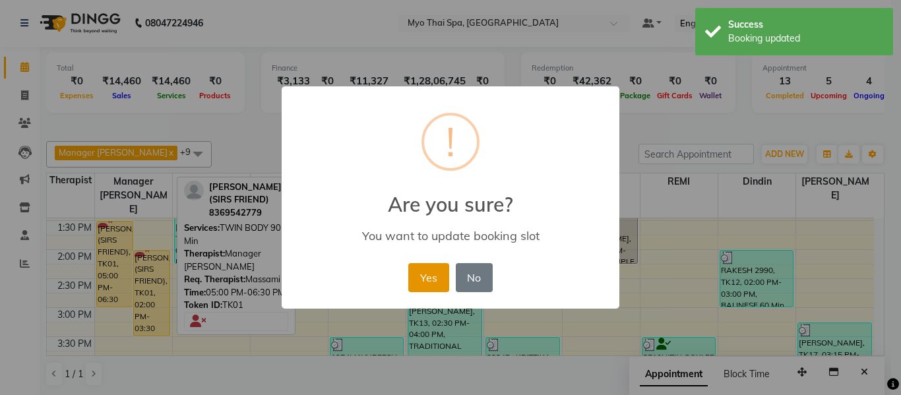
click at [426, 275] on button "Yes" at bounding box center [428, 277] width 40 height 29
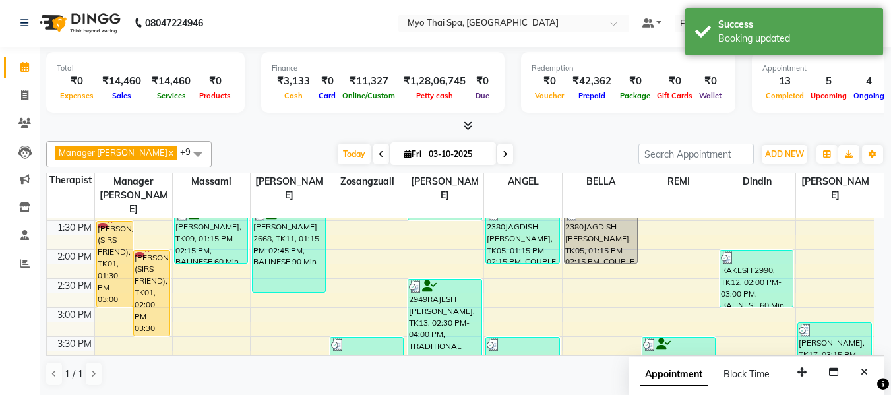
click at [402, 152] on span "Fri" at bounding box center [413, 154] width 24 height 10
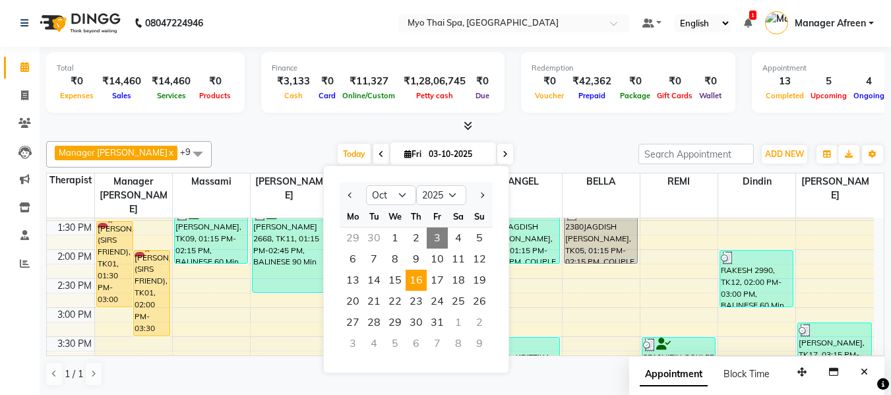
click at [417, 278] on span "16" at bounding box center [416, 280] width 21 height 21
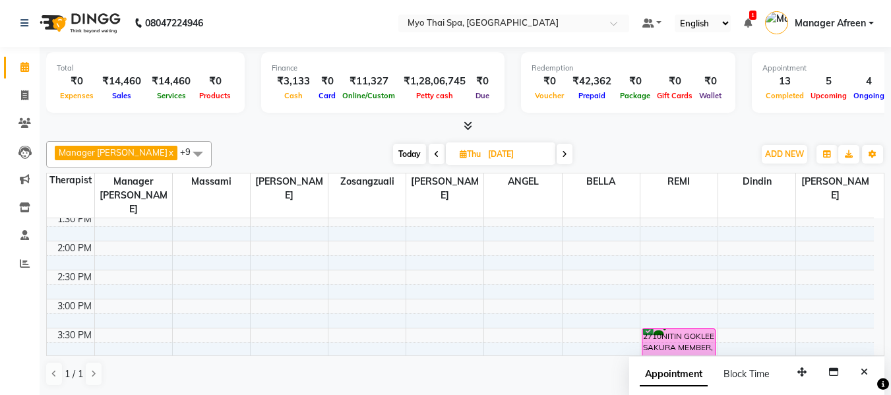
scroll to position [391, 0]
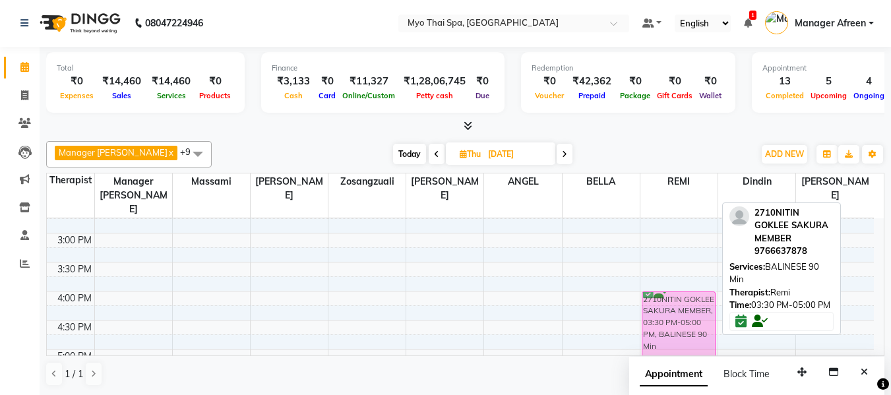
drag, startPoint x: 672, startPoint y: 269, endPoint x: 668, endPoint y: 302, distance: 33.2
click at [668, 302] on div "2710NITIN GOKLEE SAKURA MEMBER, 03:30 PM-05:00 PM, BALINESE 90 Min 2710NITIN GO…" at bounding box center [679, 262] width 77 height 870
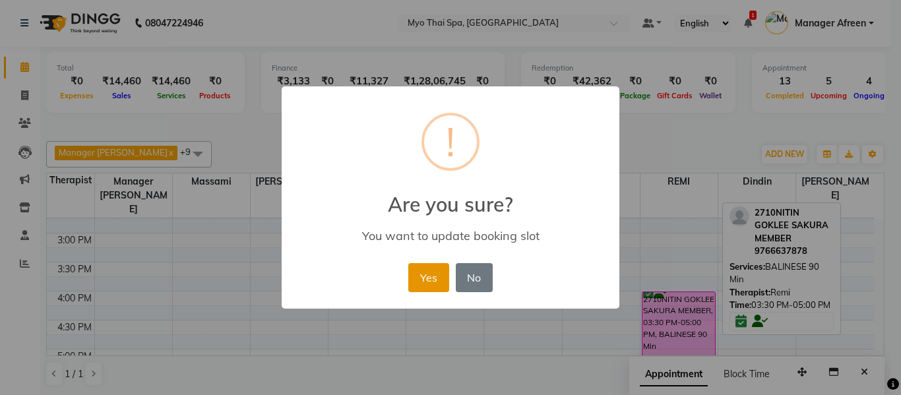
click at [422, 279] on button "Yes" at bounding box center [428, 277] width 40 height 29
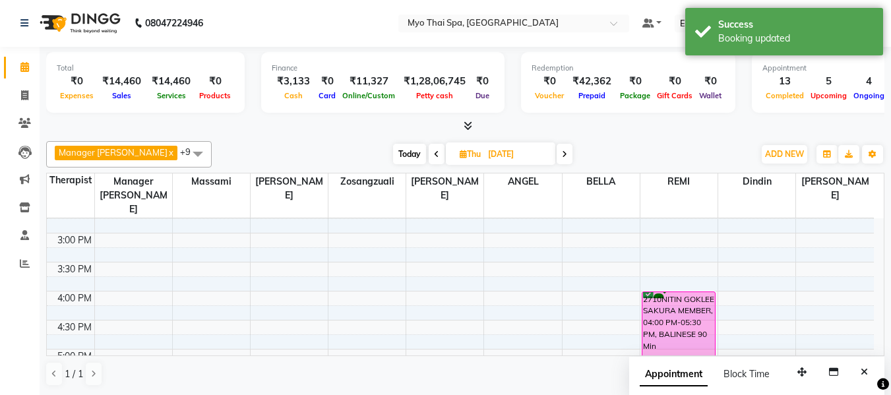
click at [393, 156] on span "Today" at bounding box center [409, 154] width 33 height 20
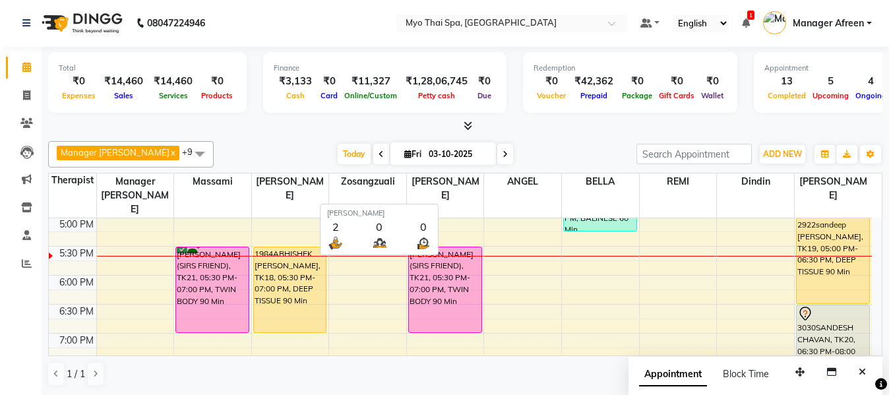
scroll to position [0, 0]
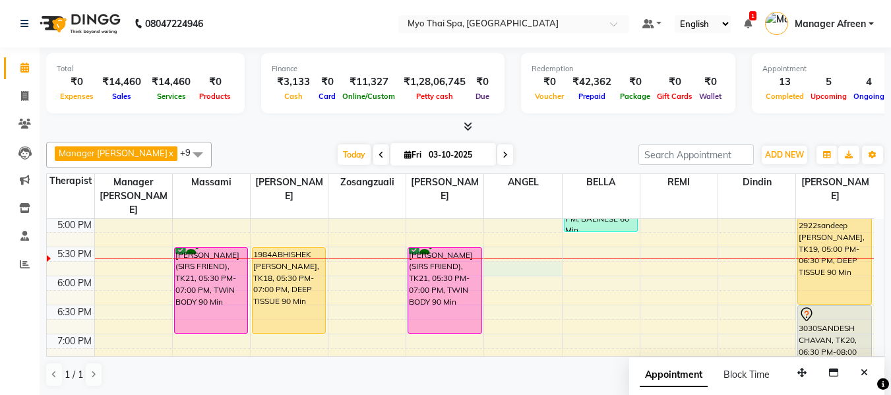
click at [529, 254] on div "8:00 AM 8:30 AM 9:00 AM 9:30 AM 10:00 AM 10:30 AM 11:00 AM 11:30 AM 12:00 PM 12…" at bounding box center [460, 131] width 827 height 870
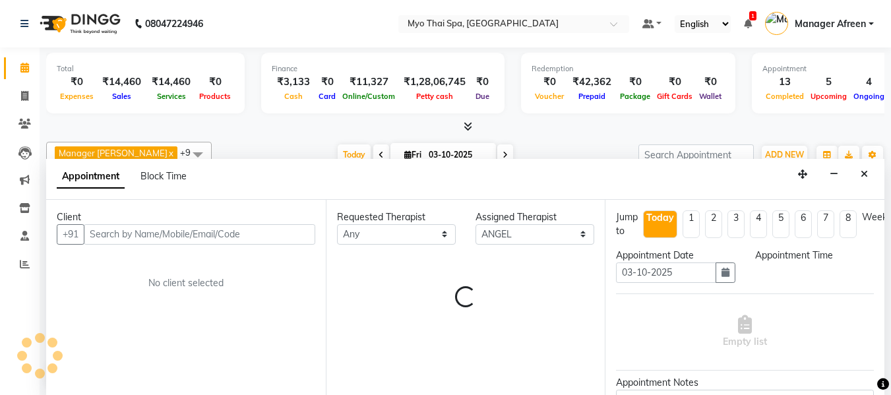
scroll to position [1, 0]
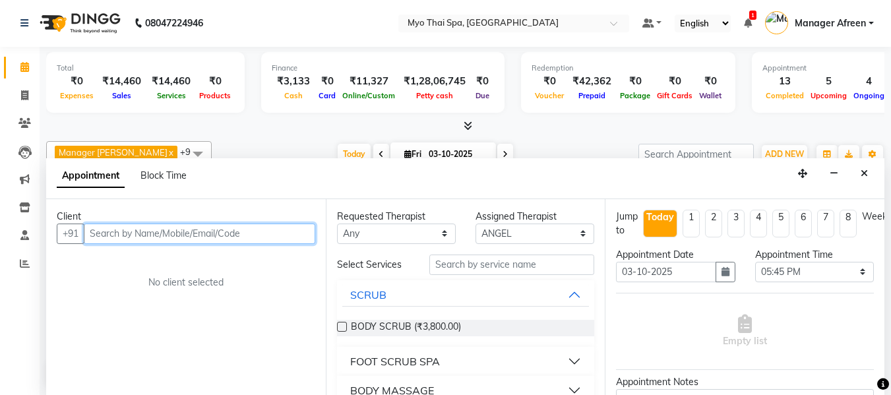
click at [166, 233] on input "text" at bounding box center [200, 234] width 232 height 20
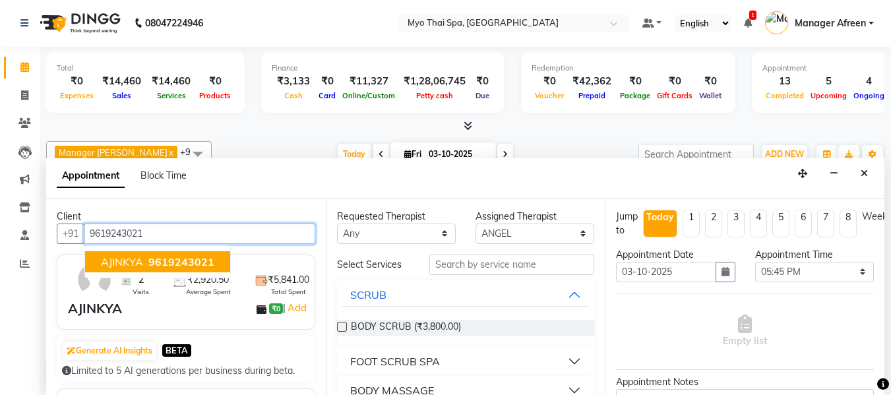
click at [138, 264] on span "AJINKYA" at bounding box center [122, 261] width 42 height 13
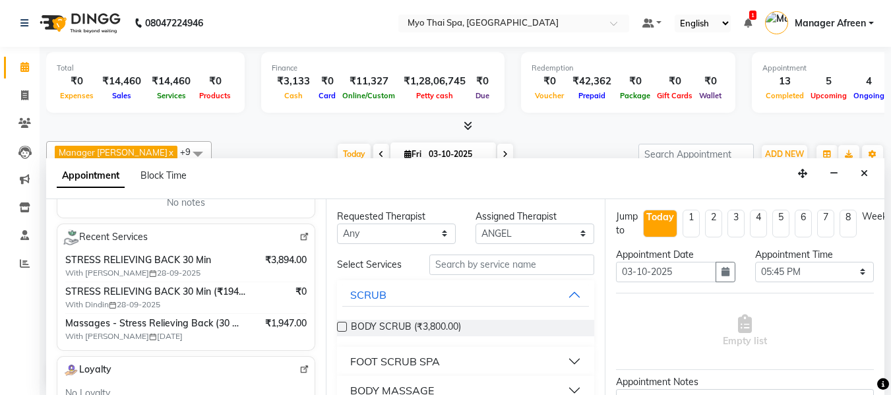
scroll to position [198, 0]
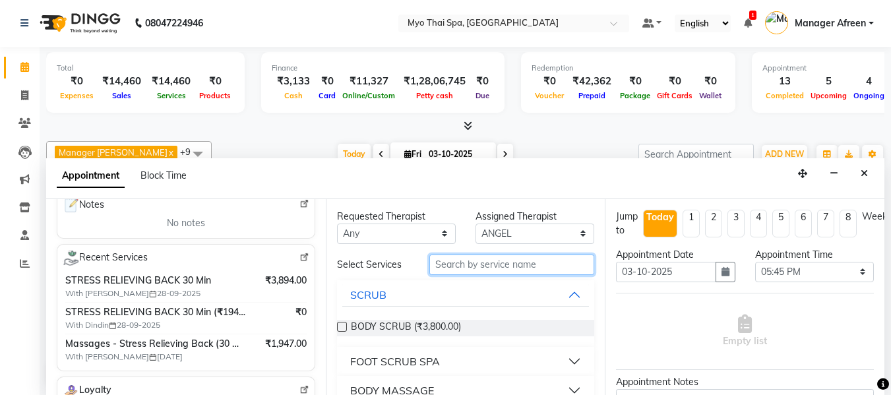
click at [440, 261] on input "text" at bounding box center [512, 265] width 165 height 20
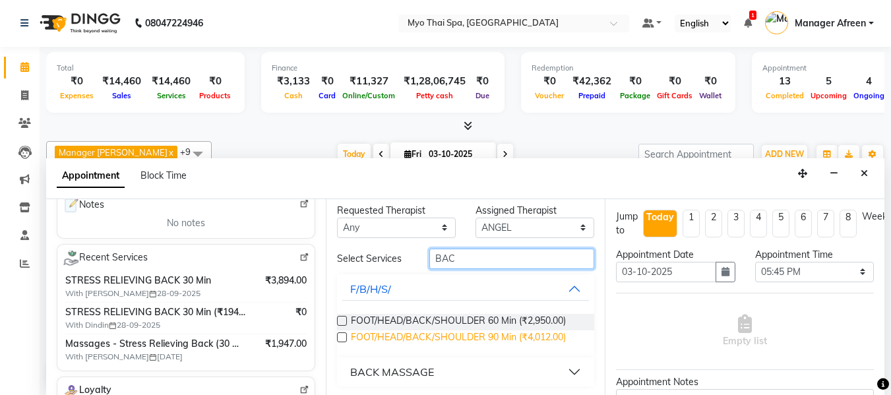
scroll to position [8, 0]
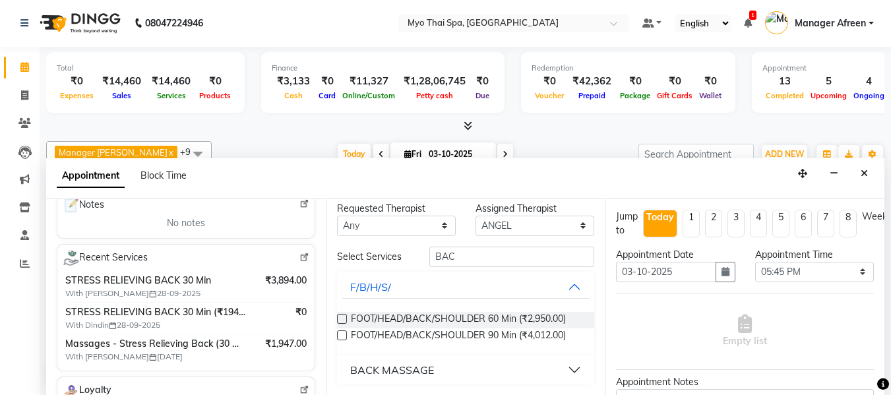
click at [405, 371] on div "BACK MASSAGE" at bounding box center [392, 370] width 84 height 16
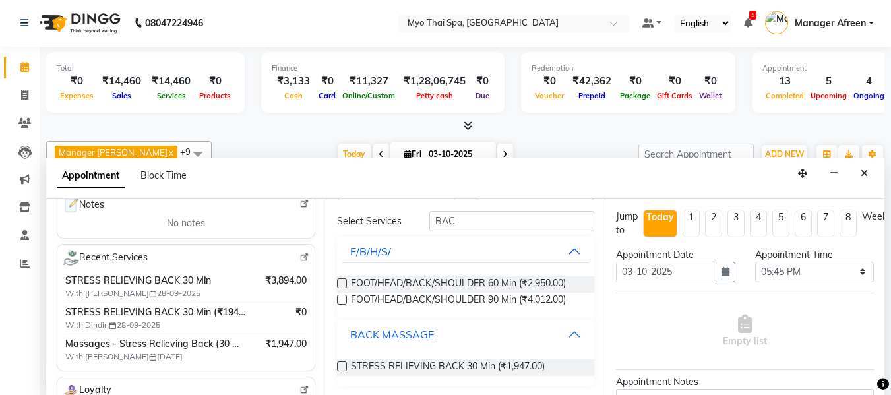
scroll to position [44, 0]
click at [341, 364] on label at bounding box center [342, 366] width 10 height 10
click at [341, 364] on input "checkbox" at bounding box center [341, 367] width 9 height 9
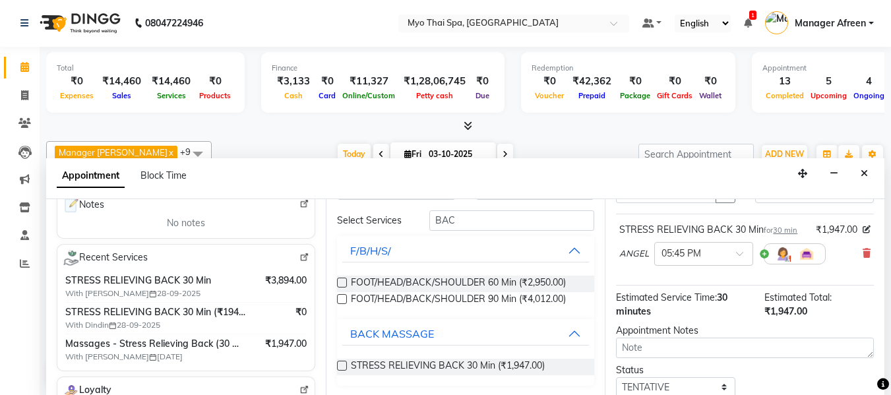
scroll to position [189, 0]
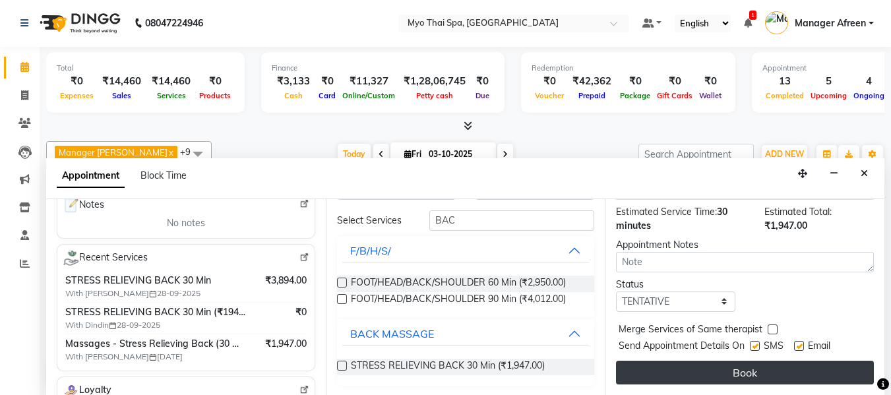
click at [696, 369] on button "Book" at bounding box center [745, 373] width 258 height 24
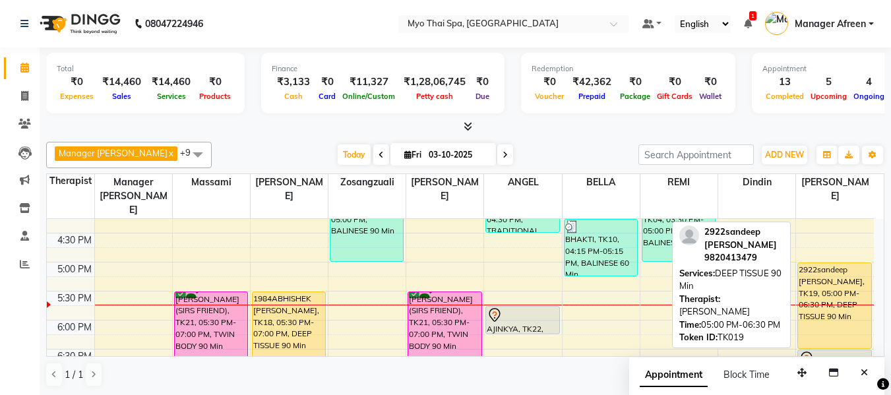
scroll to position [457, 0]
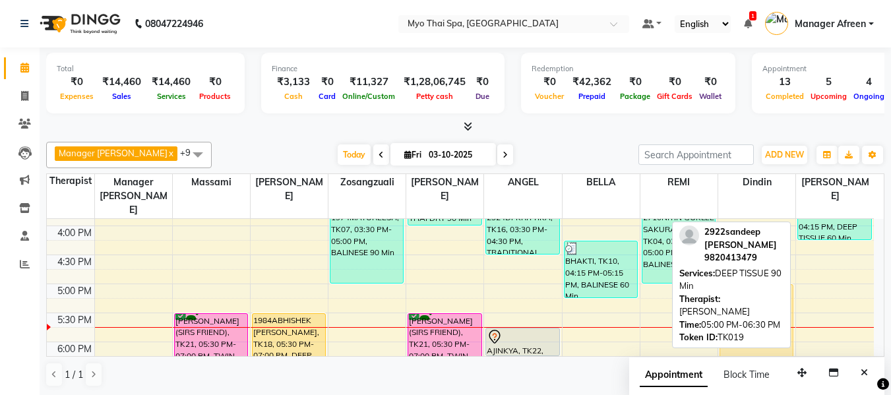
drag, startPoint x: 839, startPoint y: 296, endPoint x: 777, endPoint y: 300, distance: 62.1
click at [777, 300] on div "Manager Churmurin x Dindin x Jane x ANGEL x BELLA x Zosangzuali x Massami x JEN…" at bounding box center [465, 265] width 839 height 256
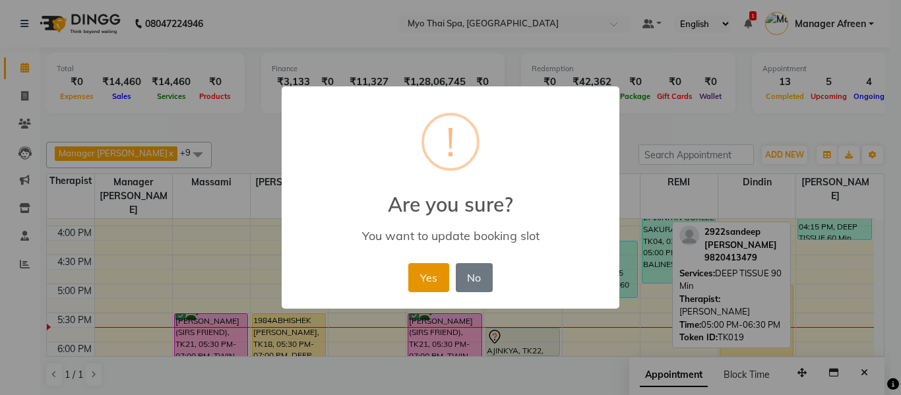
click at [436, 277] on button "Yes" at bounding box center [428, 277] width 40 height 29
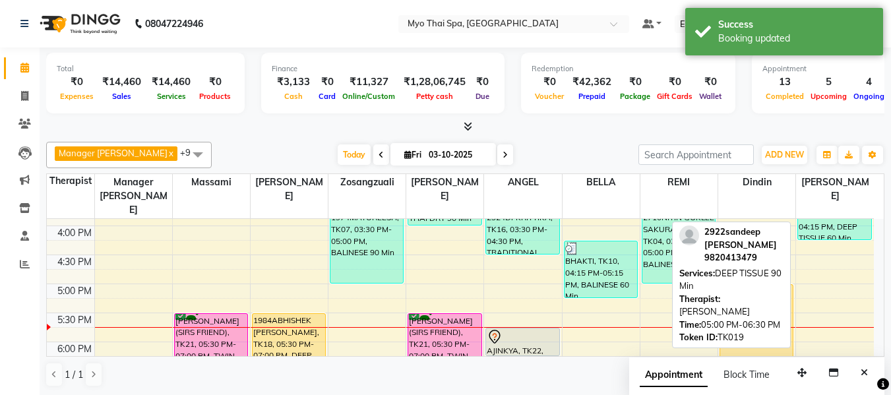
scroll to position [1, 0]
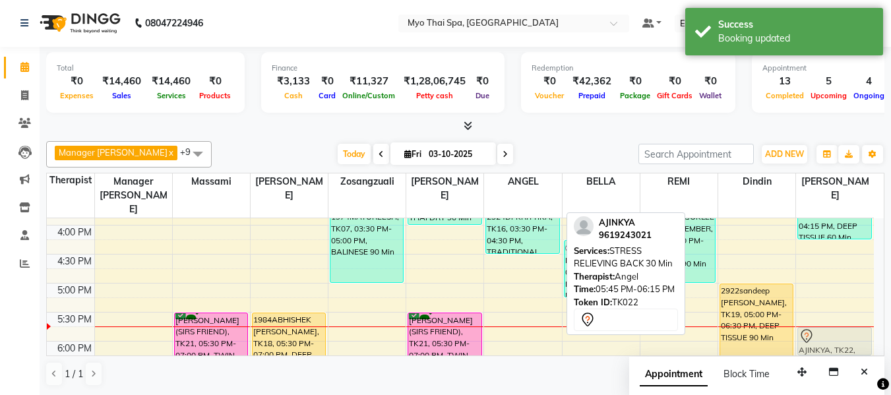
drag, startPoint x: 515, startPoint y: 324, endPoint x: 803, endPoint y: 321, distance: 288.4
click at [803, 321] on tr "PAGARE (SIRS FRIEND), TK01, 01:30 PM-03:00 PM, TWIN BODY 90 Min PAGARE (SIRS FR…" at bounding box center [460, 196] width 827 height 870
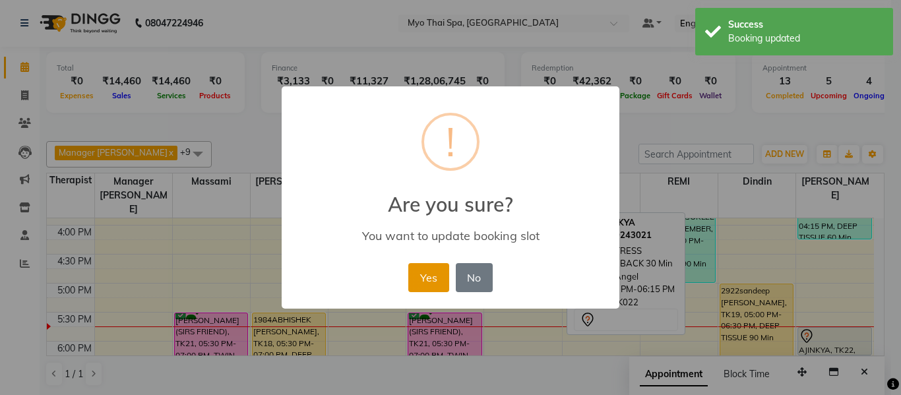
click at [414, 273] on button "Yes" at bounding box center [428, 277] width 40 height 29
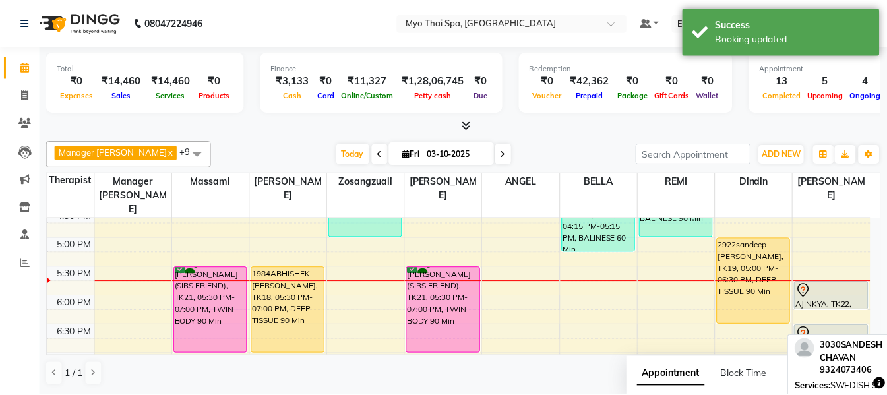
scroll to position [523, 0]
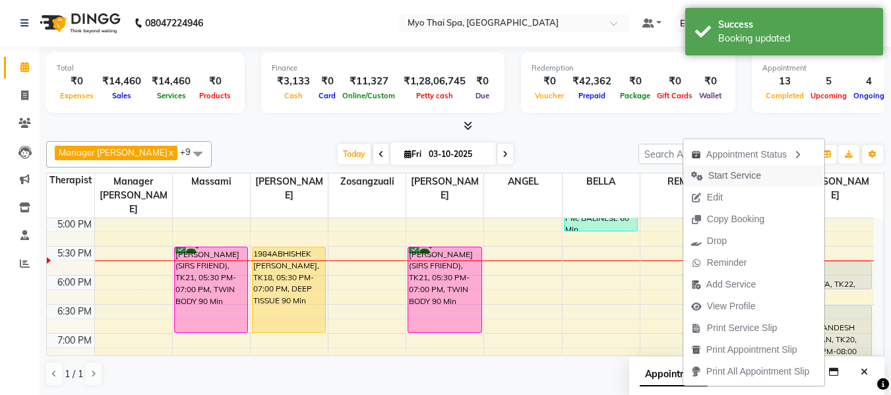
click at [756, 179] on span "Start Service" at bounding box center [727, 176] width 86 height 22
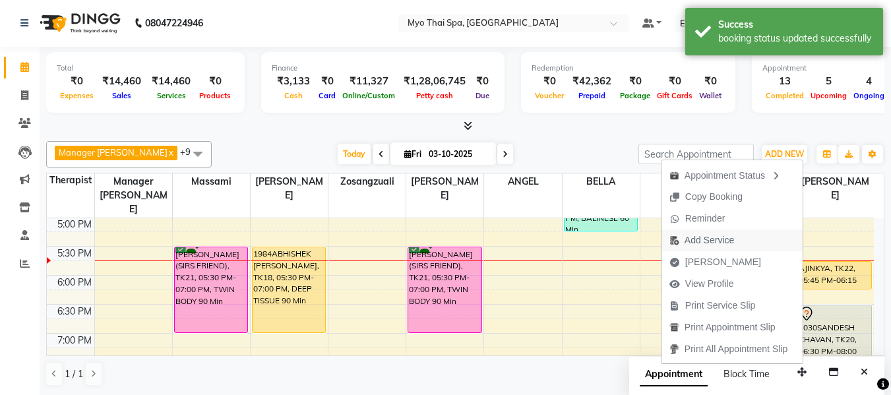
click at [709, 238] on span "Add Service" at bounding box center [709, 241] width 49 height 14
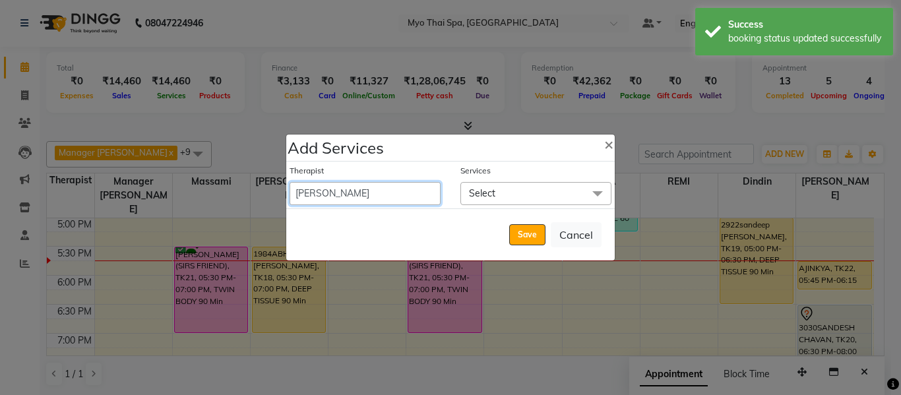
click at [382, 194] on select "ANGEL BELLA Dindin Jane JENNY Kristina LORITA Manager Afreen Manager Churmurin …" at bounding box center [365, 193] width 151 height 23
click at [290, 182] on select "ANGEL BELLA Dindin Jane JENNY Kristina LORITA Manager Afreen Manager Churmurin …" at bounding box center [365, 193] width 151 height 23
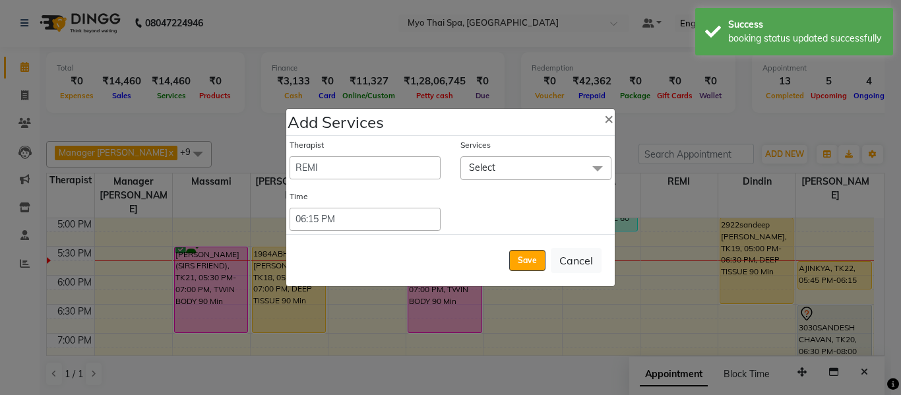
click at [507, 174] on span "Select" at bounding box center [536, 167] width 151 height 23
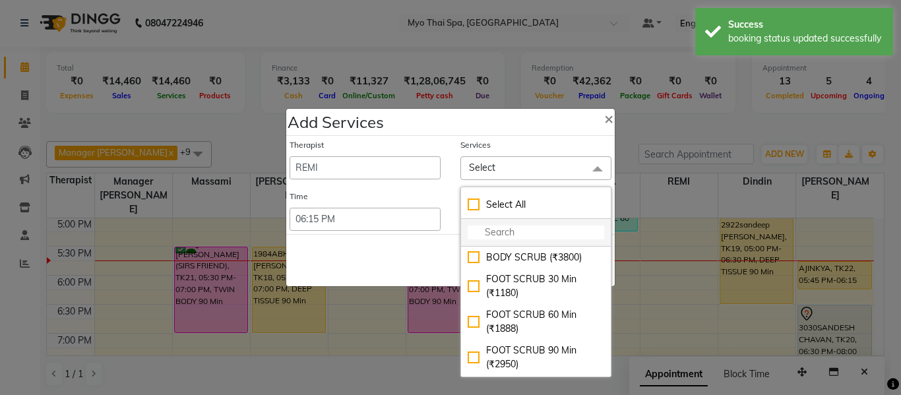
click at [518, 234] on input "multiselect-search" at bounding box center [536, 233] width 137 height 14
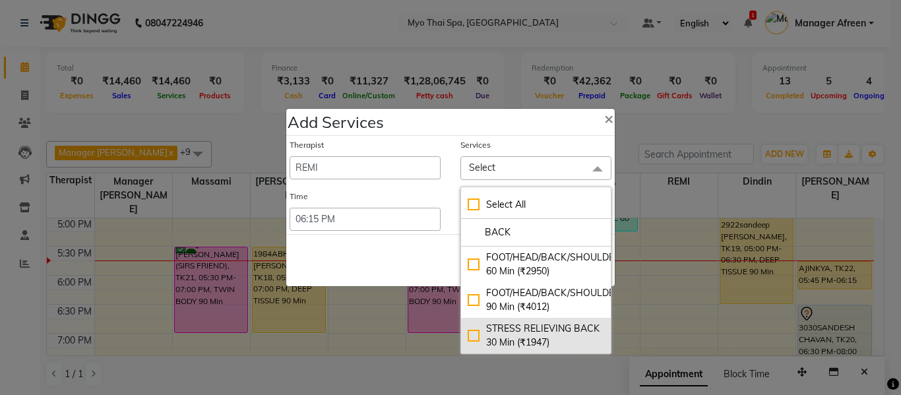
click at [469, 334] on div "STRESS RELIEVING BACK 30 Min (₹1947)" at bounding box center [536, 336] width 137 height 28
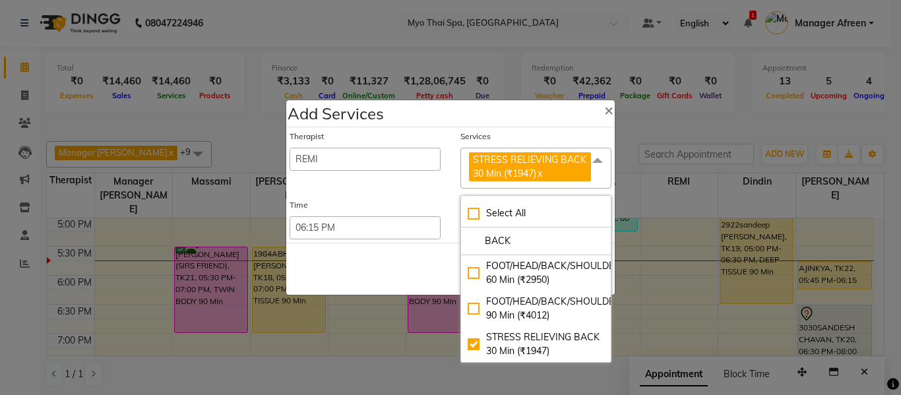
click at [393, 269] on div "Save Cancel" at bounding box center [450, 269] width 329 height 52
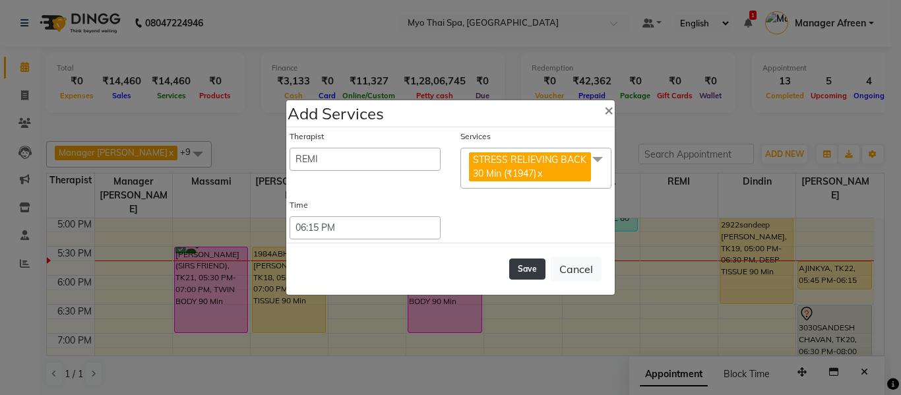
click at [532, 266] on button "Save" at bounding box center [527, 269] width 36 height 21
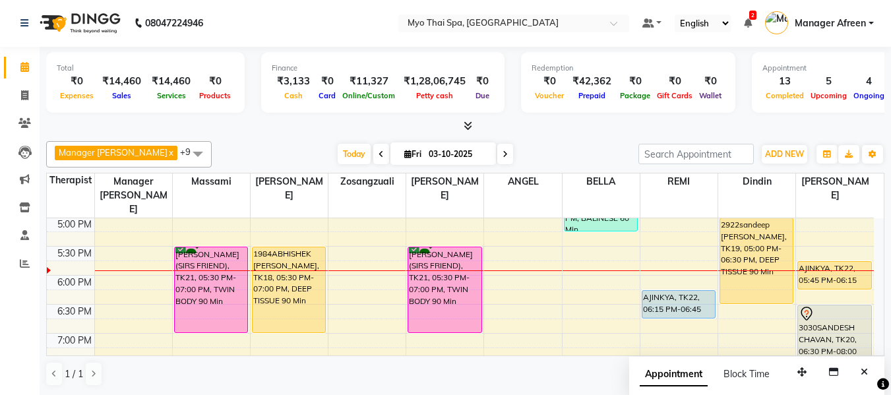
scroll to position [589, 0]
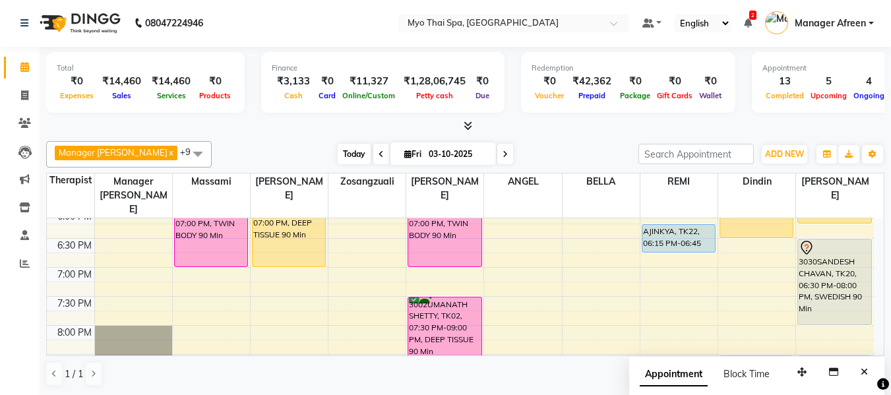
click at [343, 156] on span "Today" at bounding box center [354, 154] width 33 height 20
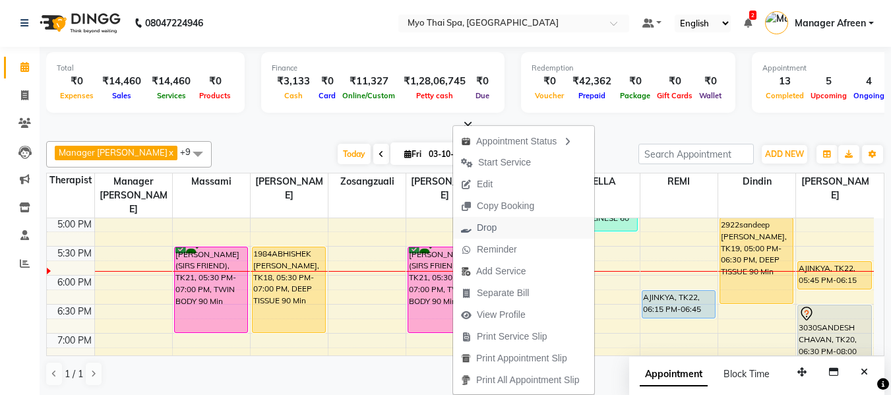
click at [494, 226] on span "Drop" at bounding box center [487, 228] width 20 height 14
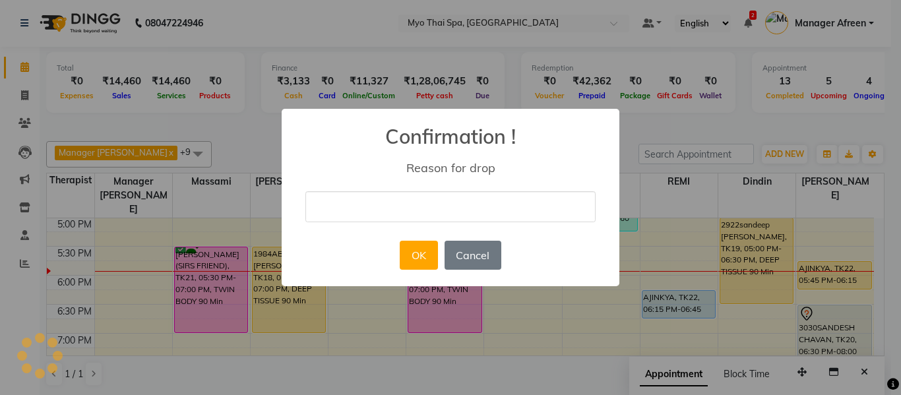
click at [531, 206] on input "text" at bounding box center [450, 206] width 290 height 31
click at [411, 257] on button "OK" at bounding box center [419, 255] width 38 height 29
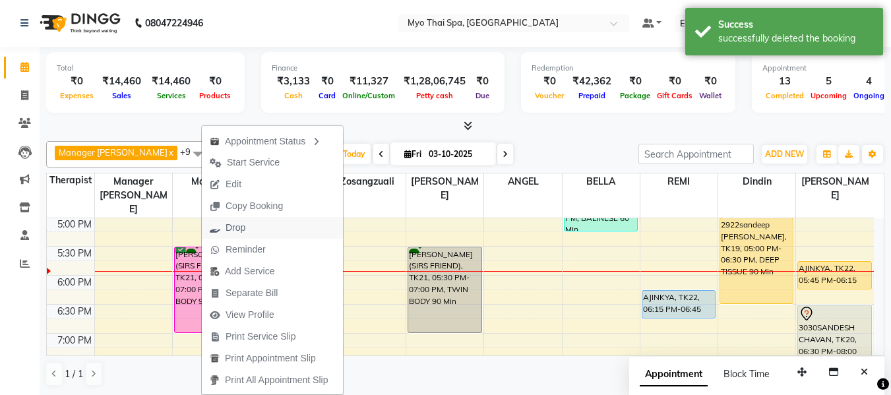
click at [244, 228] on span "Drop" at bounding box center [236, 228] width 20 height 14
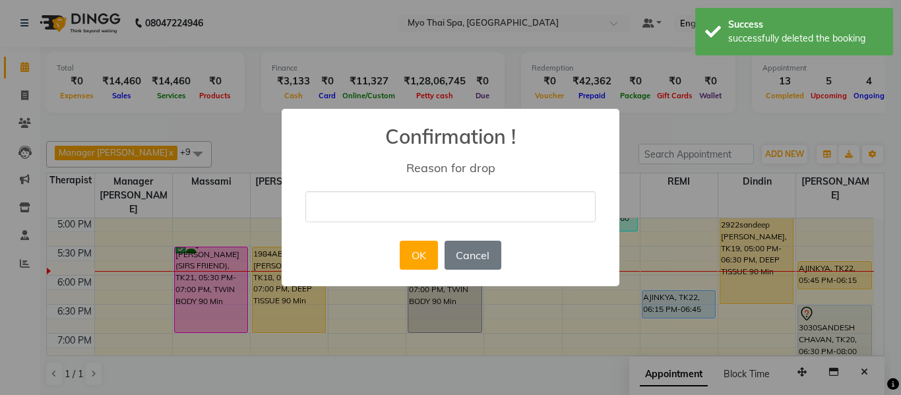
click at [374, 213] on input "text" at bounding box center [450, 206] width 290 height 31
click at [428, 250] on button "OK" at bounding box center [419, 255] width 38 height 29
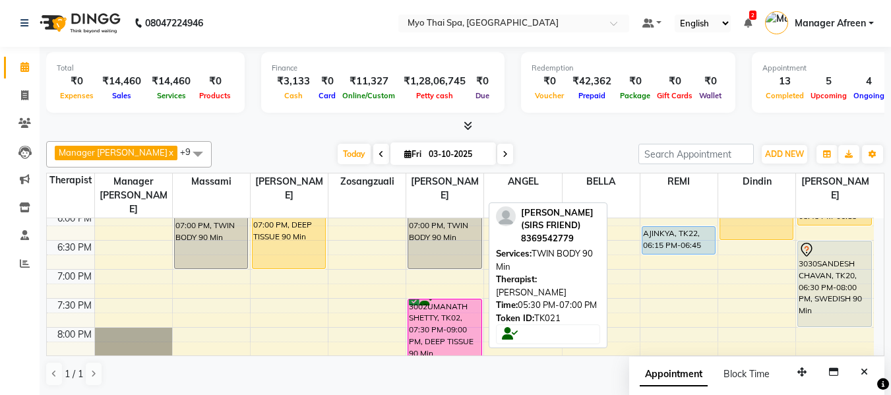
scroll to position [653, 0]
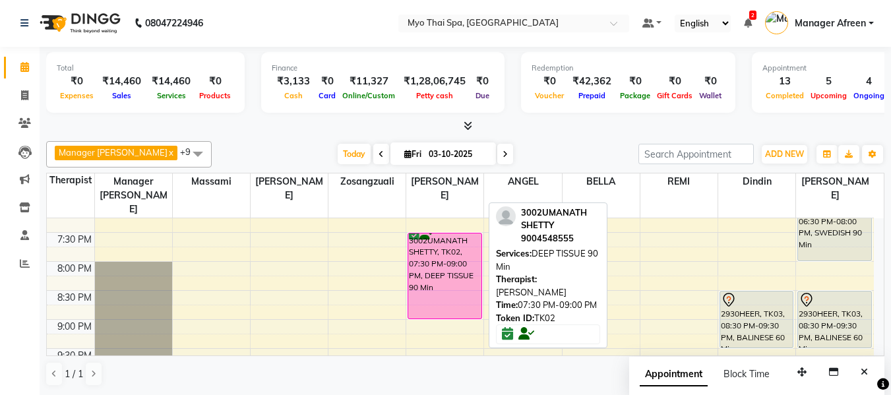
click at [439, 260] on div "3002UMANATH SHETTY, TK02, 07:30 PM-09:00 PM, DEEP TISSUE 90 Min" at bounding box center [444, 276] width 73 height 85
click at [469, 243] on div "3002UMANATH SHETTY, TK02, 07:30 PM-09:00 PM, DEEP TISSUE 90 Min" at bounding box center [444, 276] width 73 height 85
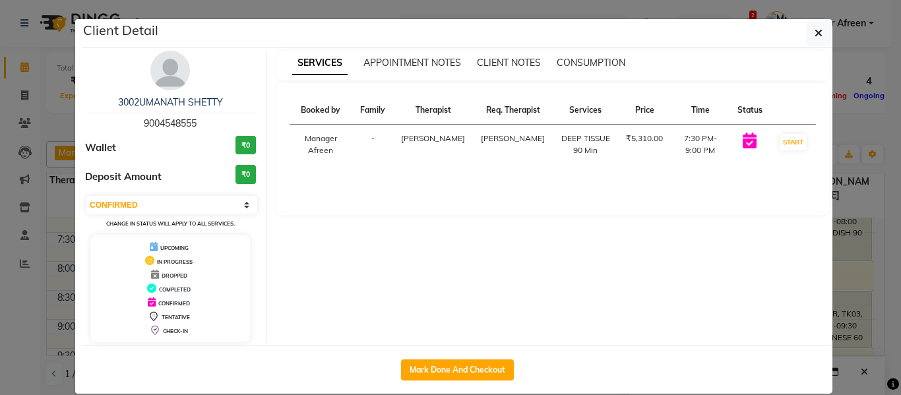
click at [176, 127] on span "9004548555" at bounding box center [170, 123] width 53 height 12
copy span "9004548555"
click at [823, 29] on button "button" at bounding box center [818, 32] width 25 height 25
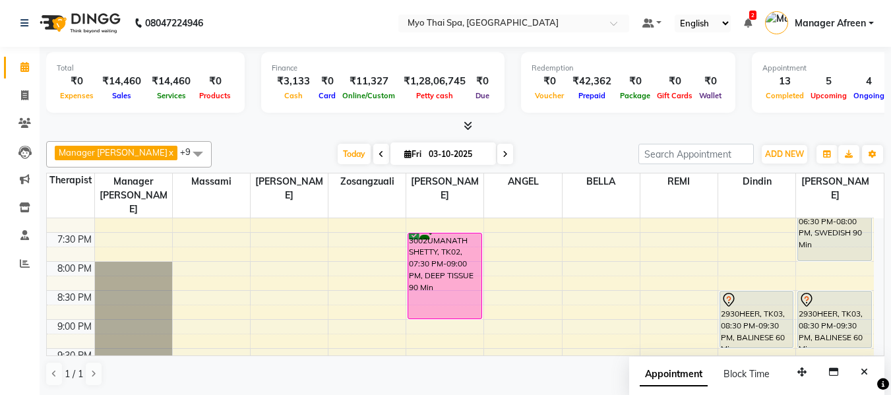
click at [503, 156] on icon at bounding box center [505, 154] width 5 height 8
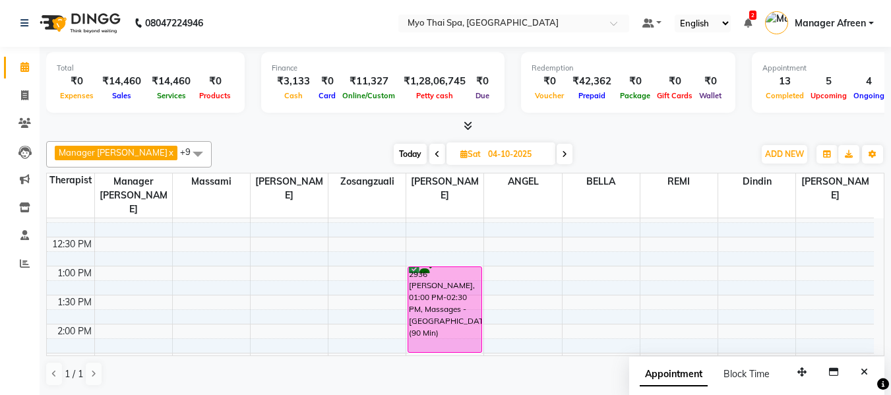
scroll to position [264, 0]
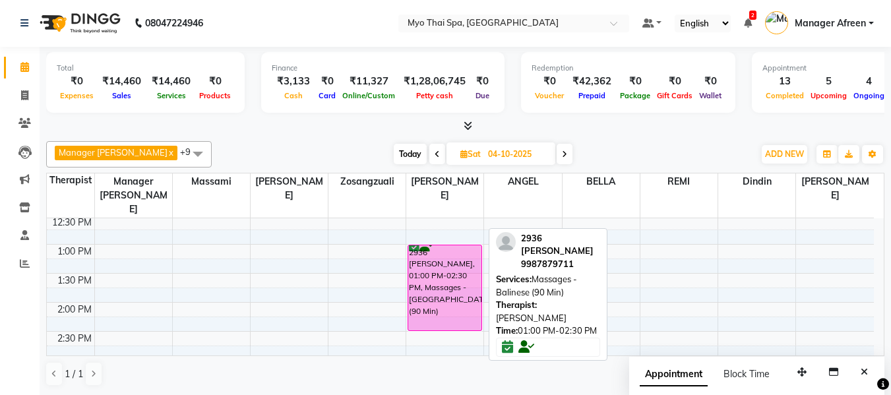
click at [451, 294] on div "2936 [PERSON_NAME], 01:00 PM-02:30 PM, Massages - [GEOGRAPHIC_DATA] (90 Min)" at bounding box center [444, 287] width 73 height 85
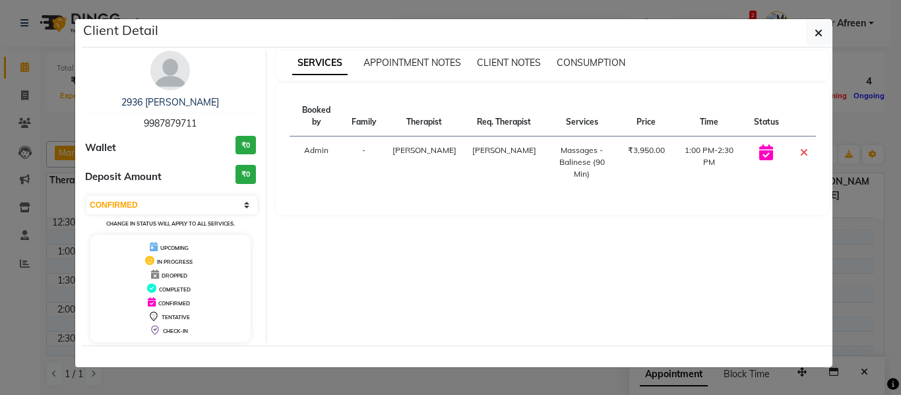
click at [183, 127] on span "9987879711" at bounding box center [170, 123] width 53 height 12
copy span "9987879711"
drag, startPoint x: 826, startPoint y: 36, endPoint x: 818, endPoint y: 49, distance: 15.4
click at [826, 36] on button "button" at bounding box center [818, 32] width 25 height 25
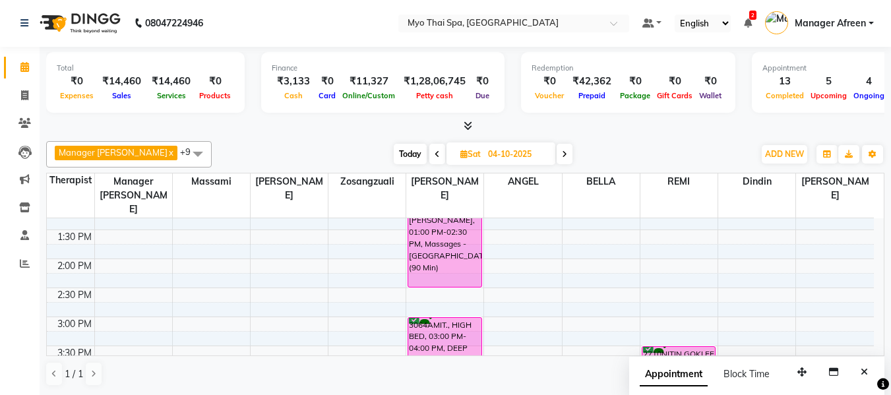
scroll to position [330, 0]
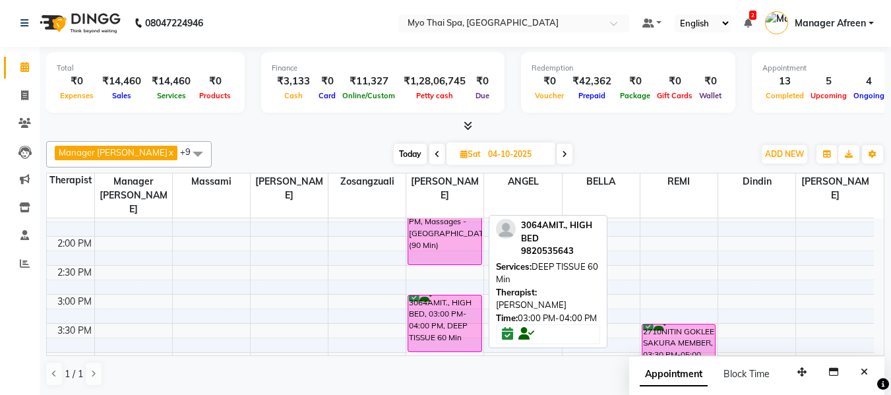
click at [457, 309] on div "3064AMIT., HIGH BED, 03:00 PM-04:00 PM, DEEP TISSUE 60 Min" at bounding box center [444, 324] width 73 height 56
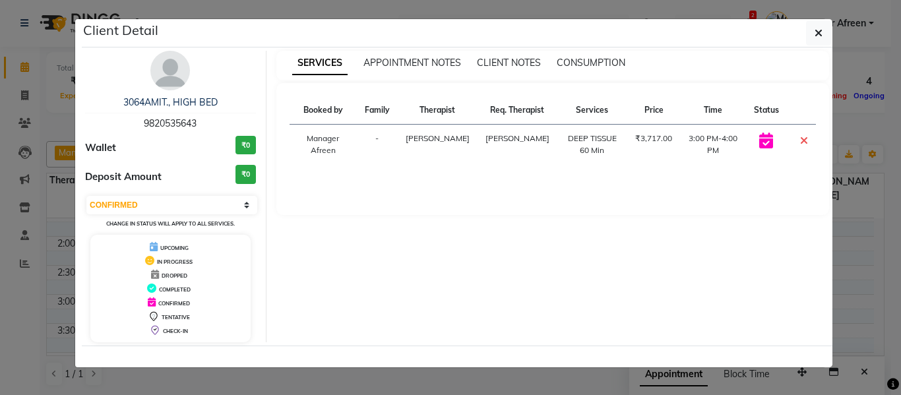
click at [169, 118] on span "9820535643" at bounding box center [170, 123] width 53 height 12
copy span "9820535643"
drag, startPoint x: 814, startPoint y: 30, endPoint x: 812, endPoint y: 43, distance: 12.8
click at [814, 30] on button "button" at bounding box center [818, 32] width 25 height 25
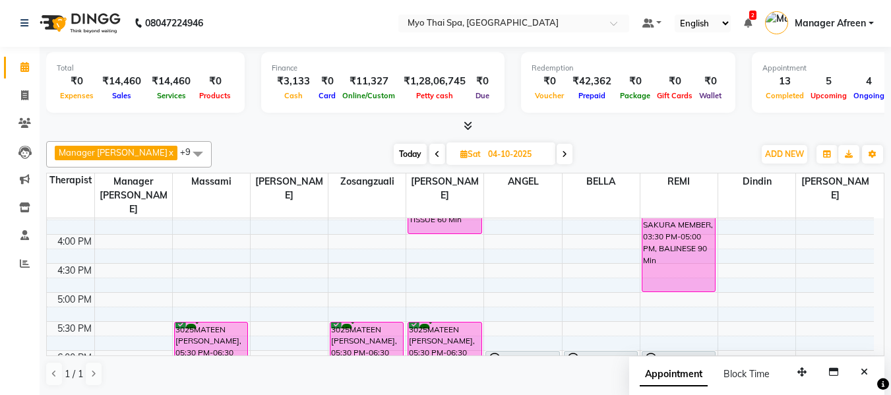
scroll to position [462, 0]
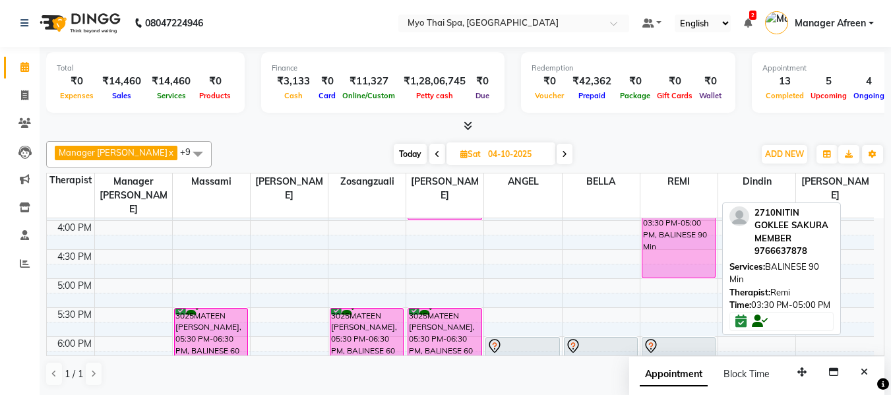
click at [659, 240] on div "2710NITIN GOKLEE SAKURA MEMBER, 03:30 PM-05:00 PM, BALINESE 90 Min" at bounding box center [679, 235] width 73 height 85
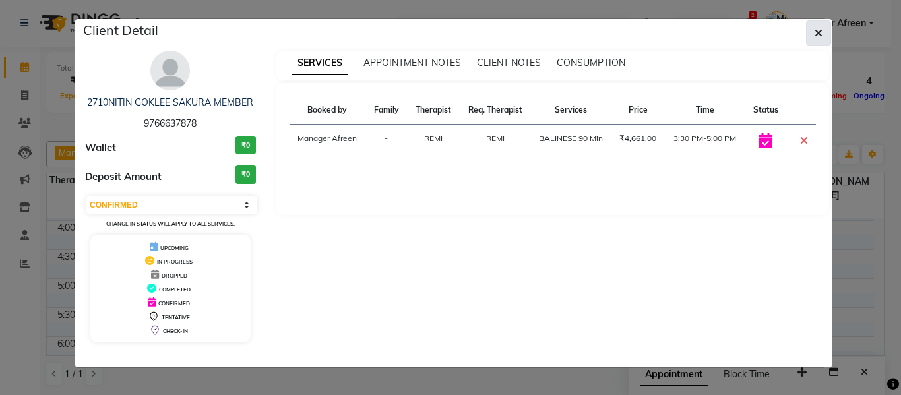
click at [821, 30] on icon "button" at bounding box center [819, 33] width 8 height 11
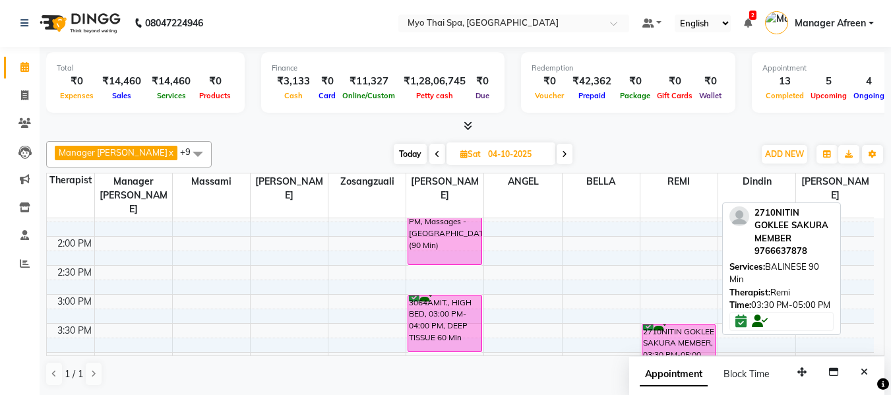
scroll to position [396, 0]
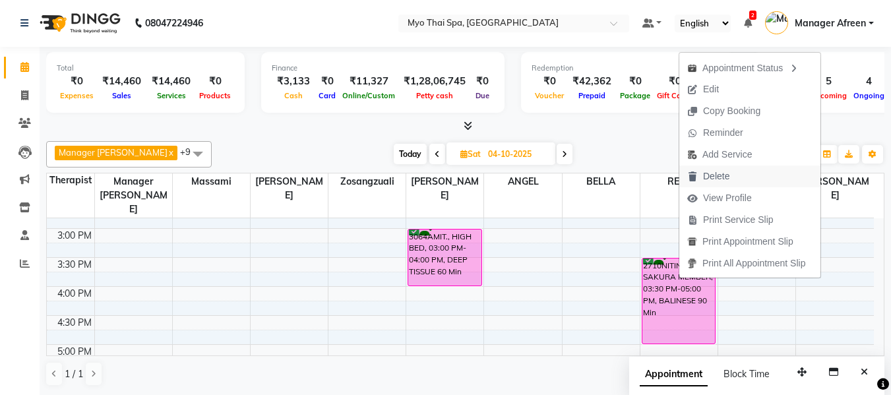
click at [712, 179] on span "Delete" at bounding box center [716, 177] width 26 height 14
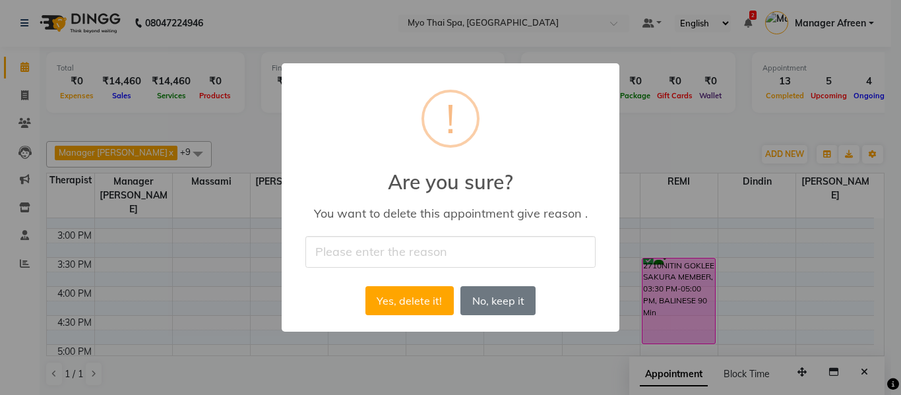
drag, startPoint x: 408, startPoint y: 253, endPoint x: 408, endPoint y: 264, distance: 10.6
click at [408, 253] on input "text" at bounding box center [450, 251] width 290 height 31
click at [407, 297] on button "Yes, delete it!" at bounding box center [410, 300] width 88 height 29
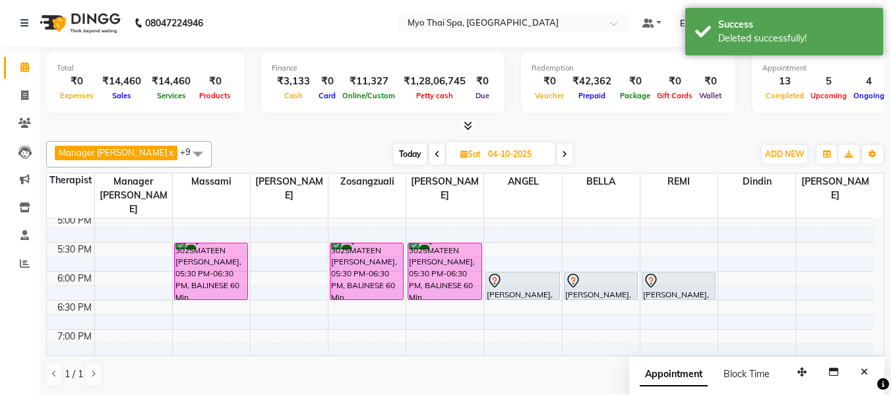
scroll to position [528, 0]
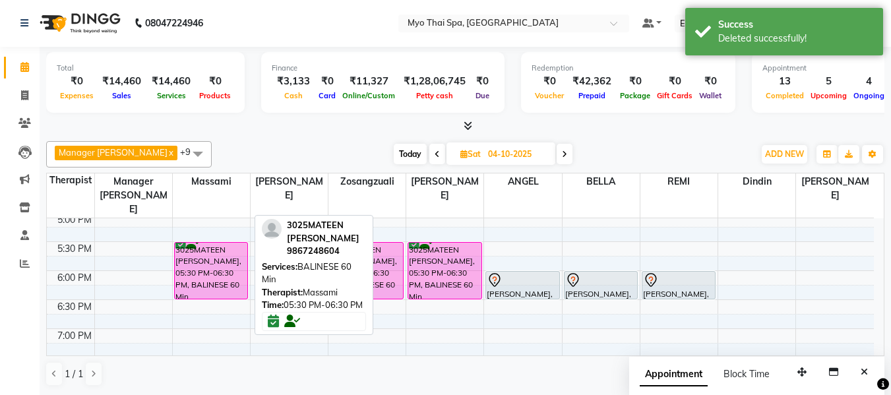
click at [228, 257] on div "3025MATEEN [PERSON_NAME], 05:30 PM-06:30 PM, BALINESE 60 Min" at bounding box center [211, 271] width 73 height 56
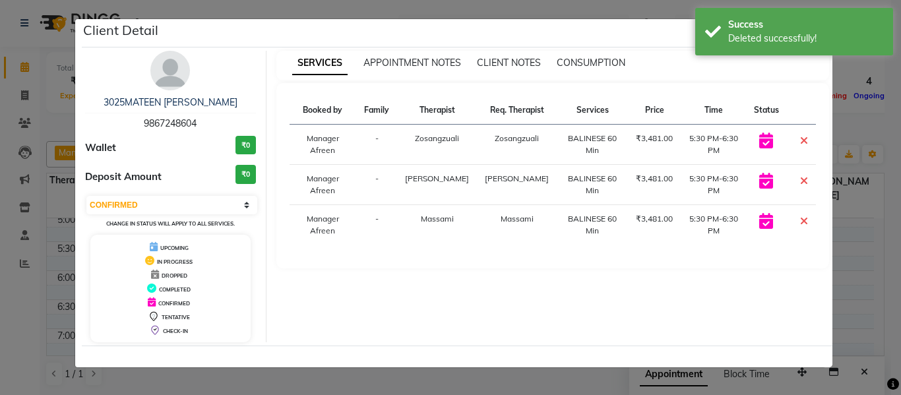
click at [160, 122] on span "9867248604" at bounding box center [170, 123] width 53 height 12
copy span "9867248604"
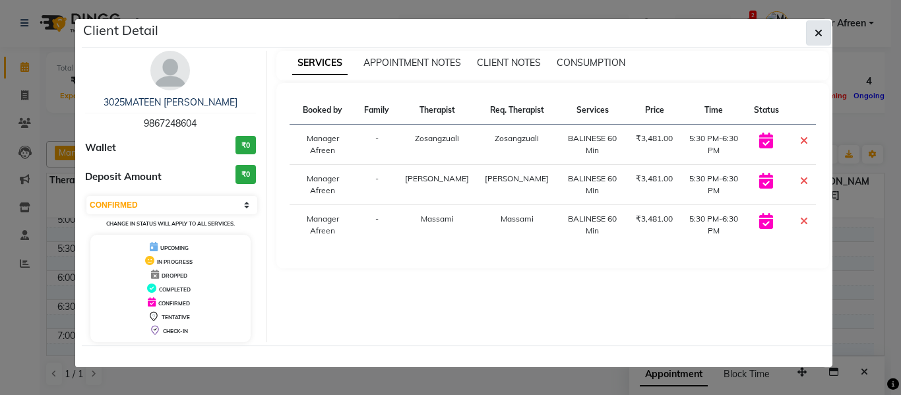
click at [821, 36] on icon "button" at bounding box center [819, 33] width 8 height 11
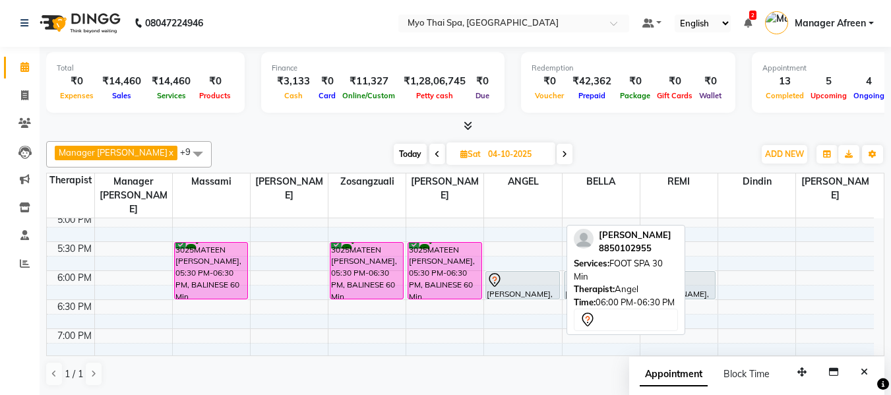
click at [531, 280] on div "[PERSON_NAME], 06:00 PM-06:30 PM, FOOT SPA 30 Min" at bounding box center [522, 285] width 73 height 27
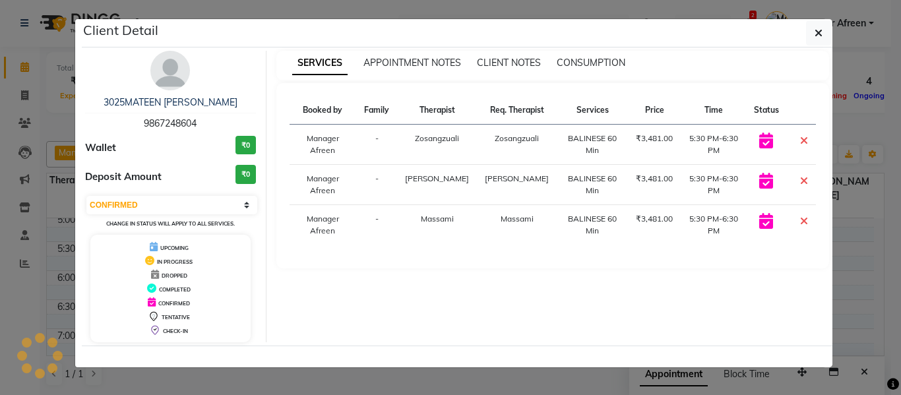
click at [166, 125] on span "9867248604" at bounding box center [170, 123] width 53 height 12
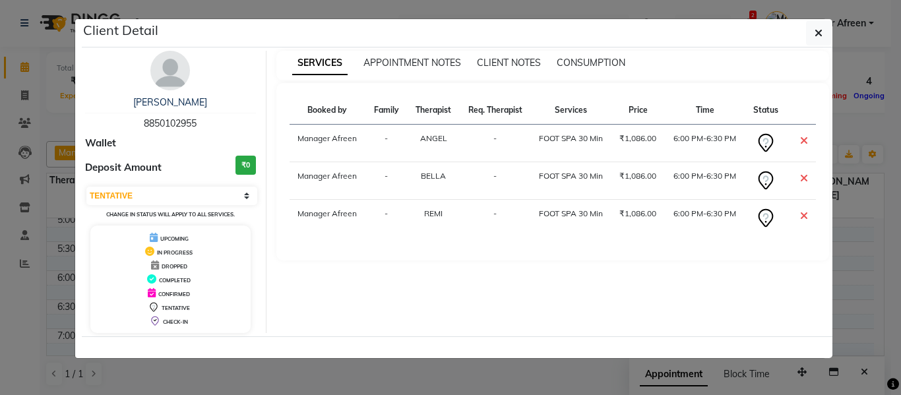
click at [166, 125] on span "8850102955" at bounding box center [170, 123] width 53 height 12
click at [816, 30] on icon "button" at bounding box center [819, 33] width 8 height 11
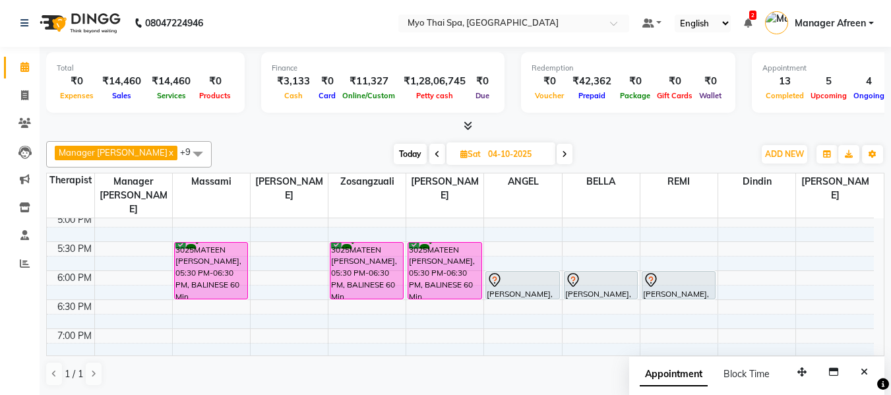
click at [410, 148] on span "Today" at bounding box center [410, 154] width 33 height 20
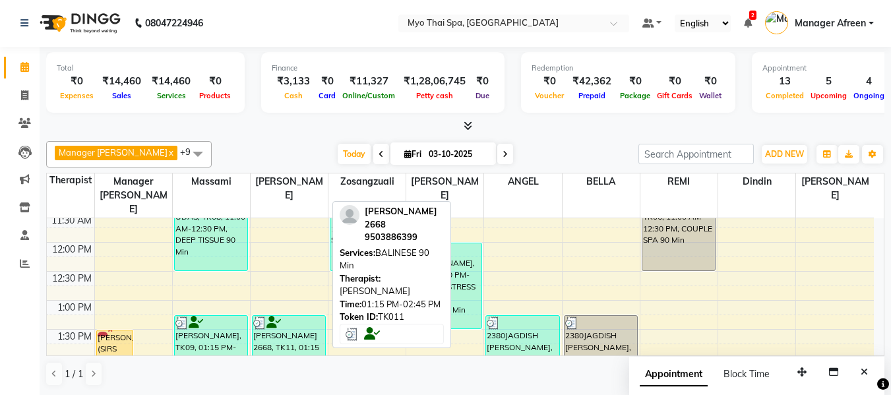
scroll to position [185, 0]
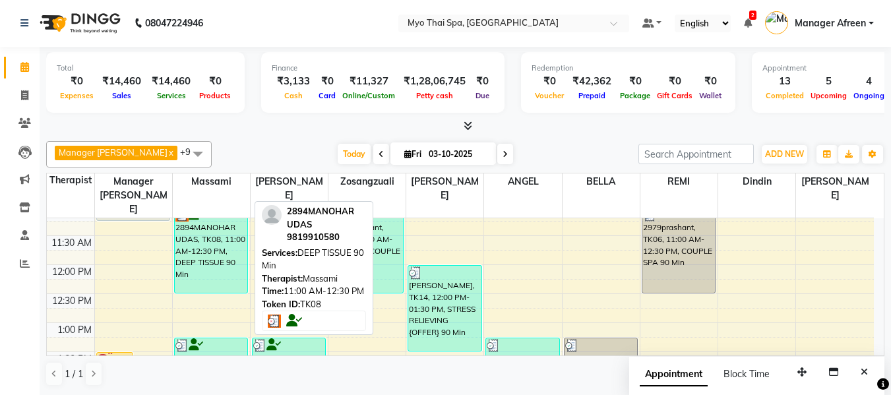
click at [216, 244] on div "2894MANOHAR UDAS, TK08, 11:00 AM-12:30 PM, DEEP TISSUE 90 Min" at bounding box center [211, 250] width 73 height 85
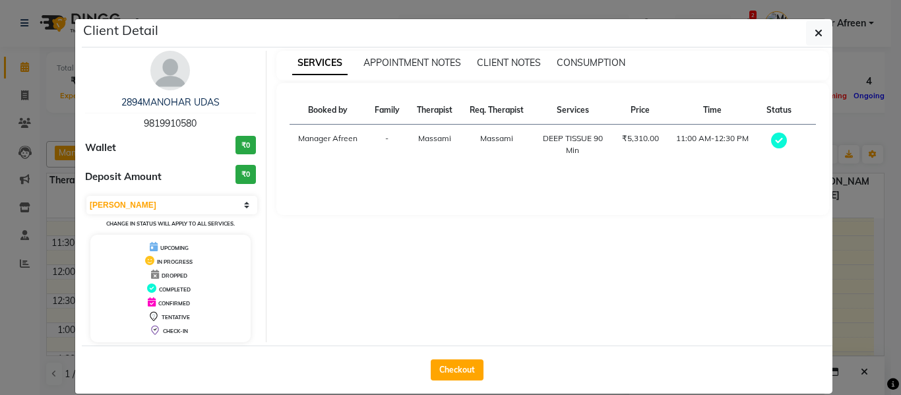
drag, startPoint x: 206, startPoint y: 125, endPoint x: 113, endPoint y: 118, distance: 93.3
click at [113, 118] on div "2894MANOHAR UDAS 9819910580" at bounding box center [170, 113] width 171 height 35
click at [815, 33] on icon "button" at bounding box center [819, 33] width 8 height 11
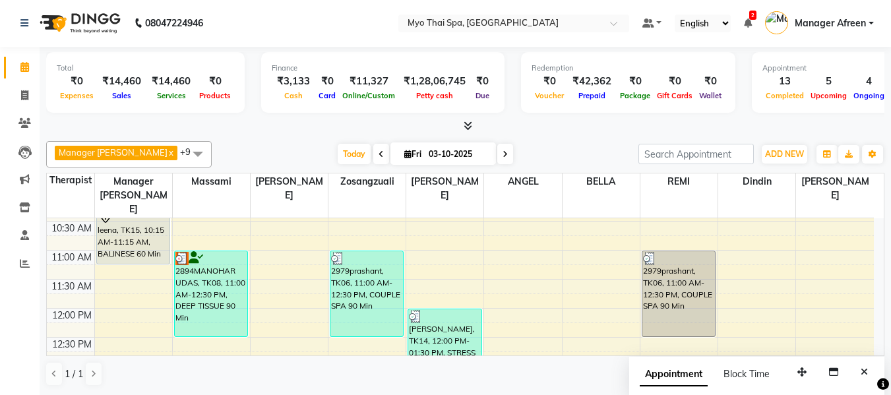
scroll to position [119, 0]
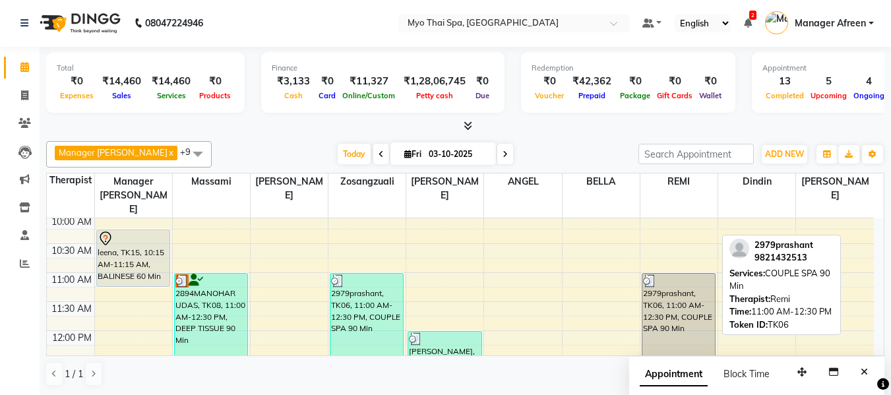
click at [690, 290] on div "2979prashant, TK06, 11:00 AM-12:30 PM, COUPLE SPA 90 Min" at bounding box center [679, 316] width 73 height 85
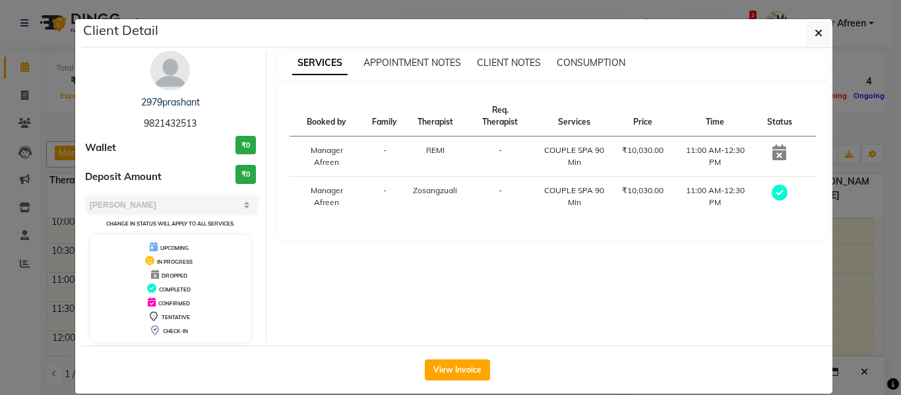
drag, startPoint x: 207, startPoint y: 117, endPoint x: 94, endPoint y: 112, distance: 113.6
click at [94, 112] on div "2979prashant 9821432513" at bounding box center [170, 113] width 171 height 35
click at [815, 28] on icon "button" at bounding box center [819, 33] width 8 height 11
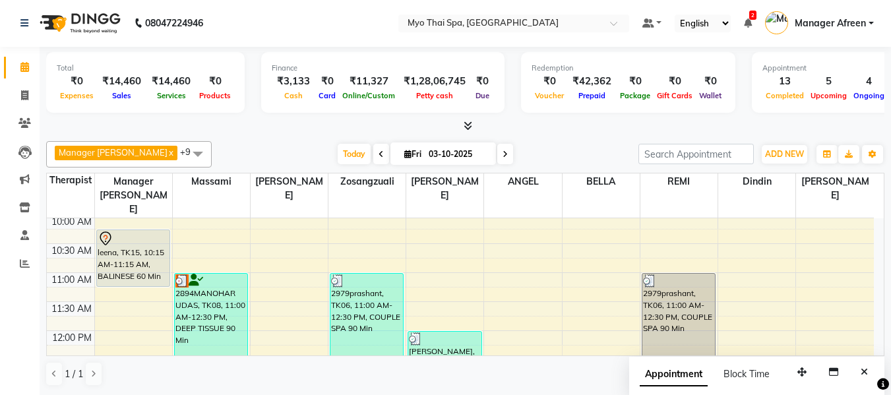
scroll to position [185, 0]
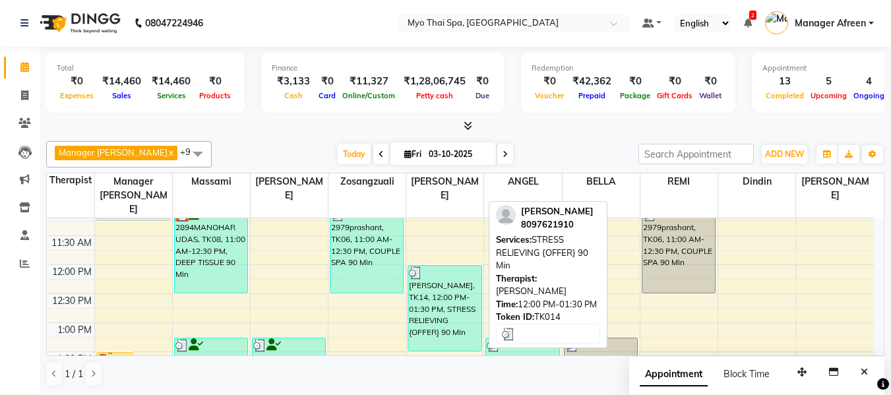
click at [456, 283] on div "[PERSON_NAME], TK14, 12:00 PM-01:30 PM, STRESS RELIEVING {OFFER} 90 Min" at bounding box center [444, 308] width 73 height 85
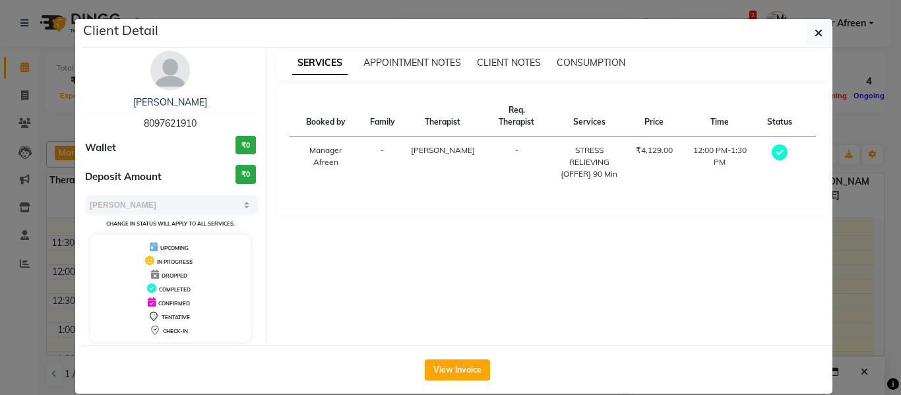
drag, startPoint x: 202, startPoint y: 119, endPoint x: 110, endPoint y: 117, distance: 92.4
click at [110, 117] on div "OMKAR 8097621910" at bounding box center [170, 113] width 171 height 35
click at [806, 36] on button "button" at bounding box center [818, 32] width 25 height 25
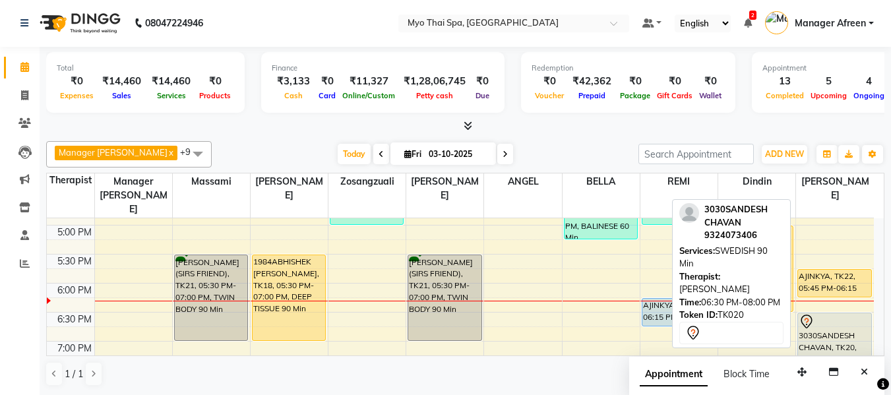
scroll to position [581, 0]
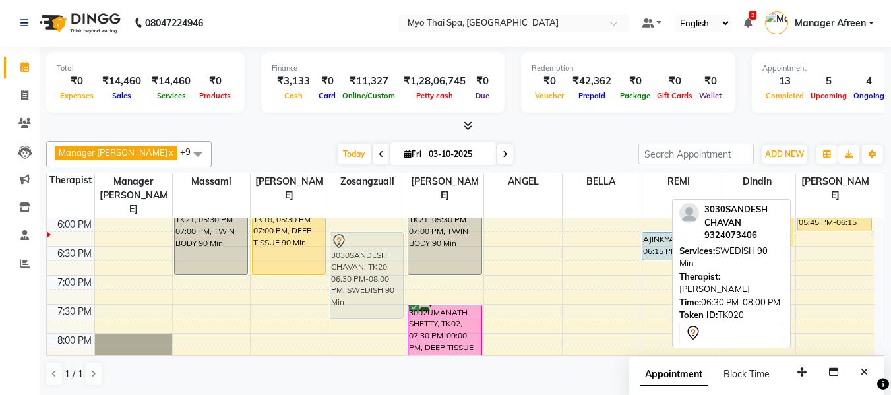
drag, startPoint x: 830, startPoint y: 267, endPoint x: 369, endPoint y: 253, distance: 461.4
click at [369, 253] on tr "PAGARE (SIRS FRIEND), TK01, 01:30 PM-03:00 PM, TWIN BODY 90 Min PAGARE (SIRS FR…" at bounding box center [460, 72] width 827 height 870
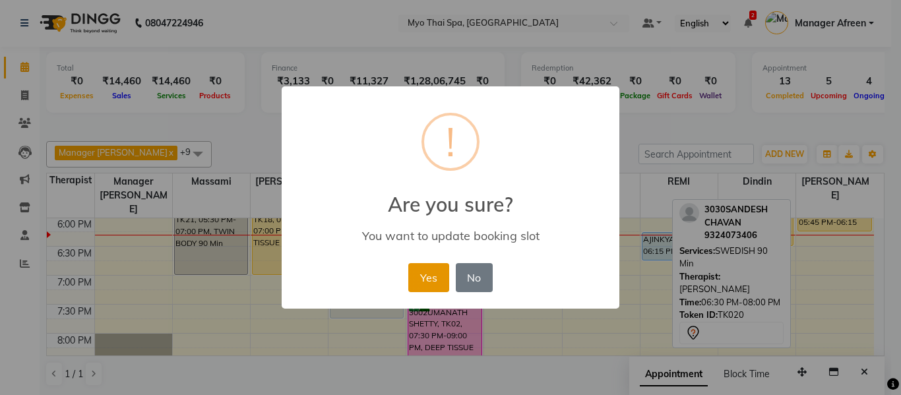
click at [432, 276] on button "Yes" at bounding box center [428, 277] width 40 height 29
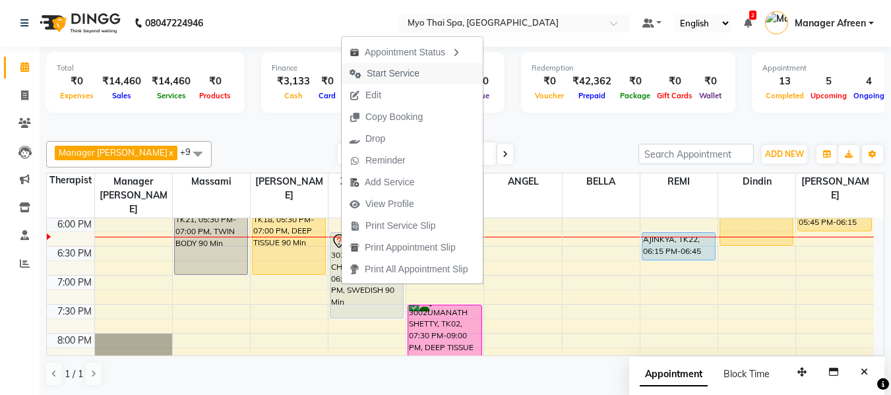
click at [401, 79] on span "Start Service" at bounding box center [393, 74] width 53 height 14
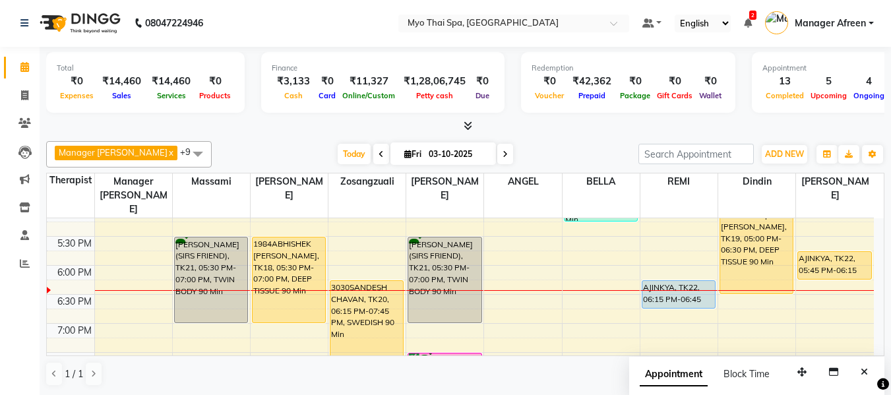
scroll to position [515, 0]
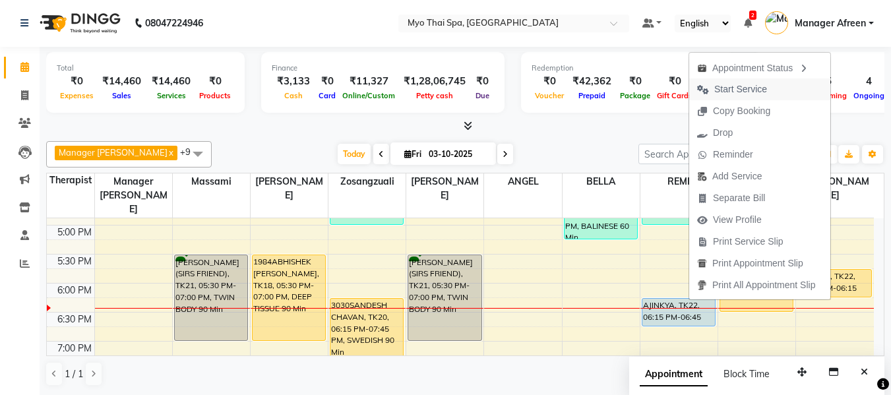
click at [726, 79] on span "Start Service" at bounding box center [733, 90] width 86 height 22
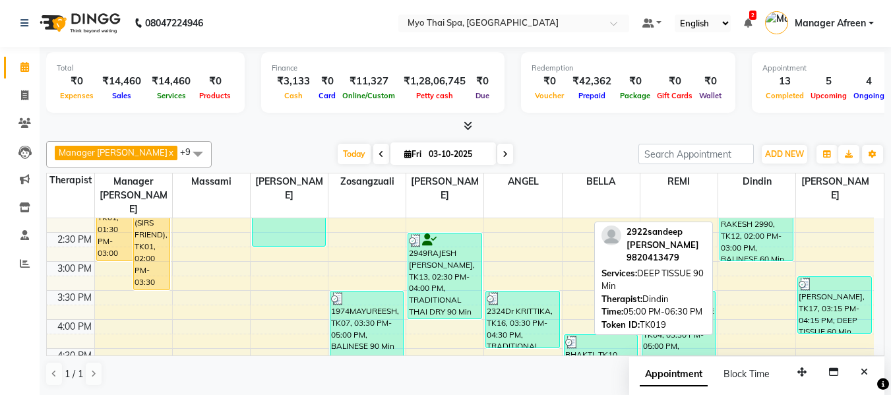
scroll to position [317, 0]
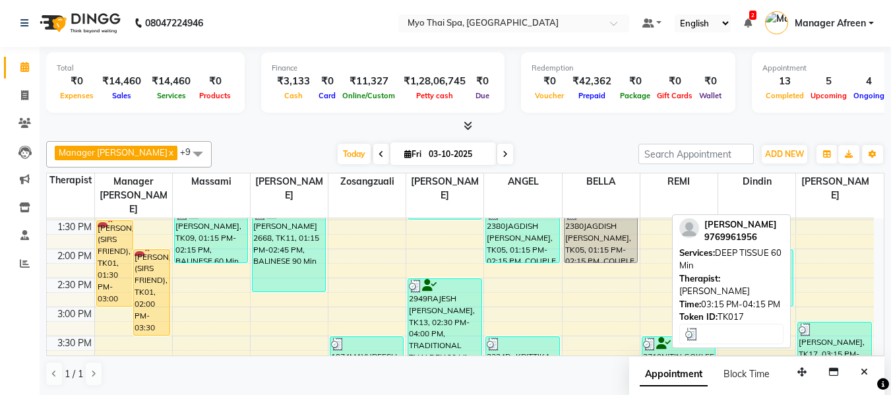
click at [828, 323] on div "[PERSON_NAME], TK17, 03:15 PM-04:15 PM, DEEP TISSUE 60 Min" at bounding box center [834, 351] width 73 height 56
click at [852, 328] on div "[PERSON_NAME], TK17, 03:15 PM-04:15 PM, DEEP TISSUE 60 Min" at bounding box center [834, 351] width 73 height 56
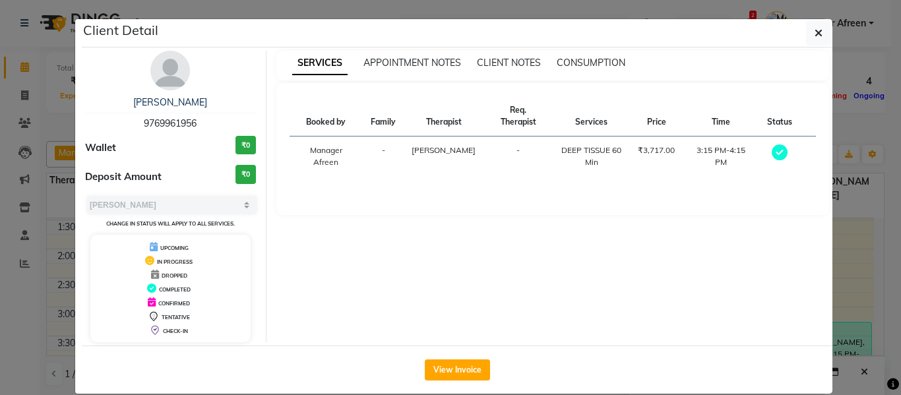
click at [177, 121] on span "9769961956" at bounding box center [170, 123] width 53 height 12
click at [816, 30] on icon "button" at bounding box center [819, 33] width 8 height 11
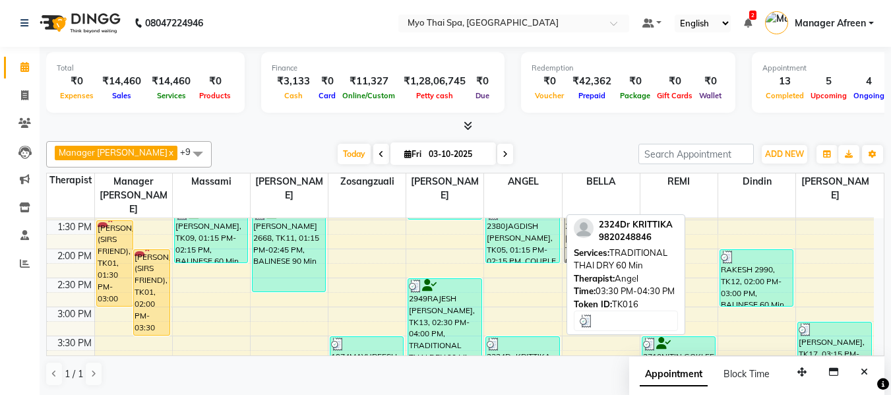
click at [527, 338] on div at bounding box center [522, 344] width 71 height 13
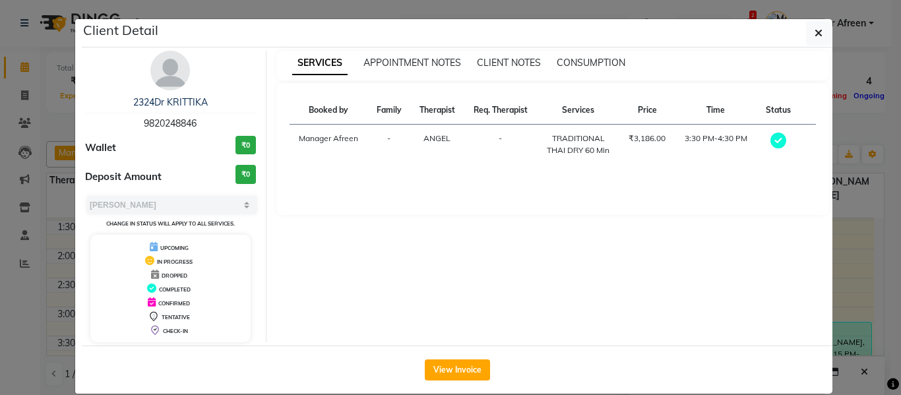
click at [157, 123] on span "9820248846" at bounding box center [170, 123] width 53 height 12
click at [815, 34] on icon "button" at bounding box center [819, 33] width 8 height 11
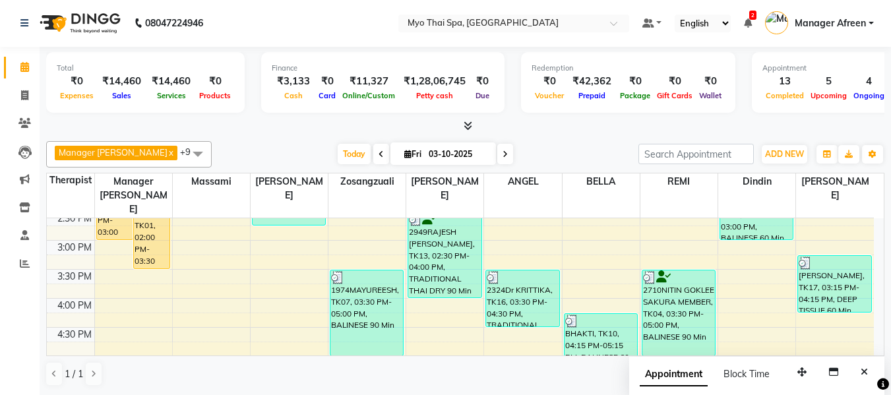
scroll to position [383, 0]
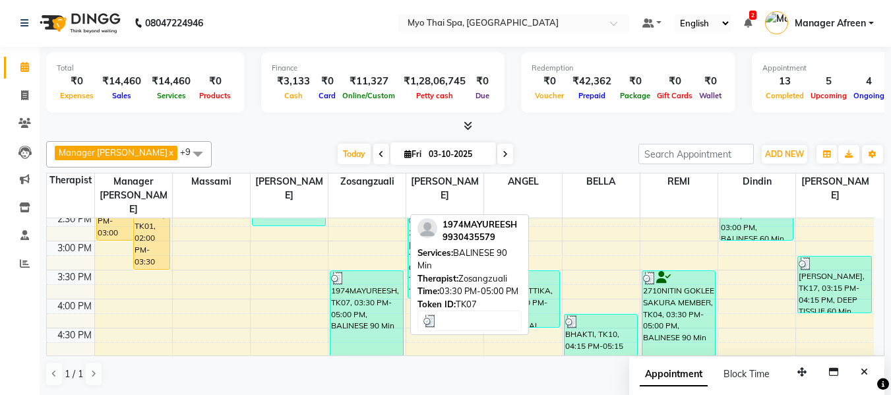
click at [358, 291] on div "1974MAYUREESH, TK07, 03:30 PM-05:00 PM, BALINESE 90 Min" at bounding box center [367, 313] width 73 height 85
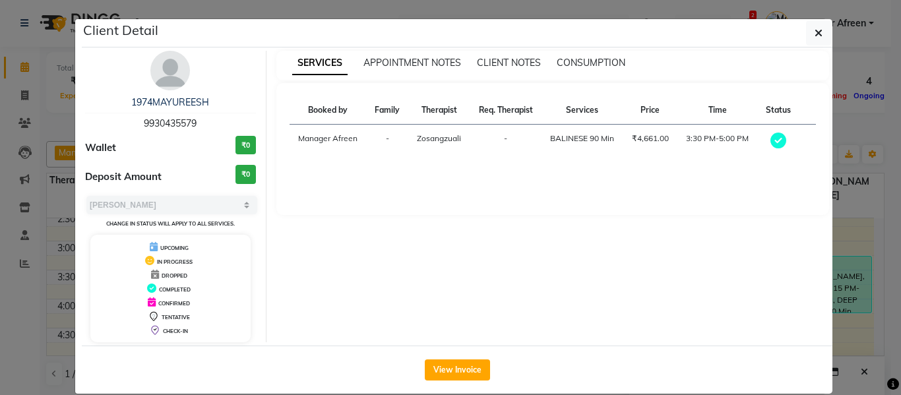
click at [162, 123] on span "9930435579" at bounding box center [170, 123] width 53 height 12
click at [808, 28] on button "button" at bounding box center [818, 32] width 25 height 25
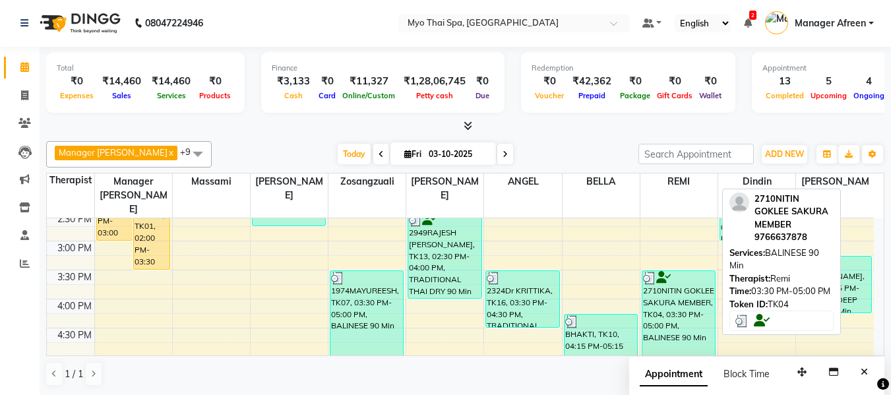
click at [645, 285] on div "2710NITIN GOKLEE SAKURA MEMBER, TK04, 03:30 PM-05:00 PM, BALINESE 90 Min" at bounding box center [679, 313] width 73 height 85
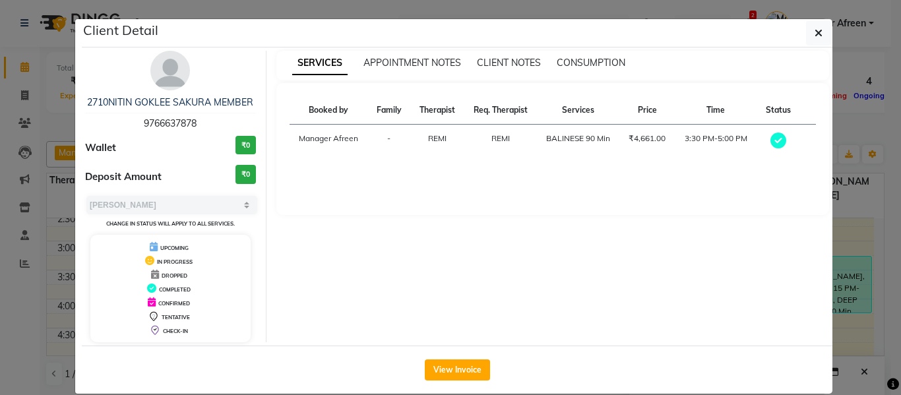
click at [166, 122] on span "9766637878" at bounding box center [170, 123] width 53 height 12
click at [818, 33] on icon "button" at bounding box center [819, 33] width 8 height 11
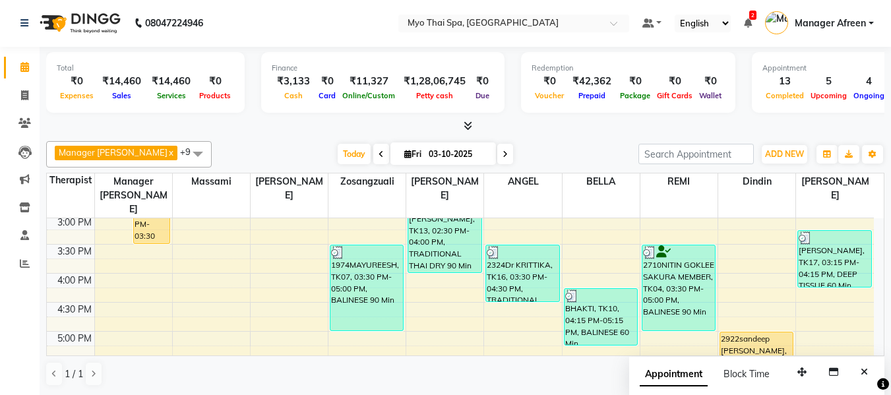
scroll to position [449, 0]
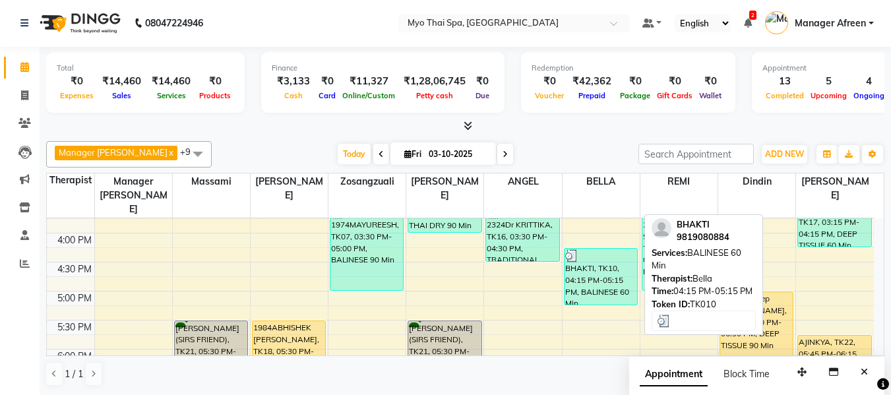
click at [587, 257] on div "BHAKTI, TK10, 04:15 PM-05:15 PM, BALINESE 60 Min" at bounding box center [601, 277] width 73 height 56
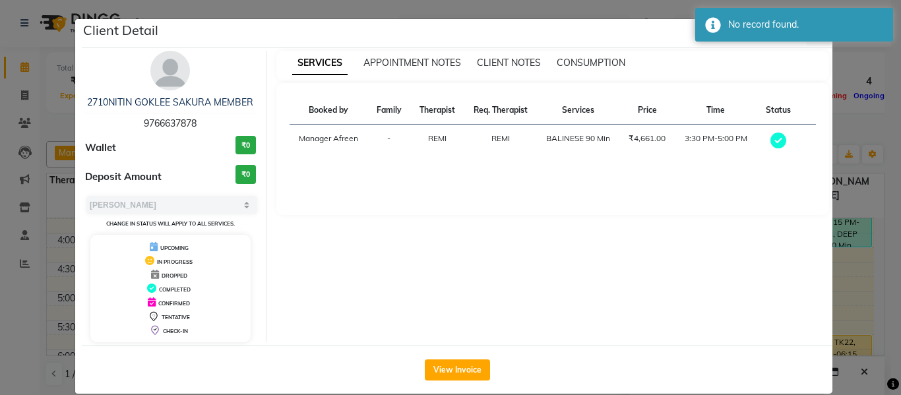
click at [167, 125] on span "9766637878" at bounding box center [170, 123] width 53 height 12
click at [837, 123] on ngb-modal-window "Client Detail 2710NITIN GOKLEE SAKURA MEMBER 9766637878 Wallet ₹0 Deposit Amoun…" at bounding box center [450, 197] width 901 height 395
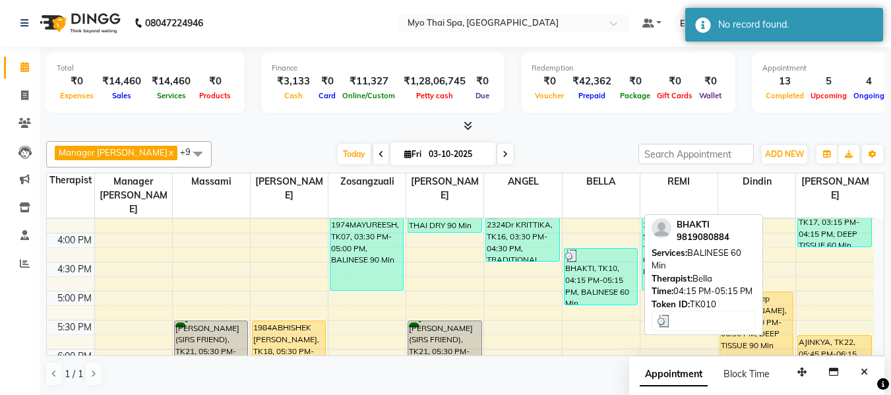
click at [598, 263] on div "BHAKTI, TK10, 04:15 PM-05:15 PM, BALINESE 60 Min" at bounding box center [601, 277] width 73 height 56
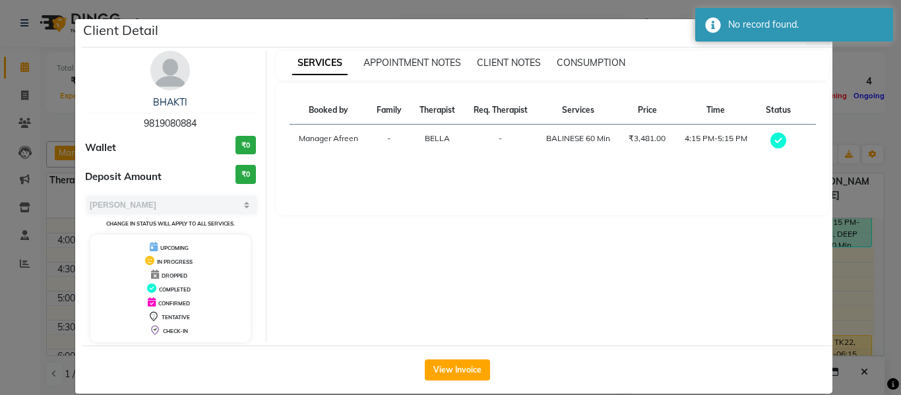
click at [164, 122] on span "9819080884" at bounding box center [170, 123] width 53 height 12
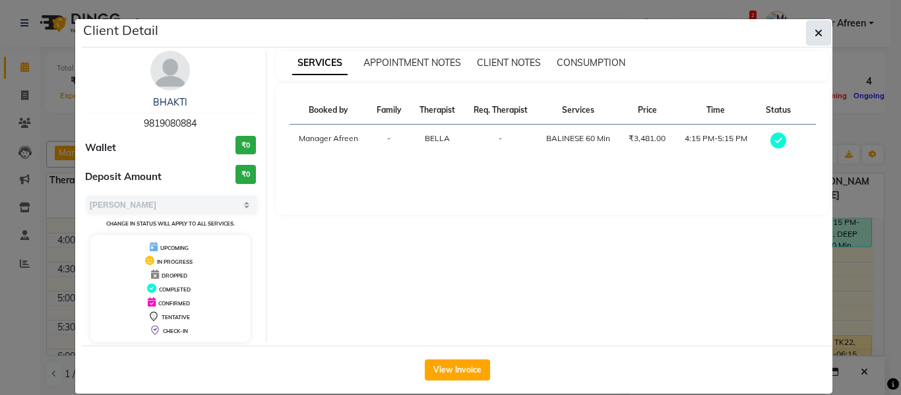
click at [818, 31] on button "button" at bounding box center [818, 32] width 25 height 25
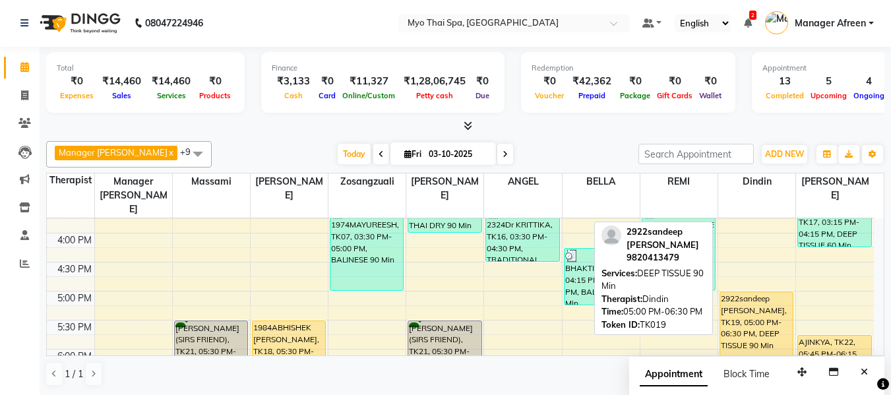
click at [765, 309] on div "2922sandeep [PERSON_NAME], TK19, 05:00 PM-06:30 PM, DEEP TISSUE 90 Min" at bounding box center [757, 334] width 73 height 85
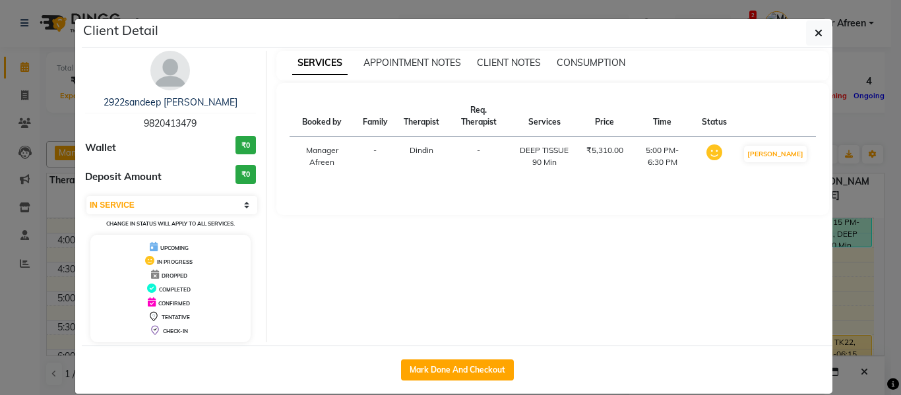
click at [156, 123] on span "9820413479" at bounding box center [170, 123] width 53 height 12
click at [815, 36] on icon "button" at bounding box center [819, 33] width 8 height 11
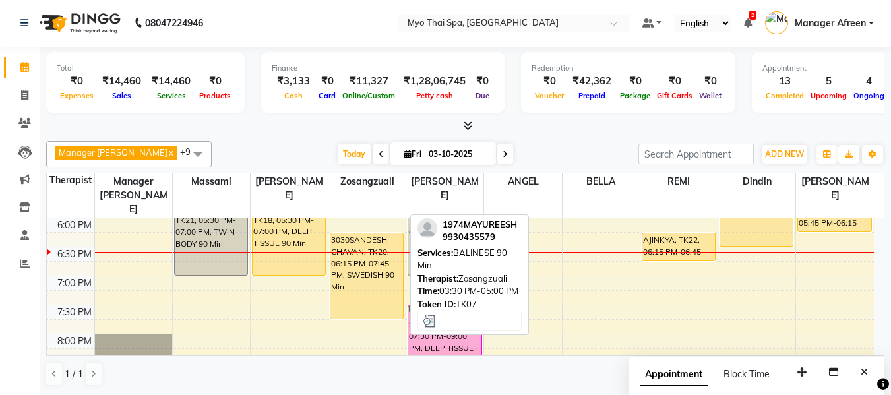
scroll to position [581, 0]
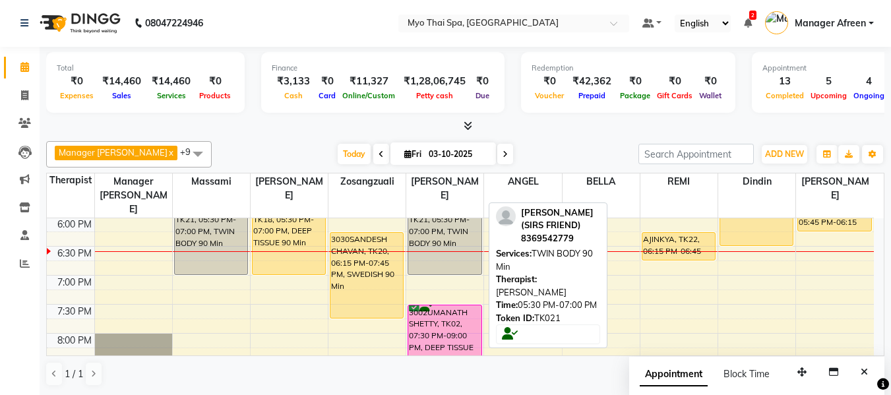
click at [454, 218] on div "[PERSON_NAME] (SIRS FRIEND), TK21, 05:30 PM-07:00 PM, TWIN BODY 90 Min" at bounding box center [444, 231] width 73 height 85
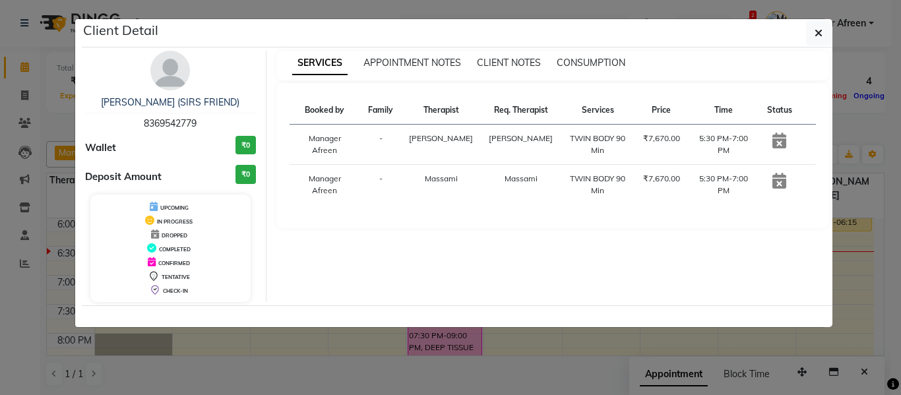
click at [170, 122] on span "8369542779" at bounding box center [170, 123] width 53 height 12
click at [818, 36] on icon "button" at bounding box center [819, 33] width 8 height 11
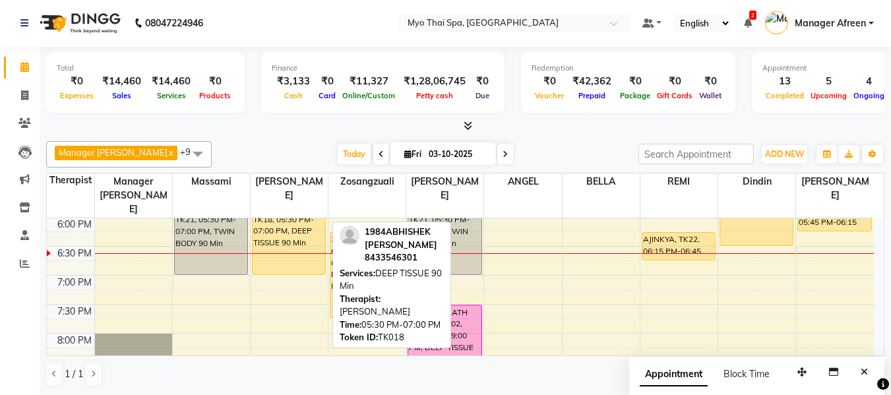
click at [292, 219] on div "1984ABHISHEK [PERSON_NAME], TK18, 05:30 PM-07:00 PM, DEEP TISSUE 90 Min" at bounding box center [289, 231] width 73 height 85
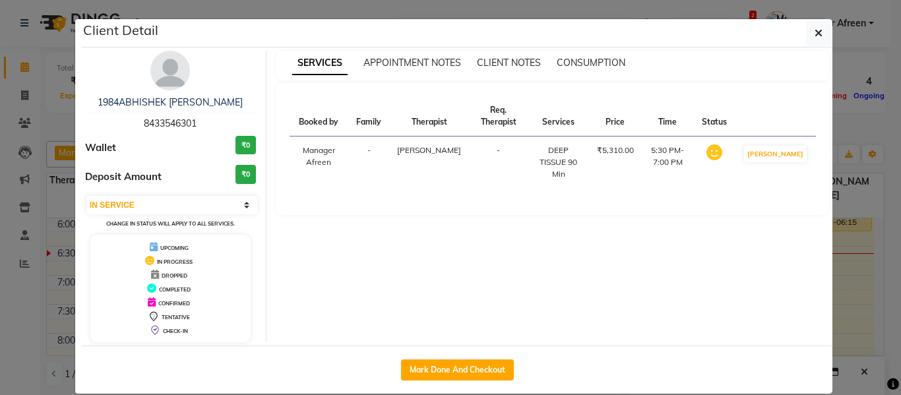
click at [174, 120] on span "8433546301" at bounding box center [170, 123] width 53 height 12
click at [823, 37] on button "button" at bounding box center [818, 32] width 25 height 25
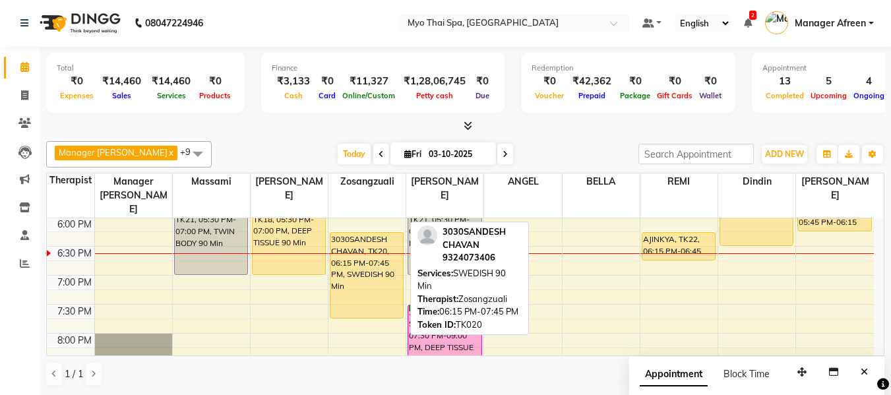
click at [374, 255] on div "3030SANDESH CHAVAN, TK20, 06:15 PM-07:45 PM, SWEDISH 90 Min" at bounding box center [367, 275] width 73 height 85
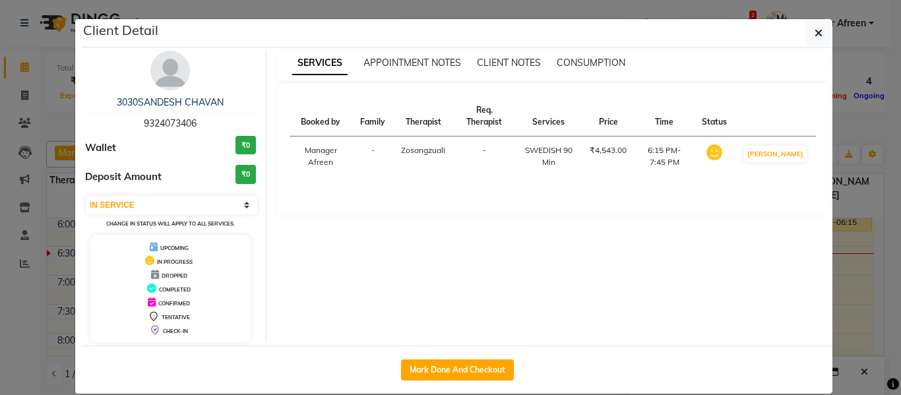
click at [174, 125] on span "9324073406" at bounding box center [170, 123] width 53 height 12
click at [818, 28] on icon "button" at bounding box center [819, 33] width 8 height 11
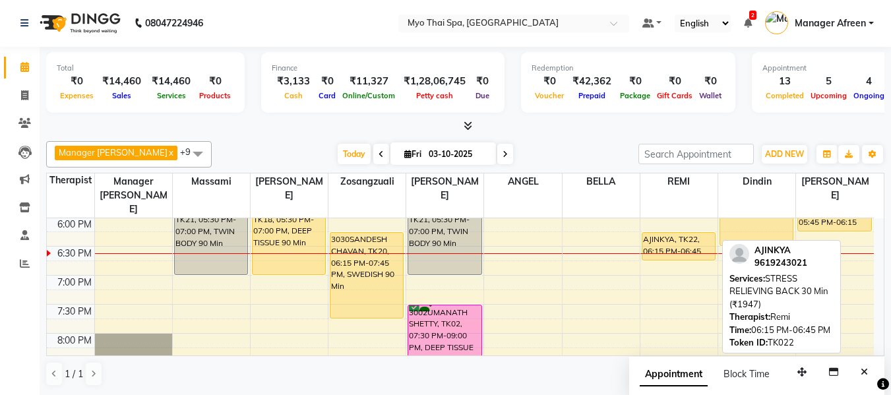
click at [664, 233] on div "AJINKYA, TK22, 06:15 PM-06:45 PM, STRESS RELIEVING BACK 30 Min (₹1947)" at bounding box center [679, 246] width 73 height 27
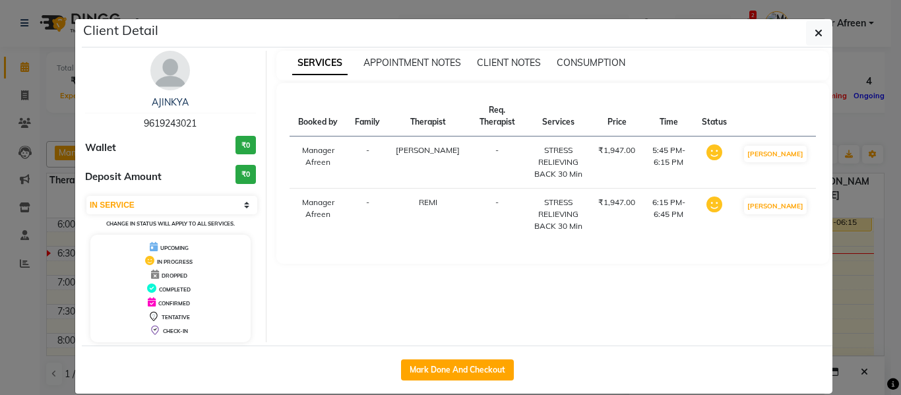
click at [165, 124] on span "9619243021" at bounding box center [170, 123] width 53 height 12
click at [808, 33] on button "button" at bounding box center [818, 32] width 25 height 25
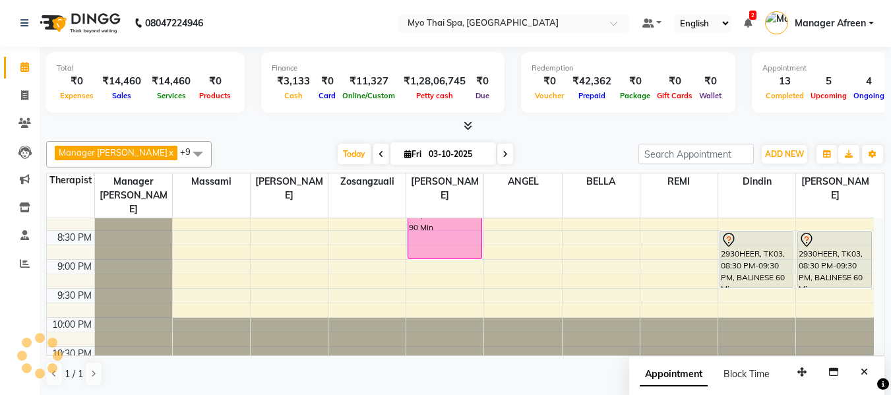
scroll to position [647, 0]
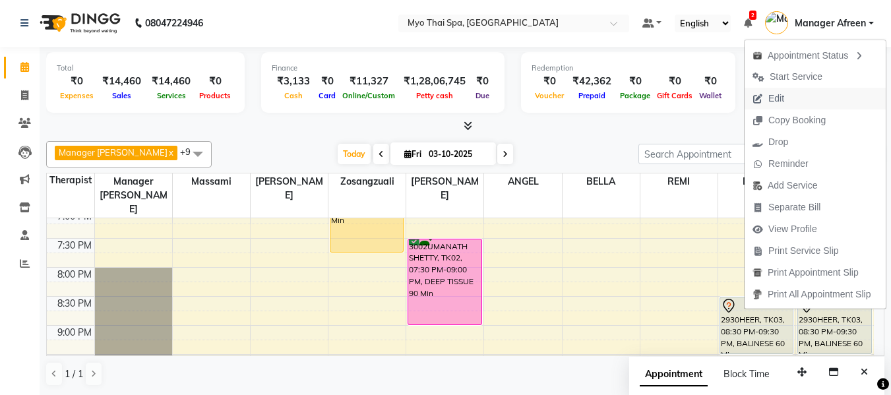
click at [790, 92] on span "Edit" at bounding box center [769, 99] width 48 height 22
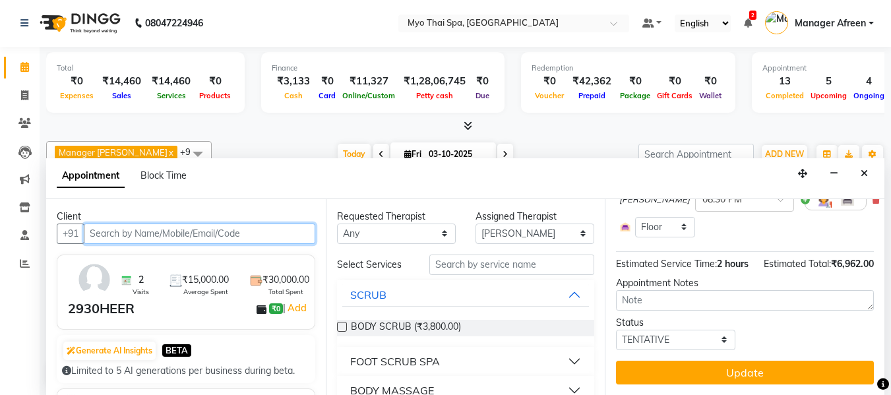
scroll to position [185, 0]
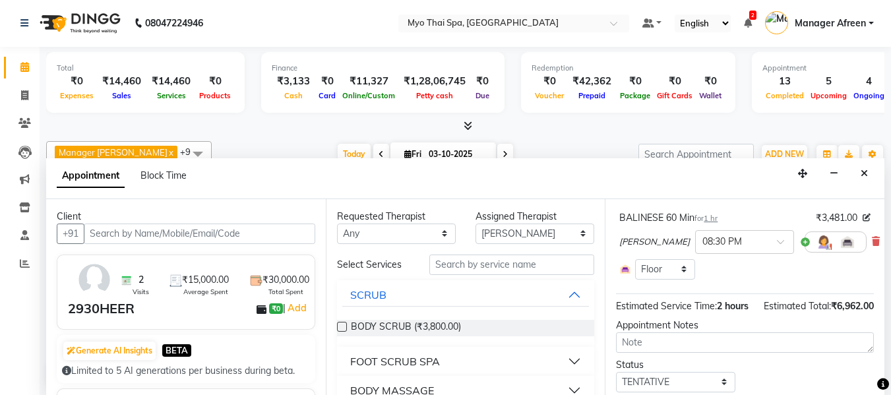
click at [872, 240] on icon at bounding box center [876, 241] width 8 height 9
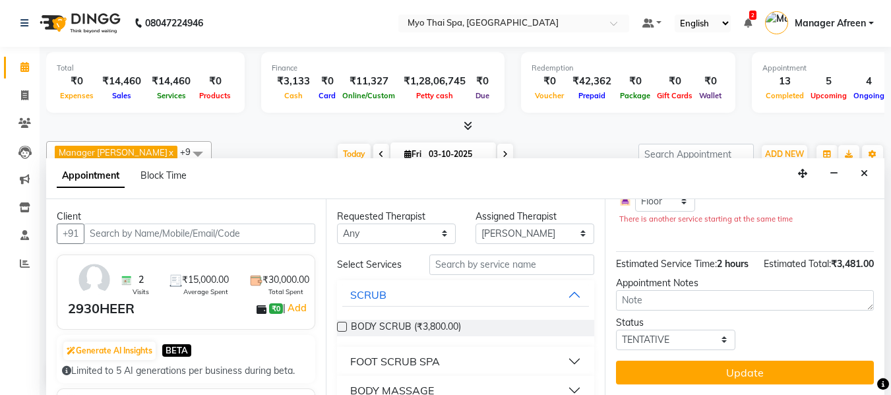
scroll to position [183, 0]
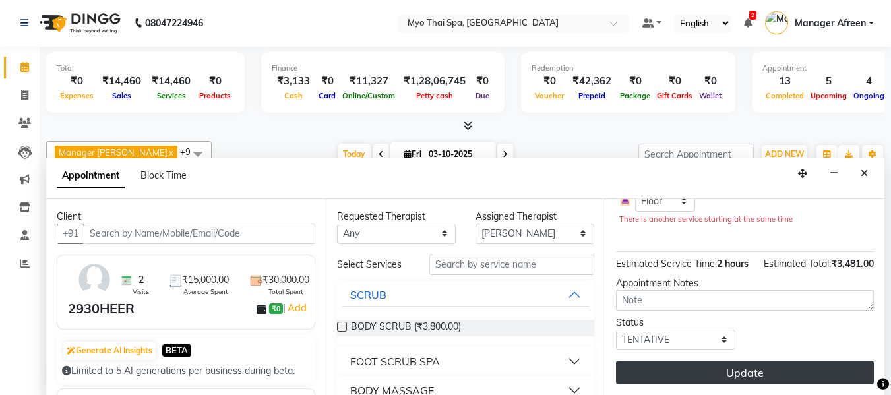
click at [676, 361] on button "Update" at bounding box center [745, 373] width 258 height 24
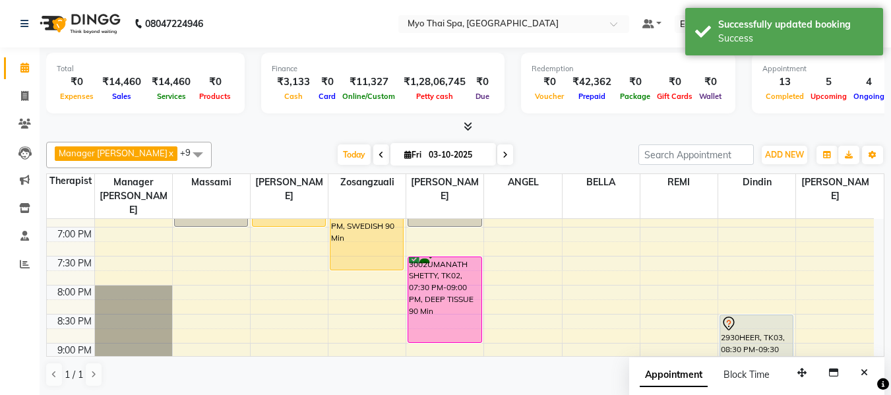
scroll to position [647, 0]
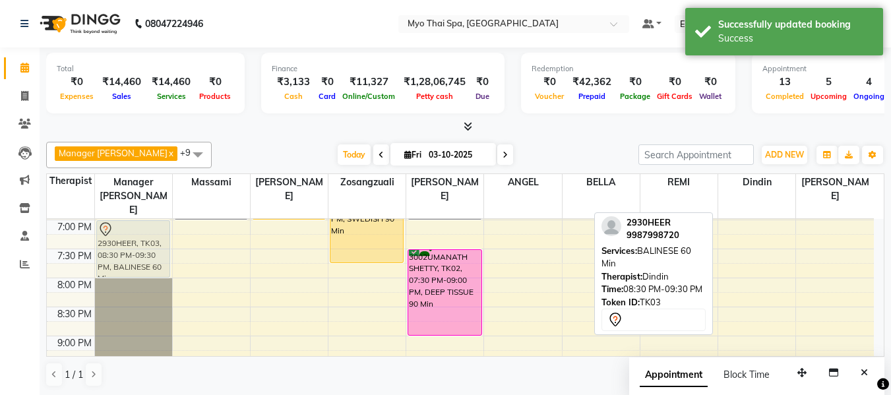
drag, startPoint x: 752, startPoint y: 308, endPoint x: 96, endPoint y: 227, distance: 661.5
click at [96, 227] on tr "PAGARE (SIRS FRIEND), TK01, 01:30 PM-03:00 PM, TWIN BODY 90 Min PAGARE (SIRS FR…" at bounding box center [460, 17] width 827 height 870
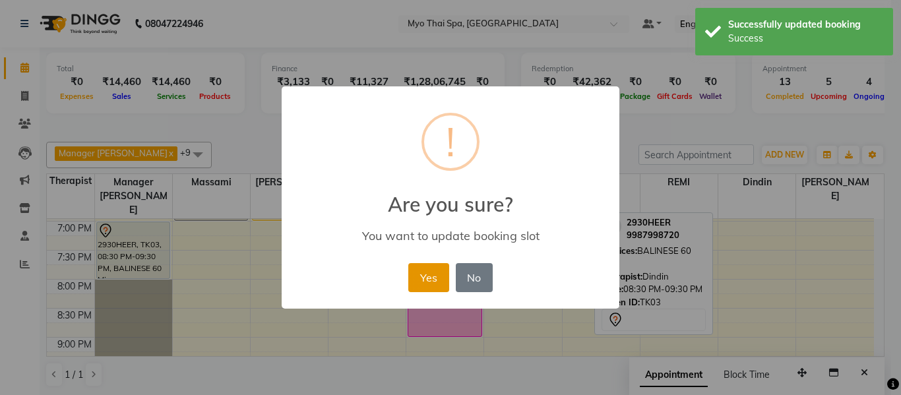
click at [429, 278] on button "Yes" at bounding box center [428, 277] width 40 height 29
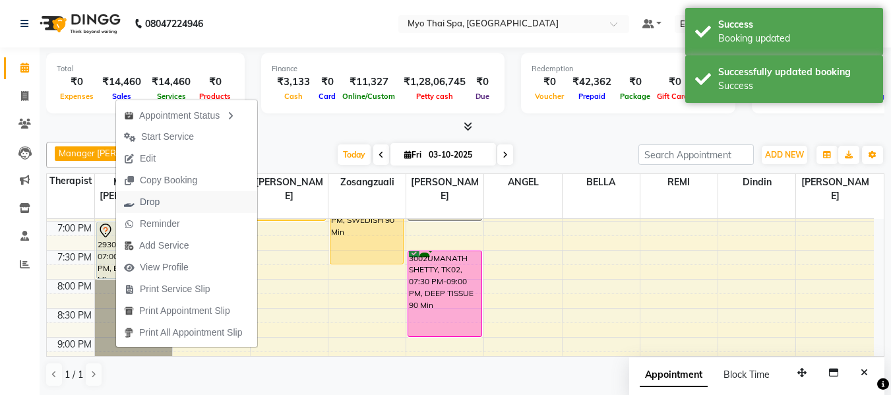
click at [180, 200] on button "Drop" at bounding box center [186, 202] width 141 height 22
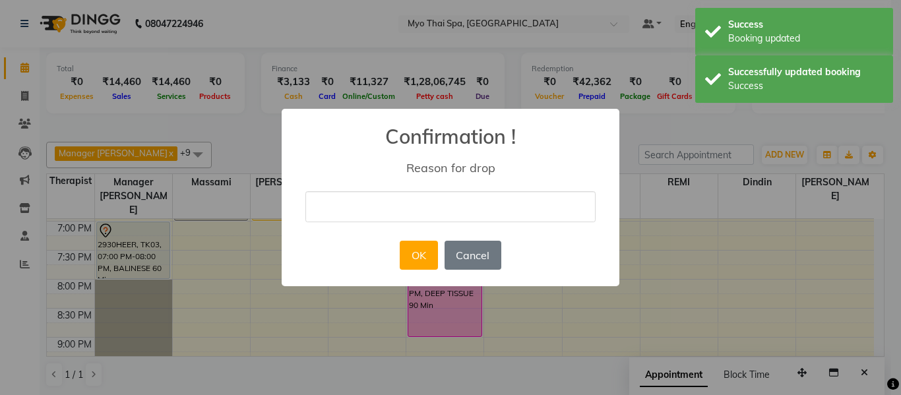
click at [406, 212] on input "text" at bounding box center [450, 206] width 290 height 31
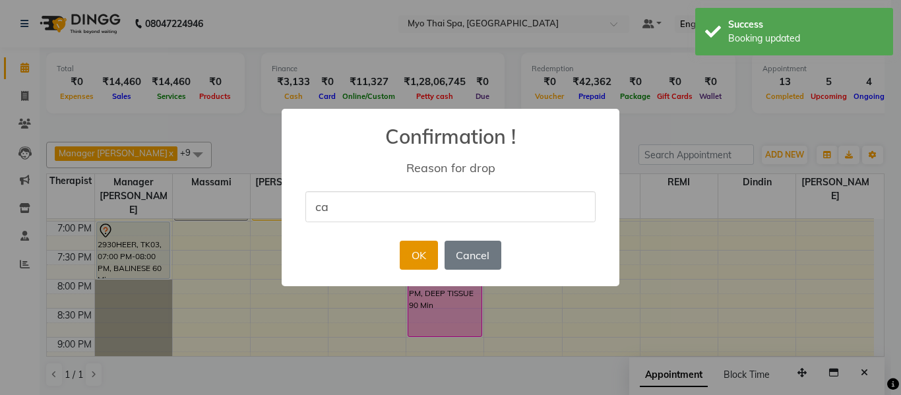
click at [432, 260] on button "OK" at bounding box center [419, 255] width 38 height 29
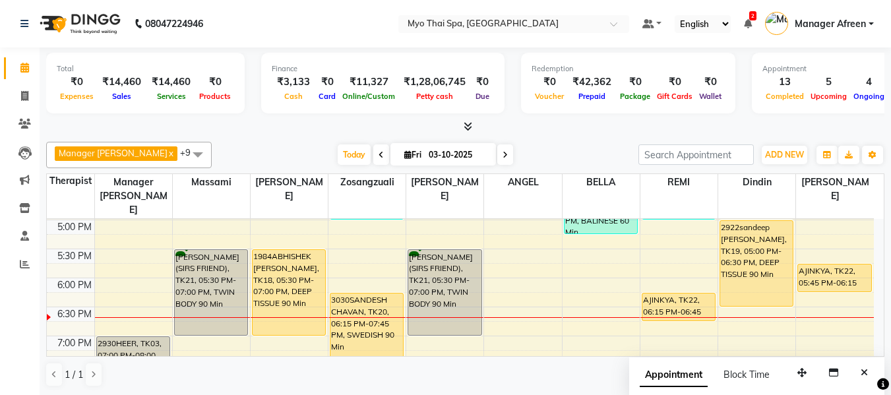
scroll to position [587, 0]
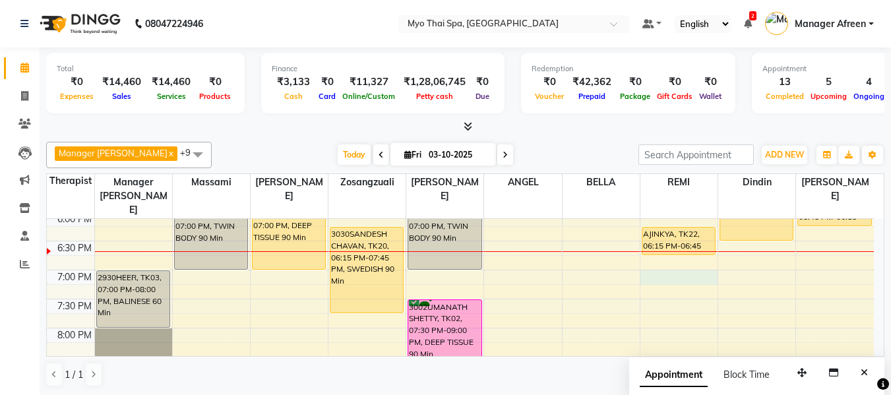
click at [684, 261] on div "8:00 AM 8:30 AM 9:00 AM 9:30 AM 10:00 AM 10:30 AM 11:00 AM 11:30 AM 12:00 PM 12…" at bounding box center [460, 67] width 827 height 870
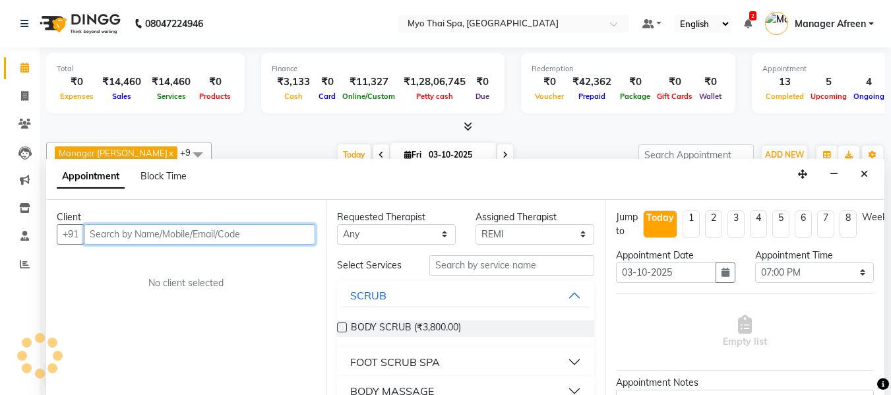
scroll to position [1, 0]
click at [277, 238] on input "text" at bounding box center [200, 234] width 232 height 20
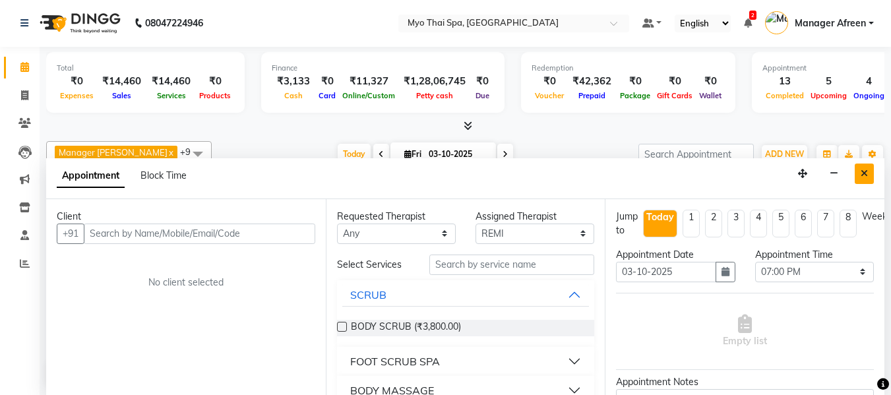
click at [859, 172] on button "Close" at bounding box center [864, 174] width 19 height 20
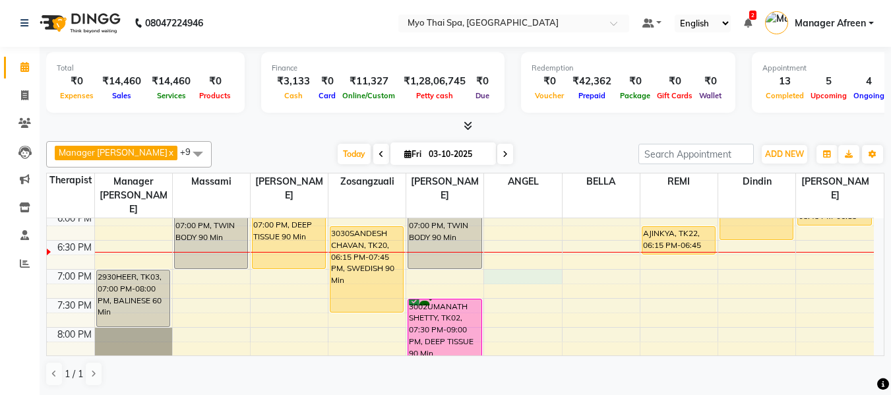
click at [511, 259] on div "8:00 AM 8:30 AM 9:00 AM 9:30 AM 10:00 AM 10:30 AM 11:00 AM 11:30 AM 12:00 PM 12…" at bounding box center [460, 66] width 827 height 870
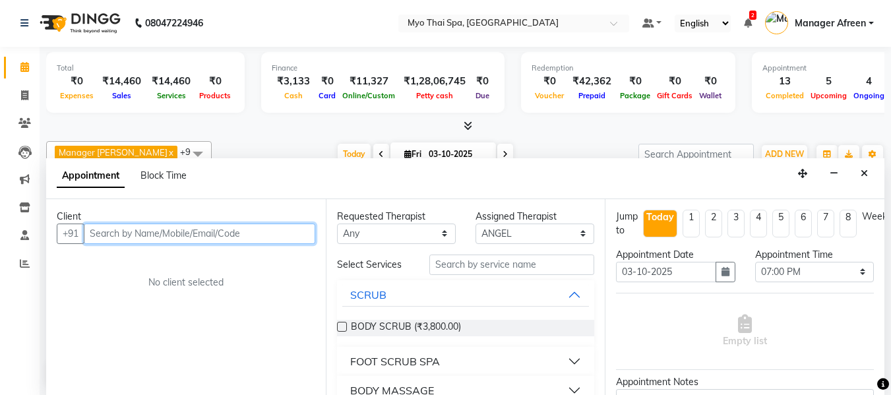
click at [263, 240] on input "text" at bounding box center [200, 234] width 232 height 20
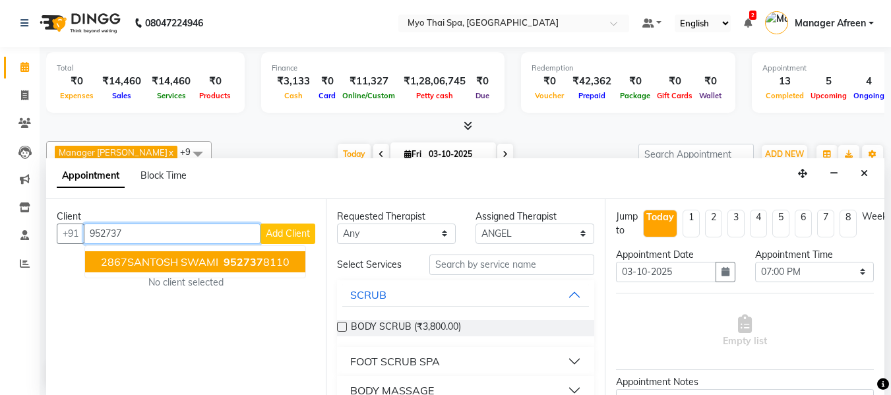
click at [198, 275] on ngb-typeahead-window "2867SANTOSH SWAMI 952737 8110" at bounding box center [195, 261] width 222 height 33
click at [198, 262] on span "2867SANTOSH SWAMI" at bounding box center [159, 261] width 117 height 13
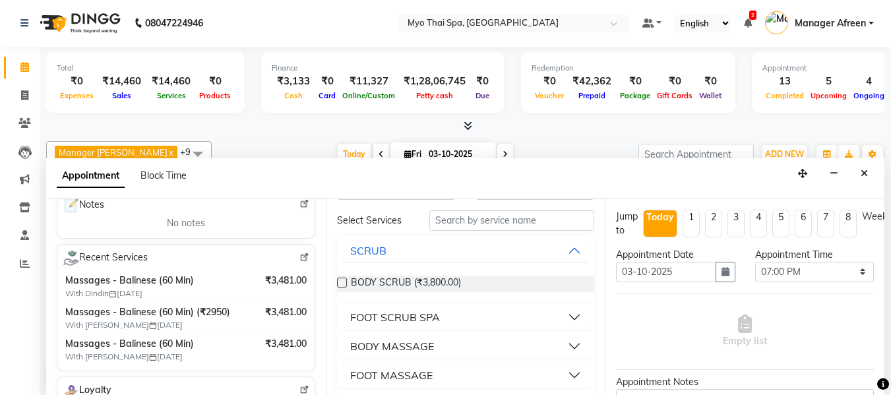
scroll to position [66, 0]
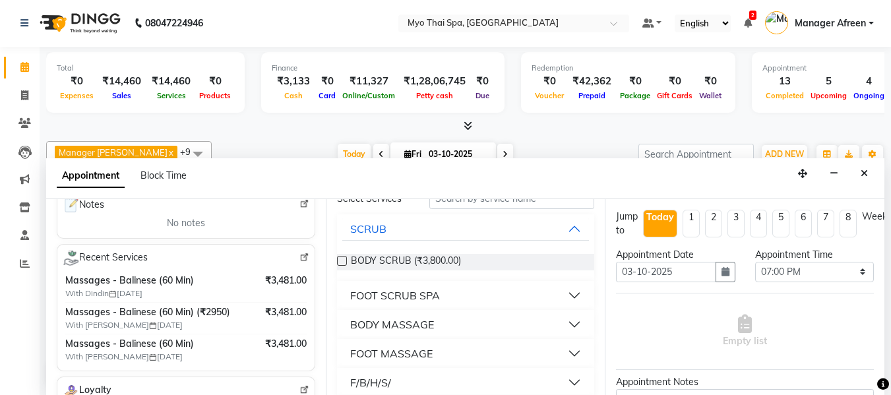
click at [418, 323] on div "BODY MASSAGE" at bounding box center [392, 325] width 84 height 16
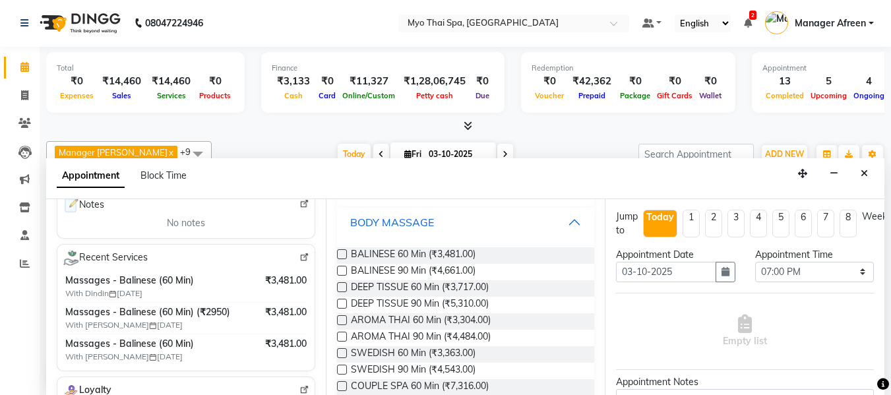
scroll to position [198, 0]
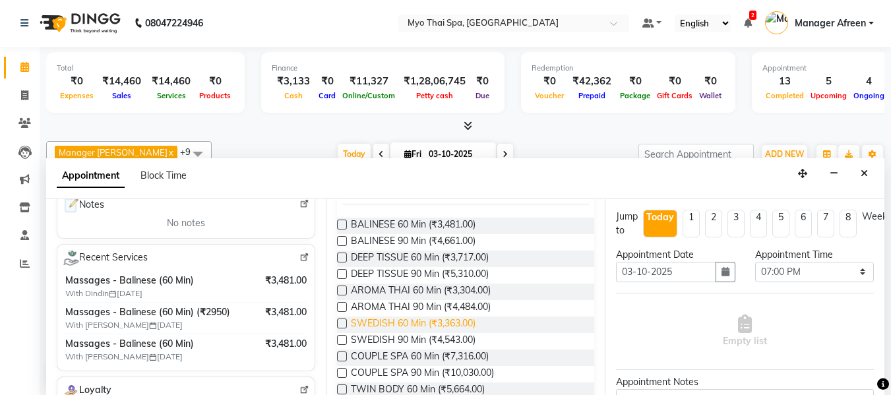
click at [418, 323] on span "SWEDISH 60 Min (₹3,363.00)" at bounding box center [413, 325] width 125 height 16
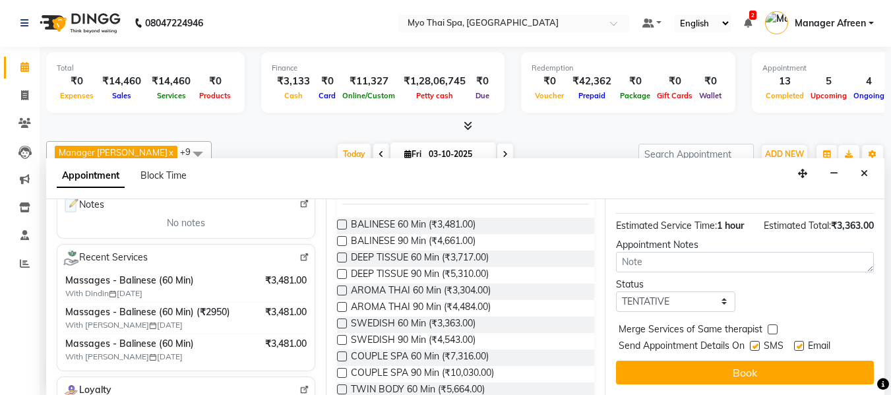
scroll to position [161, 0]
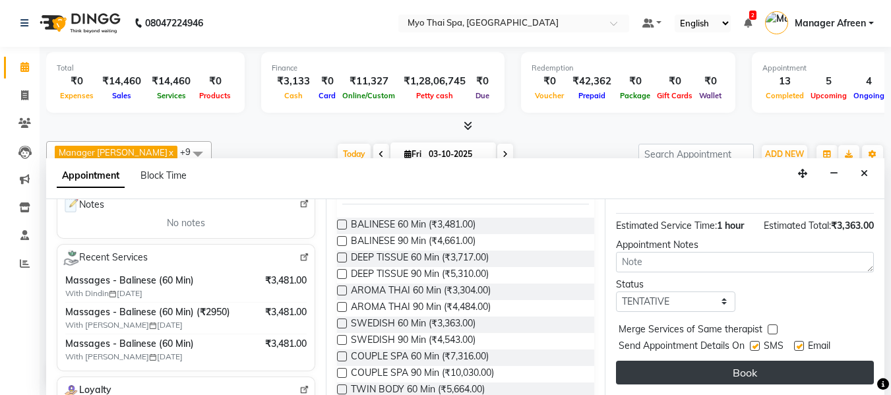
click at [687, 361] on button "Book" at bounding box center [745, 373] width 258 height 24
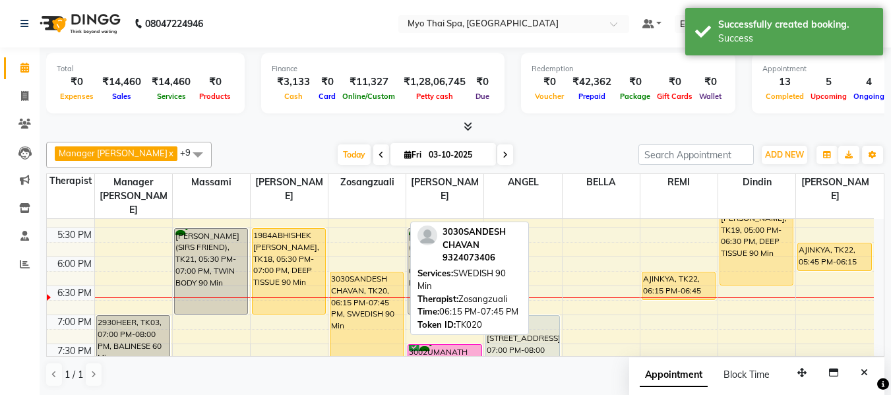
scroll to position [521, 0]
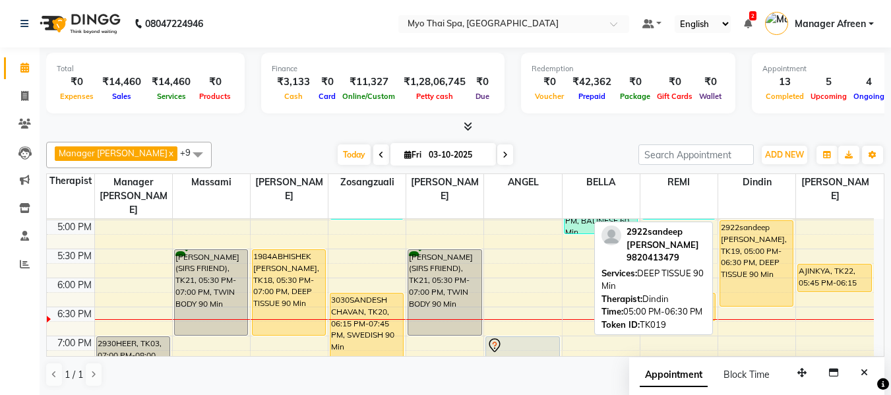
click at [743, 272] on div "2922sandeep [PERSON_NAME], TK19, 05:00 PM-06:30 PM, DEEP TISSUE 90 Min" at bounding box center [757, 263] width 73 height 85
click at [738, 269] on div "2922sandeep [PERSON_NAME], TK19, 05:00 PM-06:30 PM, DEEP TISSUE 90 Min" at bounding box center [757, 263] width 73 height 85
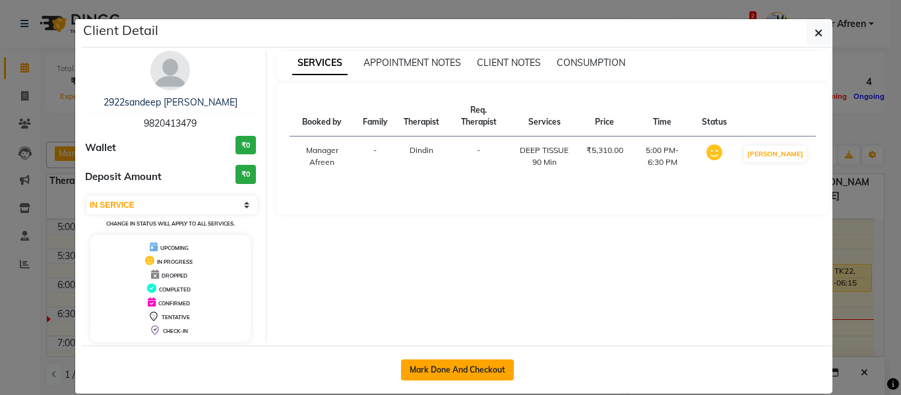
click at [451, 367] on button "Mark Done And Checkout" at bounding box center [457, 370] width 113 height 21
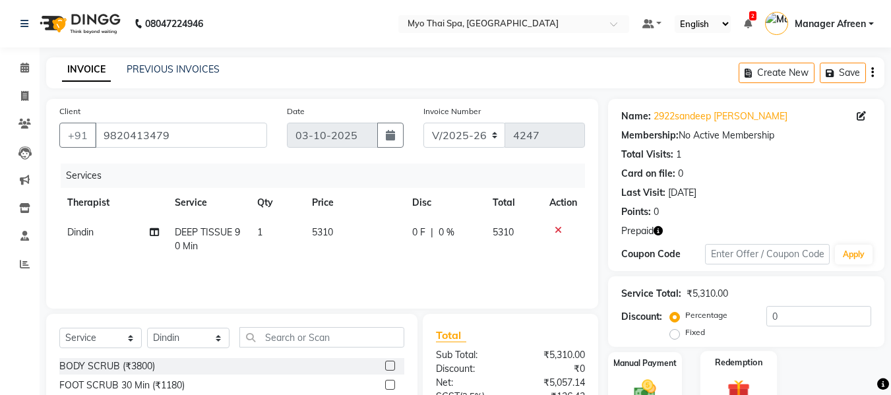
scroll to position [132, 0]
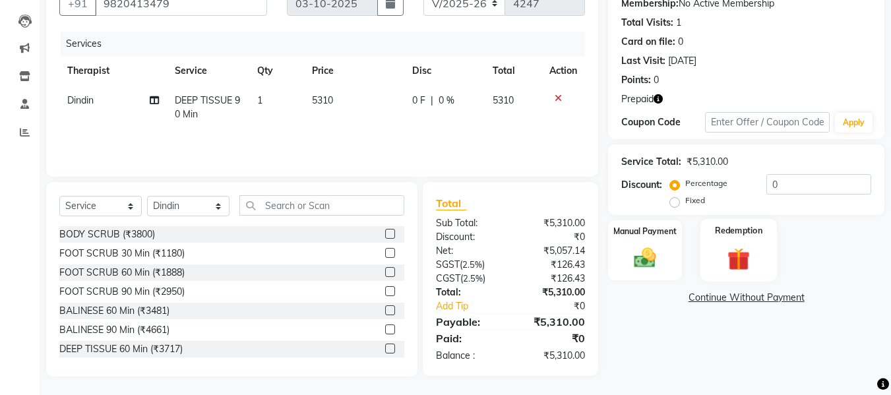
click at [738, 257] on img at bounding box center [739, 259] width 37 height 28
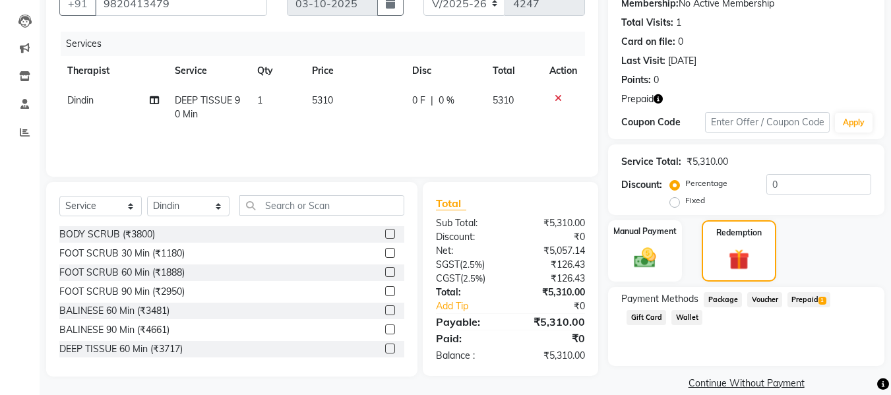
click at [808, 302] on span "Prepaid 1" at bounding box center [809, 299] width 43 height 15
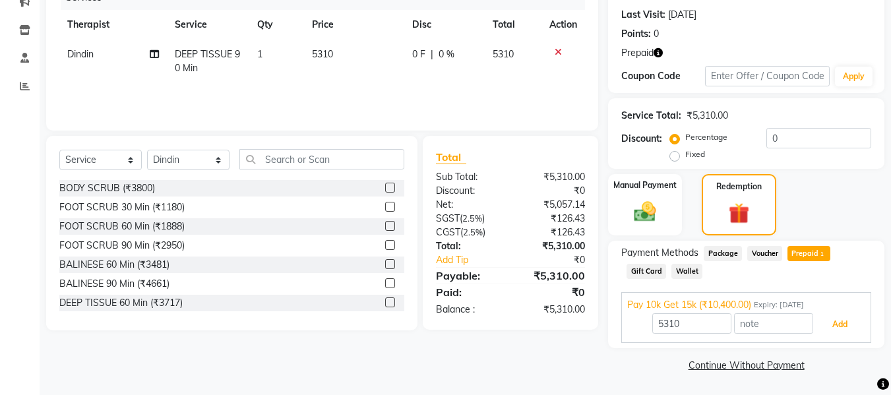
drag, startPoint x: 833, startPoint y: 325, endPoint x: 680, endPoint y: 358, distance: 155.9
click at [833, 325] on button "Add" at bounding box center [840, 324] width 48 height 22
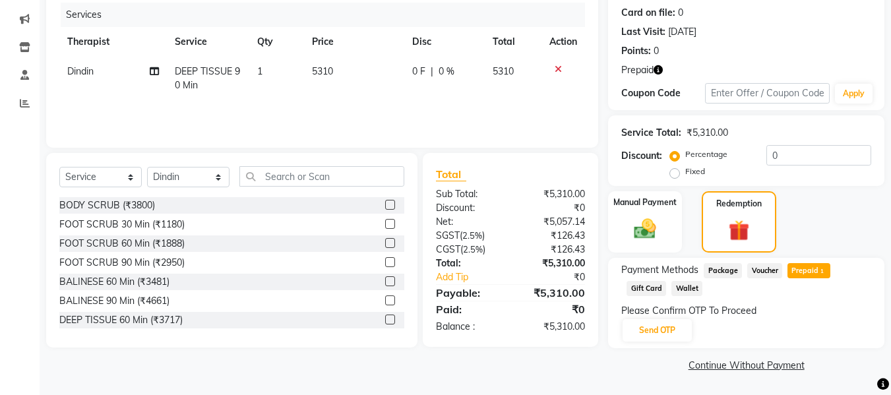
scroll to position [161, 0]
click at [663, 331] on button "Send OTP" at bounding box center [657, 330] width 69 height 22
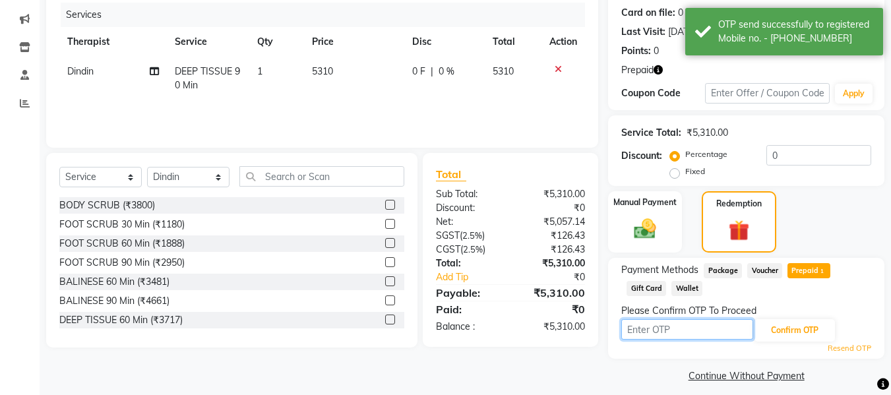
click at [696, 329] on input "text" at bounding box center [688, 329] width 132 height 20
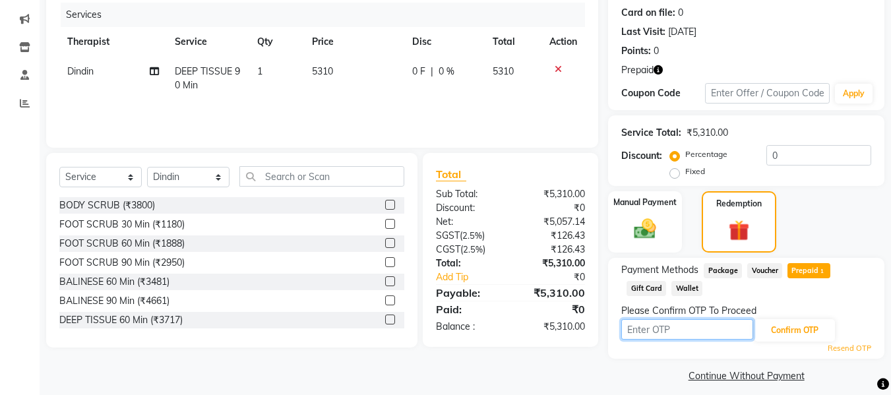
click at [719, 333] on input "text" at bounding box center [688, 329] width 132 height 20
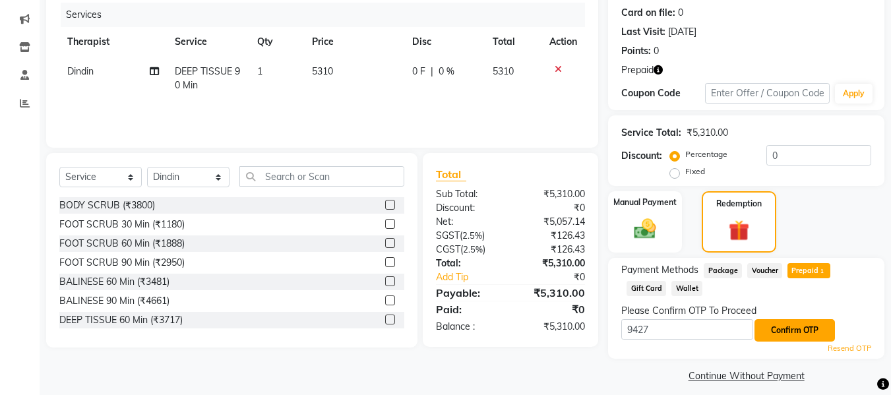
click at [775, 328] on button "Confirm OTP" at bounding box center [795, 330] width 80 height 22
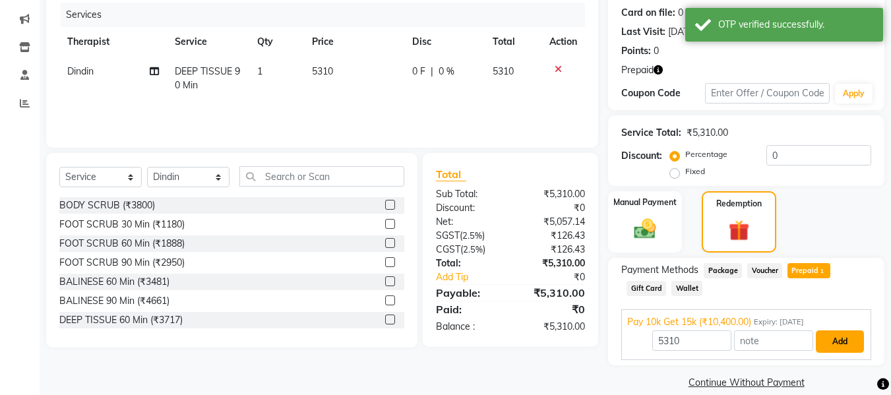
click at [833, 338] on button "Add" at bounding box center [840, 342] width 48 height 22
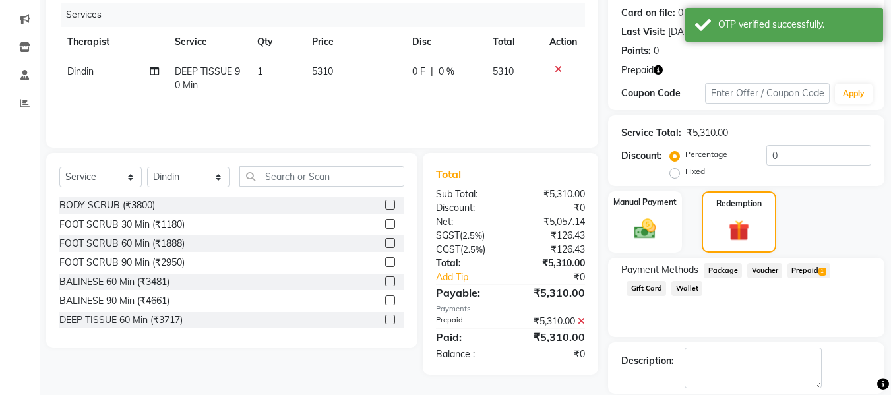
scroll to position [224, 0]
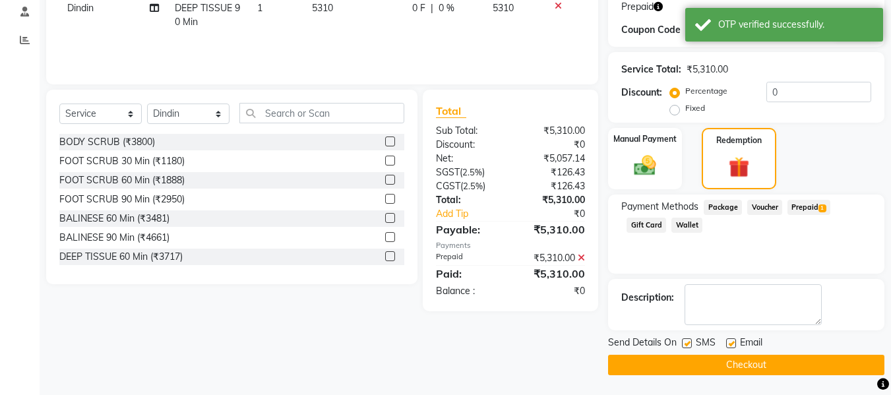
click at [707, 368] on button "Checkout" at bounding box center [746, 365] width 276 height 20
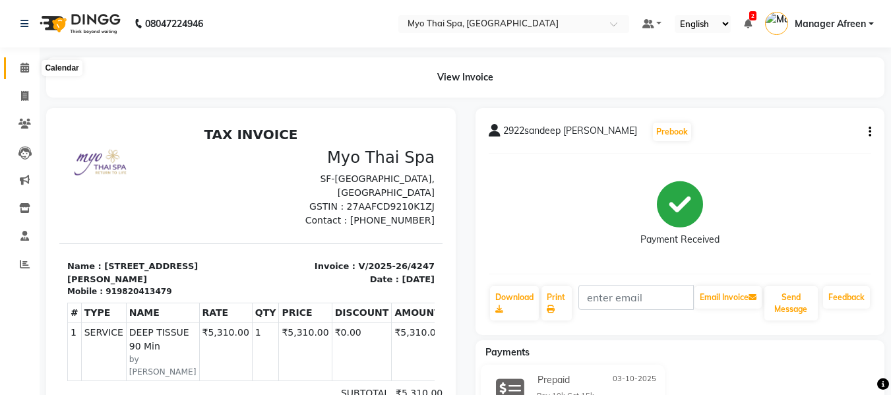
click at [29, 66] on icon at bounding box center [24, 68] width 9 height 10
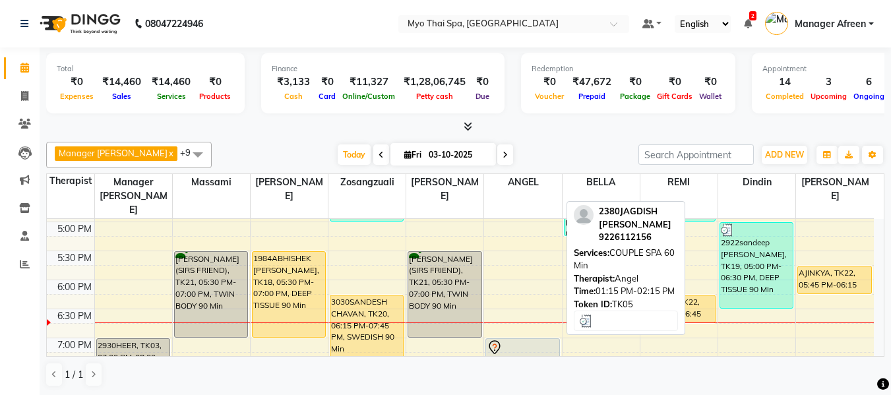
scroll to position [594, 0]
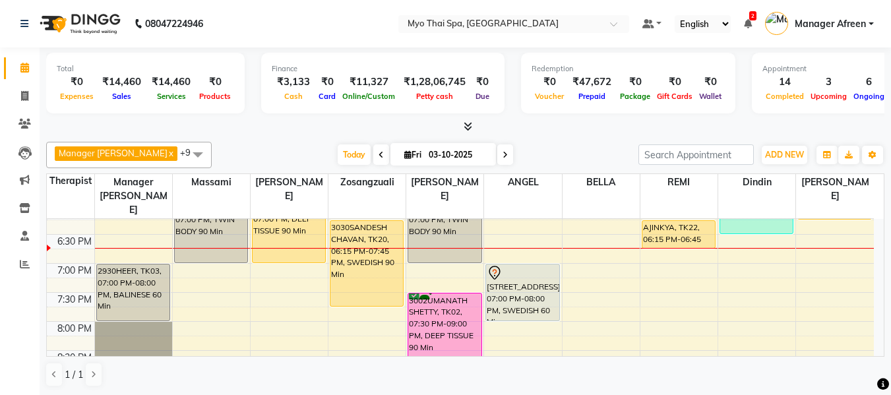
click at [664, 244] on div "8:00 AM 8:30 AM 9:00 AM 9:30 AM 10:00 AM 10:30 AM 11:00 AM 11:30 AM 12:00 PM 12…" at bounding box center [460, 60] width 827 height 870
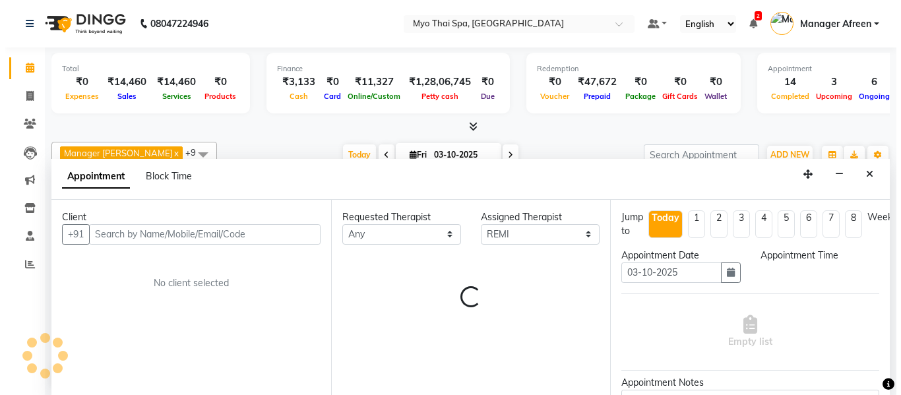
scroll to position [1, 0]
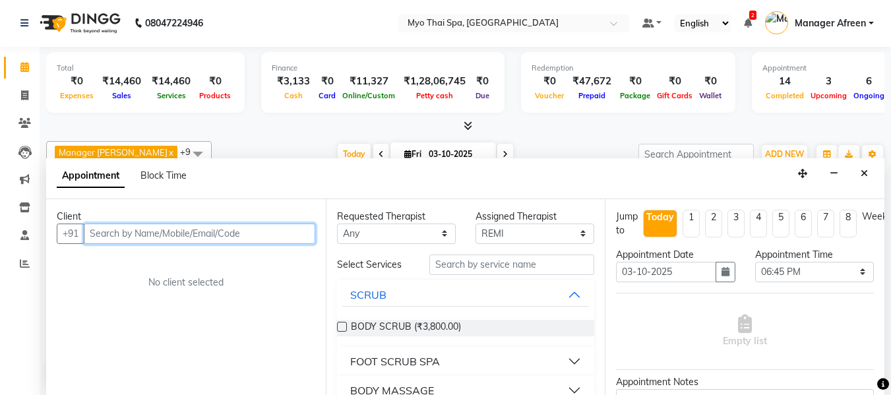
click at [194, 235] on input "text" at bounding box center [200, 234] width 232 height 20
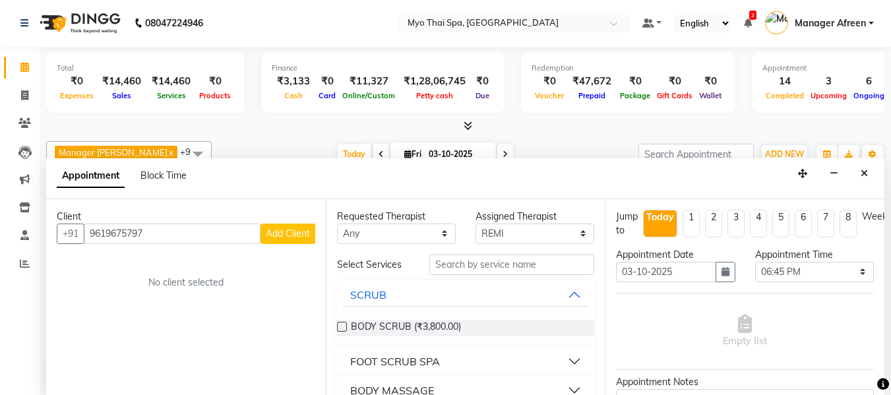
click at [291, 232] on span "Add Client" at bounding box center [288, 234] width 44 height 12
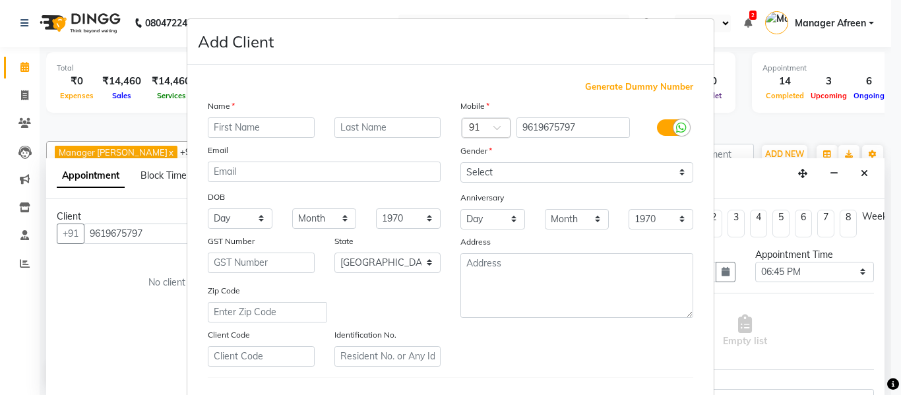
click at [234, 134] on input "text" at bounding box center [261, 127] width 107 height 20
click at [504, 167] on select "Select Male Female Other Prefer Not To Say" at bounding box center [577, 172] width 233 height 20
click at [461, 162] on select "Select Male Female Other Prefer Not To Say" at bounding box center [577, 172] width 233 height 20
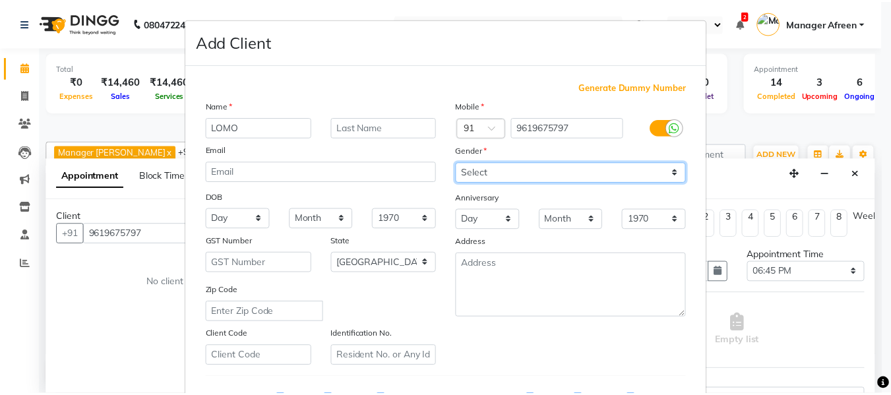
scroll to position [214, 0]
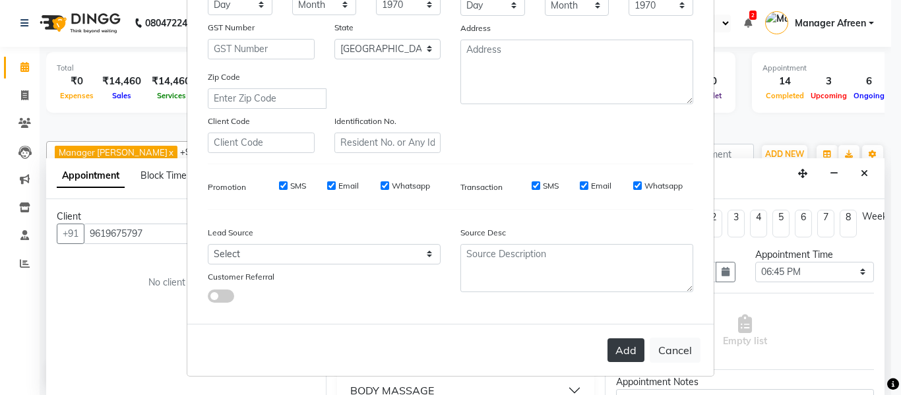
click at [618, 354] on button "Add" at bounding box center [626, 350] width 37 height 24
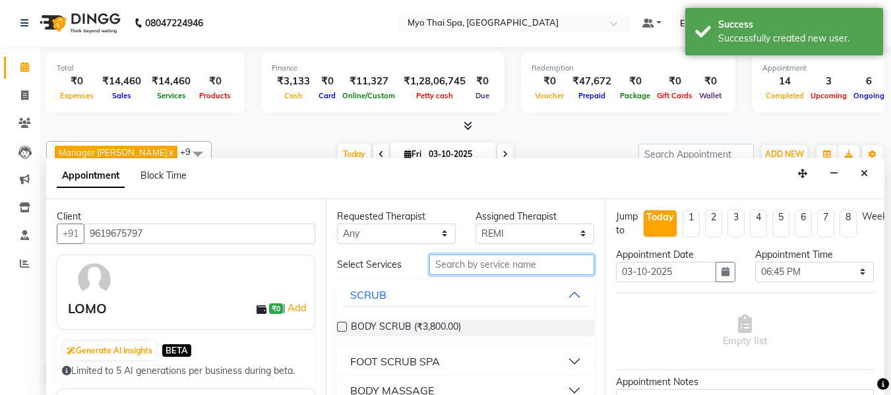
click at [451, 263] on input "text" at bounding box center [512, 265] width 165 height 20
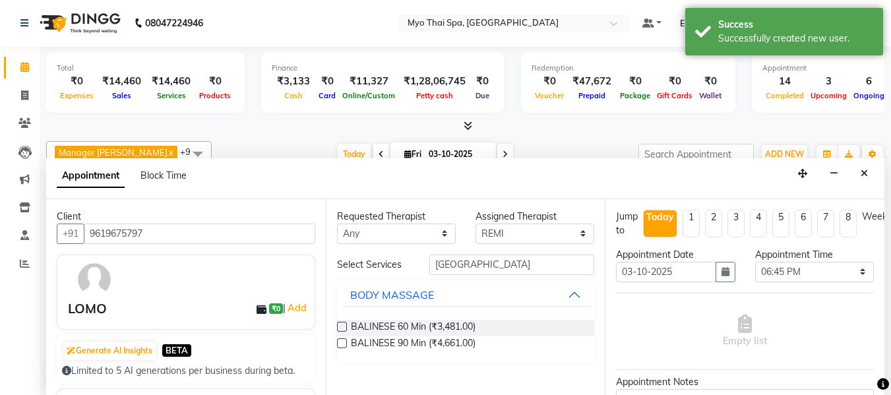
click at [344, 327] on label at bounding box center [342, 327] width 10 height 10
click at [344, 327] on input "checkbox" at bounding box center [341, 328] width 9 height 9
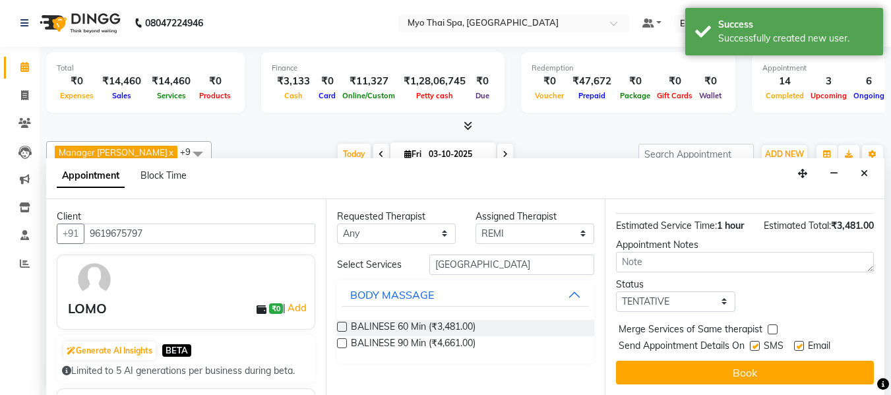
scroll to position [161, 0]
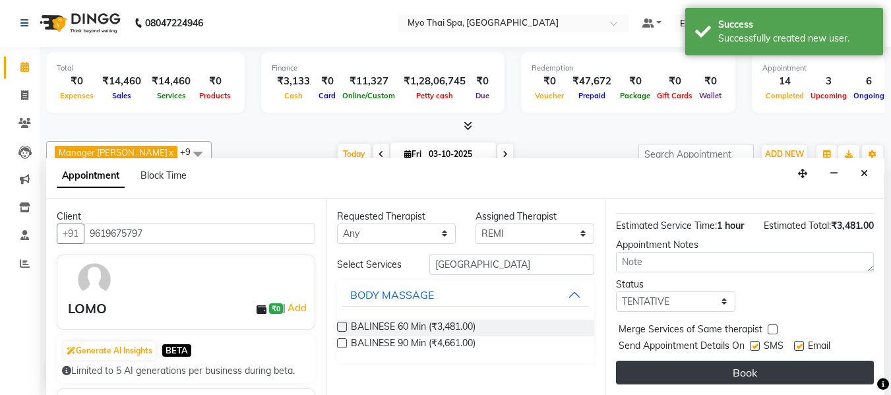
click at [694, 364] on button "Book" at bounding box center [745, 373] width 258 height 24
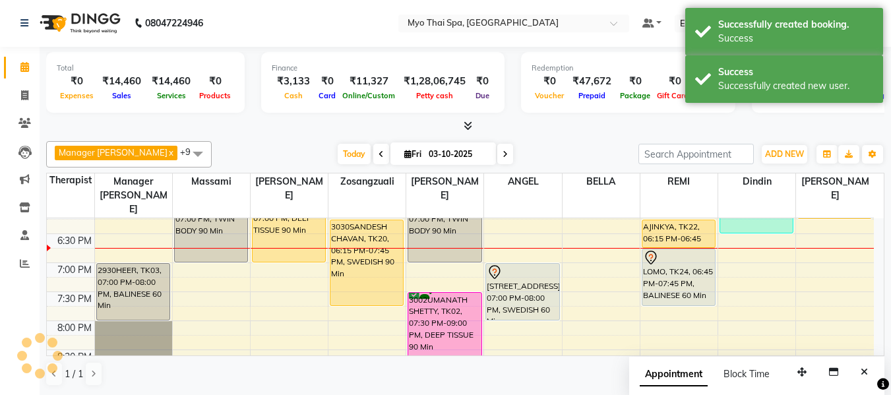
scroll to position [0, 0]
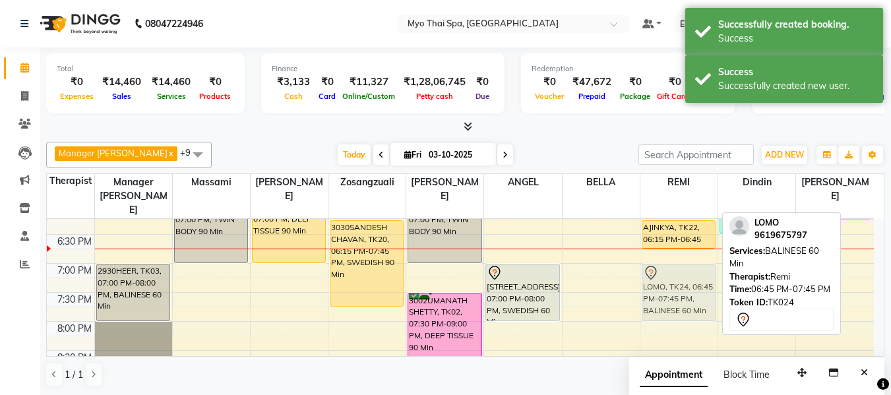
click at [660, 280] on div "2979prashant, TK06, 11:00 AM-12:30 PM, COUPLE SPA 90 Min 2710NITIN GOKLEE SAKUR…" at bounding box center [679, 60] width 77 height 870
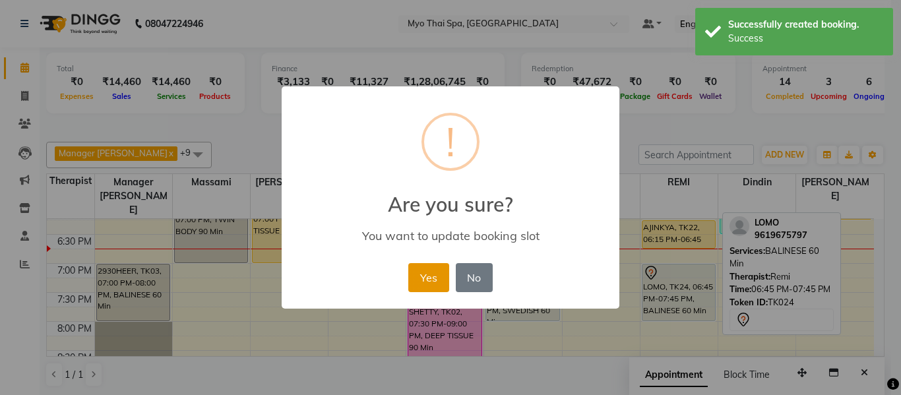
click at [418, 282] on button "Yes" at bounding box center [428, 277] width 40 height 29
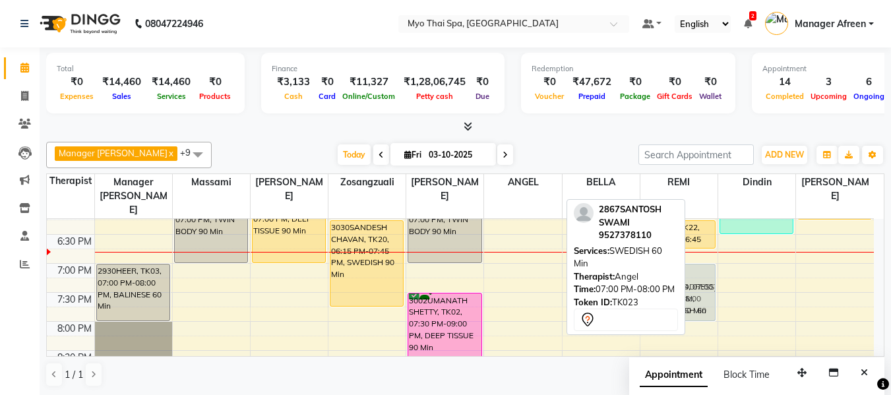
drag, startPoint x: 521, startPoint y: 274, endPoint x: 670, endPoint y: 278, distance: 148.5
click at [670, 278] on div "Manager Churmurin x Dindin x Jane x ANGEL x BELLA x Zosangzuali x Massami x JEN…" at bounding box center [465, 265] width 839 height 256
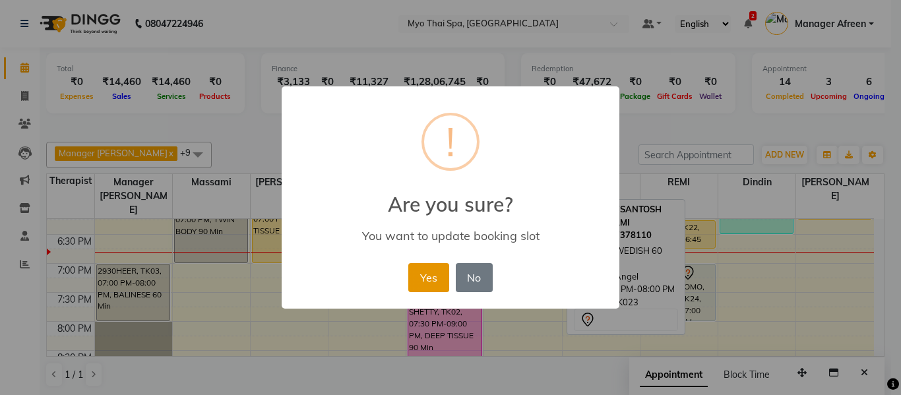
click at [432, 281] on button "Yes" at bounding box center [428, 277] width 40 height 29
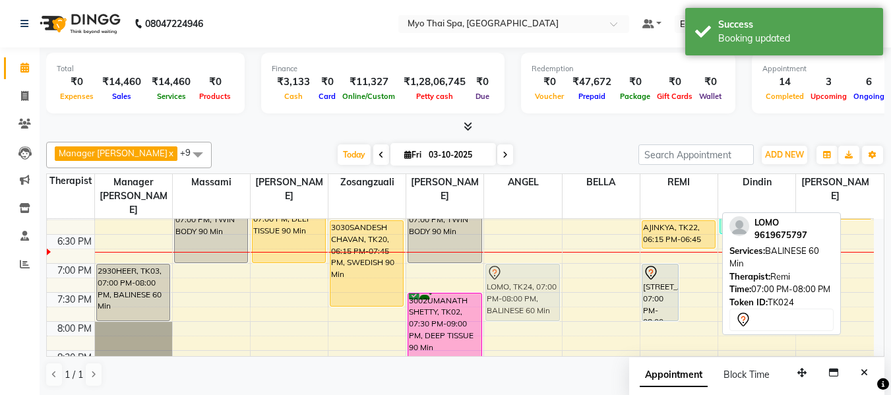
drag, startPoint x: 693, startPoint y: 279, endPoint x: 528, endPoint y: 278, distance: 165.6
click at [528, 278] on tr "PAGARE (SIRS FRIEND), TK01, 01:30 PM-03:00 PM, TWIN BODY 90 Min PAGARE (SIRS FR…" at bounding box center [460, 60] width 827 height 870
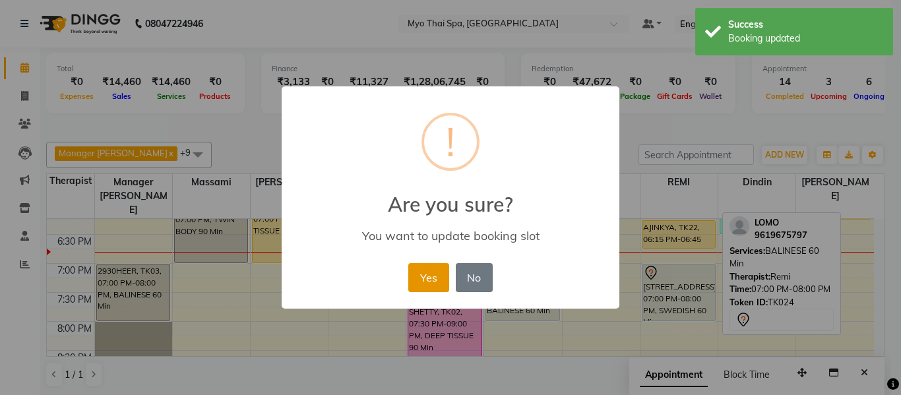
click at [426, 282] on button "Yes" at bounding box center [428, 277] width 40 height 29
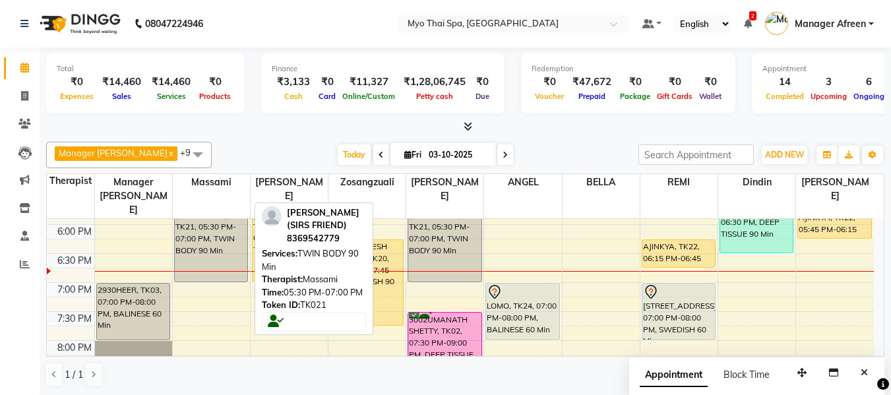
scroll to position [594, 0]
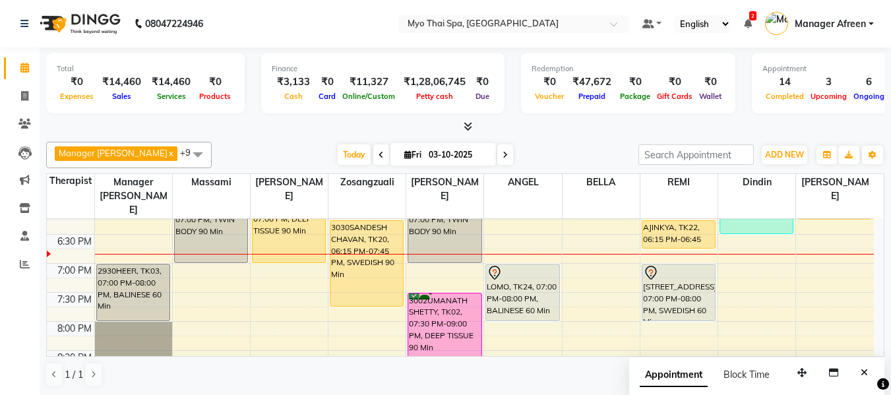
click at [197, 255] on div "8:00 AM 8:30 AM 9:00 AM 9:30 AM 10:00 AM 10:30 AM 11:00 AM 11:30 AM 12:00 PM 12…" at bounding box center [460, 60] width 827 height 870
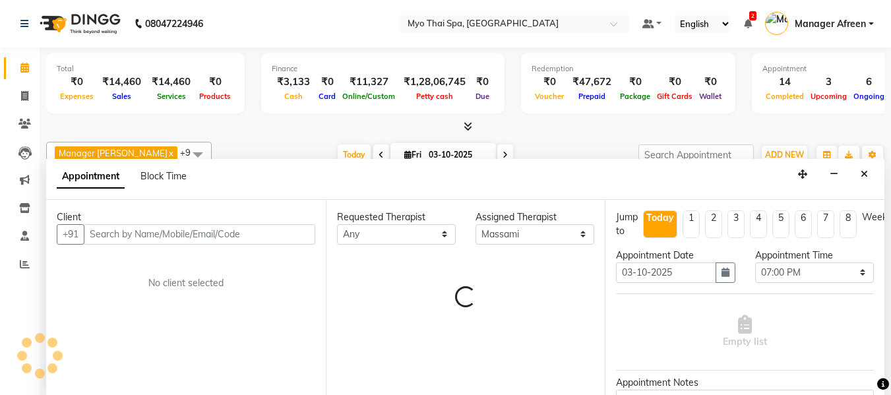
scroll to position [1, 0]
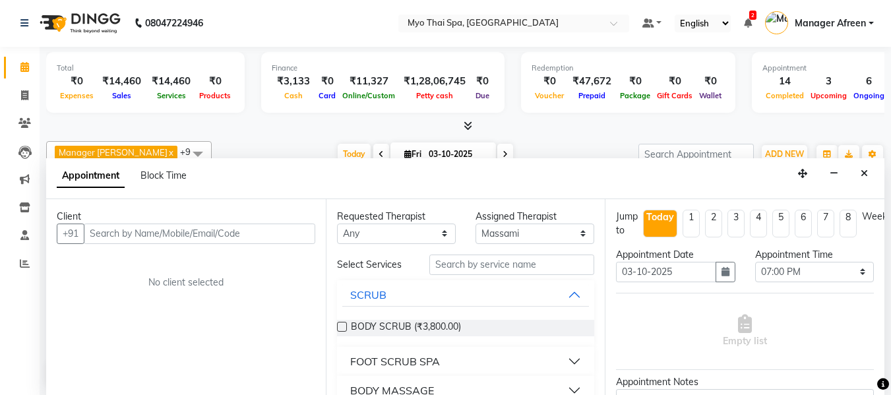
click at [143, 230] on input "text" at bounding box center [200, 234] width 232 height 20
click at [159, 236] on input "text" at bounding box center [200, 234] width 232 height 20
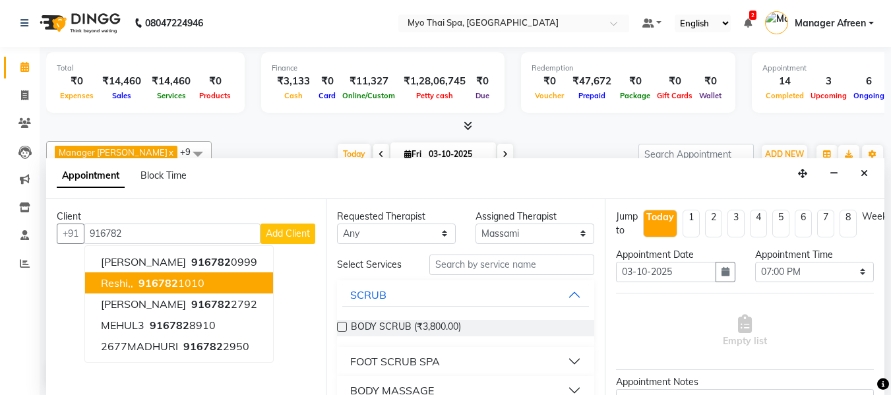
click at [152, 283] on span "916782" at bounding box center [159, 282] width 40 height 13
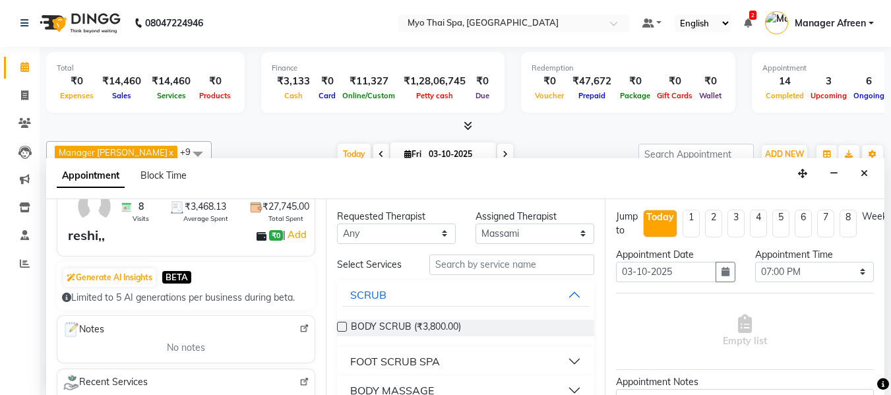
scroll to position [66, 0]
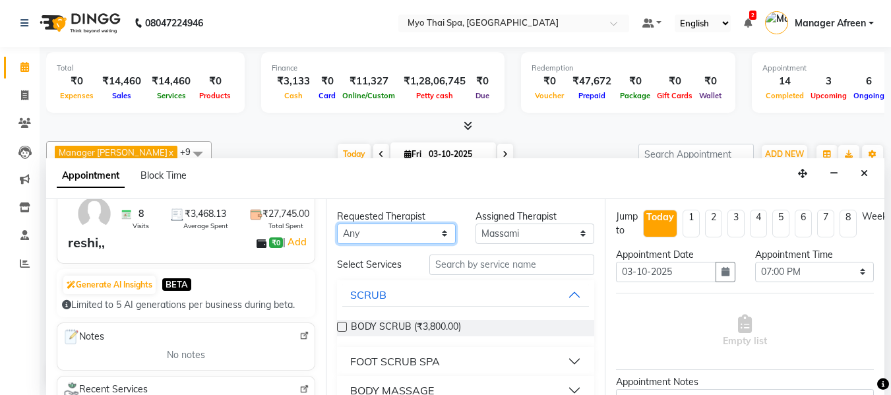
click at [389, 228] on select "Any ANGEL BELLA Dindin Jane JENNY Kristina LORITA Manager Afreen Manager Churmu…" at bounding box center [396, 234] width 119 height 20
click at [337, 224] on select "Any ANGEL BELLA Dindin Jane JENNY Kristina LORITA Manager Afreen Manager Churmu…" at bounding box center [396, 234] width 119 height 20
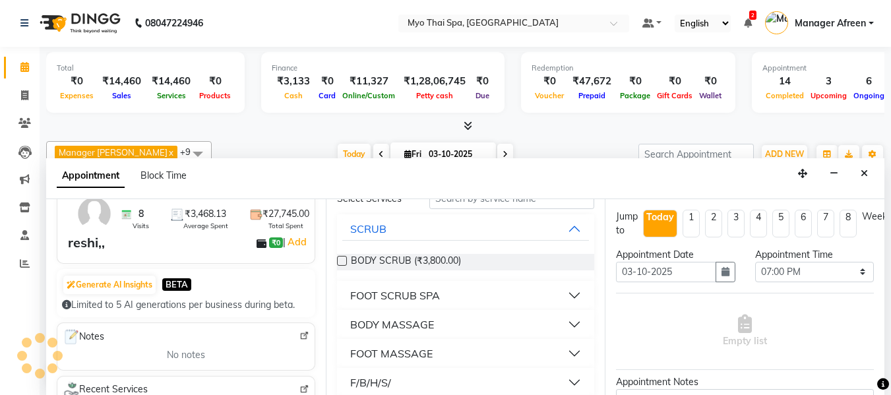
scroll to position [137, 0]
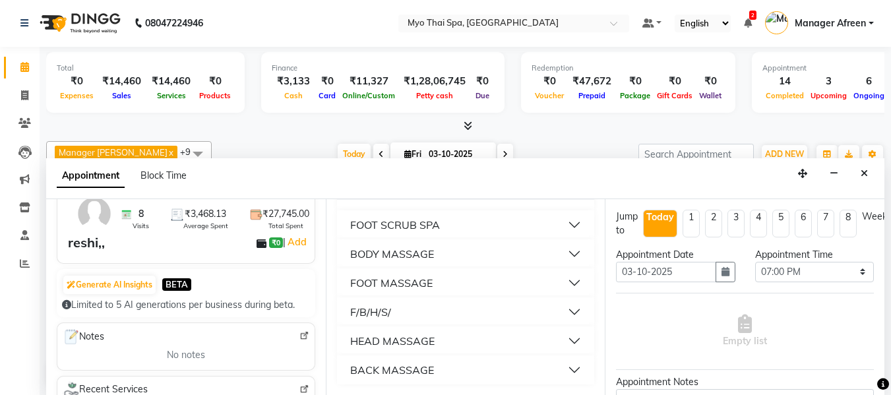
click at [428, 251] on div "BODY MASSAGE" at bounding box center [392, 254] width 84 height 16
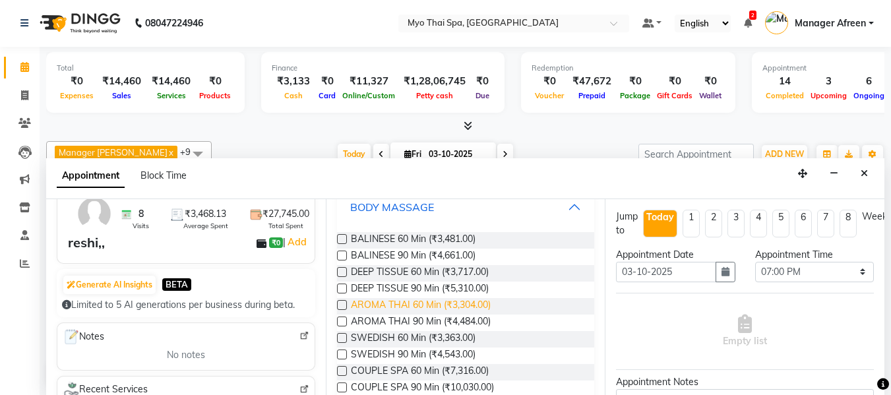
scroll to position [203, 0]
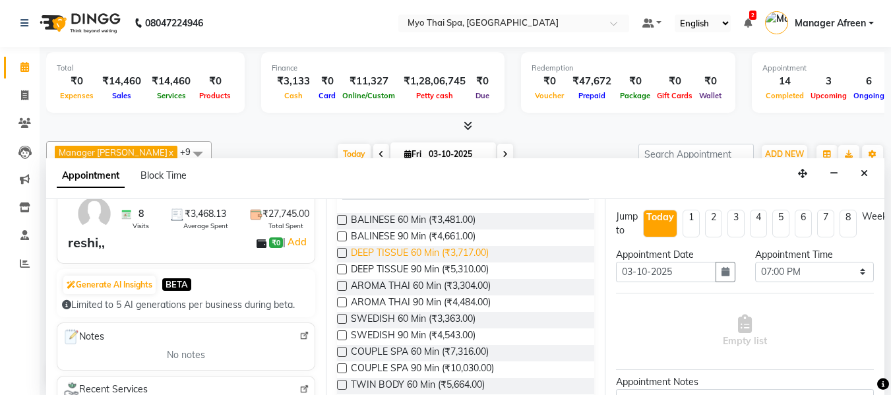
click at [393, 251] on span "DEEP TISSUE 60 Min (₹3,717.00)" at bounding box center [420, 254] width 138 height 16
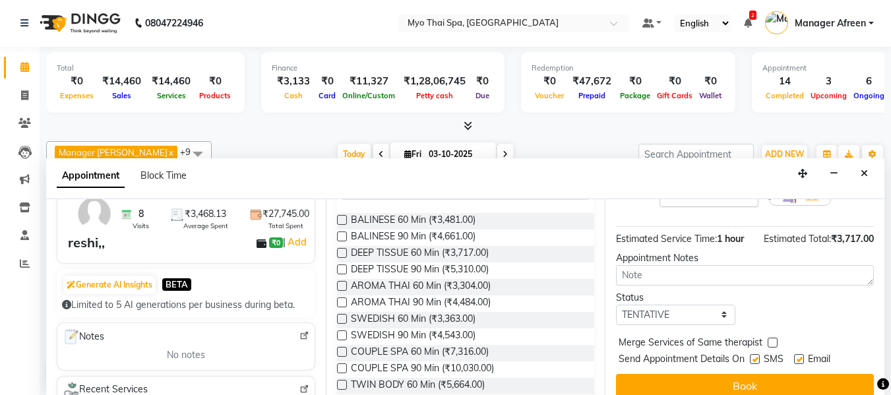
scroll to position [161, 0]
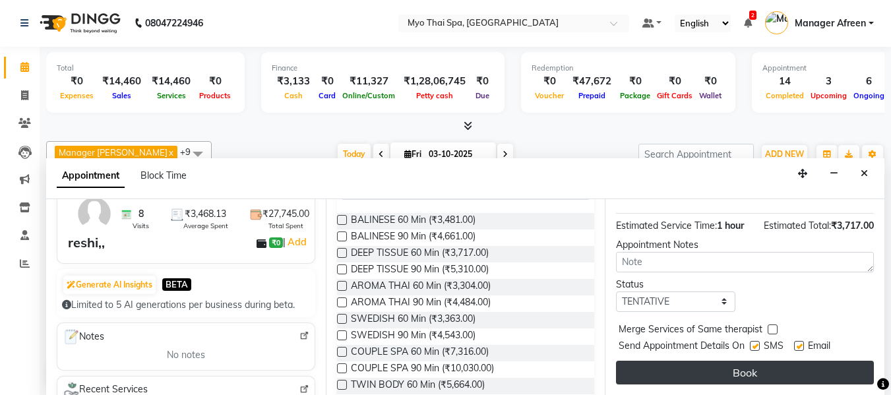
click at [705, 361] on button "Book" at bounding box center [745, 373] width 258 height 24
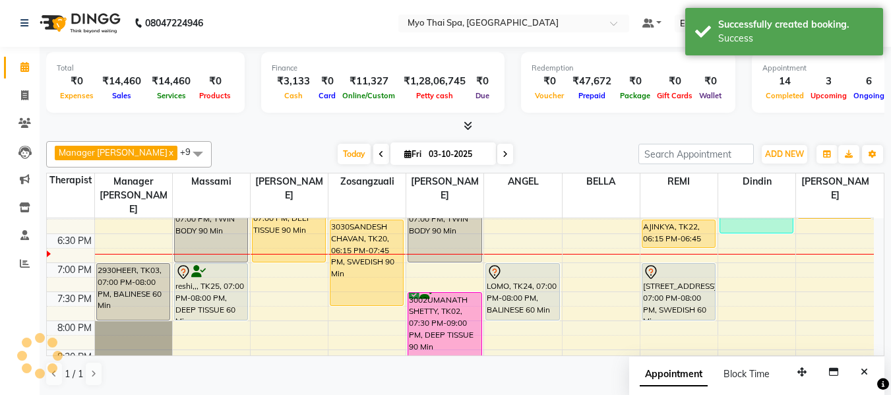
scroll to position [0, 0]
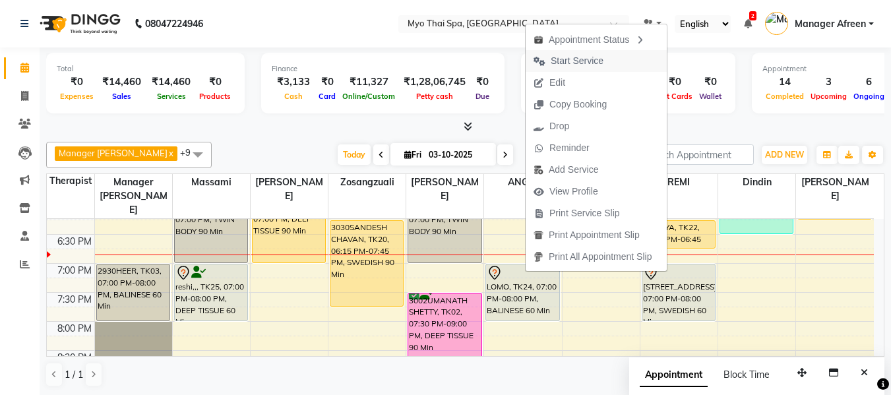
click at [558, 61] on span "Start Service" at bounding box center [577, 61] width 53 height 14
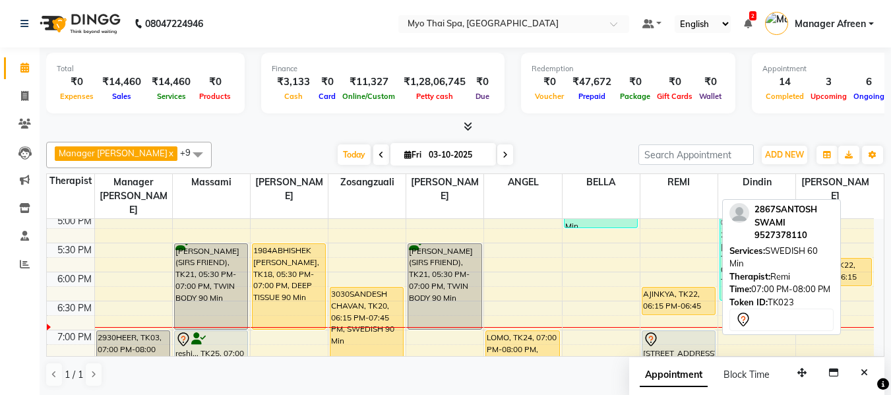
scroll to position [528, 0]
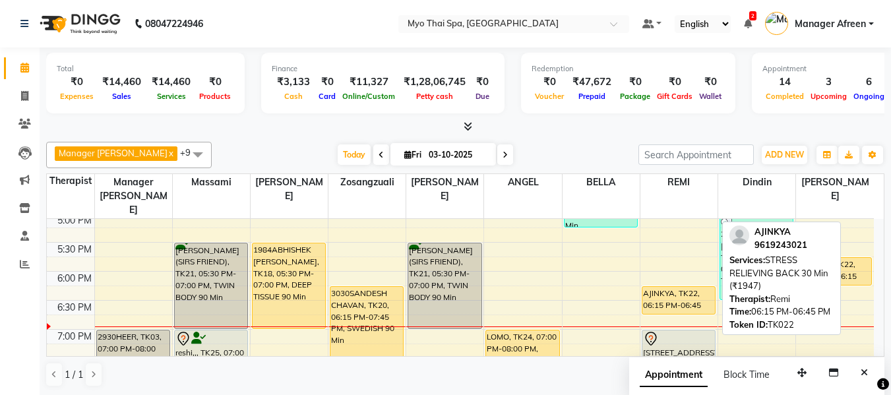
click at [688, 287] on div "AJINKYA, TK22, 06:15 PM-06:45 PM, STRESS RELIEVING BACK 30 Min (₹1947)" at bounding box center [679, 300] width 73 height 27
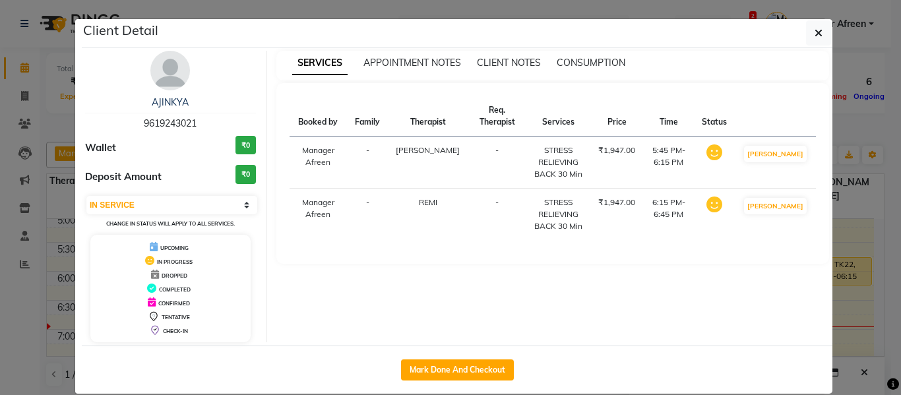
drag, startPoint x: 439, startPoint y: 366, endPoint x: 743, endPoint y: 315, distance: 307.7
click at [439, 366] on button "Mark Done And Checkout" at bounding box center [457, 370] width 113 height 21
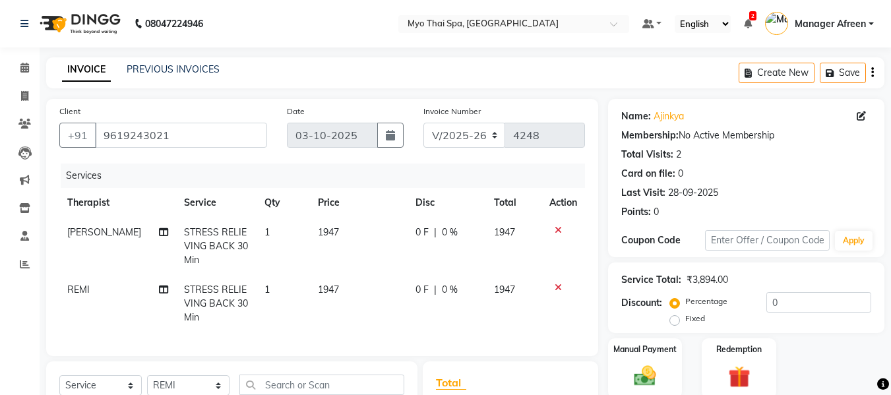
scroll to position [191, 0]
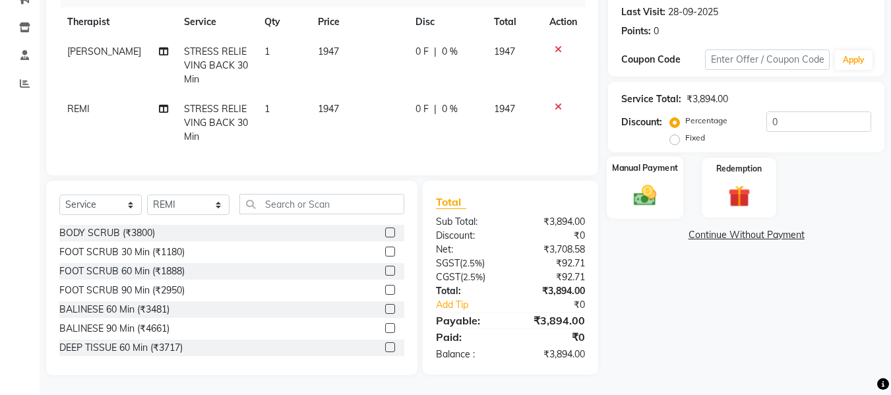
click at [635, 182] on img at bounding box center [645, 195] width 37 height 26
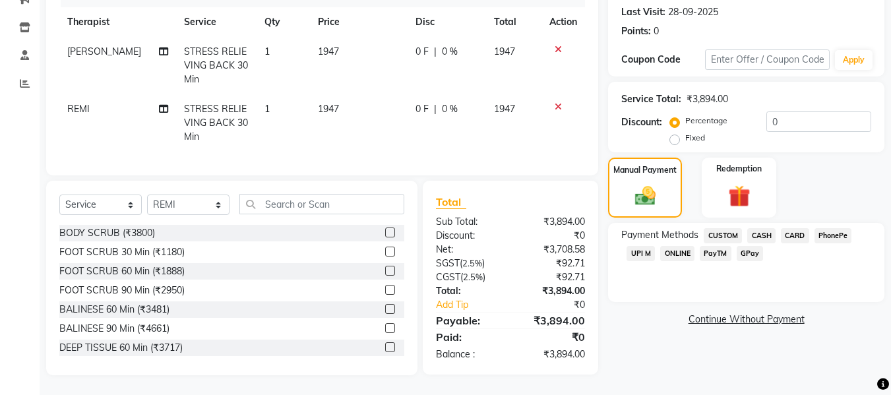
click at [786, 228] on span "CARD" at bounding box center [795, 235] width 28 height 15
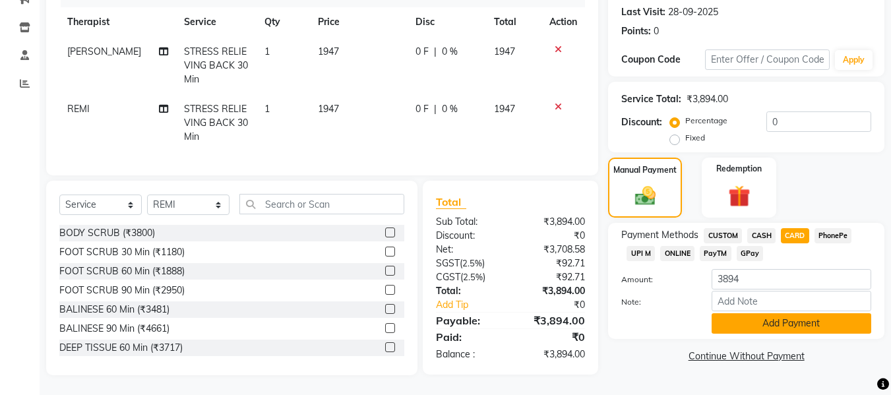
click at [741, 313] on button "Add Payment" at bounding box center [792, 323] width 160 height 20
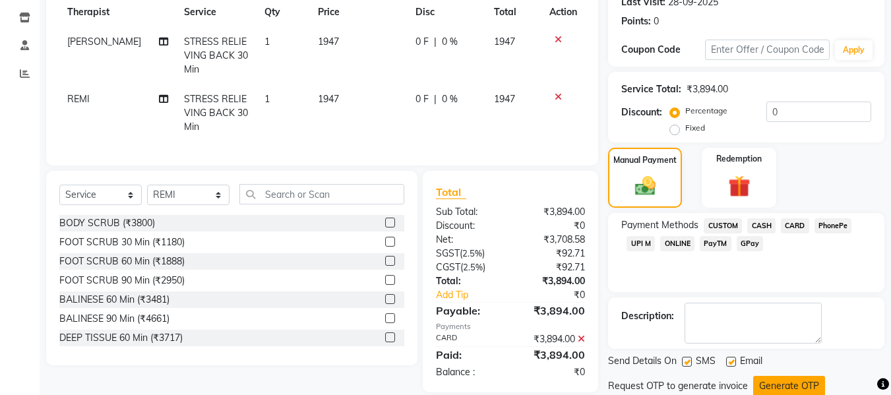
scroll to position [235, 0]
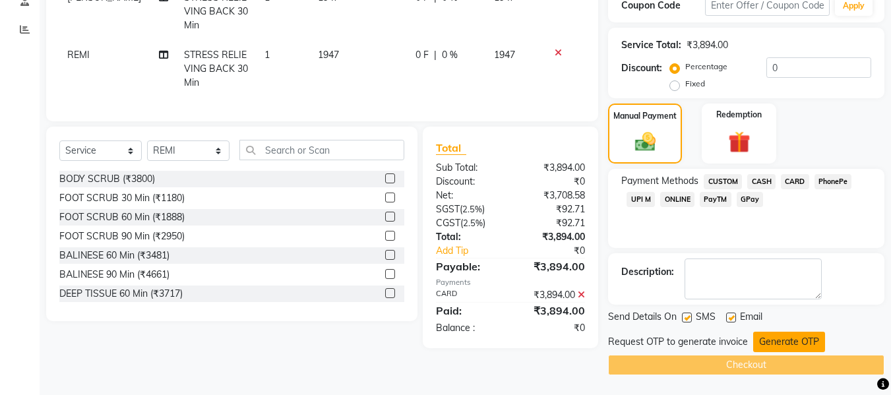
click at [772, 337] on button "Generate OTP" at bounding box center [790, 342] width 72 height 20
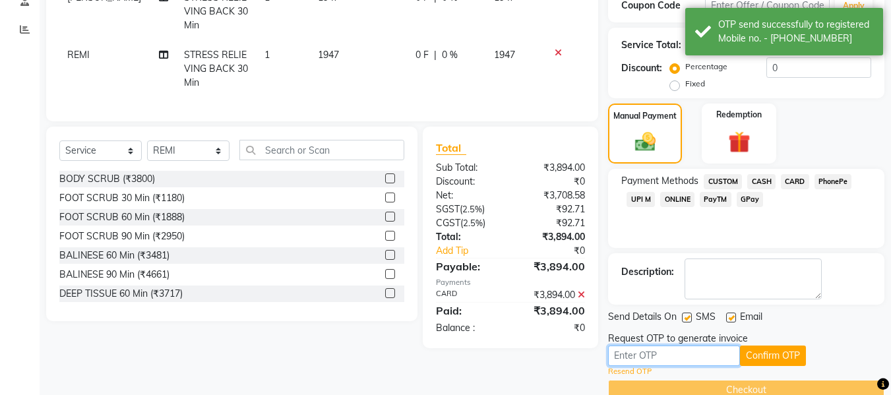
click at [680, 358] on input "text" at bounding box center [674, 356] width 132 height 20
click at [668, 356] on input "text" at bounding box center [674, 356] width 132 height 20
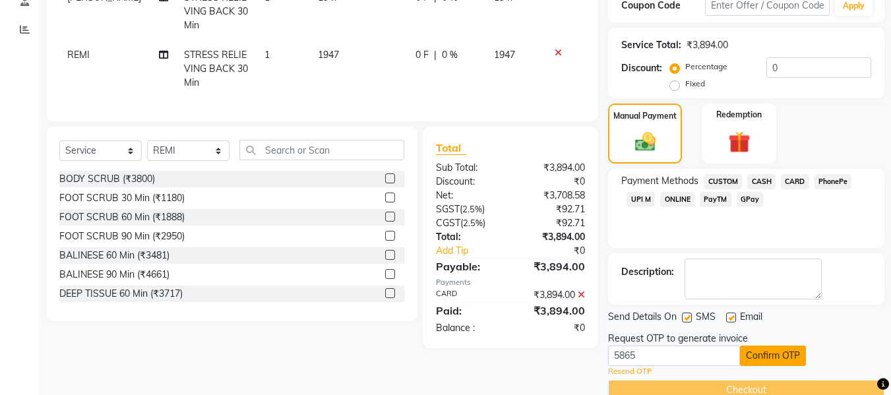
click at [761, 350] on button "Confirm OTP" at bounding box center [773, 356] width 66 height 20
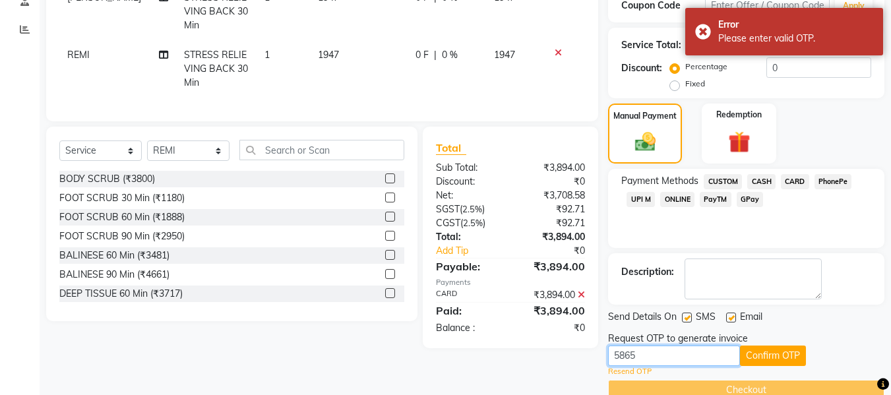
click at [636, 355] on input "5865" at bounding box center [674, 356] width 132 height 20
click at [754, 360] on button "Confirm OTP" at bounding box center [773, 356] width 66 height 20
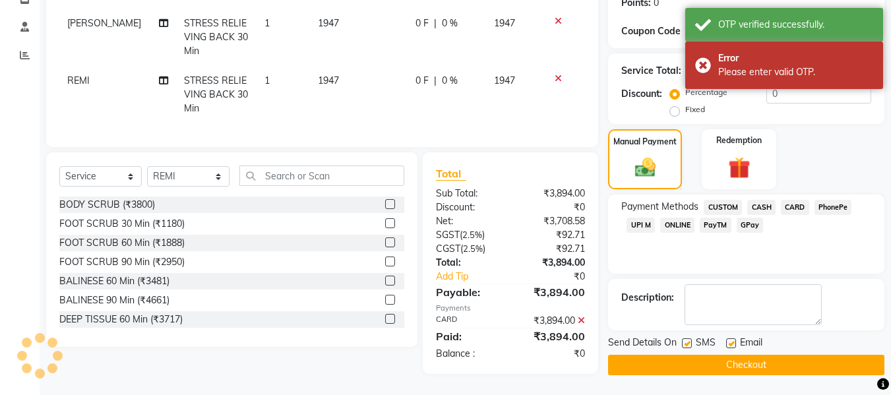
scroll to position [218, 0]
click at [754, 360] on button "Checkout" at bounding box center [746, 365] width 276 height 20
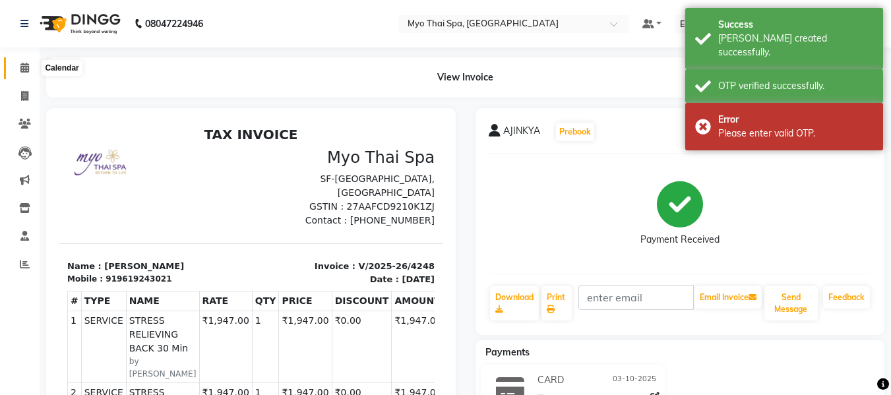
click at [29, 69] on icon at bounding box center [24, 68] width 9 height 10
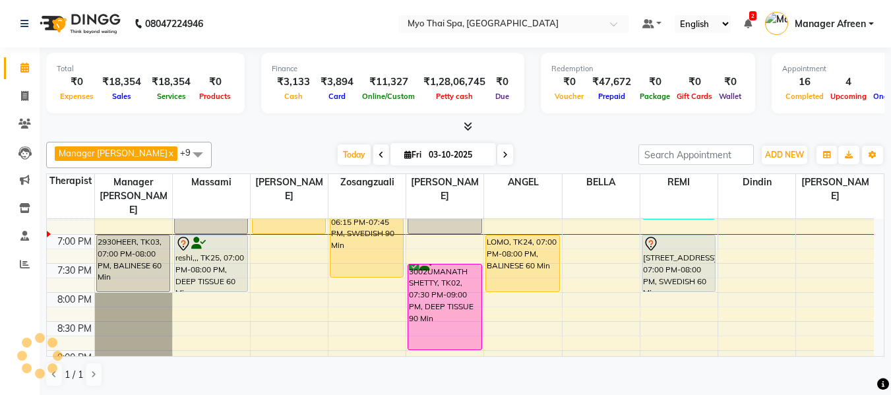
scroll to position [581, 0]
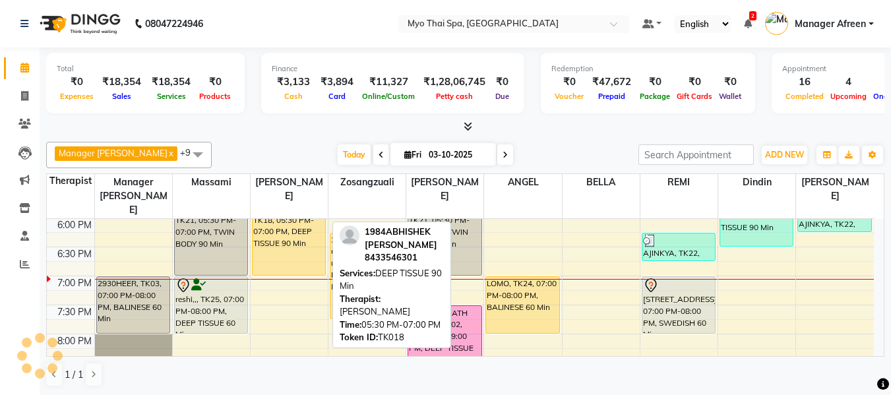
click at [288, 233] on div "1984ABHISHEK [PERSON_NAME], TK18, 05:30 PM-07:00 PM, DEEP TISSUE 90 Min" at bounding box center [289, 232] width 73 height 85
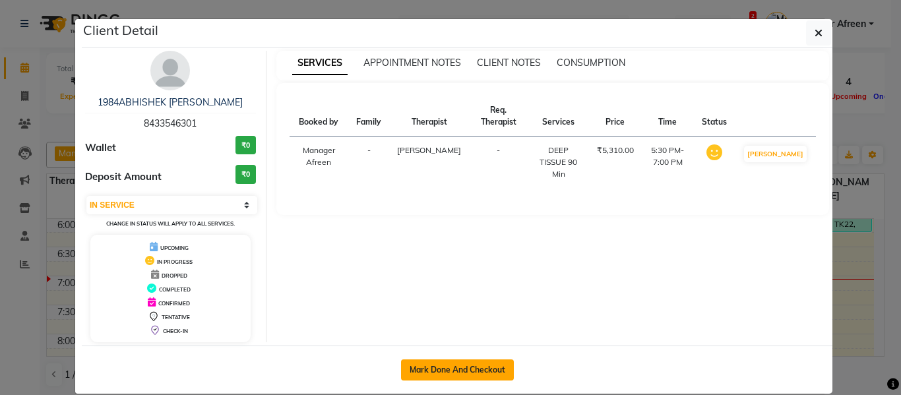
click at [463, 366] on button "Mark Done And Checkout" at bounding box center [457, 370] width 113 height 21
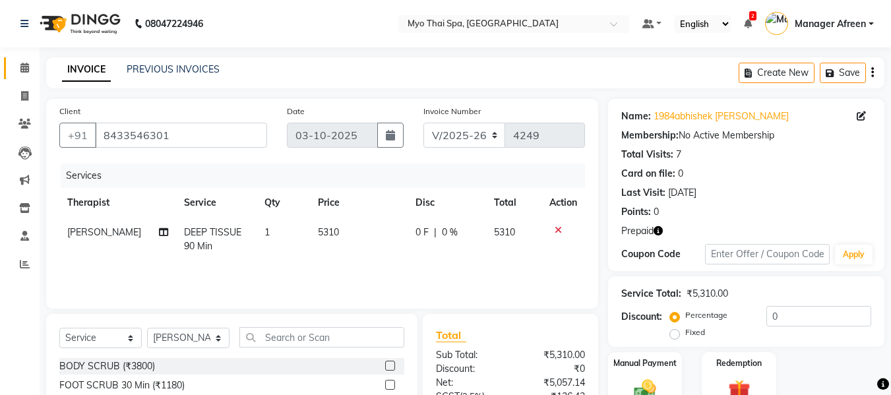
scroll to position [133, 0]
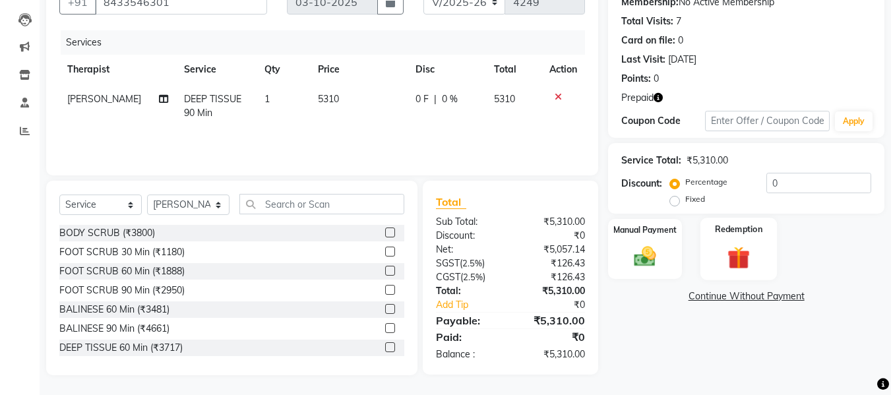
click at [734, 257] on img at bounding box center [739, 257] width 37 height 28
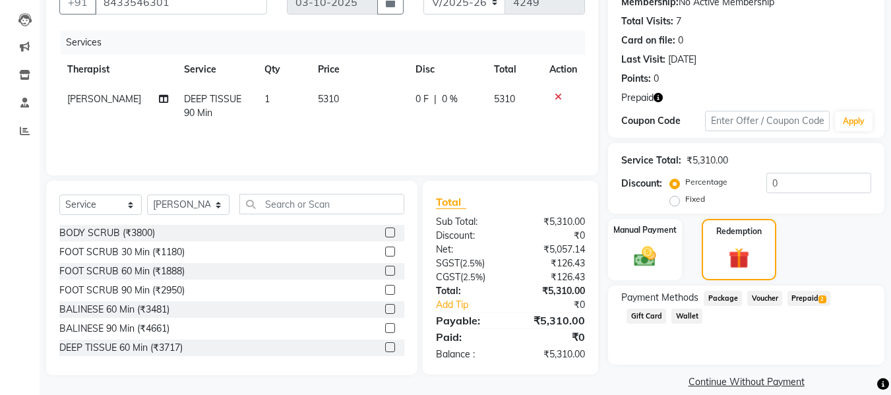
click at [805, 291] on span "Prepaid 2" at bounding box center [809, 298] width 43 height 15
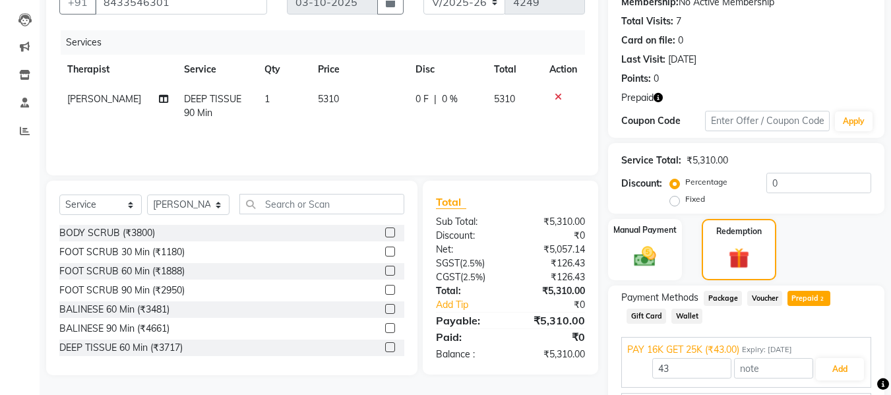
scroll to position [209, 0]
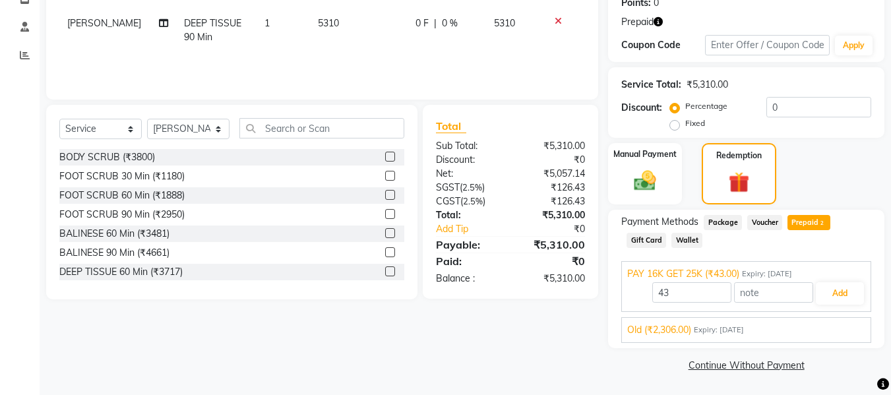
click at [677, 327] on span "Old (₹2,306.00)" at bounding box center [659, 330] width 64 height 14
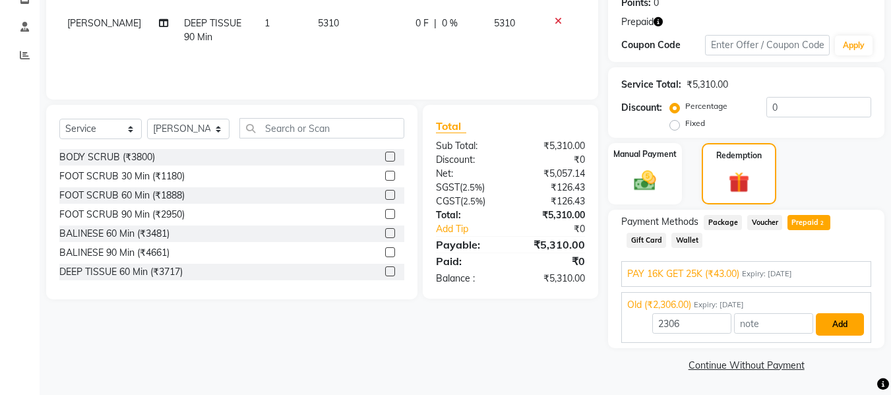
click at [851, 328] on button "Add" at bounding box center [840, 324] width 48 height 22
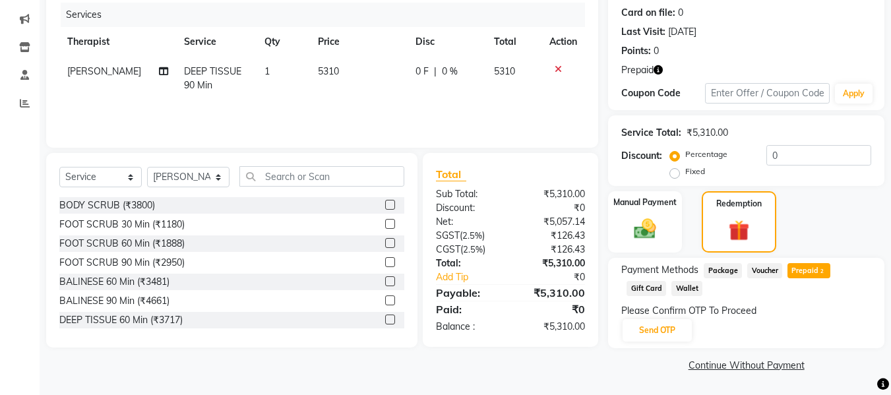
scroll to position [161, 0]
click at [665, 332] on button "Send OTP" at bounding box center [657, 330] width 69 height 22
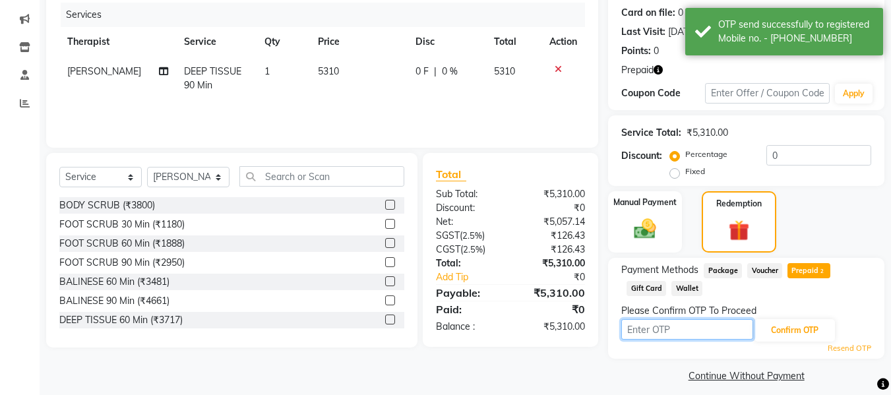
click at [672, 329] on input "text" at bounding box center [688, 329] width 132 height 20
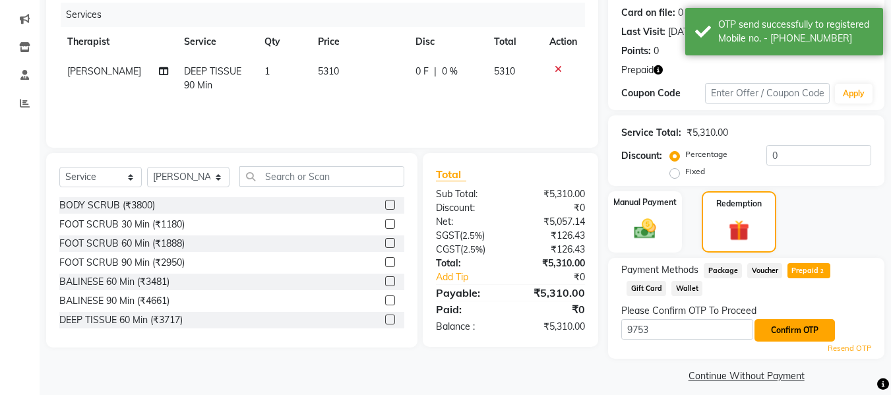
click at [757, 329] on button "Confirm OTP" at bounding box center [795, 330] width 80 height 22
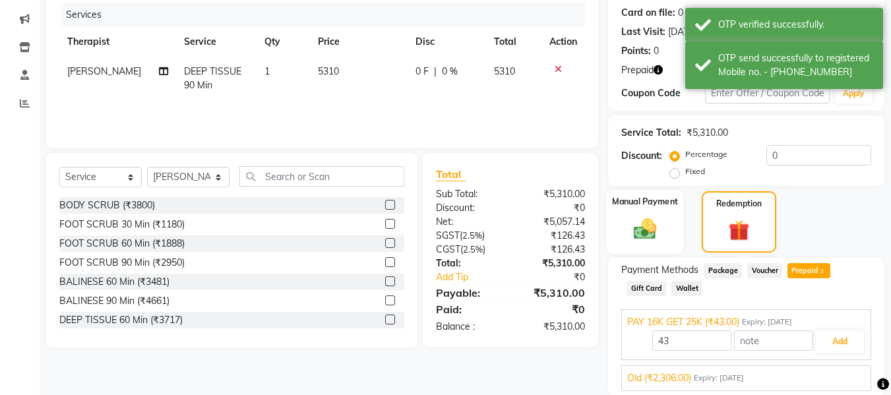
click at [648, 223] on img at bounding box center [645, 229] width 37 height 26
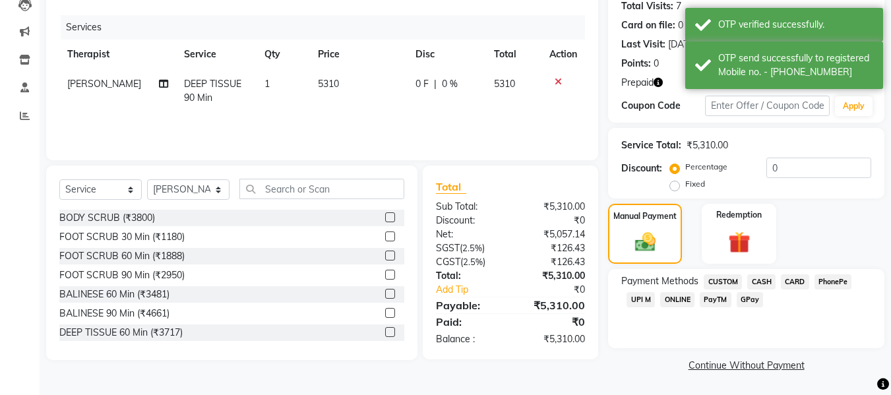
scroll to position [148, 0]
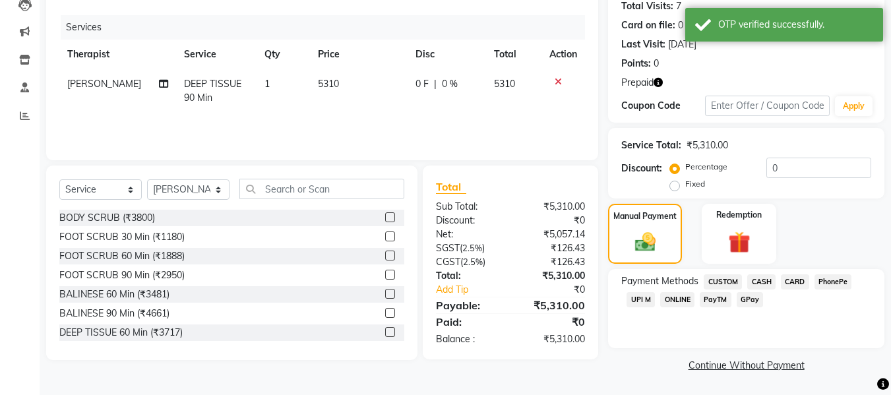
click at [649, 302] on span "UPI M" at bounding box center [641, 299] width 28 height 15
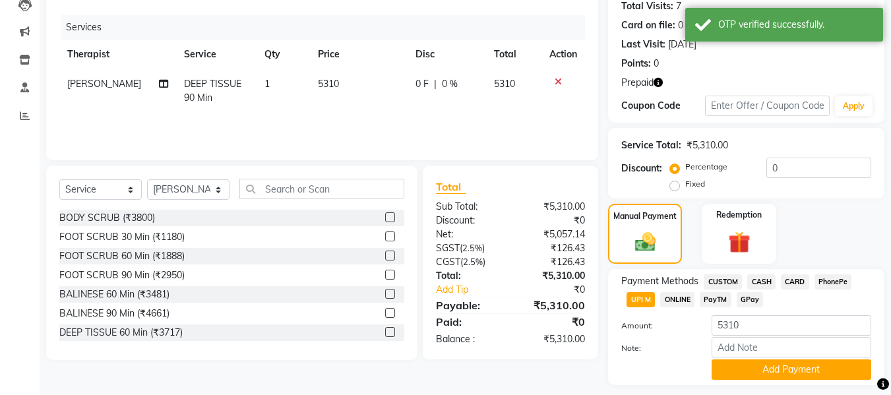
scroll to position [161, 0]
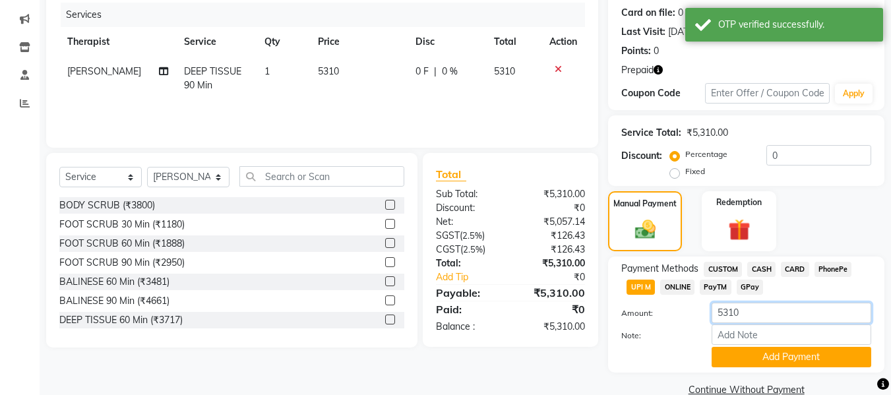
drag, startPoint x: 765, startPoint y: 315, endPoint x: 671, endPoint y: 304, distance: 95.0
click at [671, 304] on div "Amount: 5310" at bounding box center [747, 314] width 270 height 22
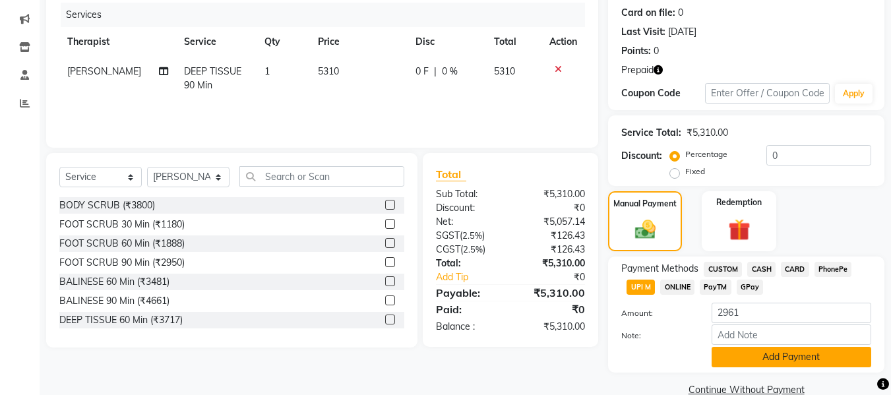
click at [754, 356] on button "Add Payment" at bounding box center [792, 357] width 160 height 20
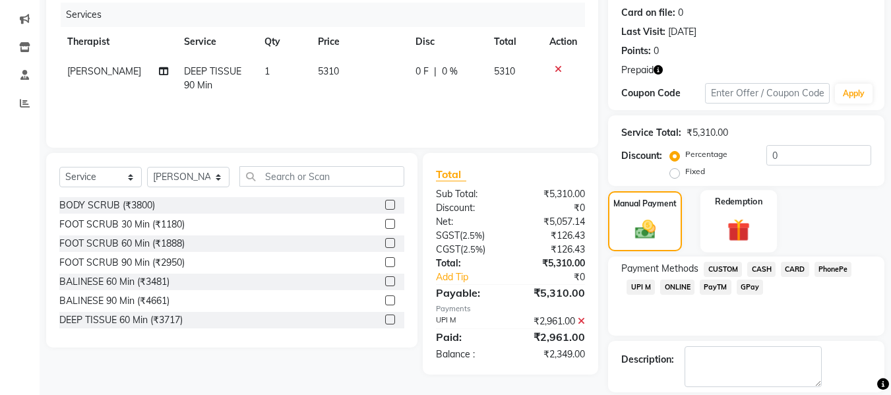
click at [744, 228] on img at bounding box center [739, 230] width 37 height 28
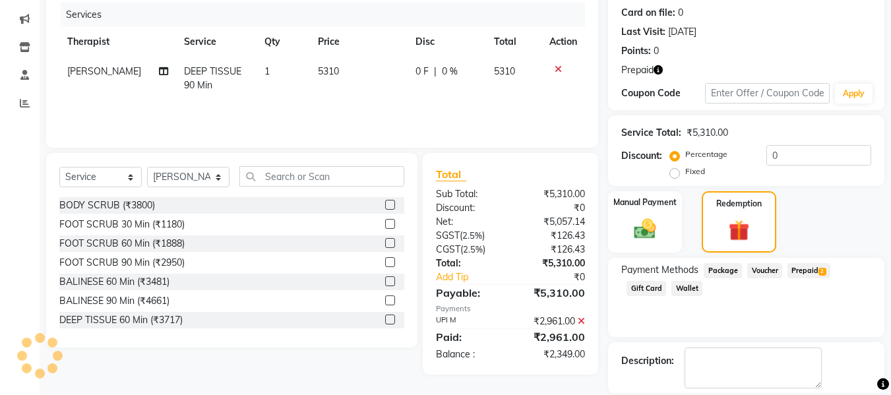
click at [810, 265] on span "Prepaid 2" at bounding box center [809, 270] width 43 height 15
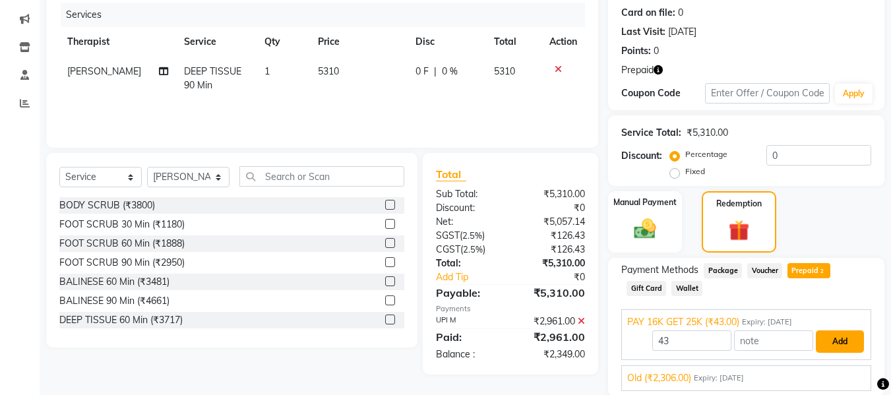
click at [847, 334] on button "Add" at bounding box center [840, 342] width 48 height 22
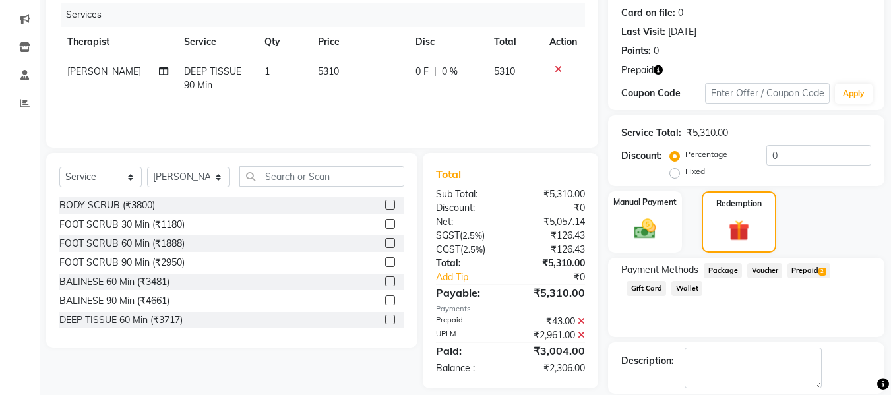
click at [808, 270] on span "Prepaid 2" at bounding box center [809, 270] width 43 height 15
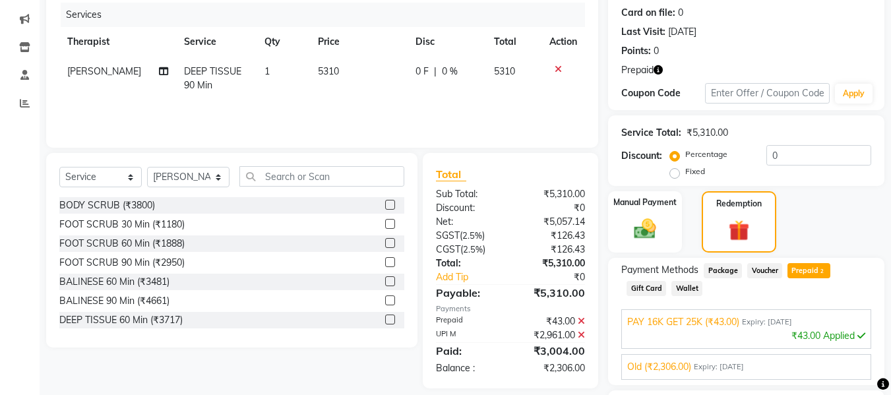
click at [674, 360] on span "Old (₹2,306.00)" at bounding box center [659, 367] width 64 height 14
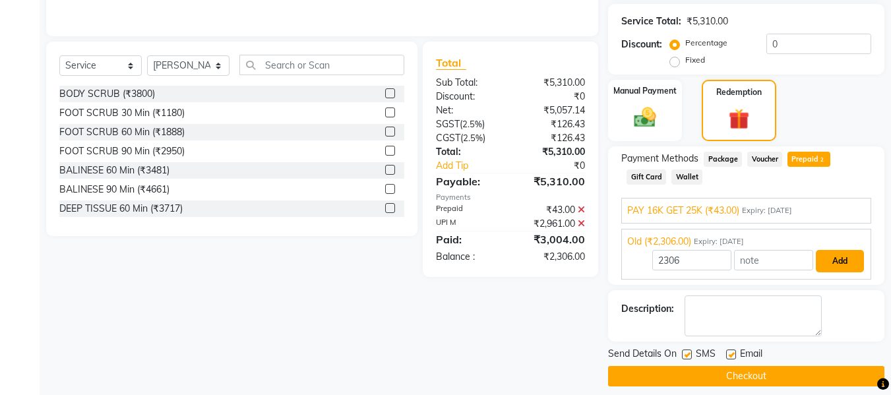
click at [838, 262] on button "Add" at bounding box center [840, 261] width 48 height 22
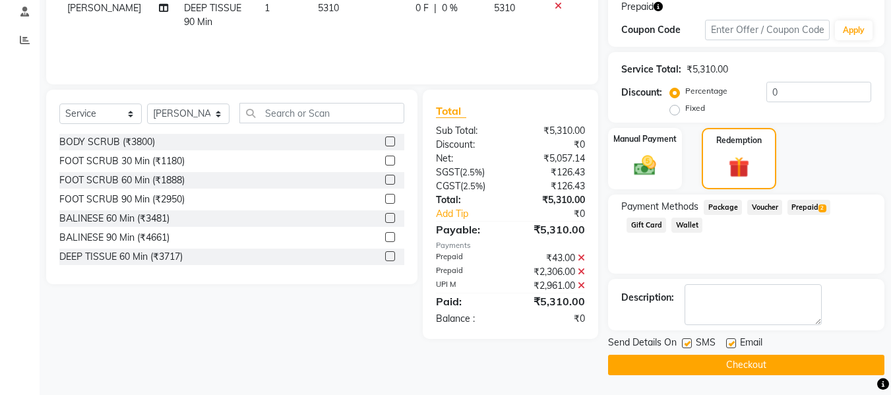
scroll to position [224, 0]
click at [688, 340] on label at bounding box center [687, 343] width 10 height 10
click at [688, 340] on input "checkbox" at bounding box center [686, 344] width 9 height 9
click at [726, 344] on label at bounding box center [731, 343] width 10 height 10
click at [726, 344] on input "checkbox" at bounding box center [730, 344] width 9 height 9
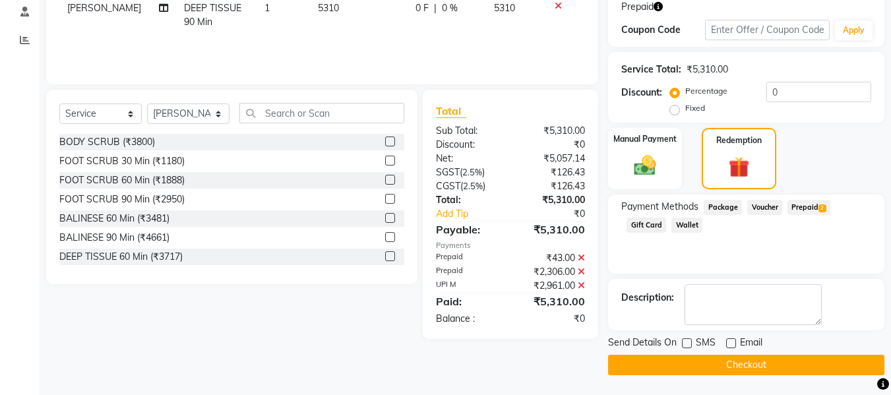
click at [727, 363] on button "Checkout" at bounding box center [746, 365] width 276 height 20
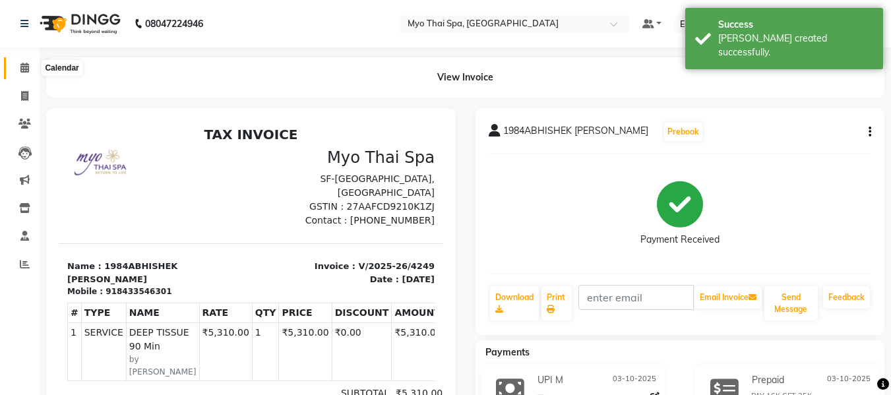
click at [16, 67] on span at bounding box center [24, 68] width 23 height 15
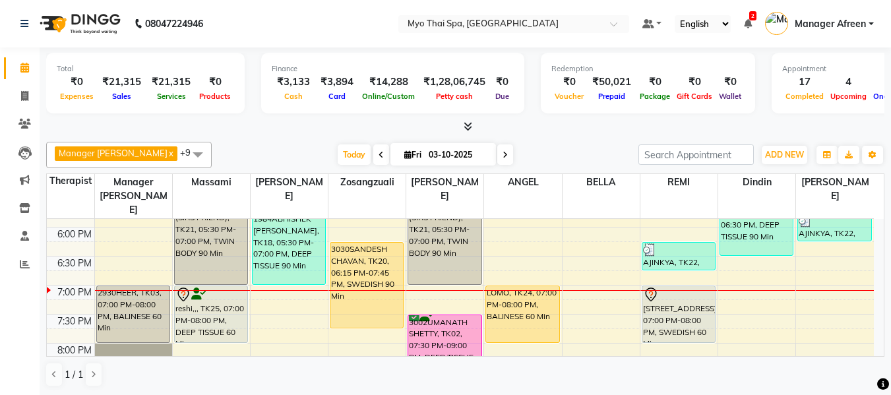
scroll to position [594, 0]
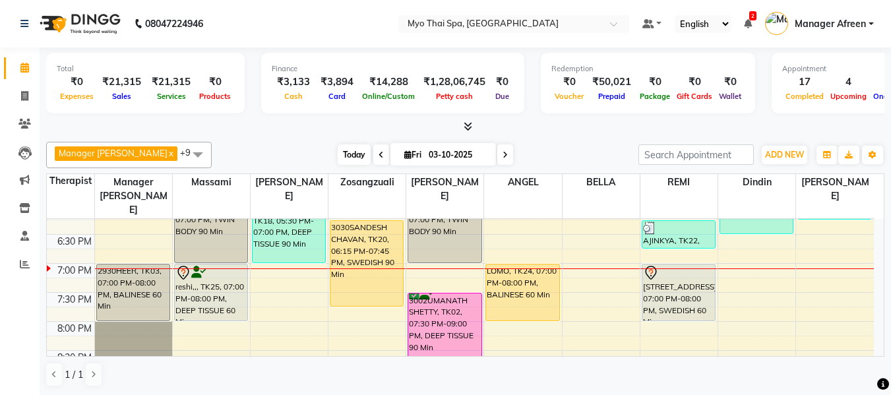
click at [338, 160] on span "Today" at bounding box center [354, 155] width 33 height 20
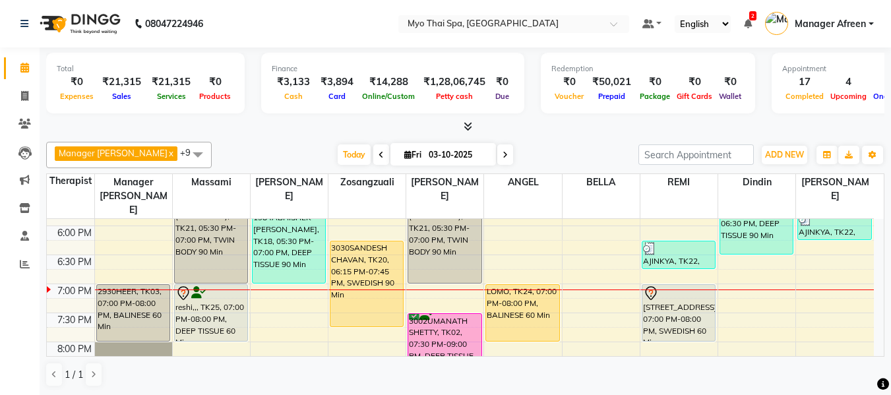
scroll to position [639, 0]
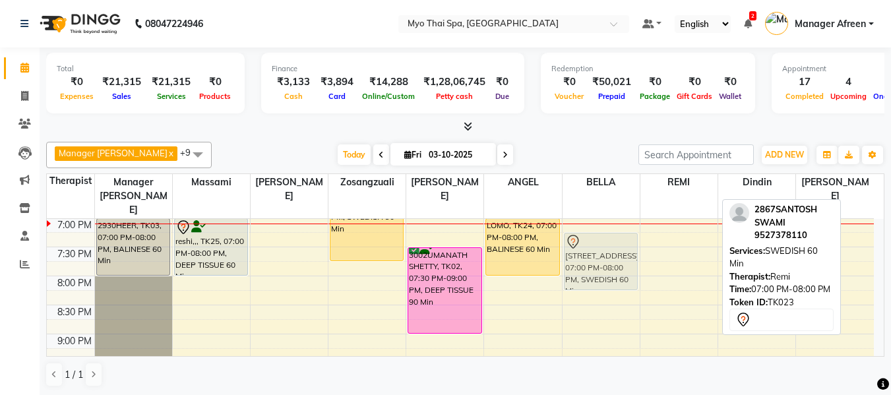
drag, startPoint x: 672, startPoint y: 226, endPoint x: 595, endPoint y: 241, distance: 79.2
click at [595, 241] on tr "PAGARE (SIRS FRIEND), TK01, 01:30 PM-03:00 PM, TWIN BODY 90 Min PAGARE (SIRS FR…" at bounding box center [460, 15] width 827 height 870
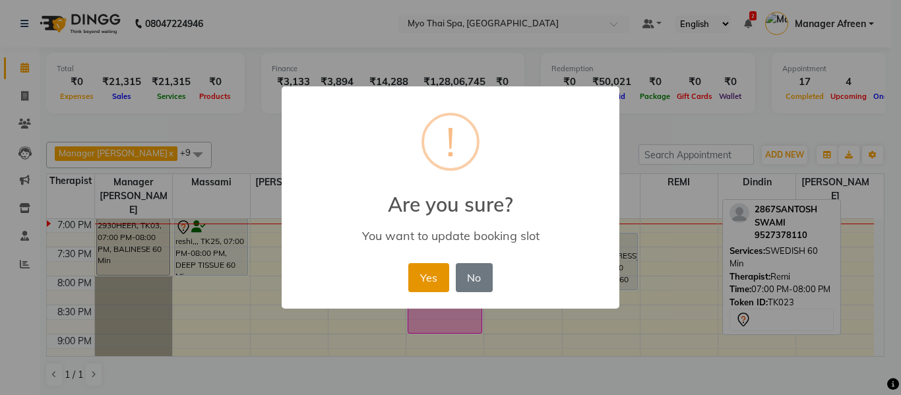
click at [435, 274] on button "Yes" at bounding box center [428, 277] width 40 height 29
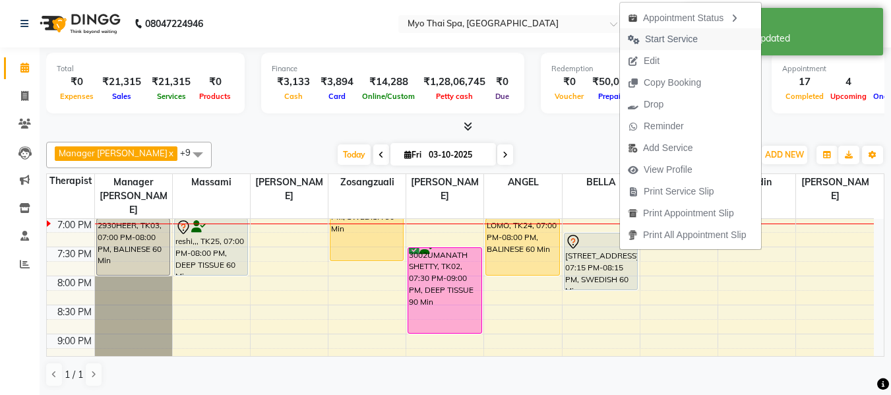
click at [666, 40] on span "Start Service" at bounding box center [671, 39] width 53 height 14
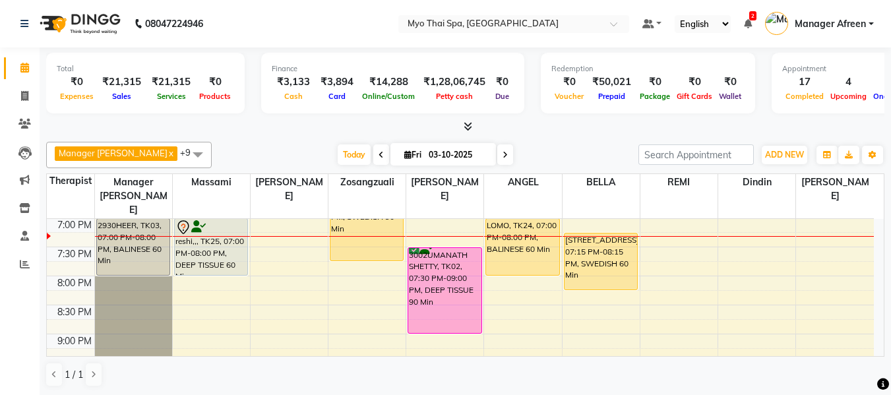
scroll to position [573, 0]
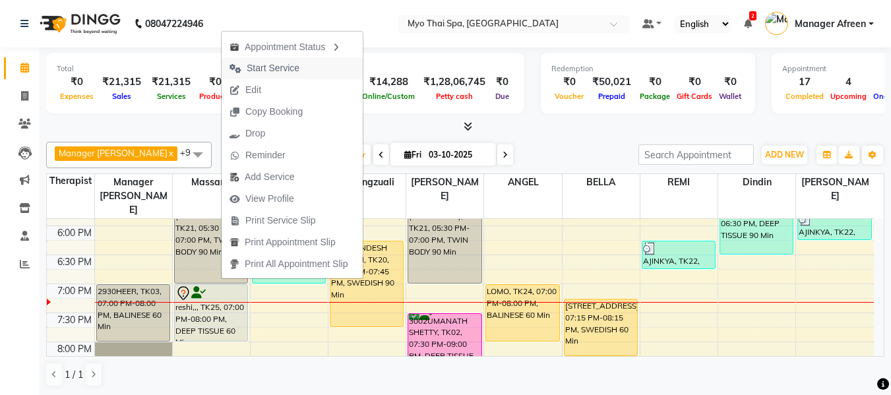
click at [297, 65] on span "Start Service" at bounding box center [273, 68] width 53 height 14
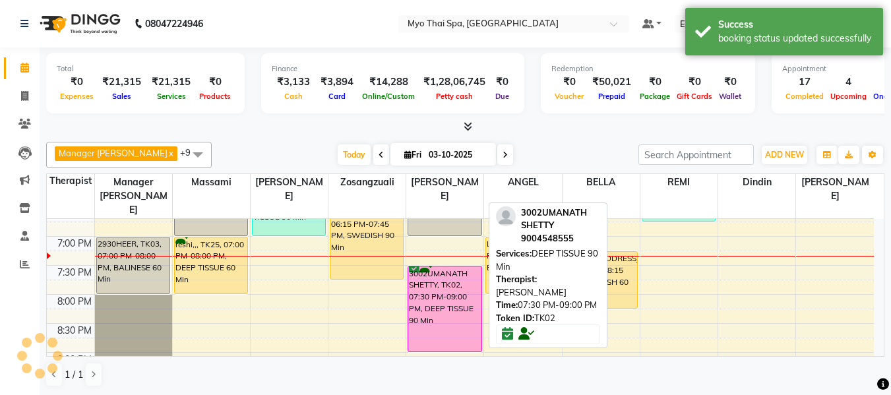
scroll to position [639, 0]
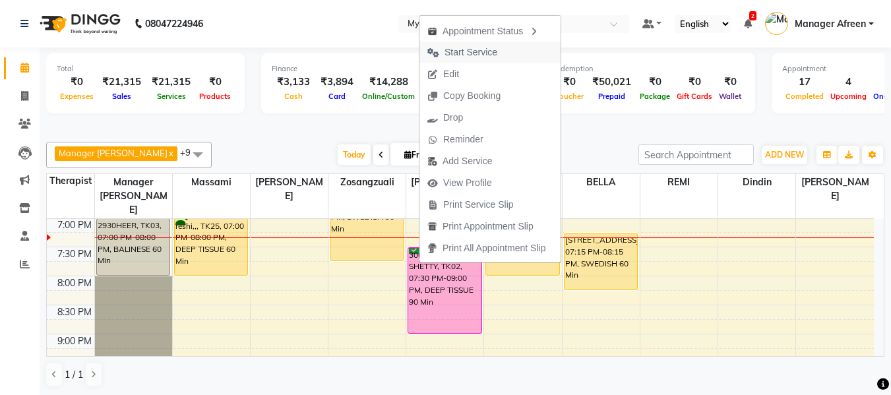
click at [498, 47] on span "Start Service" at bounding box center [463, 53] width 86 height 22
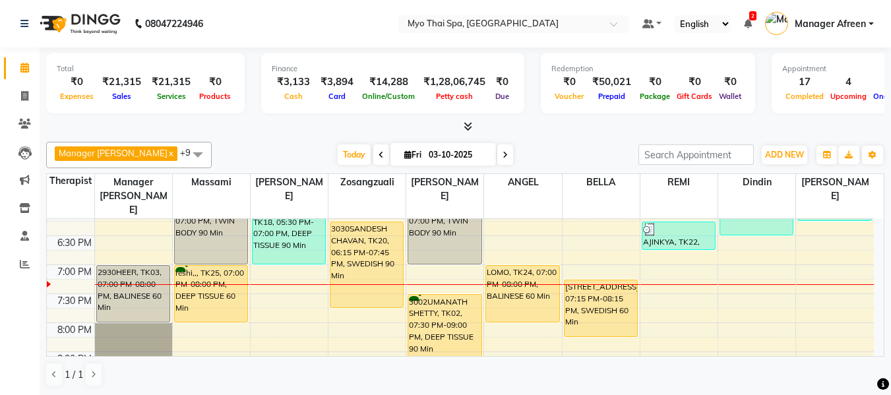
scroll to position [573, 0]
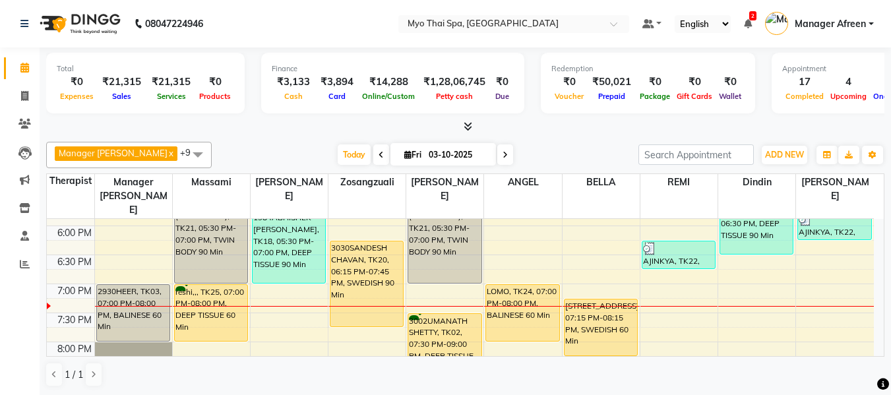
click at [721, 121] on div at bounding box center [465, 127] width 839 height 14
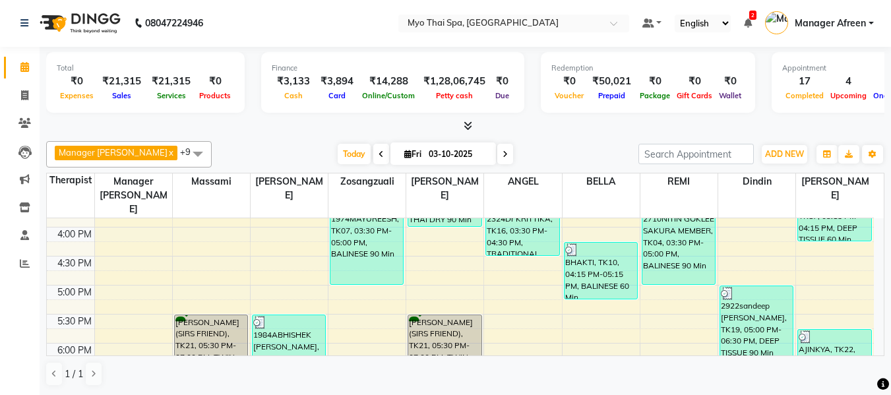
scroll to position [521, 0]
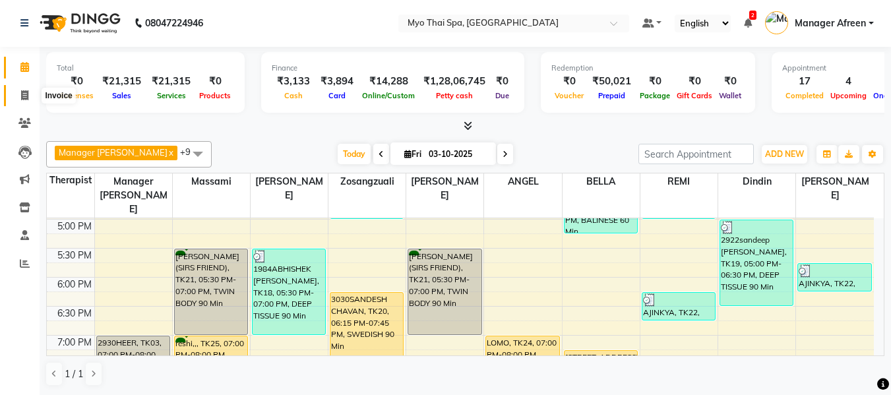
click at [22, 93] on icon at bounding box center [24, 95] width 7 height 10
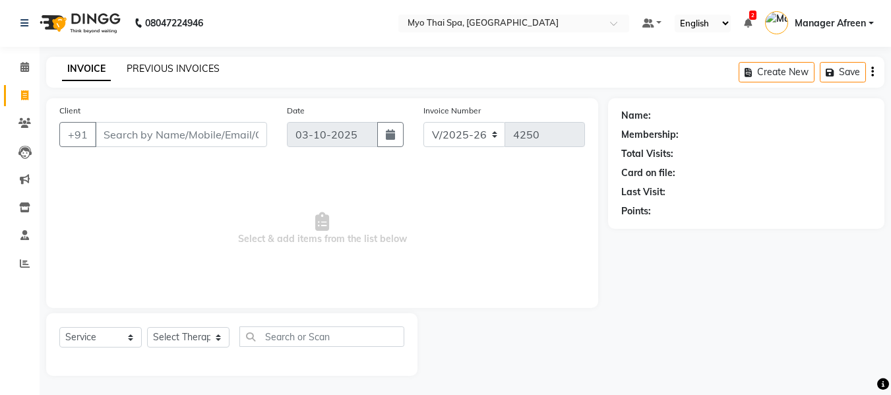
click at [197, 67] on link "PREVIOUS INVOICES" at bounding box center [173, 69] width 93 height 12
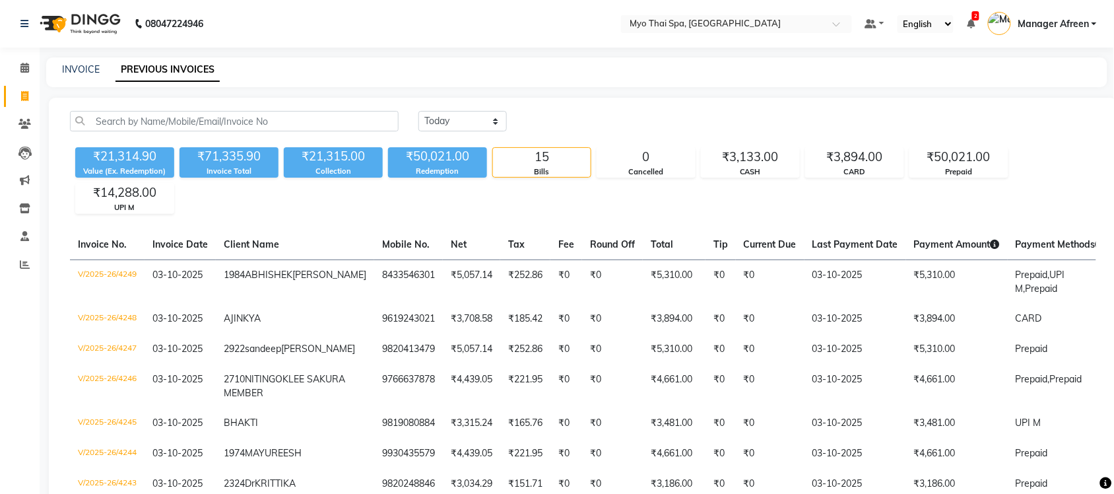
drag, startPoint x: 815, startPoint y: 1, endPoint x: 660, endPoint y: 93, distance: 180.5
click at [660, 93] on main "INVOICE PREVIOUS INVOICES Today Yesterday Custom Range ₹21,314.90 Value (Ex. Re…" at bounding box center [577, 435] width 1074 height 756
click at [18, 59] on link "Calendar" at bounding box center [20, 68] width 32 height 22
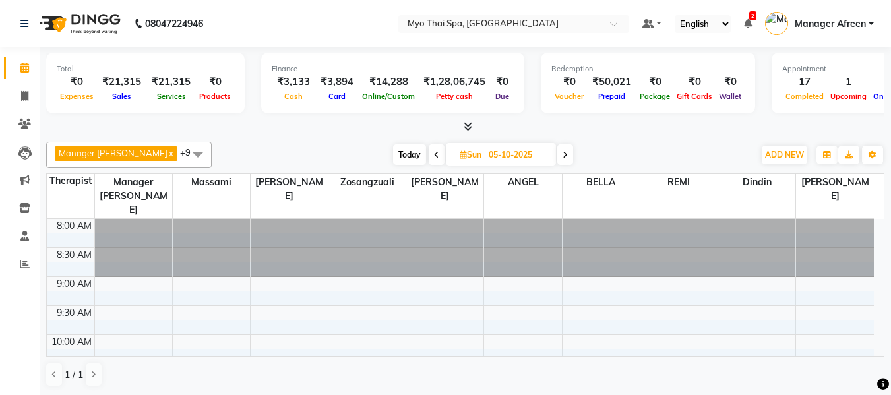
drag, startPoint x: 924, startPoint y: 2, endPoint x: 616, endPoint y: 139, distance: 336.7
click at [616, 139] on div "Manager Churmurin x Dindin x Jane x ANGEL x BELLA x Zosangzuali x Massami x JEN…" at bounding box center [465, 265] width 839 height 256
click at [397, 154] on span "Today" at bounding box center [409, 155] width 33 height 20
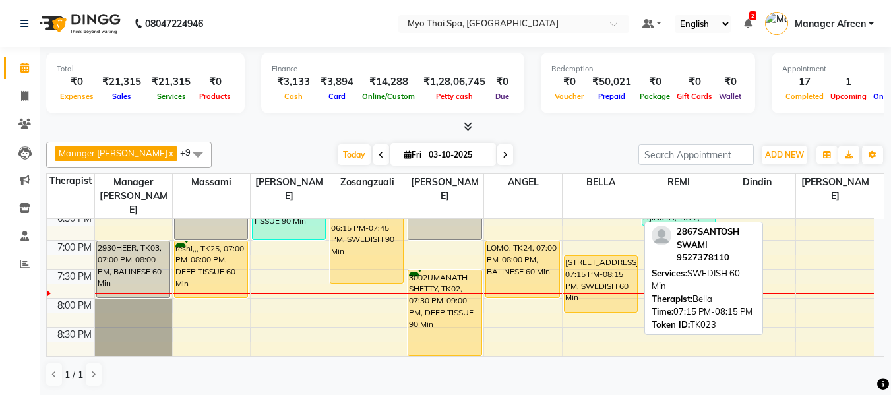
scroll to position [639, 0]
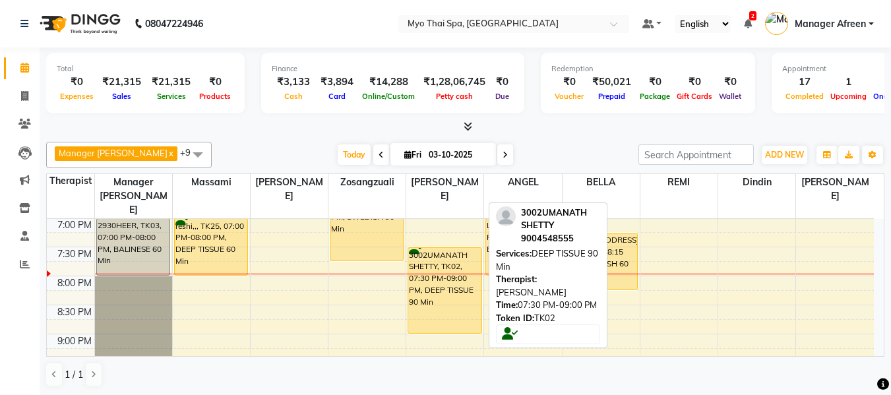
click at [457, 280] on div "3002UMANATH SHETTY, TK02, 07:30 PM-09:00 PM, DEEP TISSUE 90 Min" at bounding box center [444, 290] width 73 height 85
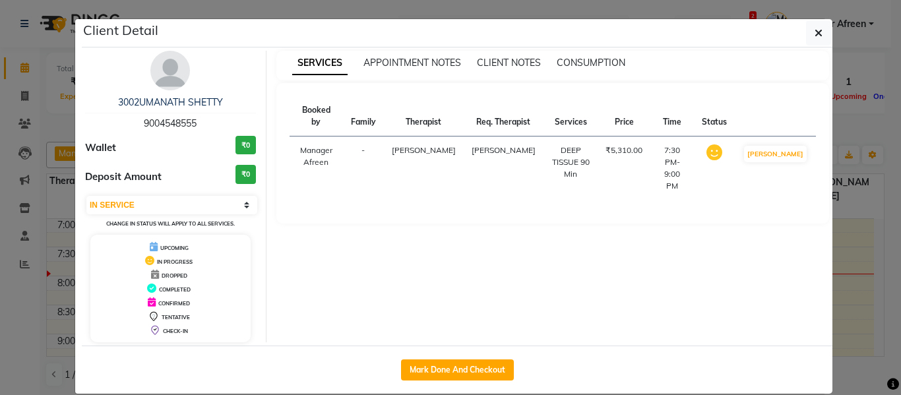
drag, startPoint x: 211, startPoint y: 114, endPoint x: 128, endPoint y: 115, distance: 83.1
click at [128, 115] on div "3002UMANATH SHETTY 9004548555" at bounding box center [170, 113] width 171 height 35
drag, startPoint x: 816, startPoint y: 36, endPoint x: 808, endPoint y: 49, distance: 15.1
click at [816, 36] on icon "button" at bounding box center [819, 33] width 8 height 11
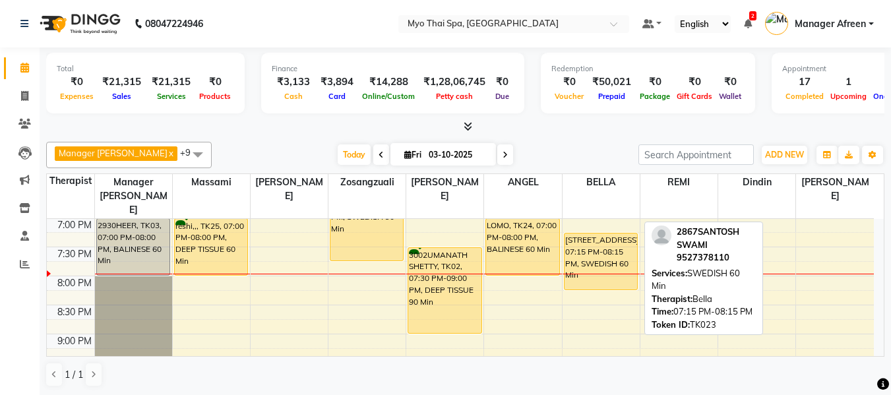
click at [612, 246] on div "[STREET_ADDRESS], 07:15 PM-08:15 PM, SWEDISH 60 Min" at bounding box center [601, 262] width 73 height 56
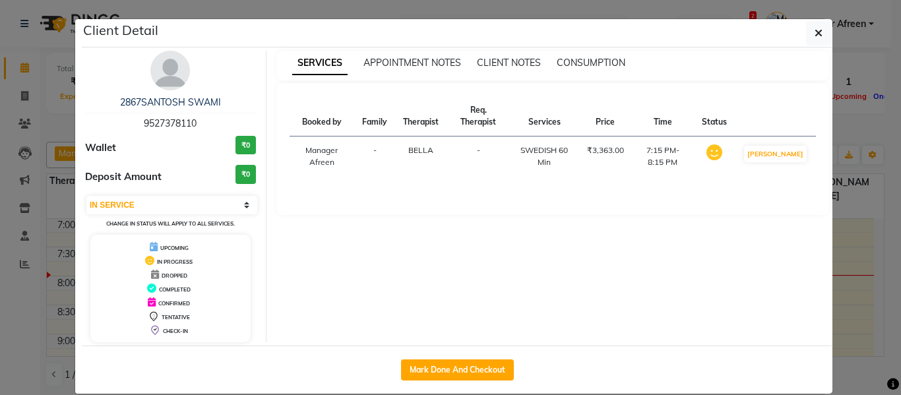
drag, startPoint x: 210, startPoint y: 117, endPoint x: 111, endPoint y: 114, distance: 99.0
click at [111, 114] on div "2867SANTOSH SWAMI 9527378110" at bounding box center [170, 113] width 171 height 35
click at [808, 32] on button "button" at bounding box center [818, 32] width 25 height 25
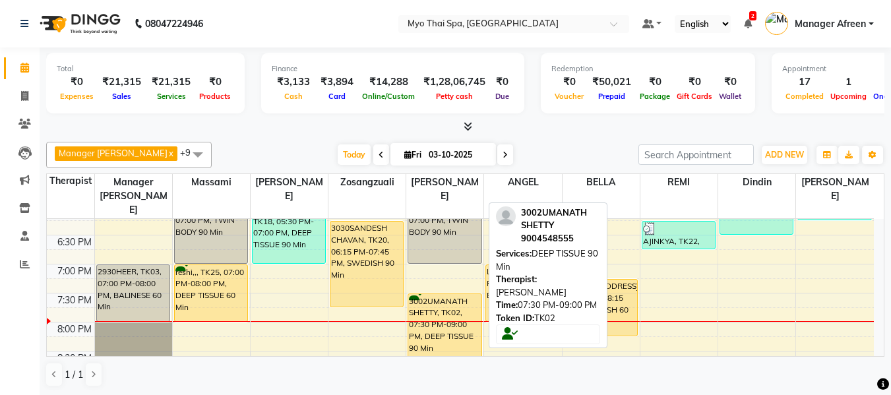
scroll to position [573, 0]
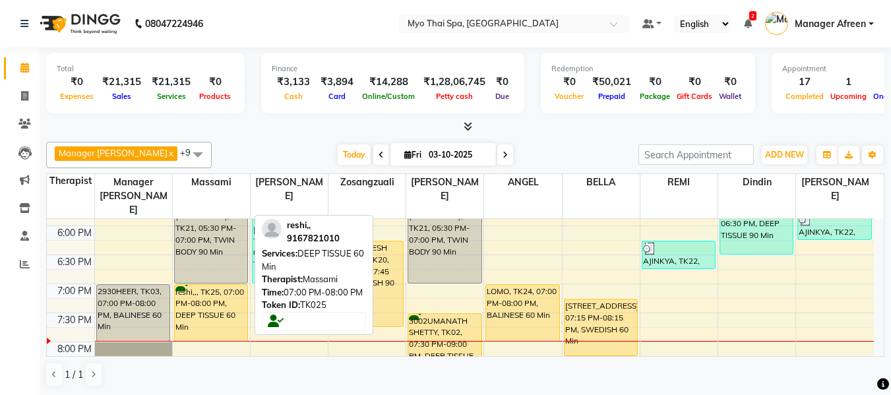
click at [192, 296] on div "reshi,,, TK25, 07:00 PM-08:00 PM, DEEP TISSUE 60 Min" at bounding box center [211, 313] width 73 height 56
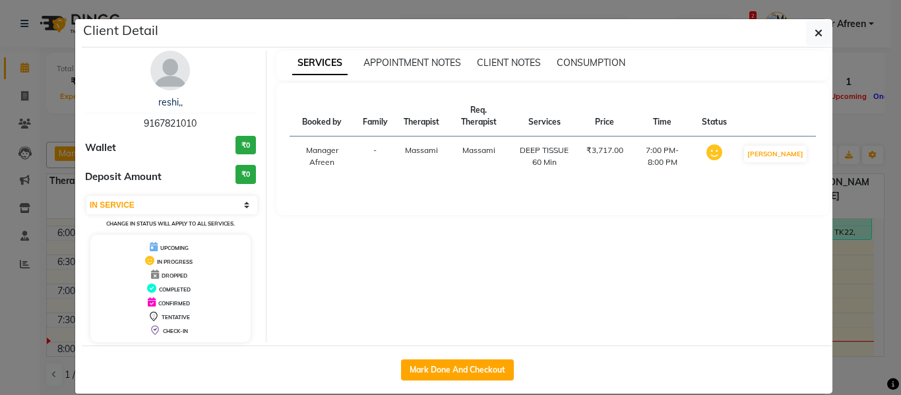
drag, startPoint x: 198, startPoint y: 121, endPoint x: 104, endPoint y: 118, distance: 93.8
click at [104, 118] on div "reshi,, 9167821010" at bounding box center [170, 113] width 171 height 35
click at [812, 26] on button "button" at bounding box center [818, 32] width 25 height 25
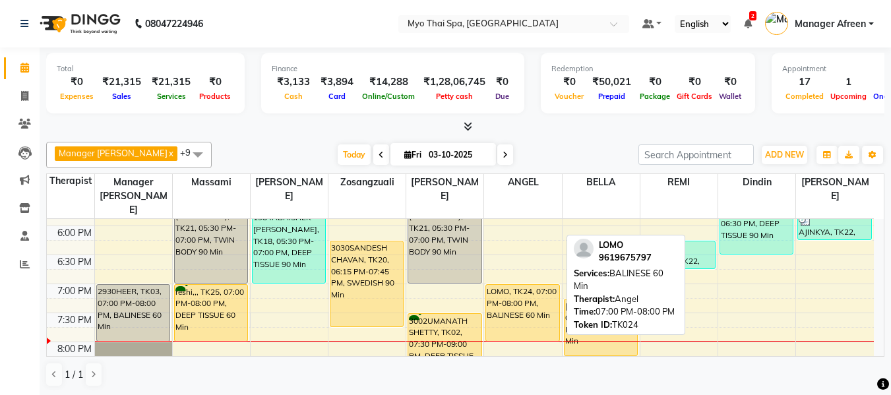
click at [505, 296] on div "LOMO, TK24, 07:00 PM-08:00 PM, BALINESE 60 Min" at bounding box center [522, 313] width 73 height 56
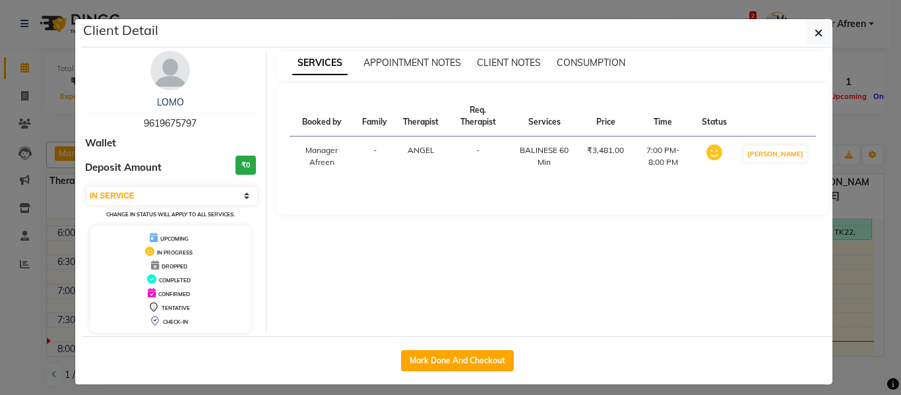
drag, startPoint x: 198, startPoint y: 118, endPoint x: 108, endPoint y: 112, distance: 90.0
click at [108, 112] on div "LOMO 9619675797" at bounding box center [170, 113] width 171 height 35
click at [818, 36] on button "button" at bounding box center [818, 32] width 25 height 25
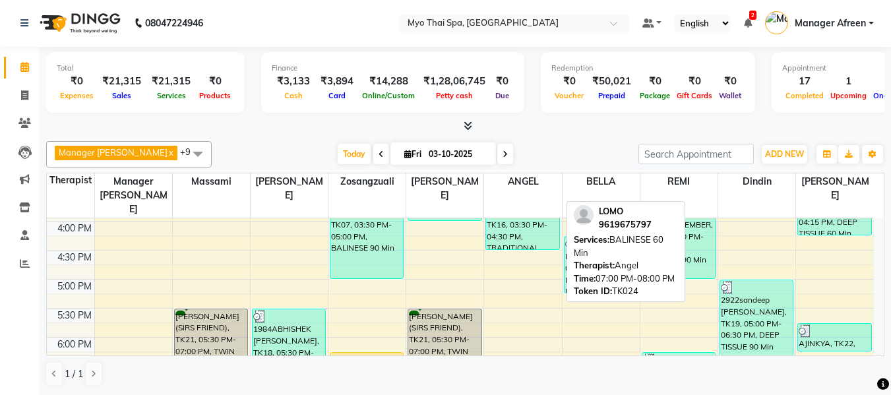
scroll to position [587, 0]
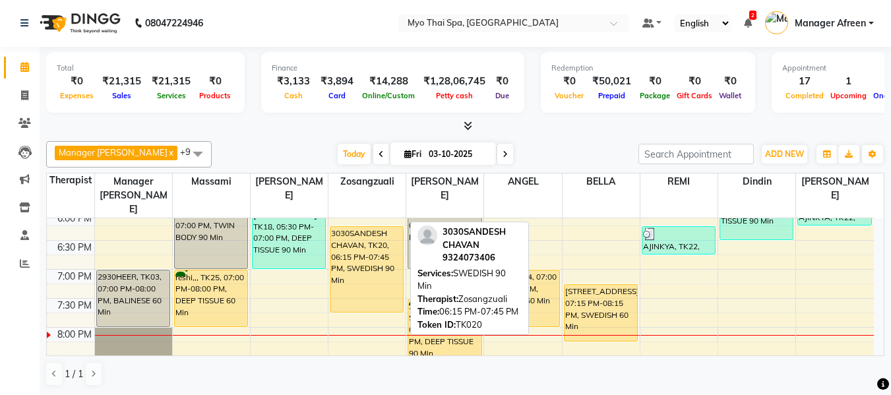
click at [380, 252] on div "3030SANDESH CHAVAN, TK20, 06:15 PM-07:45 PM, SWEDISH 90 Min" at bounding box center [367, 269] width 73 height 85
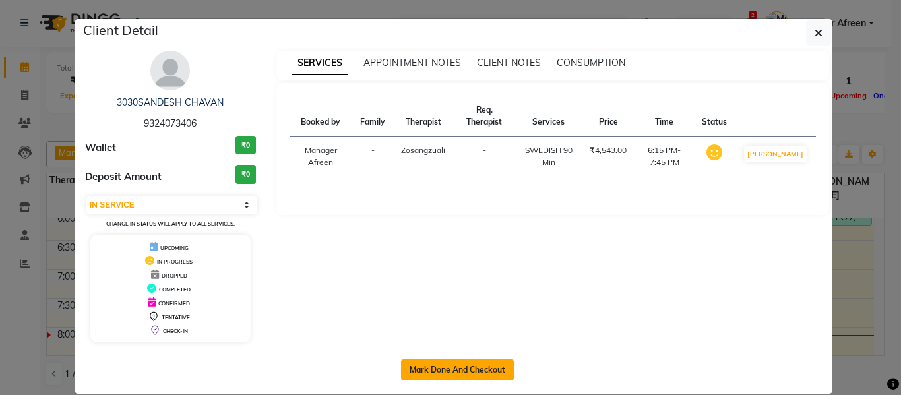
click at [496, 370] on button "Mark Done And Checkout" at bounding box center [457, 370] width 113 height 21
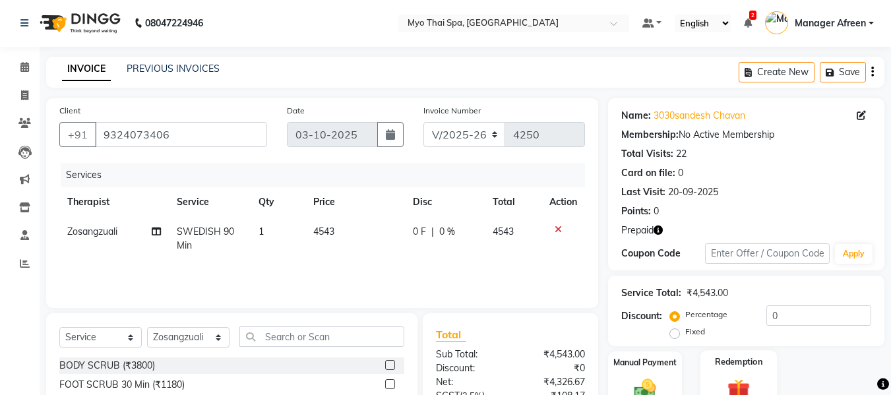
click at [736, 376] on img at bounding box center [739, 390] width 37 height 28
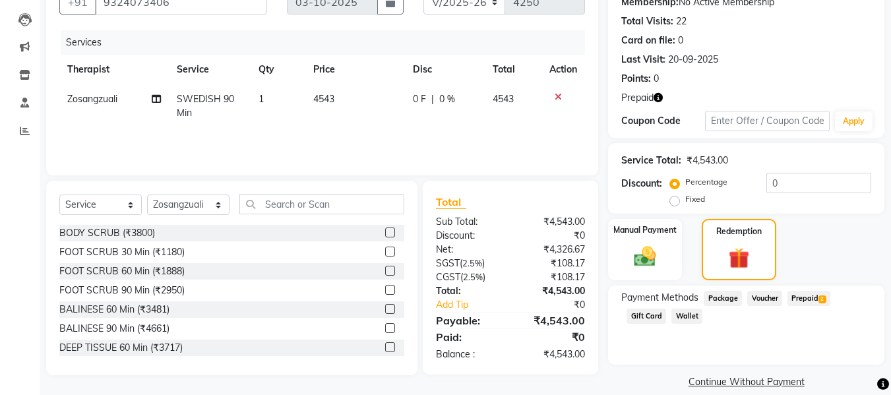
click at [794, 298] on span "Prepaid 2" at bounding box center [809, 298] width 43 height 15
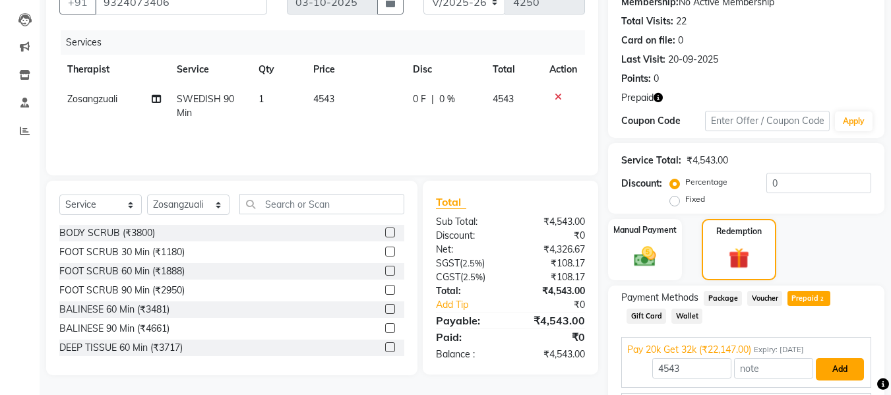
click at [824, 363] on button "Add" at bounding box center [840, 369] width 48 height 22
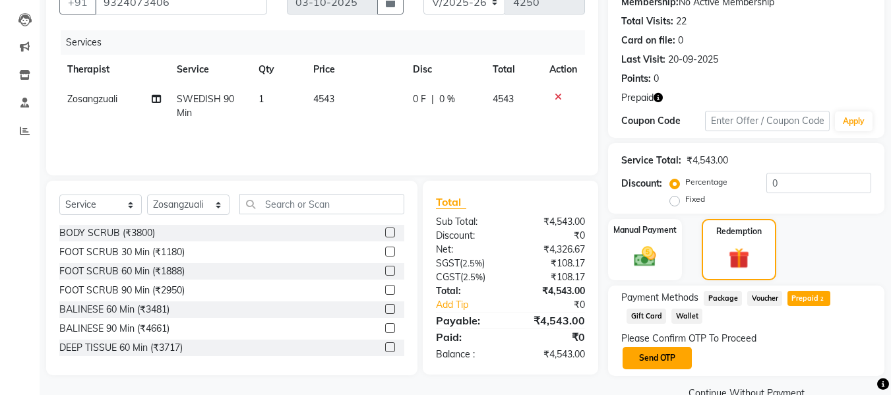
click at [669, 358] on button "Send OTP" at bounding box center [657, 358] width 69 height 22
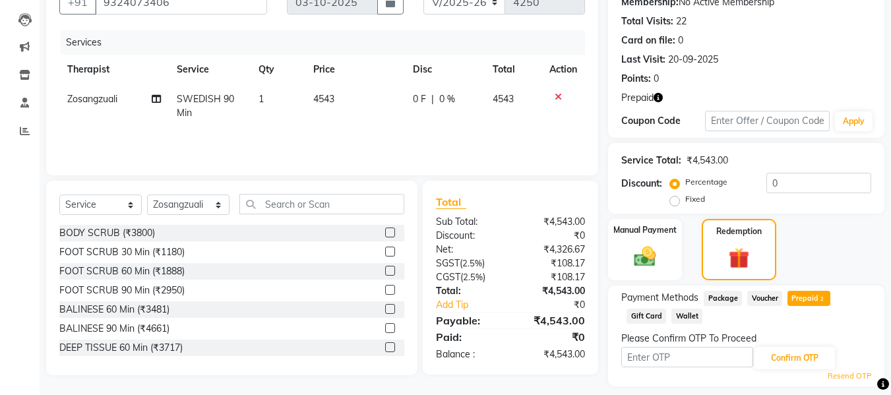
scroll to position [172, 0]
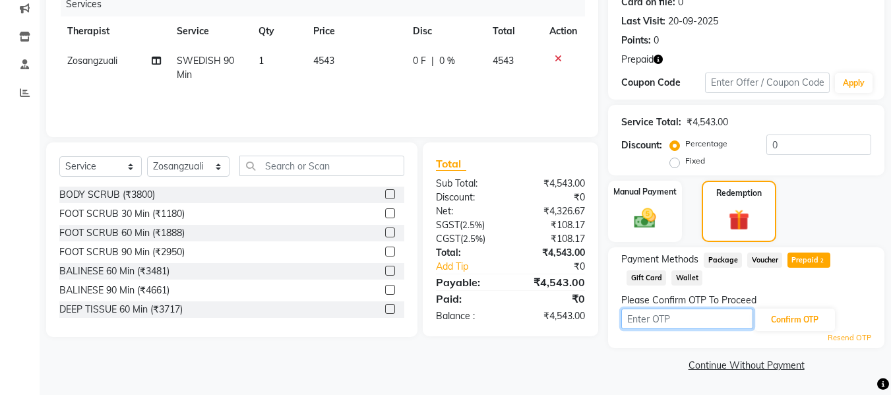
click at [660, 315] on input "text" at bounding box center [688, 319] width 132 height 20
click at [683, 325] on input "text" at bounding box center [688, 319] width 132 height 20
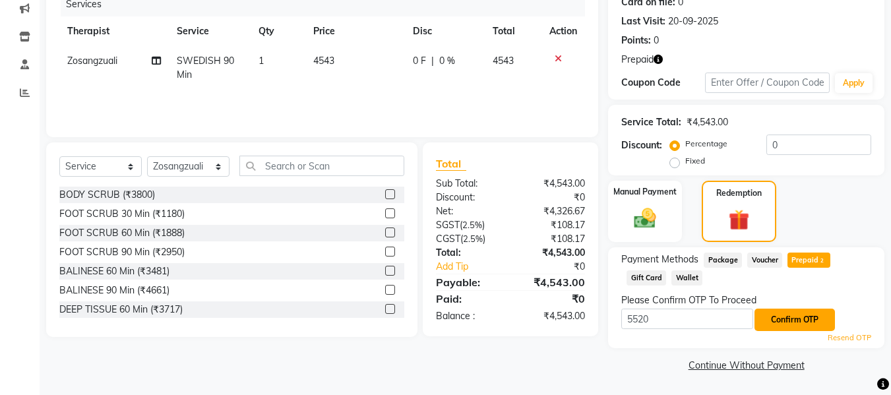
click at [788, 319] on button "Confirm OTP" at bounding box center [795, 320] width 80 height 22
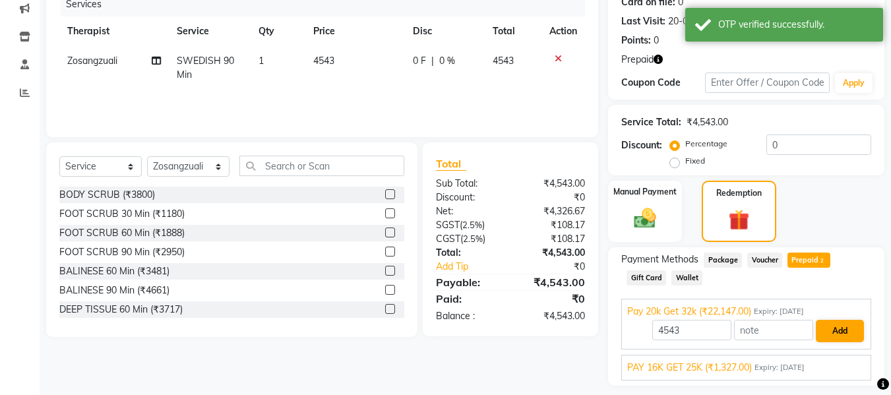
scroll to position [209, 0]
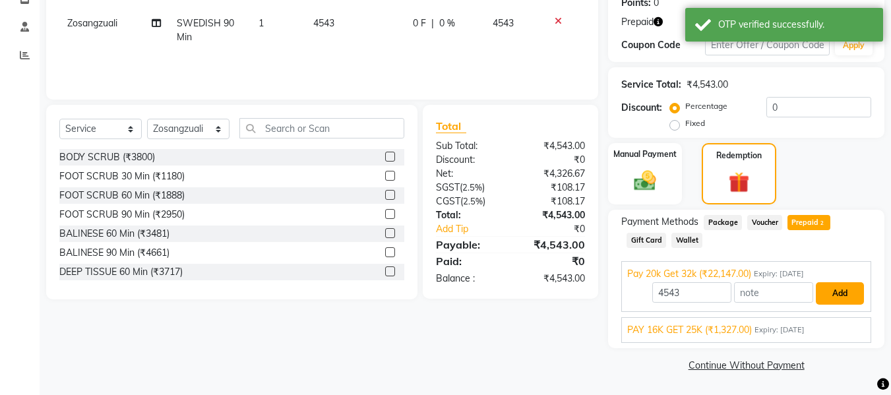
click at [835, 290] on button "Add" at bounding box center [840, 293] width 48 height 22
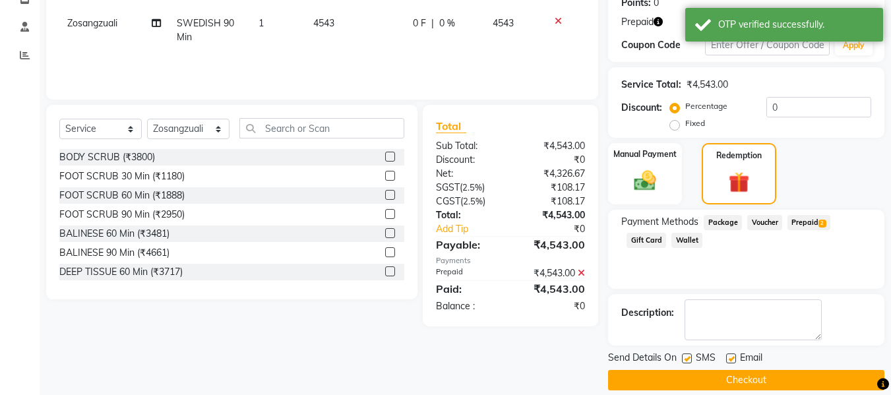
click at [687, 358] on label at bounding box center [687, 359] width 10 height 10
click at [687, 358] on input "checkbox" at bounding box center [686, 359] width 9 height 9
click at [732, 356] on label at bounding box center [731, 359] width 10 height 10
click at [732, 356] on input "checkbox" at bounding box center [730, 359] width 9 height 9
click at [744, 380] on button "Checkout" at bounding box center [746, 380] width 276 height 20
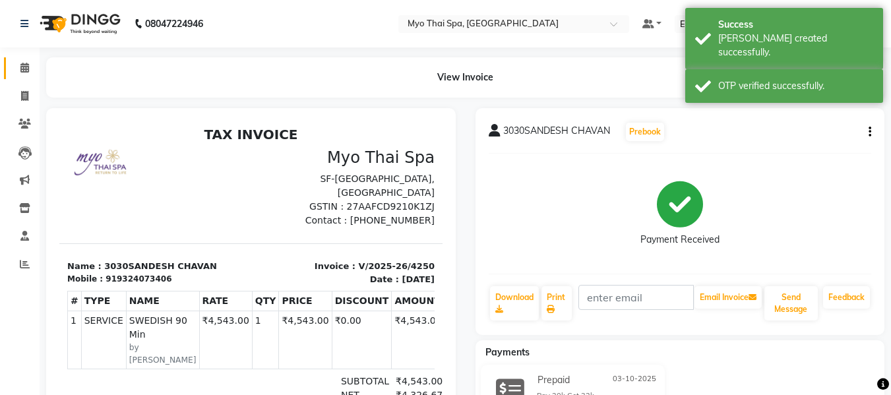
click at [13, 63] on link "Calendar" at bounding box center [20, 68] width 32 height 22
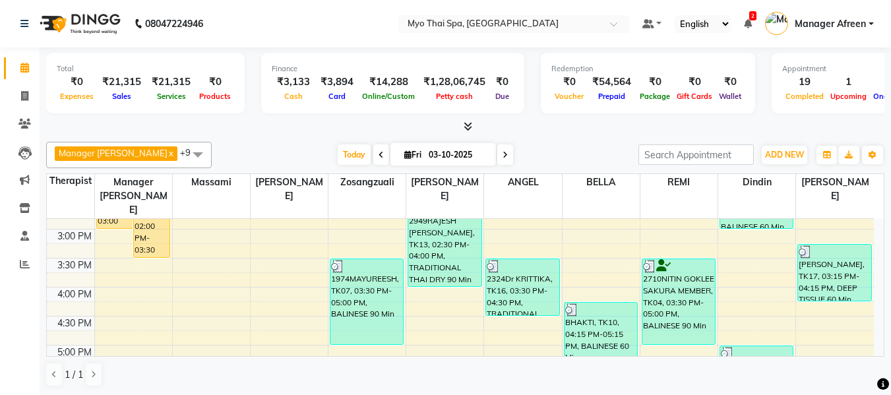
scroll to position [594, 0]
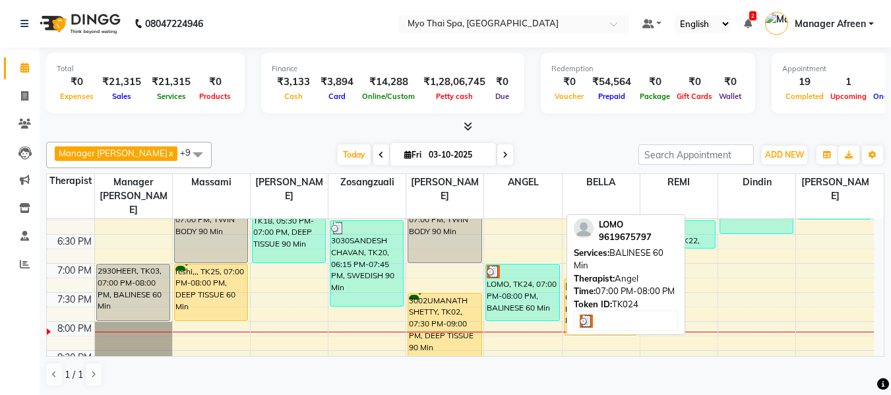
click at [524, 278] on div "LOMO, TK24, 07:00 PM-08:00 PM, BALINESE 60 Min" at bounding box center [522, 293] width 73 height 56
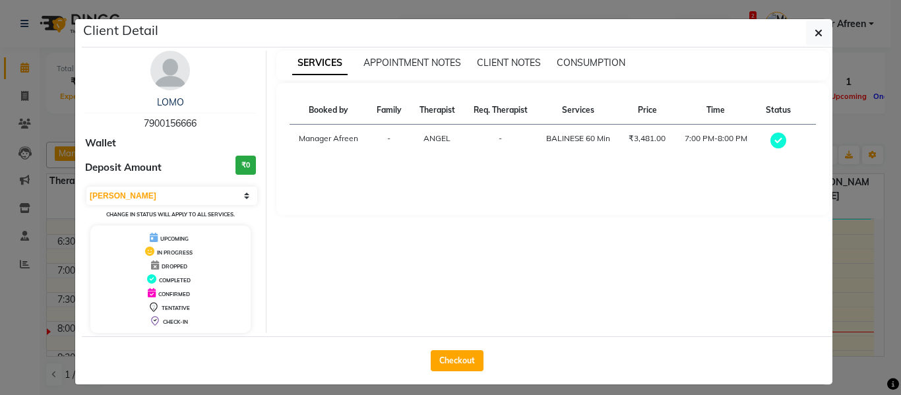
click at [197, 125] on div "LOMO 7900156666" at bounding box center [170, 113] width 171 height 35
click at [815, 35] on icon "button" at bounding box center [819, 33] width 8 height 11
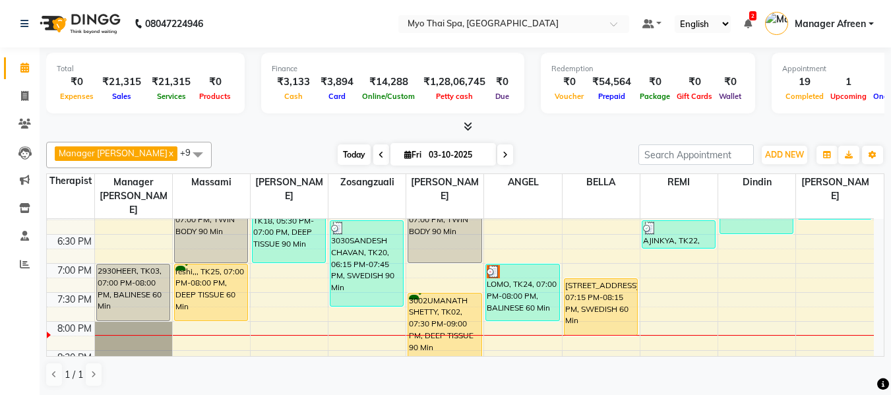
click at [346, 150] on span "Today" at bounding box center [354, 155] width 33 height 20
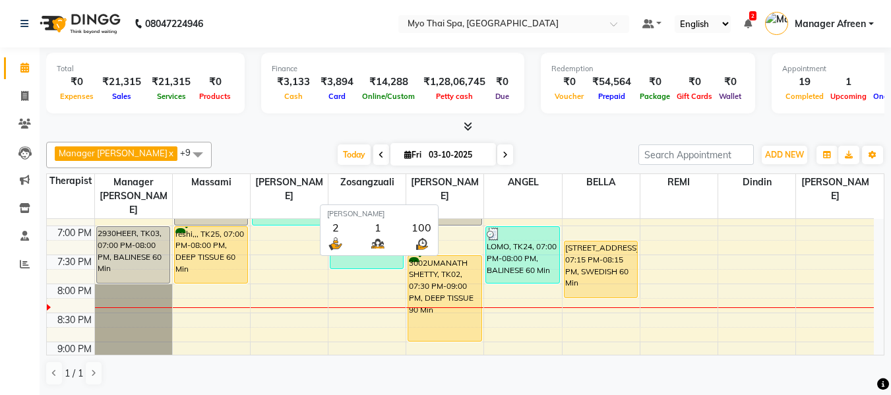
scroll to position [0, 0]
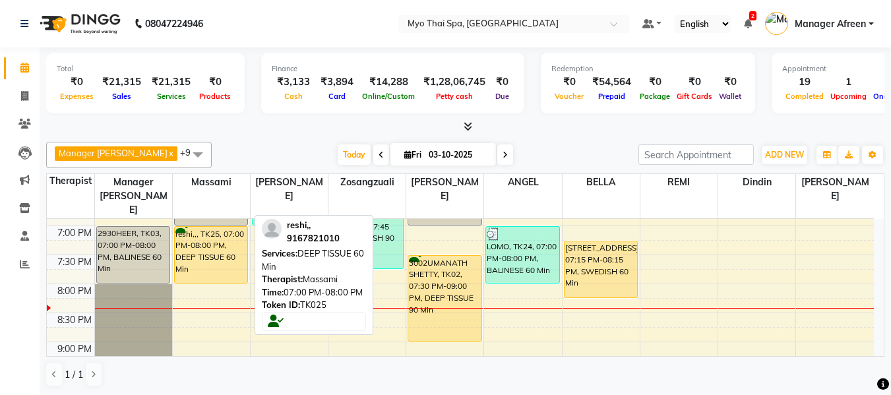
click at [204, 244] on div "reshi,,, TK25, 07:00 PM-08:00 PM, DEEP TISSUE 60 Min" at bounding box center [211, 255] width 73 height 56
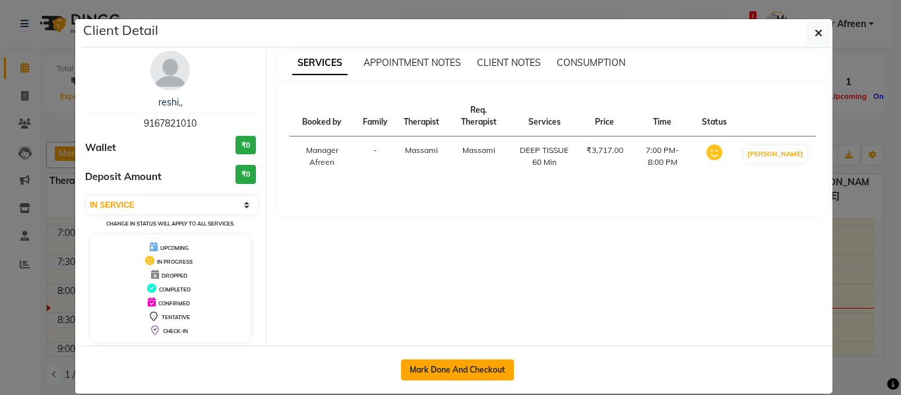
drag, startPoint x: 463, startPoint y: 366, endPoint x: 455, endPoint y: 366, distance: 8.6
click at [463, 366] on button "Mark Done And Checkout" at bounding box center [457, 370] width 113 height 21
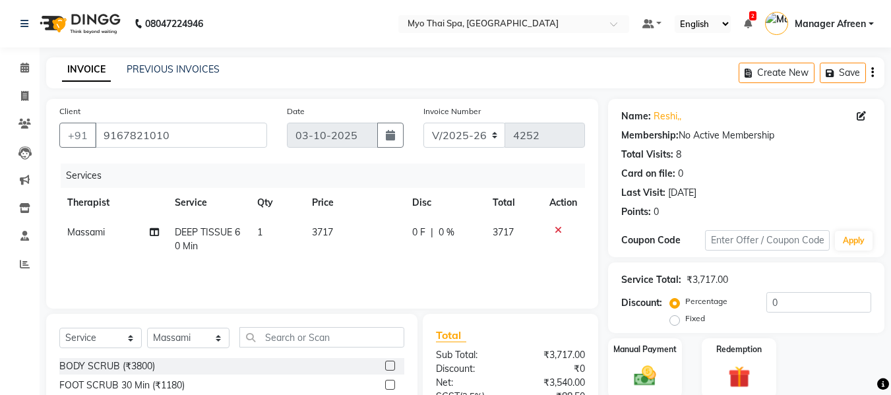
scroll to position [132, 0]
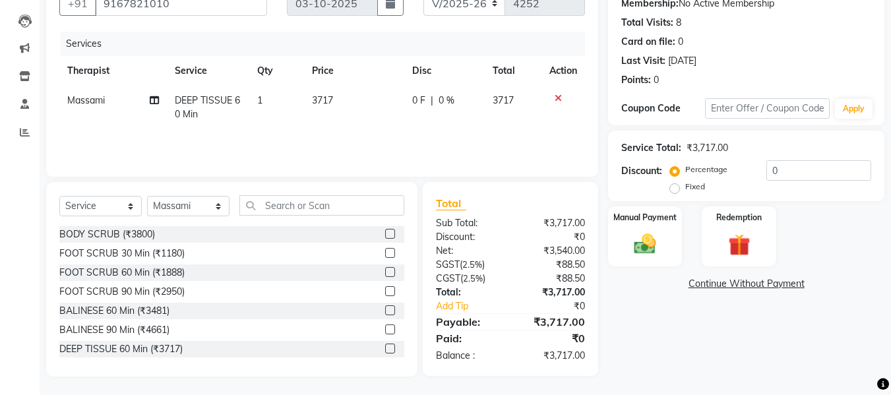
click at [686, 187] on label "Fixed" at bounding box center [696, 187] width 20 height 12
click at [680, 187] on input "Fixed" at bounding box center [677, 186] width 9 height 9
drag, startPoint x: 785, startPoint y: 172, endPoint x: 732, endPoint y: 171, distance: 53.5
click at [732, 171] on div "Percentage Fixed 0" at bounding box center [772, 178] width 199 height 36
drag, startPoint x: 803, startPoint y: 178, endPoint x: 757, endPoint y: 172, distance: 46.0
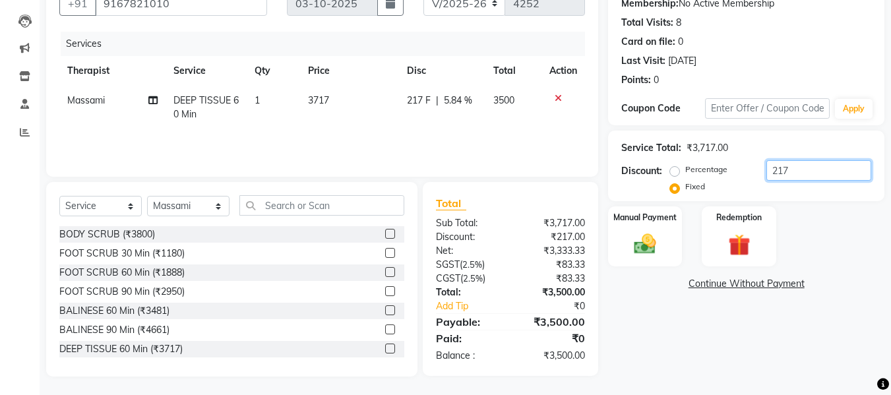
click at [757, 172] on div "Percentage Fixed 217" at bounding box center [772, 178] width 199 height 36
click at [627, 248] on img at bounding box center [645, 244] width 37 height 26
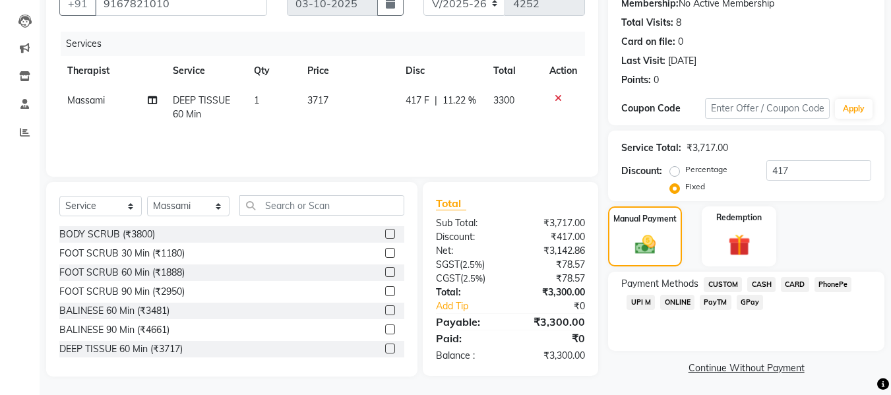
click at [632, 304] on span "UPI M" at bounding box center [641, 302] width 28 height 15
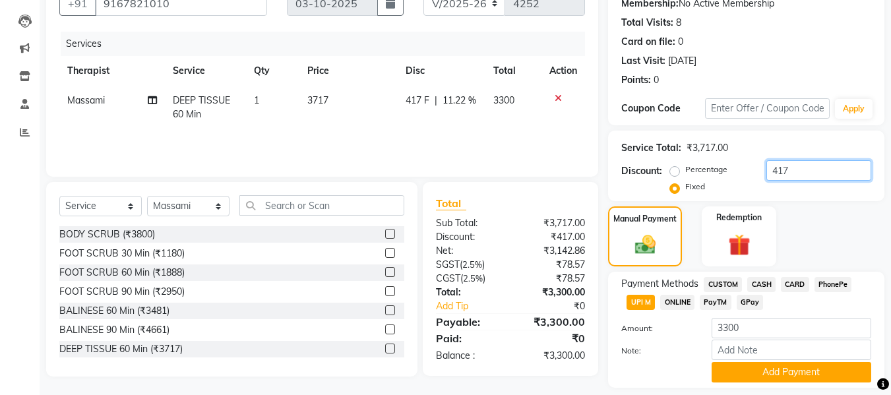
drag, startPoint x: 802, startPoint y: 170, endPoint x: 709, endPoint y: 160, distance: 94.2
click at [709, 160] on div "Service Total: ₹3,717.00 Discount: Percentage Fixed 417" at bounding box center [747, 166] width 250 height 60
click at [770, 376] on button "Add Payment" at bounding box center [792, 372] width 160 height 20
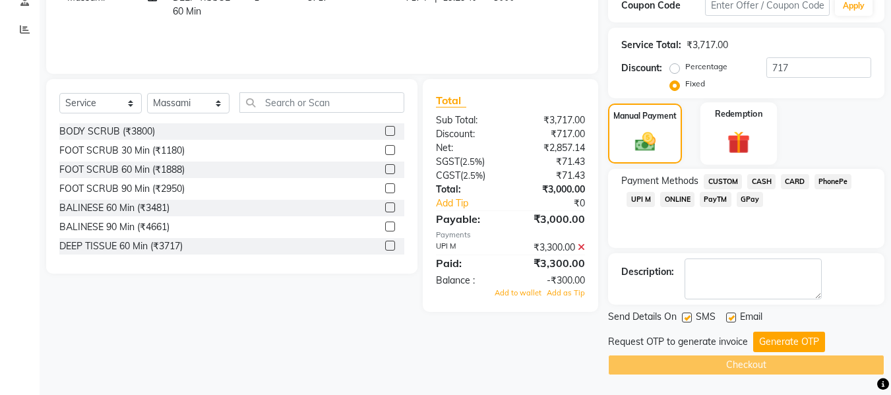
drag, startPoint x: 579, startPoint y: 245, endPoint x: 746, endPoint y: 220, distance: 168.2
click at [579, 245] on icon at bounding box center [581, 247] width 7 height 9
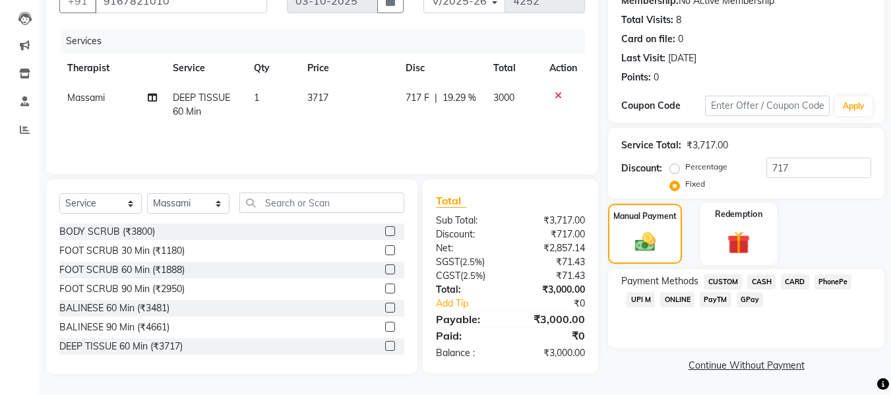
scroll to position [135, 0]
click at [637, 295] on span "UPI M" at bounding box center [641, 299] width 28 height 15
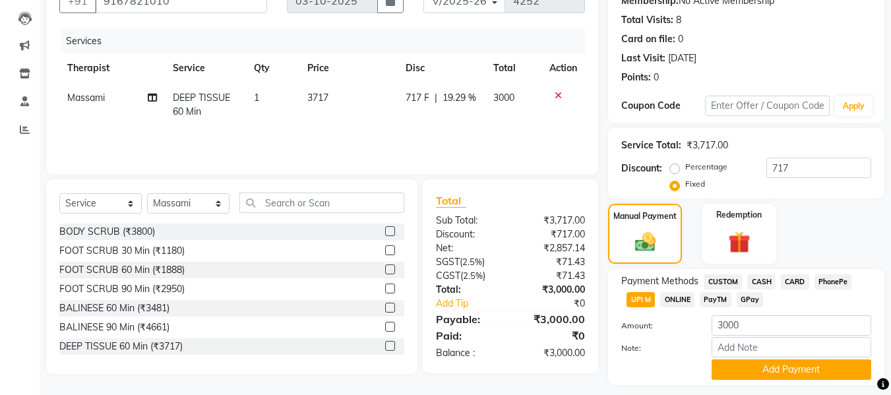
scroll to position [172, 0]
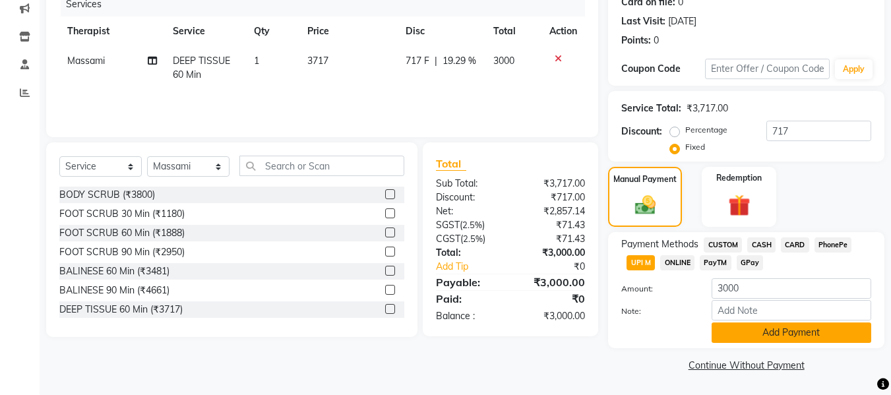
click at [758, 331] on button "Add Payment" at bounding box center [792, 333] width 160 height 20
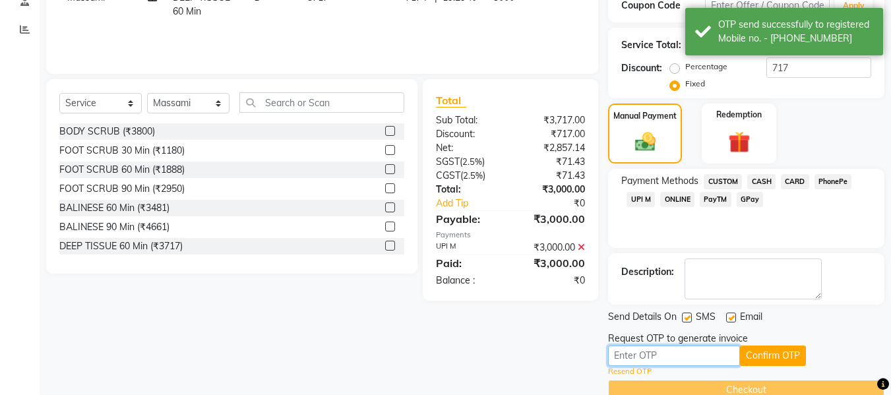
click at [702, 353] on input "text" at bounding box center [674, 356] width 132 height 20
click at [805, 355] on button "Confirm OTP" at bounding box center [773, 356] width 66 height 20
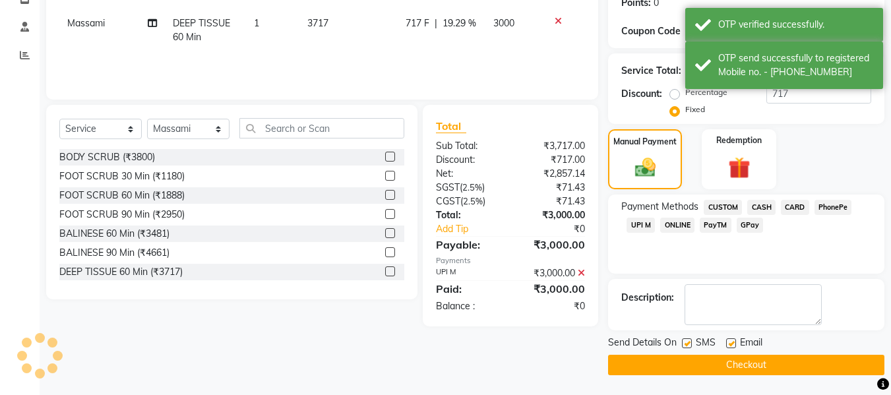
scroll to position [209, 0]
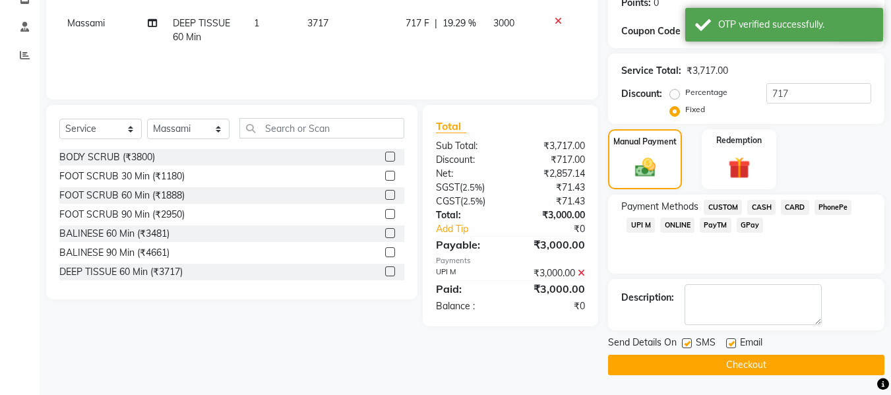
click at [777, 367] on button "Checkout" at bounding box center [746, 365] width 276 height 20
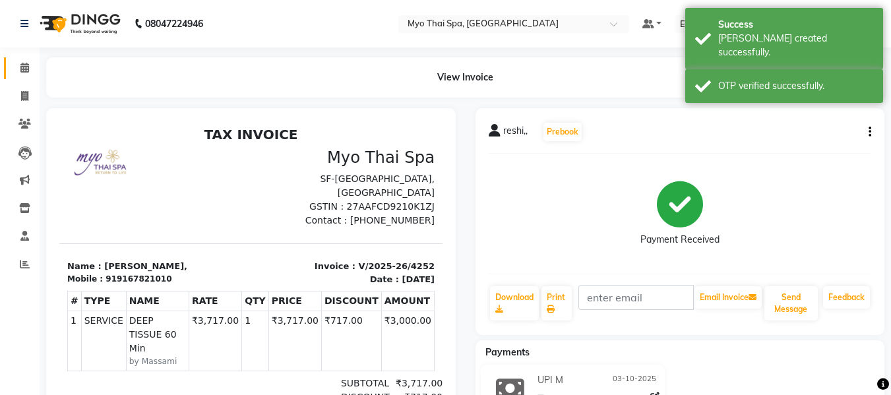
click at [9, 68] on link "Calendar" at bounding box center [20, 68] width 32 height 22
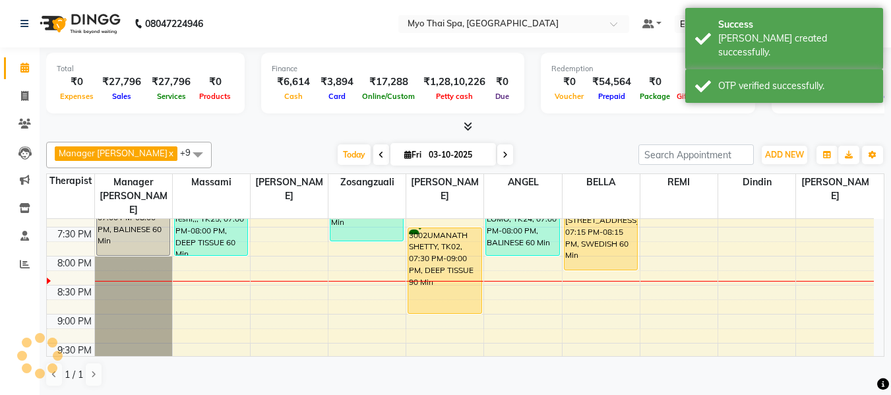
scroll to position [660, 0]
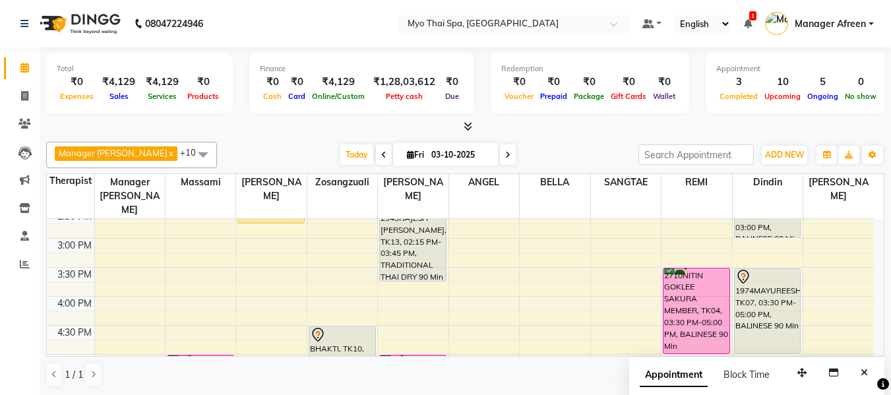
scroll to position [357, 0]
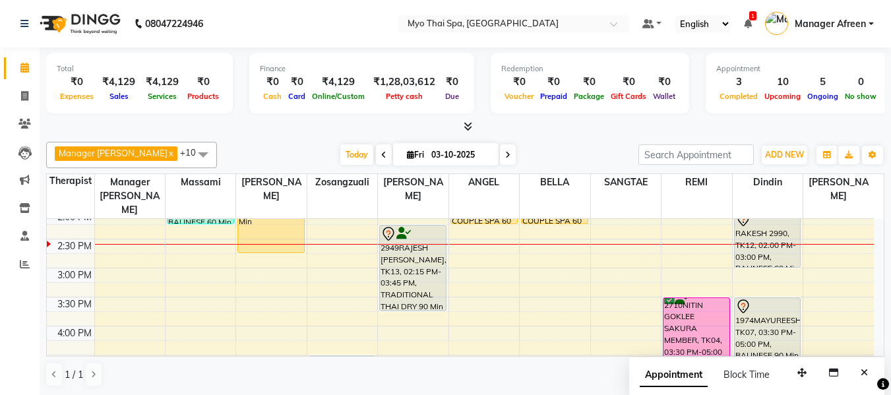
click at [221, 284] on div "8:00 AM 8:30 AM 9:00 AM 9:30 AM 10:00 AM 10:30 AM 11:00 AM 11:30 AM 12:00 PM 12…" at bounding box center [460, 297] width 827 height 870
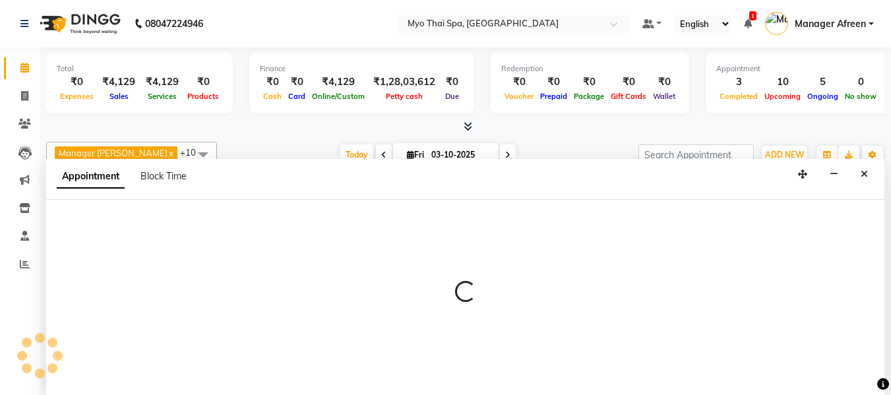
select select "30616"
select select "930"
select select "tentative"
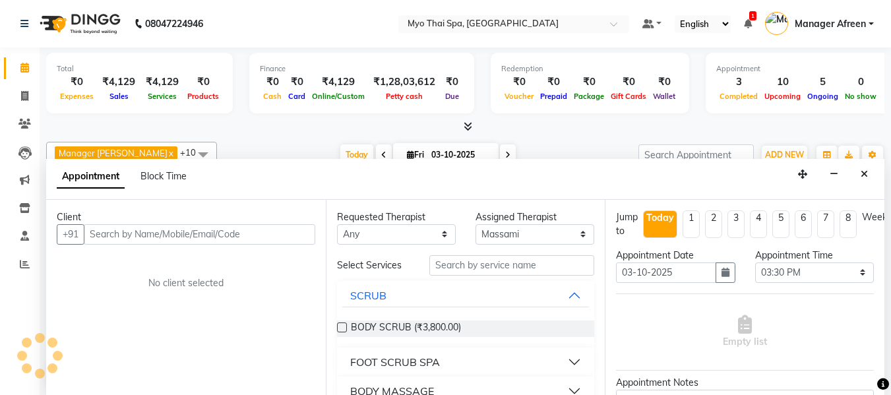
scroll to position [1, 0]
click at [230, 232] on input "text" at bounding box center [200, 234] width 232 height 20
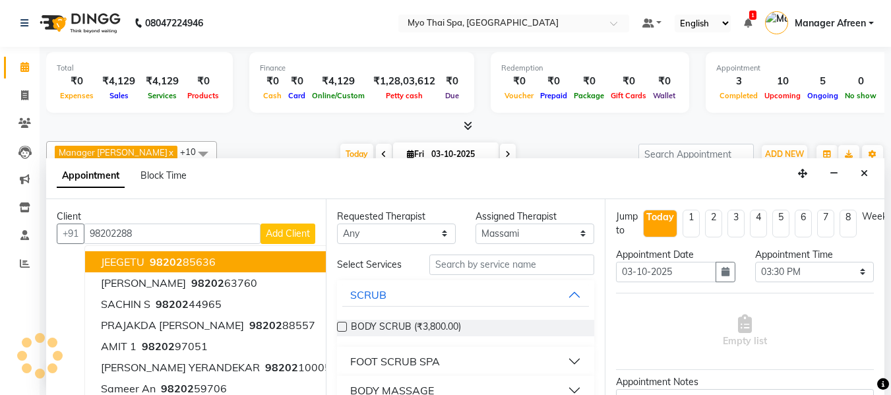
click at [171, 232] on input "98202288" at bounding box center [172, 234] width 177 height 20
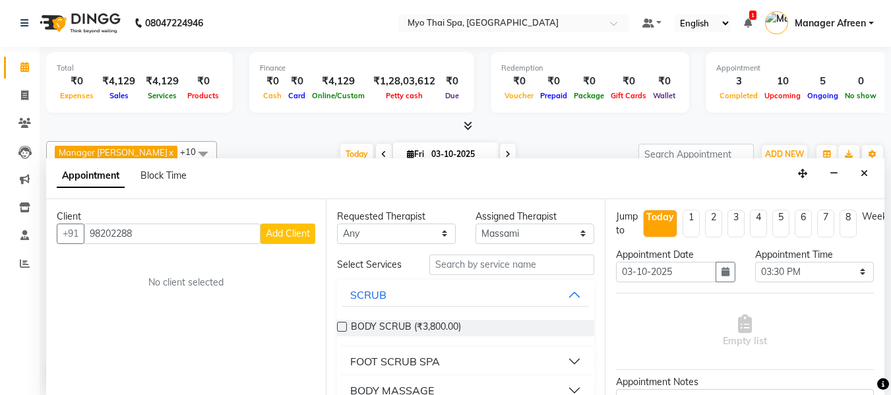
click at [125, 231] on input "98202288" at bounding box center [172, 234] width 177 height 20
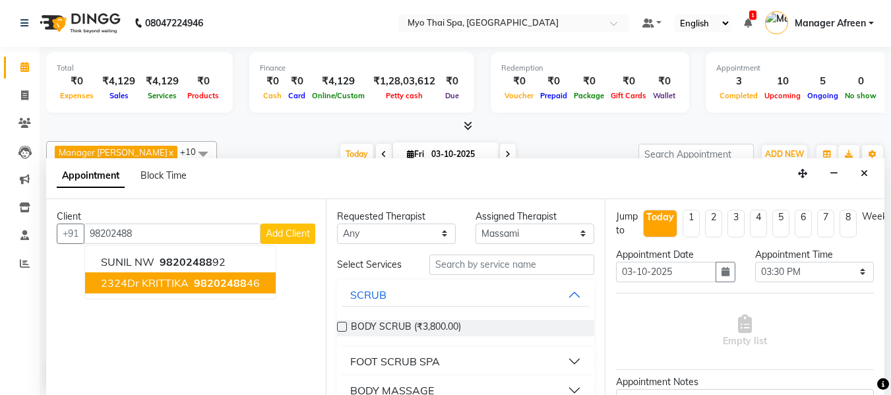
click at [177, 280] on span "2324Dr KRITTIKA" at bounding box center [145, 282] width 88 height 13
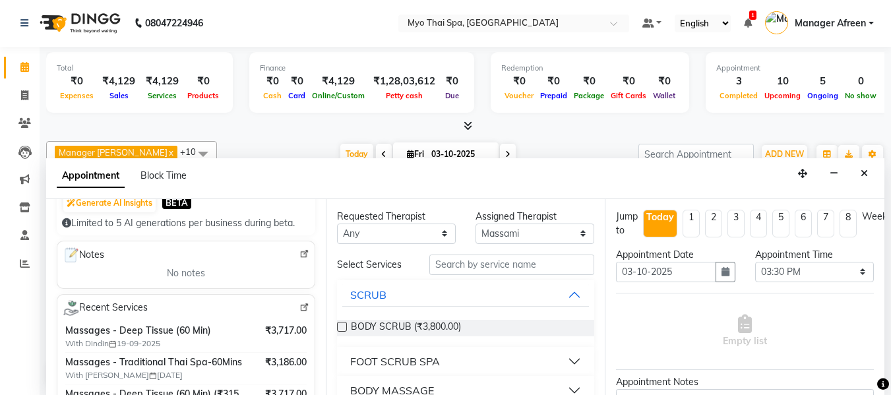
scroll to position [198, 0]
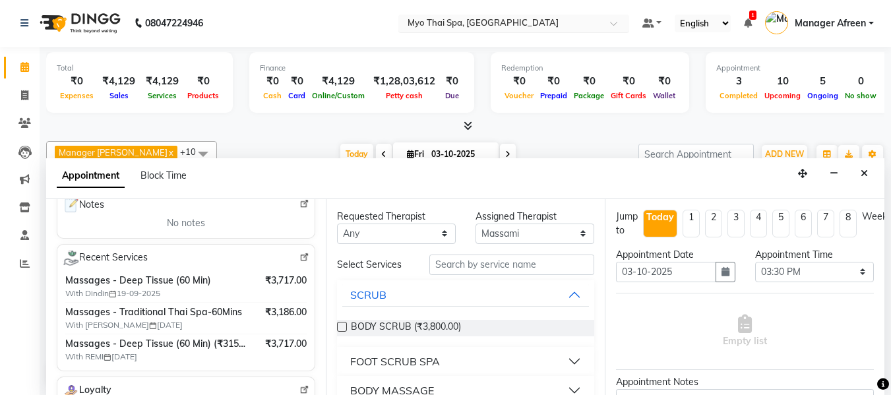
type input "9820248846"
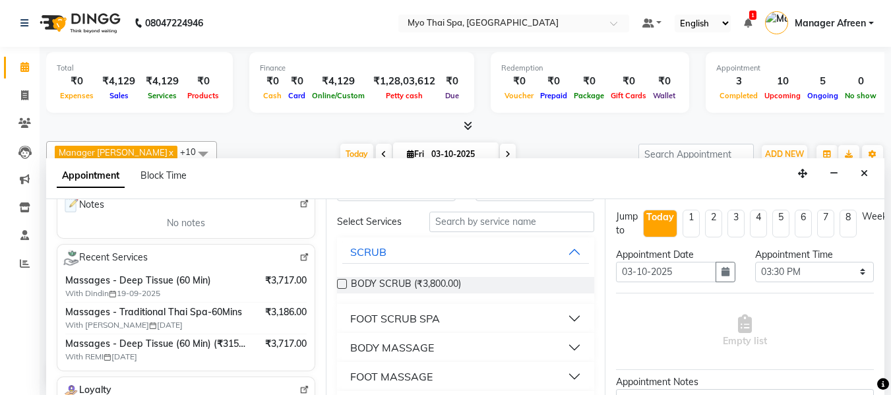
scroll to position [66, 0]
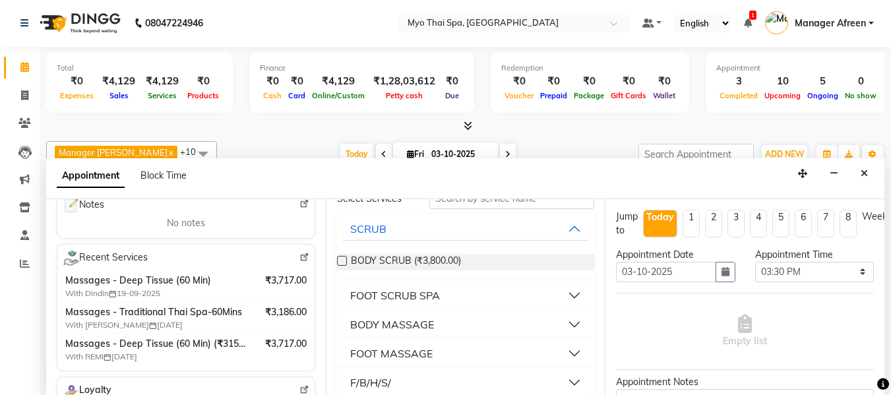
click at [429, 329] on div "BODY MASSAGE" at bounding box center [392, 325] width 84 height 16
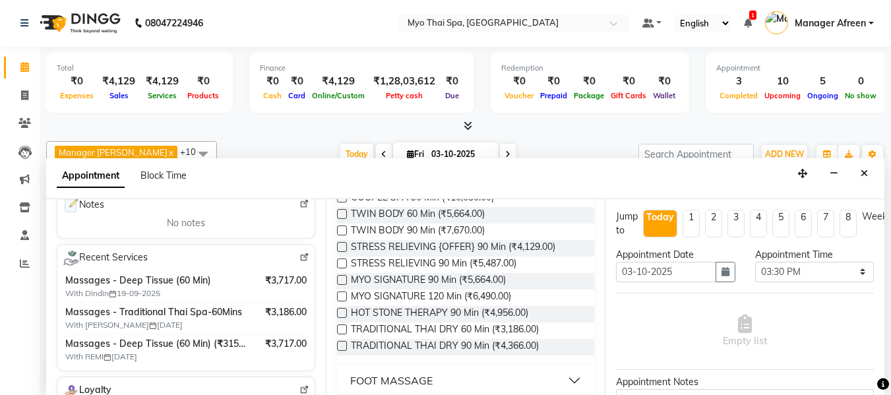
scroll to position [396, 0]
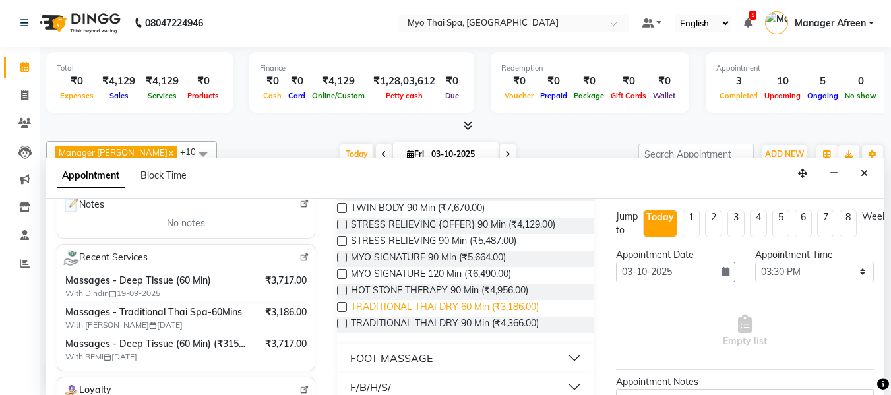
click at [459, 308] on span "TRADITIONAL THAI DRY 60 Min (₹3,186.00)" at bounding box center [445, 308] width 188 height 16
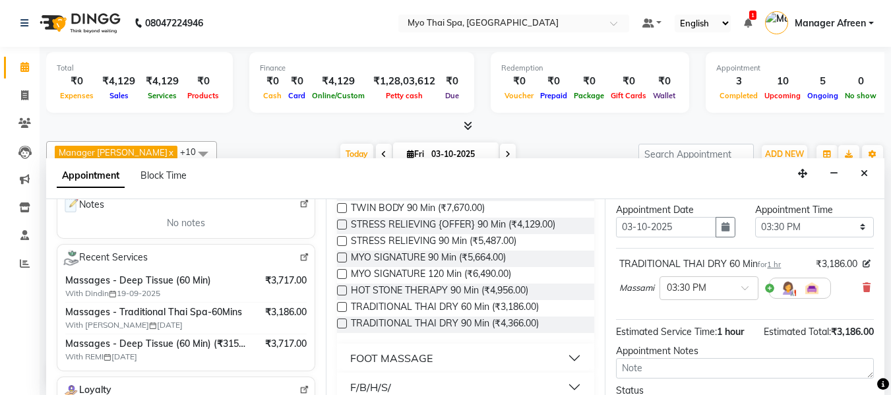
scroll to position [66, 0]
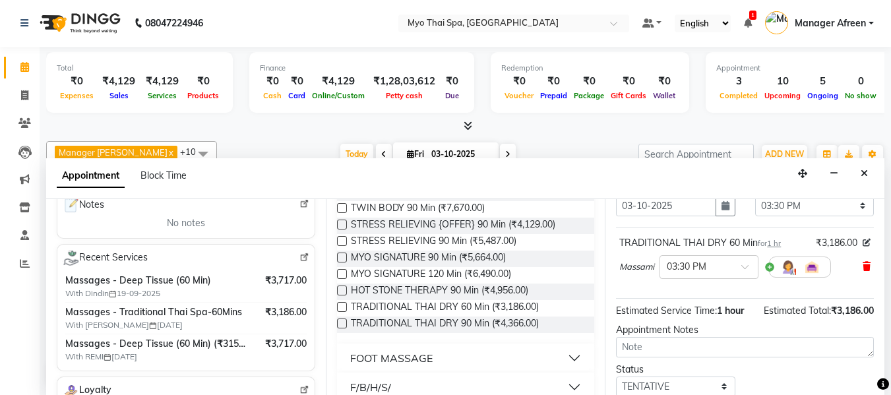
click at [863, 270] on icon at bounding box center [867, 266] width 8 height 9
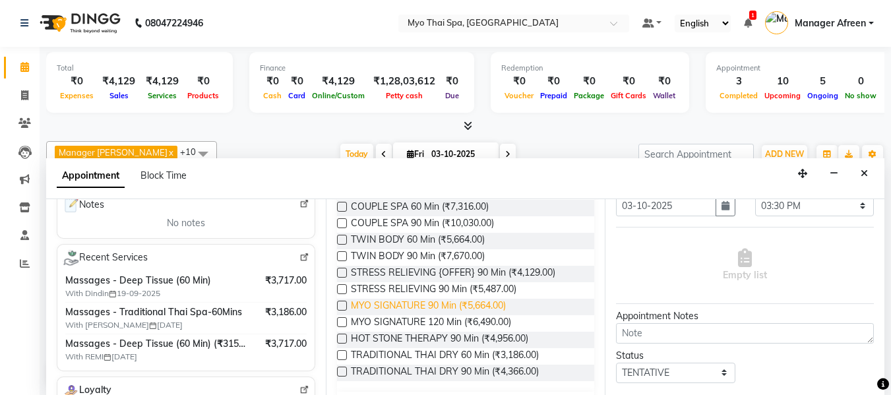
scroll to position [396, 0]
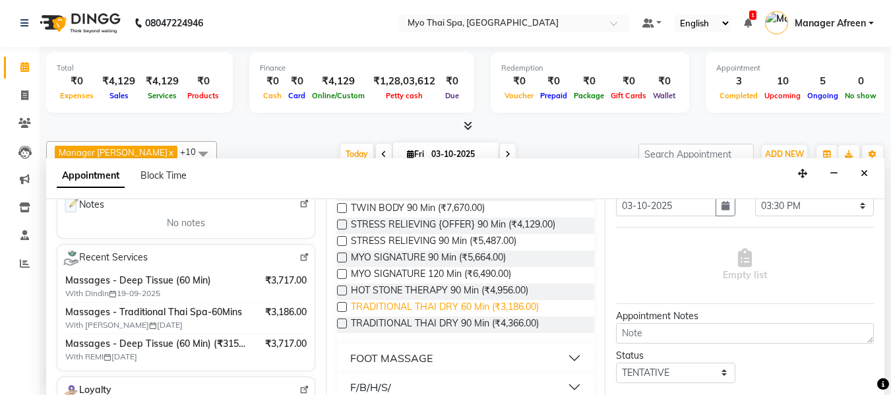
click at [469, 309] on span "TRADITIONAL THAI DRY 60 Min (₹3,186.00)" at bounding box center [445, 308] width 188 height 16
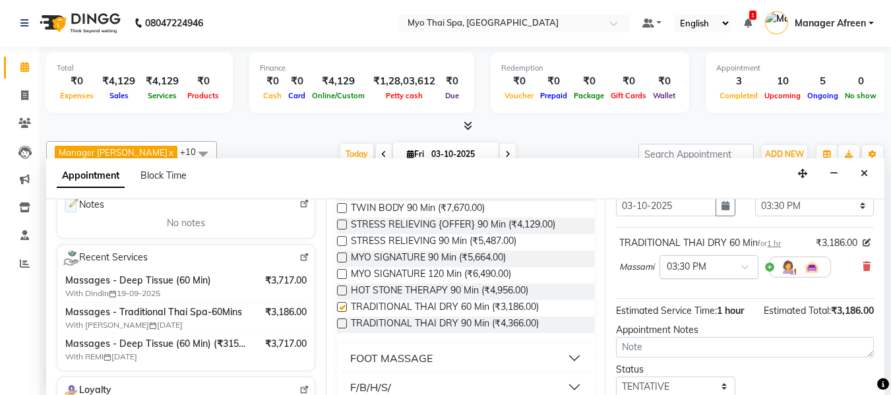
checkbox input "false"
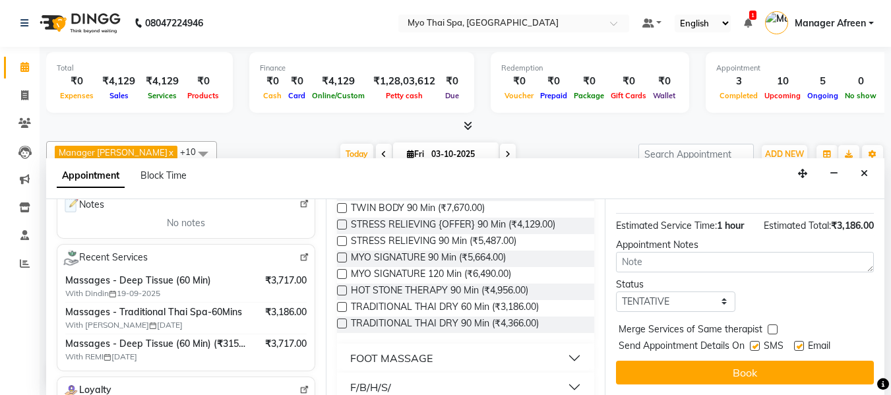
scroll to position [161, 0]
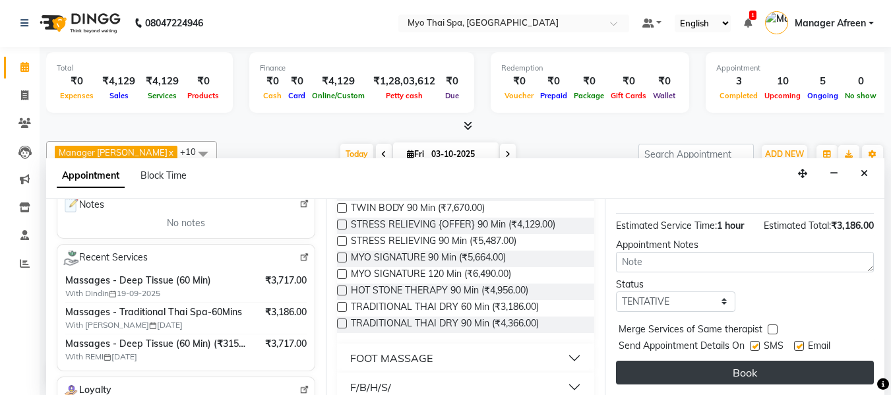
click at [721, 361] on button "Book" at bounding box center [745, 373] width 258 height 24
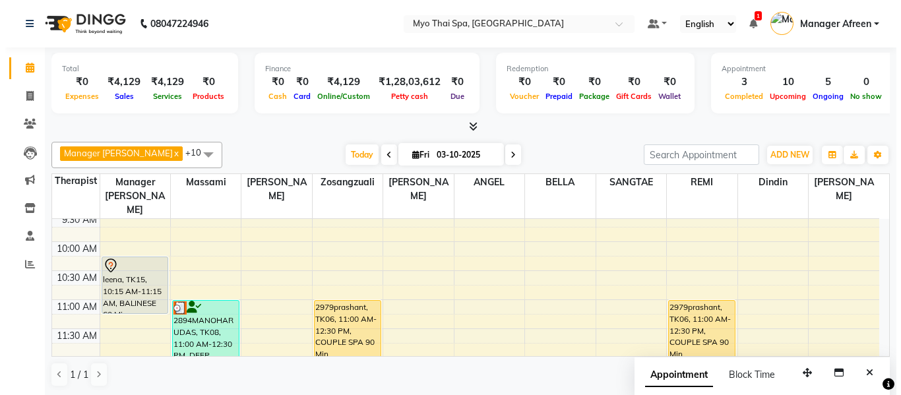
scroll to position [159, 0]
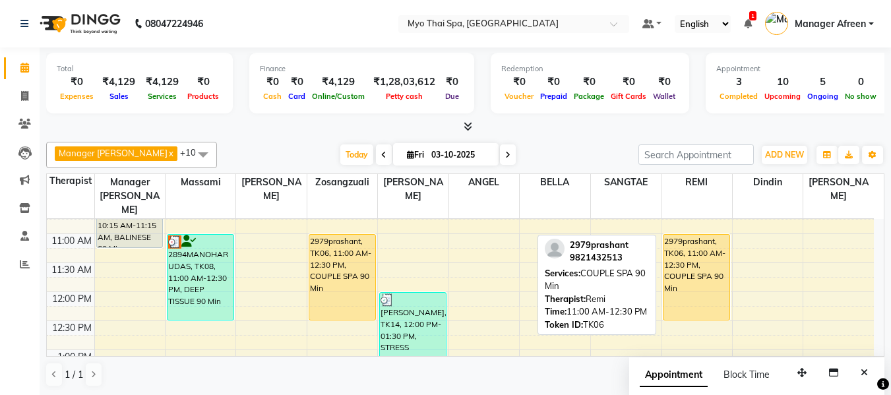
click at [714, 269] on div "2979prashant, TK06, 11:00 AM-12:30 PM, COUPLE SPA 90 Min" at bounding box center [697, 277] width 66 height 85
click at [703, 263] on div "2979prashant, TK06, 11:00 AM-12:30 PM, COUPLE SPA 90 Min" at bounding box center [697, 277] width 66 height 85
select select "1"
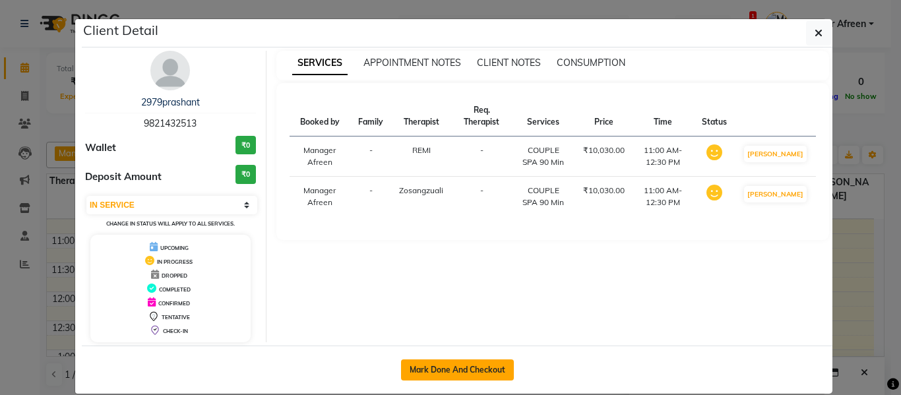
click at [488, 368] on button "Mark Done And Checkout" at bounding box center [457, 370] width 113 height 21
select select "service"
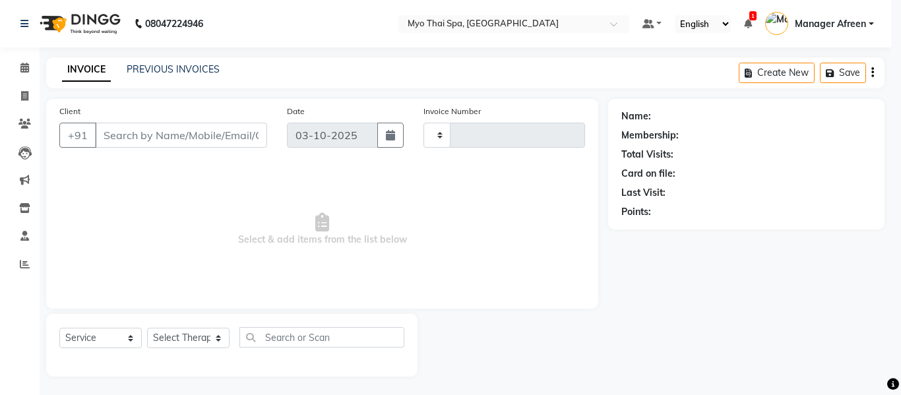
type input "4237"
select select "3"
select select "3908"
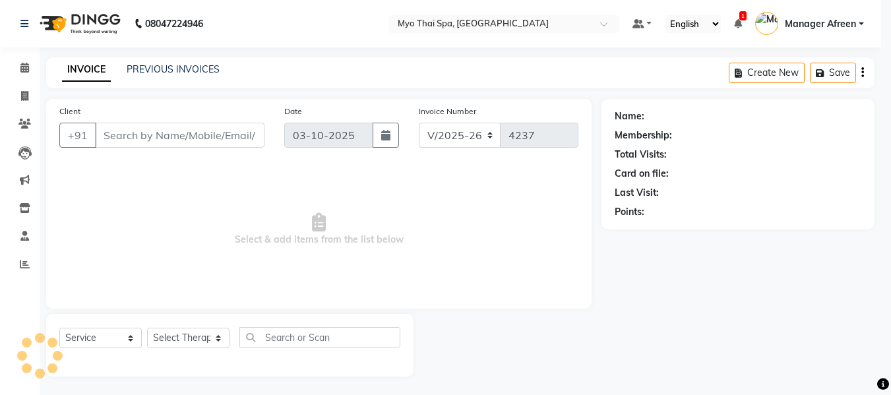
type input "9821432513"
select select "75781"
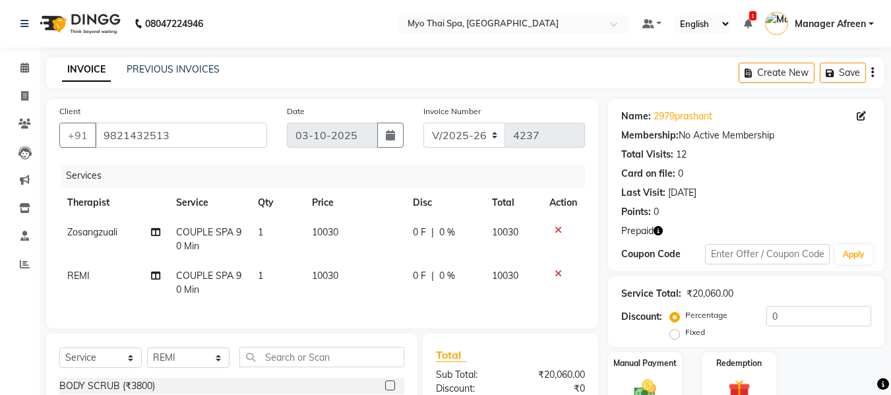
click at [559, 271] on icon at bounding box center [558, 273] width 7 height 9
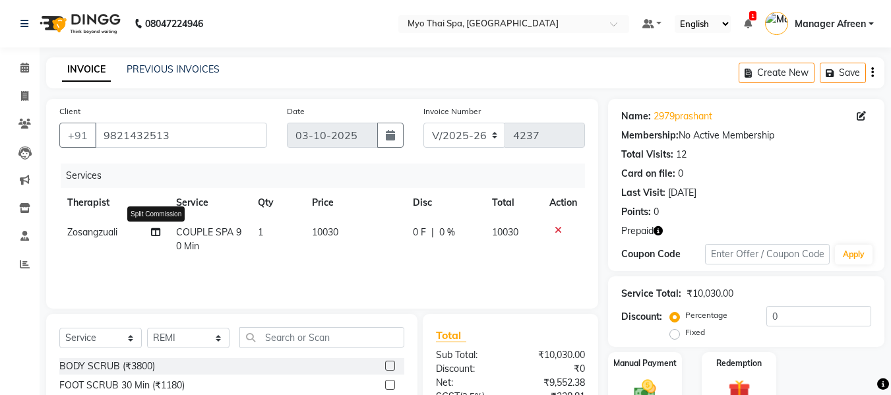
click at [158, 235] on icon at bounding box center [155, 232] width 9 height 9
select select "35780"
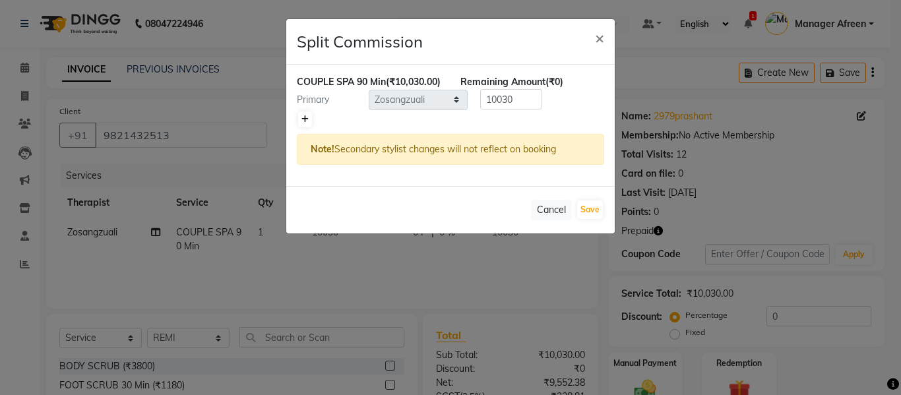
click at [307, 123] on icon at bounding box center [305, 119] width 7 height 8
type input "5015"
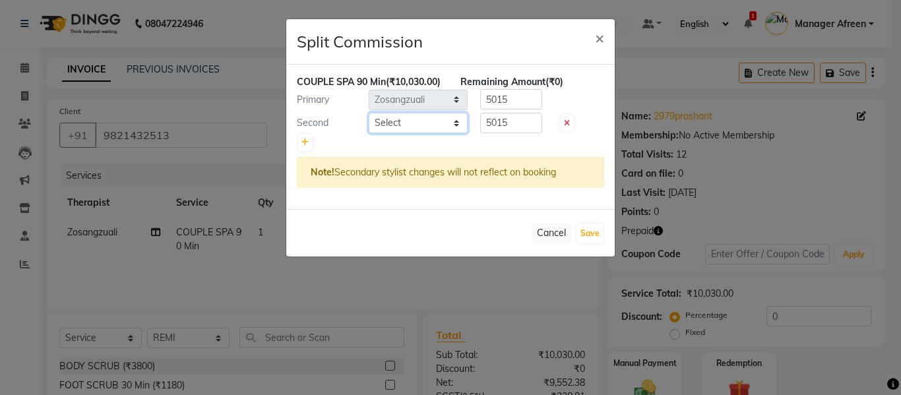
click at [420, 133] on select "Select [PERSON_NAME] [PERSON_NAME] [PERSON_NAME] Manager Afreen Manager [PERSON…" at bounding box center [418, 123] width 99 height 20
select select "75781"
click at [369, 127] on select "Select [PERSON_NAME] [PERSON_NAME] [PERSON_NAME] Manager Afreen Manager [PERSON…" at bounding box center [418, 123] width 99 height 20
click at [600, 243] on button "Save" at bounding box center [590, 233] width 26 height 18
select select "Select"
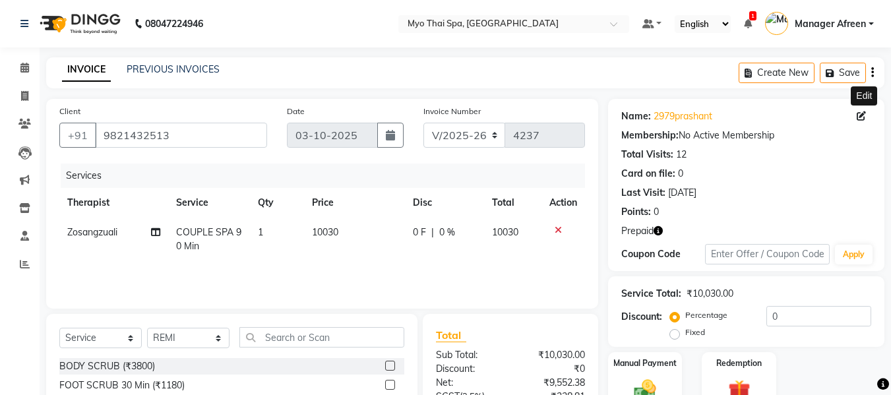
click at [862, 115] on icon at bounding box center [861, 116] width 9 height 9
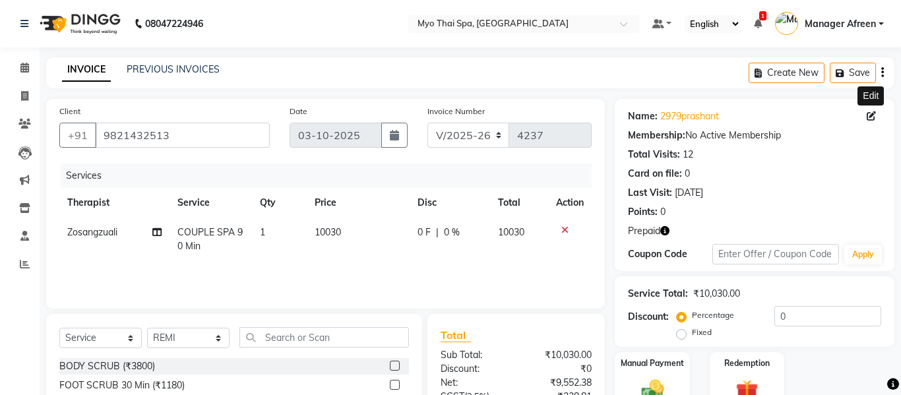
select select "22"
select select "male"
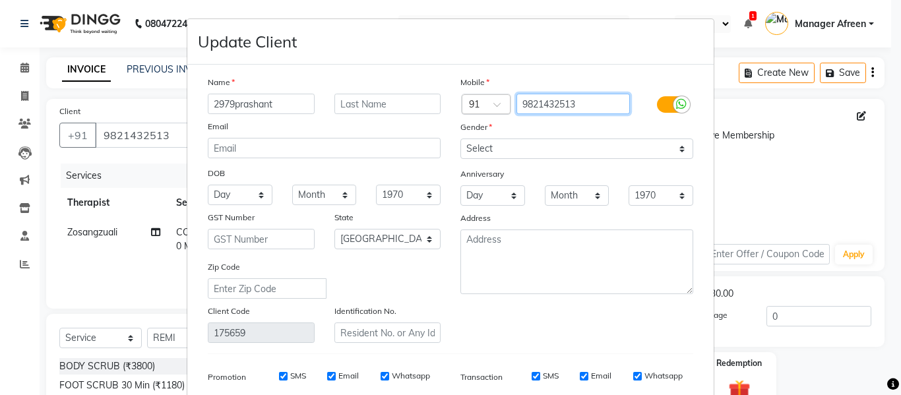
drag, startPoint x: 590, startPoint y: 102, endPoint x: 479, endPoint y: 98, distance: 110.9
click at [479, 98] on div "Country Code × 91 9821432513" at bounding box center [577, 104] width 253 height 21
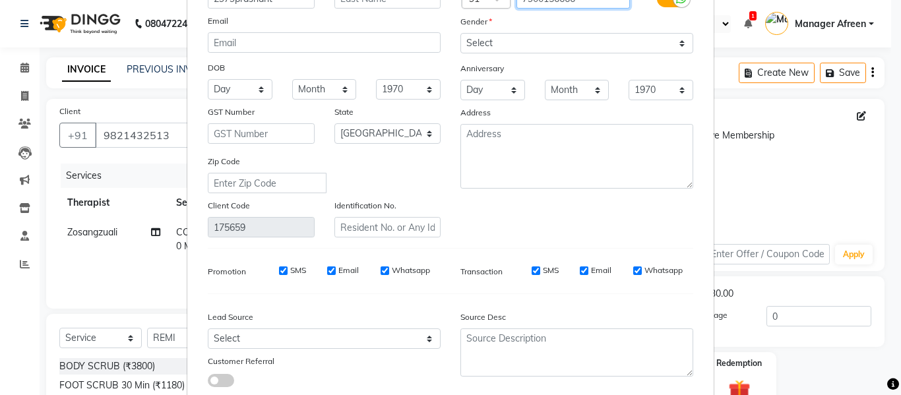
scroll to position [190, 0]
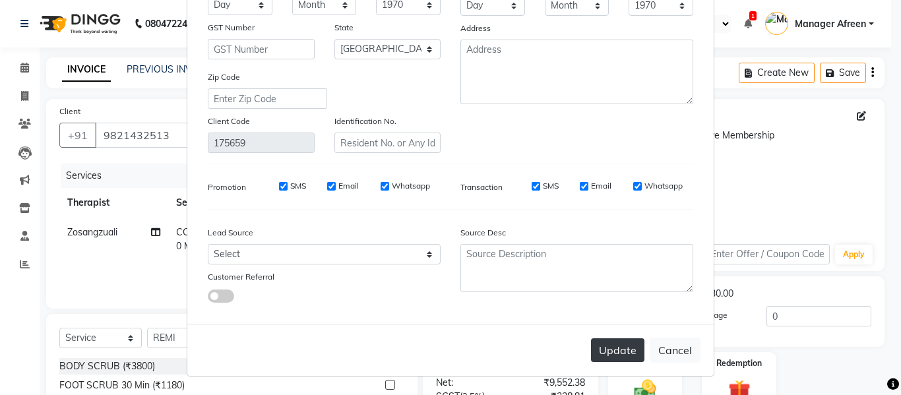
type input "7900156666"
click at [625, 352] on button "Update" at bounding box center [617, 350] width 53 height 24
type input "7900156666"
select select
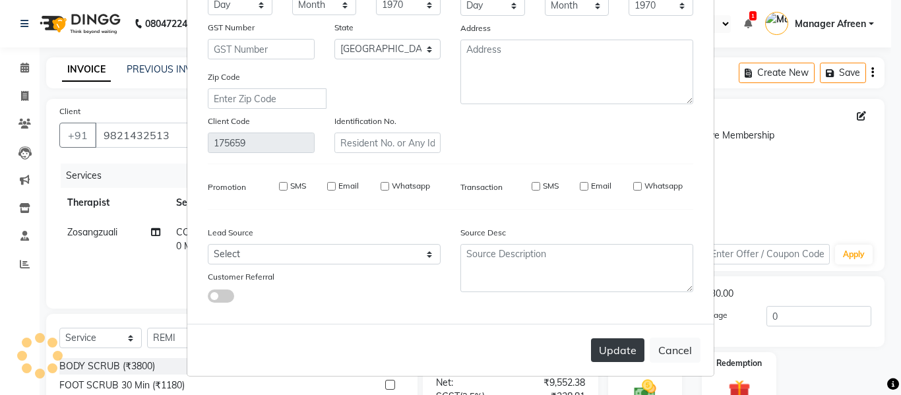
select select
select select "null"
select select
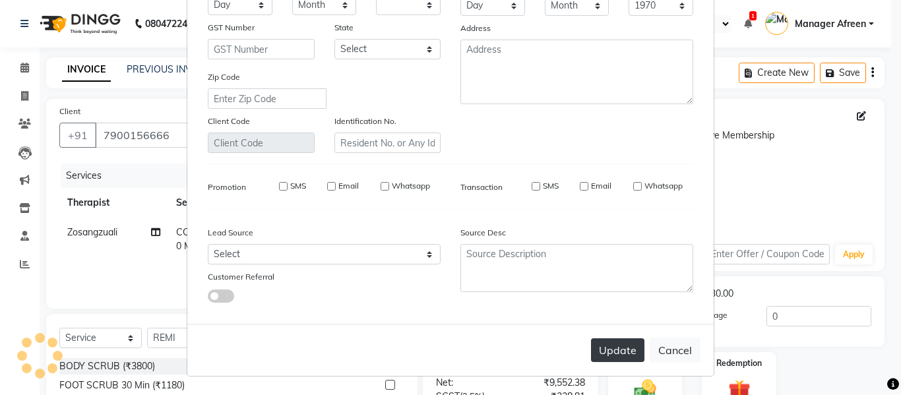
select select
checkbox input "false"
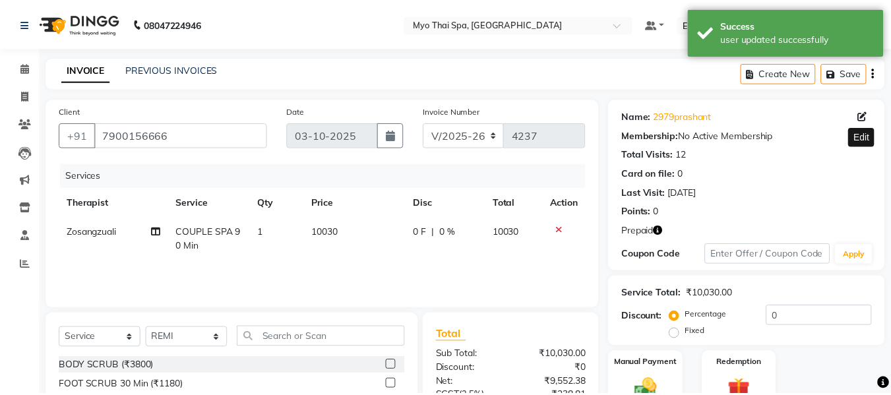
scroll to position [133, 0]
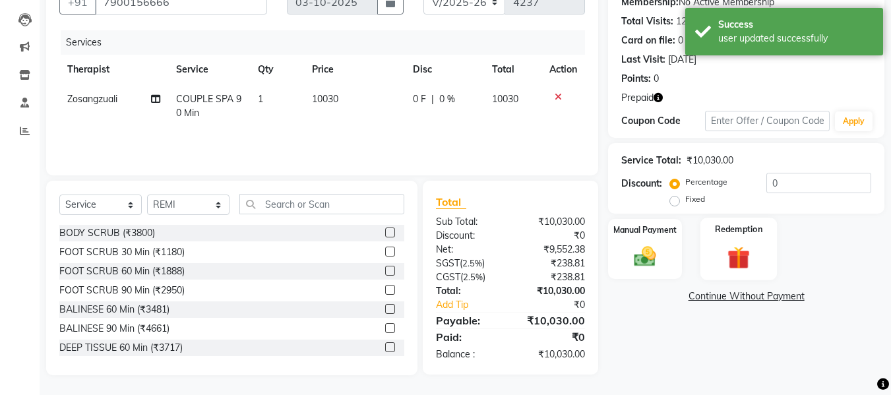
click at [750, 261] on img at bounding box center [739, 257] width 37 height 28
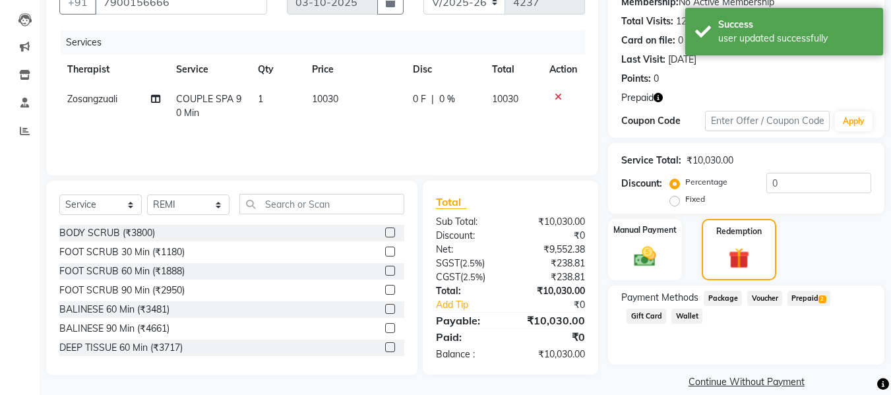
click at [804, 292] on span "Prepaid 2" at bounding box center [809, 298] width 43 height 15
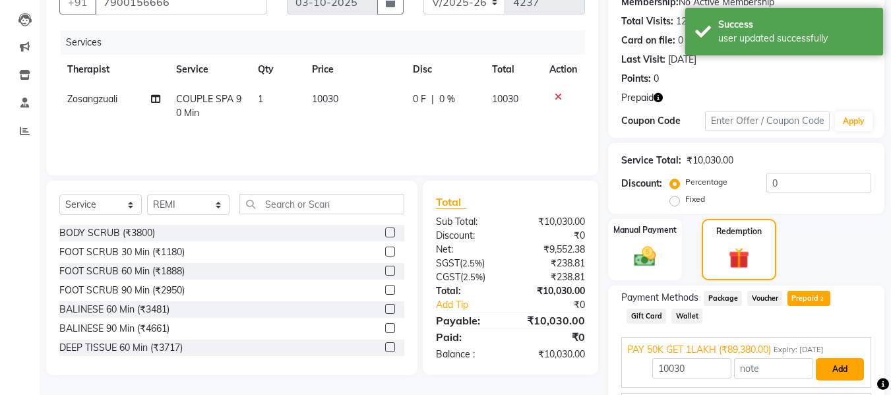
click at [840, 362] on button "Add" at bounding box center [840, 369] width 48 height 22
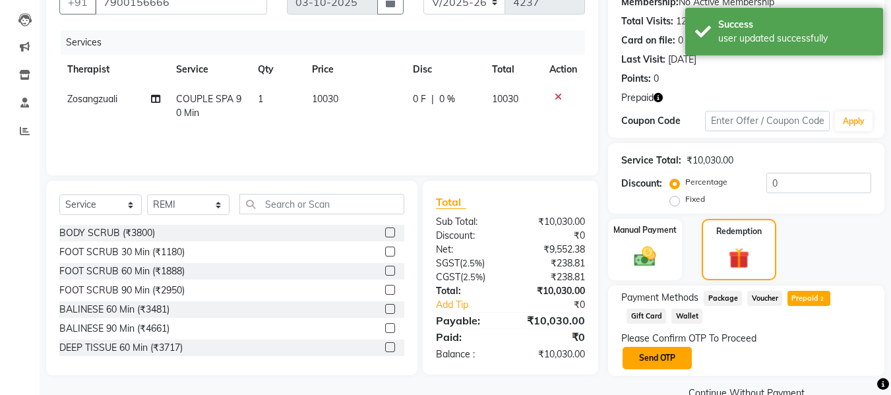
click at [669, 358] on button "Send OTP" at bounding box center [657, 358] width 69 height 22
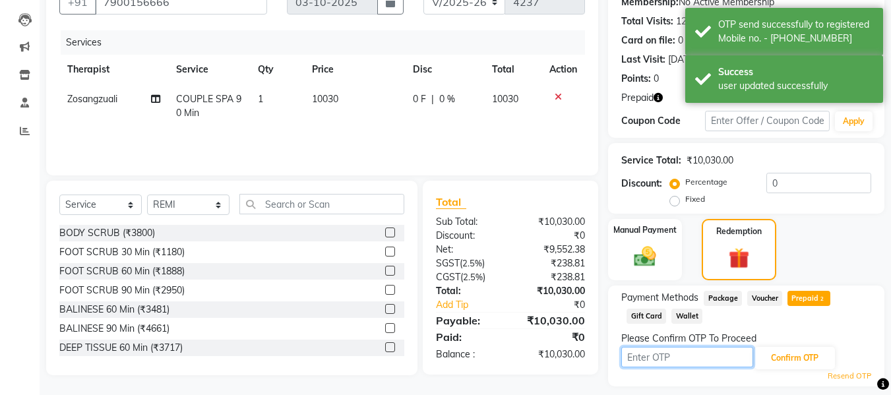
click at [670, 358] on input "text" at bounding box center [688, 357] width 132 height 20
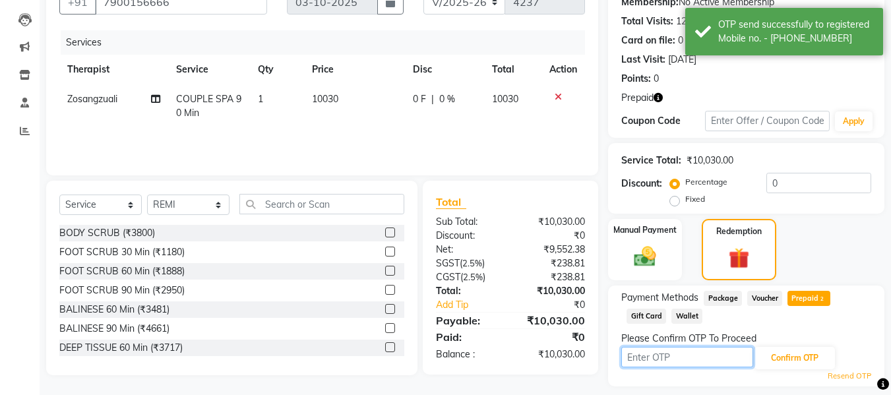
click at [670, 358] on input "text" at bounding box center [688, 357] width 132 height 20
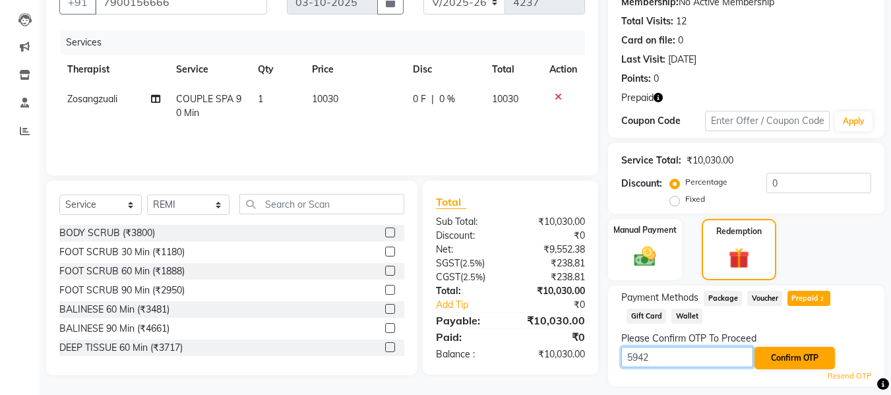
type input "5942"
click at [785, 352] on button "Confirm OTP" at bounding box center [795, 358] width 80 height 22
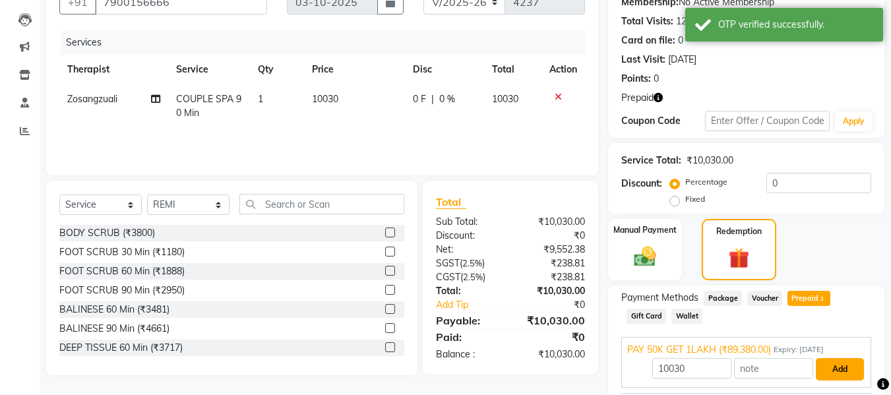
click at [822, 361] on button "Add" at bounding box center [840, 369] width 48 height 22
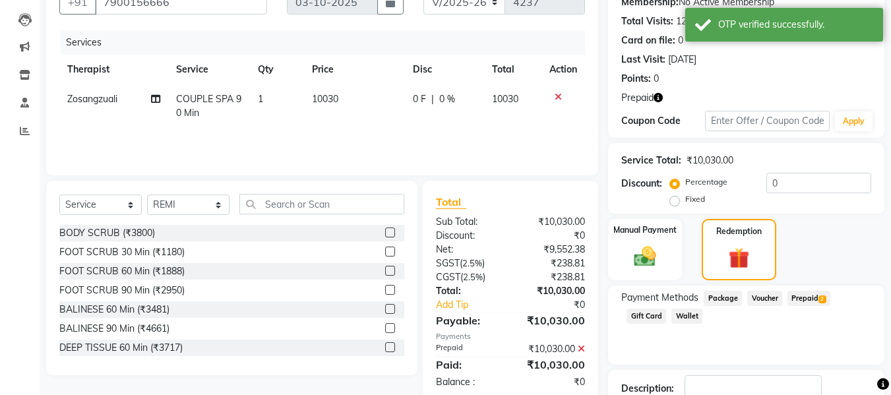
scroll to position [224, 0]
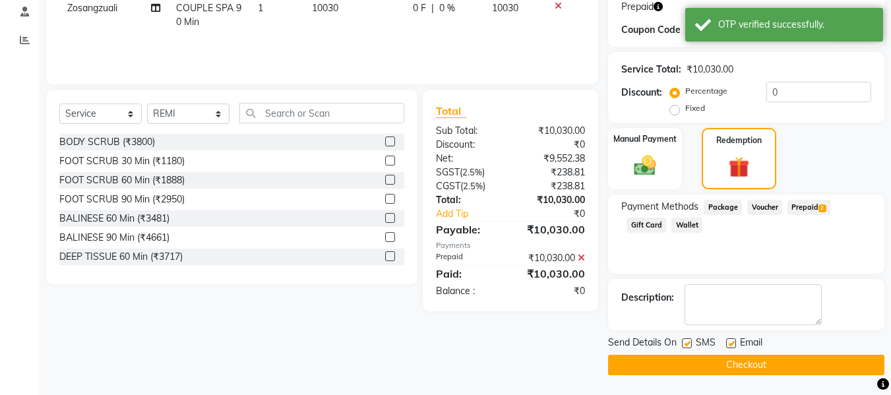
click at [688, 341] on label at bounding box center [687, 343] width 10 height 10
click at [688, 341] on input "checkbox" at bounding box center [686, 344] width 9 height 9
checkbox input "false"
click at [728, 340] on div "Email" at bounding box center [749, 344] width 47 height 16
click at [728, 340] on label at bounding box center [731, 343] width 10 height 10
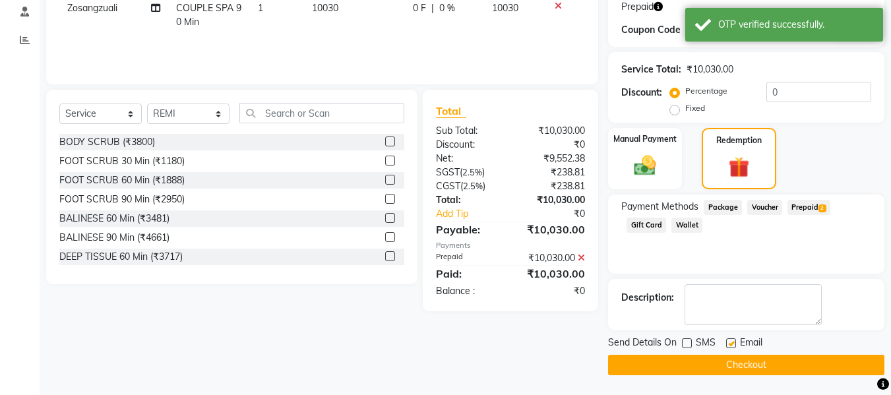
click at [728, 340] on input "checkbox" at bounding box center [730, 344] width 9 height 9
checkbox input "false"
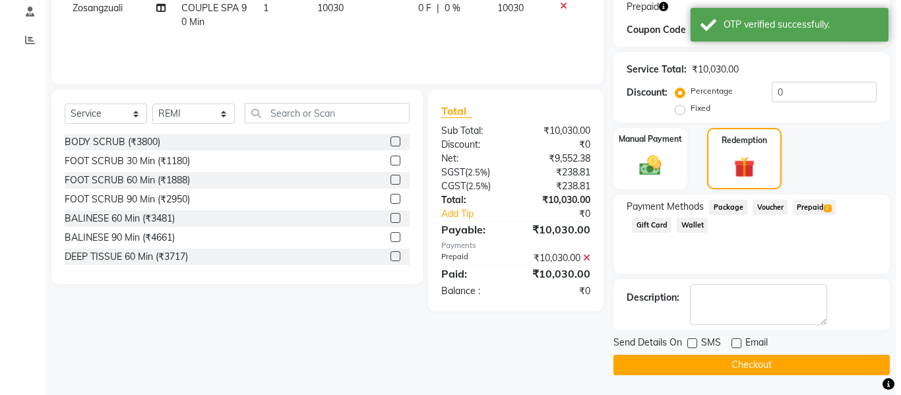
scroll to position [0, 0]
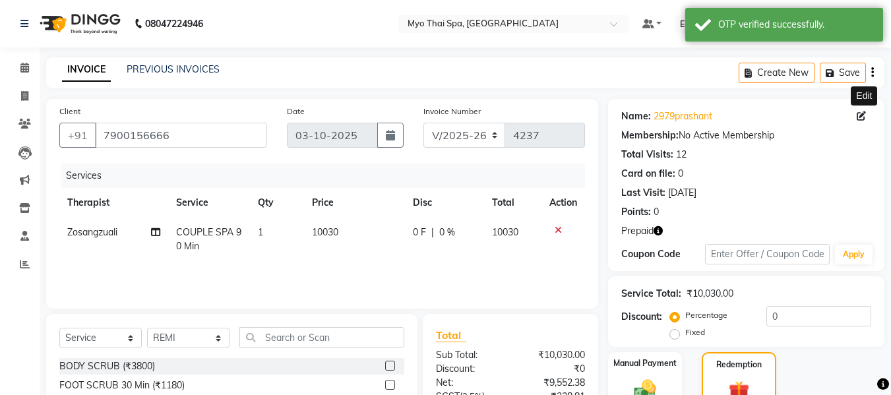
click at [858, 117] on icon at bounding box center [861, 116] width 9 height 9
select select "22"
select select "male"
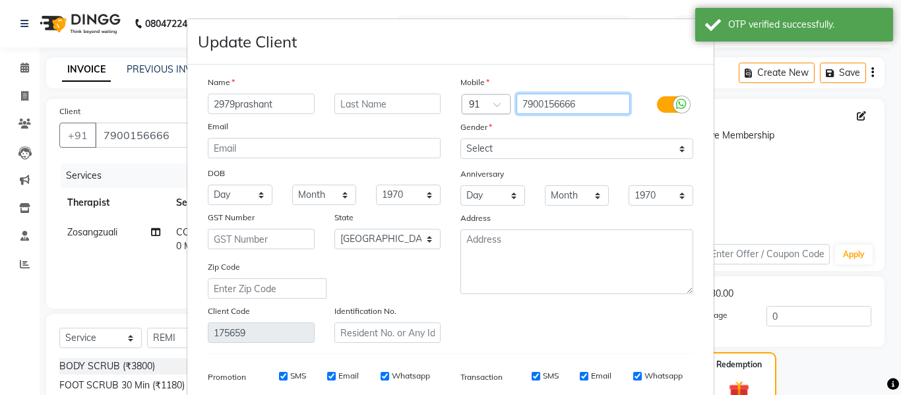
drag, startPoint x: 583, startPoint y: 107, endPoint x: 472, endPoint y: 100, distance: 111.1
click at [472, 100] on div "Country Code × 91 7900156666" at bounding box center [577, 104] width 253 height 21
paste input "9821432513"
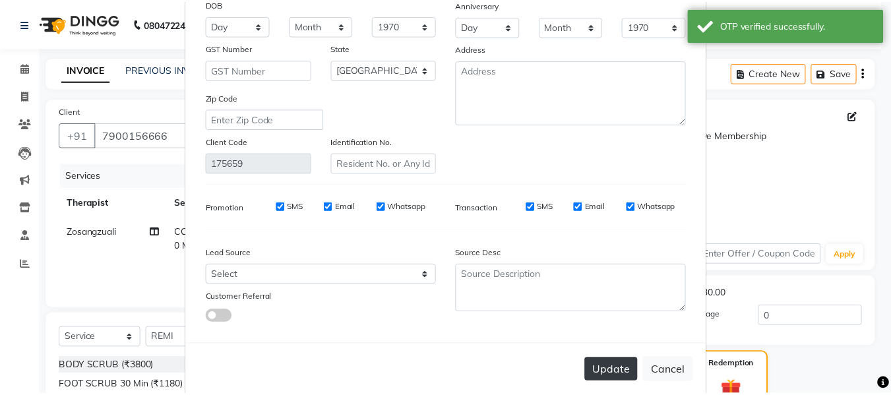
scroll to position [190, 0]
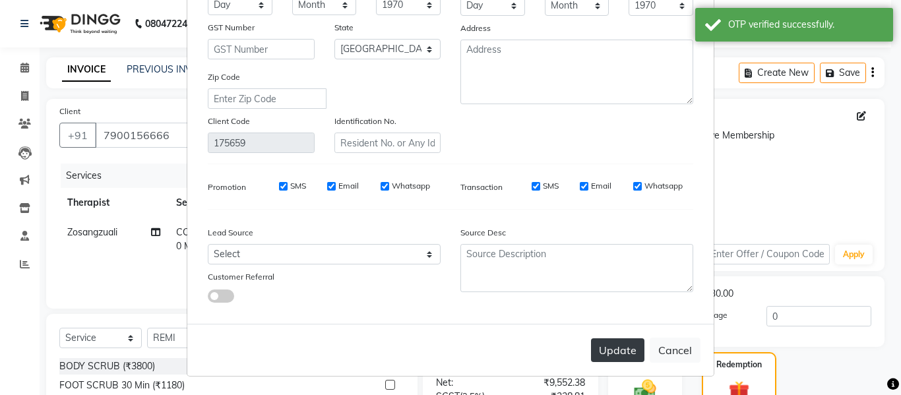
type input "9821432513"
click at [616, 346] on button "Update" at bounding box center [617, 350] width 53 height 24
type input "9821432513"
select select
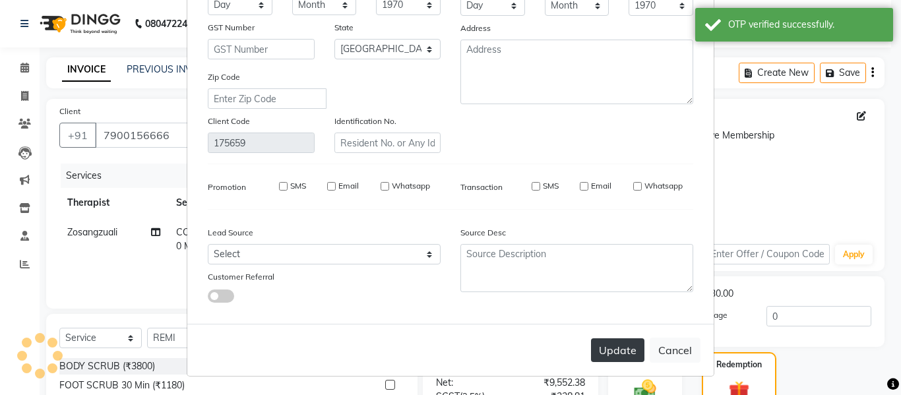
select select
select select "null"
select select
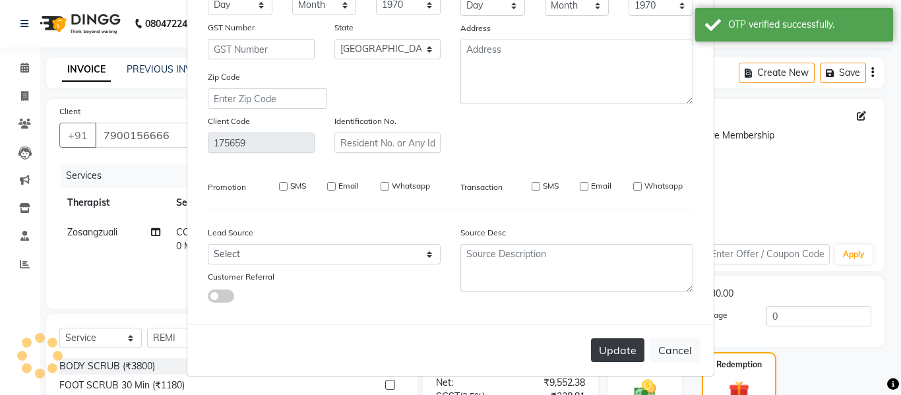
select select
checkbox input "false"
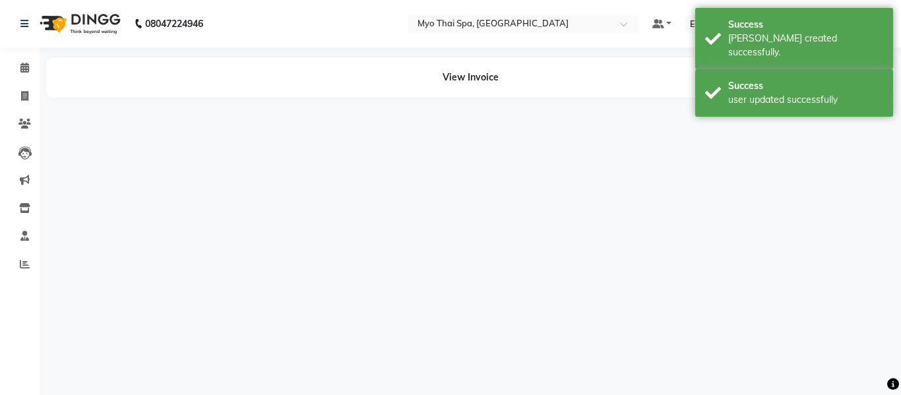
select select "35780"
select select "75781"
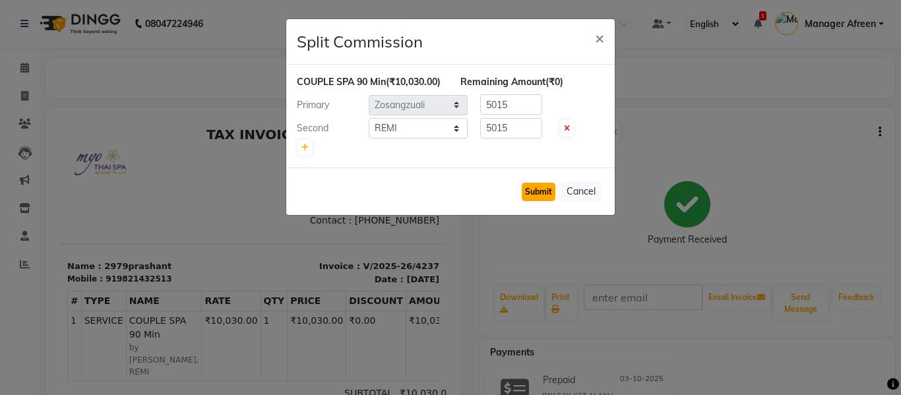
click at [532, 198] on button "Submit" at bounding box center [539, 192] width 34 height 18
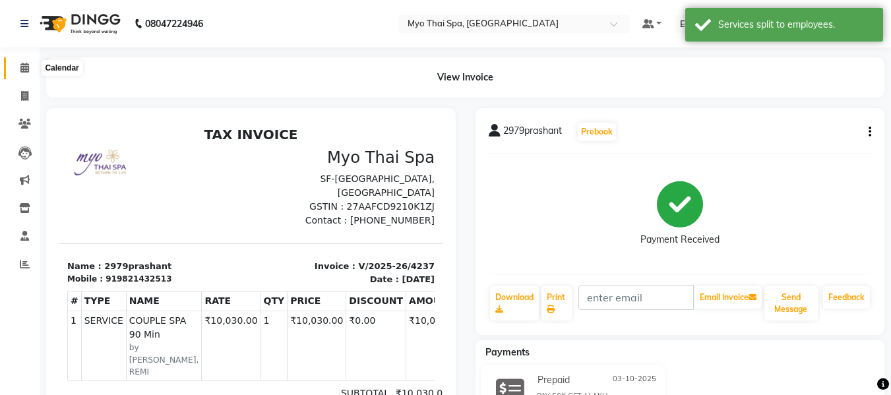
click at [26, 73] on span at bounding box center [24, 68] width 23 height 15
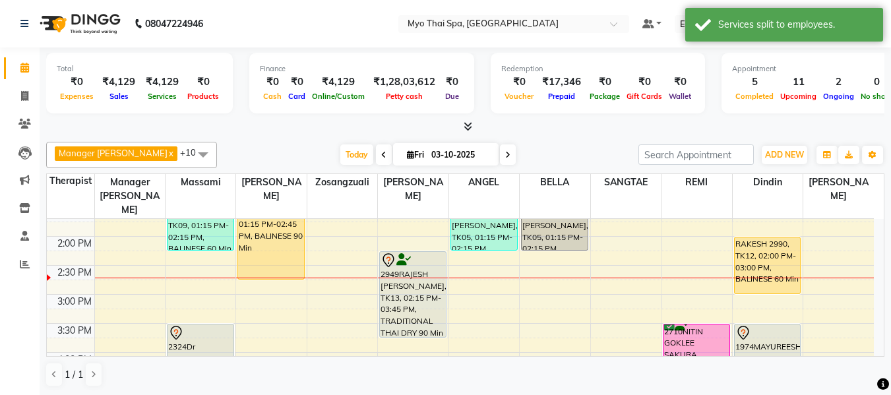
scroll to position [330, 0]
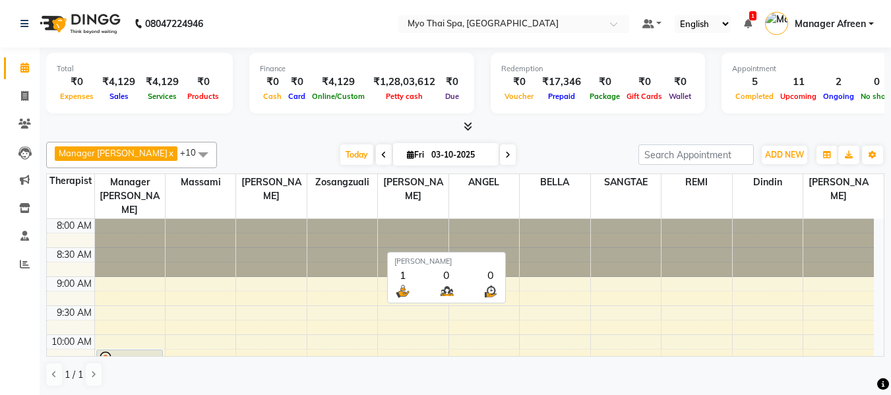
scroll to position [330, 0]
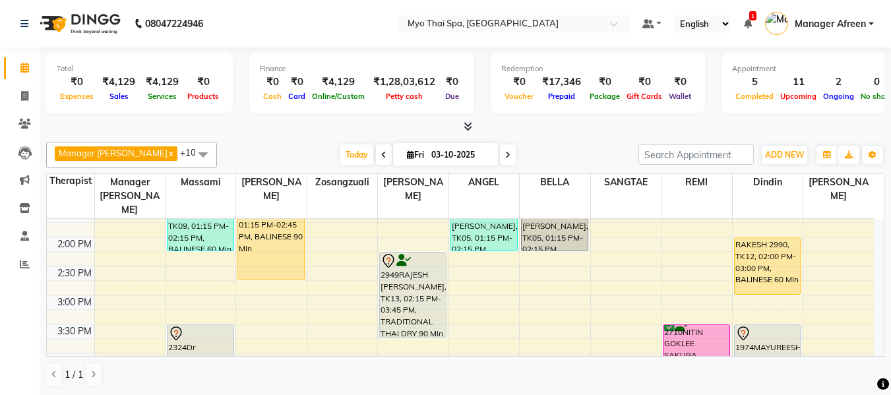
click at [409, 156] on span "Fri" at bounding box center [416, 155] width 24 height 10
select select "10"
select select "2025"
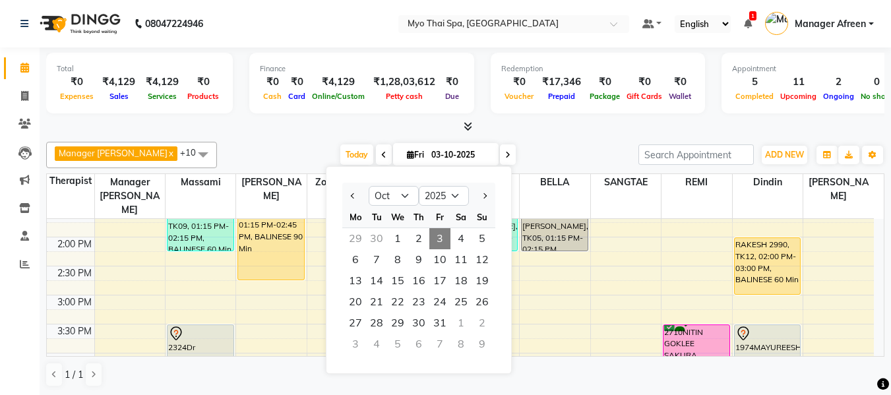
click at [404, 155] on span "Fri" at bounding box center [416, 155] width 24 height 10
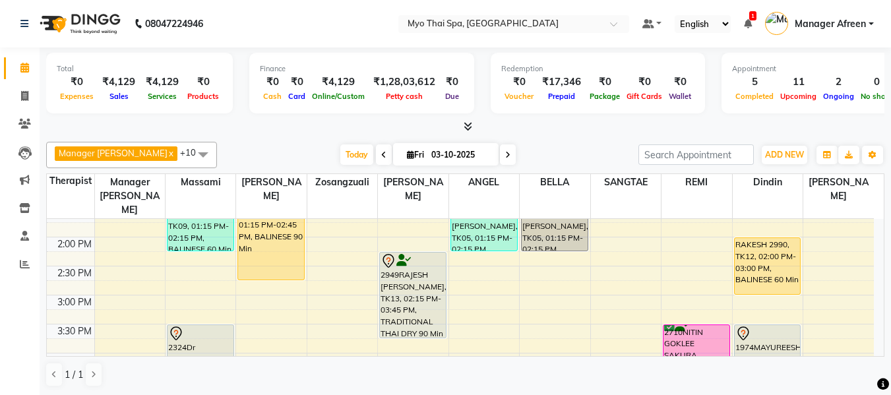
click at [404, 155] on span "Fri" at bounding box center [416, 155] width 24 height 10
select select "10"
select select "2025"
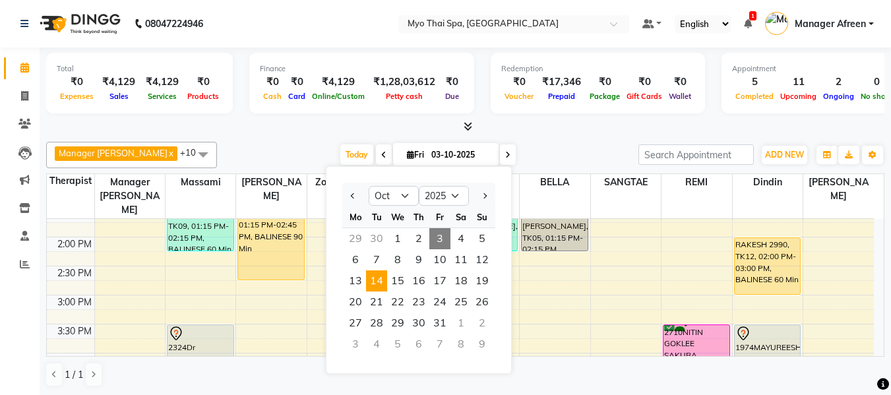
click at [381, 285] on span "14" at bounding box center [376, 281] width 21 height 21
type input "14-10-2025"
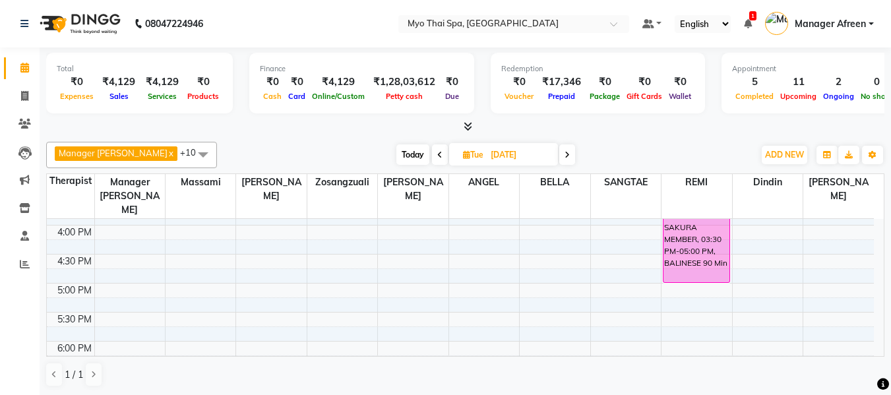
scroll to position [457, 0]
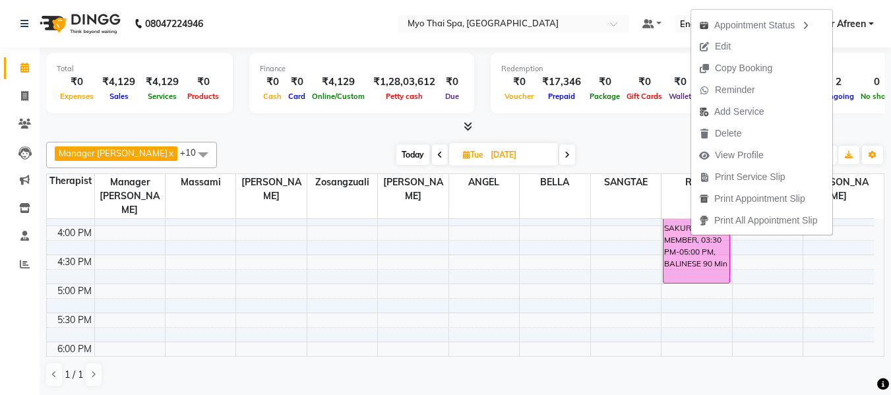
drag, startPoint x: 718, startPoint y: 42, endPoint x: 718, endPoint y: 65, distance: 23.1
click at [718, 42] on span "Edit" at bounding box center [723, 47] width 16 height 14
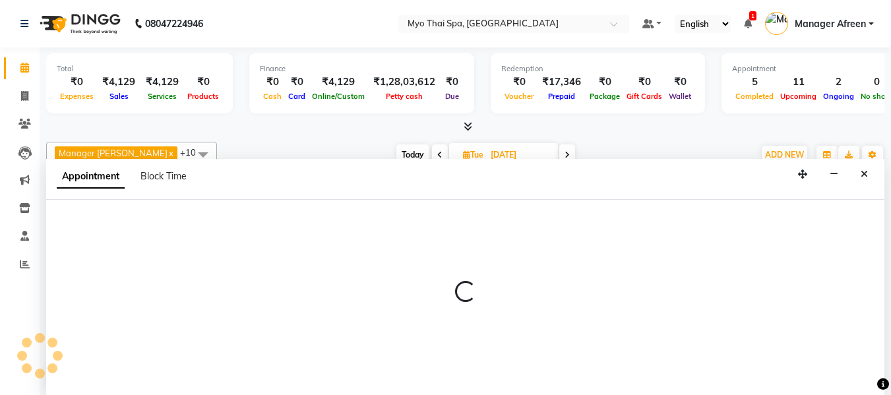
scroll to position [1, 0]
select select "tentative"
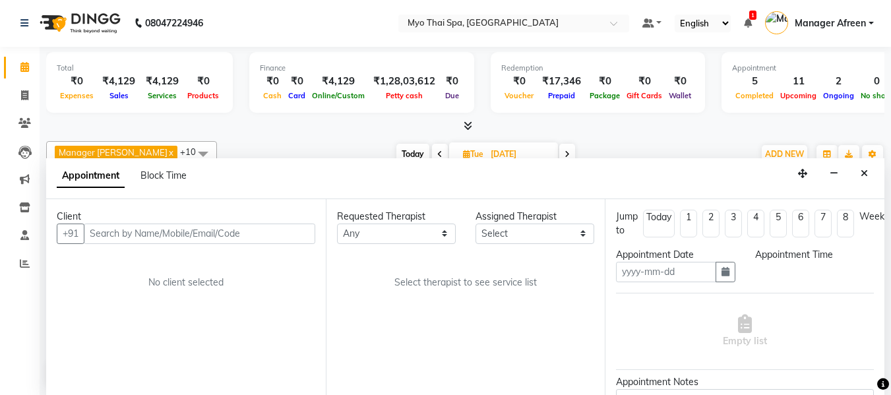
type input "14-10-2025"
select select "confirm booking"
select select "930"
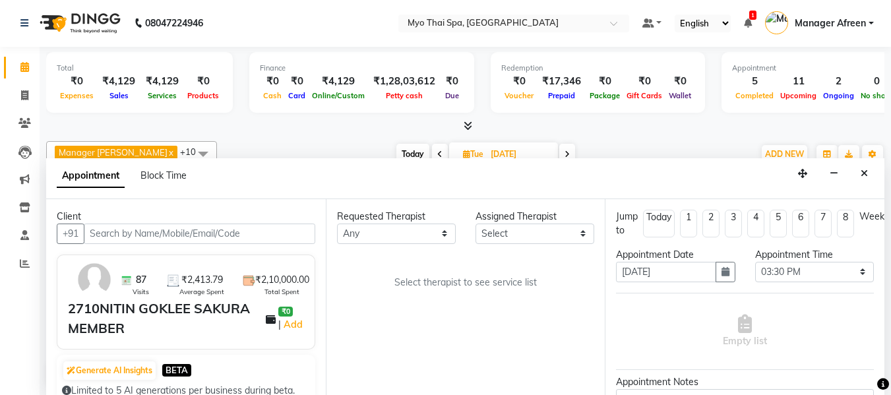
select select "75781"
select select "1605"
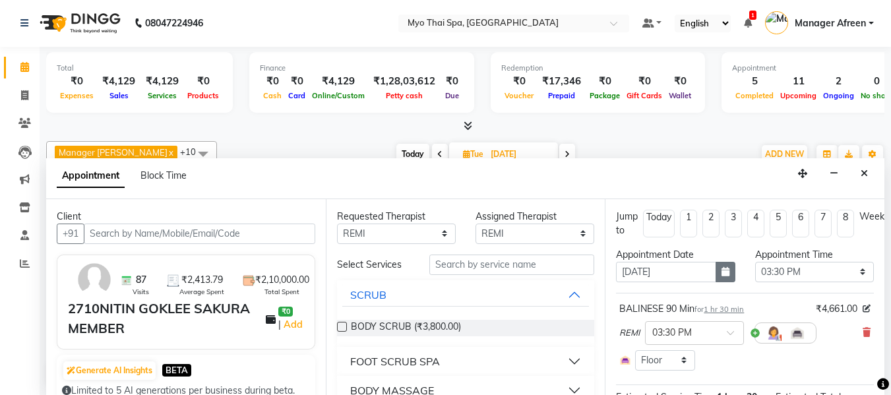
click at [716, 274] on button "button" at bounding box center [726, 272] width 20 height 20
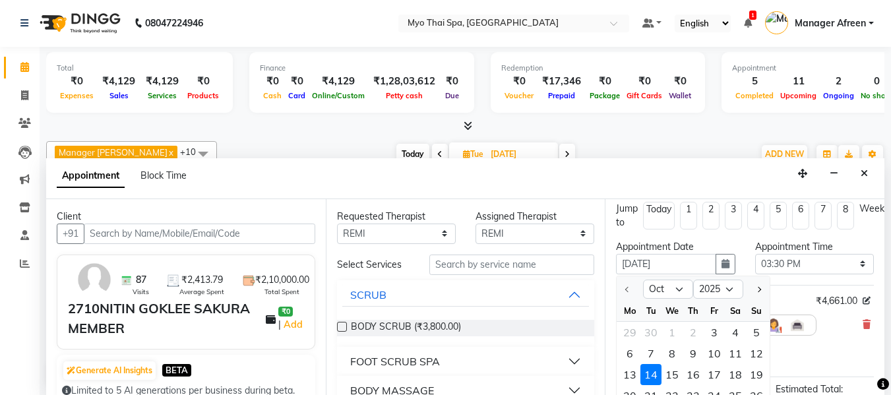
drag, startPoint x: 695, startPoint y: 373, endPoint x: 709, endPoint y: 359, distance: 20.1
click at [695, 373] on div "16" at bounding box center [693, 374] width 21 height 21
type input "16-10-2025"
select select "930"
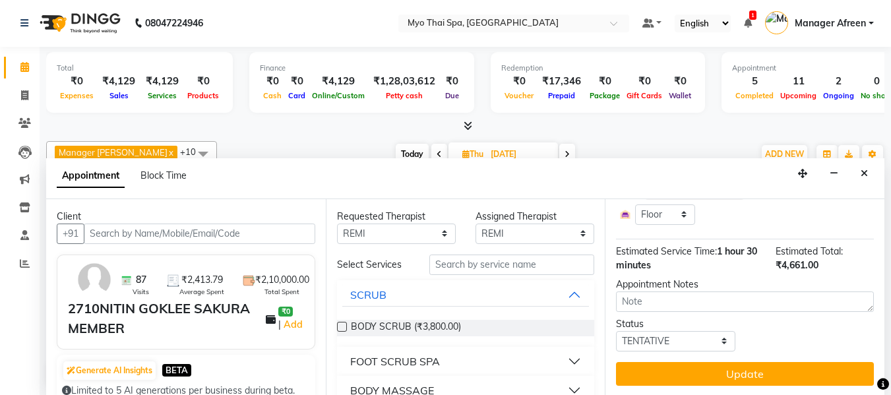
scroll to position [157, 0]
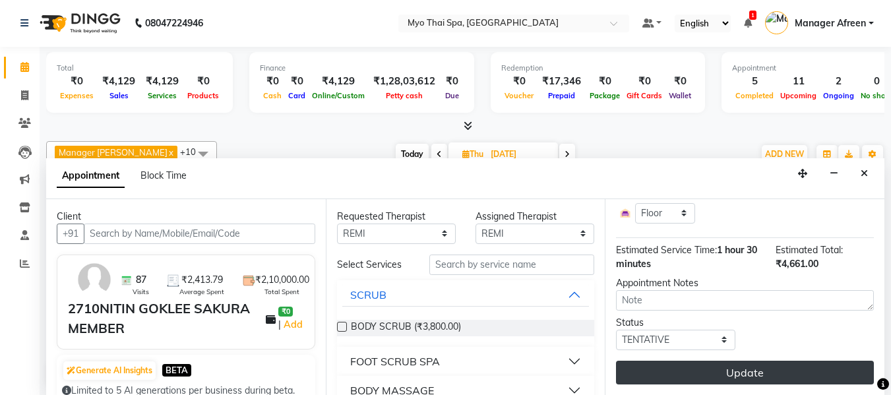
click at [710, 362] on button "Update" at bounding box center [745, 373] width 258 height 24
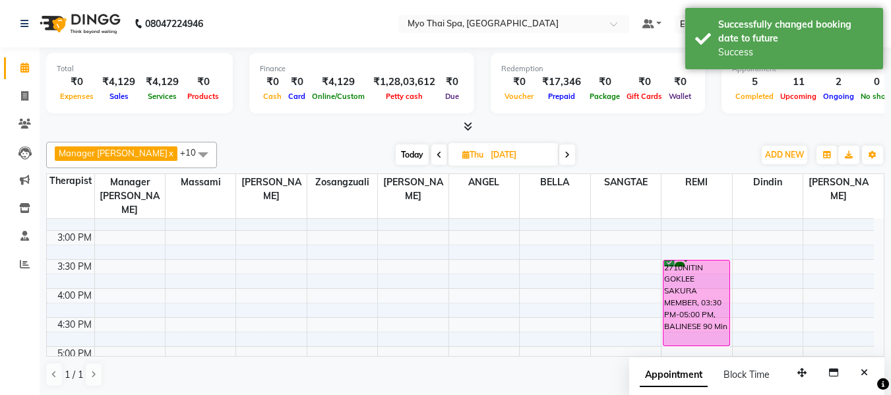
scroll to position [389, 0]
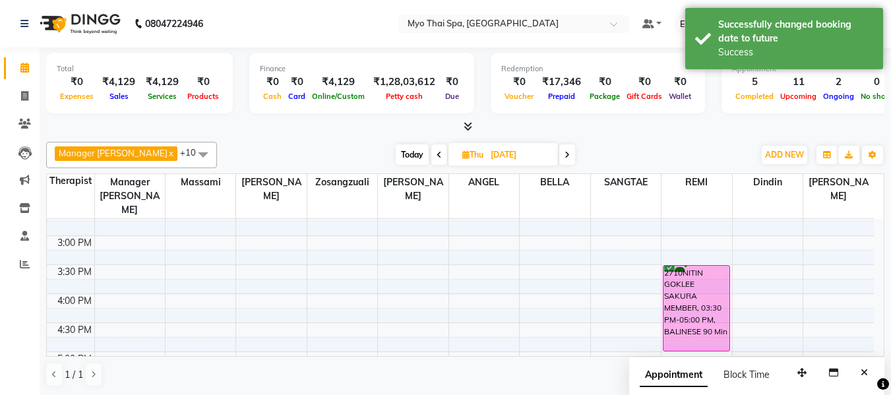
click at [403, 154] on span "Today" at bounding box center [412, 155] width 33 height 20
type input "03-10-2025"
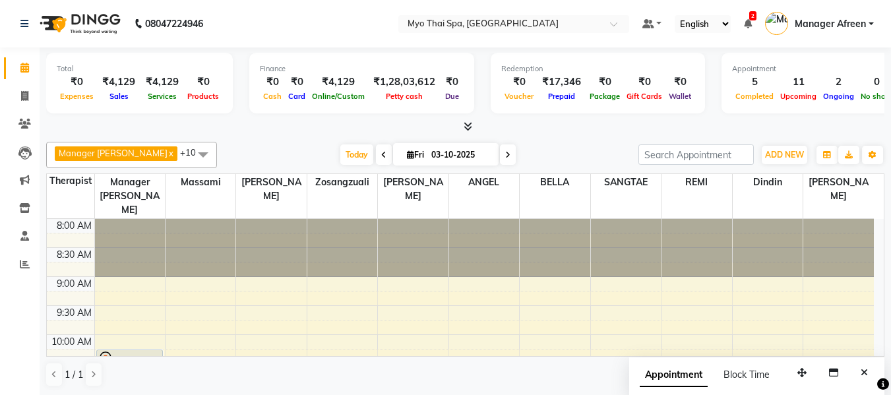
scroll to position [523, 0]
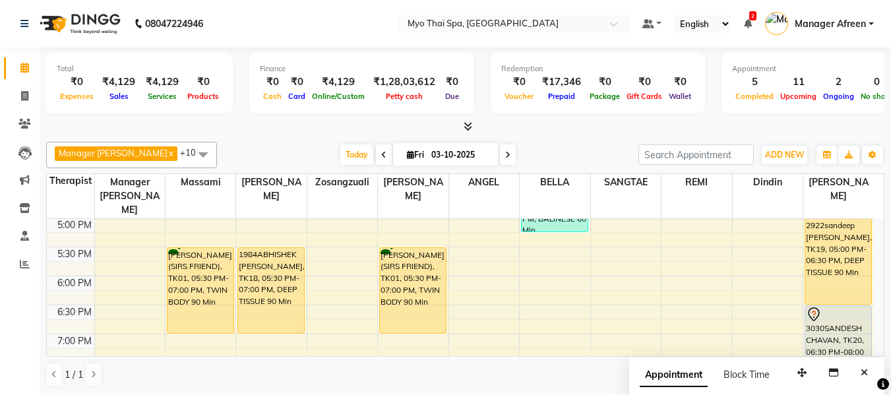
click at [500, 148] on span at bounding box center [508, 155] width 16 height 20
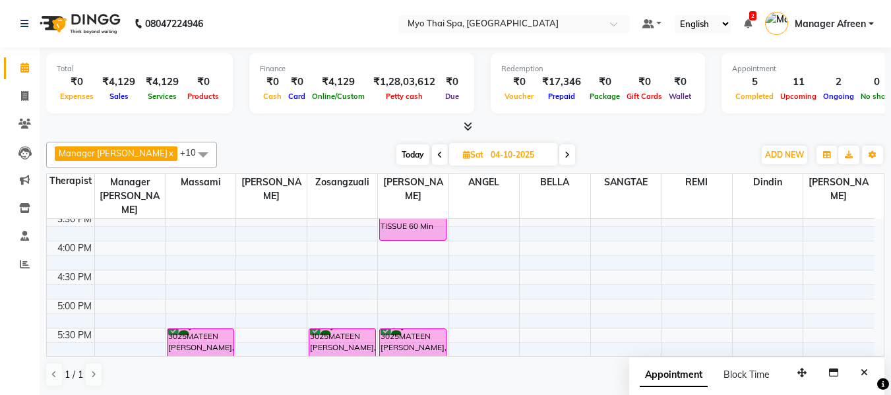
scroll to position [441, 0]
click at [560, 152] on span at bounding box center [568, 155] width 16 height 20
type input "05-10-2025"
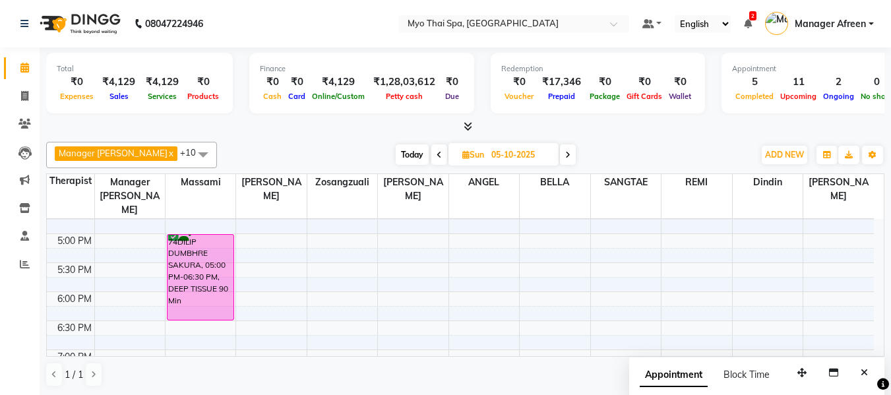
scroll to position [573, 0]
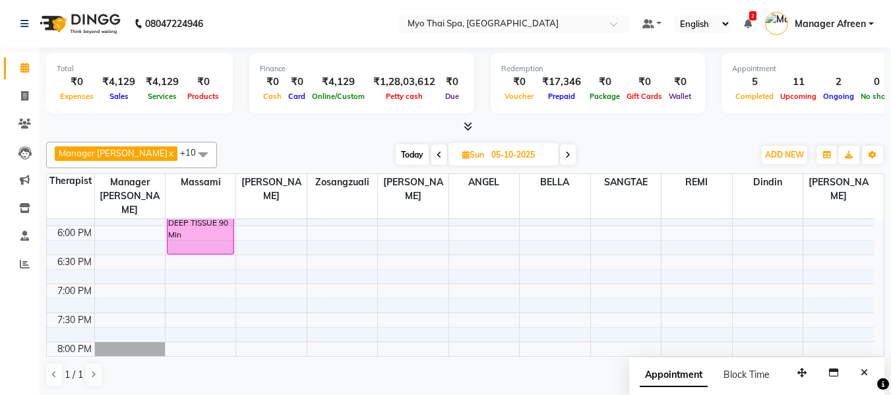
click at [280, 268] on div "8:00 AM 8:30 AM 9:00 AM 9:30 AM 10:00 AM 10:30 AM 11:00 AM 11:30 AM 12:00 PM 12…" at bounding box center [460, 81] width 827 height 870
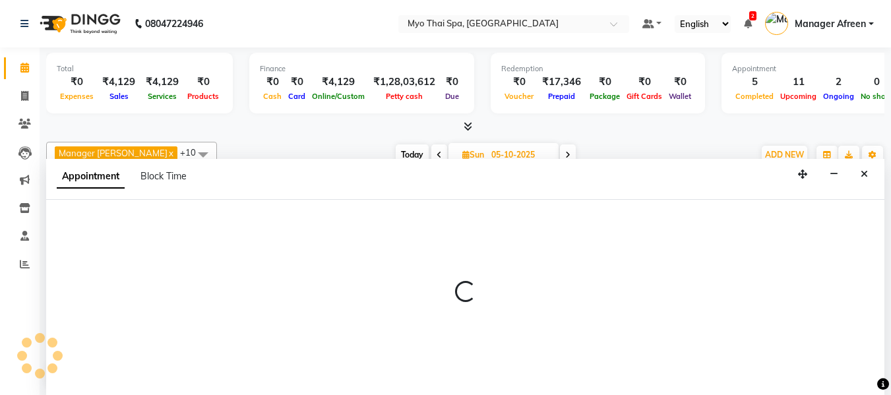
select select "35779"
select select "1125"
select select "tentative"
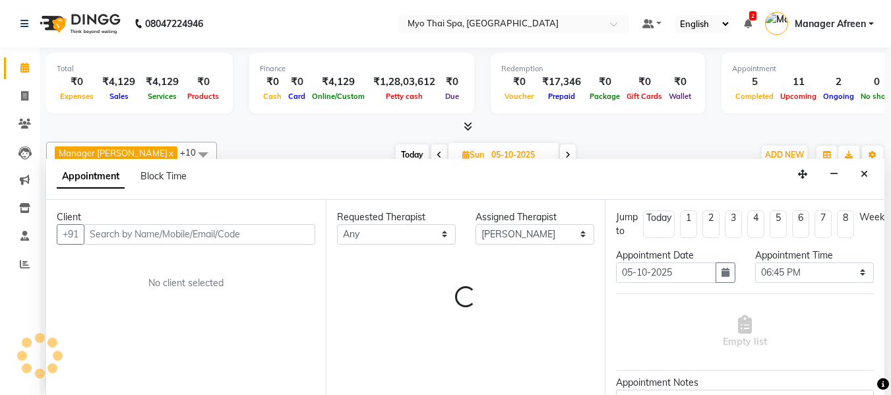
scroll to position [1, 0]
click at [212, 237] on input "text" at bounding box center [200, 234] width 232 height 20
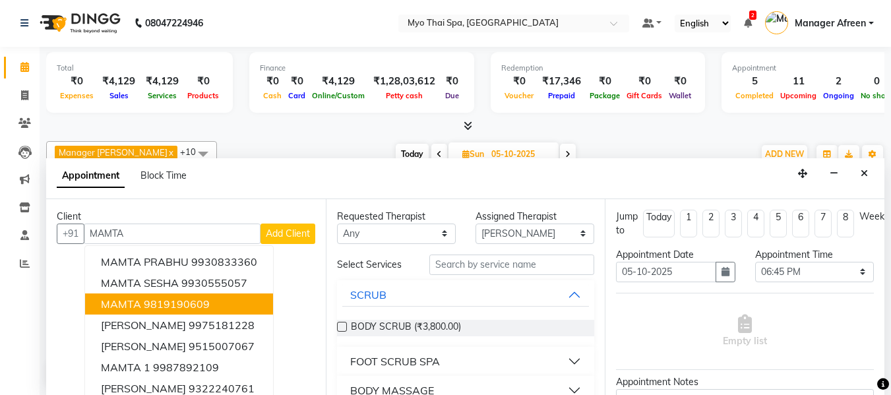
scroll to position [73, 0]
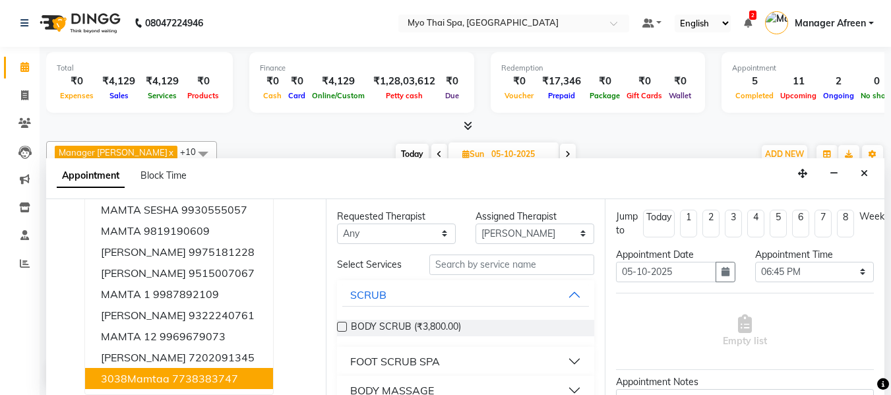
click at [226, 379] on ngb-highlight "7738383747" at bounding box center [205, 378] width 66 height 13
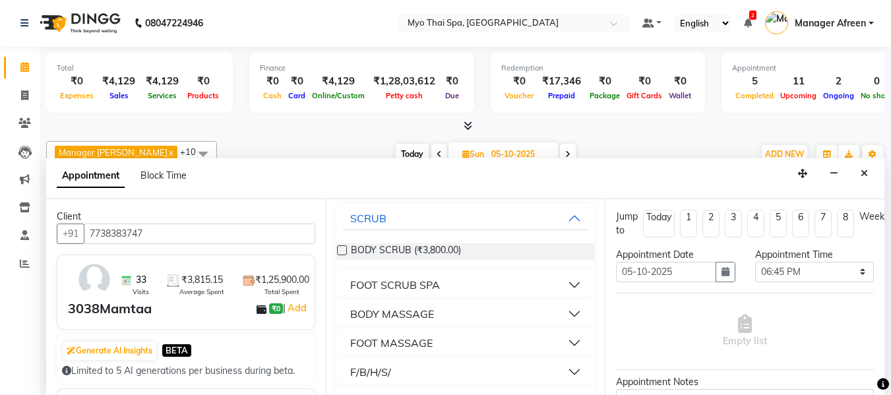
scroll to position [132, 0]
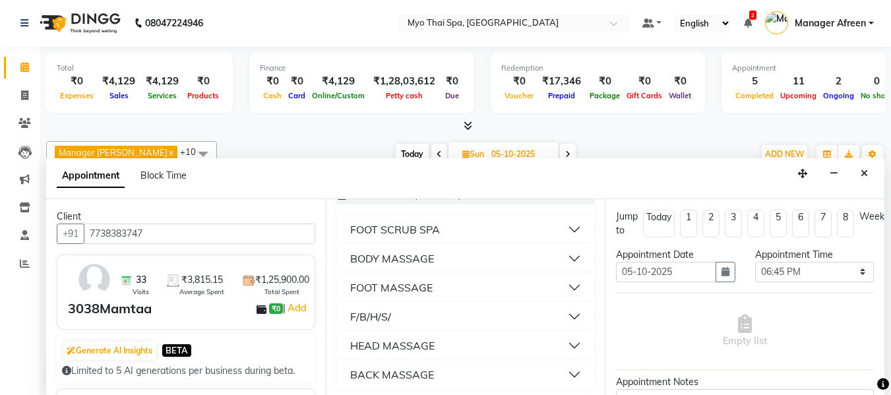
type input "7738383747"
click at [411, 262] on div "BODY MASSAGE" at bounding box center [392, 259] width 84 height 16
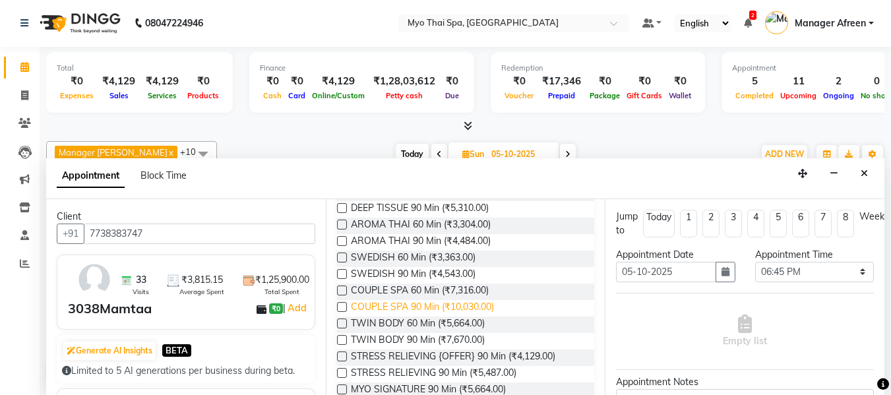
scroll to position [330, 0]
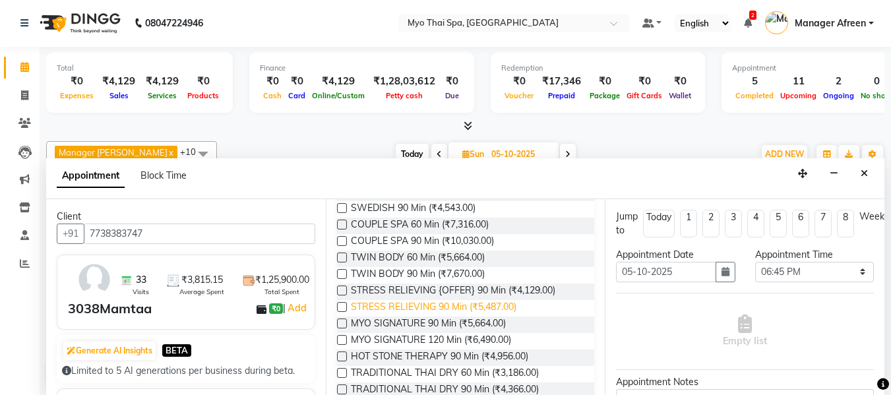
click at [456, 305] on span "STRESS RELIEVING 90 Min (₹5,487.00)" at bounding box center [434, 308] width 166 height 16
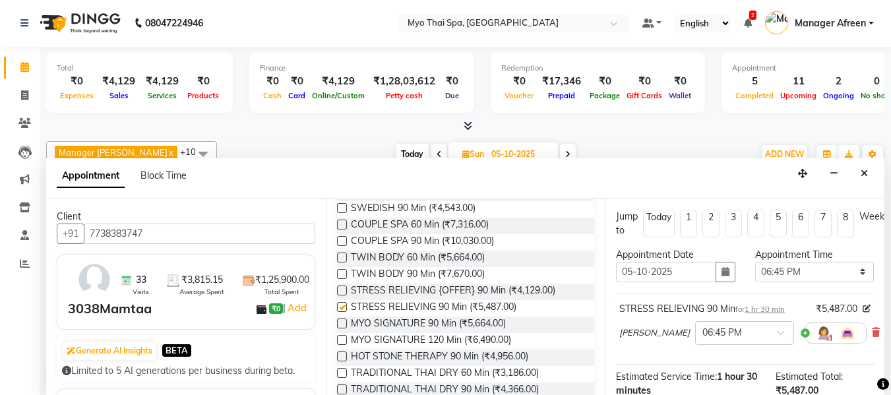
checkbox input "false"
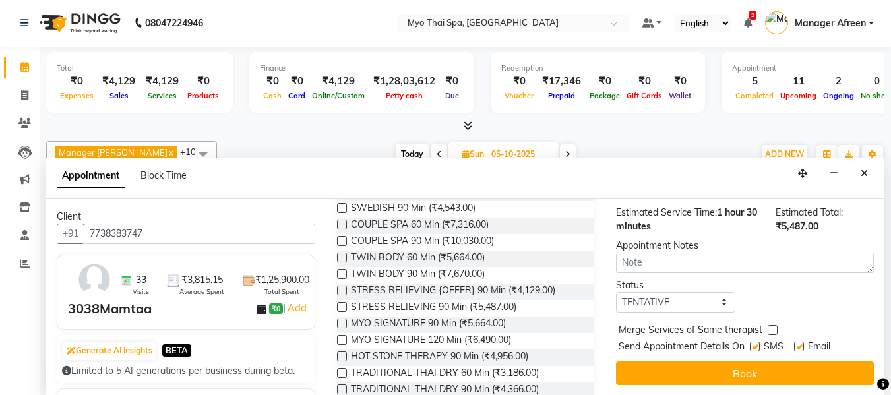
scroll to position [175, 0]
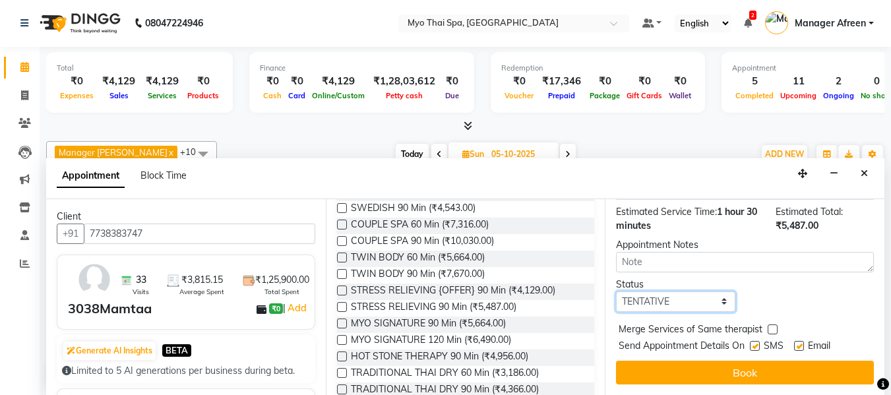
click at [674, 292] on select "Select TENTATIVE CONFIRM UPCOMING" at bounding box center [675, 302] width 119 height 20
select select "confirm booking"
click at [616, 292] on select "Select TENTATIVE CONFIRM UPCOMING" at bounding box center [675, 302] width 119 height 20
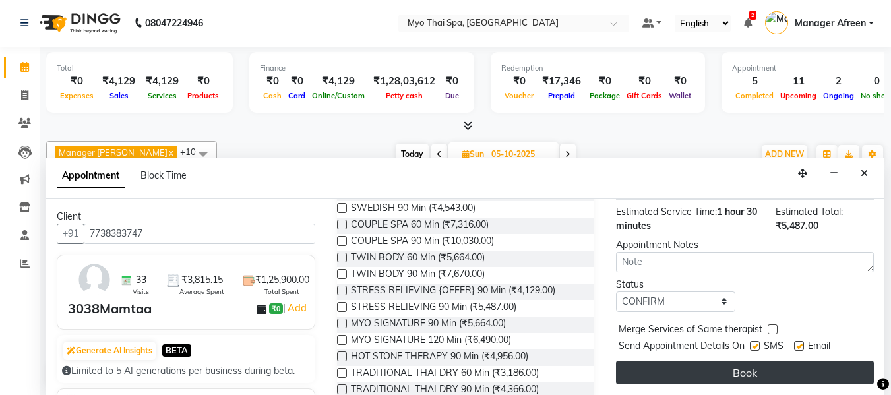
click at [697, 366] on button "Book" at bounding box center [745, 373] width 258 height 24
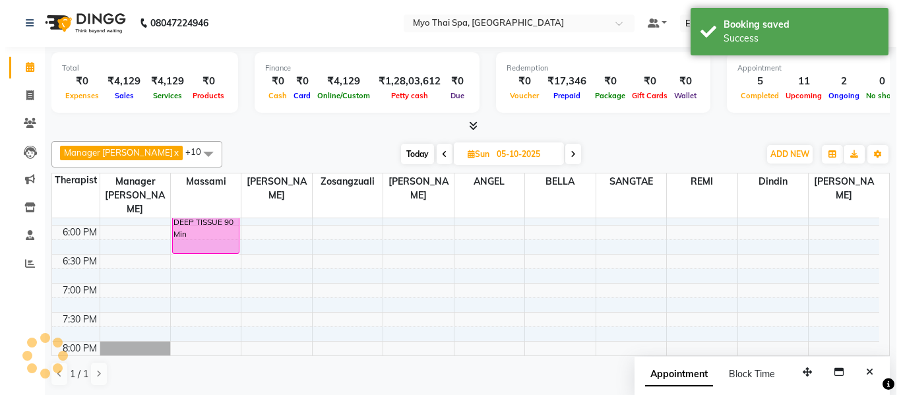
scroll to position [0, 0]
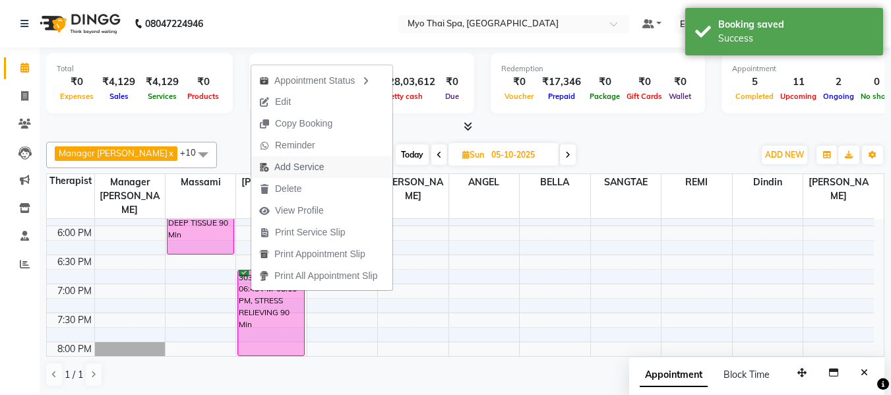
click at [295, 158] on span "Add Service" at bounding box center [291, 167] width 80 height 22
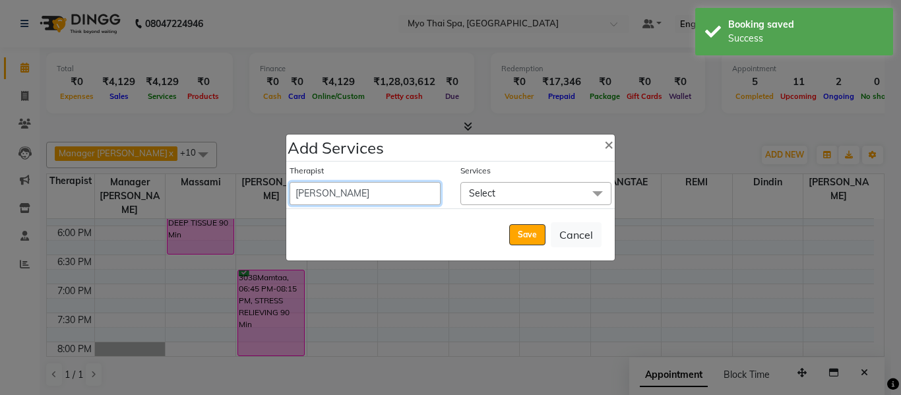
click at [393, 194] on select "[PERSON_NAME] [PERSON_NAME] [PERSON_NAME] Manager Afreen Manager [PERSON_NAME] …" at bounding box center [365, 193] width 151 height 23
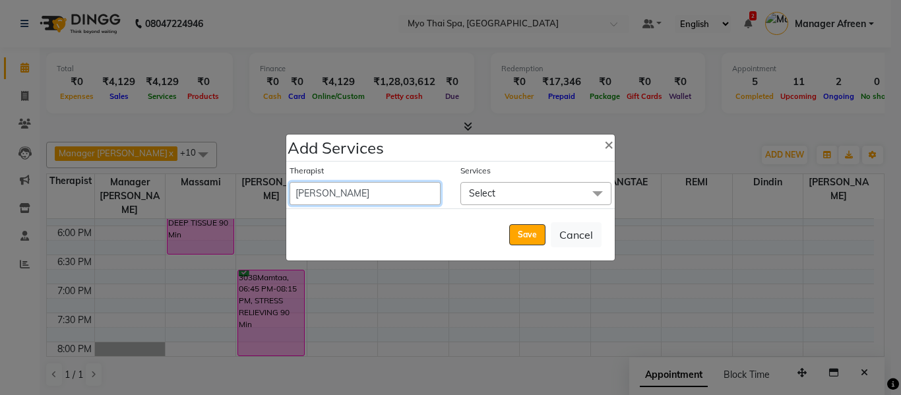
select select "75781"
click at [290, 182] on select "[PERSON_NAME] [PERSON_NAME] [PERSON_NAME] Manager Afreen Manager [PERSON_NAME] …" at bounding box center [365, 193] width 151 height 23
select select "1215"
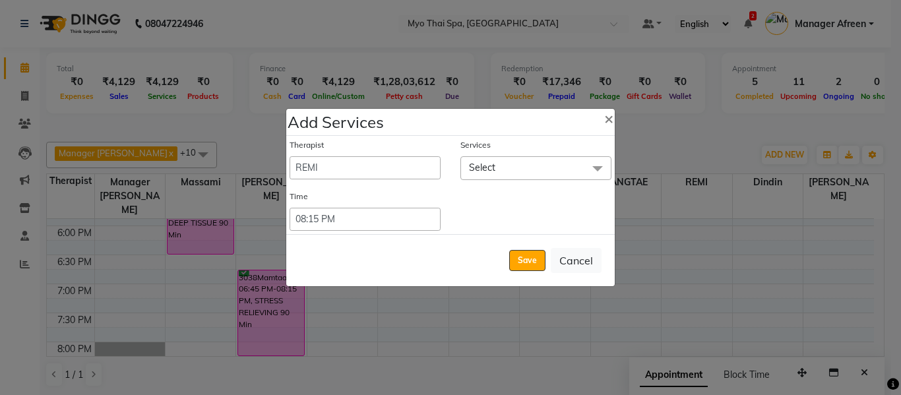
click at [471, 168] on span "Select" at bounding box center [482, 168] width 26 height 12
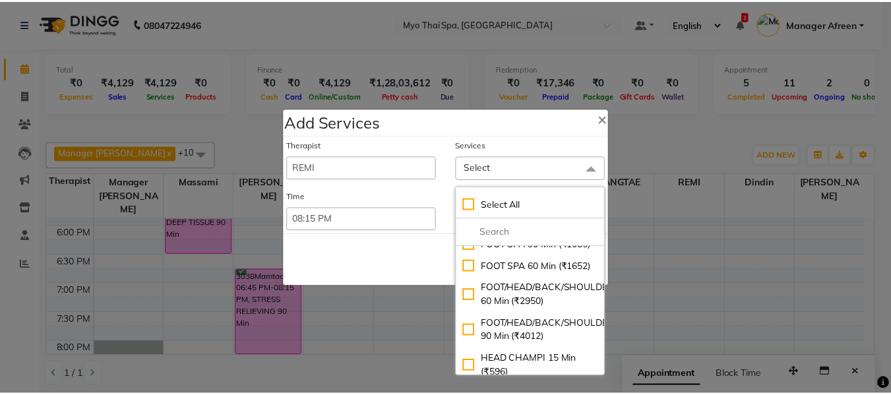
scroll to position [792, 0]
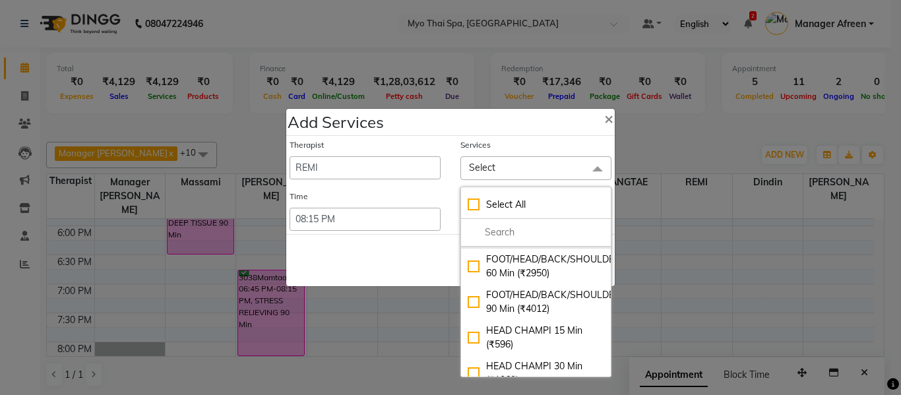
click at [543, 249] on li "FOOT SPA 60 Min (₹1652)" at bounding box center [536, 238] width 150 height 22
checkbox input "true"
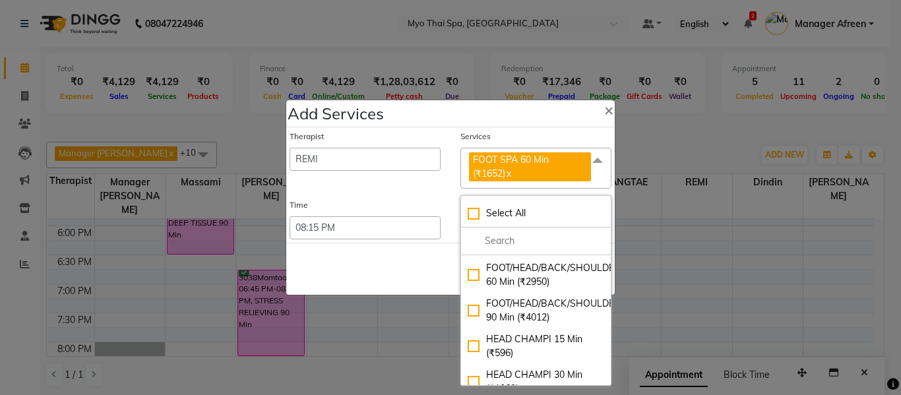
click at [404, 259] on div "Save Cancel" at bounding box center [450, 269] width 329 height 52
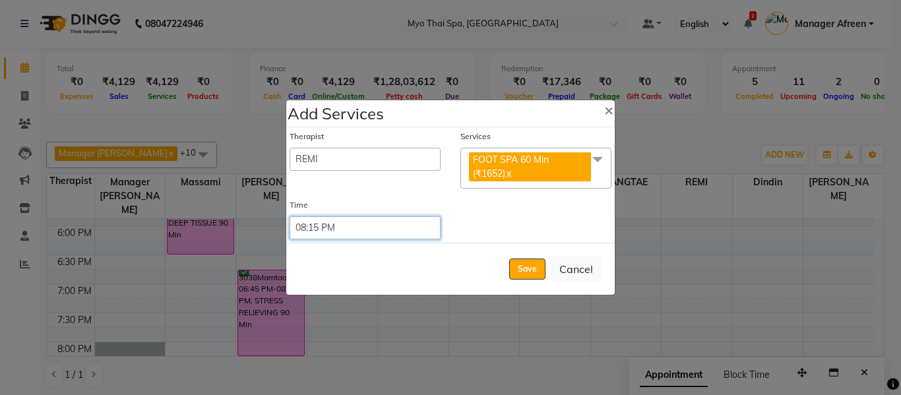
click at [393, 230] on select "Select 09:00 AM 09:15 AM 09:30 AM 09:45 AM 10:00 AM 10:15 AM 10:30 AM 10:45 AM …" at bounding box center [365, 227] width 151 height 23
click at [525, 265] on button "Save" at bounding box center [527, 269] width 36 height 21
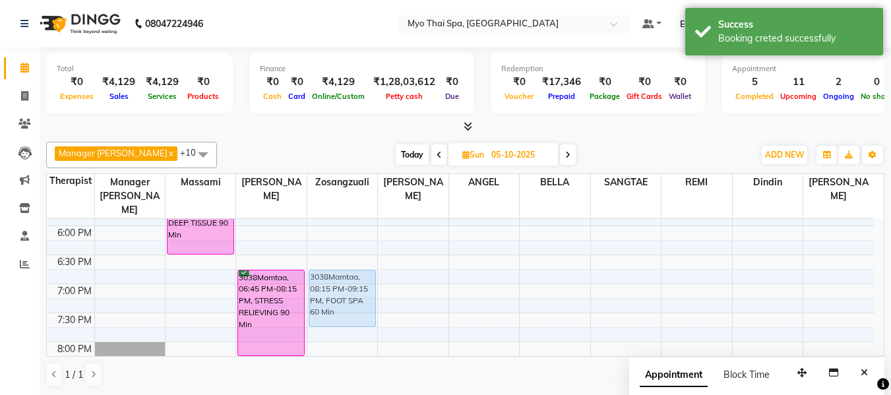
drag, startPoint x: 684, startPoint y: 346, endPoint x: 345, endPoint y: 263, distance: 349.2
click at [345, 263] on tr "2902chandan arora, 12:00 PM-01:00 PM, BALINESE 60 Min 74DILIP DUMBHRE SAKURA, 0…" at bounding box center [460, 81] width 827 height 870
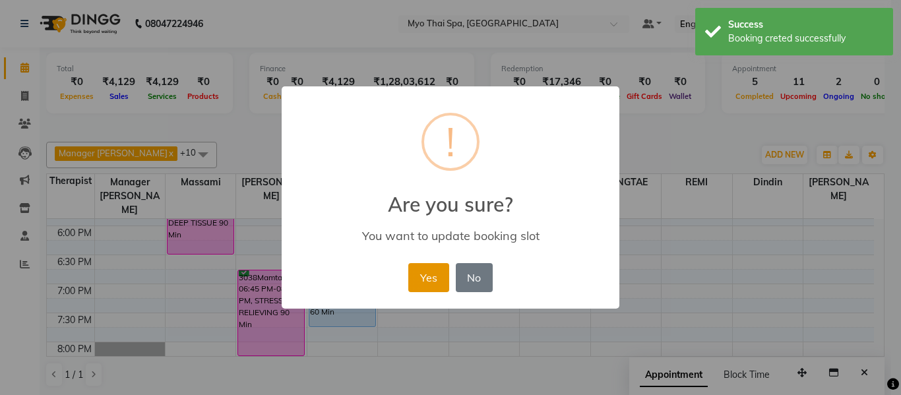
click at [434, 274] on button "Yes" at bounding box center [428, 277] width 40 height 29
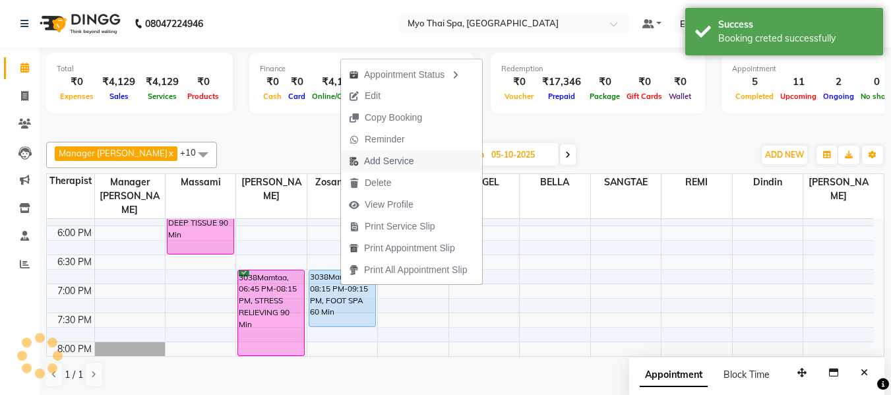
click at [391, 158] on span "Add Service" at bounding box center [388, 161] width 49 height 14
select select "35780"
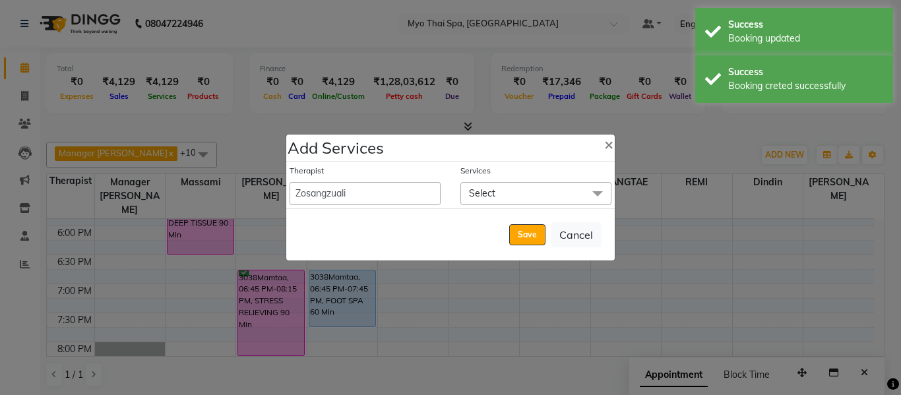
click at [510, 187] on span "Select" at bounding box center [536, 193] width 151 height 23
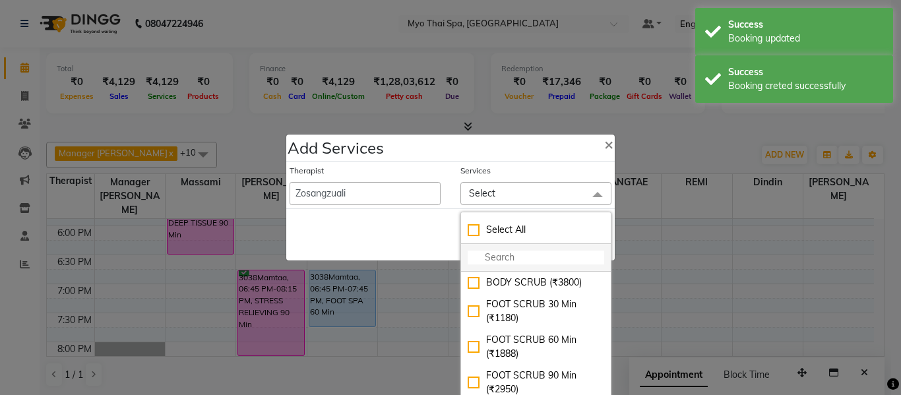
click at [492, 255] on input "multiselect-search" at bounding box center [536, 258] width 137 height 14
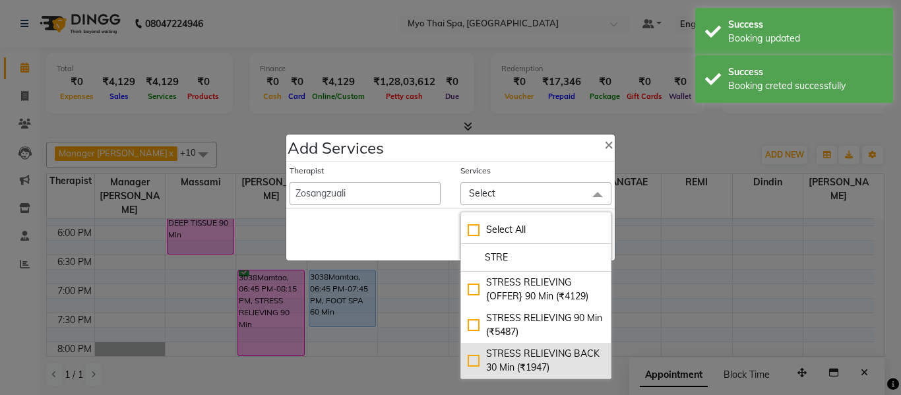
type input "STRE"
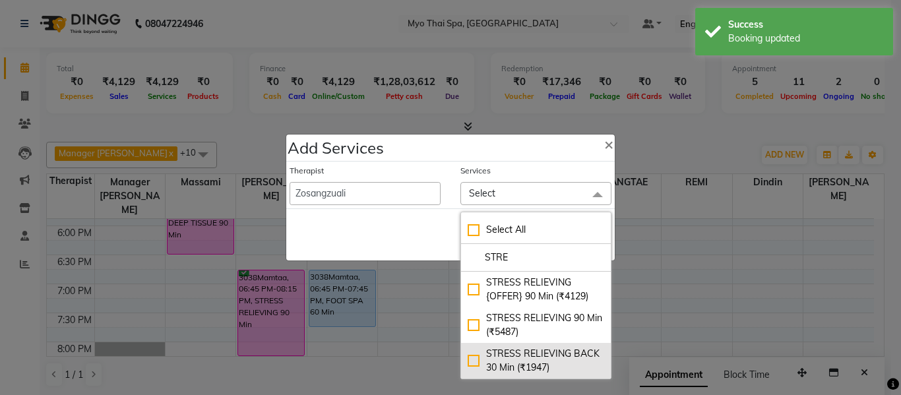
click at [542, 355] on div "STRESS RELIEVING BACK 30 Min (₹1947)" at bounding box center [536, 361] width 137 height 28
checkbox input "true"
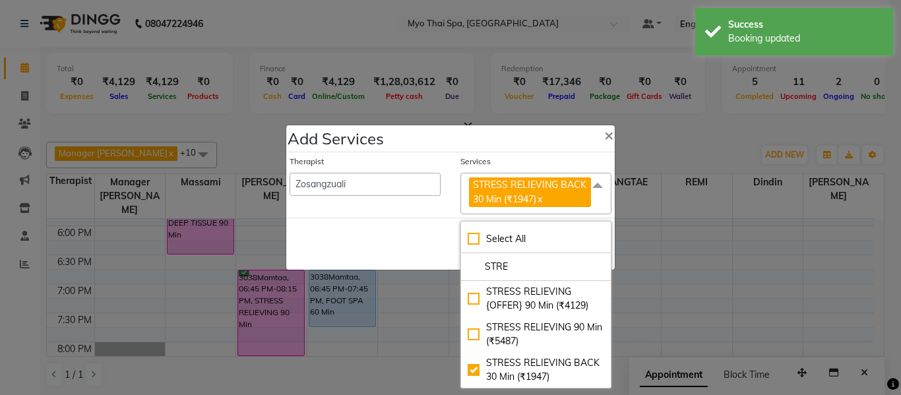
click at [455, 242] on div "Save Cancel" at bounding box center [450, 244] width 329 height 52
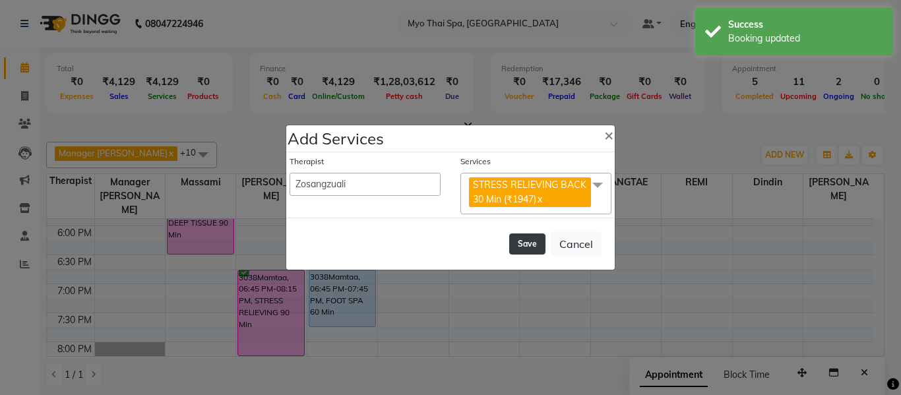
click at [525, 244] on button "Save" at bounding box center [527, 244] width 36 height 21
select select "70774"
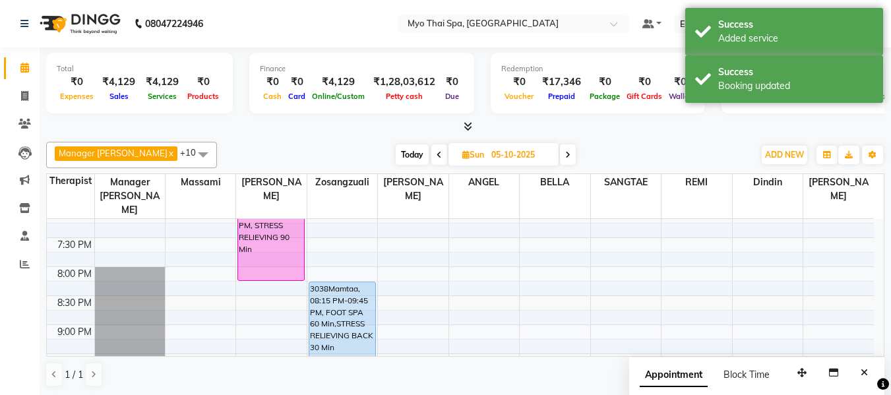
scroll to position [573, 0]
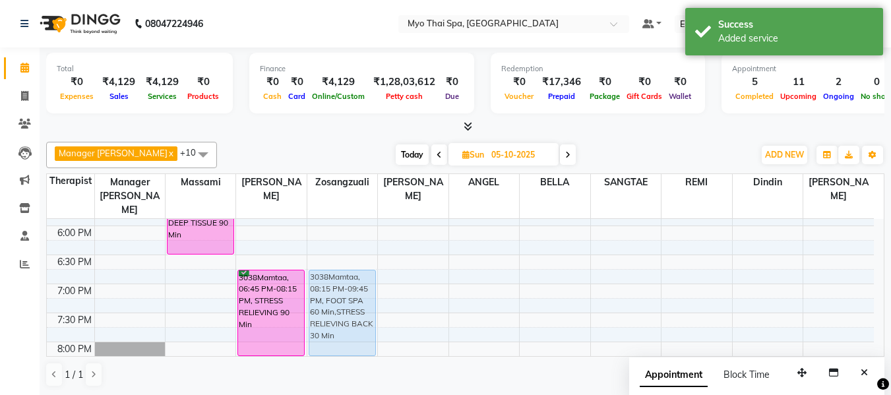
drag, startPoint x: 354, startPoint y: 348, endPoint x: 352, endPoint y: 265, distance: 83.8
click at [352, 265] on div "2570pallavi mehra, 11:30 AM-01:00 PM, BALINESE 90 Min 3038Mamtaa, 08:15 PM-09:4…" at bounding box center [342, 81] width 70 height 870
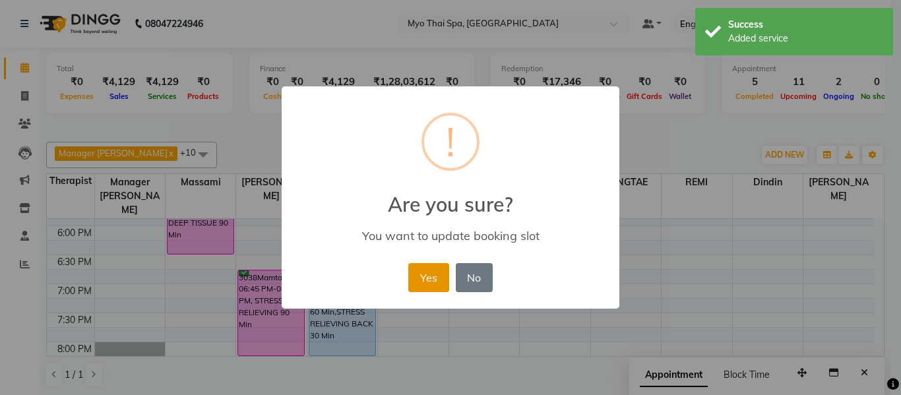
click at [430, 274] on button "Yes" at bounding box center [428, 277] width 40 height 29
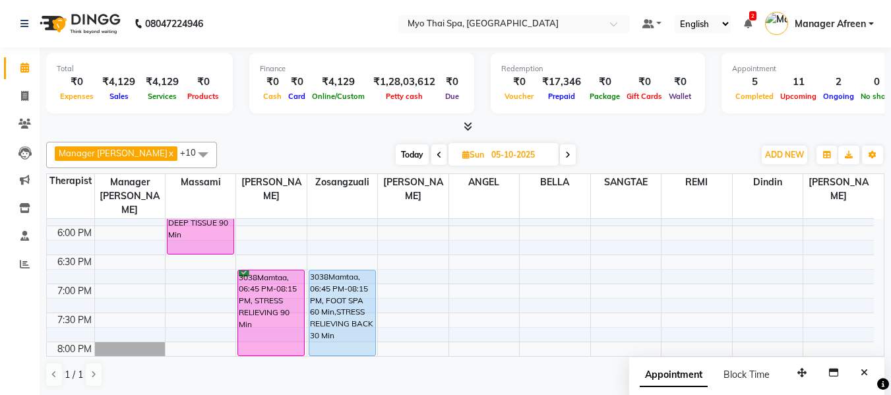
scroll to position [705, 0]
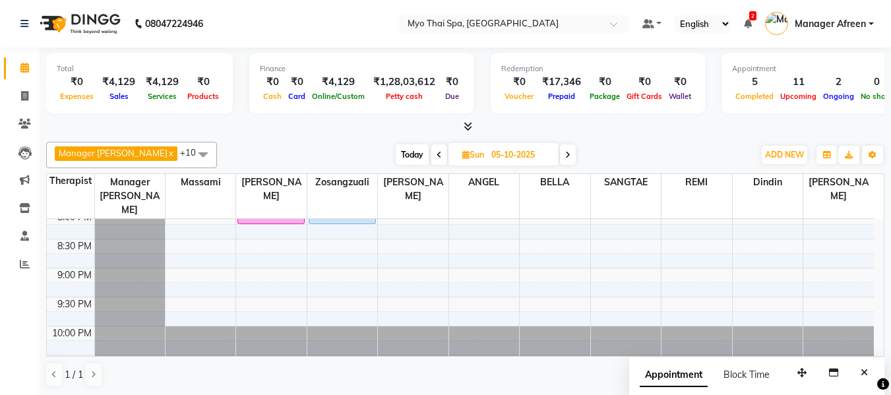
click at [432, 150] on span at bounding box center [440, 155] width 16 height 20
type input "04-10-2025"
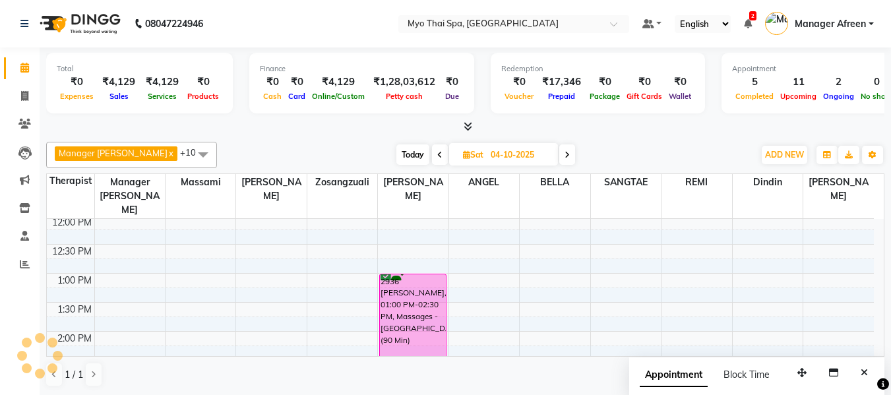
scroll to position [170, 0]
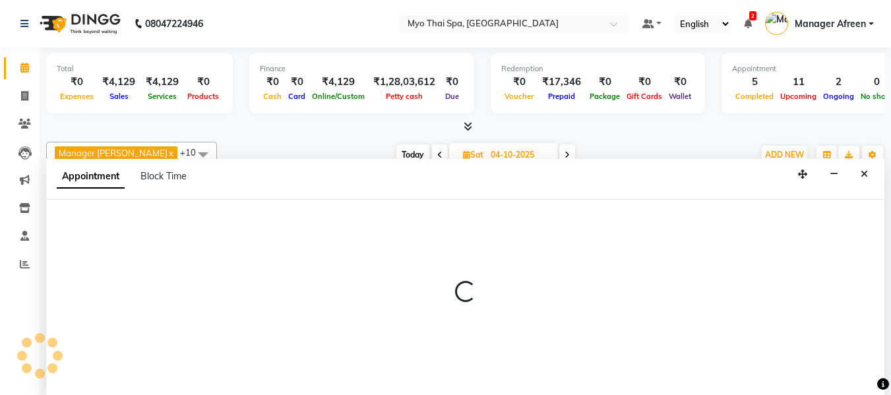
scroll to position [1, 0]
select select "30616"
select select "660"
select select "tentative"
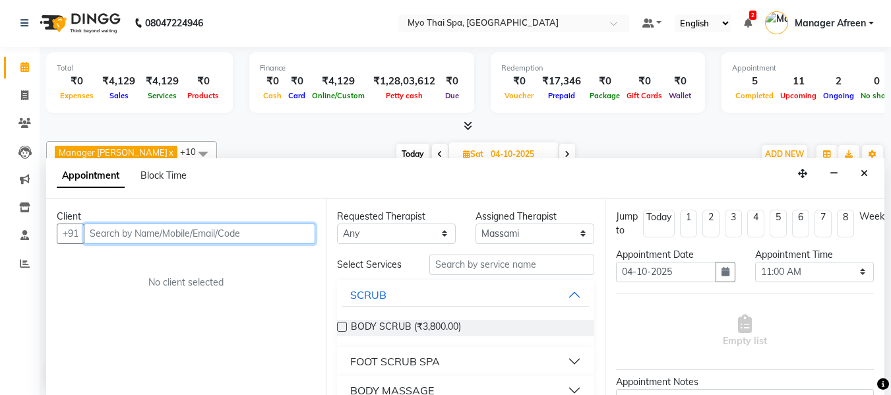
click at [282, 228] on input "text" at bounding box center [200, 234] width 232 height 20
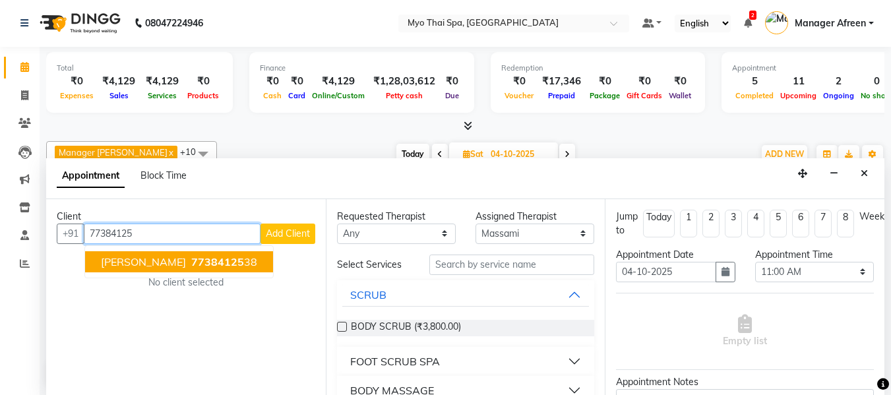
click at [240, 257] on ngb-highlight "77384125 38" at bounding box center [223, 261] width 69 height 13
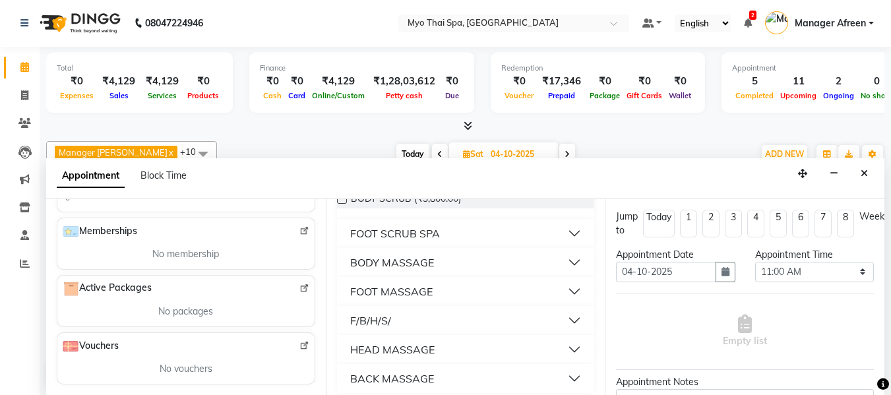
scroll to position [132, 0]
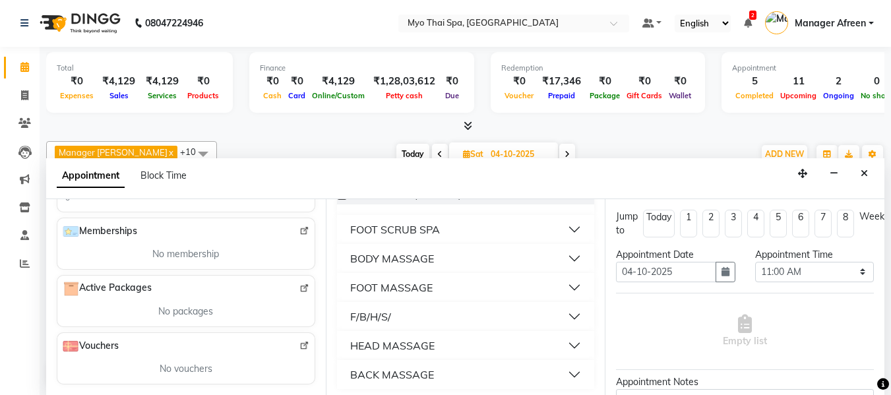
type input "7738412538"
click at [401, 261] on div "BODY MASSAGE" at bounding box center [392, 259] width 84 height 16
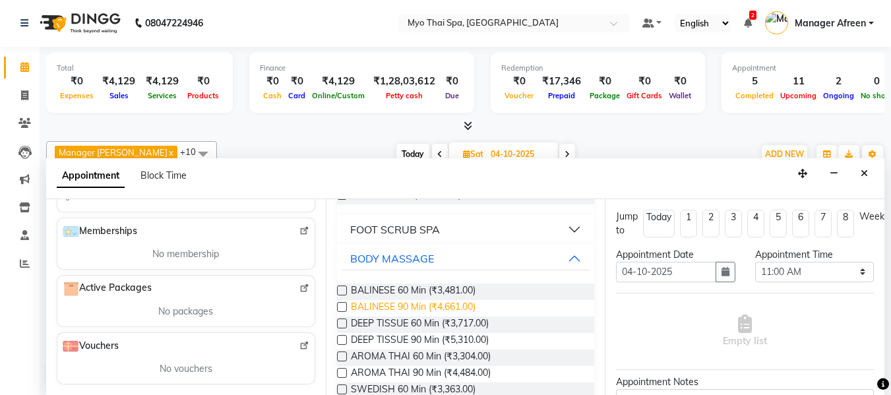
click at [437, 308] on span "BALINESE 90 Min (₹4,661.00)" at bounding box center [413, 308] width 125 height 16
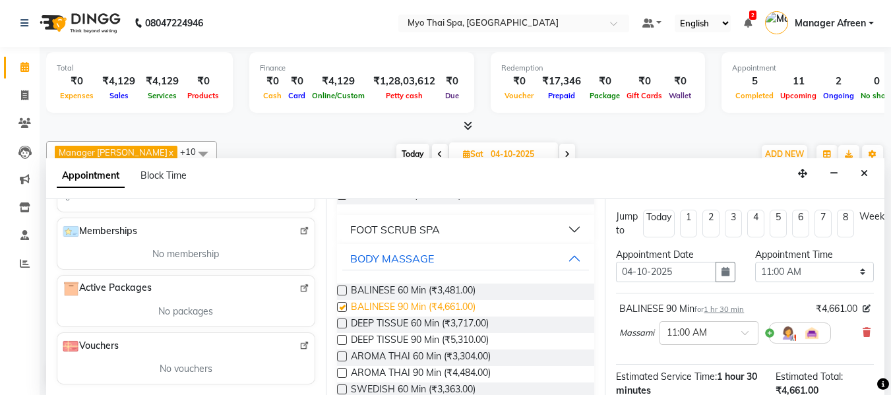
checkbox input "false"
click at [480, 336] on span "DEEP TISSUE 90 Min (₹5,310.00)" at bounding box center [420, 341] width 138 height 16
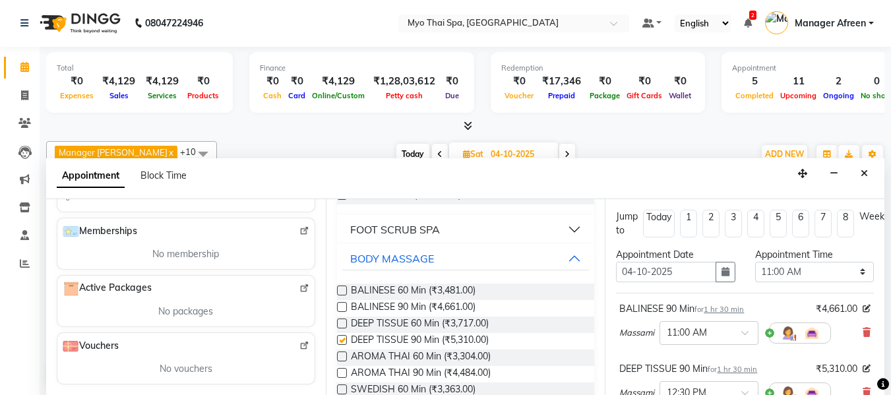
checkbox input "false"
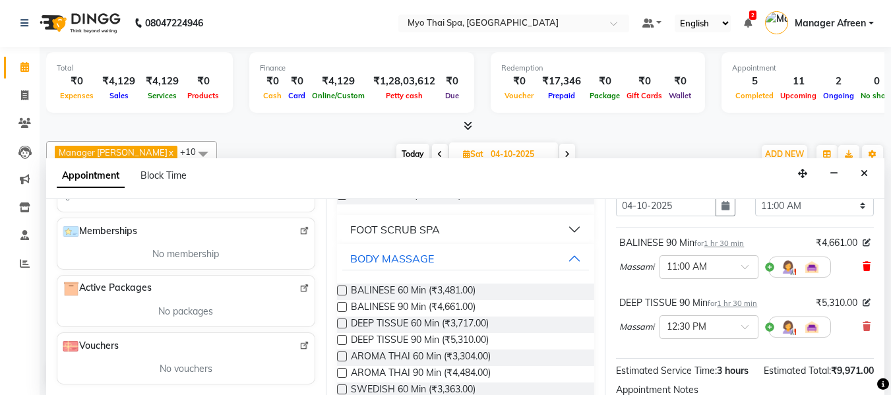
click at [863, 264] on icon at bounding box center [867, 266] width 8 height 9
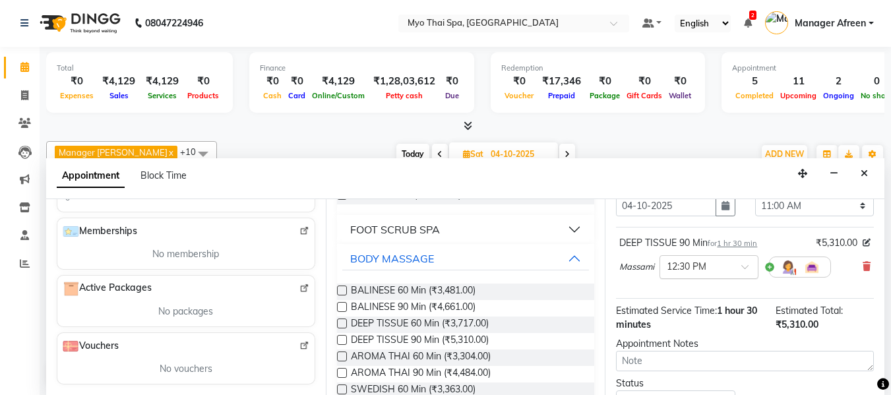
click at [692, 274] on div "× 12:30 PM" at bounding box center [687, 267] width 40 height 14
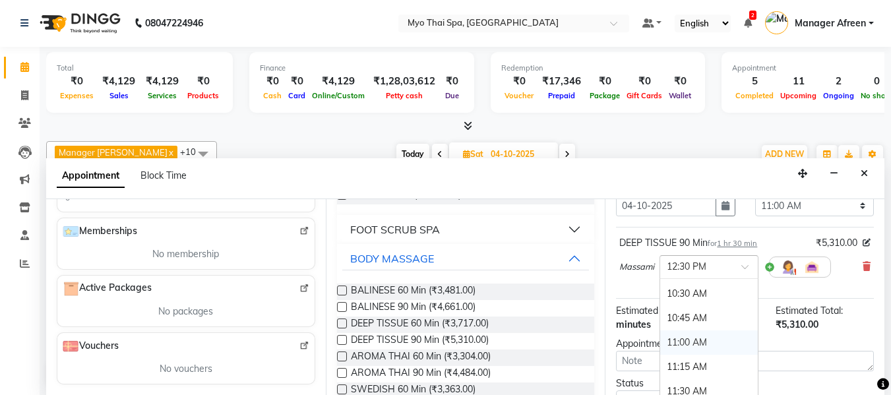
click at [695, 338] on div "11:00 AM" at bounding box center [709, 343] width 98 height 24
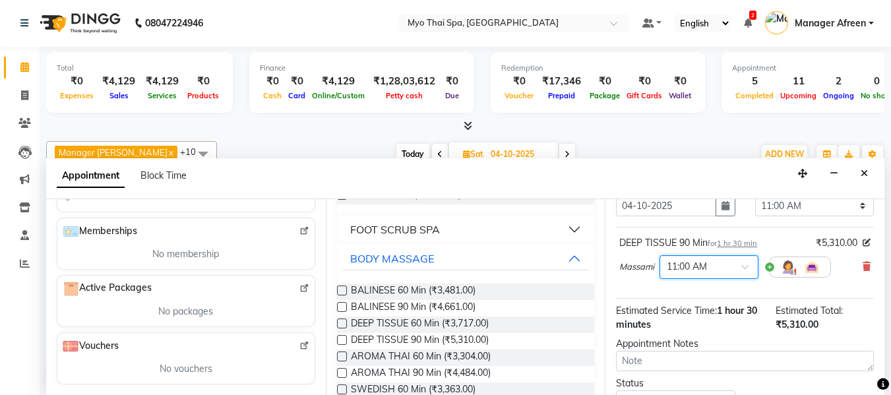
scroll to position [175, 0]
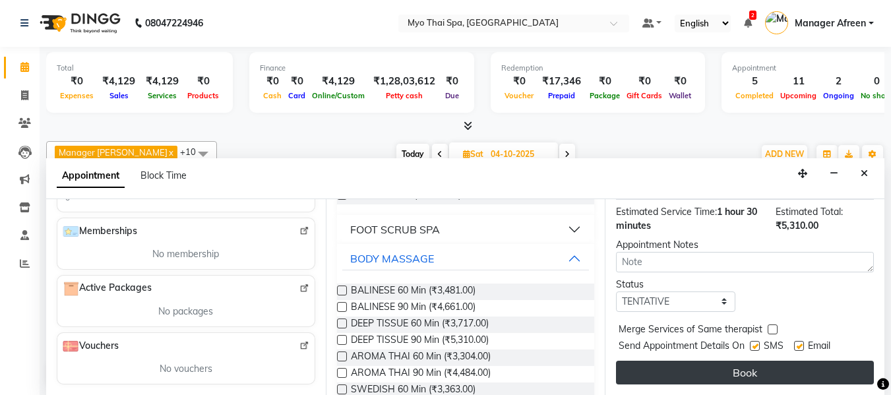
click at [703, 362] on button "Book" at bounding box center [745, 373] width 258 height 24
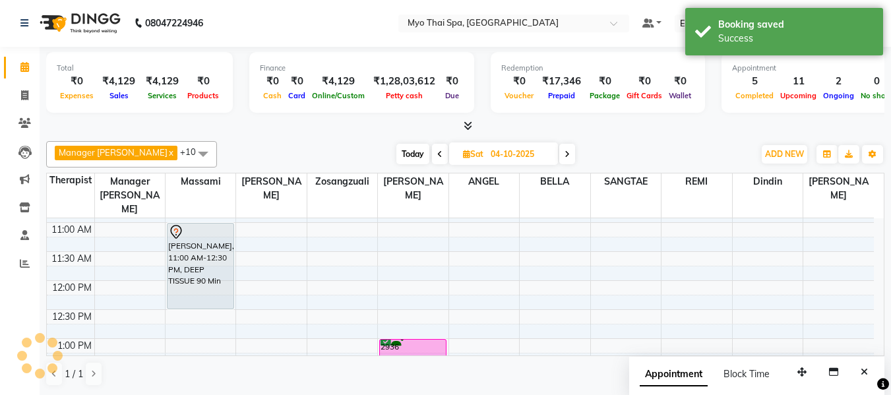
scroll to position [0, 0]
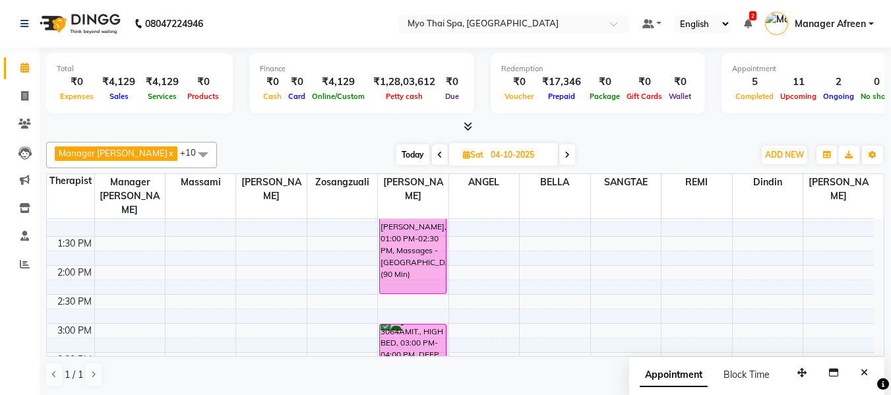
click at [406, 156] on span "Today" at bounding box center [413, 155] width 33 height 20
type input "03-10-2025"
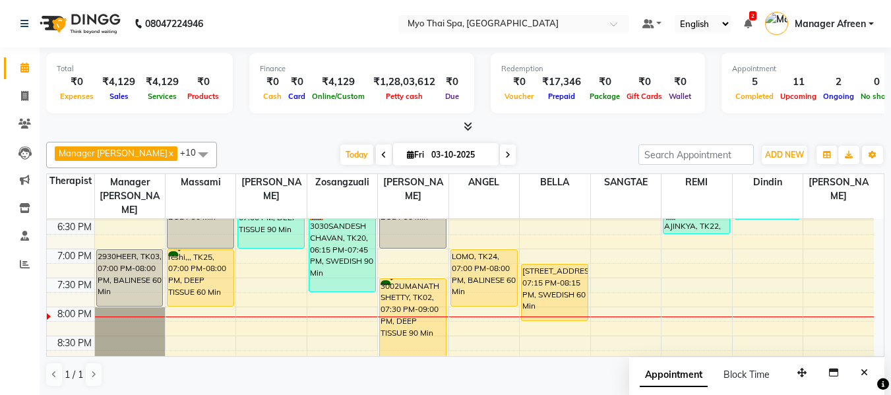
scroll to position [631, 0]
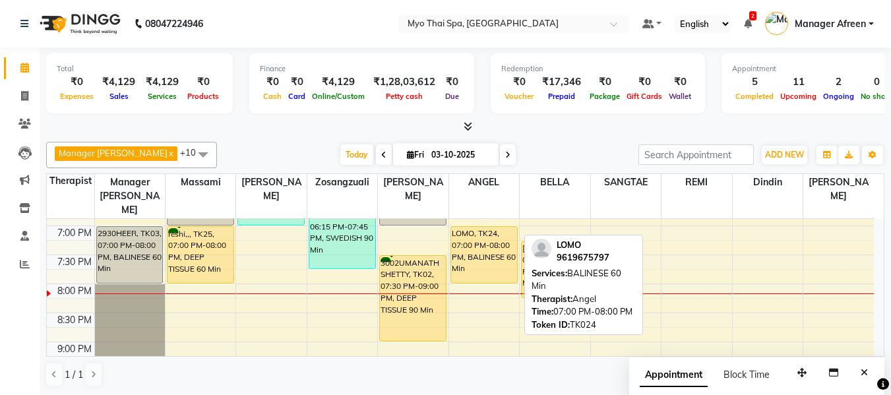
click at [502, 253] on div "LOMO, TK24, 07:00 PM-08:00 PM, BALINESE 60 Min" at bounding box center [484, 255] width 66 height 56
click at [495, 231] on div "LOMO, TK24, 07:00 PM-08:00 PM, BALINESE 60 Min" at bounding box center [484, 255] width 66 height 56
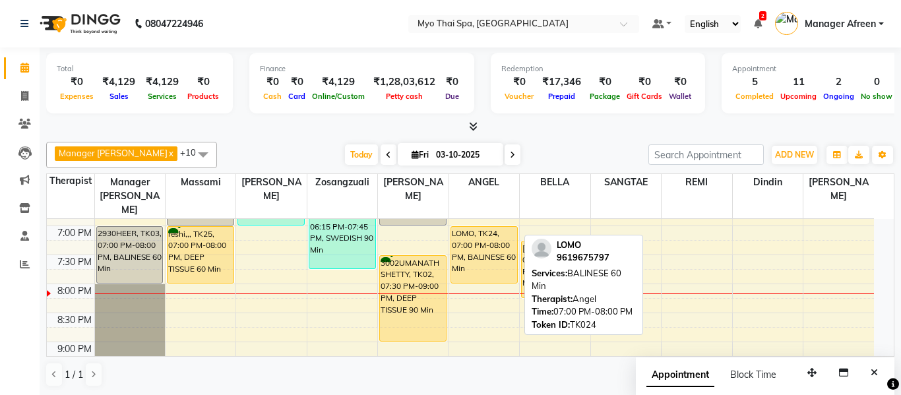
select select "1"
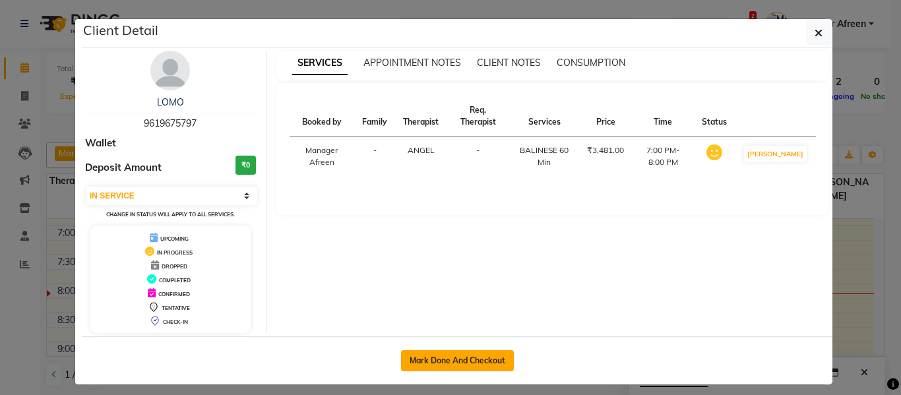
click at [484, 354] on button "Mark Done And Checkout" at bounding box center [457, 360] width 113 height 21
select select "service"
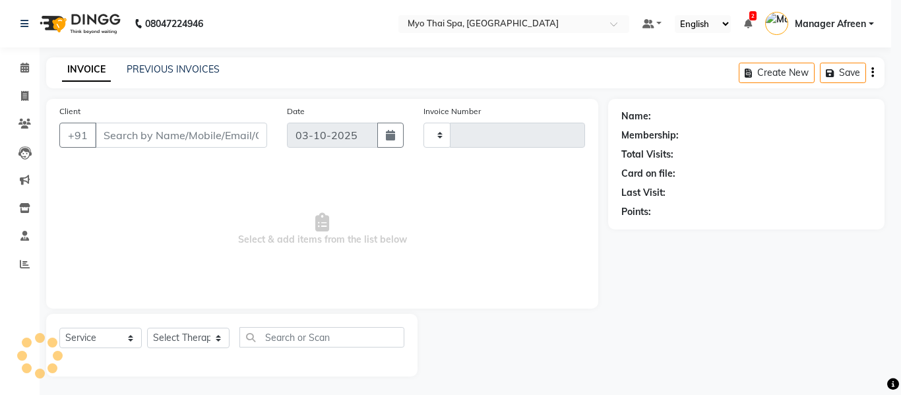
type input "4250"
select select "3908"
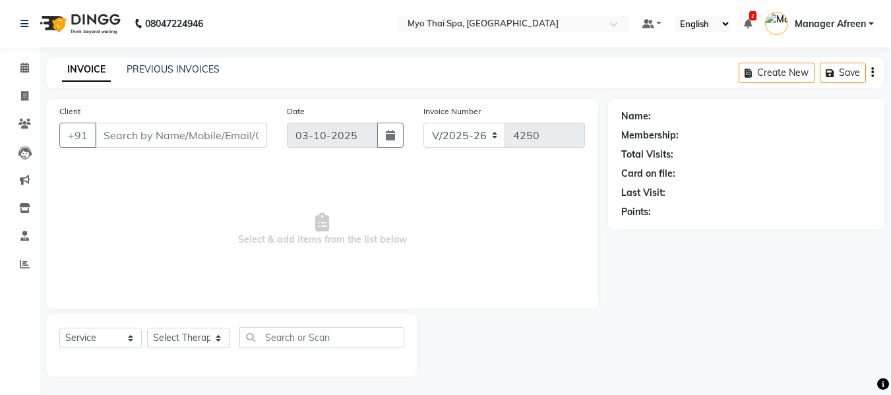
type input "9619675797"
select select "70774"
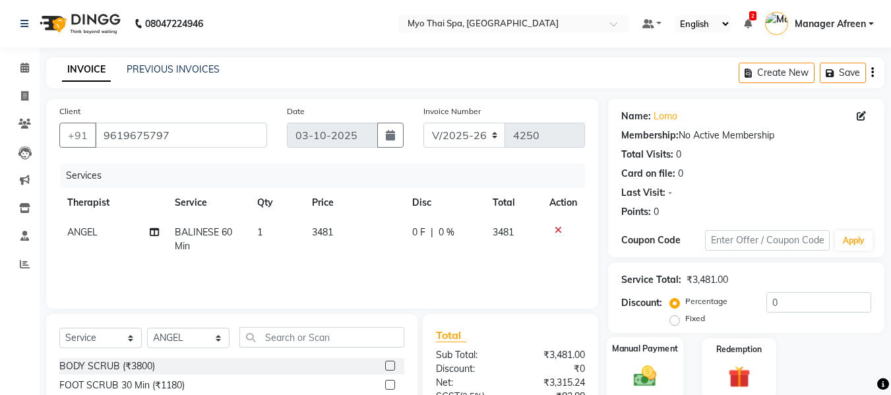
scroll to position [132, 0]
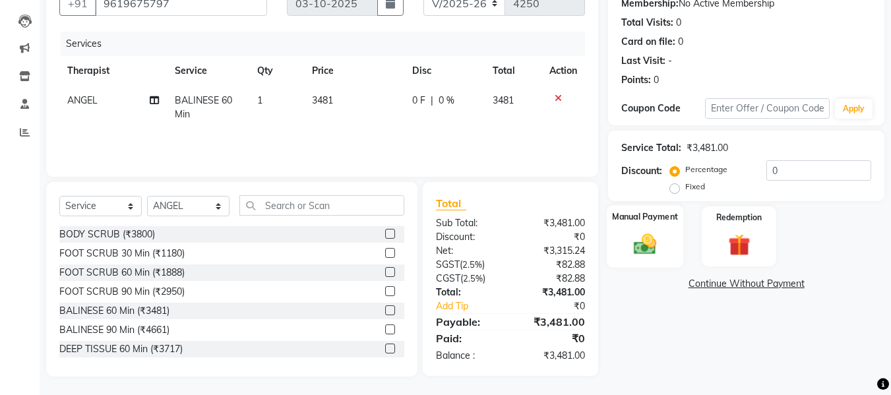
click at [645, 250] on img at bounding box center [645, 244] width 37 height 26
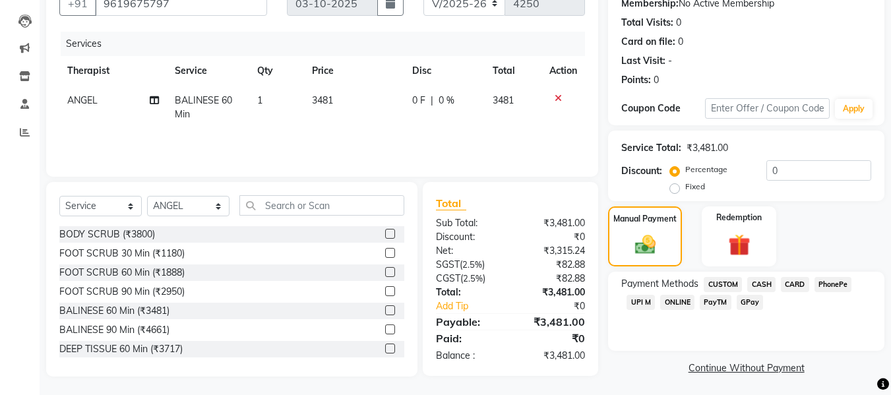
click at [771, 282] on span "CASH" at bounding box center [762, 284] width 28 height 15
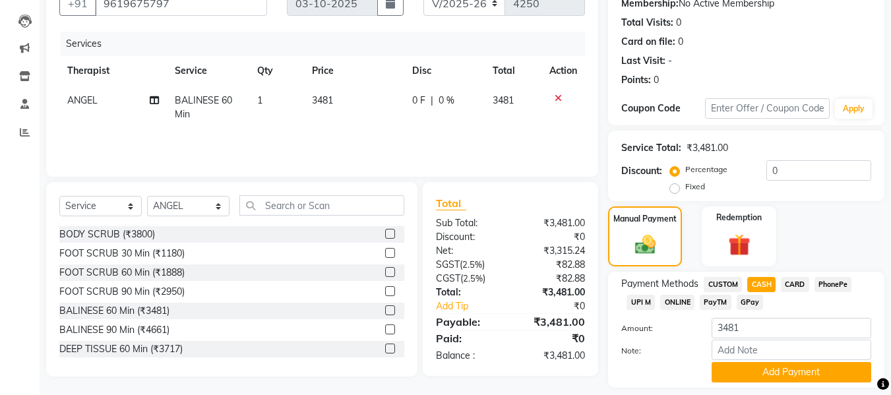
click at [786, 389] on div "Name: Lomo Membership: No Active Membership Total Visits: 0 Card on file: 0 Las…" at bounding box center [751, 191] width 286 height 448
click at [785, 373] on button "Add Payment" at bounding box center [792, 372] width 160 height 20
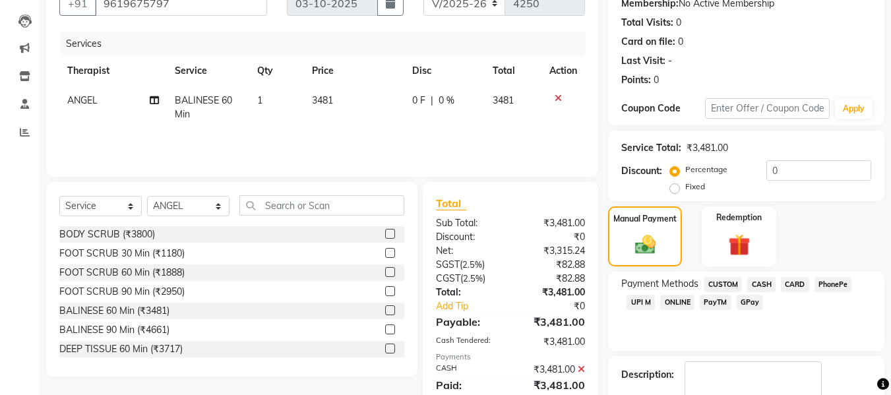
scroll to position [235, 0]
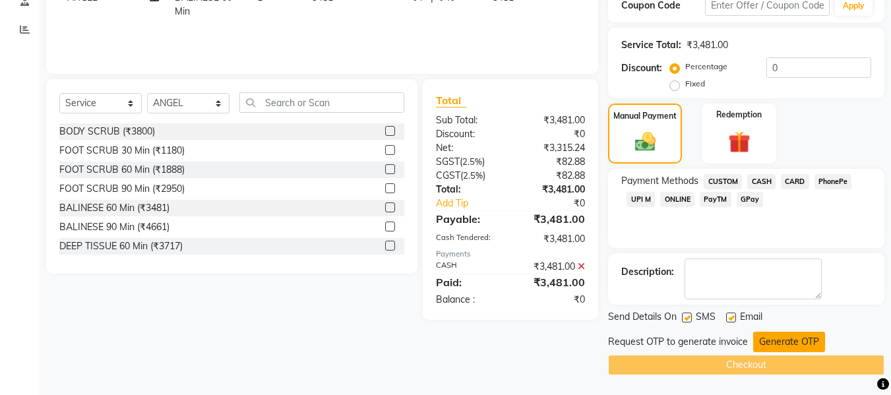
click at [809, 340] on button "Generate OTP" at bounding box center [790, 342] width 72 height 20
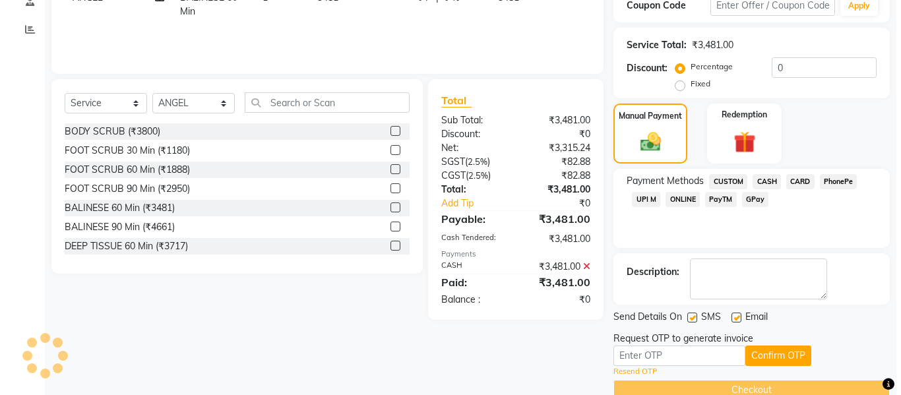
scroll to position [0, 0]
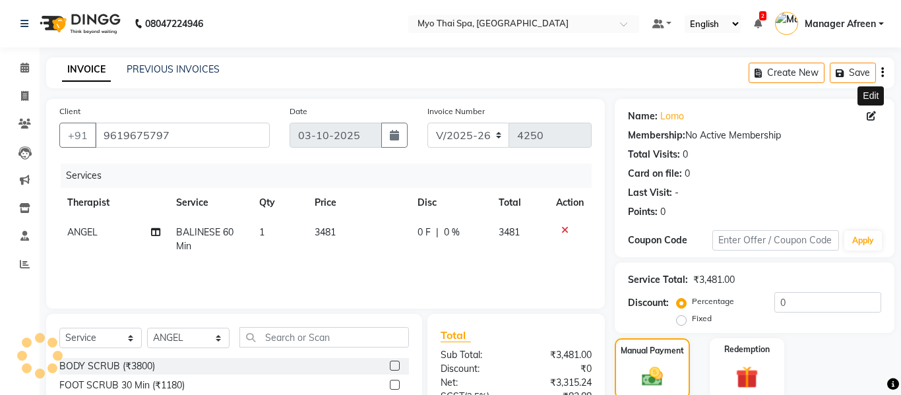
select select "22"
select select "[DEMOGRAPHIC_DATA]"
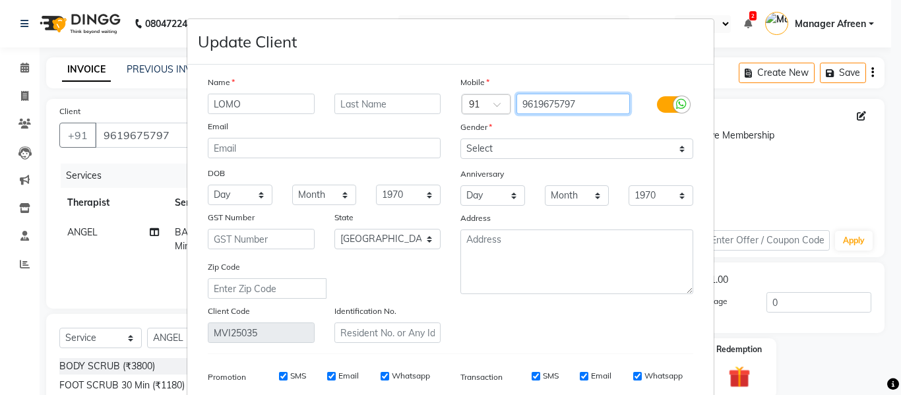
drag, startPoint x: 585, startPoint y: 104, endPoint x: 457, endPoint y: 91, distance: 128.7
click at [457, 91] on div "Mobile Country Code × 91 9619675797 Gender Select [DEMOGRAPHIC_DATA] [DEMOGRAPH…" at bounding box center [577, 209] width 253 height 268
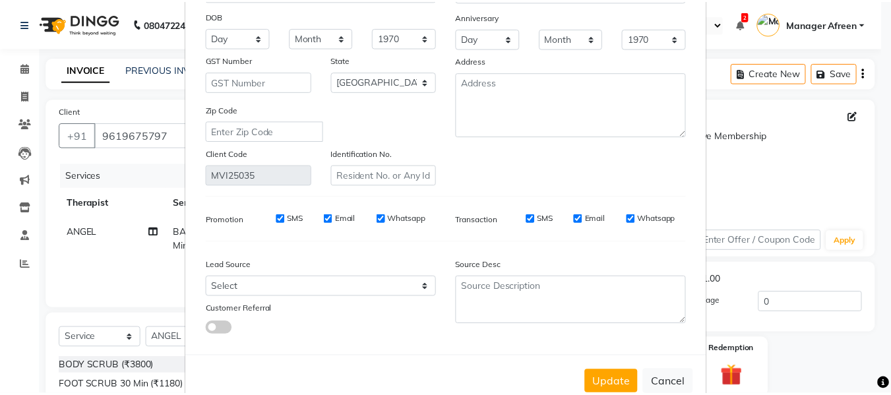
scroll to position [190, 0]
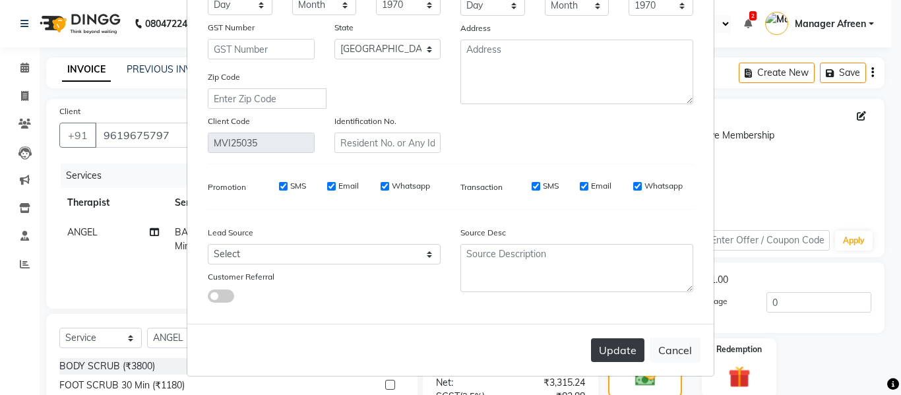
type input "7900156666"
click at [622, 349] on button "Update" at bounding box center [617, 350] width 53 height 24
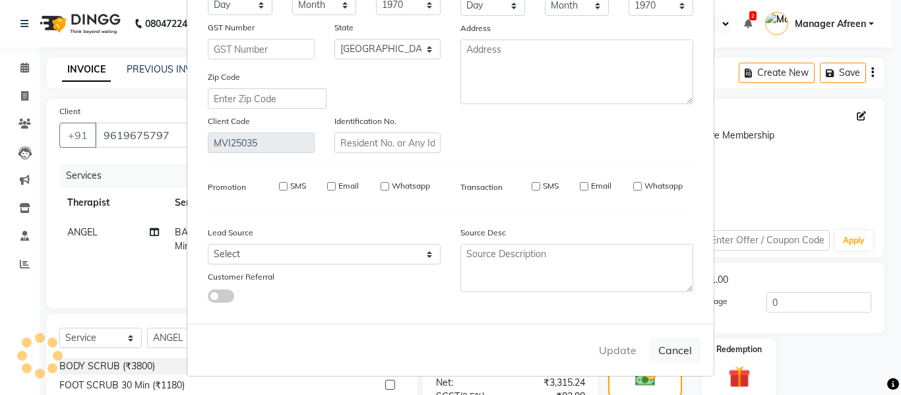
type input "7900156666"
select select
select select "null"
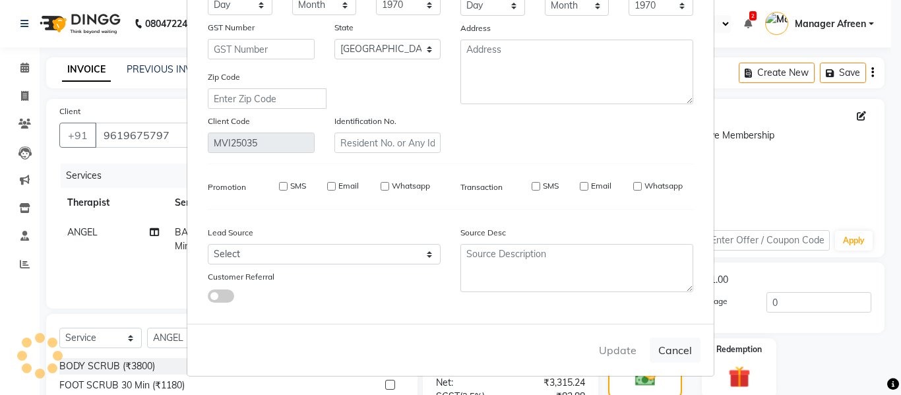
select select
checkbox input "false"
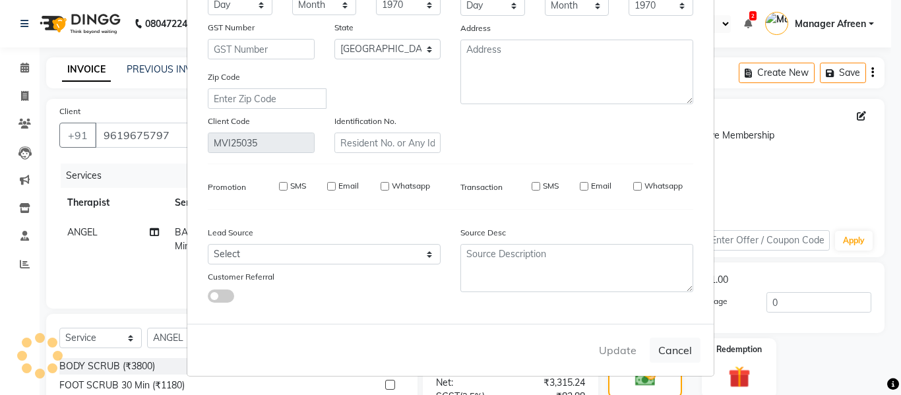
checkbox input "false"
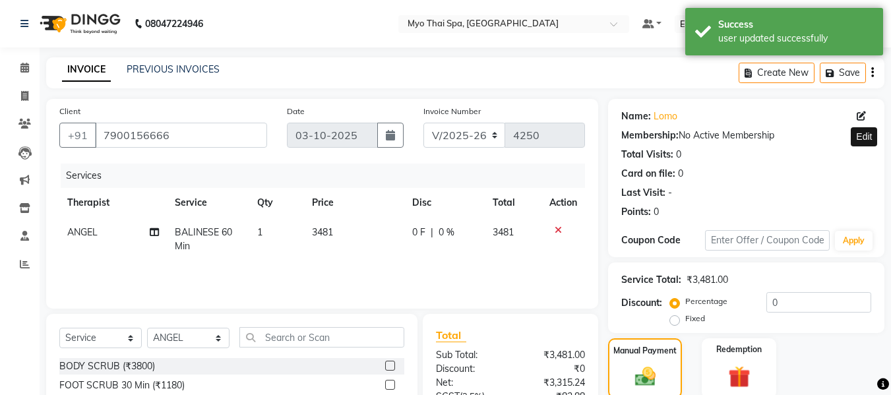
scroll to position [260, 0]
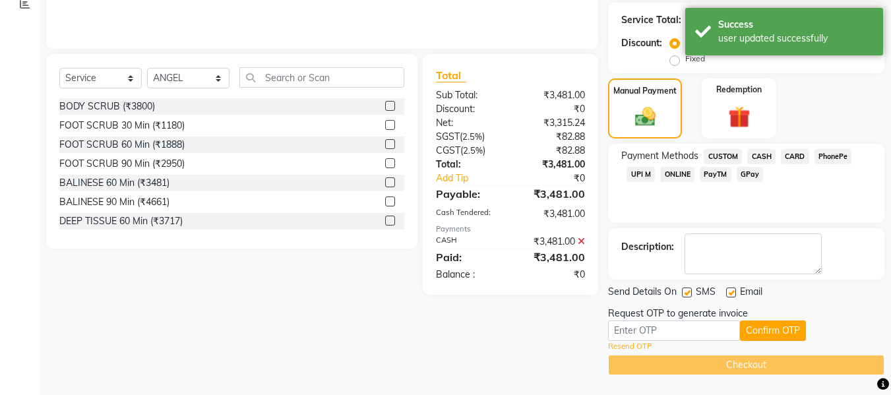
click at [631, 347] on link "Resend OTP" at bounding box center [630, 346] width 44 height 11
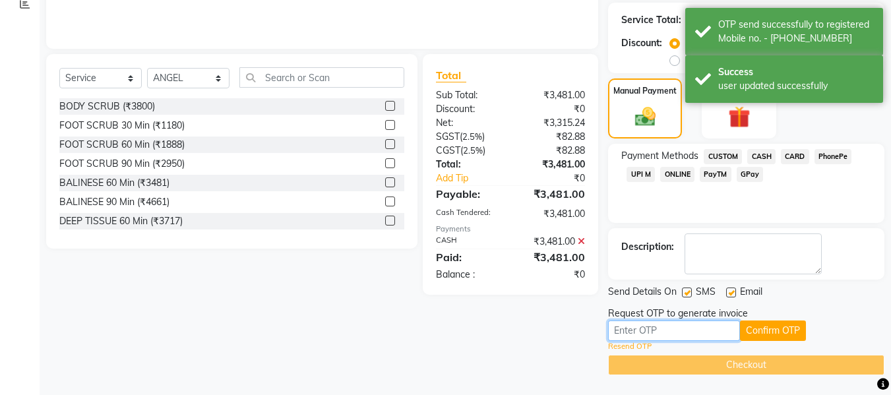
click at [649, 331] on input "text" at bounding box center [674, 331] width 132 height 20
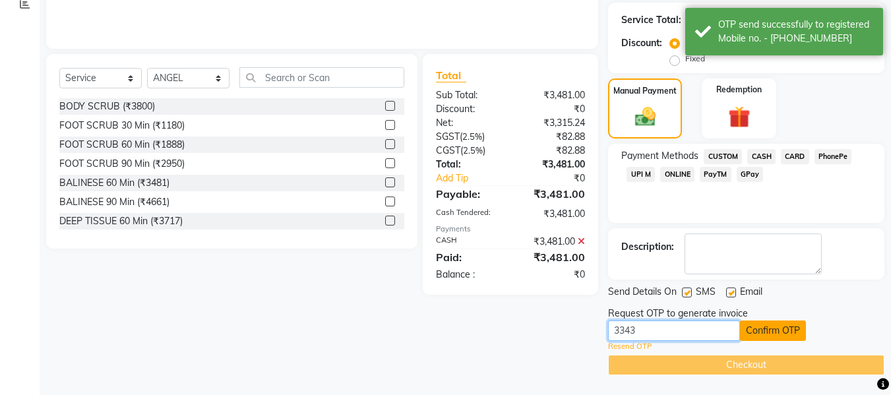
type input "3343"
click at [763, 334] on button "Confirm OTP" at bounding box center [773, 331] width 66 height 20
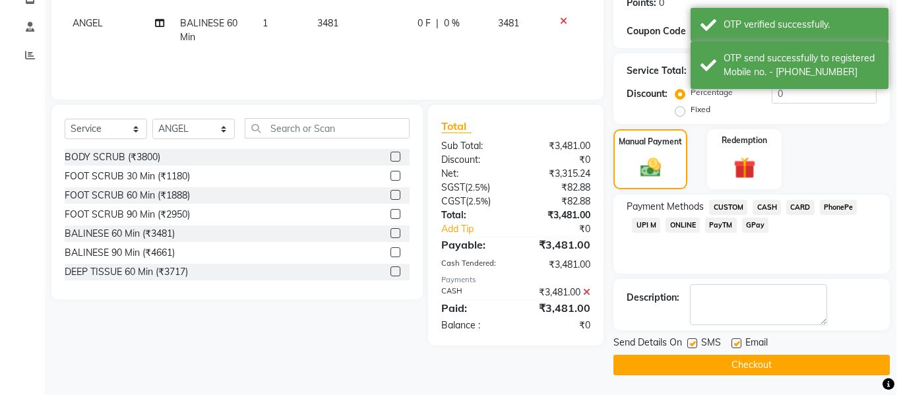
scroll to position [0, 0]
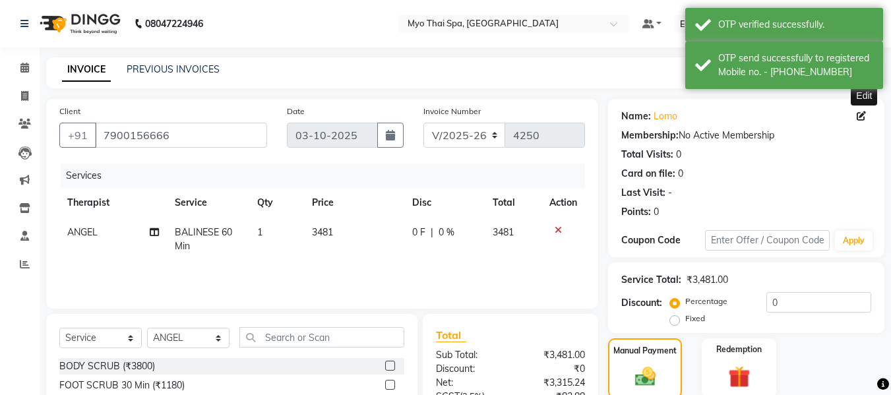
click at [860, 117] on icon at bounding box center [861, 116] width 9 height 9
select select "22"
select select "[DEMOGRAPHIC_DATA]"
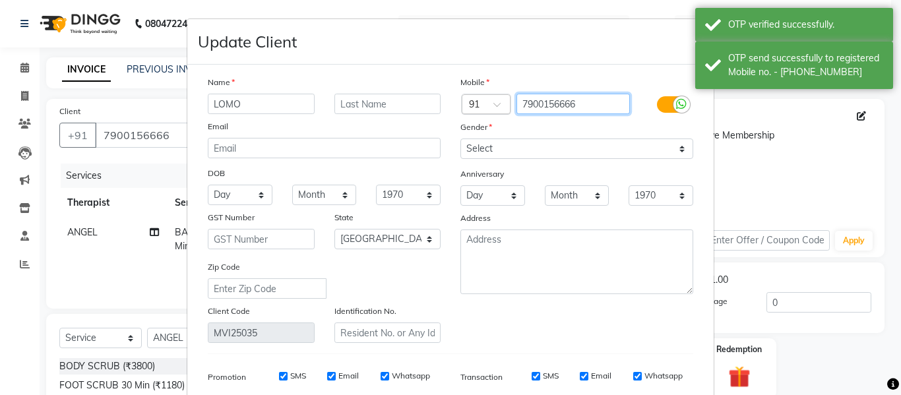
drag, startPoint x: 552, startPoint y: 101, endPoint x: 477, endPoint y: 100, distance: 75.2
click at [477, 100] on div "Country Code × 91 7900156666" at bounding box center [577, 104] width 253 height 21
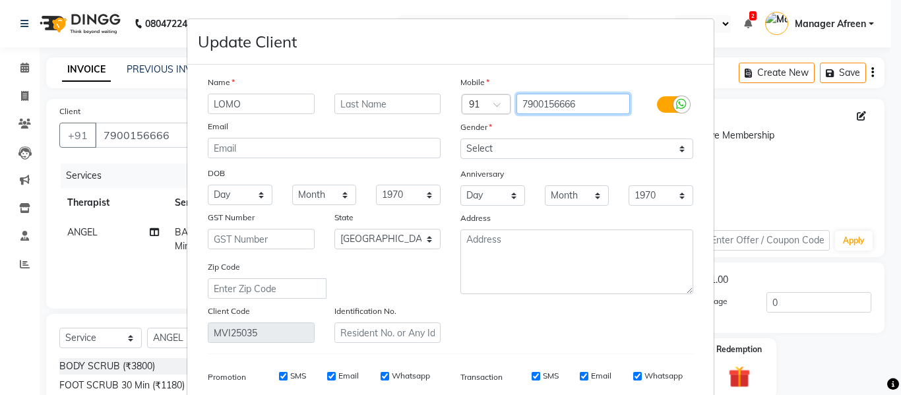
drag, startPoint x: 599, startPoint y: 102, endPoint x: 490, endPoint y: 91, distance: 110.1
click at [490, 91] on div "Mobile Country Code × 91 7900156666 Gender Select [DEMOGRAPHIC_DATA] [DEMOGRAPH…" at bounding box center [577, 209] width 253 height 268
drag, startPoint x: 559, startPoint y: 105, endPoint x: 481, endPoint y: 97, distance: 78.3
click at [481, 97] on div "Country Code × 91 967" at bounding box center [577, 104] width 253 height 21
paste input "1967579"
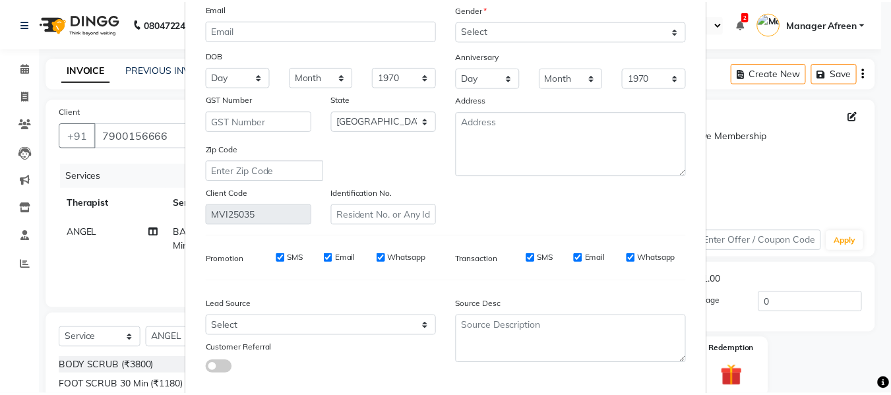
scroll to position [190, 0]
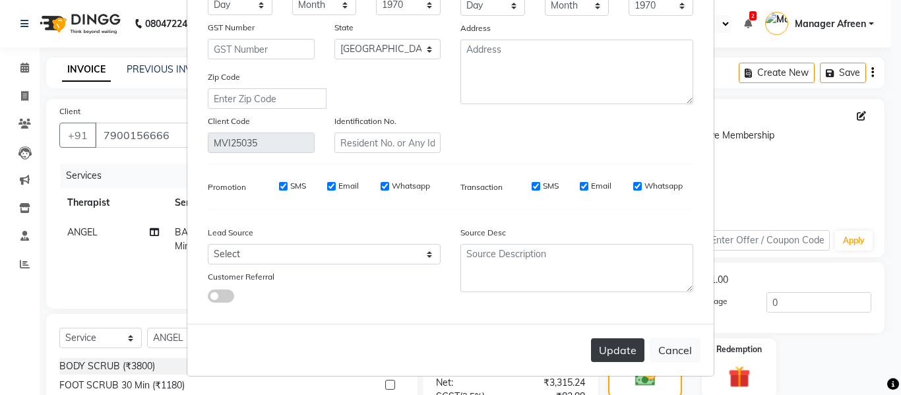
type input "9619675797"
click at [606, 340] on button "Update" at bounding box center [617, 350] width 53 height 24
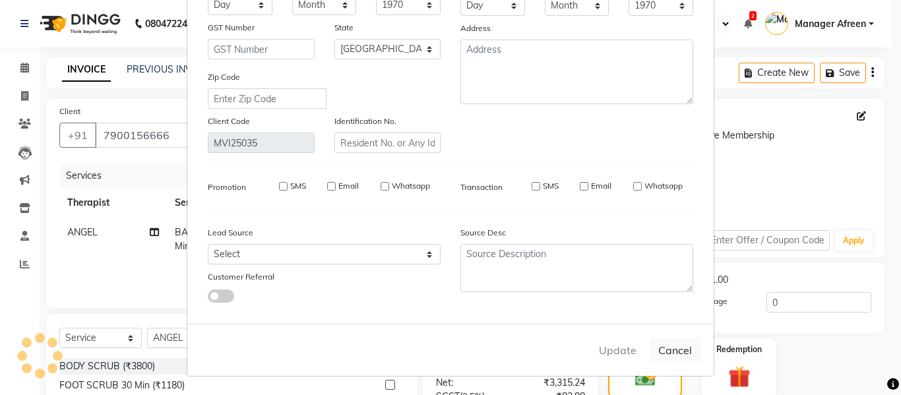
type input "9619675797"
select select
select select "null"
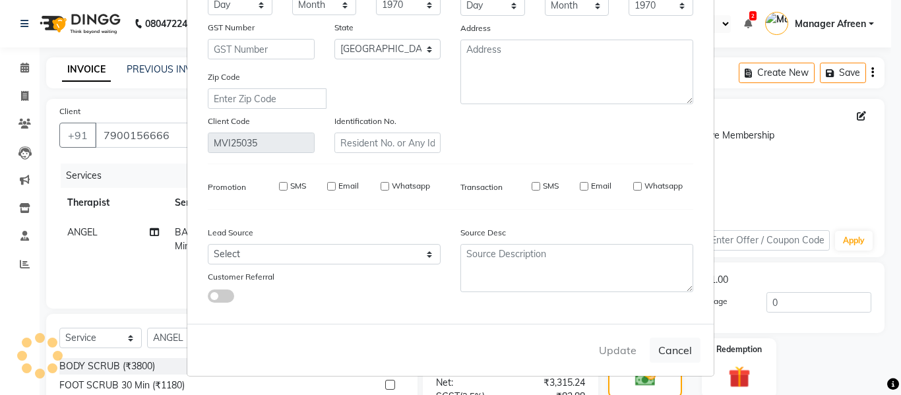
select select
checkbox input "false"
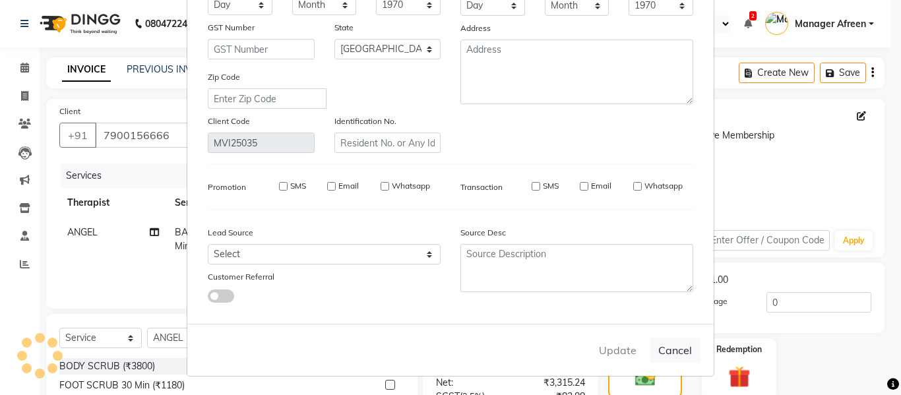
checkbox input "false"
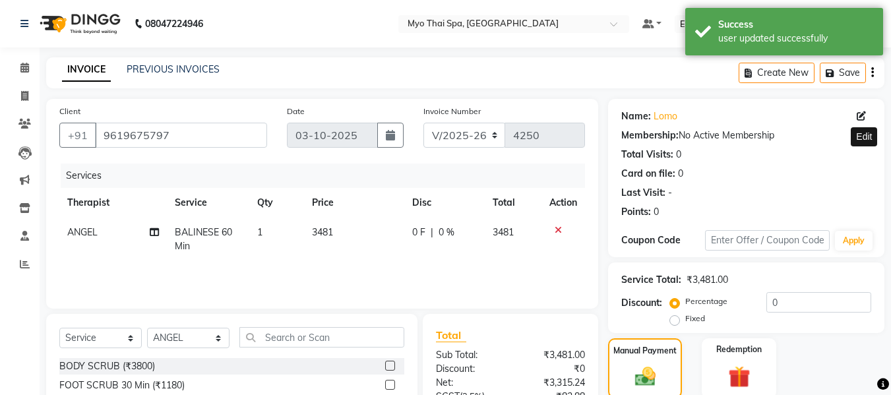
scroll to position [209, 0]
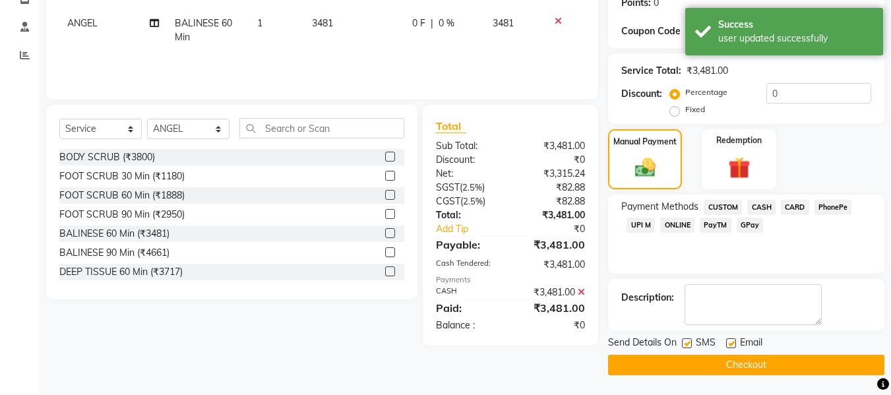
click at [695, 361] on button "Checkout" at bounding box center [746, 365] width 276 height 20
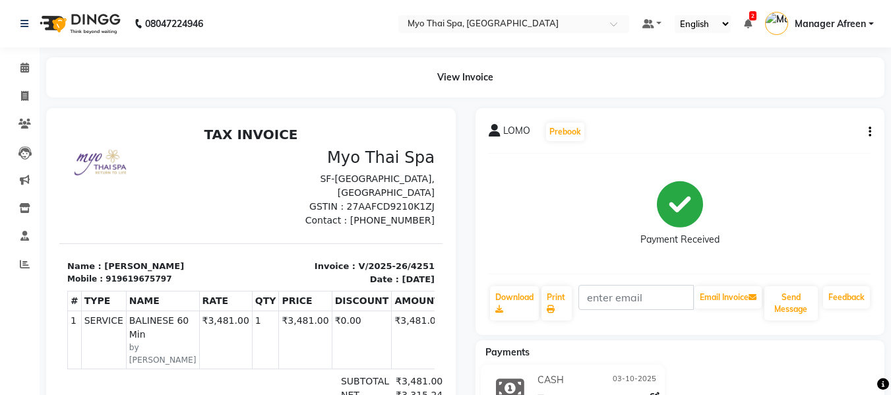
click at [36, 58] on li "Calendar" at bounding box center [20, 68] width 40 height 28
click at [18, 67] on span at bounding box center [24, 68] width 23 height 15
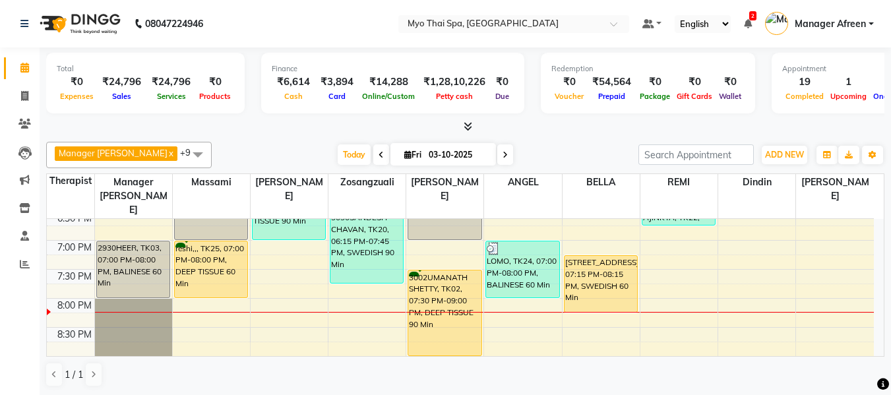
scroll to position [594, 0]
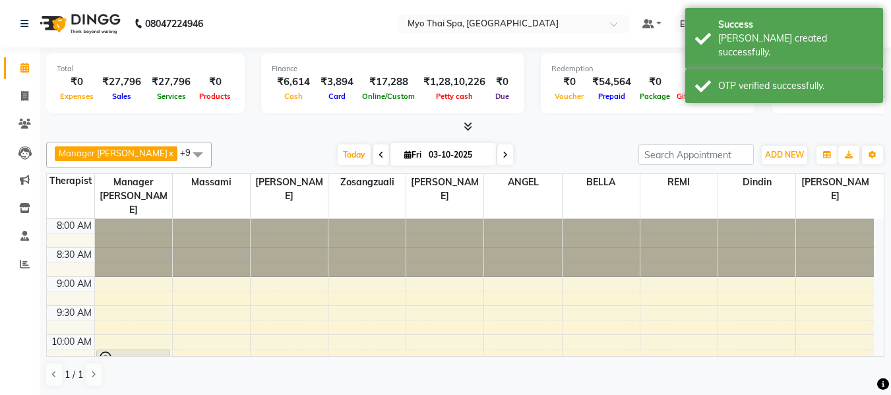
scroll to position [594, 0]
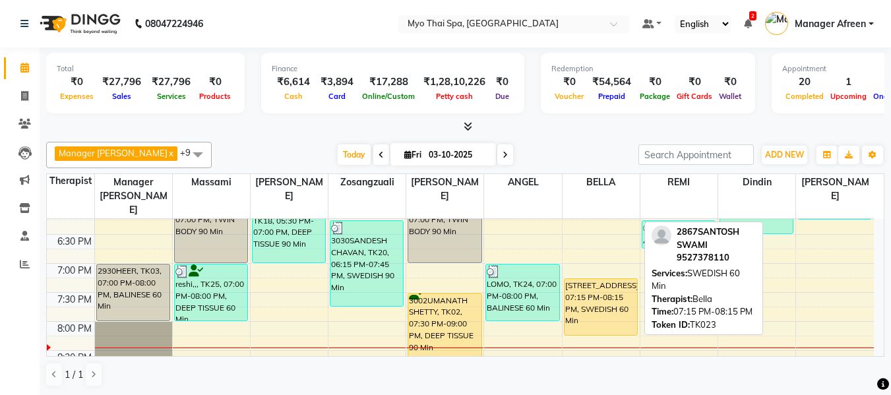
click at [605, 289] on div "[STREET_ADDRESS], 07:15 PM-08:15 PM, SWEDISH 60 Min" at bounding box center [601, 307] width 73 height 56
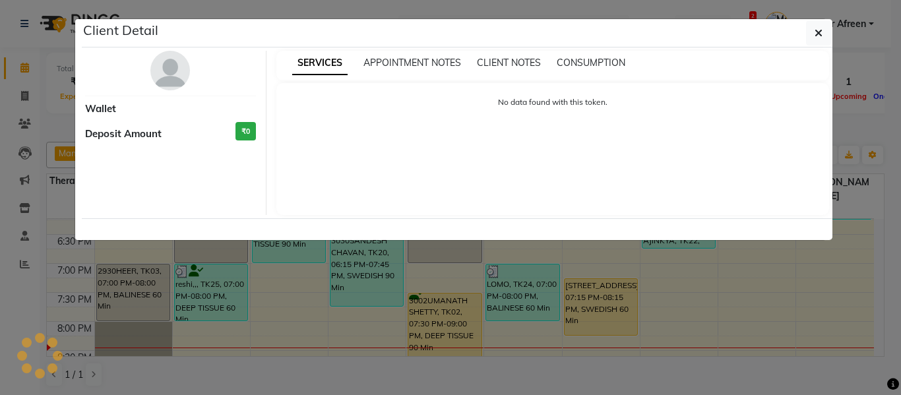
select select "1"
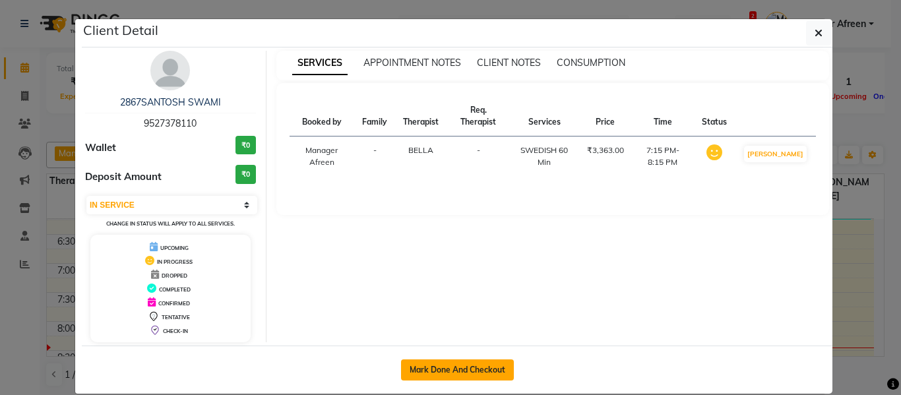
click at [501, 364] on button "Mark Done And Checkout" at bounding box center [457, 370] width 113 height 21
select select "service"
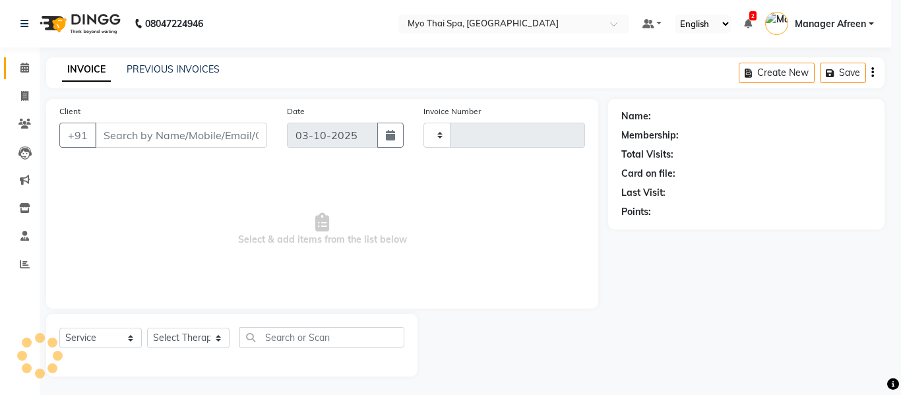
type input "4253"
select select "3"
select select "3908"
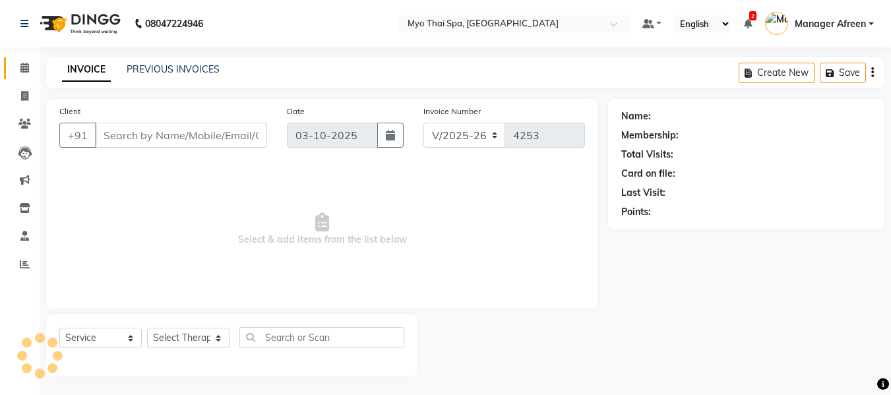
type input "9527378110"
select select "70775"
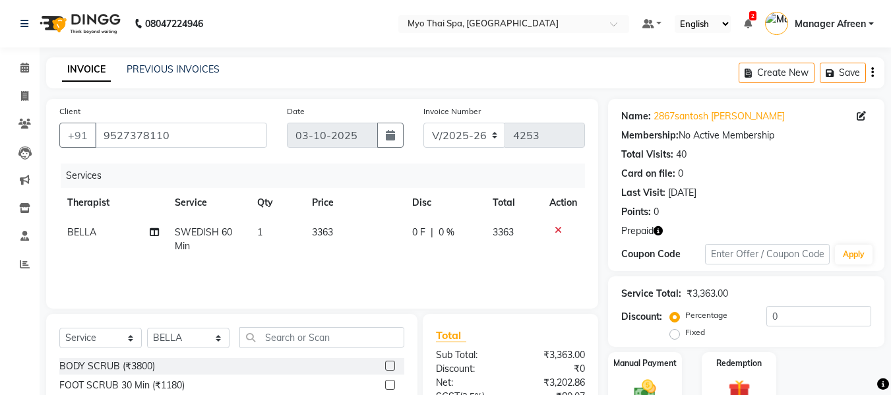
click at [224, 232] on span "SWEDISH 60 Min" at bounding box center [203, 239] width 57 height 26
select select "70775"
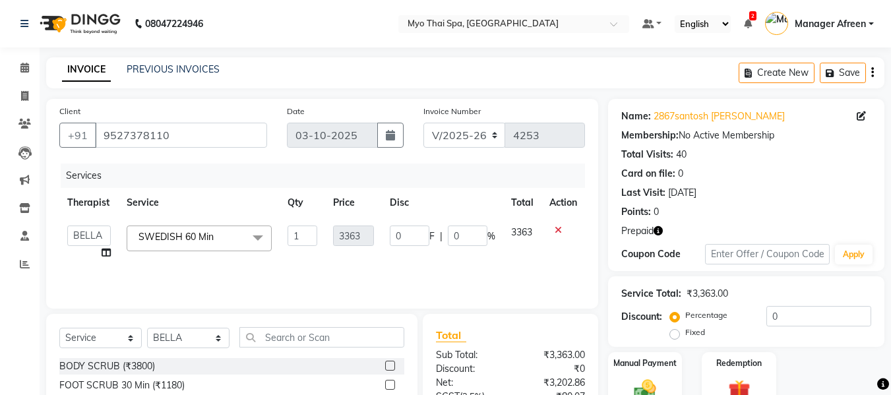
click at [223, 232] on span "SWEDISH 60 Min x" at bounding box center [179, 237] width 88 height 14
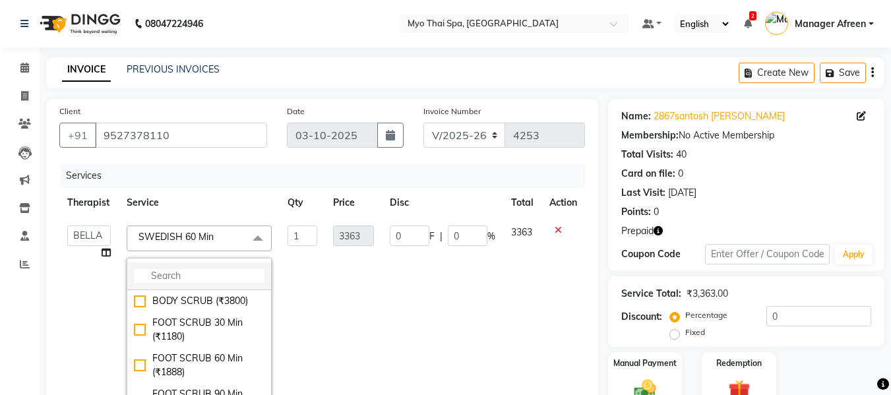
click at [201, 269] on input "multiselect-search" at bounding box center [199, 276] width 131 height 14
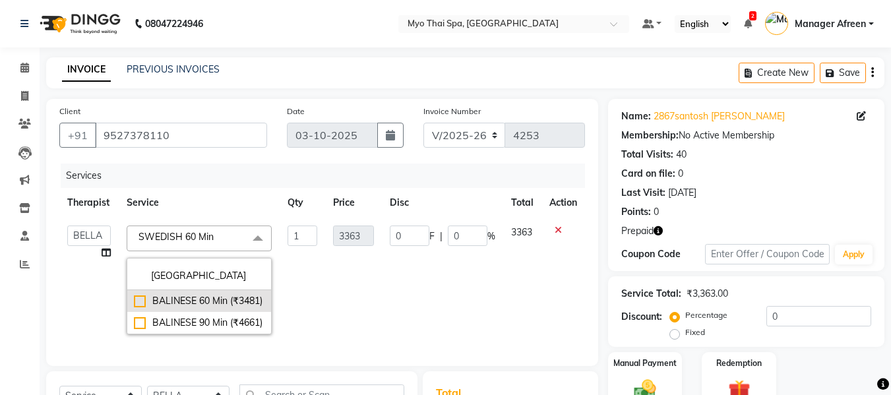
type input "[GEOGRAPHIC_DATA]"
click at [208, 292] on li "BALINESE 60 Min (₹3481)" at bounding box center [199, 301] width 144 height 22
checkbox input "true"
type input "3481"
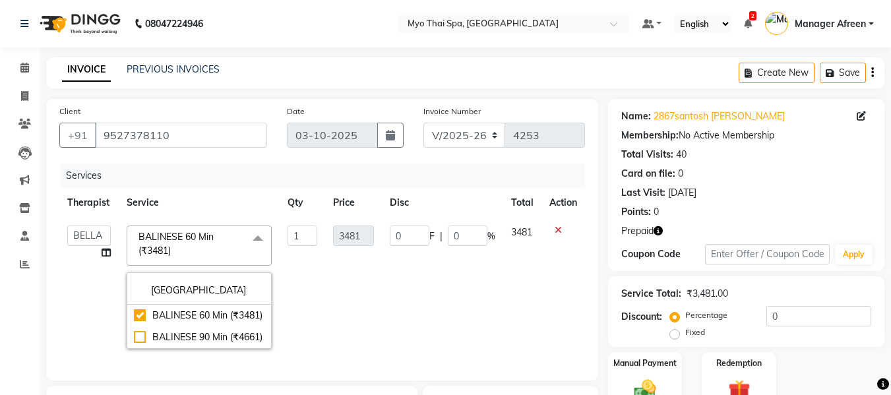
click at [381, 300] on td "3481" at bounding box center [353, 287] width 57 height 139
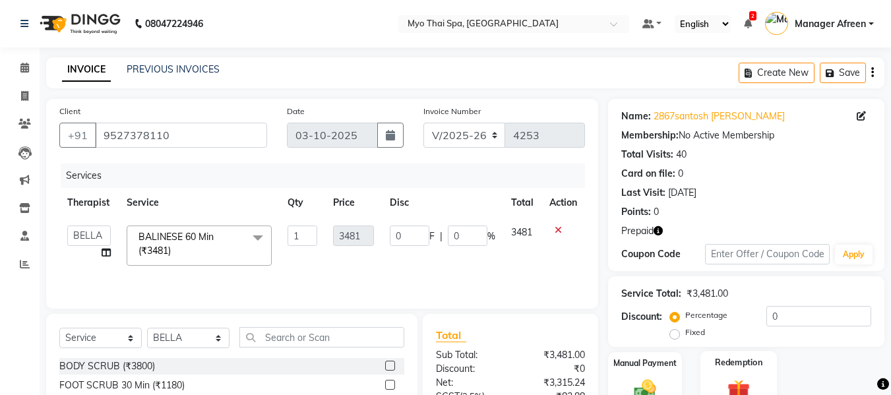
scroll to position [133, 0]
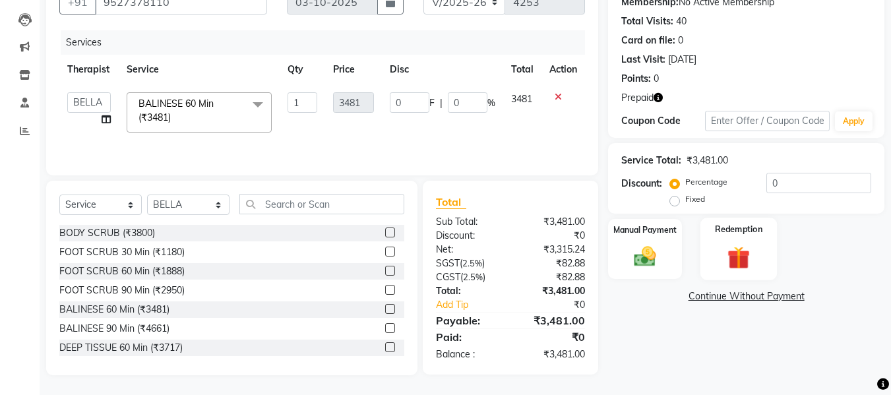
click at [732, 249] on img at bounding box center [739, 257] width 37 height 28
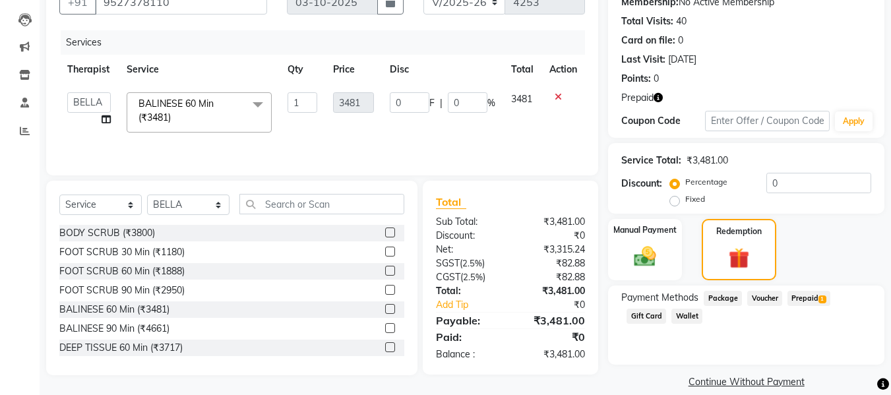
drag, startPoint x: 809, startPoint y: 298, endPoint x: 819, endPoint y: 330, distance: 33.8
click at [809, 298] on span "Prepaid 1" at bounding box center [809, 298] width 43 height 15
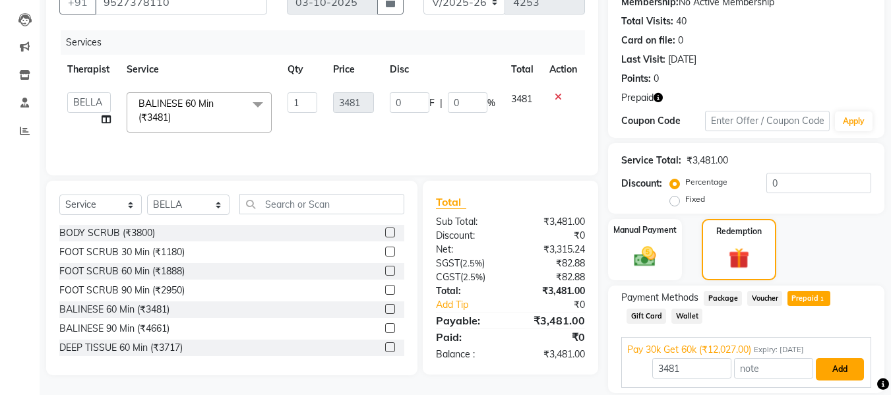
click at [845, 365] on button "Add" at bounding box center [840, 369] width 48 height 22
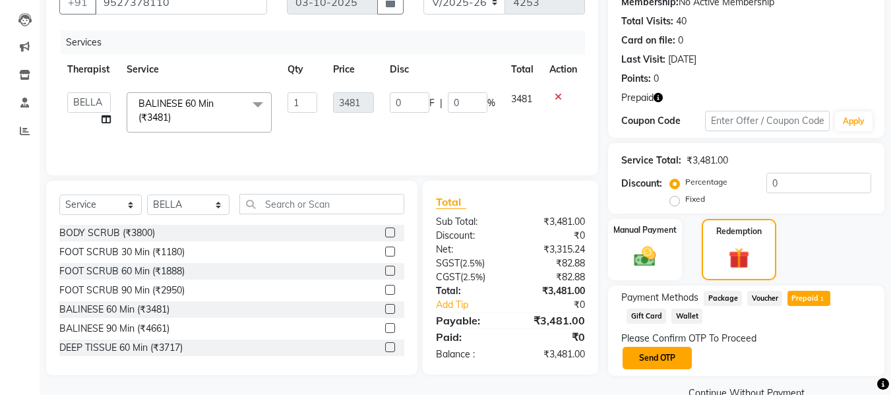
click at [660, 347] on button "Send OTP" at bounding box center [657, 358] width 69 height 22
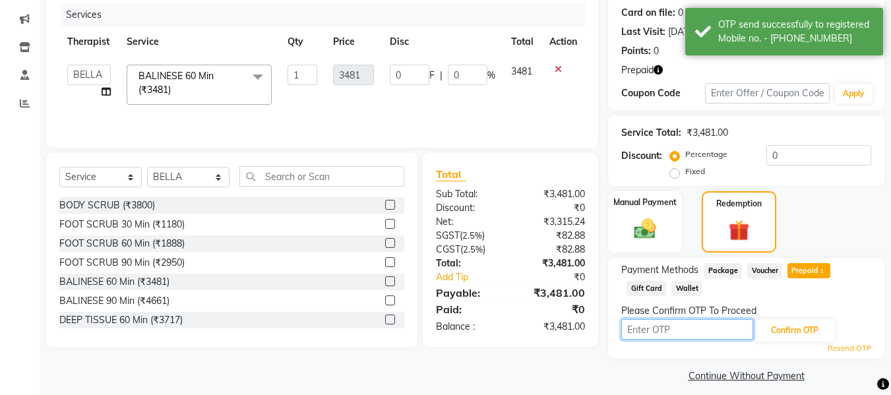
click at [666, 334] on input "text" at bounding box center [688, 329] width 132 height 20
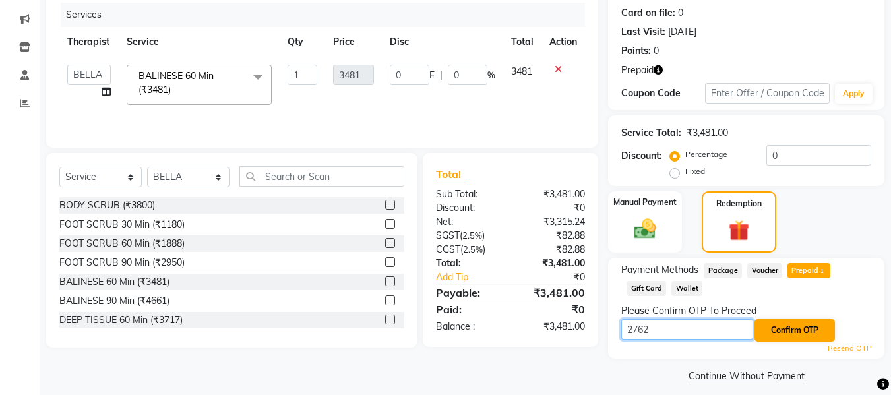
type input "2762"
click at [782, 329] on button "Confirm OTP" at bounding box center [795, 330] width 80 height 22
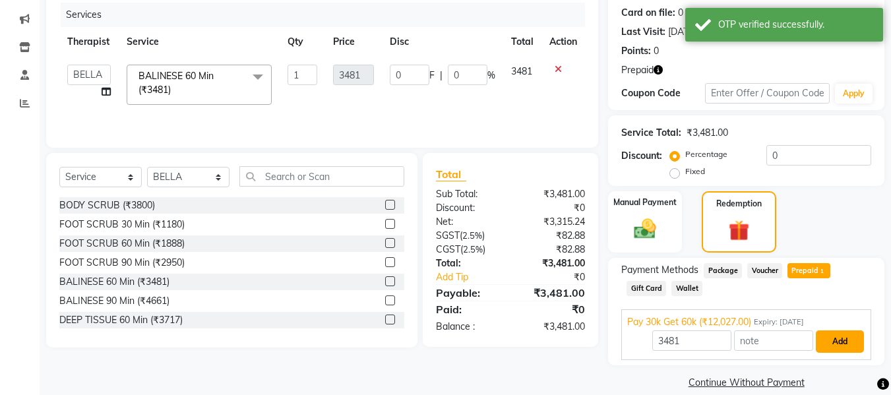
click at [832, 345] on button "Add" at bounding box center [840, 342] width 48 height 22
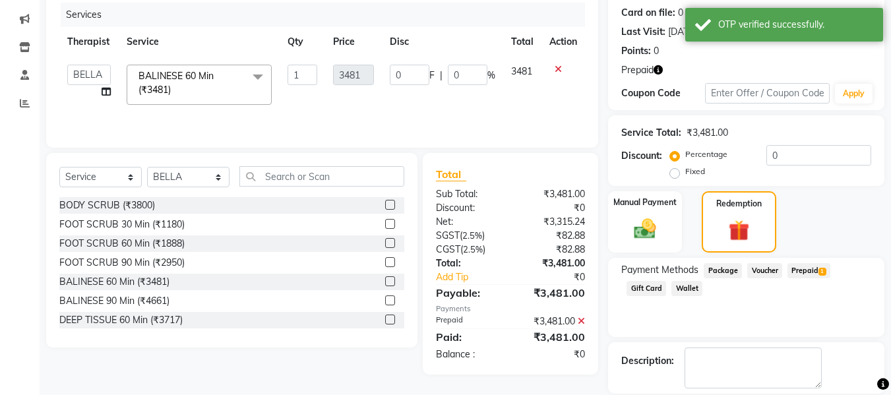
drag, startPoint x: 688, startPoint y: 342, endPoint x: 713, endPoint y: 346, distance: 25.5
checkbox input "false"
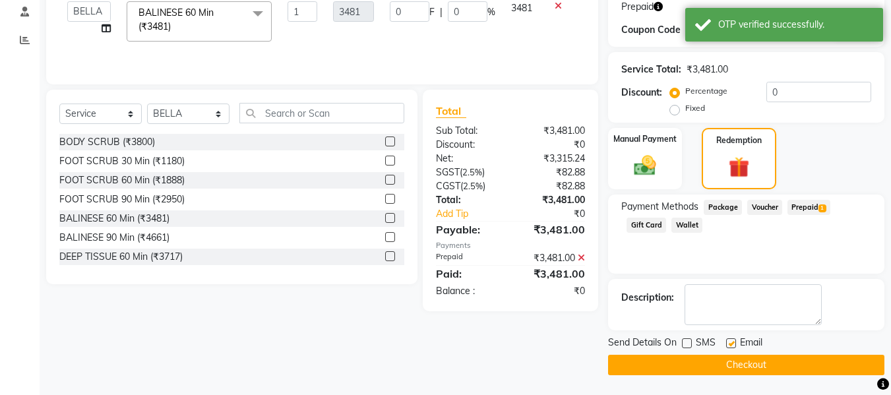
click at [727, 348] on label at bounding box center [731, 343] width 10 height 10
click at [727, 348] on input "checkbox" at bounding box center [730, 344] width 9 height 9
checkbox input "false"
click at [732, 368] on button "Checkout" at bounding box center [746, 365] width 276 height 20
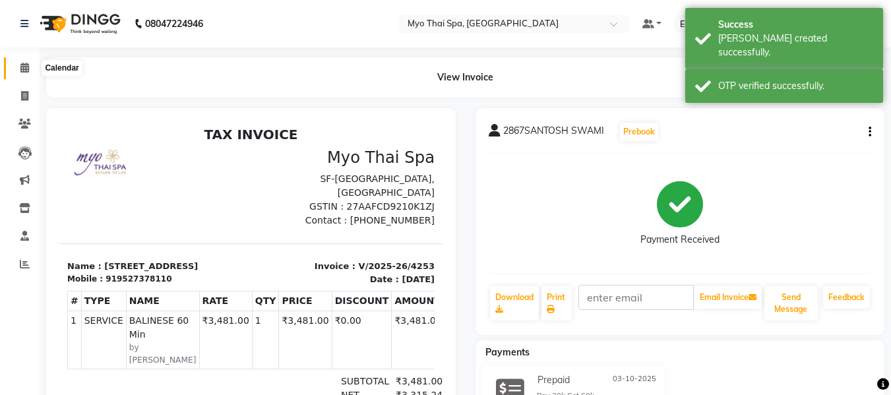
click at [22, 69] on icon at bounding box center [24, 68] width 9 height 10
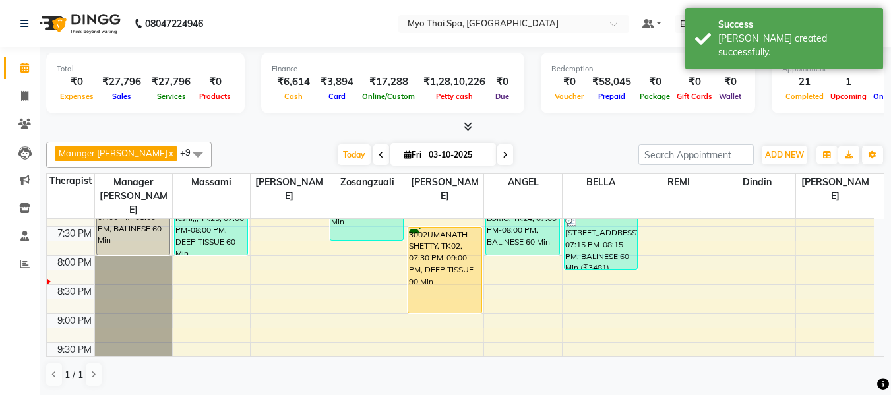
scroll to position [594, 0]
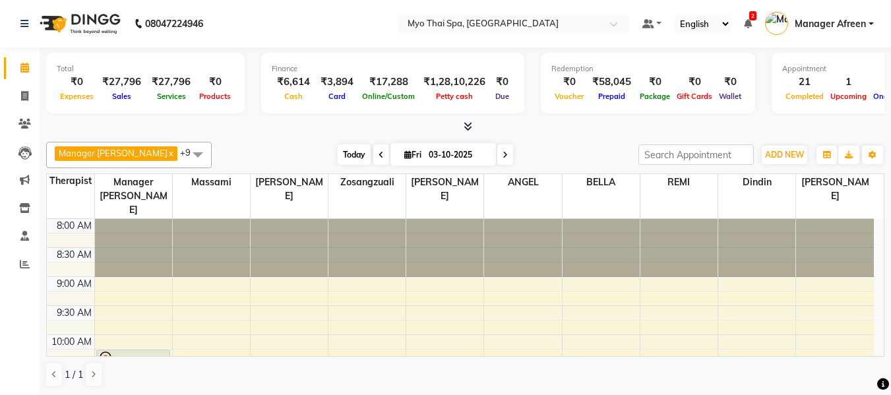
click at [347, 160] on span "Today" at bounding box center [354, 155] width 33 height 20
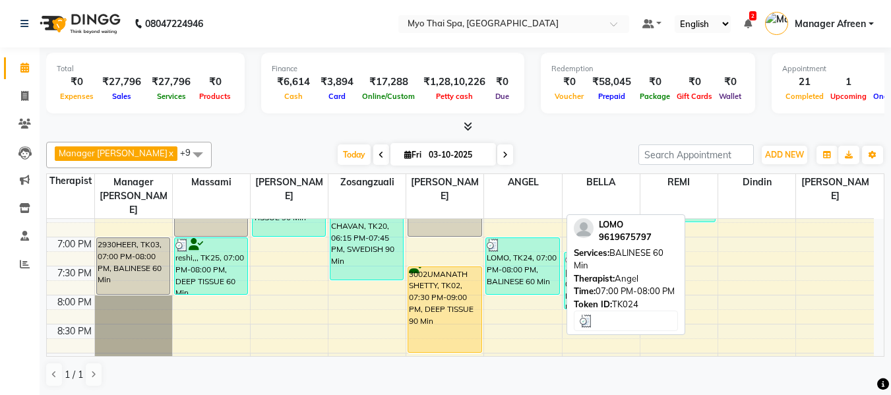
scroll to position [660, 0]
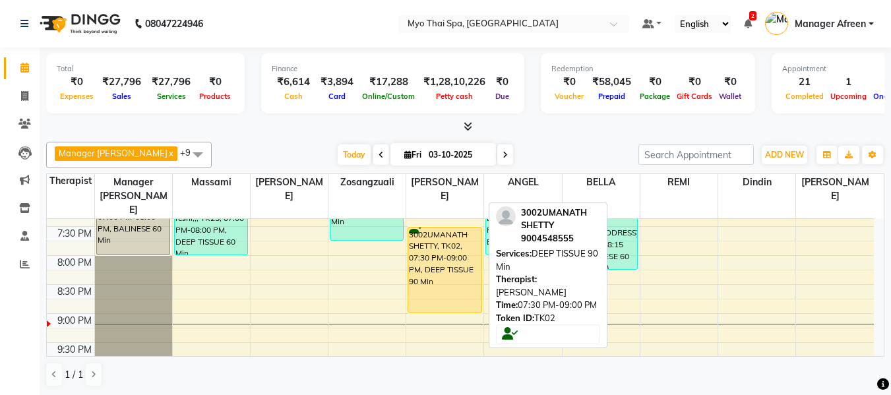
click at [459, 260] on div "3002UMANATH SHETTY, TK02, 07:30 PM-09:00 PM, DEEP TISSUE 90 Min" at bounding box center [444, 270] width 73 height 85
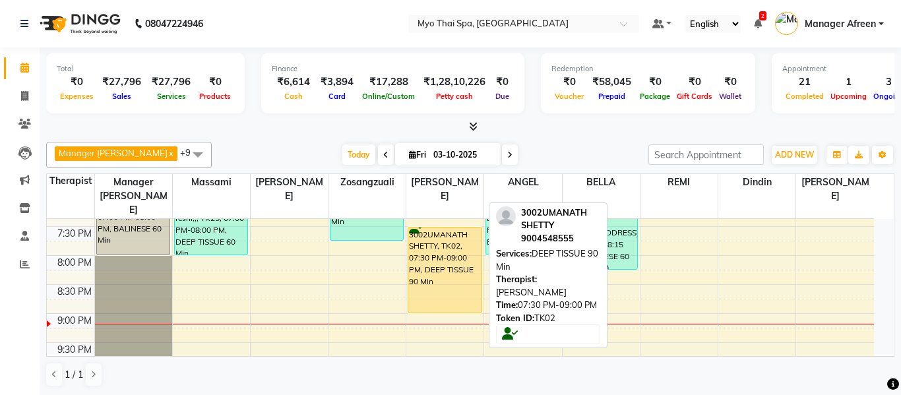
select select "1"
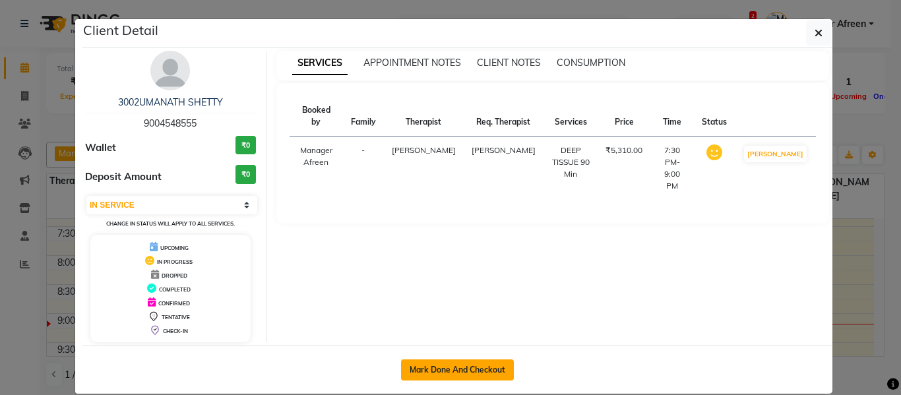
click at [502, 366] on button "Mark Done And Checkout" at bounding box center [457, 370] width 113 height 21
select select "3908"
select select "service"
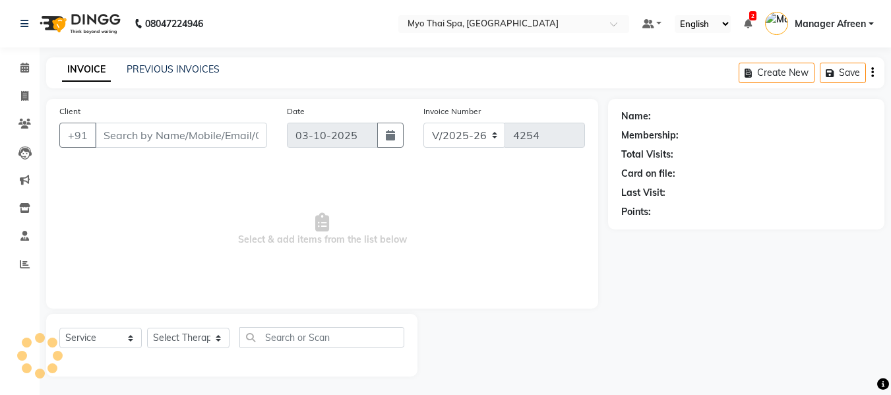
type input "9004548555"
select select "62472"
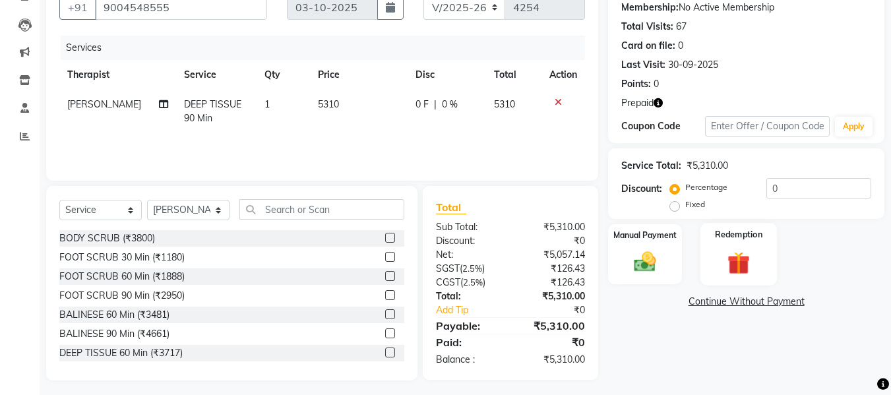
scroll to position [133, 0]
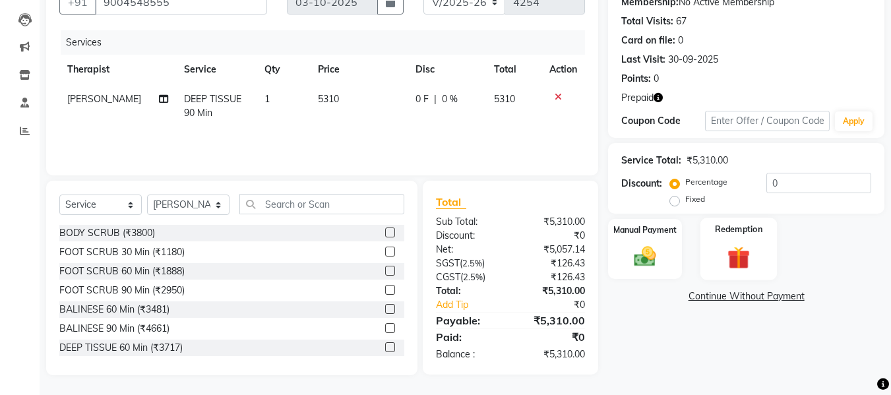
click at [738, 257] on img at bounding box center [739, 257] width 37 height 28
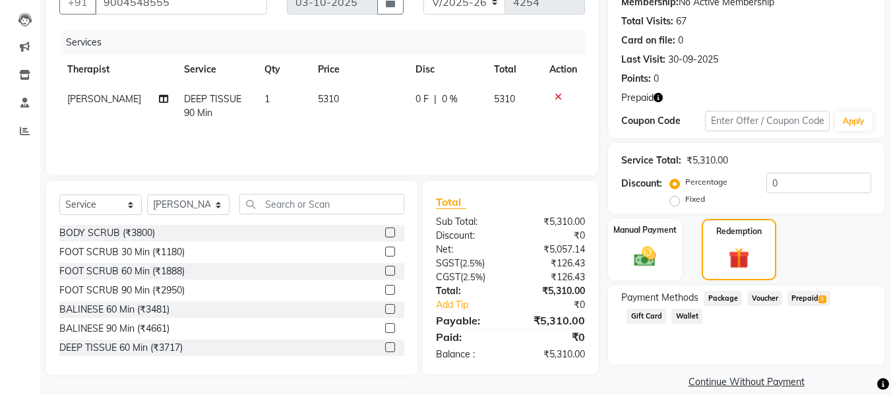
click at [801, 300] on span "Prepaid 3" at bounding box center [809, 298] width 43 height 15
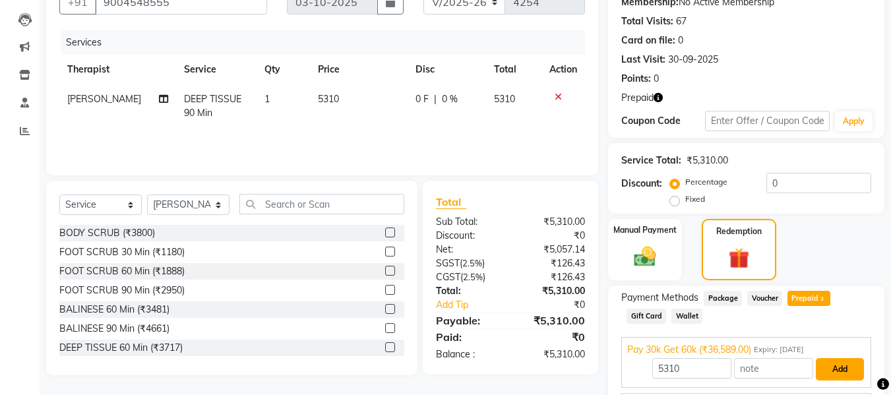
click at [839, 370] on button "Add" at bounding box center [840, 369] width 48 height 22
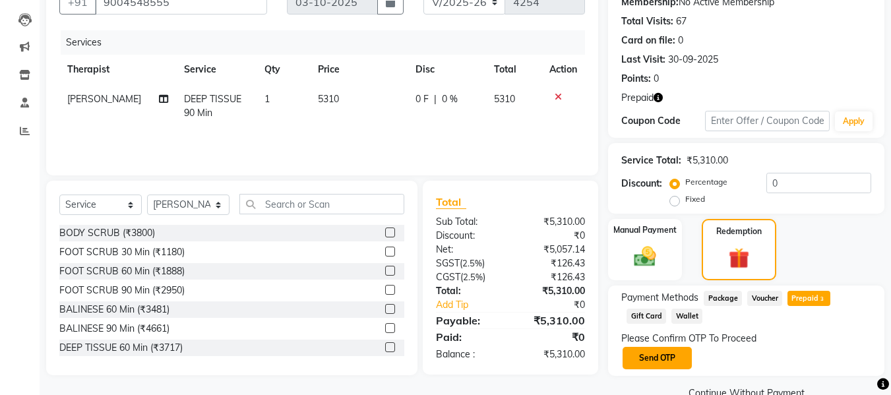
click at [657, 360] on button "Send OTP" at bounding box center [657, 358] width 69 height 22
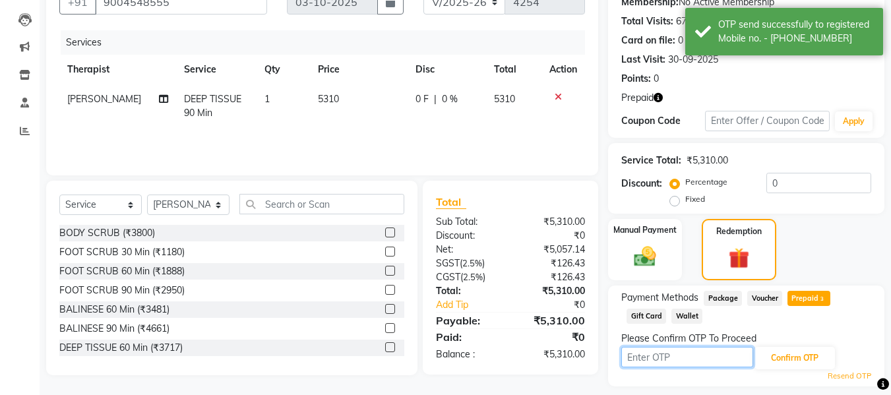
click at [658, 360] on input "text" at bounding box center [688, 357] width 132 height 20
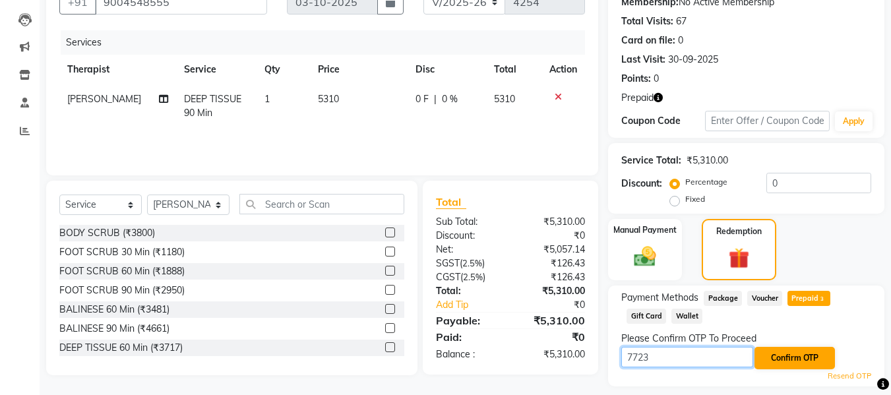
type input "7723"
click at [795, 360] on button "Confirm OTP" at bounding box center [795, 358] width 80 height 22
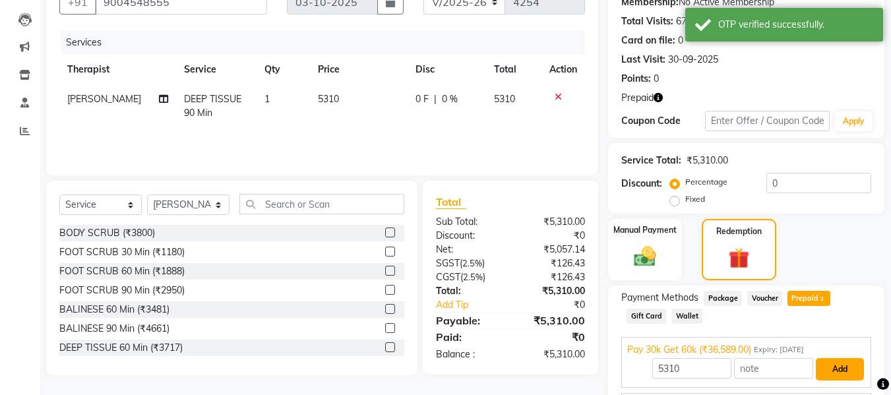
click at [839, 369] on button "Add" at bounding box center [840, 369] width 48 height 22
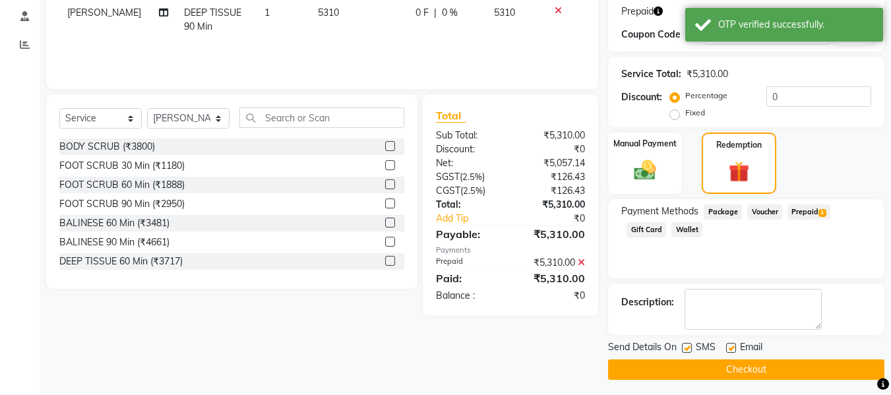
scroll to position [224, 0]
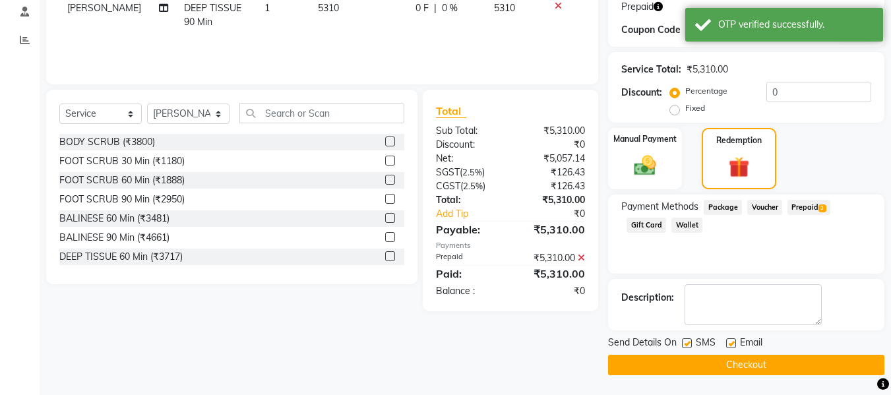
click at [691, 343] on label at bounding box center [687, 343] width 10 height 10
click at [691, 343] on input "checkbox" at bounding box center [686, 344] width 9 height 9
checkbox input "false"
click at [705, 358] on button "Checkout" at bounding box center [746, 365] width 276 height 20
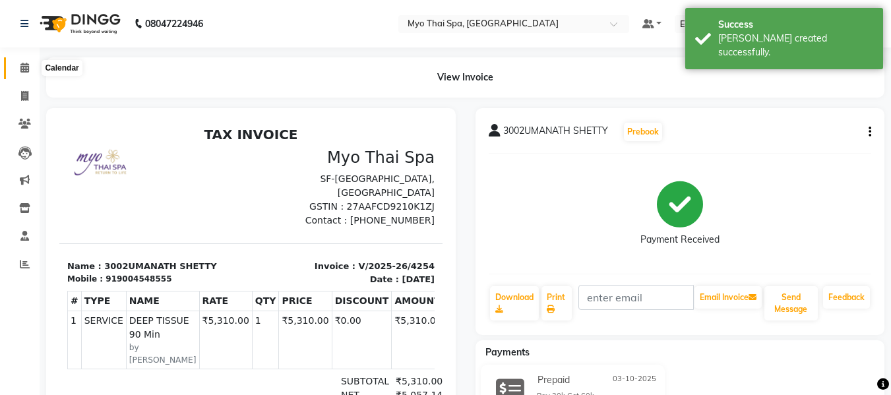
click at [15, 66] on span at bounding box center [24, 68] width 23 height 15
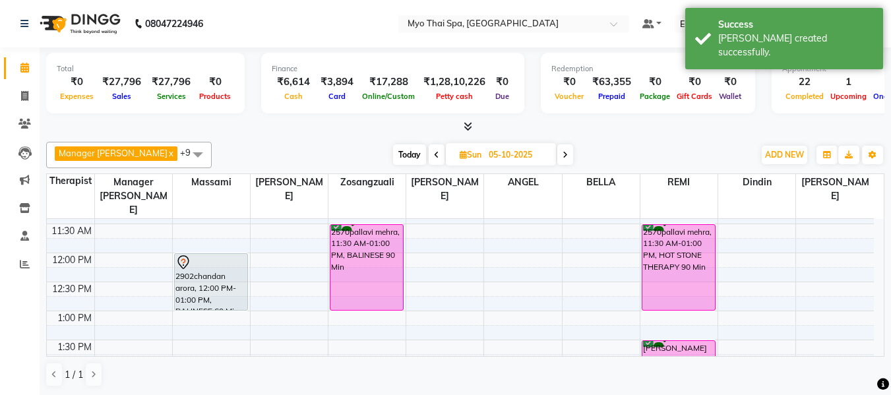
scroll to position [396, 0]
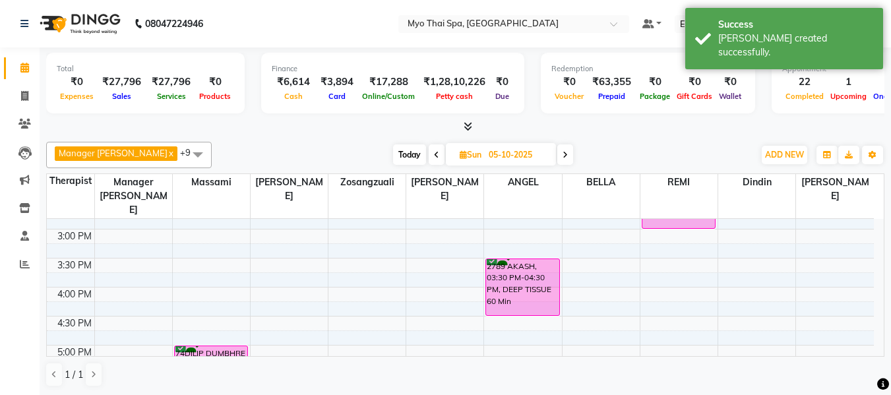
click at [397, 156] on span "Today" at bounding box center [409, 155] width 33 height 20
type input "03-10-2025"
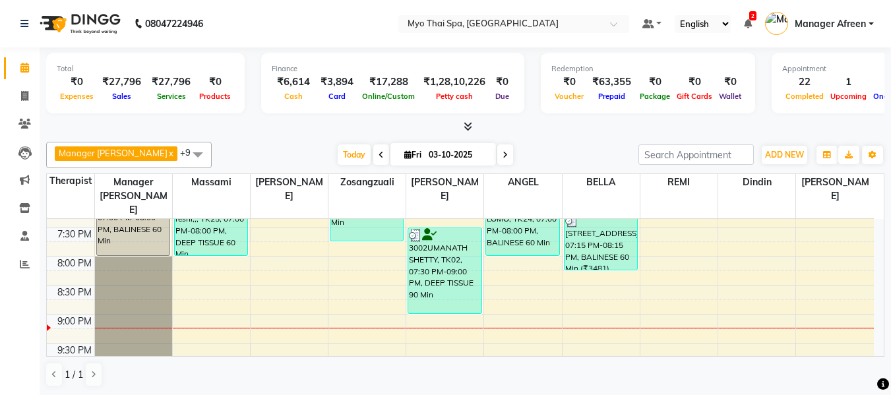
scroll to position [660, 0]
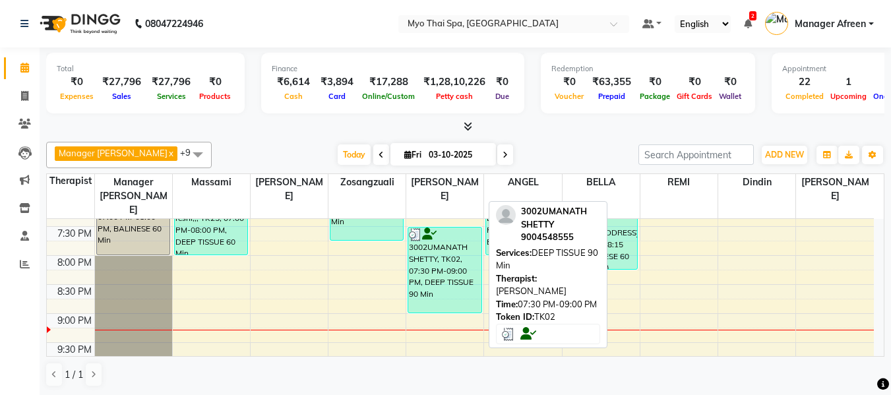
click at [457, 251] on div "3002UMANATH SHETTY, TK02, 07:30 PM-09:00 PM, DEEP TISSUE 90 Min" at bounding box center [444, 270] width 73 height 85
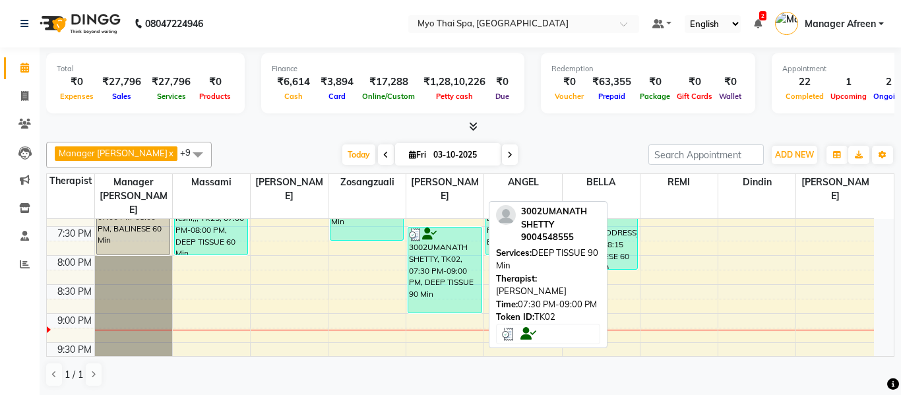
select select "3"
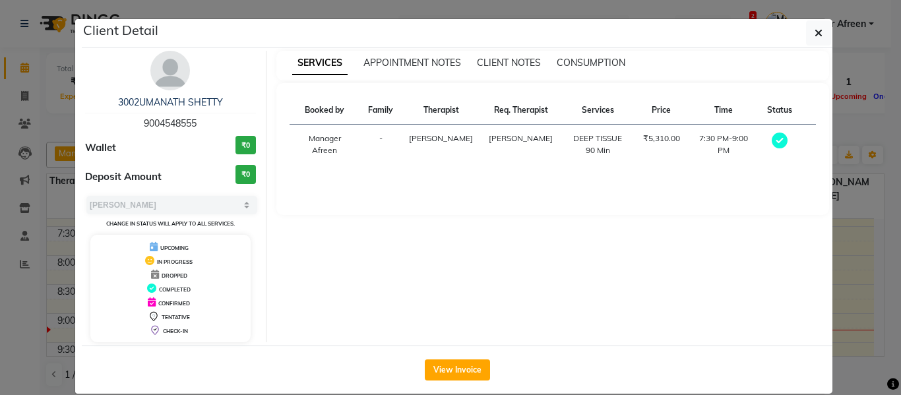
drag, startPoint x: 210, startPoint y: 118, endPoint x: 104, endPoint y: 118, distance: 106.2
click at [104, 118] on div "3002UMANATH SHETTY 9004548555" at bounding box center [170, 113] width 171 height 35
copy span "9004548555"
click at [818, 28] on button "button" at bounding box center [818, 32] width 25 height 25
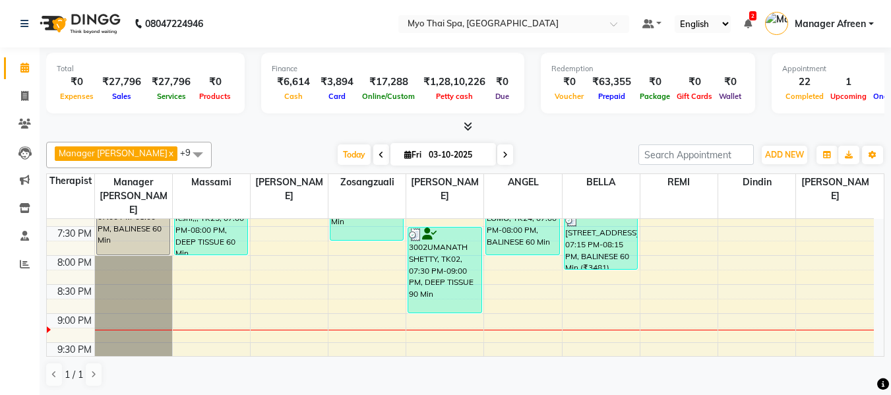
click at [401, 154] on span "Fri" at bounding box center [413, 155] width 24 height 10
select select "10"
select select "2025"
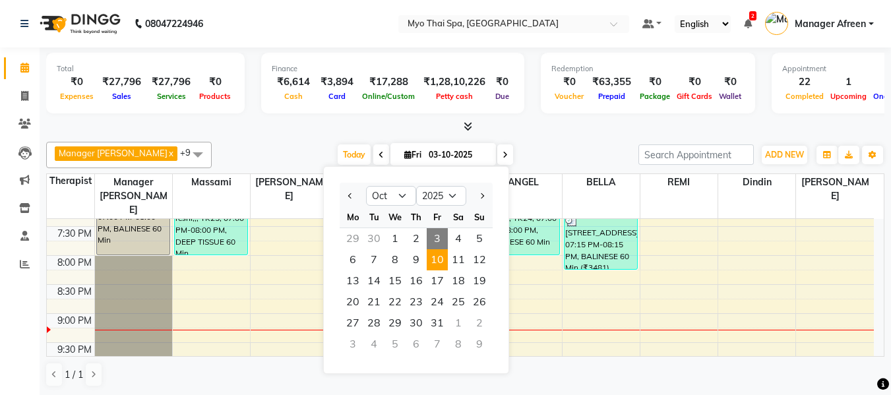
click at [439, 259] on span "10" at bounding box center [437, 259] width 21 height 21
type input "10-10-2025"
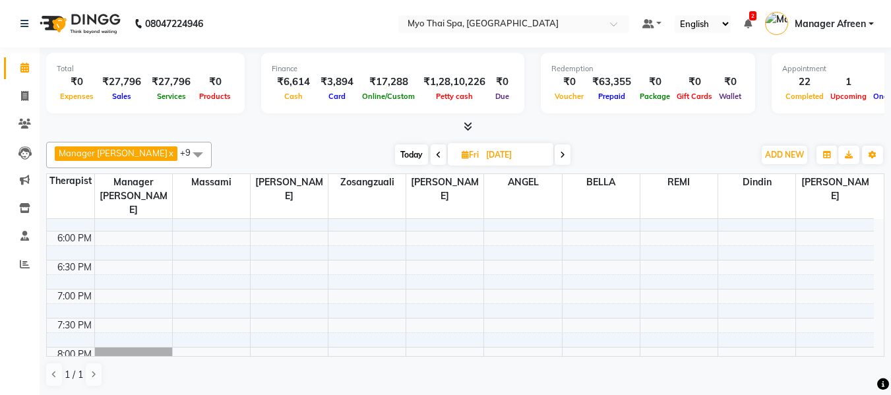
scroll to position [587, 0]
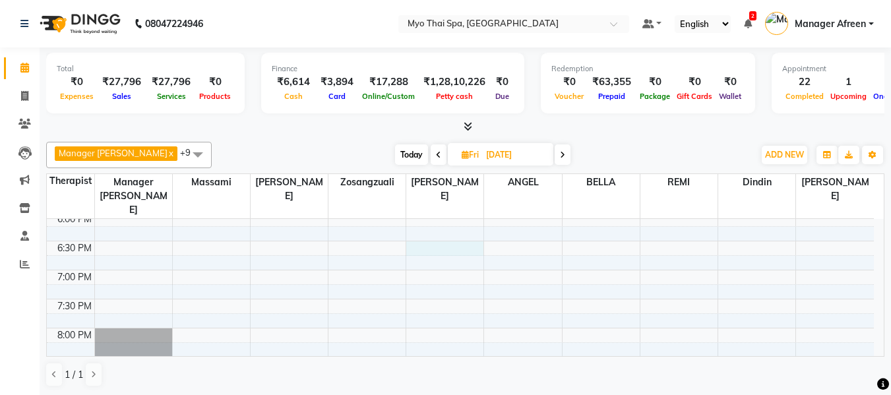
click at [438, 236] on div "8:00 AM 8:30 AM 9:00 AM 9:30 AM 10:00 AM 10:30 AM 11:00 AM 11:30 AM 12:00 PM 12…" at bounding box center [460, 67] width 827 height 870
select select "62472"
select select "tentative"
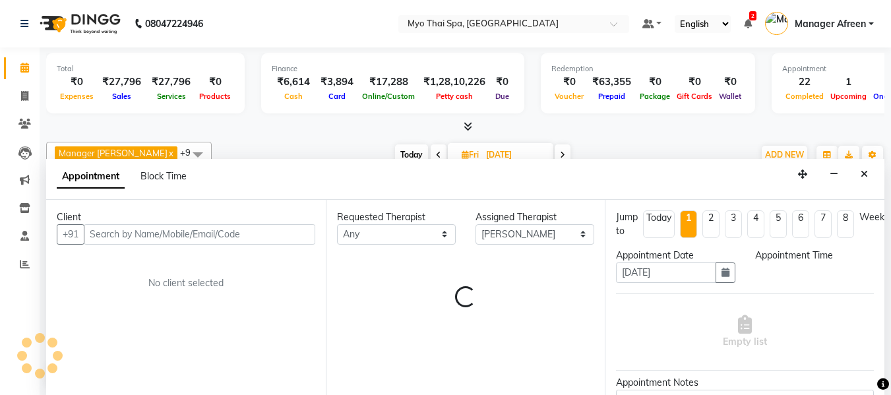
scroll to position [1, 0]
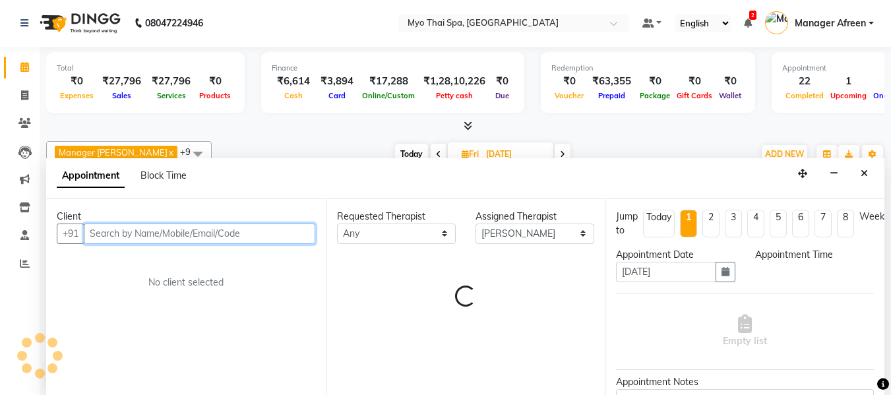
select select "1110"
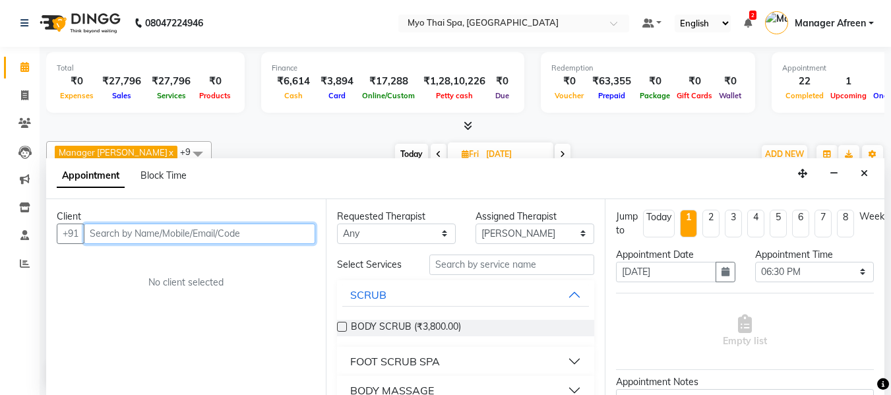
click at [299, 230] on input "text" at bounding box center [200, 234] width 232 height 20
paste input "9004548555"
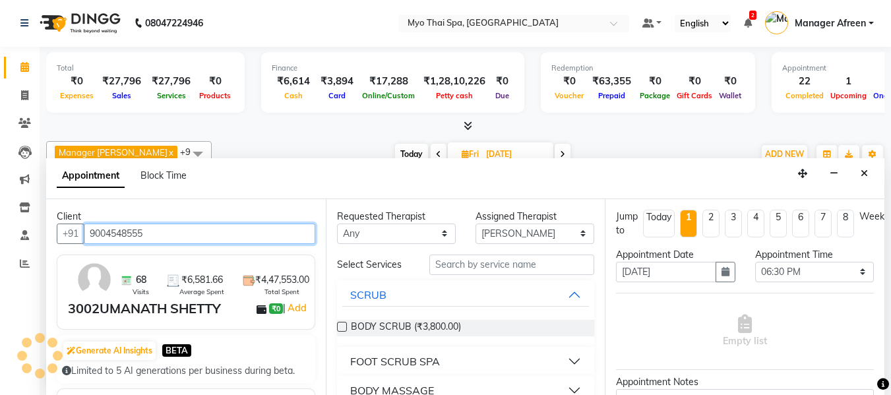
type input "9004548555"
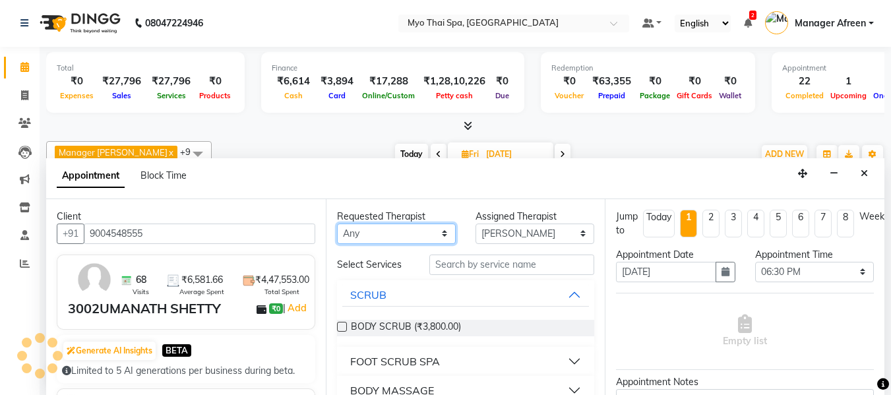
click at [406, 235] on select "Any ANGEL BELLA Dindin Jane JENNY Kristina LORITA Manager Afreen Manager Churmu…" at bounding box center [396, 234] width 119 height 20
select select "62472"
click at [337, 224] on select "Any ANGEL BELLA Dindin Jane JENNY Kristina LORITA Manager Afreen Manager Churmu…" at bounding box center [396, 234] width 119 height 20
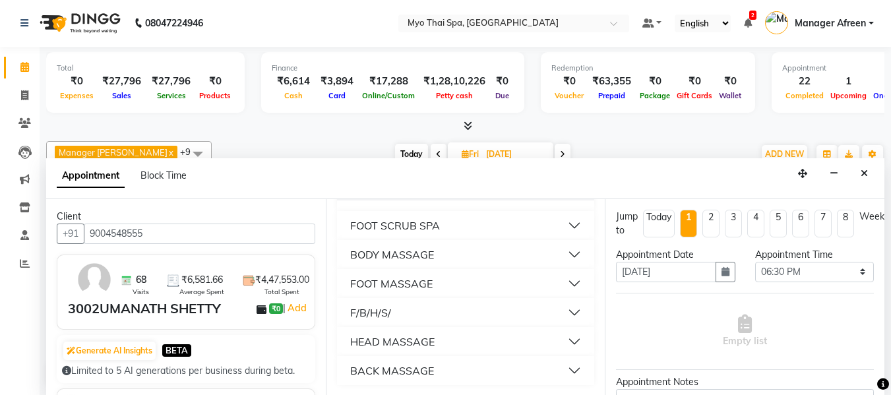
scroll to position [137, 0]
click at [408, 255] on div "BODY MASSAGE" at bounding box center [392, 254] width 84 height 16
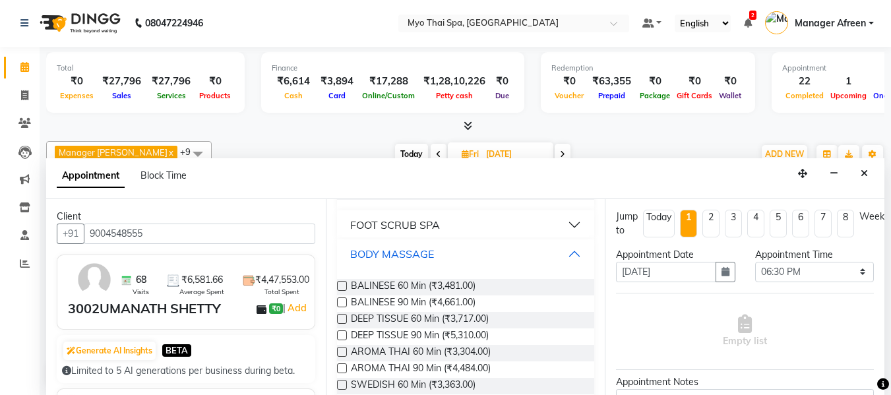
scroll to position [203, 0]
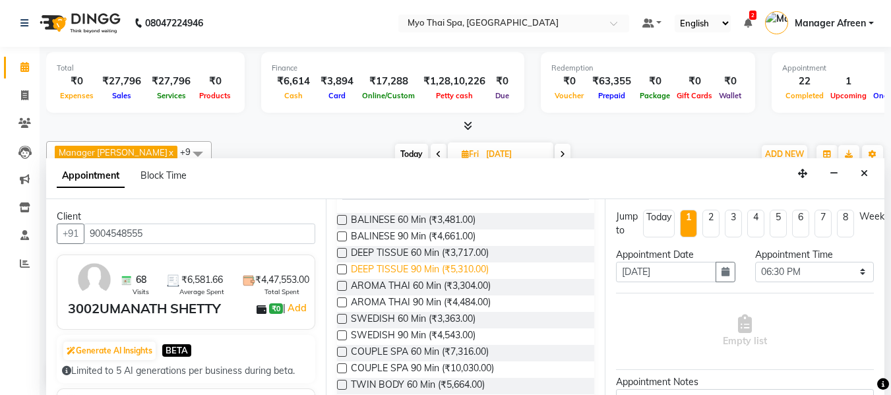
click at [408, 268] on span "DEEP TISSUE 90 Min (₹5,310.00)" at bounding box center [420, 271] width 138 height 16
checkbox input "false"
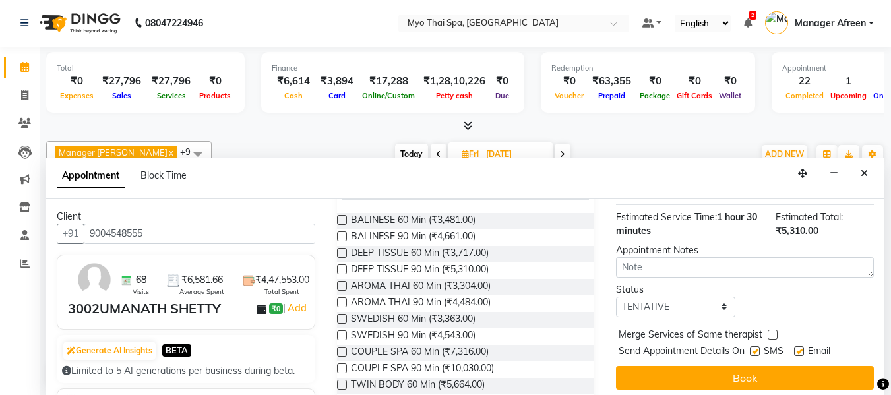
scroll to position [175, 0]
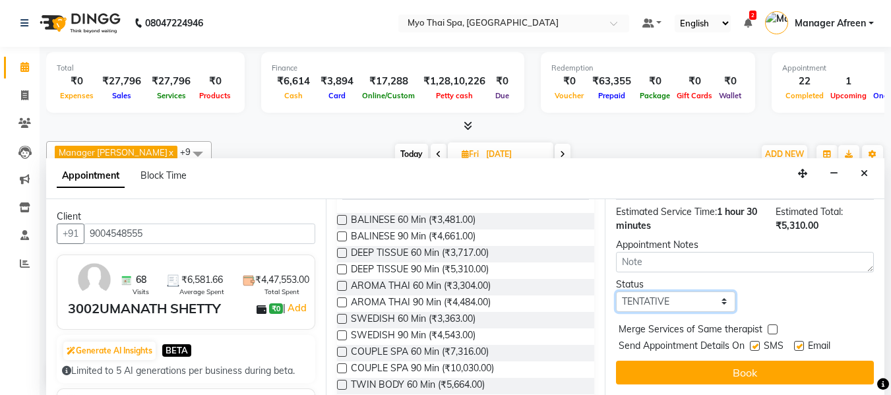
click at [662, 293] on select "Select TENTATIVE CONFIRM UPCOMING" at bounding box center [675, 302] width 119 height 20
select select "confirm booking"
click at [616, 292] on select "Select TENTATIVE CONFIRM UPCOMING" at bounding box center [675, 302] width 119 height 20
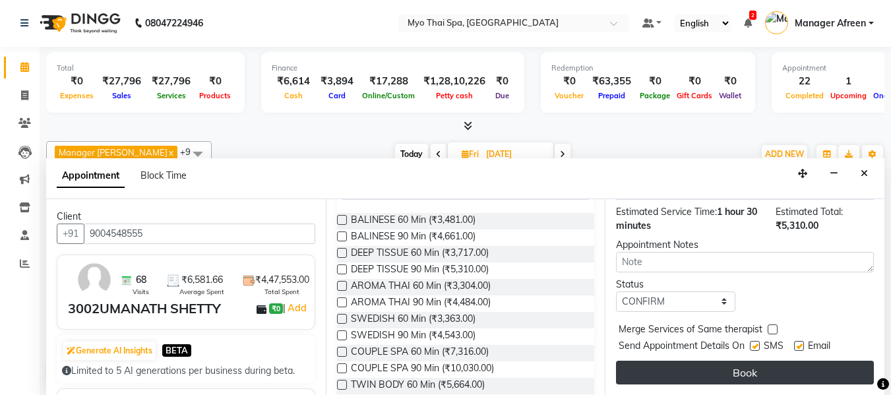
click at [697, 362] on button "Book" at bounding box center [745, 373] width 258 height 24
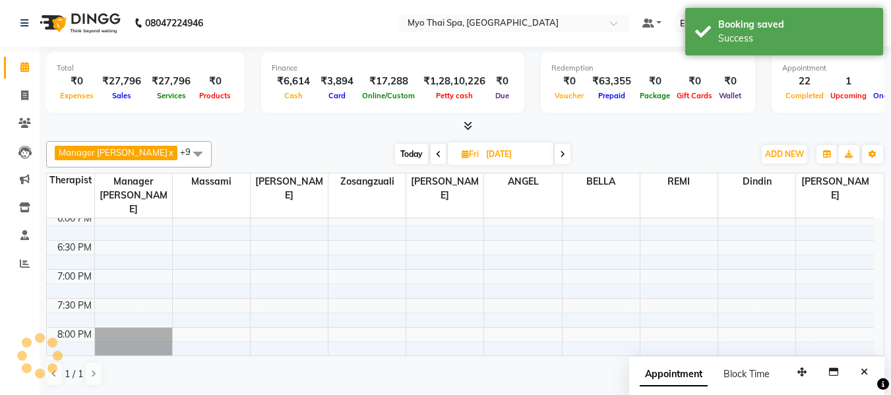
scroll to position [0, 0]
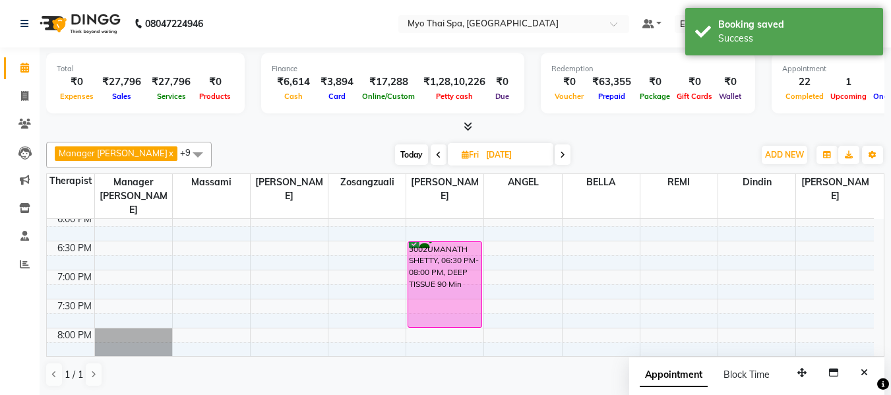
click at [462, 158] on icon at bounding box center [465, 154] width 7 height 9
select select "10"
select select "2025"
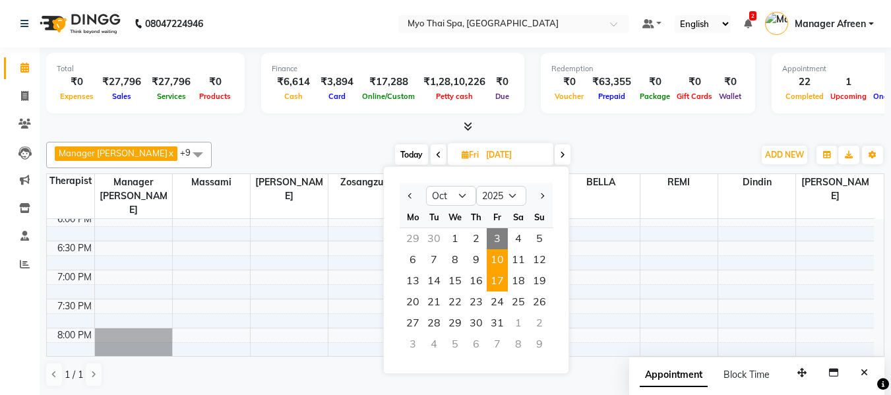
click at [501, 280] on span "17" at bounding box center [497, 281] width 21 height 21
type input "17-10-2025"
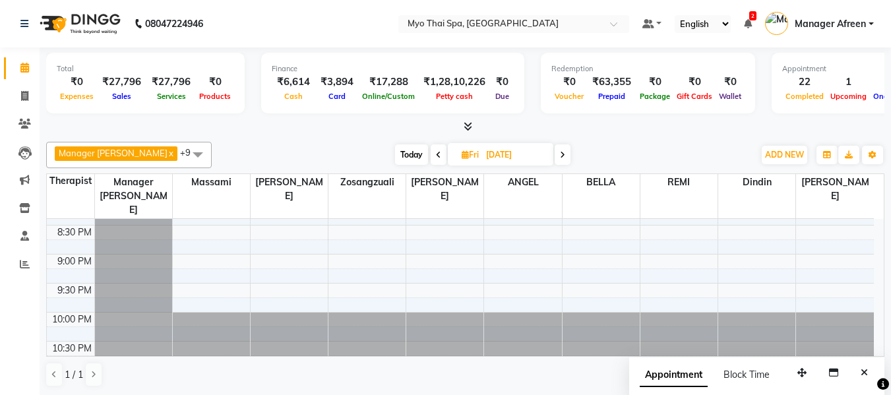
scroll to position [587, 0]
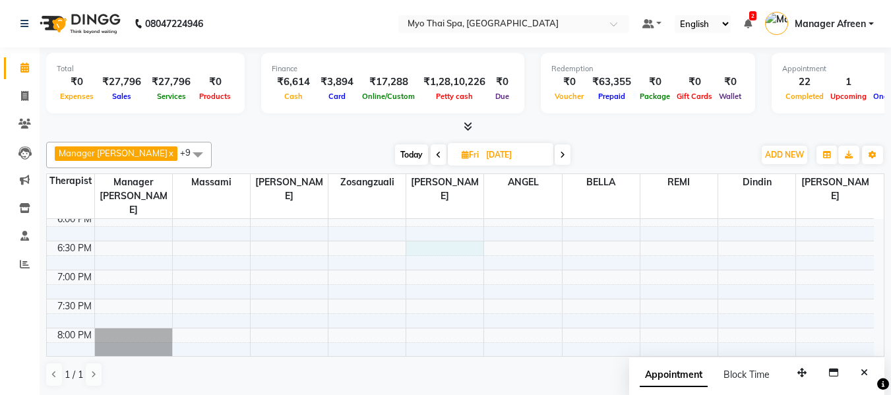
click at [419, 230] on div "8:00 AM 8:30 AM 9:00 AM 9:30 AM 10:00 AM 10:30 AM 11:00 AM 11:30 AM 12:00 PM 12…" at bounding box center [460, 67] width 827 height 870
select select "62472"
select select "1110"
select select "tentative"
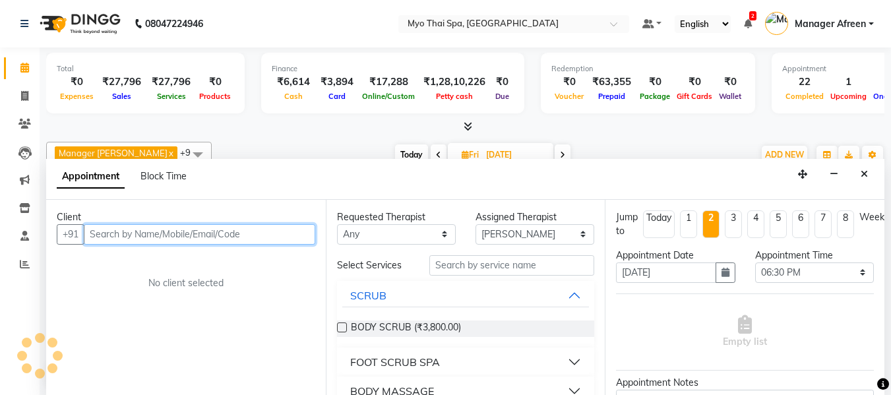
scroll to position [1, 0]
click at [294, 237] on input "text" at bounding box center [200, 234] width 232 height 20
paste input "9004548555"
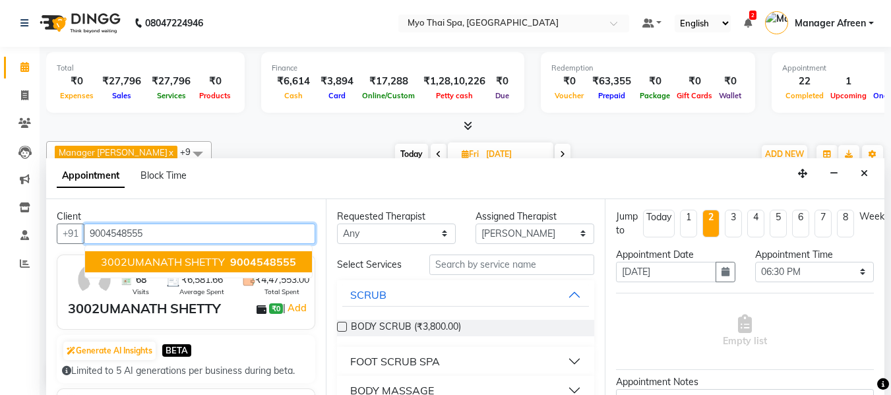
type input "9004548555"
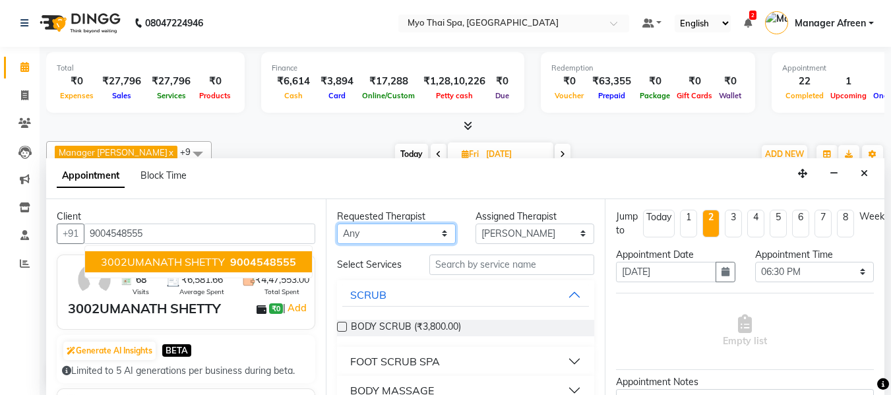
click at [423, 232] on select "Any ANGEL BELLA Dindin Jane JENNY Kristina LORITA Manager Afreen Manager Churmu…" at bounding box center [396, 234] width 119 height 20
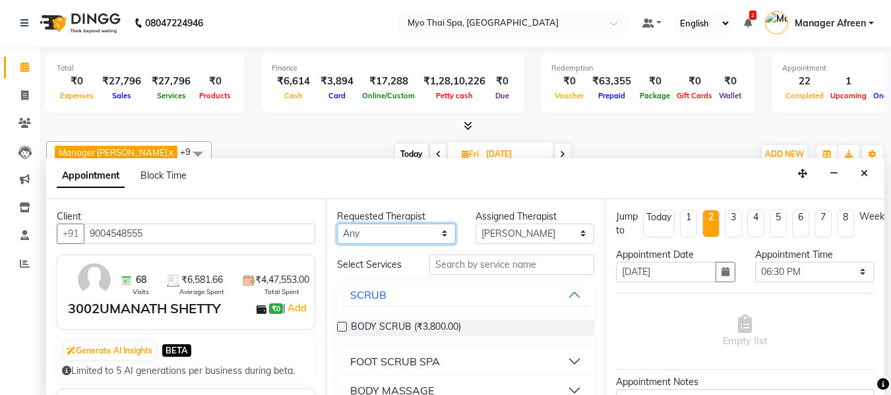
select select "62472"
click at [337, 224] on select "Any ANGEL BELLA Dindin Jane JENNY Kristina LORITA Manager Afreen Manager Churmu…" at bounding box center [396, 234] width 119 height 20
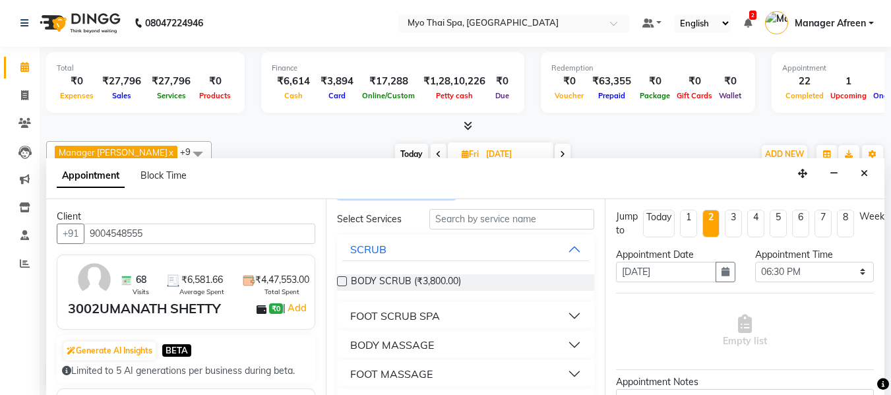
scroll to position [66, 0]
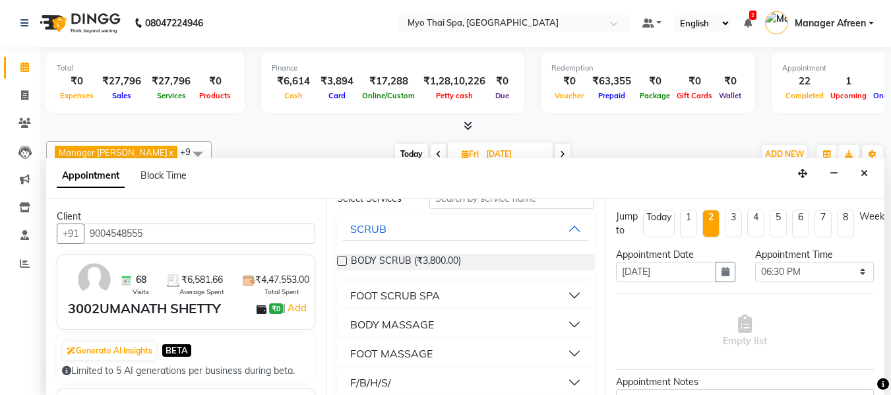
click at [418, 320] on div "BODY MASSAGE" at bounding box center [392, 325] width 84 height 16
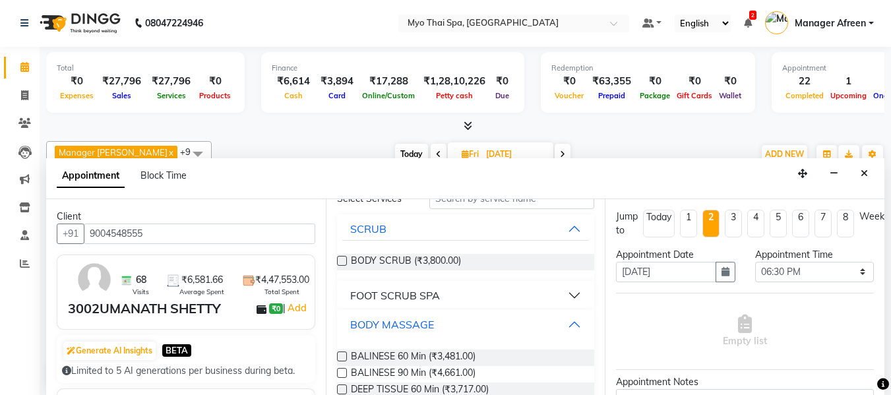
scroll to position [132, 0]
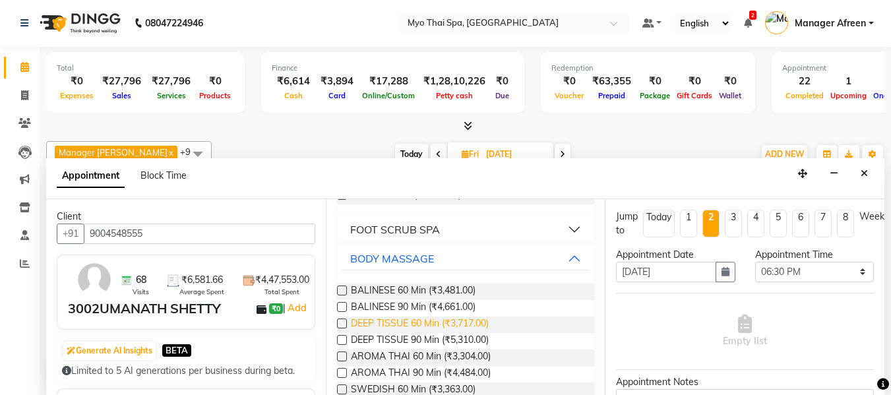
click at [445, 325] on span "DEEP TISSUE 60 Min (₹3,717.00)" at bounding box center [420, 325] width 138 height 16
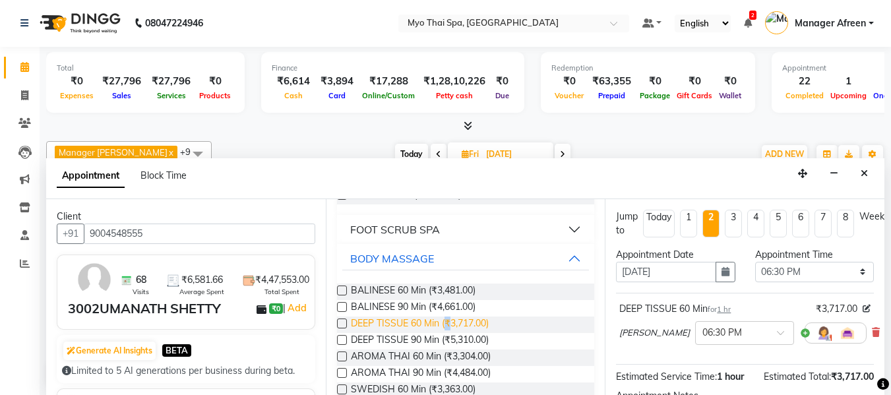
click at [445, 324] on span "DEEP TISSUE 60 Min (₹3,717.00)" at bounding box center [420, 325] width 138 height 16
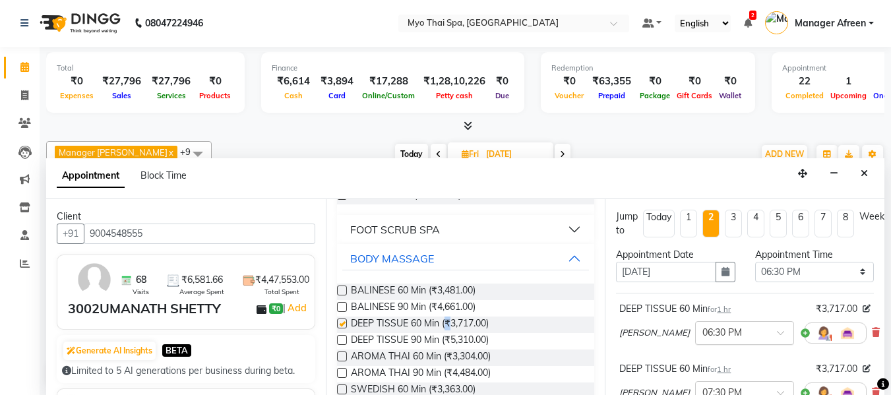
checkbox input "false"
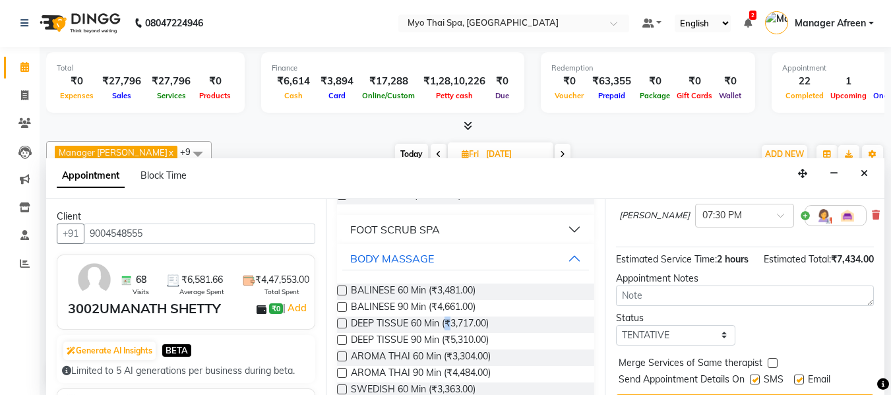
scroll to position [235, 0]
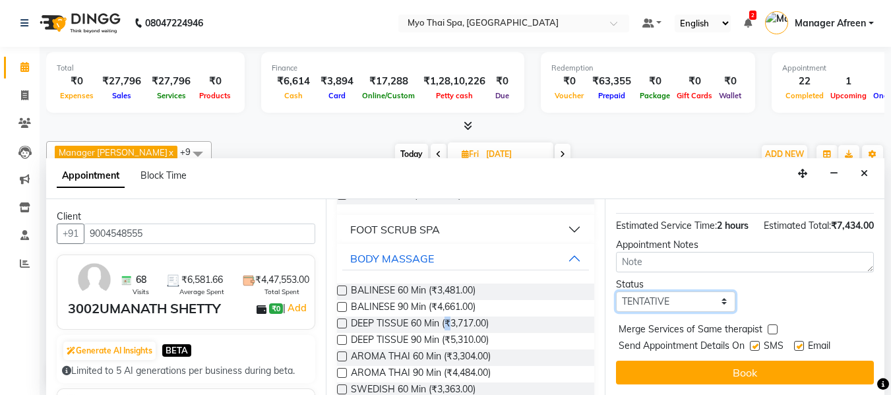
click at [659, 292] on select "Select TENTATIVE CONFIRM UPCOMING" at bounding box center [675, 302] width 119 height 20
select select "confirm booking"
click at [616, 292] on select "Select TENTATIVE CONFIRM UPCOMING" at bounding box center [675, 302] width 119 height 20
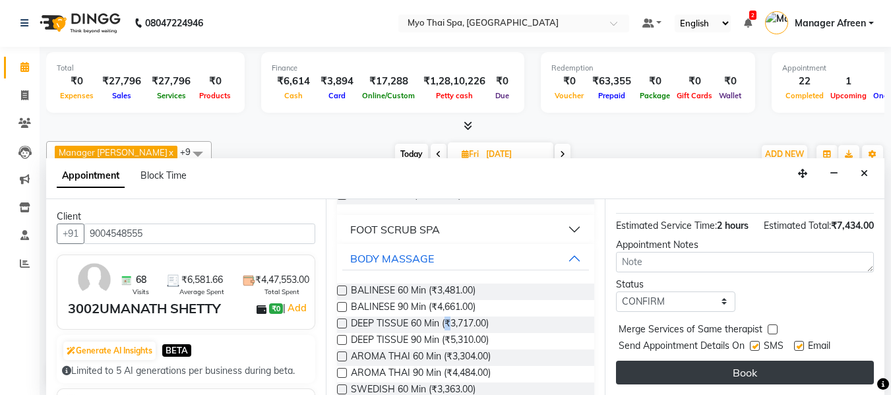
click at [688, 361] on button "Book" at bounding box center [745, 373] width 258 height 24
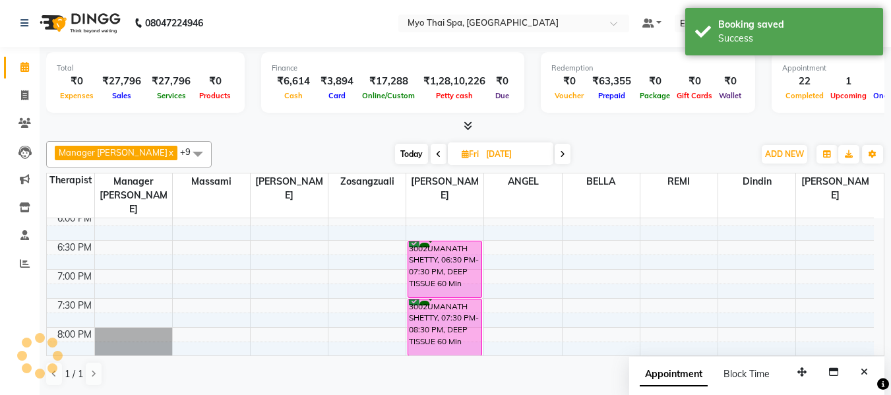
scroll to position [0, 0]
click at [462, 156] on icon at bounding box center [465, 154] width 7 height 9
select select "10"
select select "2025"
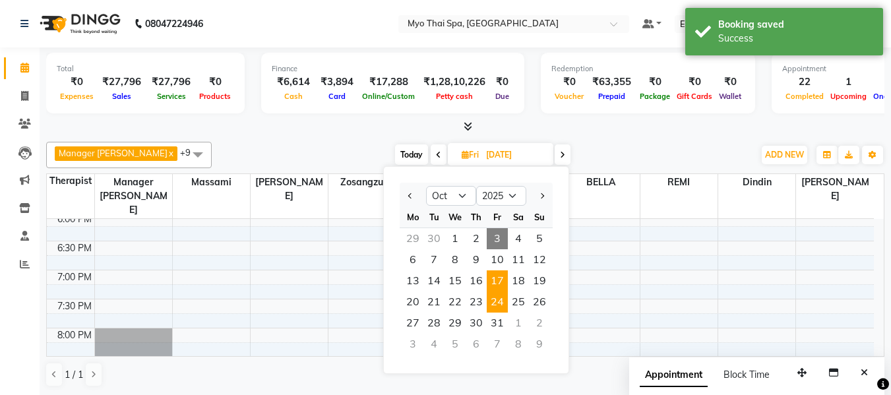
click at [502, 307] on span "24" at bounding box center [497, 302] width 21 height 21
type input "24-10-2025"
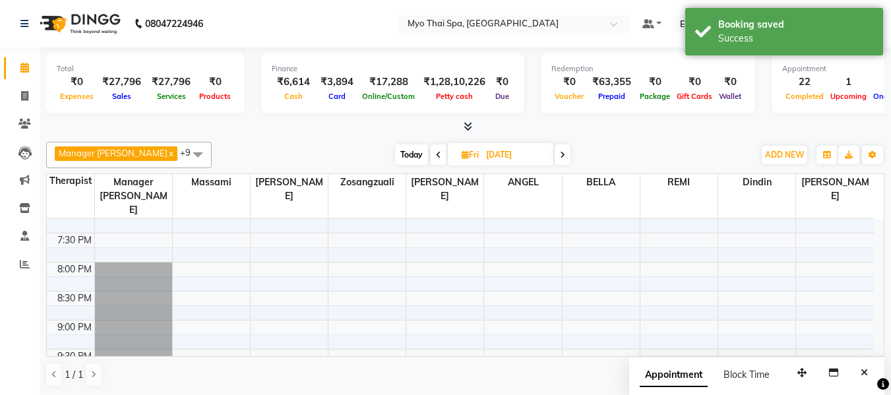
scroll to position [587, 0]
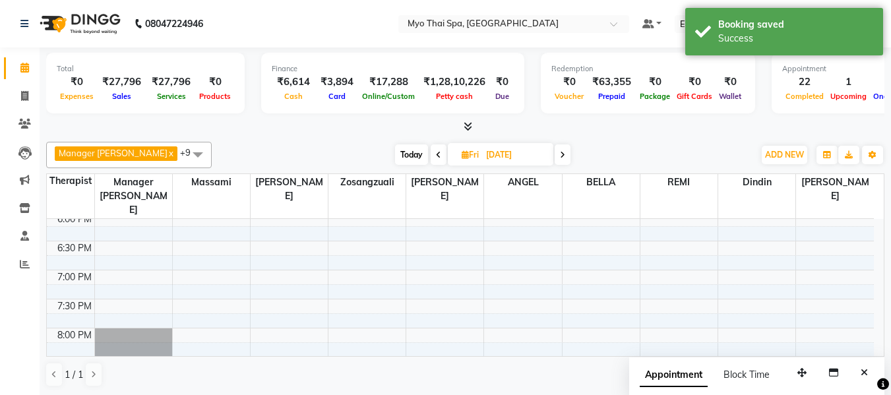
click at [439, 232] on div "8:00 AM 8:30 AM 9:00 AM 9:30 AM 10:00 AM 10:30 AM 11:00 AM 11:30 AM 12:00 PM 12…" at bounding box center [460, 67] width 827 height 870
select select "62472"
select select "tentative"
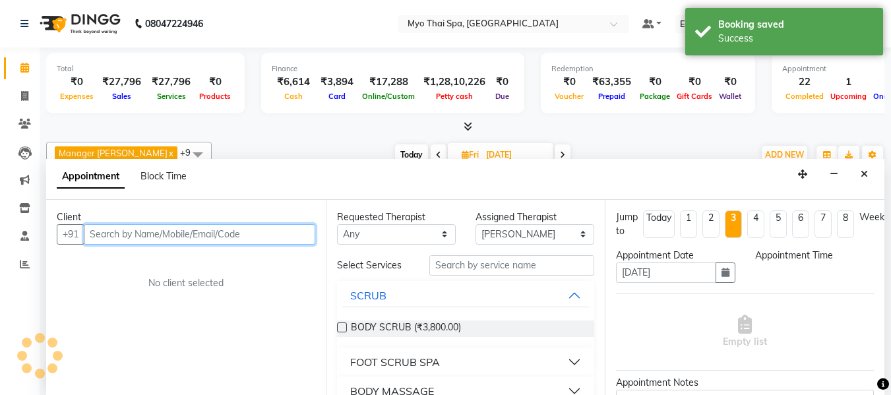
scroll to position [1, 0]
select select "1110"
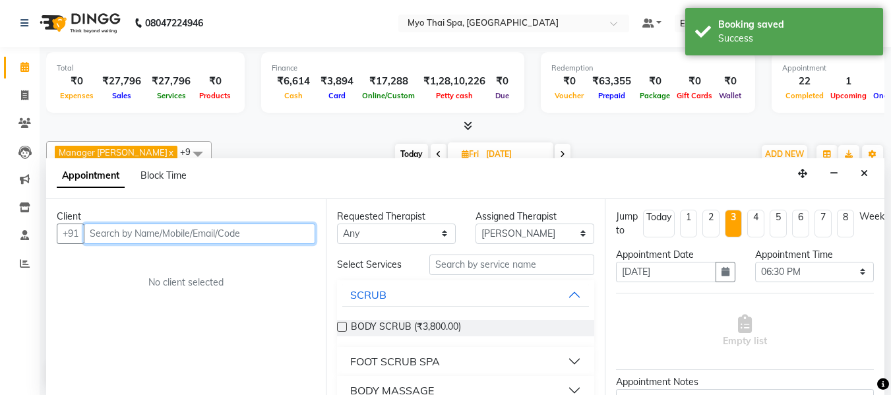
click at [310, 230] on input "text" at bounding box center [200, 234] width 232 height 20
paste input "9004548555"
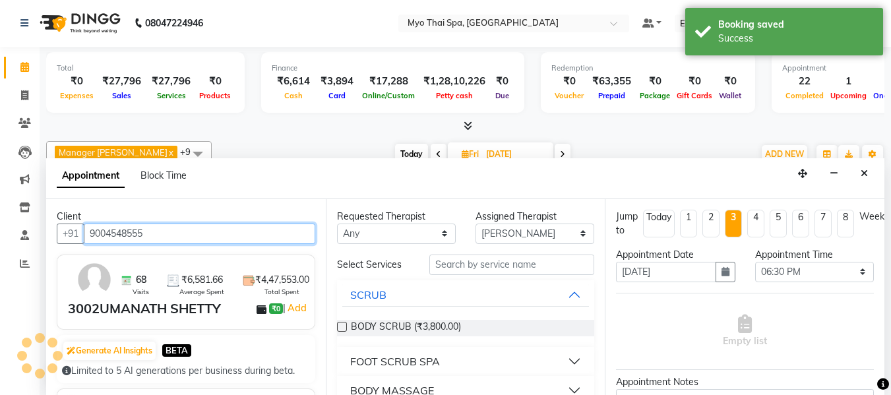
type input "9004548555"
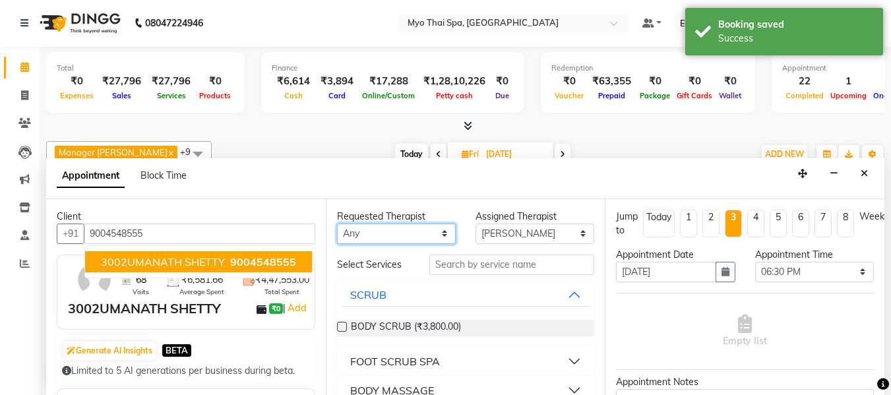
click at [377, 233] on select "Any ANGEL BELLA Dindin Jane JENNY Kristina LORITA Manager Afreen Manager Churmu…" at bounding box center [396, 234] width 119 height 20
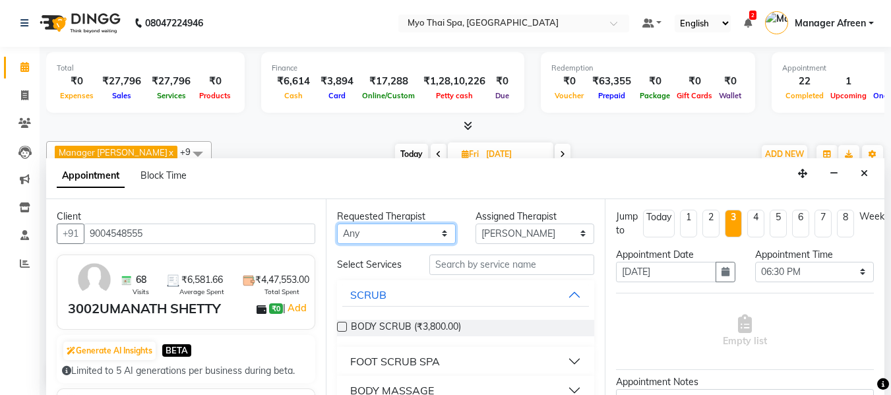
select select "62472"
click at [337, 224] on select "Any ANGEL BELLA Dindin Jane JENNY Kristina LORITA Manager Afreen Manager Churmu…" at bounding box center [396, 234] width 119 height 20
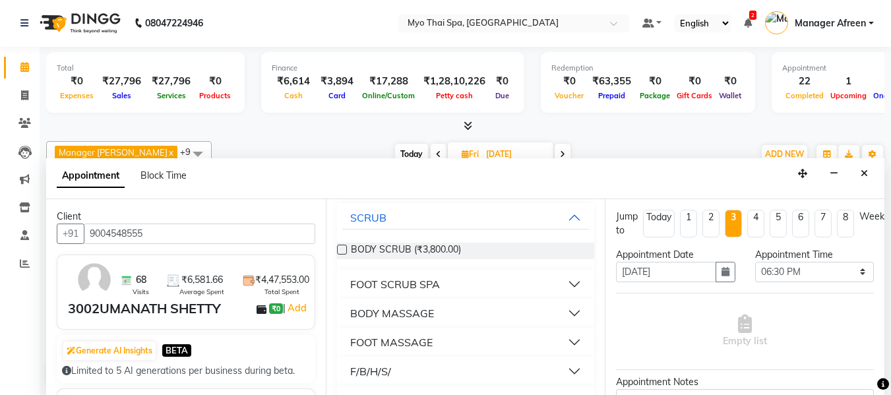
scroll to position [132, 0]
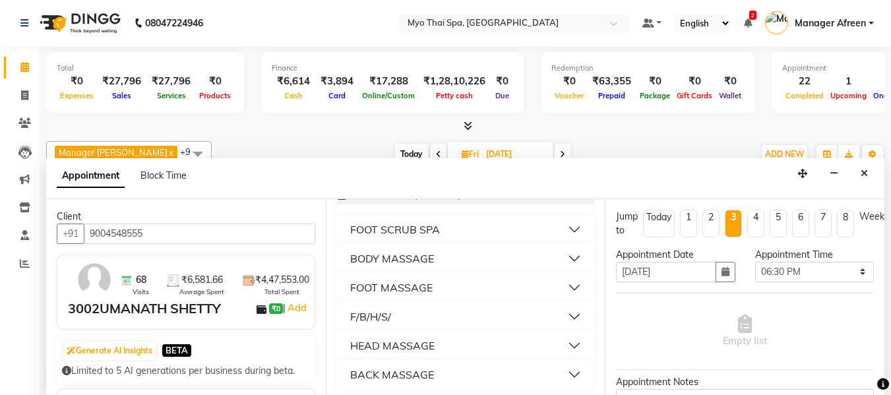
click at [399, 257] on div "BODY MASSAGE" at bounding box center [392, 259] width 84 height 16
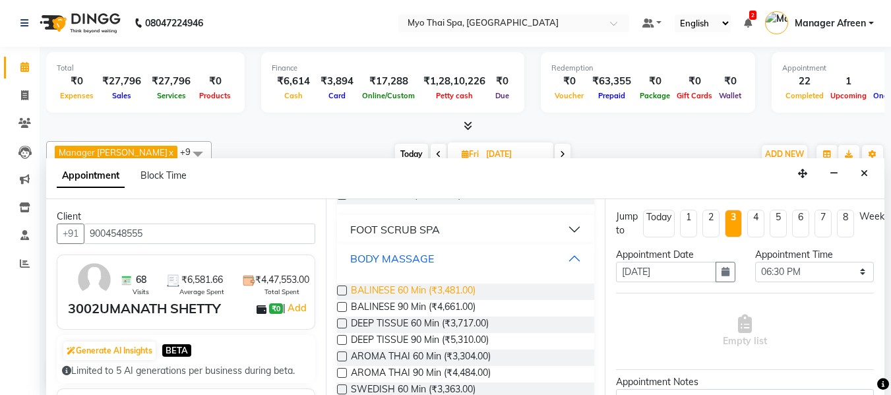
scroll to position [198, 0]
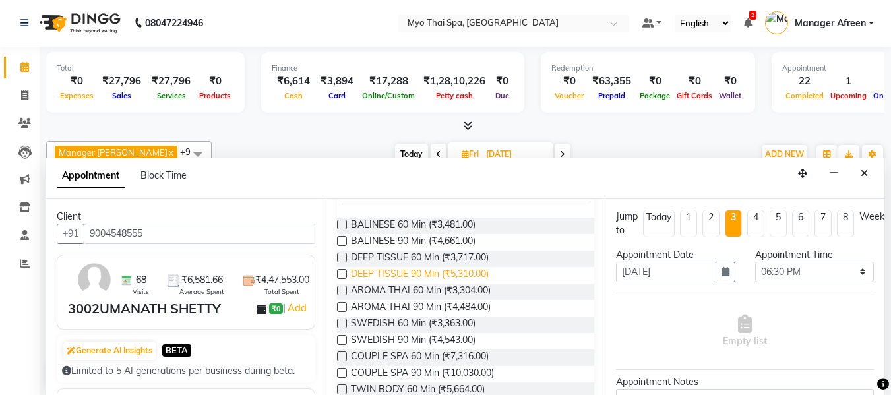
click at [424, 273] on span "DEEP TISSUE 90 Min (₹5,310.00)" at bounding box center [420, 275] width 138 height 16
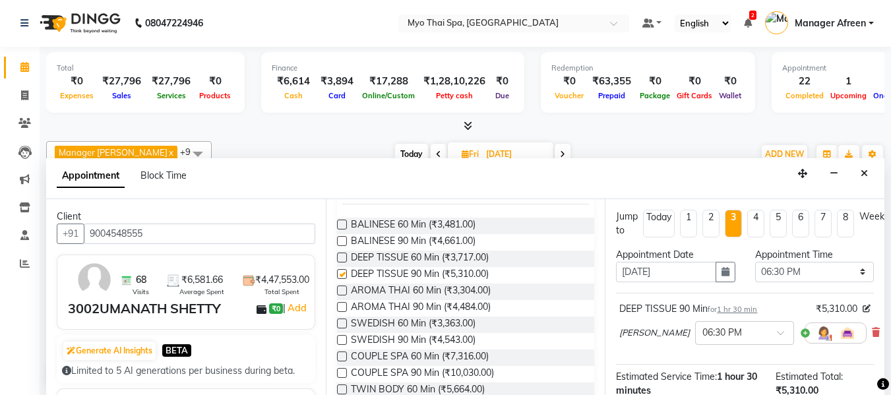
checkbox input "false"
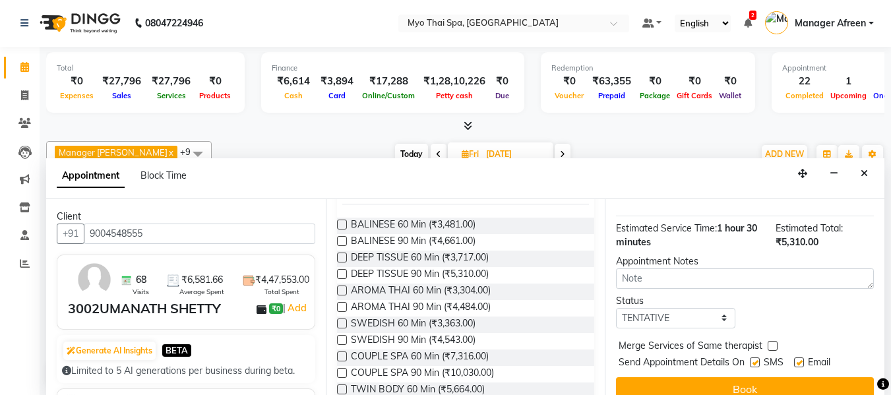
scroll to position [175, 0]
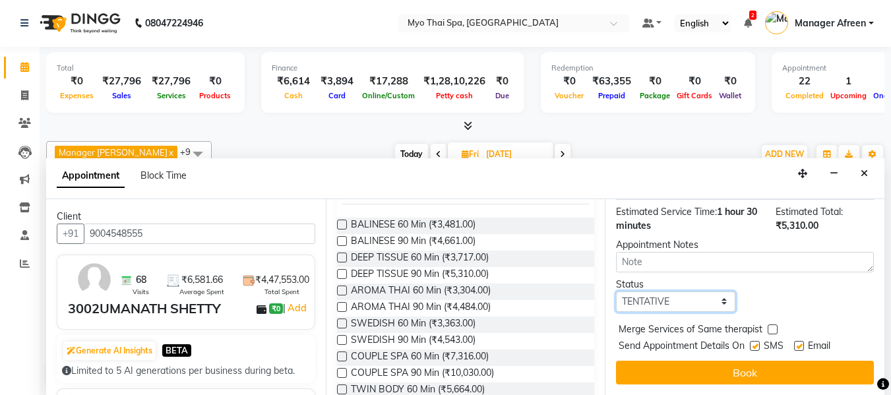
click at [657, 294] on select "Select TENTATIVE CONFIRM UPCOMING" at bounding box center [675, 302] width 119 height 20
select select "confirm booking"
click at [616, 292] on select "Select TENTATIVE CONFIRM UPCOMING" at bounding box center [675, 302] width 119 height 20
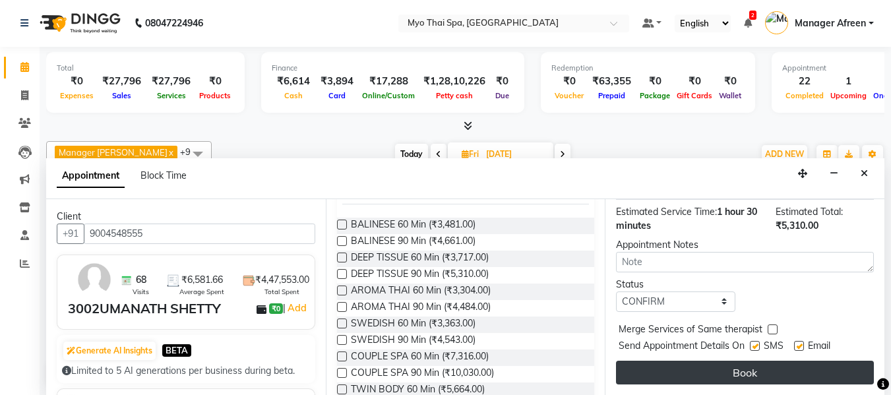
click at [668, 370] on button "Book" at bounding box center [745, 373] width 258 height 24
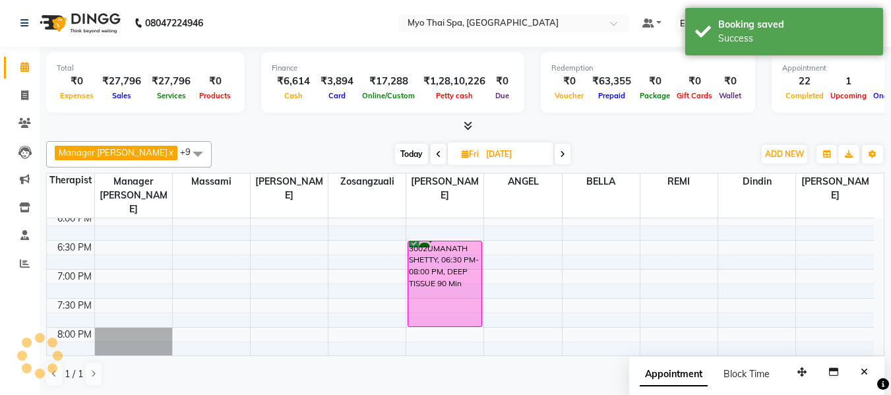
scroll to position [0, 0]
click at [462, 155] on icon at bounding box center [465, 154] width 7 height 9
select select "10"
select select "2025"
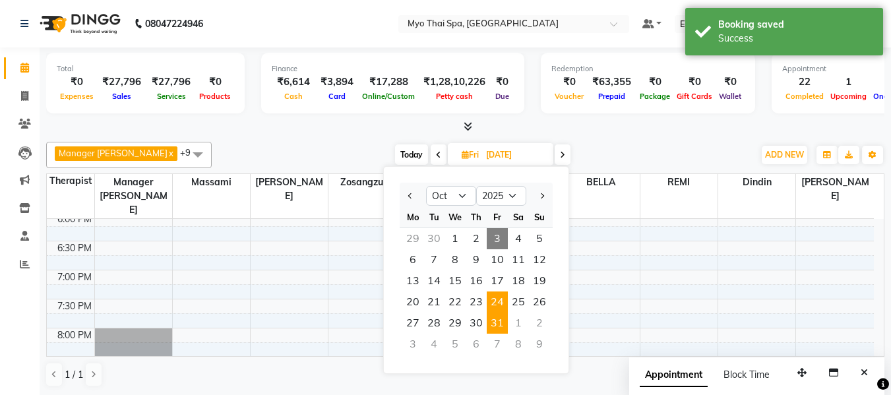
click at [501, 325] on span "31" at bounding box center [497, 323] width 21 height 21
type input "31-10-2025"
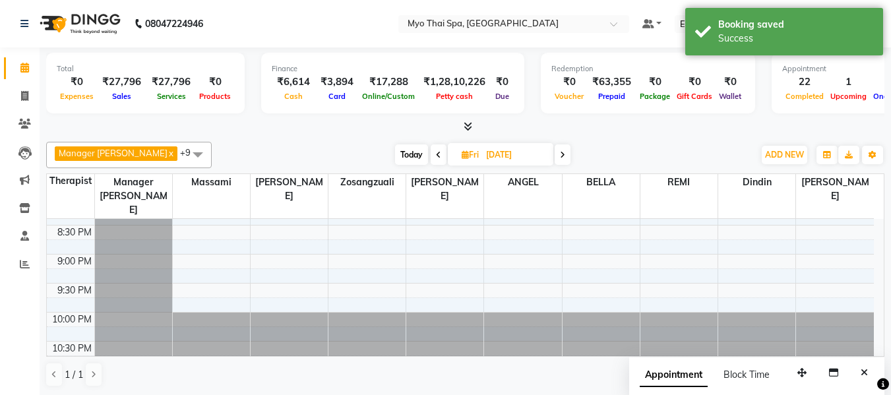
scroll to position [653, 0]
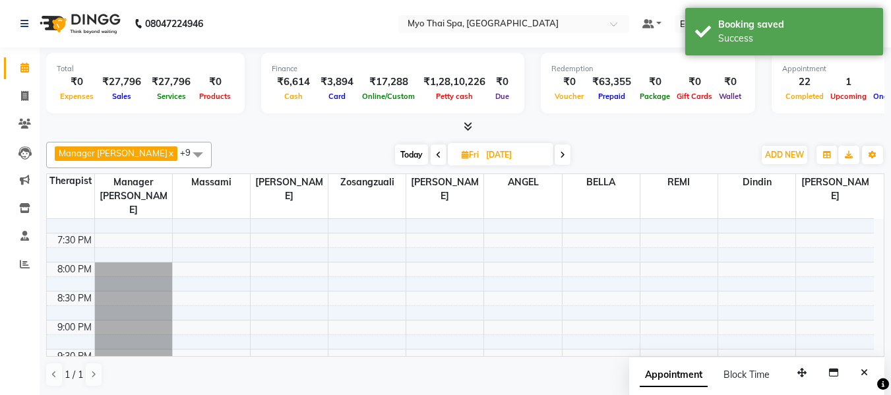
click at [438, 226] on div "8:00 AM 8:30 AM 9:00 AM 9:30 AM 10:00 AM 10:30 AM 11:00 AM 11:30 AM 12:00 PM 12…" at bounding box center [460, 1] width 827 height 870
select select "62472"
select select "1170"
select select "tentative"
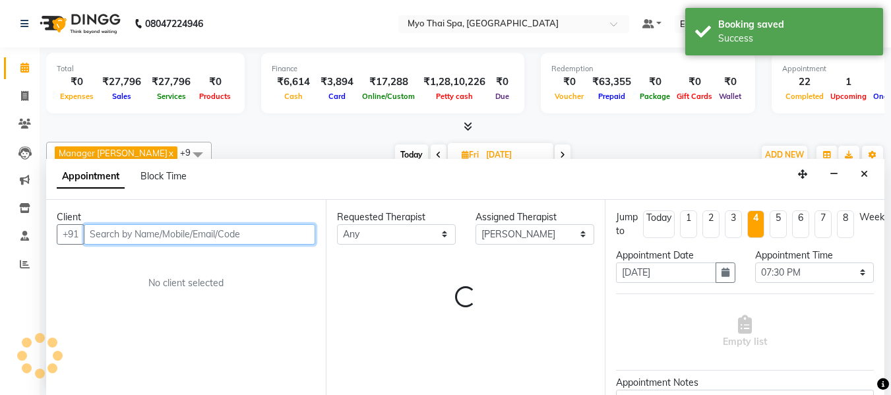
scroll to position [1, 0]
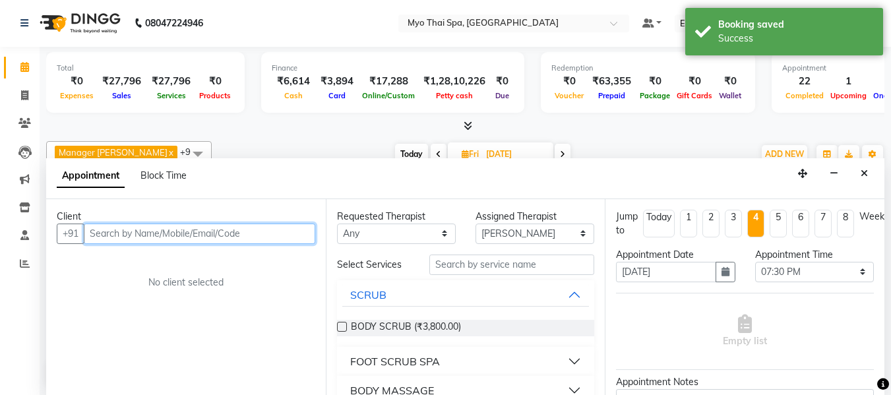
click at [292, 235] on input "text" at bounding box center [200, 234] width 232 height 20
paste input "9004548555"
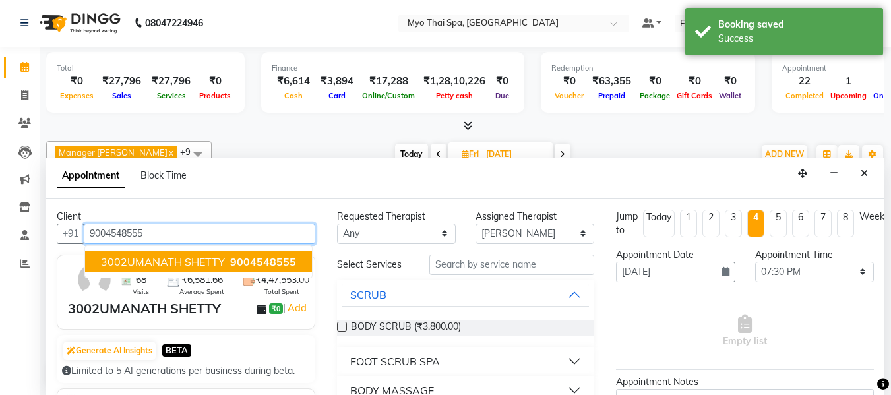
type input "9004548555"
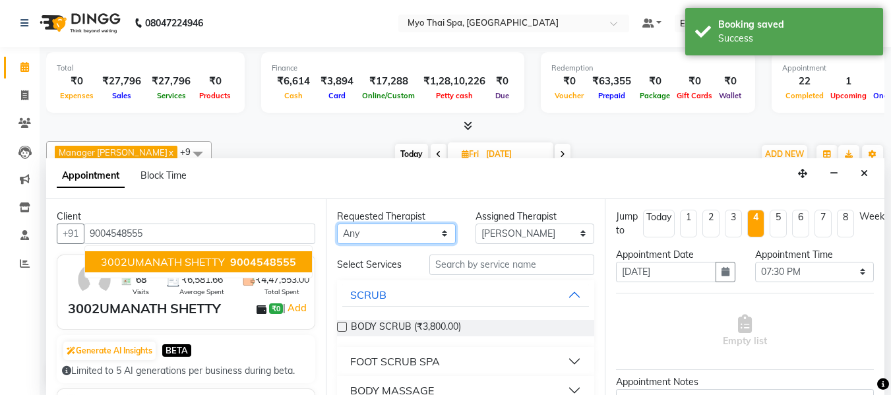
click at [377, 239] on select "Any ANGEL BELLA Dindin Jane JENNY Kristina LORITA Manager Afreen Manager Churmu…" at bounding box center [396, 234] width 119 height 20
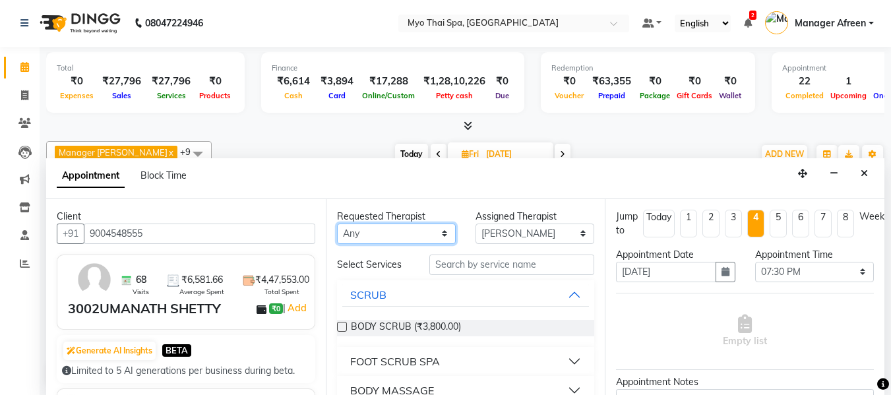
select select "62472"
click at [337, 224] on select "Any ANGEL BELLA Dindin Jane JENNY Kristina LORITA Manager Afreen Manager Churmu…" at bounding box center [396, 234] width 119 height 20
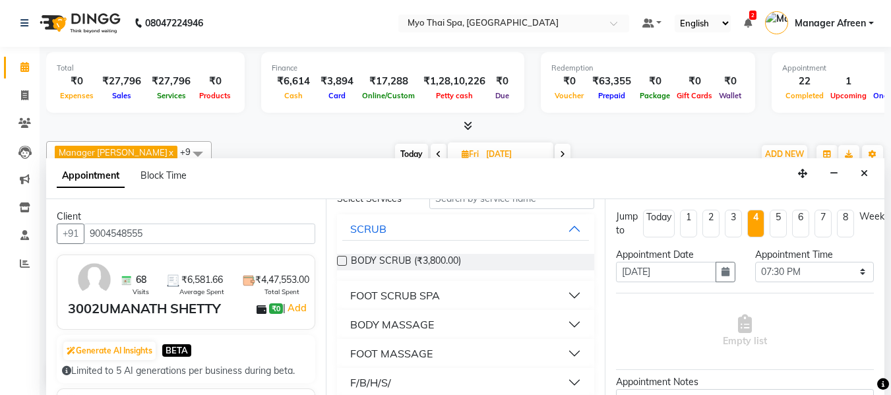
click at [418, 327] on div "BODY MASSAGE" at bounding box center [392, 325] width 84 height 16
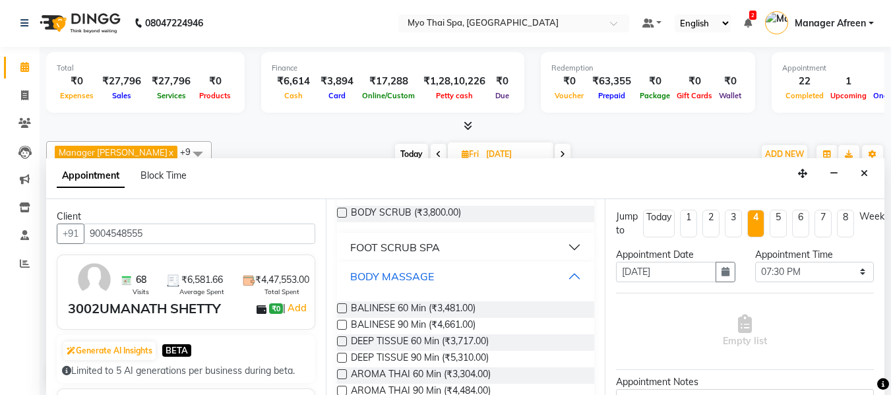
scroll to position [132, 0]
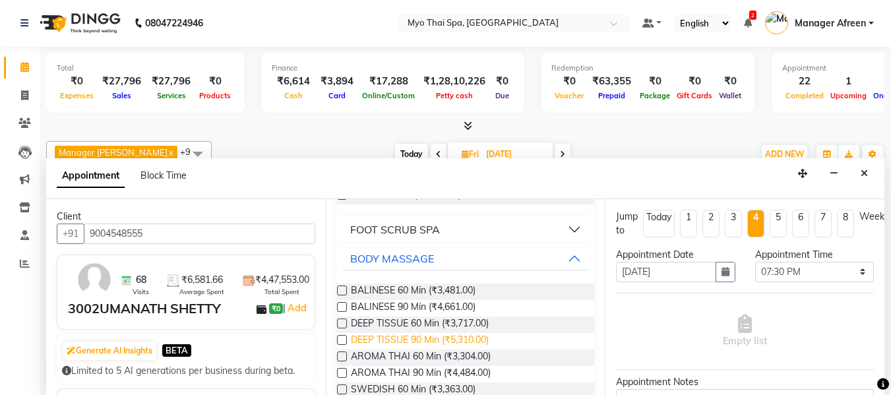
click at [449, 338] on span "DEEP TISSUE 90 Min (₹5,310.00)" at bounding box center [420, 341] width 138 height 16
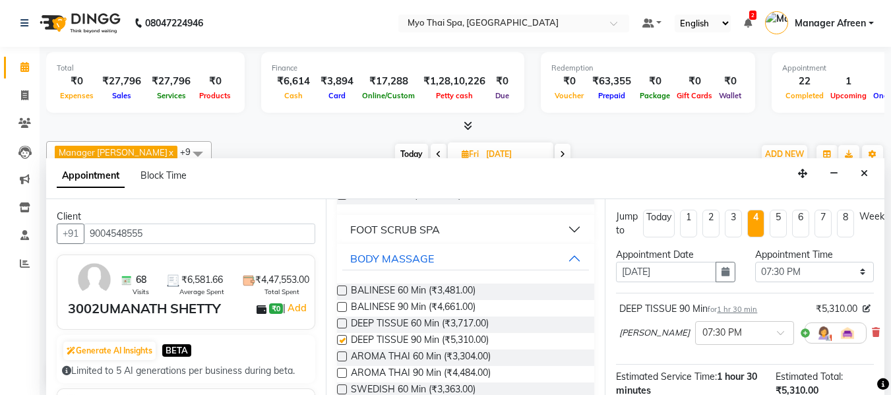
checkbox input "false"
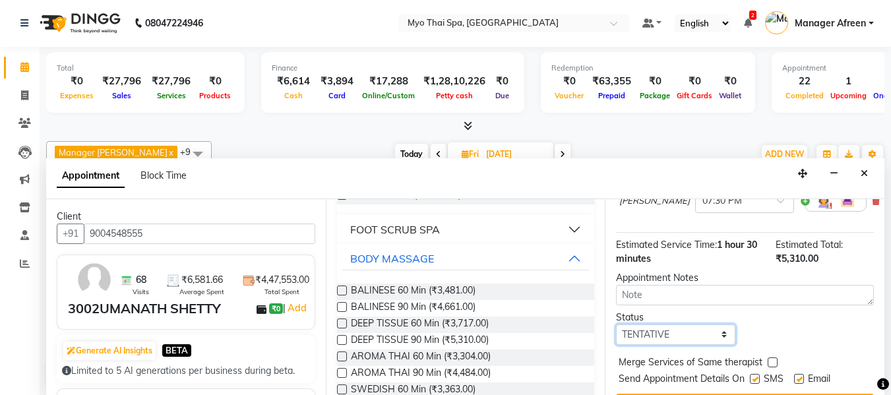
click at [662, 331] on select "Select TENTATIVE CONFIRM UPCOMING" at bounding box center [675, 335] width 119 height 20
select select "confirm booking"
click at [616, 325] on select "Select TENTATIVE CONFIRM UPCOMING" at bounding box center [675, 335] width 119 height 20
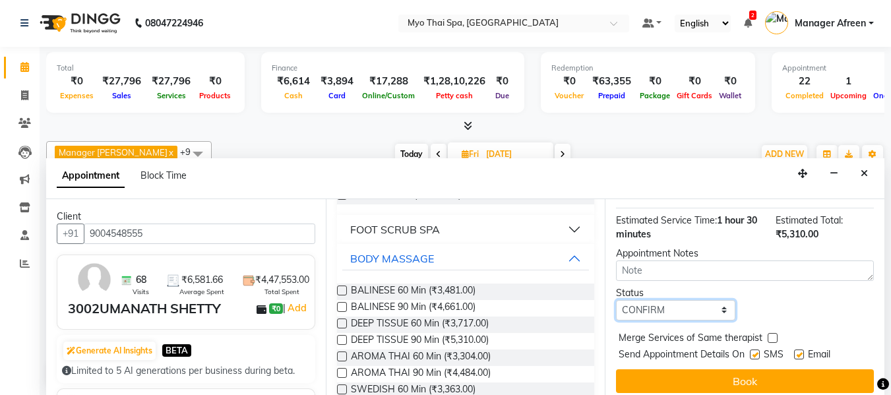
scroll to position [175, 0]
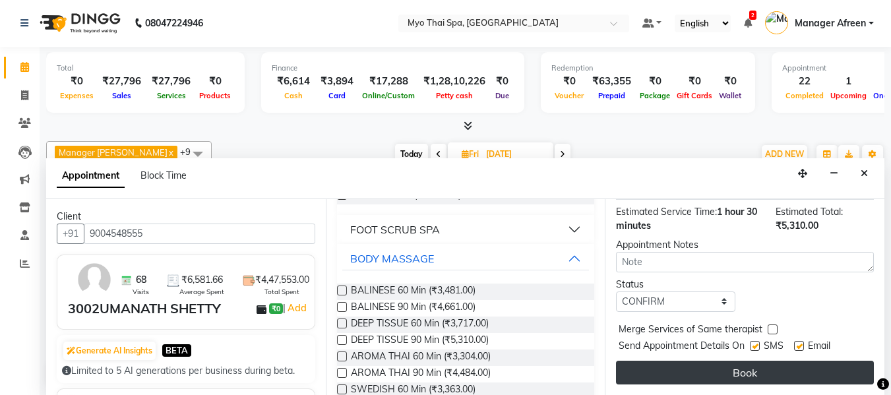
click at [719, 363] on button "Book" at bounding box center [745, 373] width 258 height 24
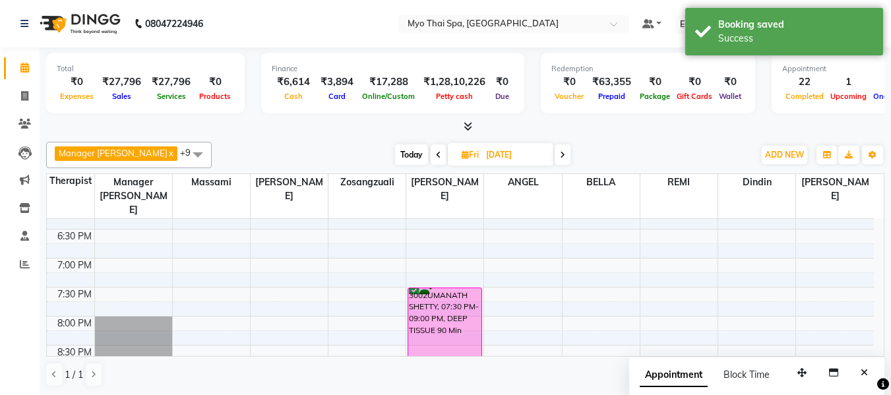
scroll to position [521, 0]
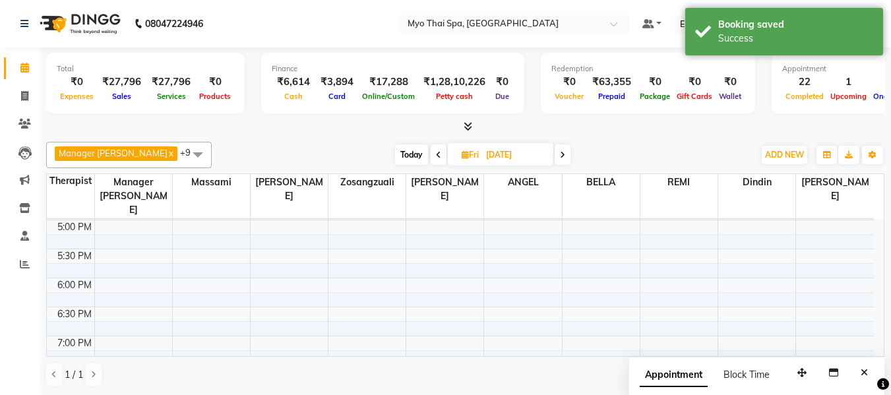
click at [401, 147] on span "Today" at bounding box center [411, 155] width 33 height 20
type input "03-10-2025"
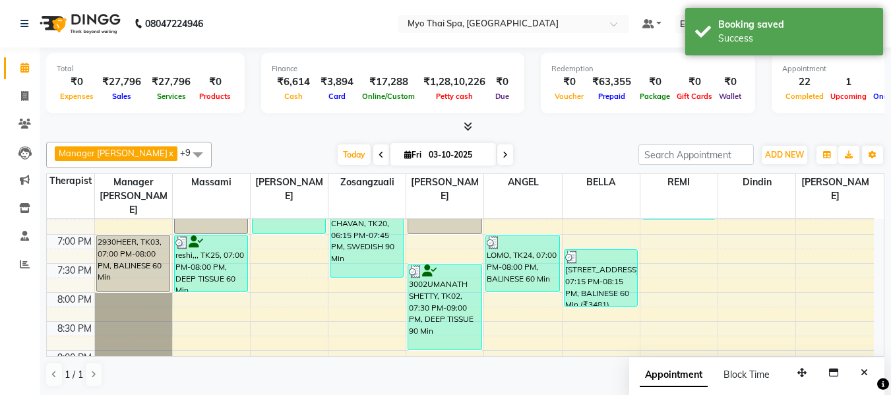
scroll to position [653, 0]
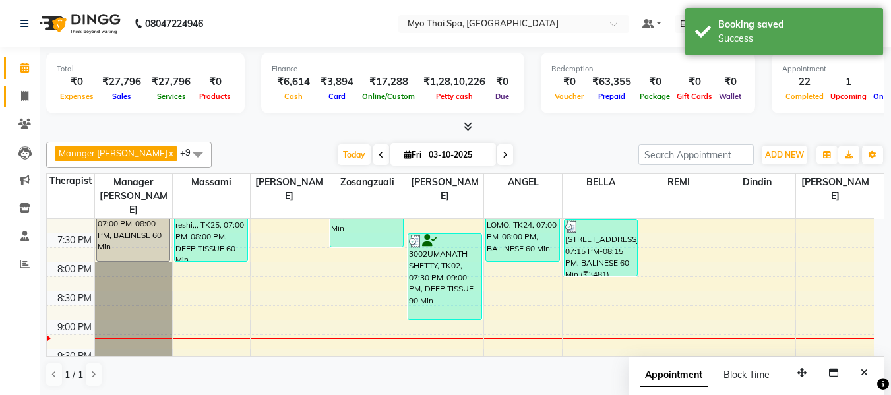
drag, startPoint x: 20, startPoint y: 87, endPoint x: 26, endPoint y: 93, distance: 8.4
click at [20, 87] on link "Invoice" at bounding box center [20, 97] width 32 height 22
select select "service"
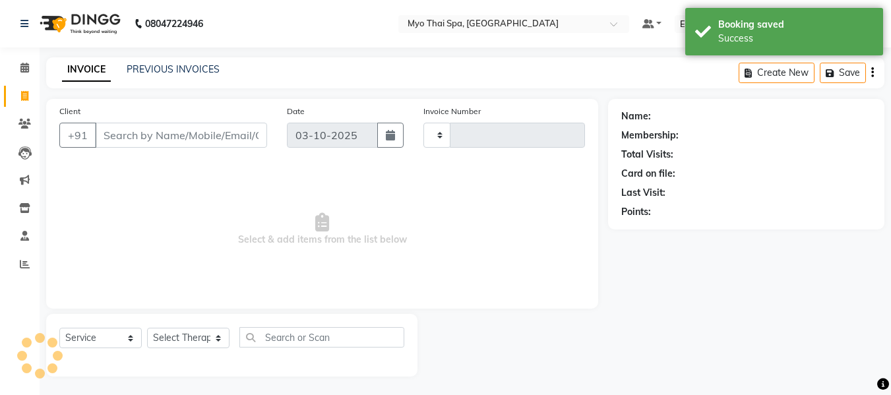
click at [123, 134] on input "Client" at bounding box center [181, 135] width 172 height 25
type input "9004548555"
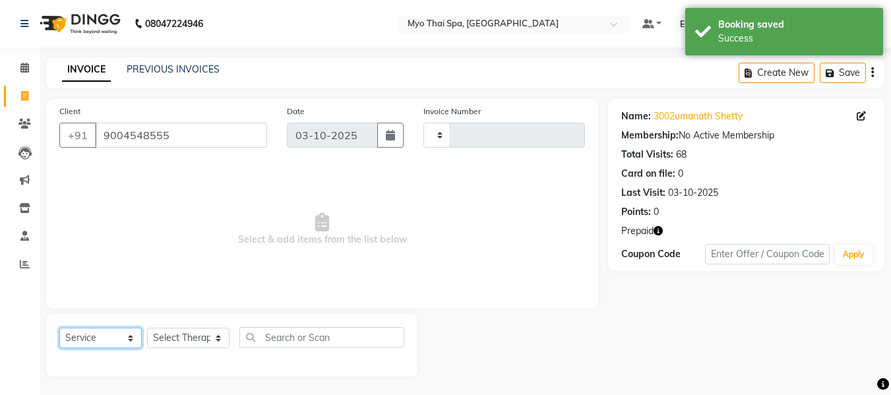
click at [125, 330] on select "Select Service Product Membership Package Voucher Prepaid Gift Card" at bounding box center [100, 338] width 82 height 20
select select "P"
click at [59, 328] on select "Select Service Product Membership Package Voucher Prepaid Gift Card" at bounding box center [100, 338] width 82 height 20
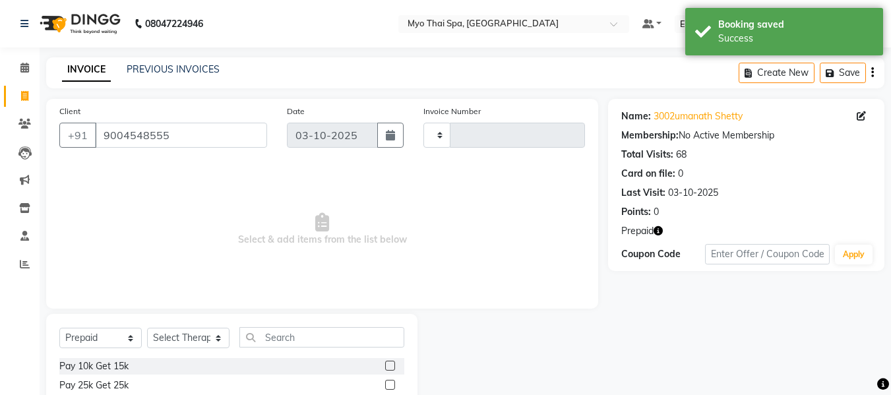
click at [190, 333] on select "Select Therapist ANGEL BELLA Dindin Jane JENNY Kristina LORITA Manager Afreen M…" at bounding box center [188, 338] width 82 height 20
select select "20082"
click at [147, 328] on select "Select Therapist ANGEL BELLA Dindin Jane JENNY Kristina LORITA Manager Afreen M…" at bounding box center [188, 338] width 82 height 20
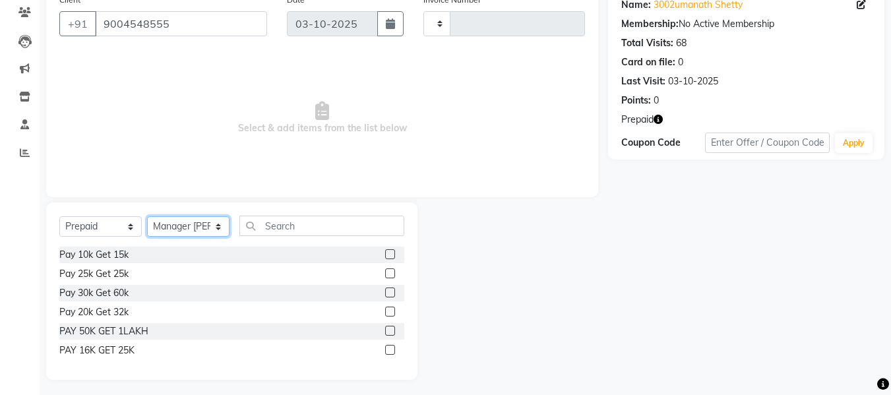
scroll to position [116, 0]
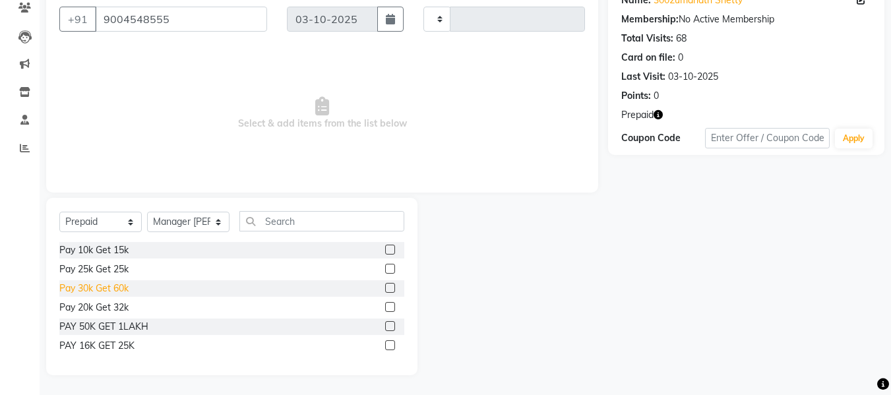
drag, startPoint x: 102, startPoint y: 290, endPoint x: 111, endPoint y: 290, distance: 9.2
click at [102, 290] on div "Pay 30k Get 60k" at bounding box center [93, 289] width 69 height 14
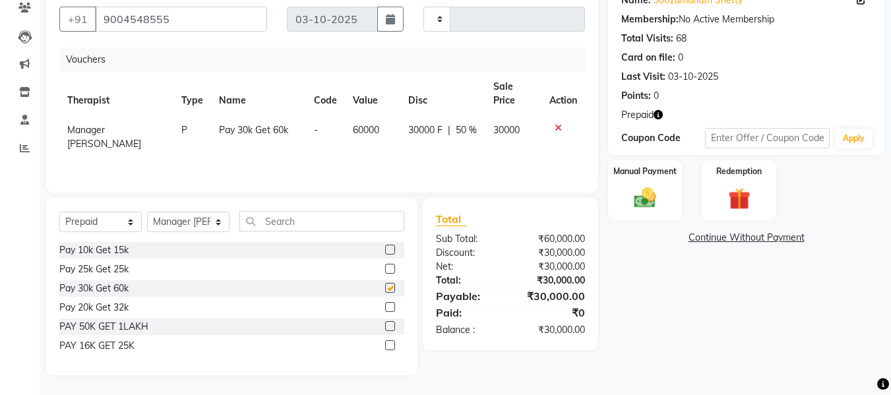
checkbox input "false"
click at [639, 203] on img at bounding box center [645, 198] width 37 height 26
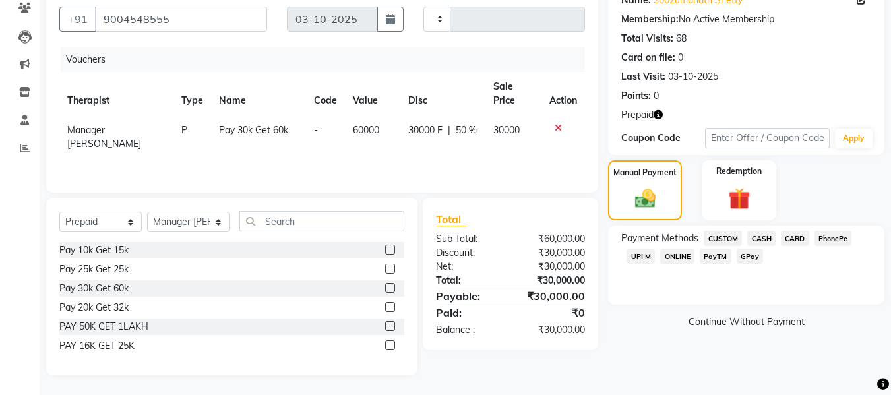
click at [627, 258] on span "UPI M" at bounding box center [641, 256] width 28 height 15
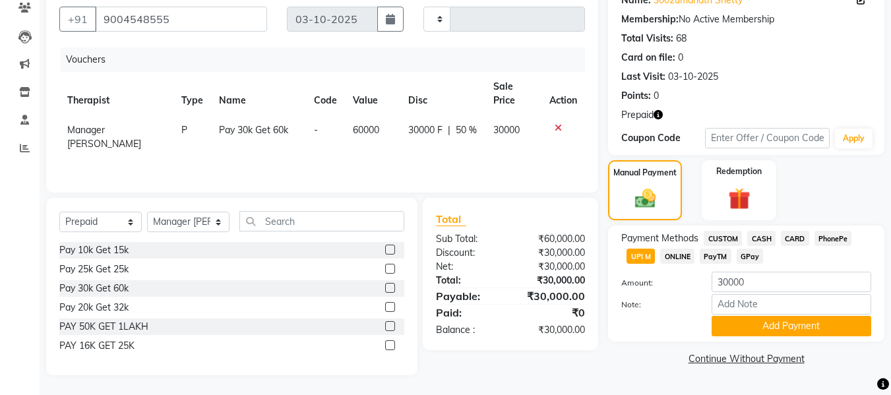
click at [755, 337] on div "Payment Methods CUSTOM CASH CARD PhonePe UPI M ONLINE PayTM GPay Amount: 30000 …" at bounding box center [746, 284] width 276 height 116
click at [764, 328] on button "Add Payment" at bounding box center [792, 326] width 160 height 20
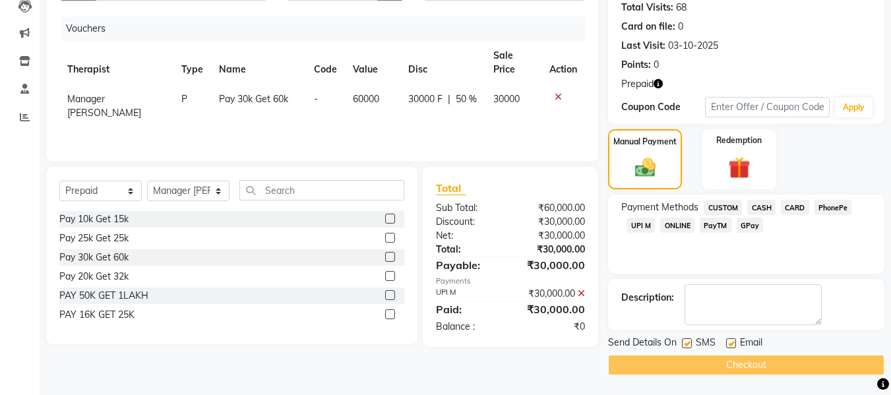
scroll to position [0, 0]
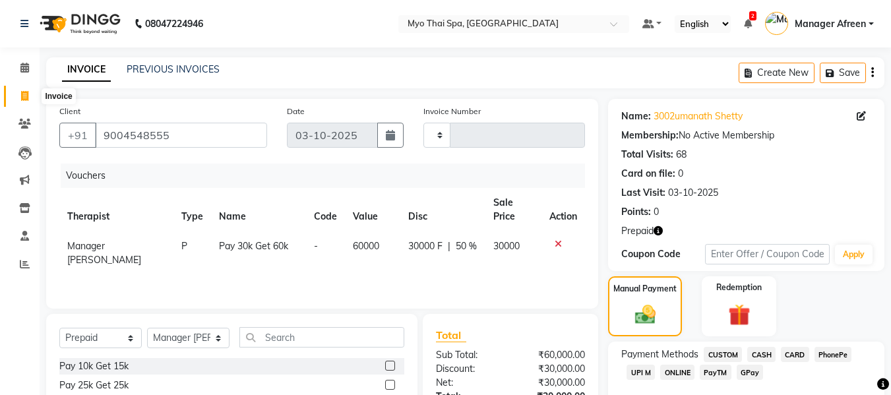
click at [32, 89] on span at bounding box center [24, 96] width 23 height 15
select select "service"
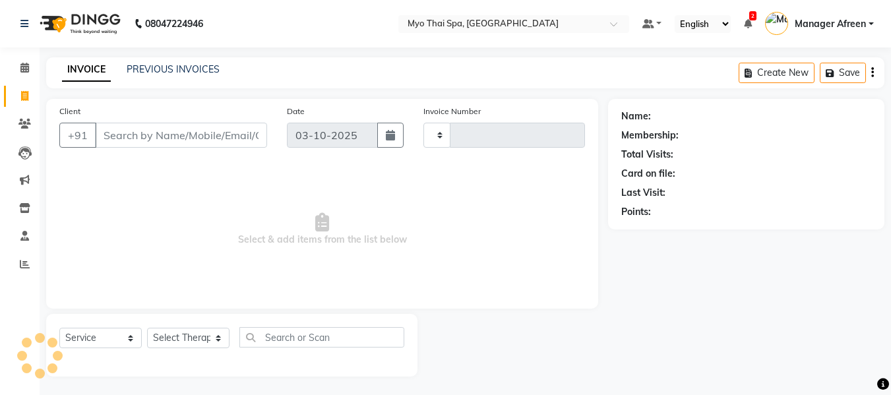
scroll to position [1, 0]
type input "4255"
select select "3908"
click at [210, 127] on input "Client" at bounding box center [181, 133] width 172 height 25
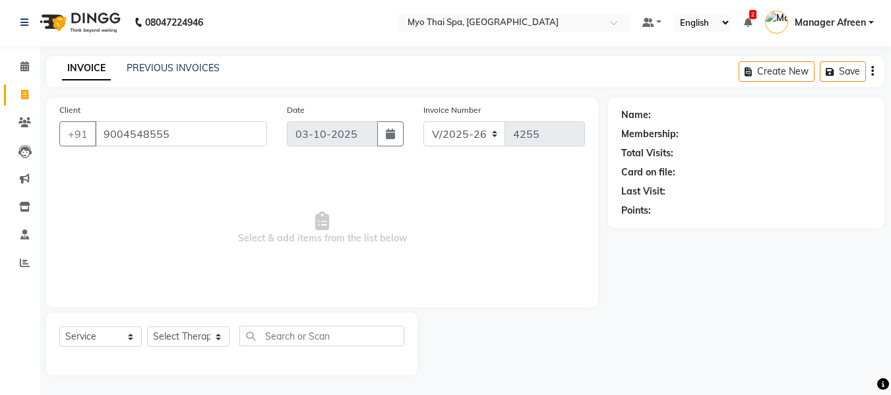
type input "9004548555"
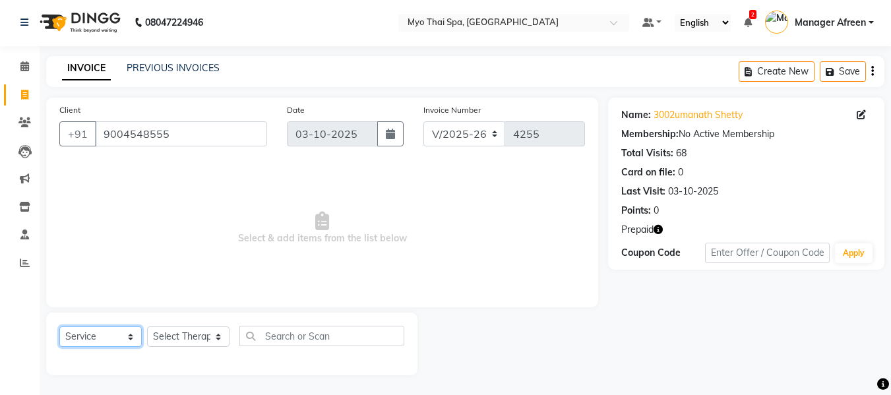
click at [122, 338] on select "Select Service Product Membership Package Voucher Prepaid Gift Card" at bounding box center [100, 337] width 82 height 20
select select "P"
click at [59, 327] on select "Select Service Product Membership Package Voucher Prepaid Gift Card" at bounding box center [100, 337] width 82 height 20
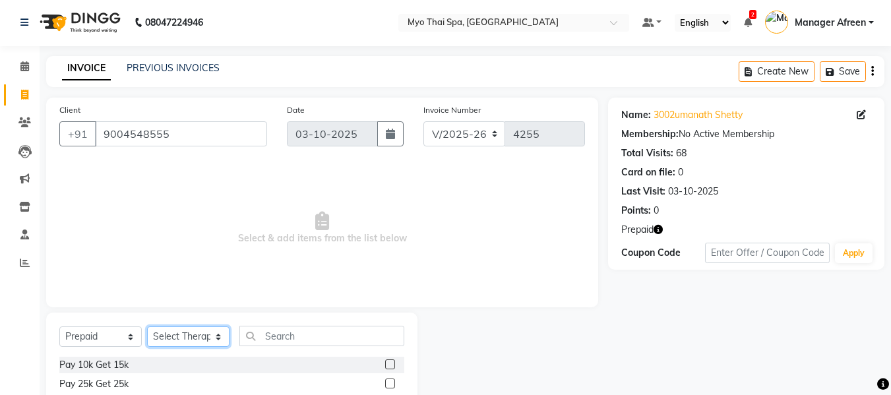
click at [189, 331] on select "Select Therapist ANGEL BELLA Dindin Jane JENNY Kristina LORITA Manager Afreen M…" at bounding box center [188, 337] width 82 height 20
click at [147, 327] on select "Select Therapist ANGEL BELLA Dindin Jane JENNY Kristina LORITA Manager Afreen M…" at bounding box center [188, 337] width 82 height 20
click at [190, 343] on select "Select Therapist ANGEL BELLA Dindin Jane JENNY Kristina LORITA Manager Afreen M…" at bounding box center [188, 337] width 82 height 20
select select "20082"
click at [147, 327] on select "Select Therapist ANGEL BELLA Dindin Jane JENNY Kristina LORITA Manager Afreen M…" at bounding box center [188, 337] width 82 height 20
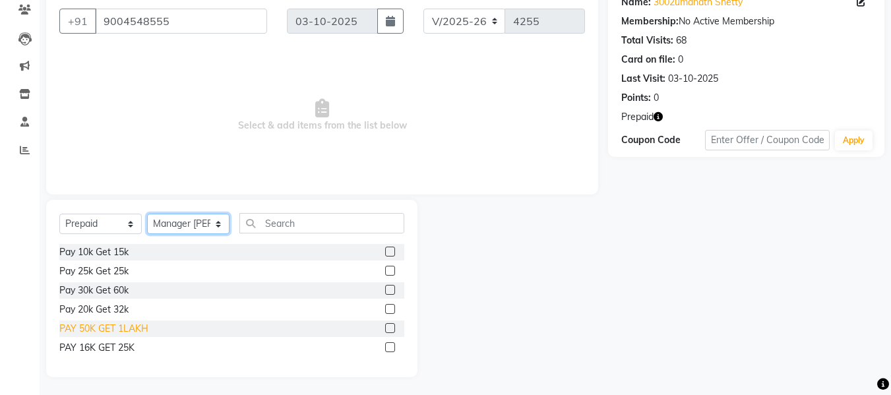
scroll to position [116, 0]
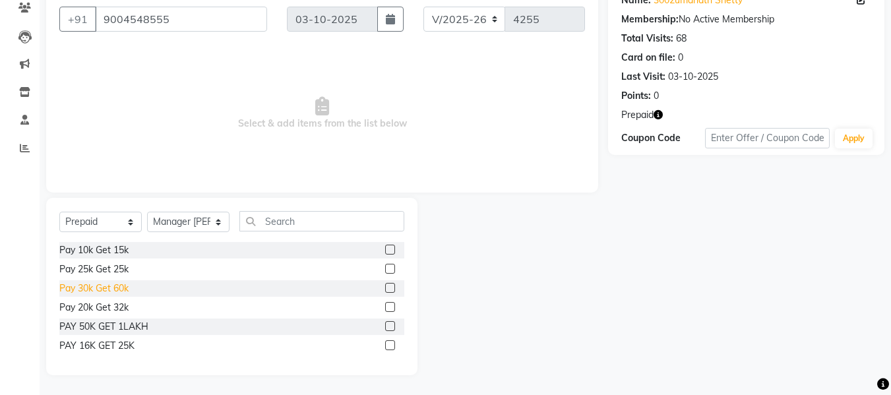
drag, startPoint x: 91, startPoint y: 292, endPoint x: 278, endPoint y: 280, distance: 187.8
click at [92, 292] on div "Pay 30k Get 60k" at bounding box center [93, 289] width 69 height 14
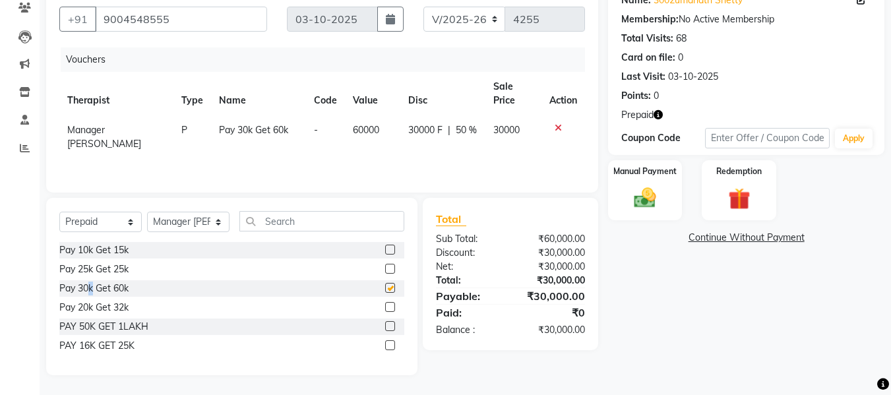
checkbox input "false"
click at [641, 209] on img at bounding box center [645, 198] width 37 height 26
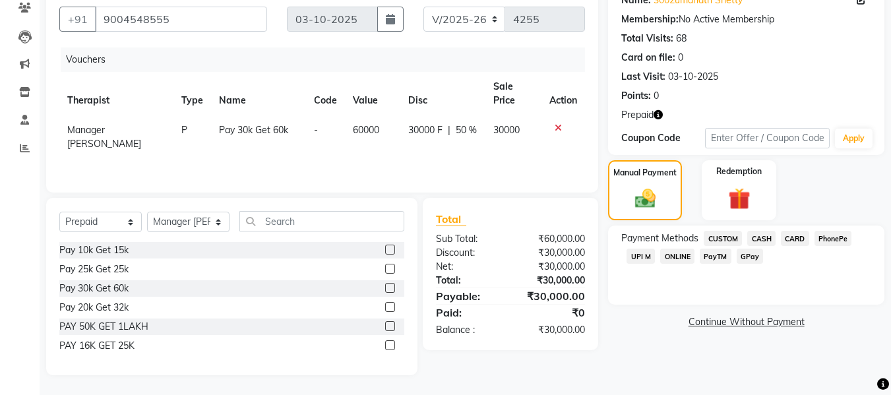
click at [628, 258] on span "UPI M" at bounding box center [641, 256] width 28 height 15
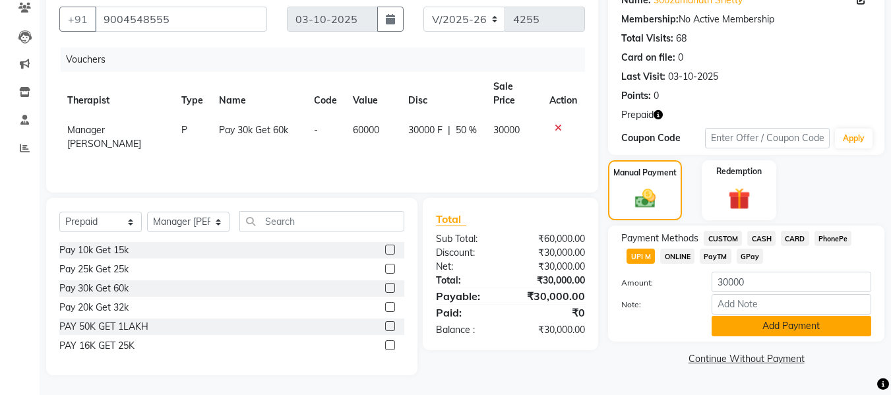
click at [799, 332] on button "Add Payment" at bounding box center [792, 326] width 160 height 20
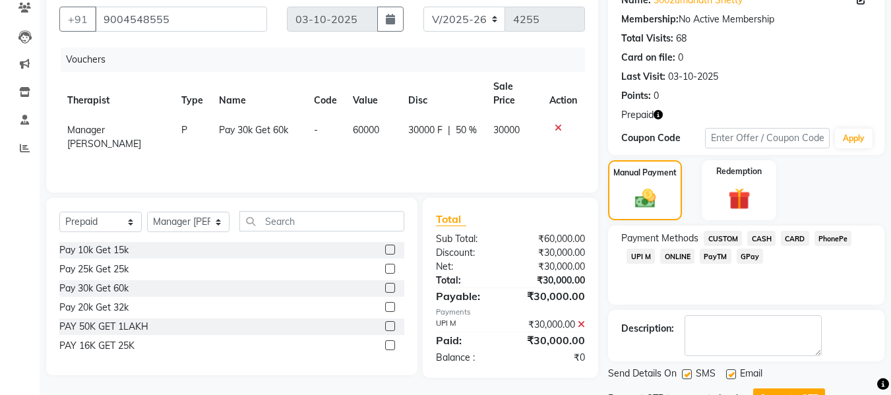
scroll to position [173, 0]
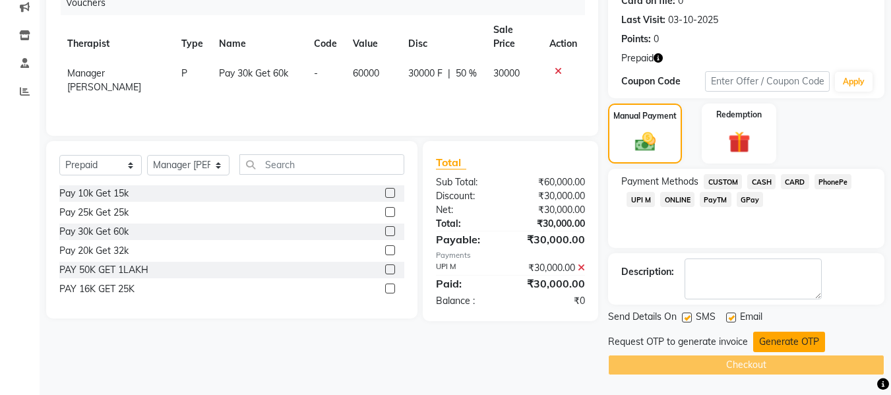
click at [787, 341] on button "Generate OTP" at bounding box center [790, 342] width 72 height 20
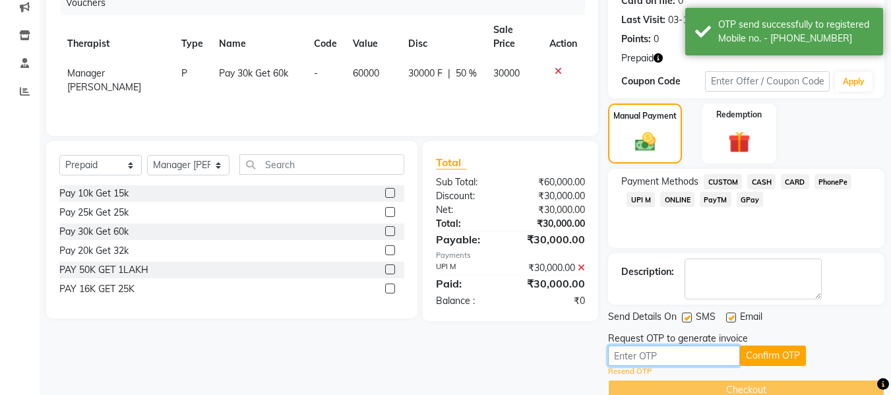
click at [676, 353] on input "text" at bounding box center [674, 356] width 132 height 20
click at [748, 364] on button "Confirm OTP" at bounding box center [773, 356] width 66 height 20
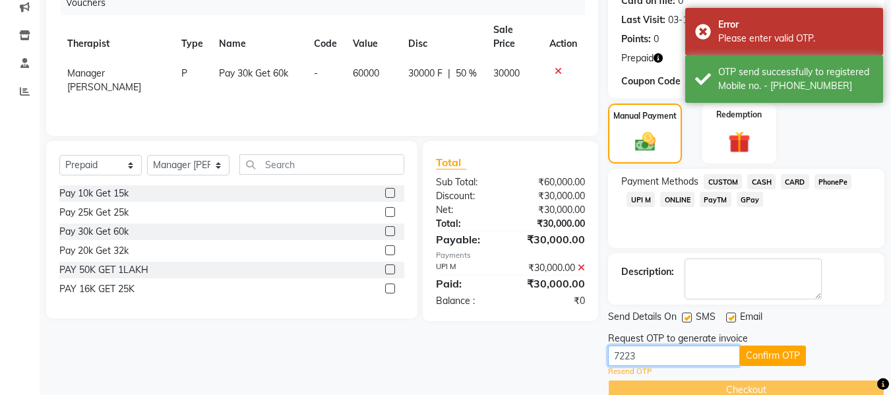
drag, startPoint x: 665, startPoint y: 358, endPoint x: 551, endPoint y: 346, distance: 114.8
click at [551, 346] on div "Client +91 9004548555 Date 03-10-2025 Invoice Number V/2025 V/2025-26 4255 Vouc…" at bounding box center [465, 163] width 858 height 474
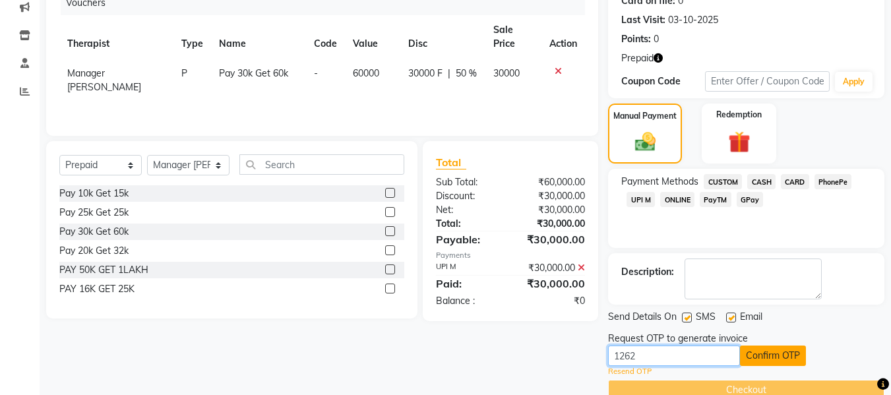
type input "1262"
click at [757, 354] on button "Confirm OTP" at bounding box center [773, 356] width 66 height 20
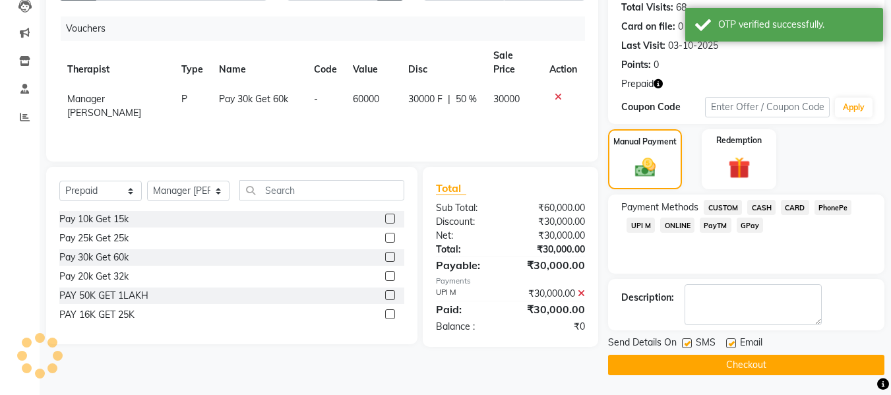
scroll to position [147, 0]
click at [697, 369] on button "Checkout" at bounding box center [746, 365] width 276 height 20
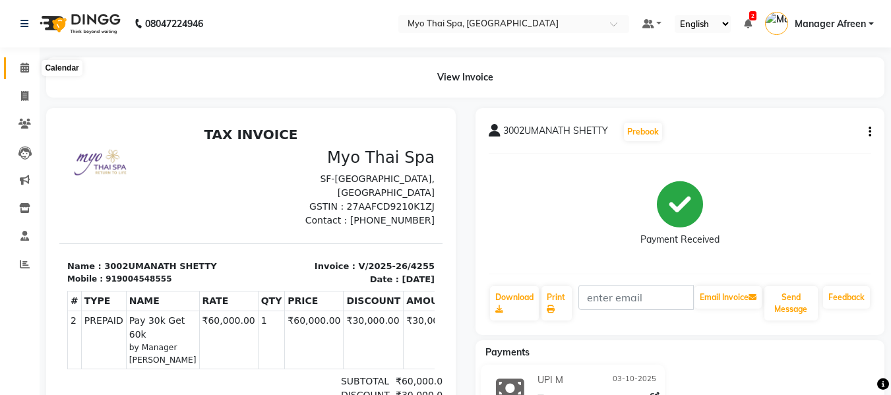
click at [27, 64] on icon at bounding box center [24, 68] width 9 height 10
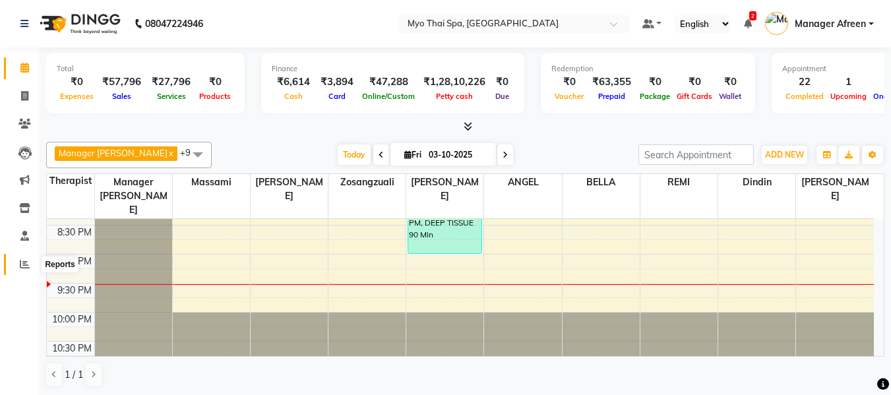
click at [27, 260] on icon at bounding box center [25, 264] width 10 height 10
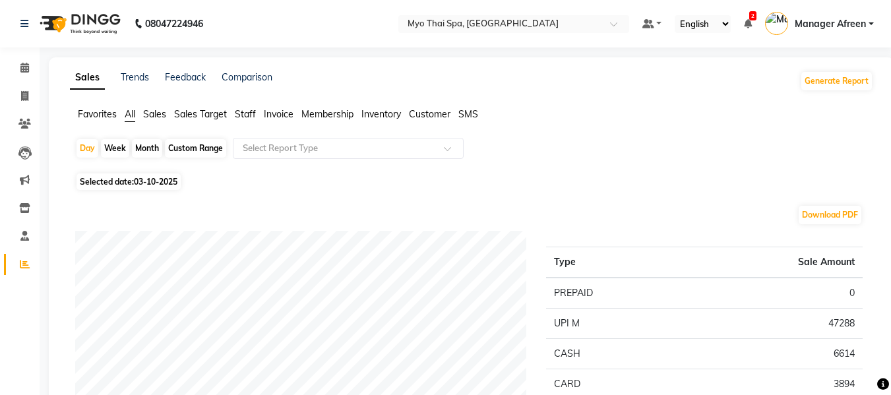
click at [157, 112] on span "Sales" at bounding box center [154, 114] width 23 height 12
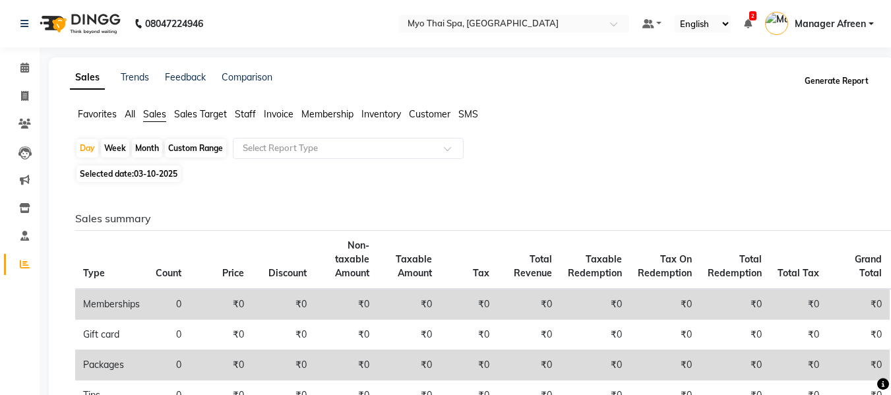
click at [812, 88] on button "Generate Report" at bounding box center [837, 81] width 71 height 18
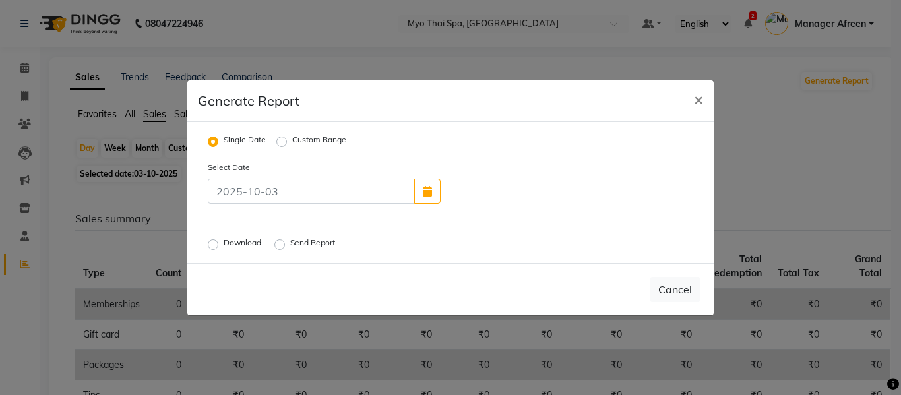
click at [249, 240] on label "Download" at bounding box center [244, 245] width 40 height 16
click at [220, 240] on input "Download" at bounding box center [214, 244] width 9 height 9
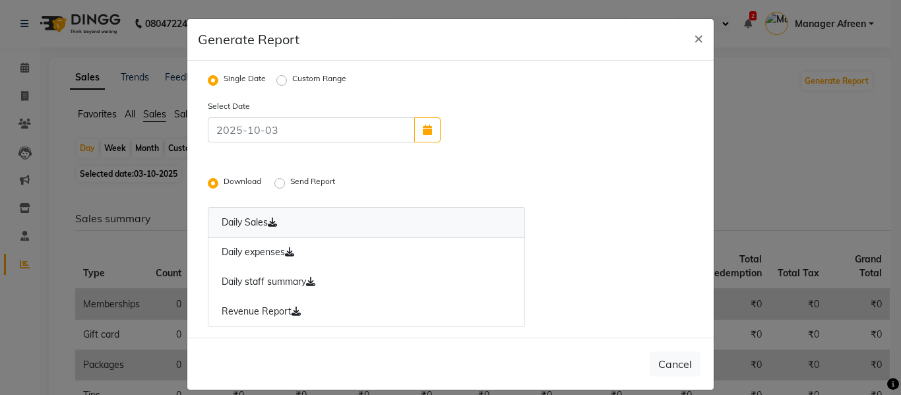
click at [260, 221] on link "Daily Sales" at bounding box center [366, 222] width 317 height 31
click at [695, 32] on span "×" at bounding box center [698, 38] width 9 height 20
radio input "false"
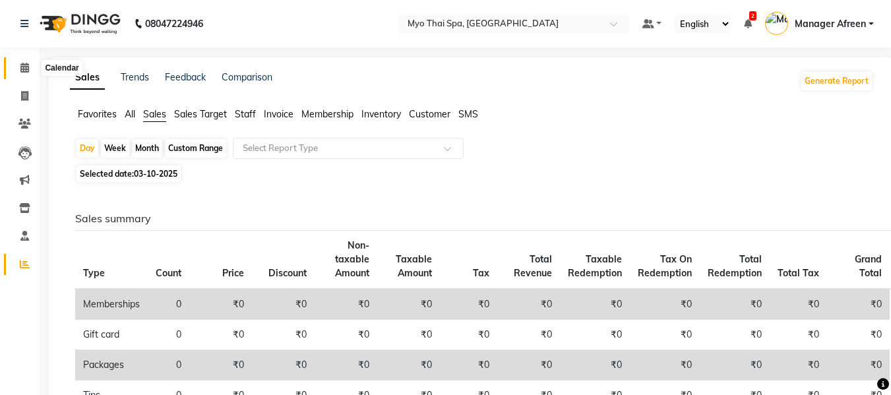
click at [16, 66] on span at bounding box center [24, 68] width 23 height 15
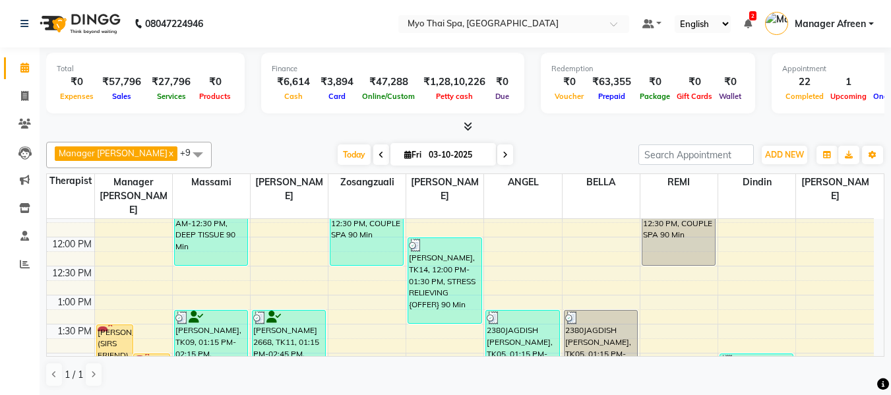
scroll to position [330, 0]
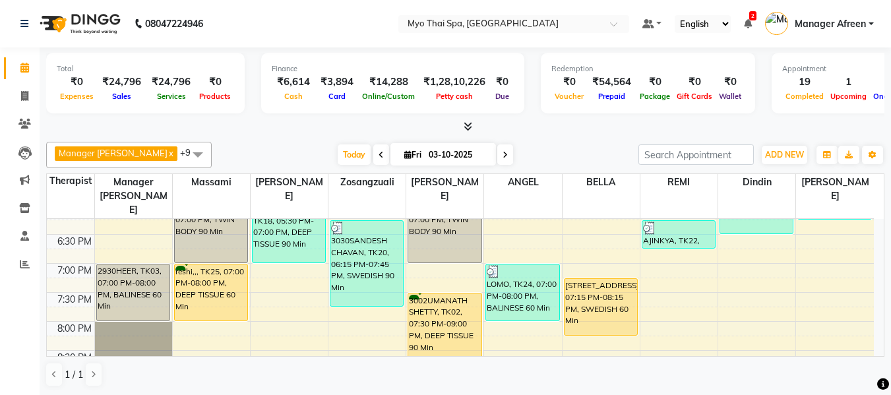
drag, startPoint x: 0, startPoint y: 0, endPoint x: 490, endPoint y: 152, distance: 513.4
click at [503, 152] on icon at bounding box center [505, 155] width 5 height 8
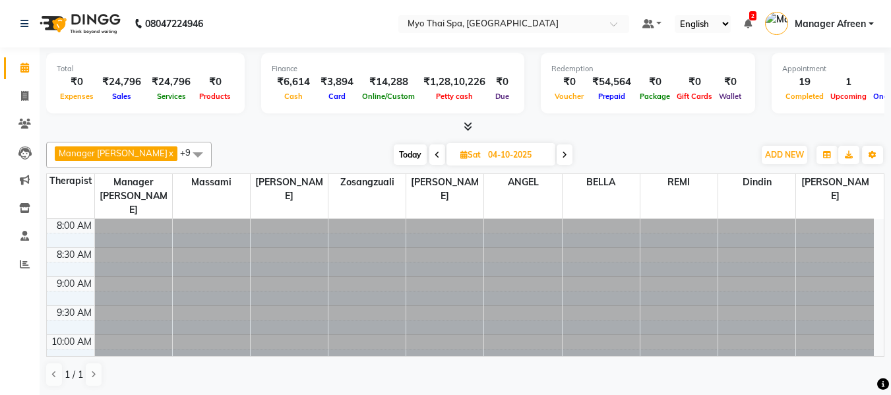
scroll to position [719, 0]
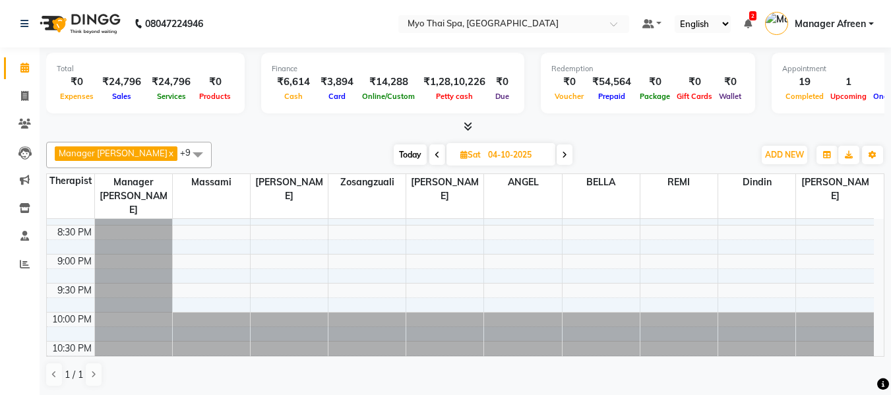
click at [557, 153] on span at bounding box center [565, 155] width 16 height 20
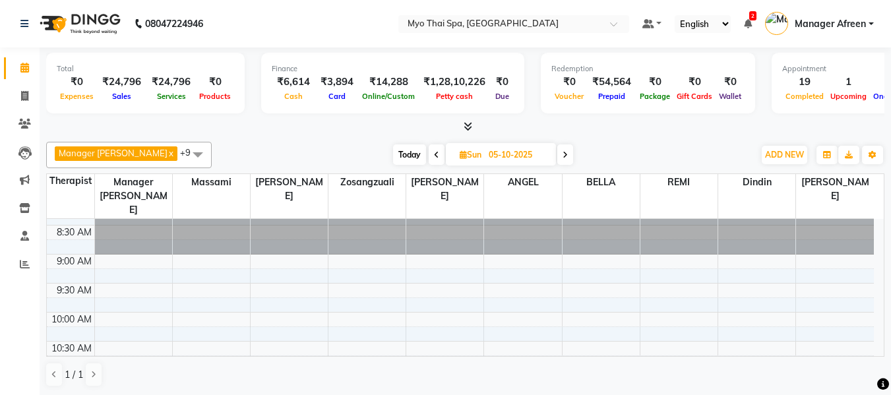
scroll to position [0, 0]
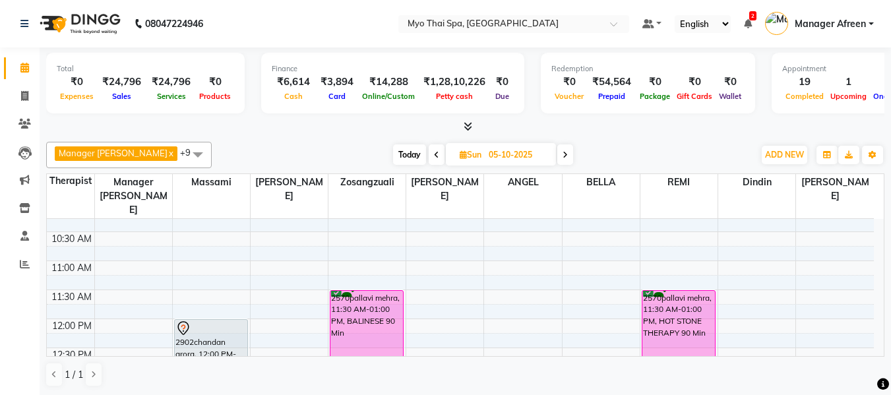
click at [429, 158] on span at bounding box center [437, 155] width 16 height 20
type input "04-10-2025"
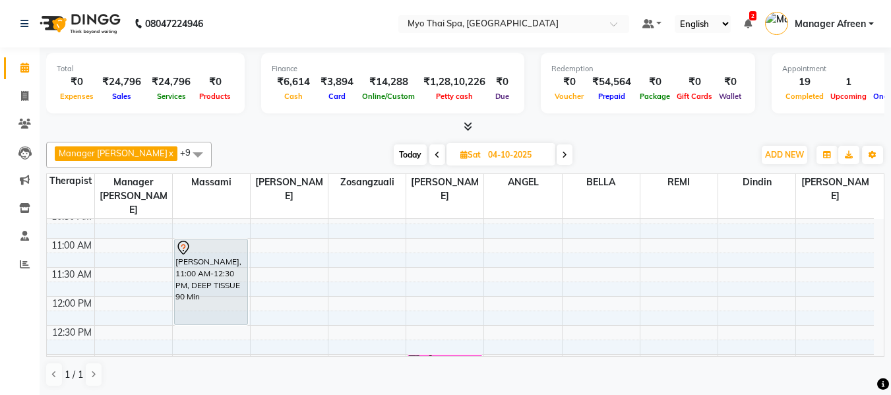
scroll to position [125, 0]
